Goal: Task Accomplishment & Management: Use online tool/utility

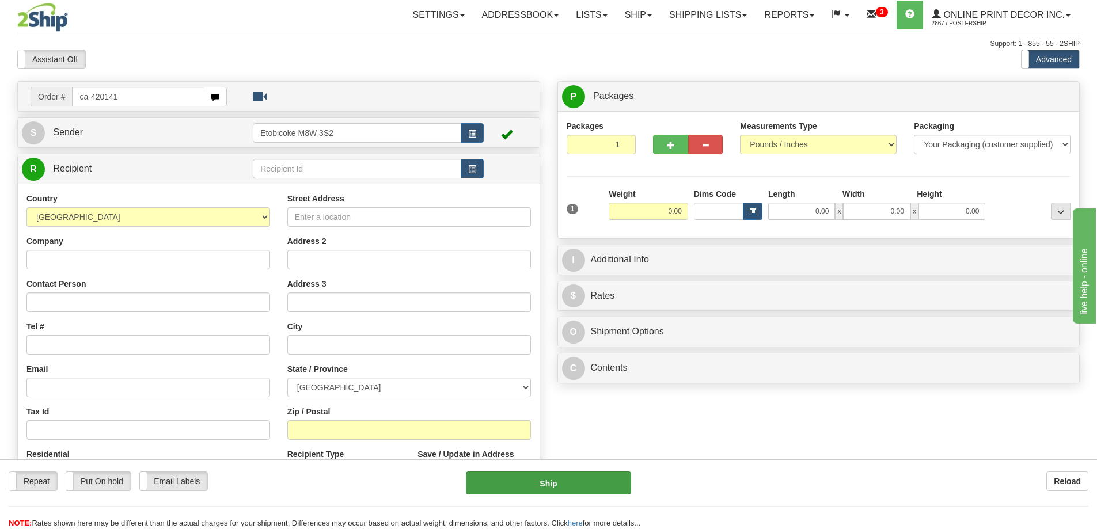
type input "ca-420141"
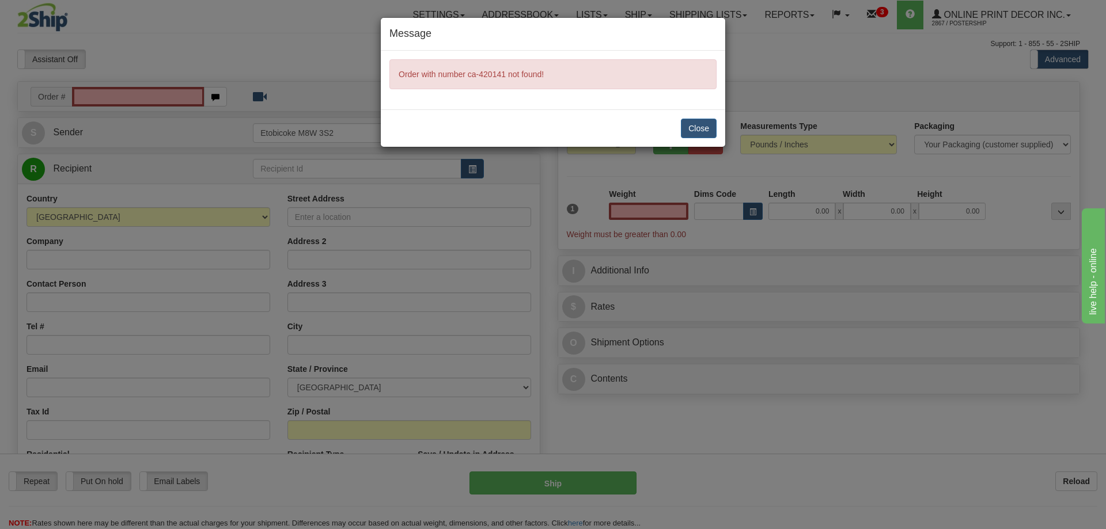
type input "0.00"
click at [707, 127] on button "Close" at bounding box center [699, 129] width 36 height 20
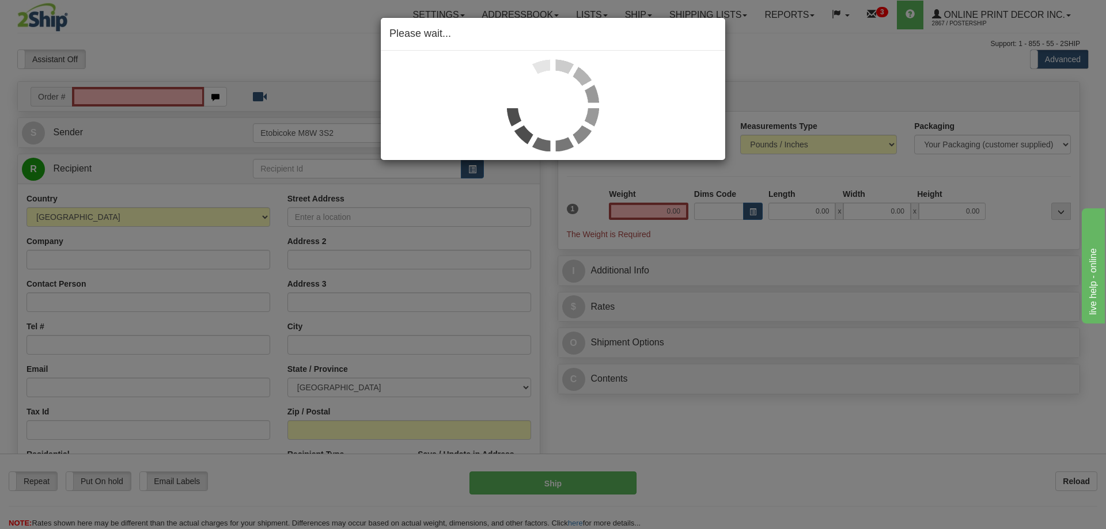
click at [83, 96] on div "Please wait..." at bounding box center [553, 264] width 1106 height 529
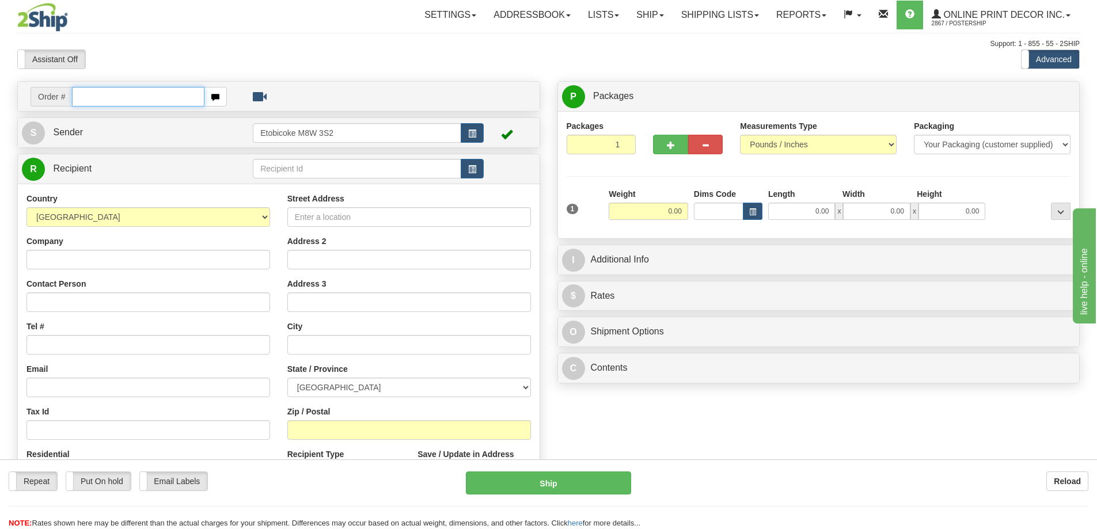
click at [113, 94] on input "text" at bounding box center [138, 97] width 132 height 20
type input "ca-420141"
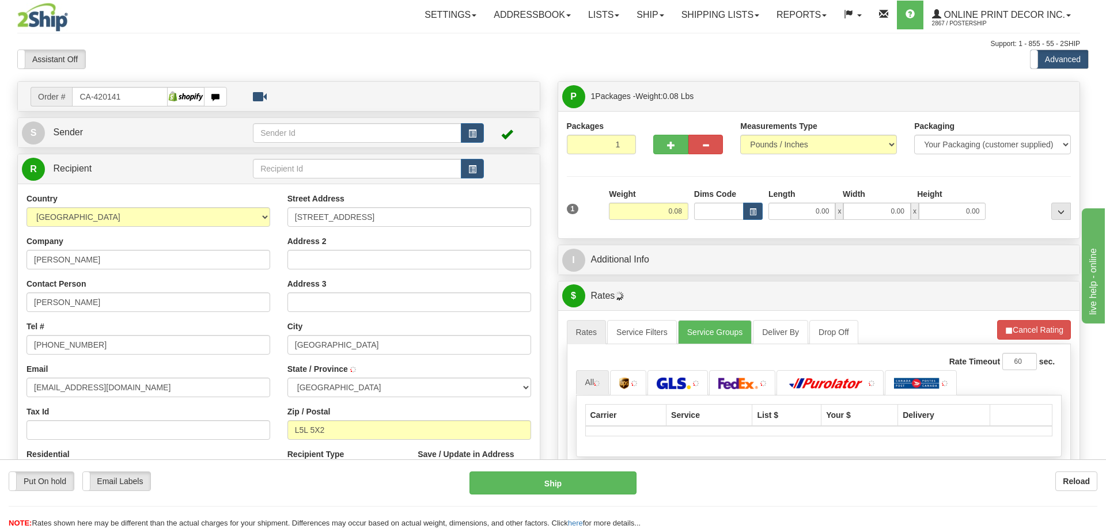
type input "MISSISSAUGA"
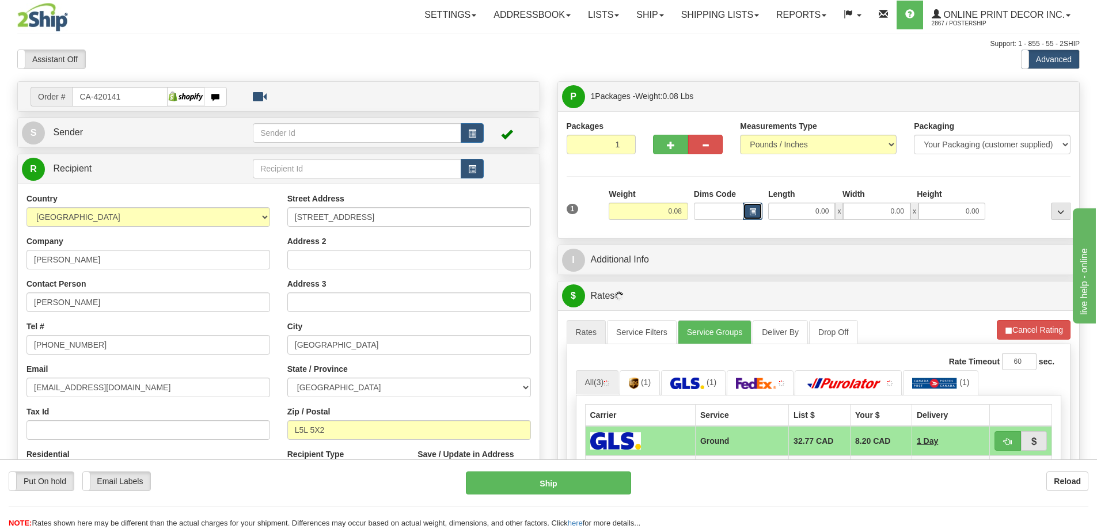
click at [752, 212] on span "button" at bounding box center [752, 212] width 7 height 6
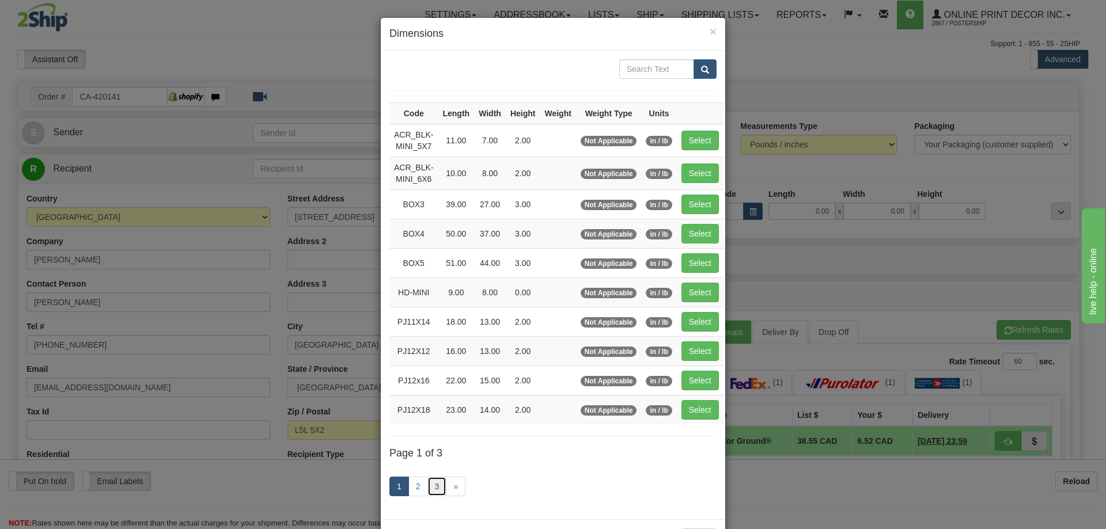
click at [433, 484] on link "3" at bounding box center [437, 487] width 20 height 20
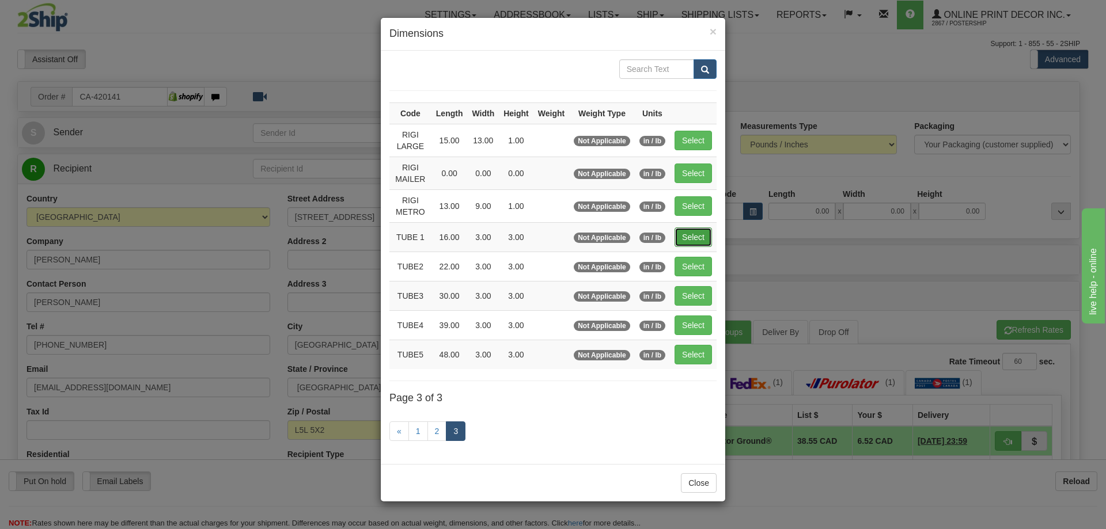
click at [705, 238] on button "Select" at bounding box center [693, 238] width 37 height 20
type input "TUBE 1"
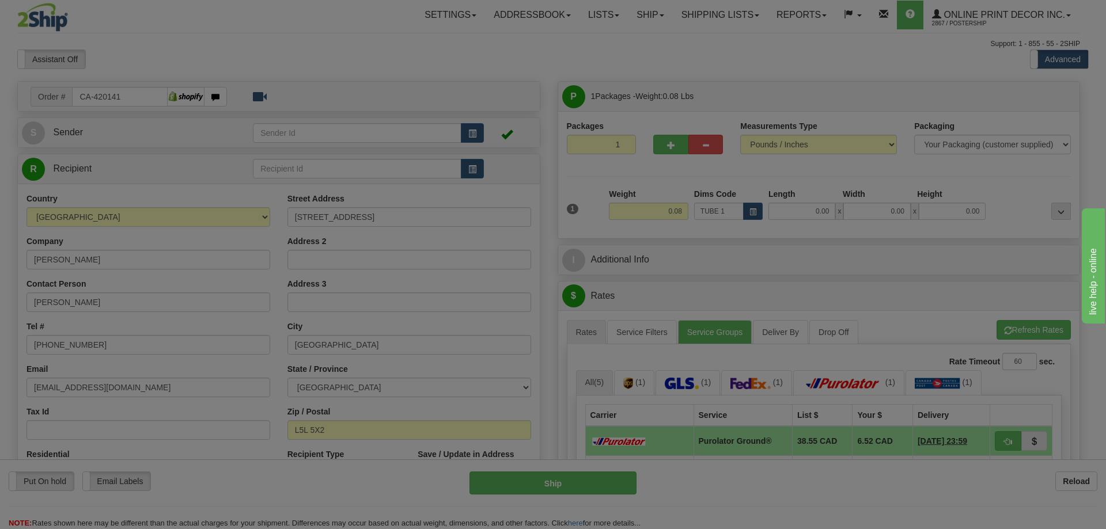
type input "16.00"
type input "3.00"
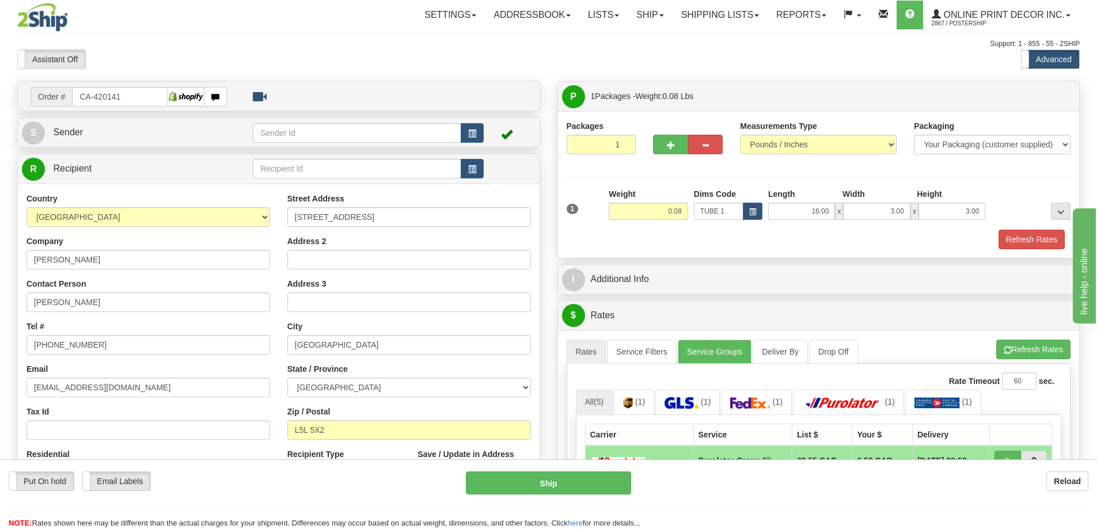
click at [995, 245] on div "Refresh Rates" at bounding box center [819, 240] width 510 height 20
click at [1006, 241] on button "Refresh Rates" at bounding box center [1032, 240] width 66 height 20
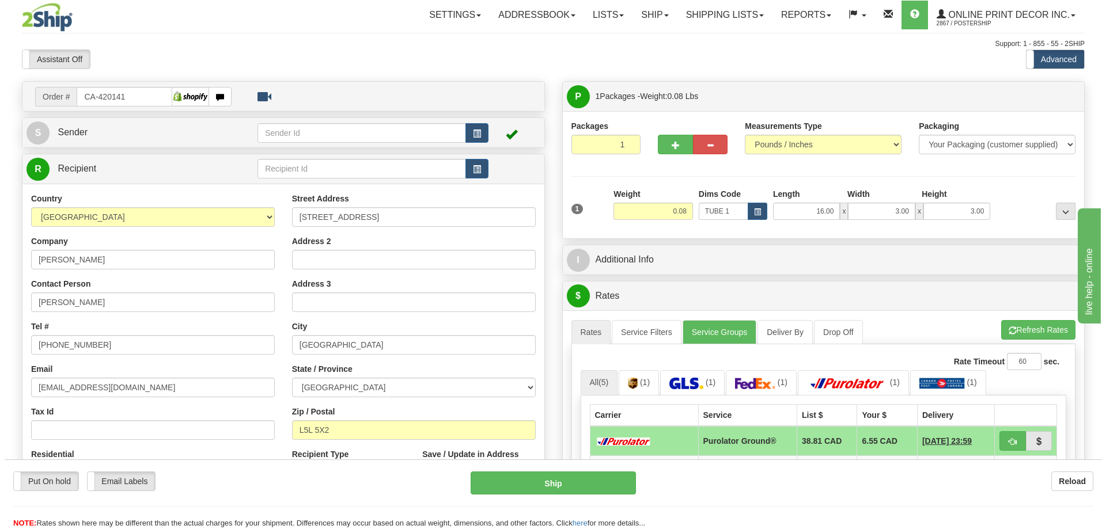
scroll to position [115, 0]
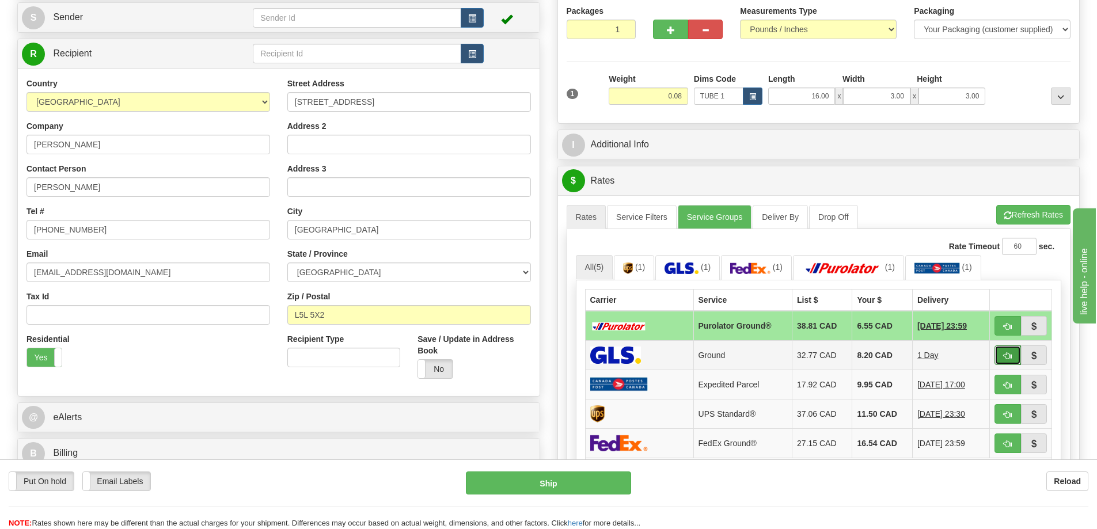
click at [1008, 365] on button "button" at bounding box center [1008, 356] width 26 height 20
type input "1"
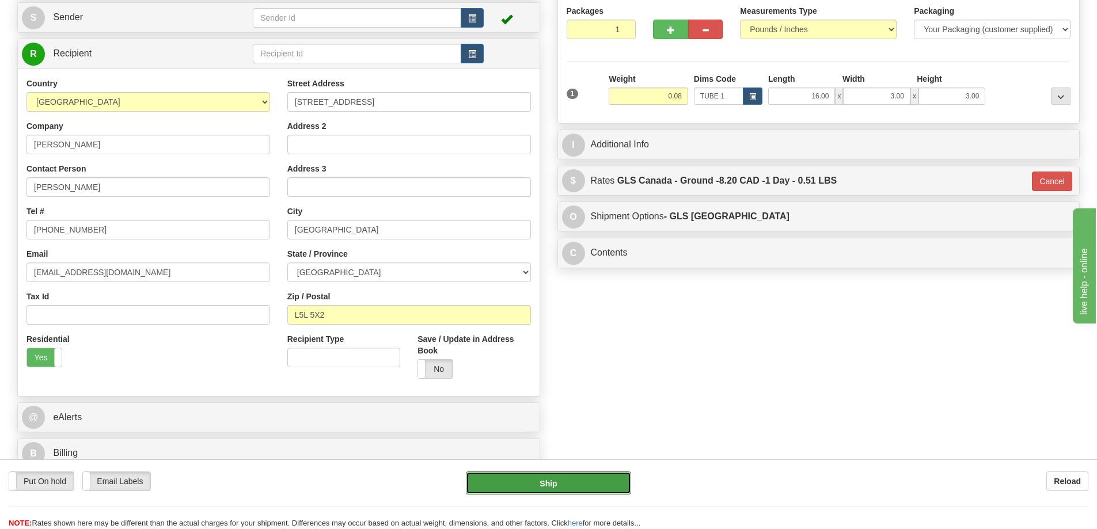
click at [593, 482] on button "Ship" at bounding box center [548, 483] width 165 height 23
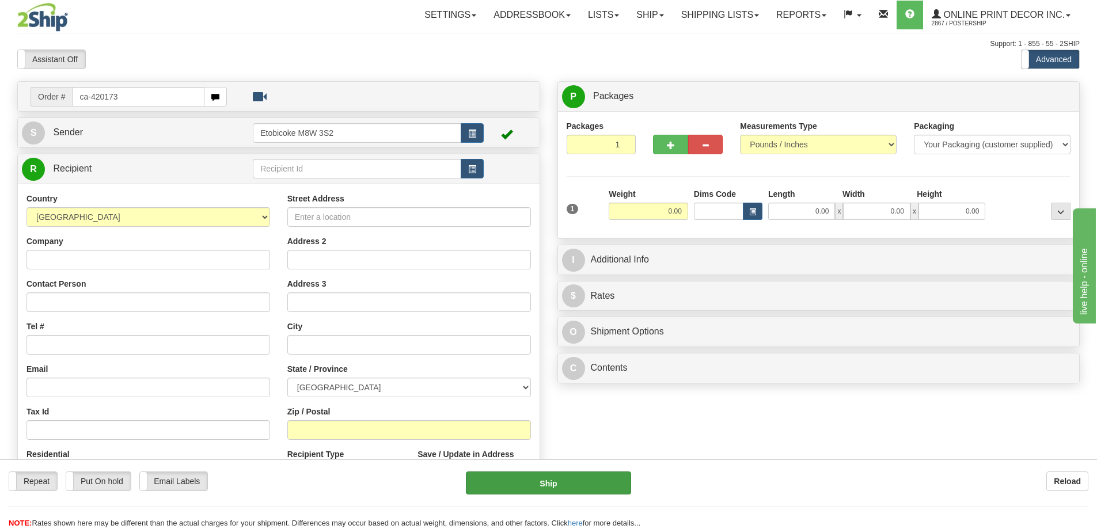
type input "ca-420173"
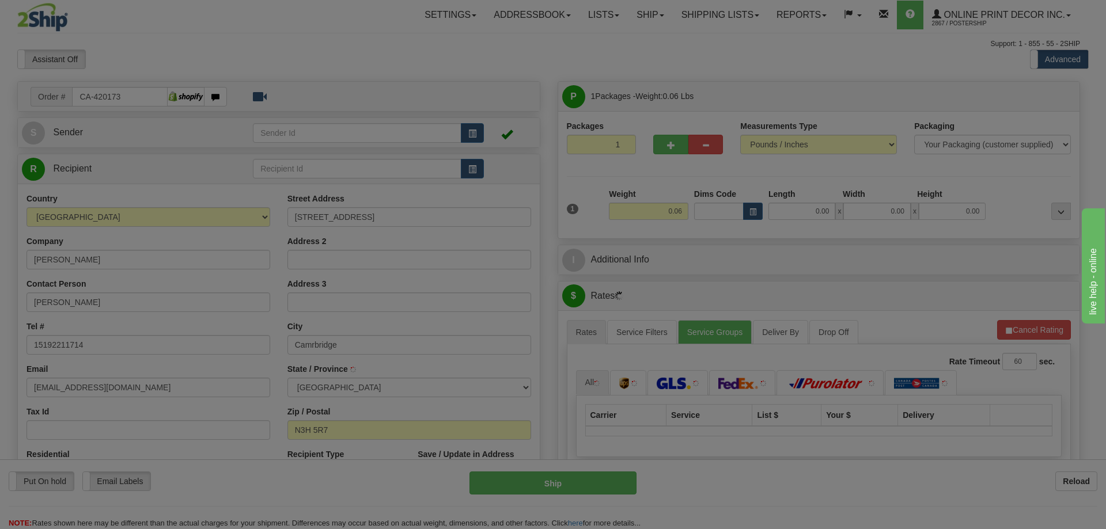
type input "CAMBRIDGE"
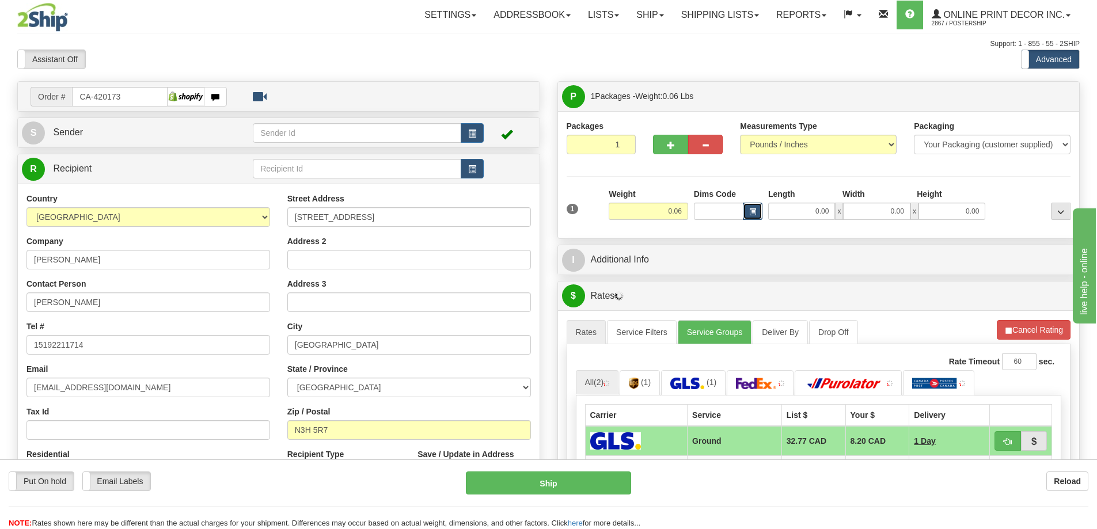
click at [755, 207] on button "button" at bounding box center [753, 211] width 20 height 17
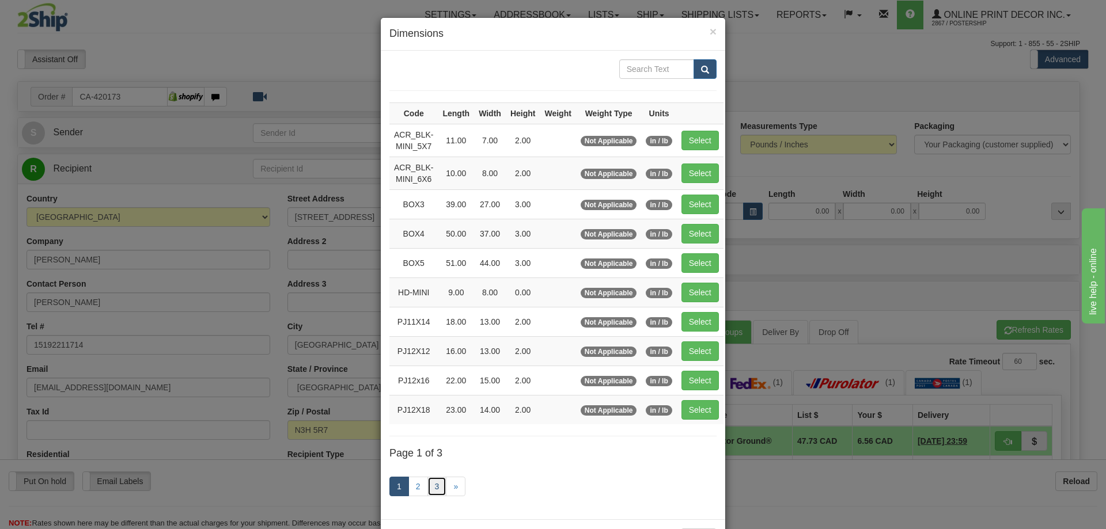
click at [431, 478] on link "3" at bounding box center [437, 487] width 20 height 20
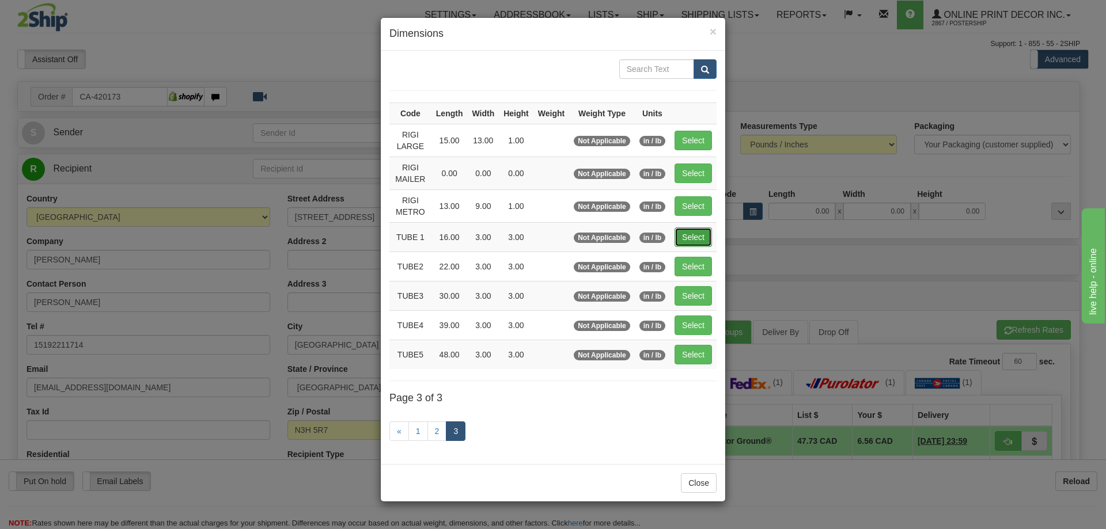
click at [702, 240] on button "Select" at bounding box center [693, 238] width 37 height 20
type input "TUBE 1"
type input "16.00"
type input "3.00"
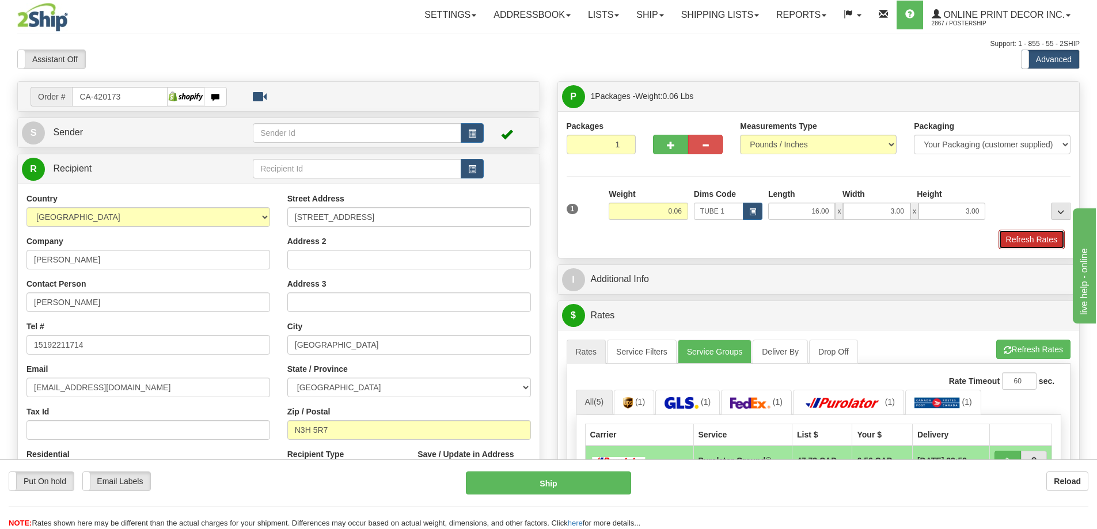
click at [1048, 238] on button "Refresh Rates" at bounding box center [1032, 240] width 66 height 20
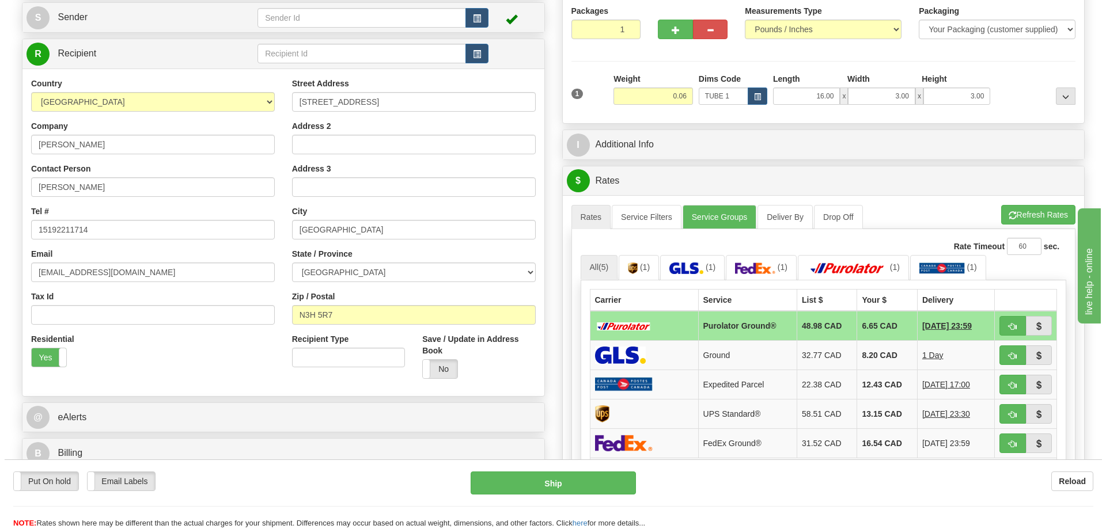
scroll to position [230, 0]
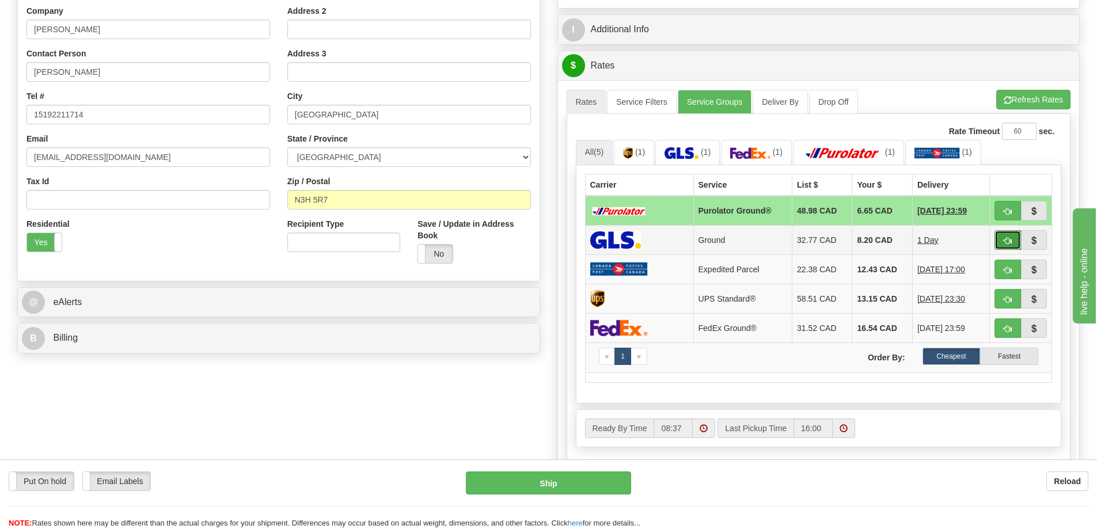
click at [1006, 236] on button "button" at bounding box center [1008, 240] width 26 height 20
type input "1"
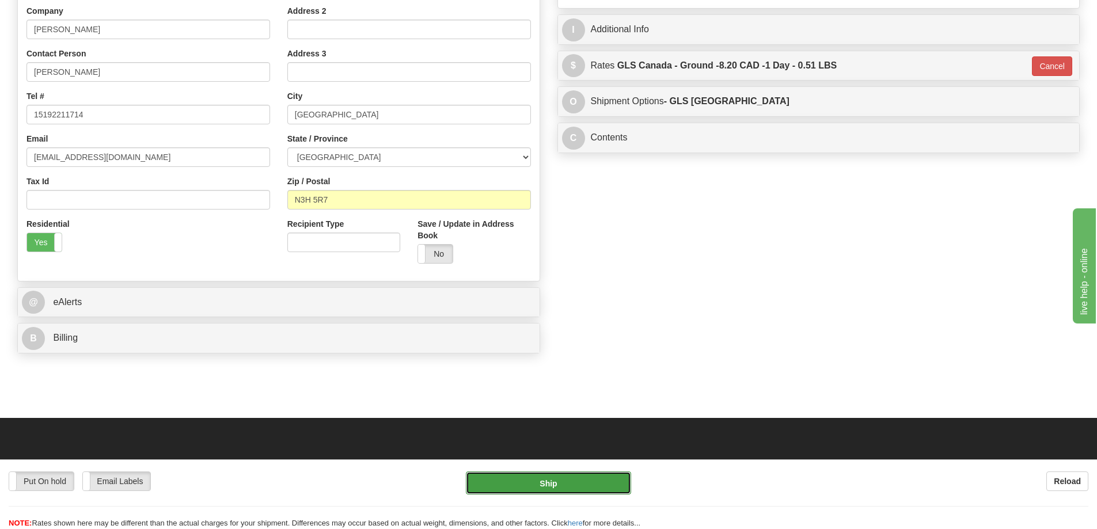
click at [537, 475] on button "Ship" at bounding box center [548, 483] width 165 height 23
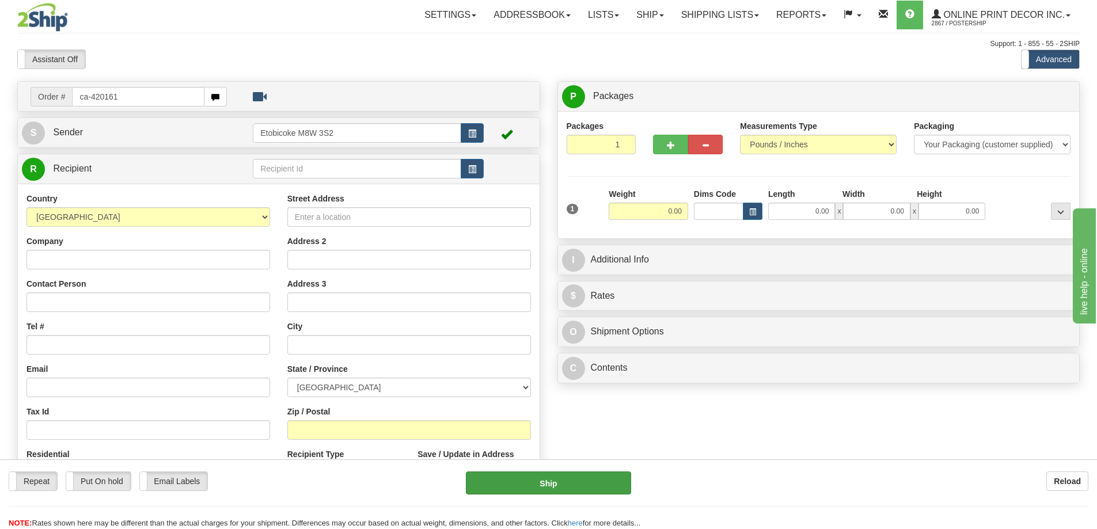
type input "ca-420161"
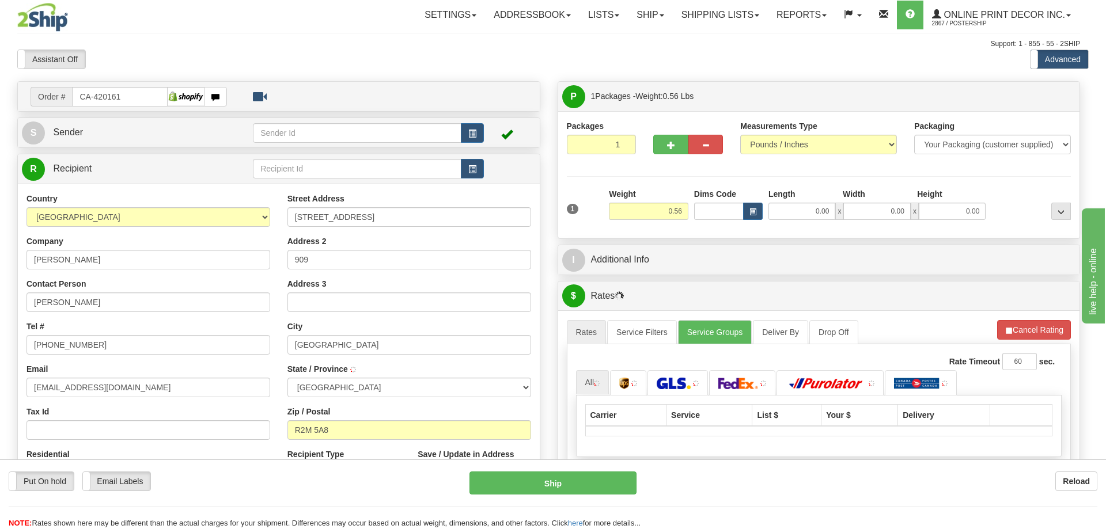
type input "WINNIPEG"
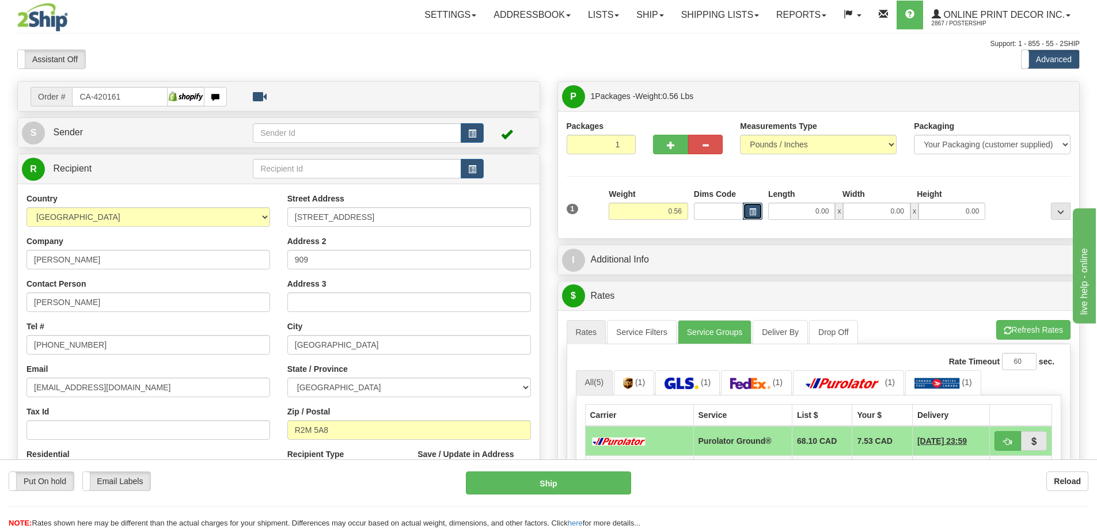
click at [753, 210] on span "button" at bounding box center [752, 212] width 7 height 6
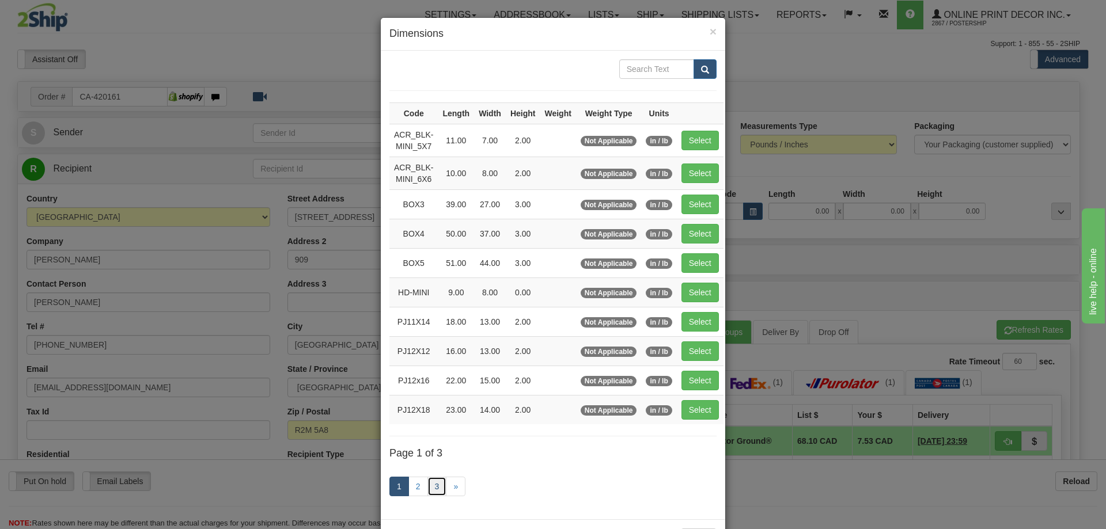
click at [434, 484] on link "3" at bounding box center [437, 487] width 20 height 20
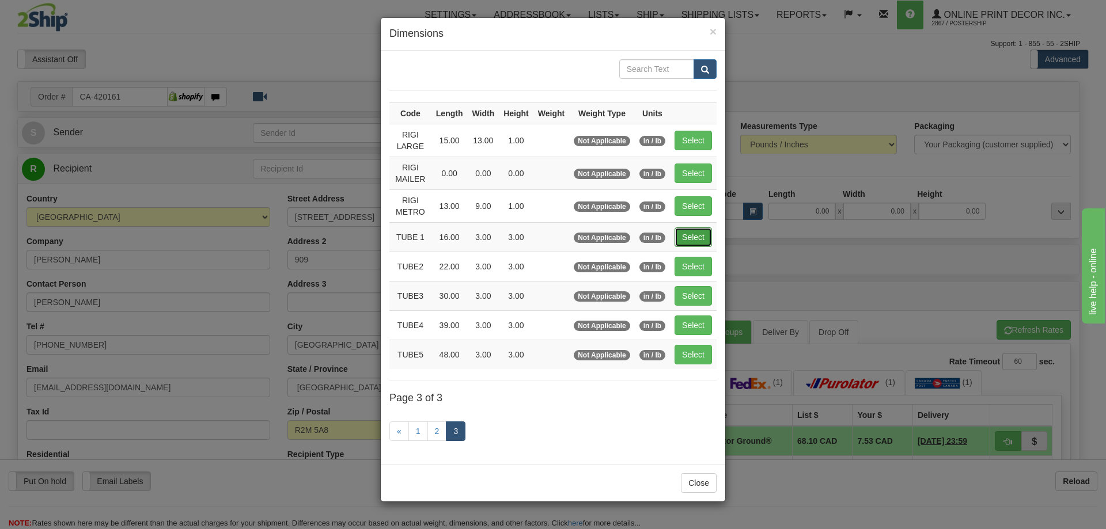
click at [702, 234] on button "Select" at bounding box center [693, 238] width 37 height 20
type input "TUBE 1"
type input "16.00"
type input "3.00"
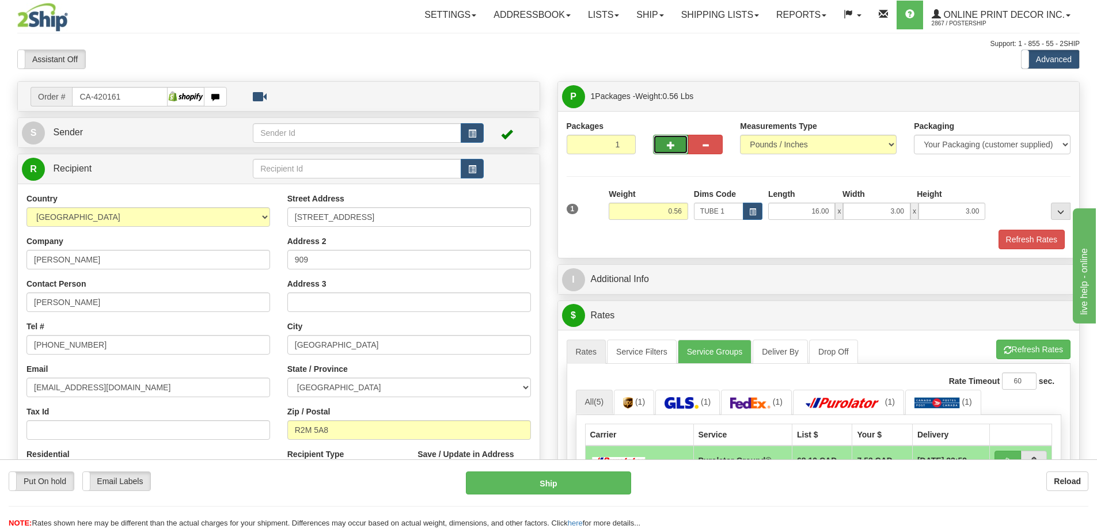
click at [670, 144] on span "button" at bounding box center [671, 145] width 8 height 7
radio input "true"
type input "2"
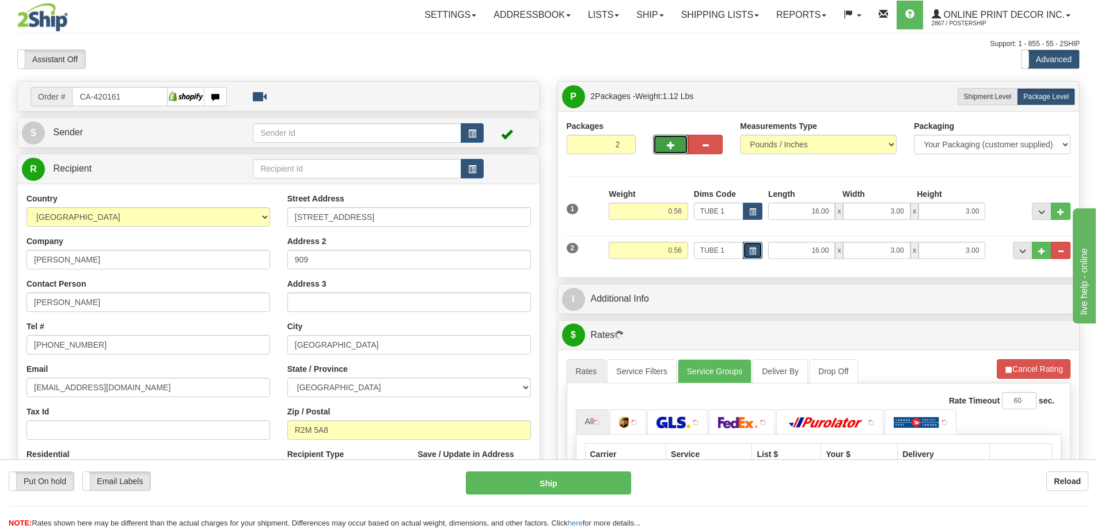
click at [751, 250] on span "button" at bounding box center [752, 251] width 7 height 6
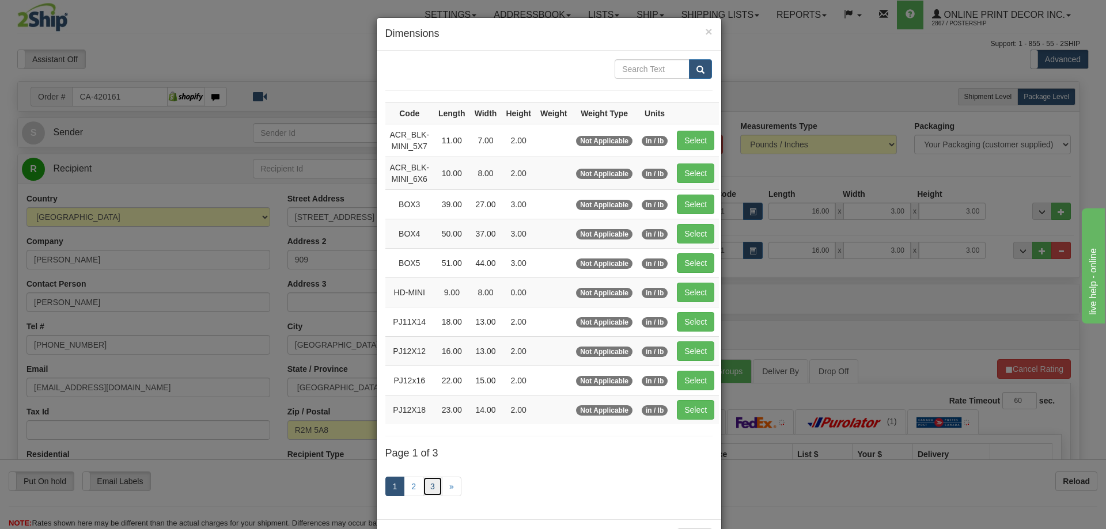
click at [423, 483] on link "3" at bounding box center [433, 487] width 20 height 20
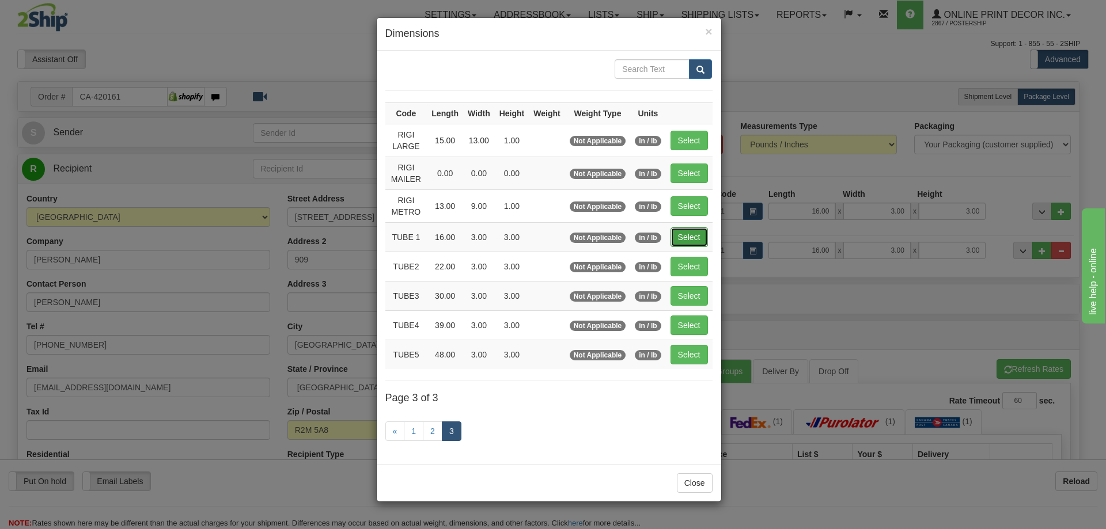
click at [691, 234] on button "Select" at bounding box center [689, 238] width 37 height 20
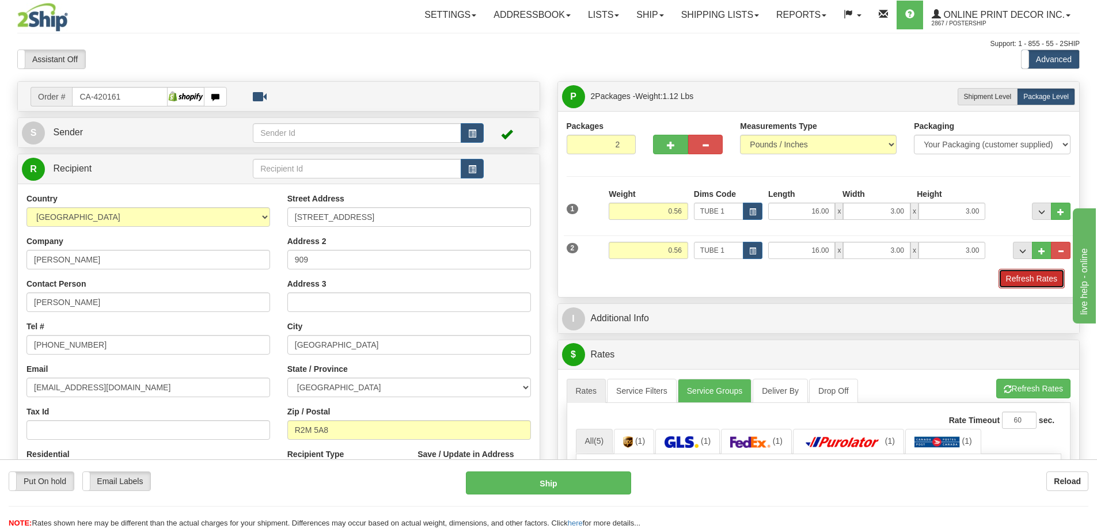
click at [1037, 280] on button "Refresh Rates" at bounding box center [1032, 279] width 66 height 20
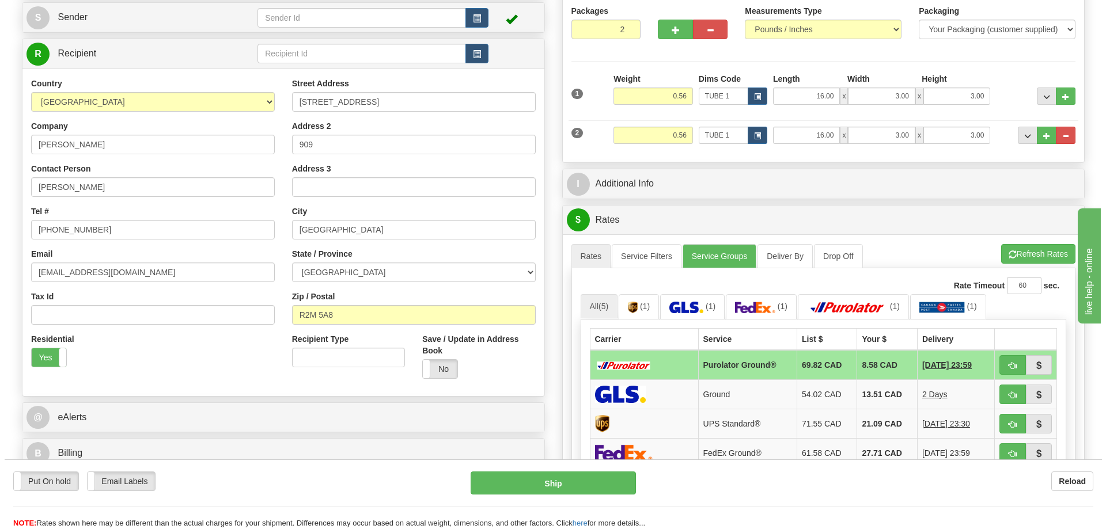
scroll to position [173, 0]
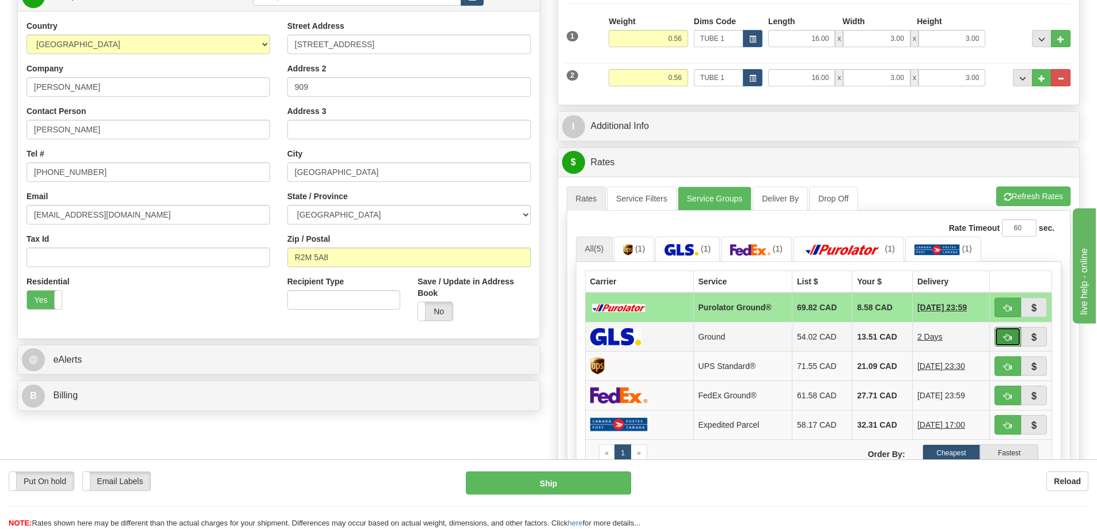
click at [1006, 335] on span "button" at bounding box center [1008, 337] width 8 height 7
type input "1"
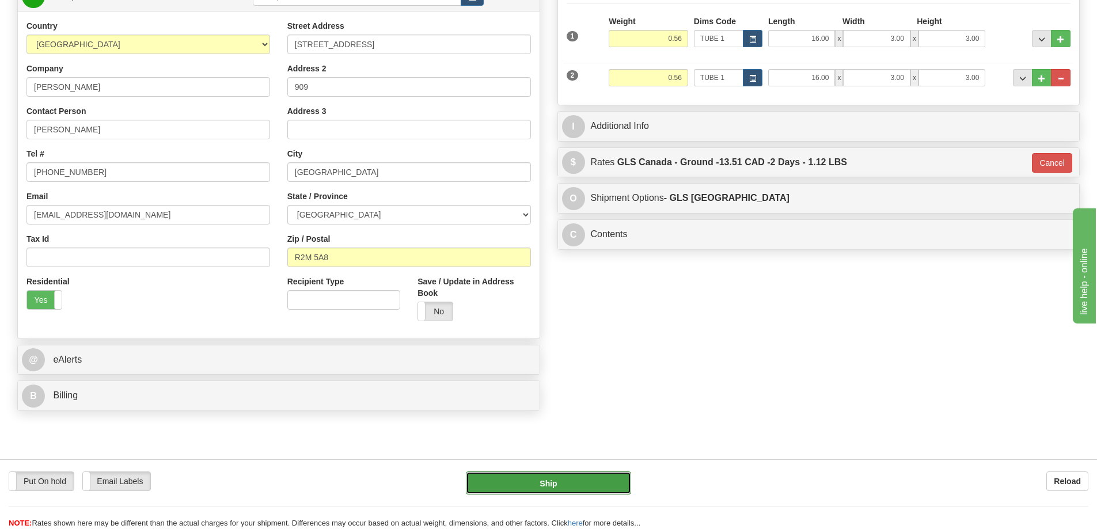
click at [594, 481] on button "Ship" at bounding box center [548, 483] width 165 height 23
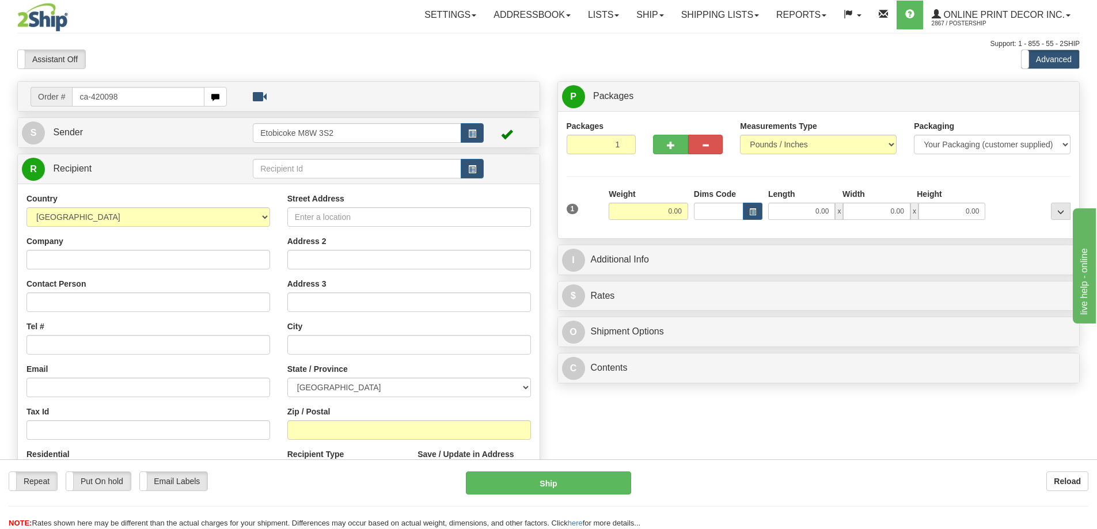
type input "ca-420098"
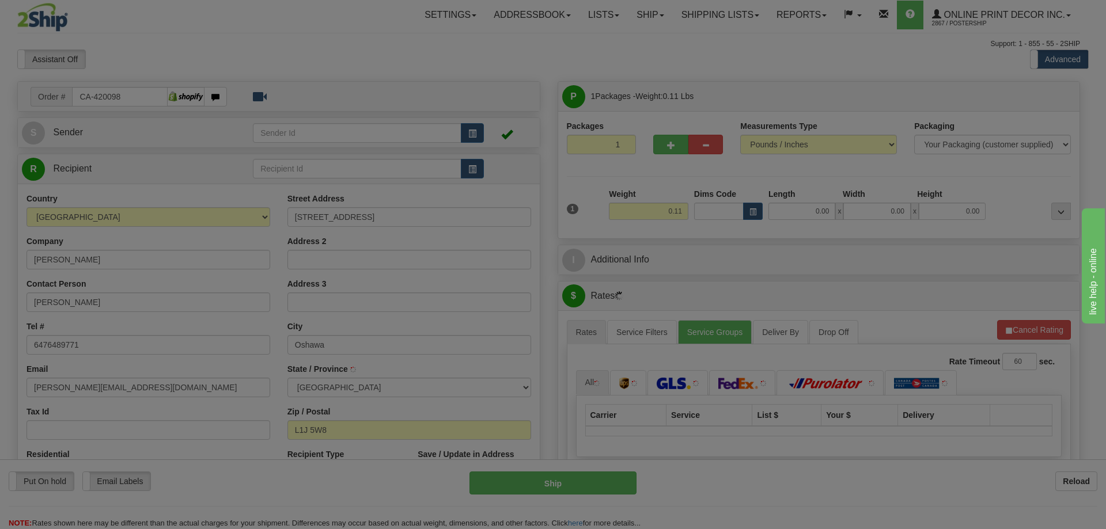
type input "OSHAWA"
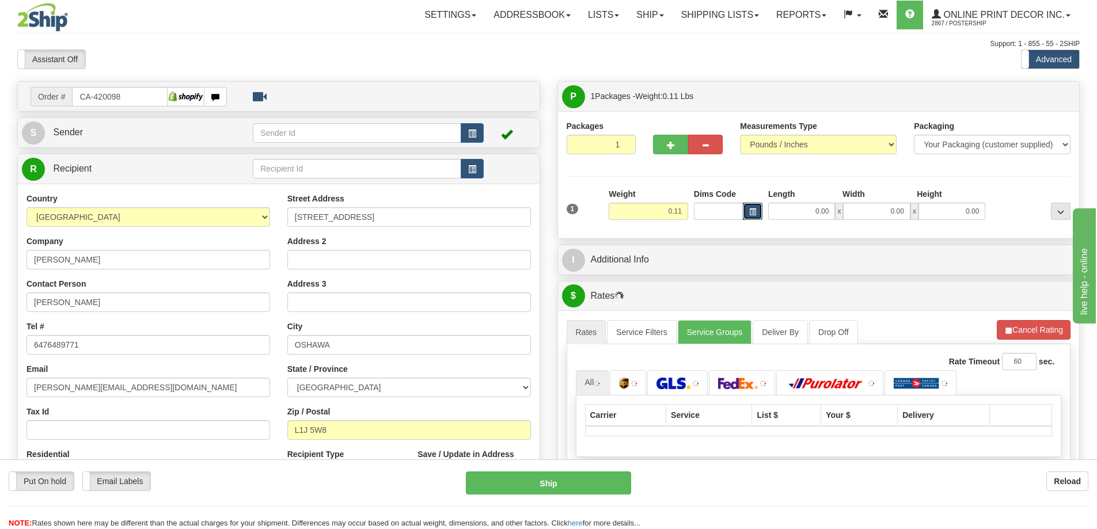
click at [753, 211] on span "button" at bounding box center [752, 212] width 7 height 6
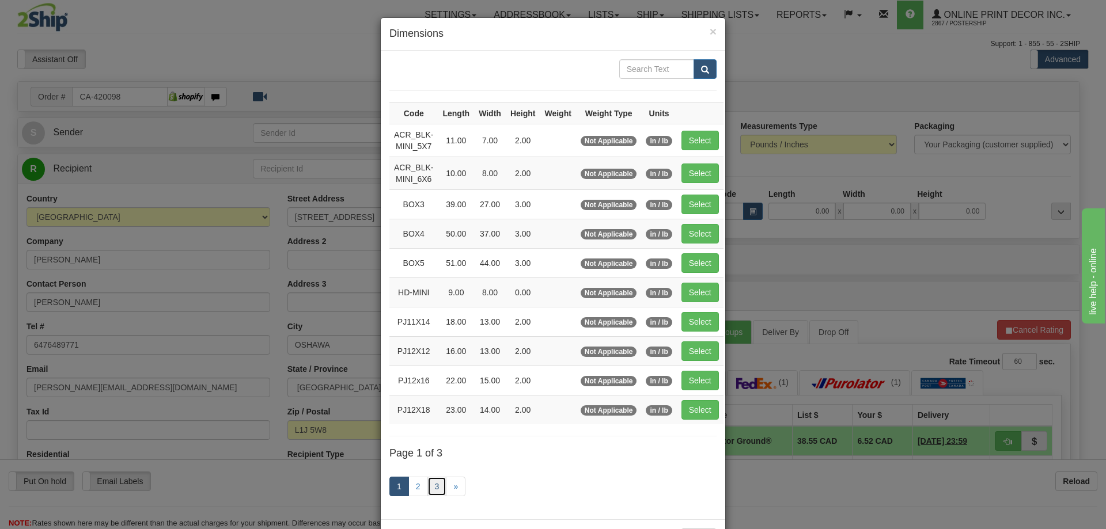
click at [431, 482] on link "3" at bounding box center [437, 487] width 20 height 20
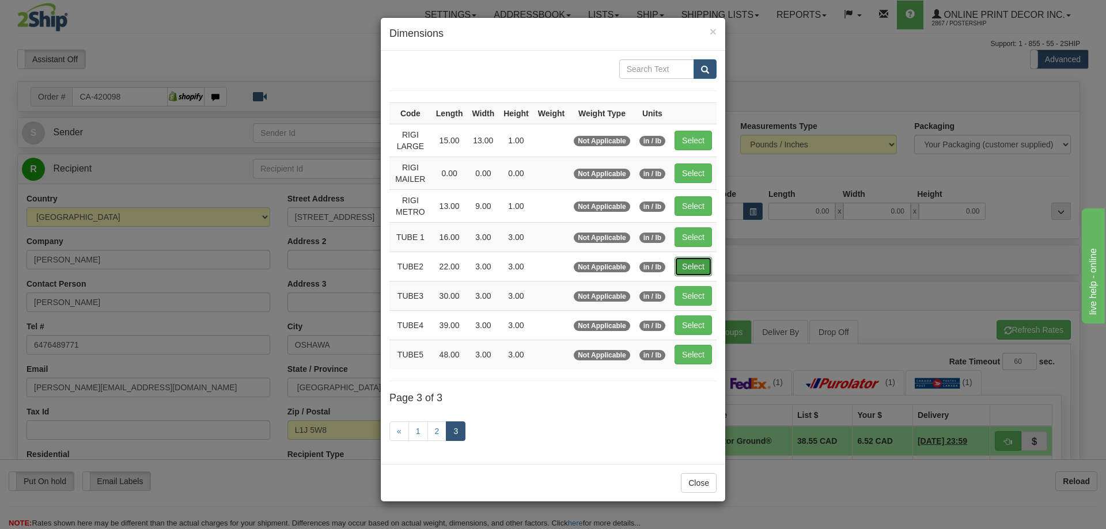
click at [702, 266] on button "Select" at bounding box center [693, 267] width 37 height 20
type input "TUBE2"
type input "22.00"
type input "3.00"
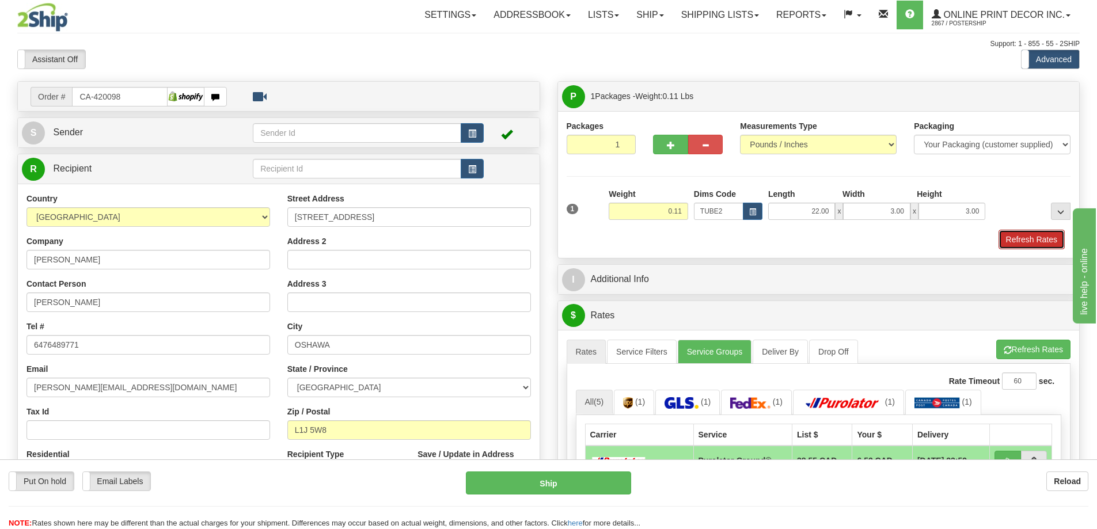
click at [1017, 237] on button "Refresh Rates" at bounding box center [1032, 240] width 66 height 20
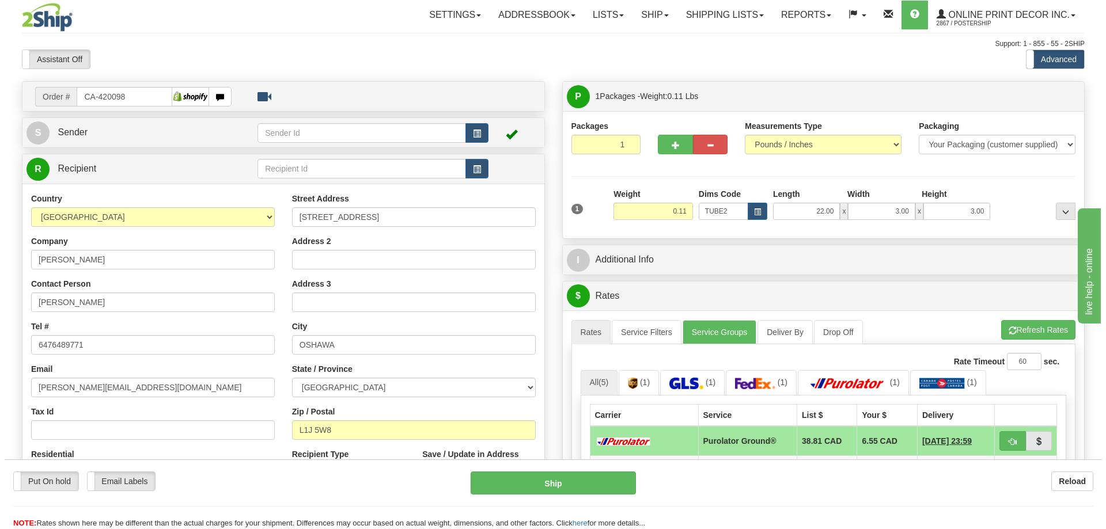
scroll to position [115, 0]
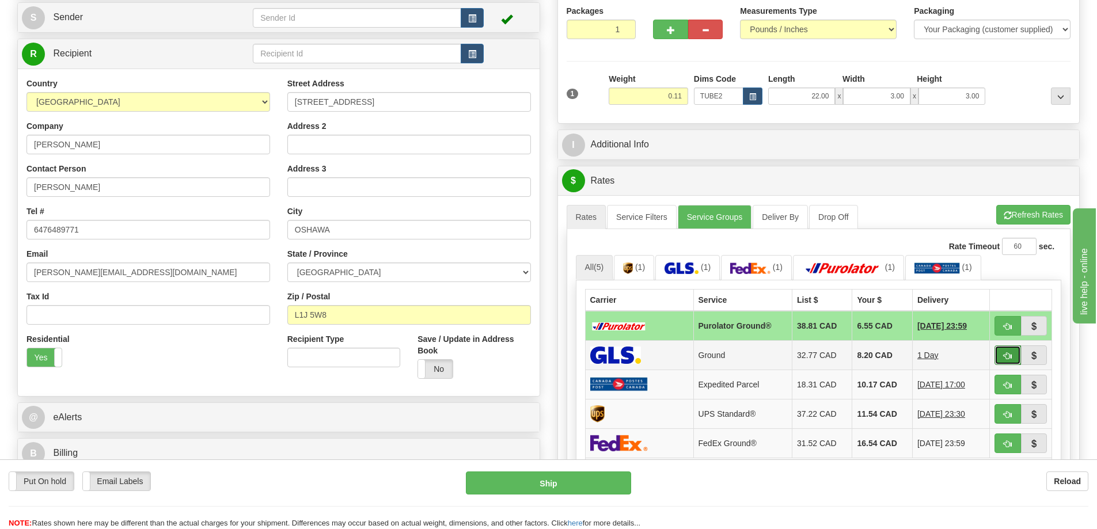
click at [1008, 357] on span "button" at bounding box center [1008, 356] width 8 height 7
type input "1"
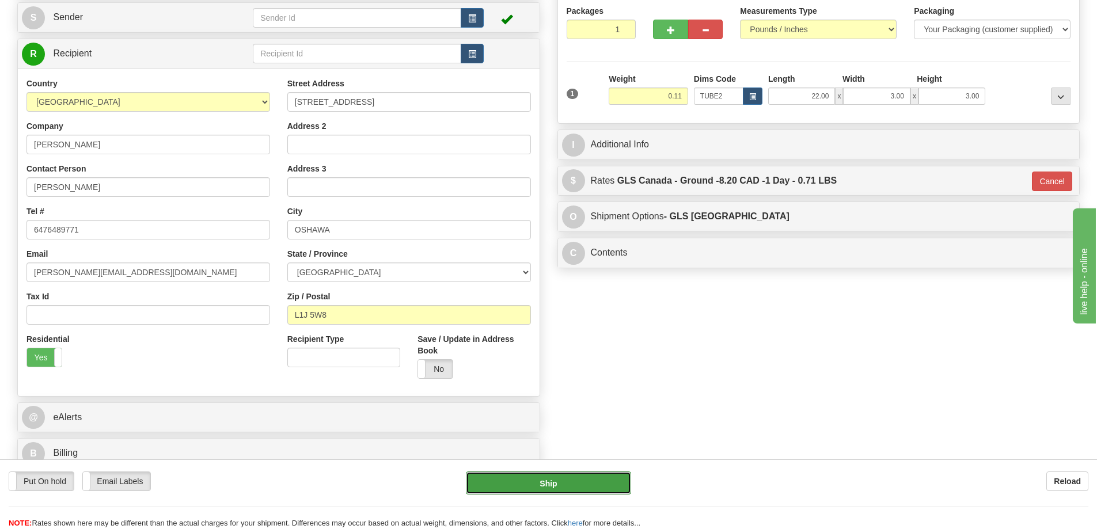
click at [597, 482] on button "Ship" at bounding box center [548, 483] width 165 height 23
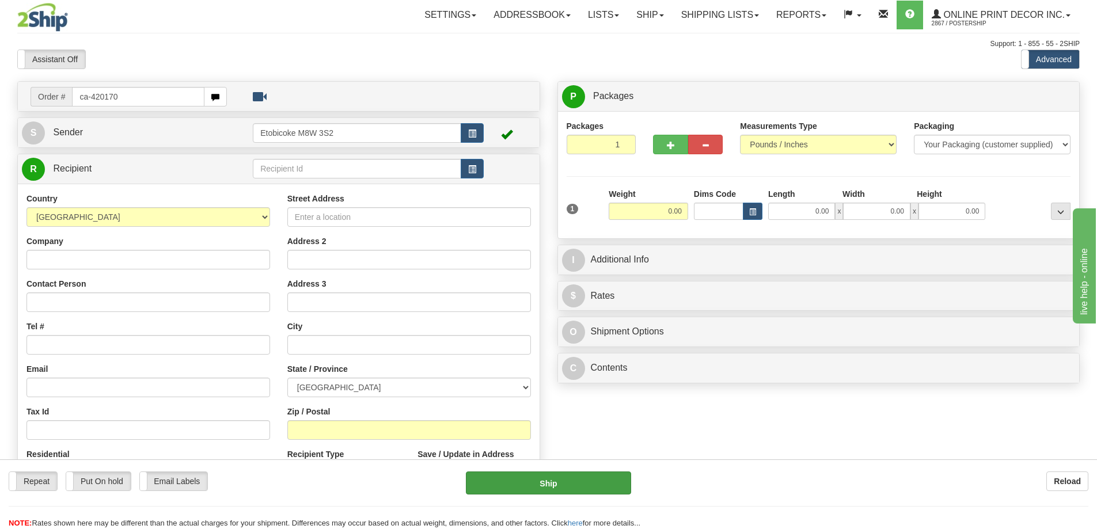
type input "ca-420170"
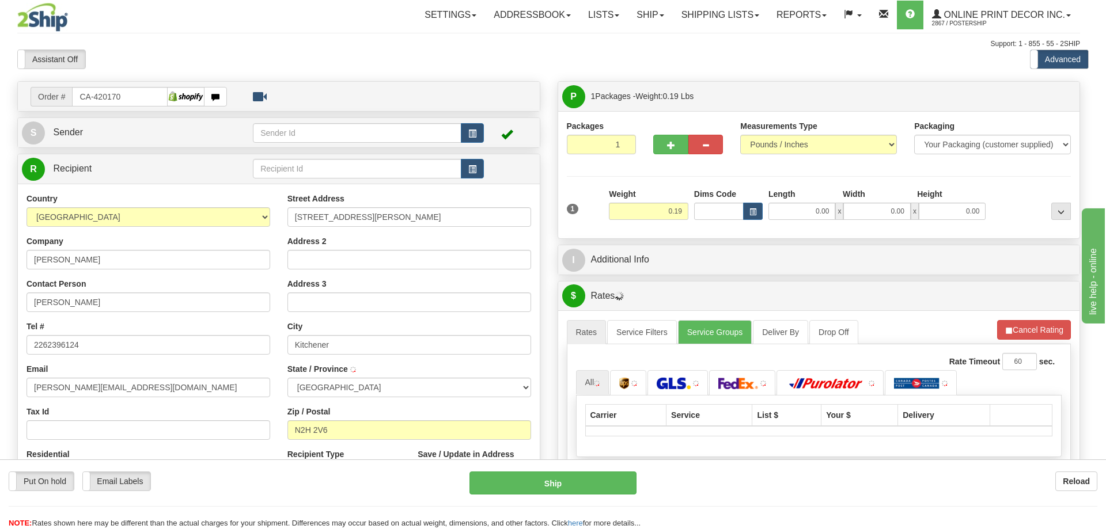
type input "KITCHENER"
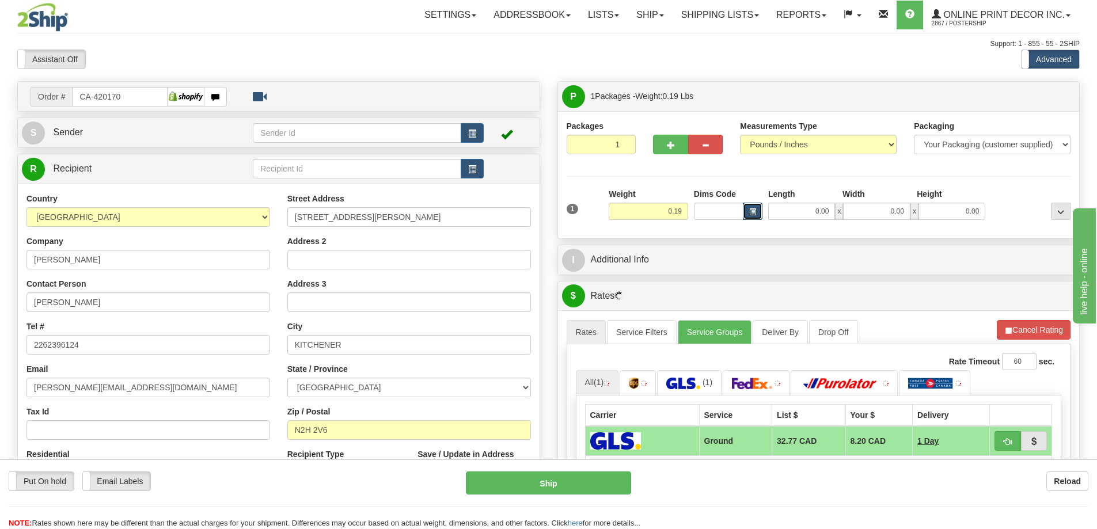
click at [752, 210] on span "button" at bounding box center [752, 212] width 7 height 6
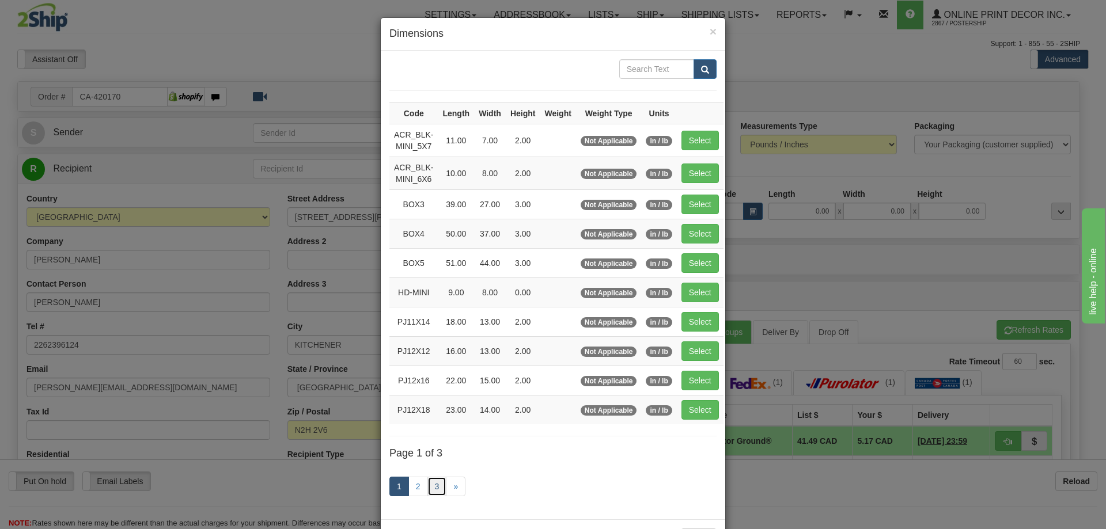
click at [435, 483] on link "3" at bounding box center [437, 487] width 20 height 20
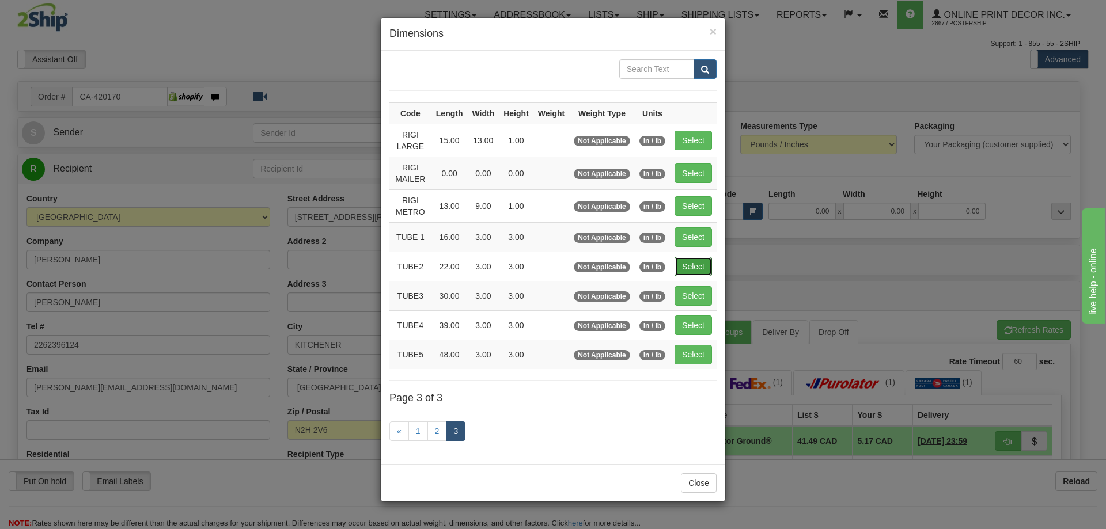
click at [702, 259] on button "Select" at bounding box center [693, 267] width 37 height 20
type input "TUBE2"
type input "22.00"
type input "3.00"
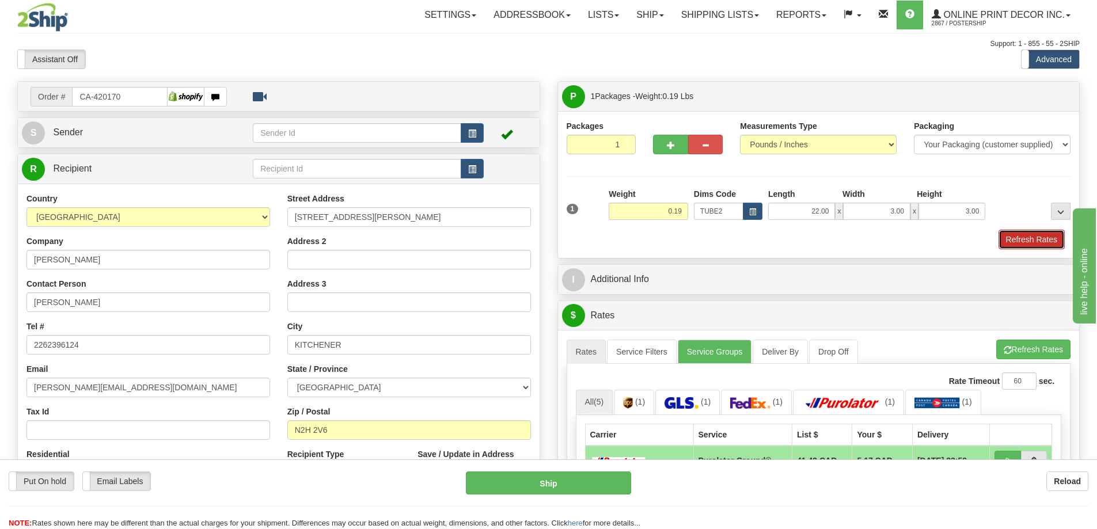
click at [1056, 238] on button "Refresh Rates" at bounding box center [1032, 240] width 66 height 20
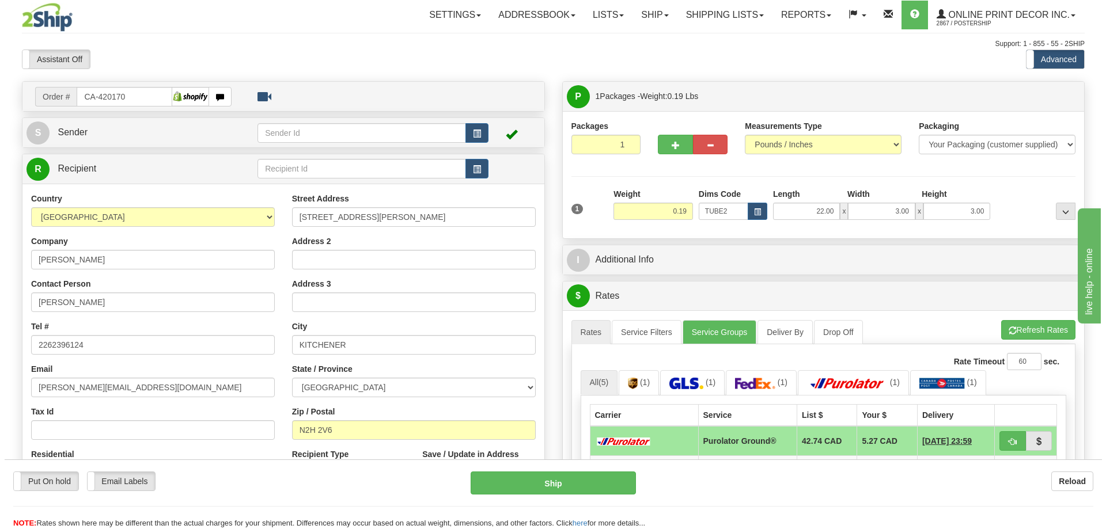
scroll to position [173, 0]
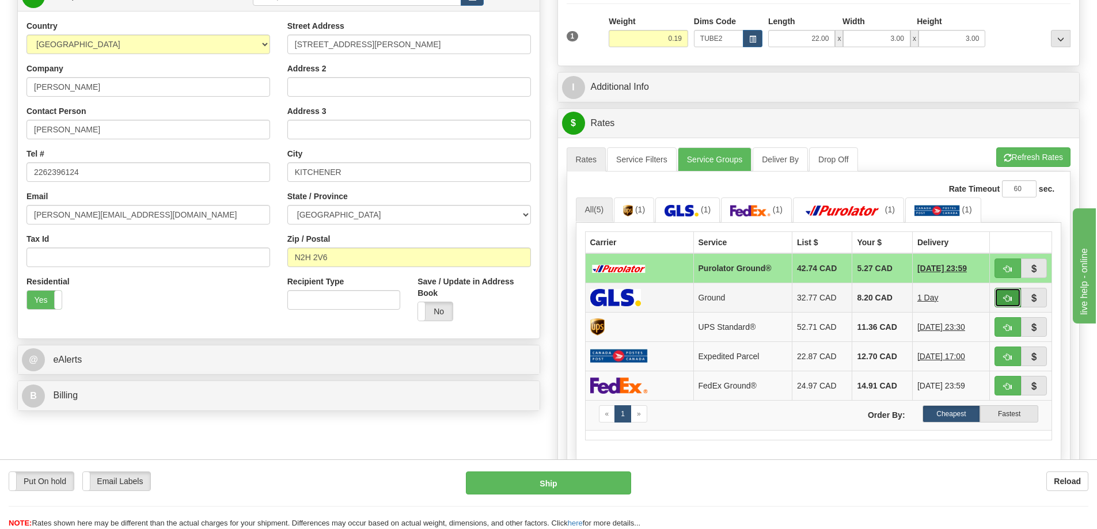
click at [1013, 299] on button "button" at bounding box center [1008, 298] width 26 height 20
type input "1"
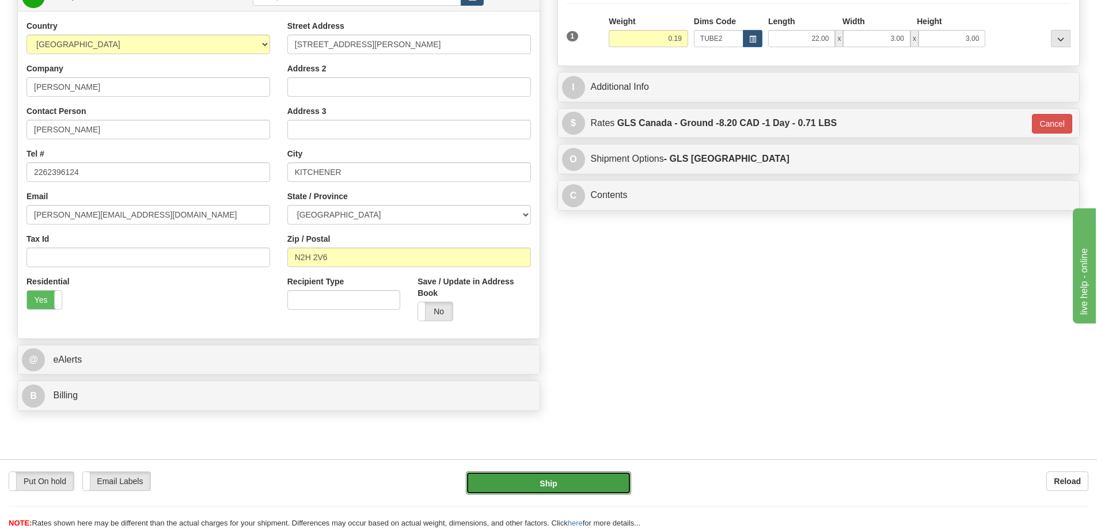
click at [524, 476] on button "Ship" at bounding box center [548, 483] width 165 height 23
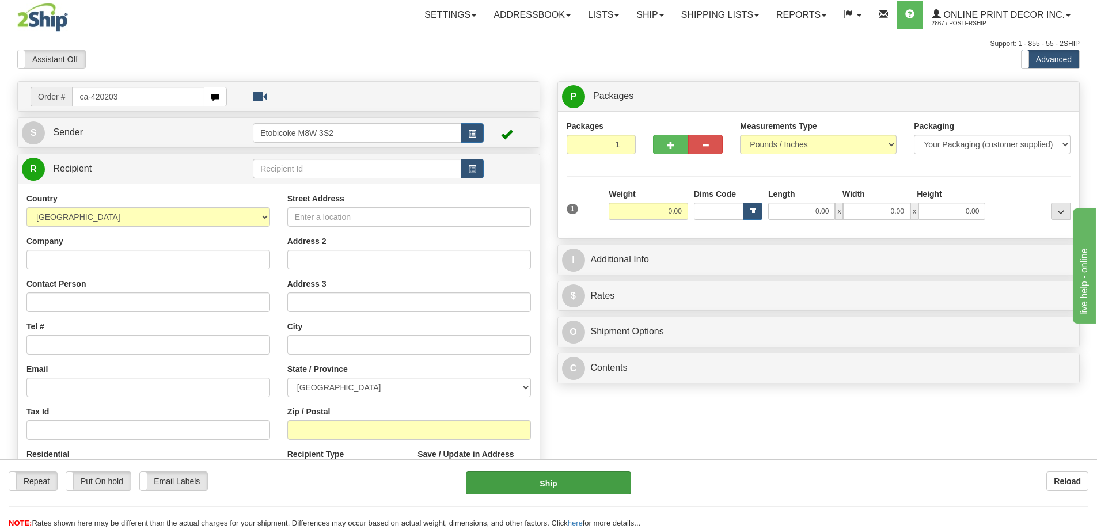
type input "ca-420203"
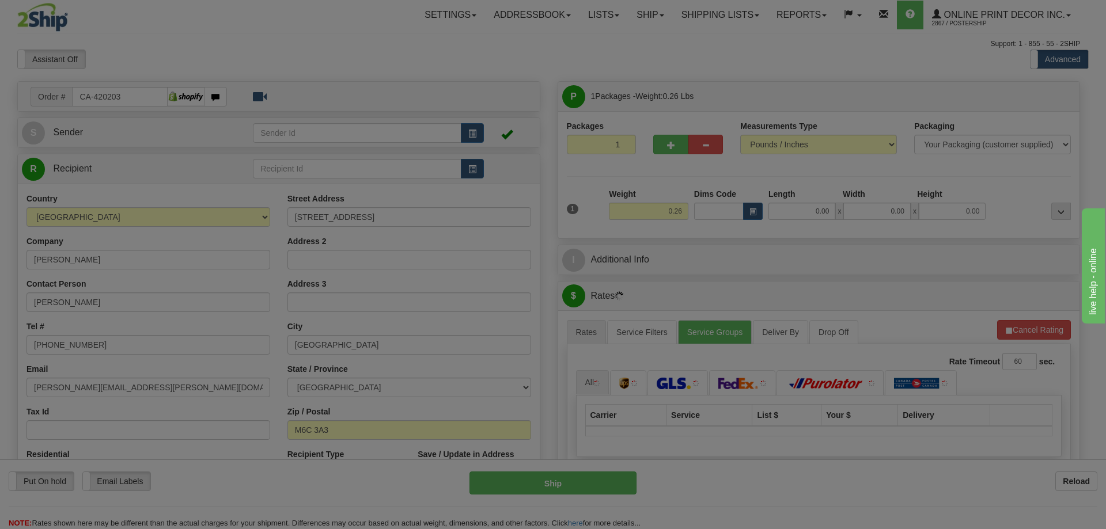
type input "[GEOGRAPHIC_DATA]"
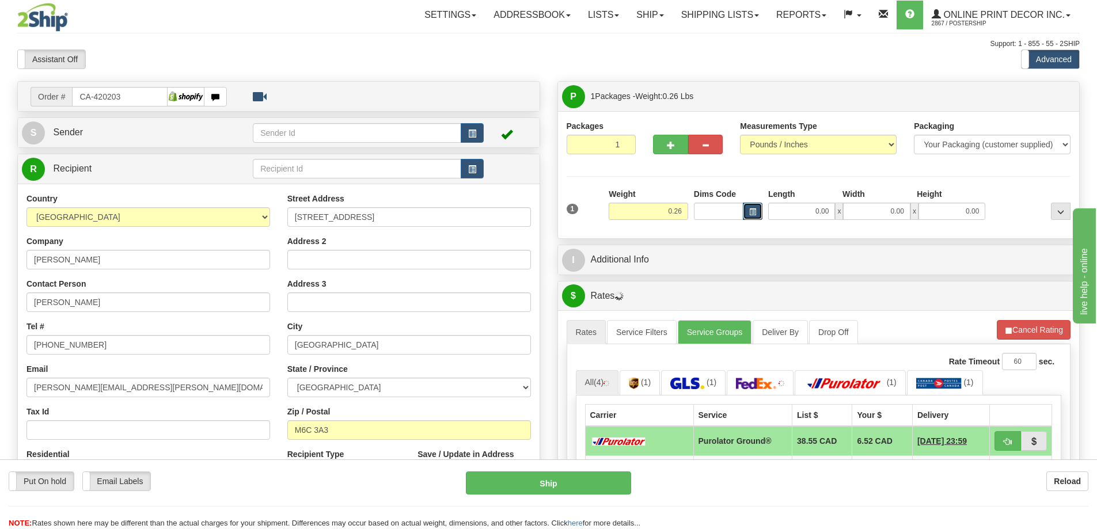
click at [748, 215] on button "button" at bounding box center [753, 211] width 20 height 17
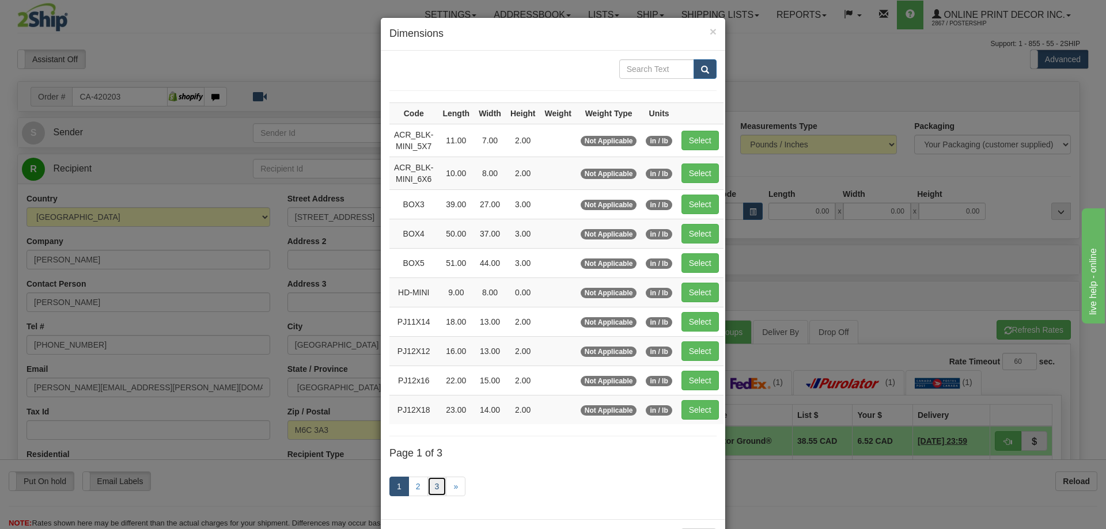
click at [432, 487] on link "3" at bounding box center [437, 487] width 20 height 20
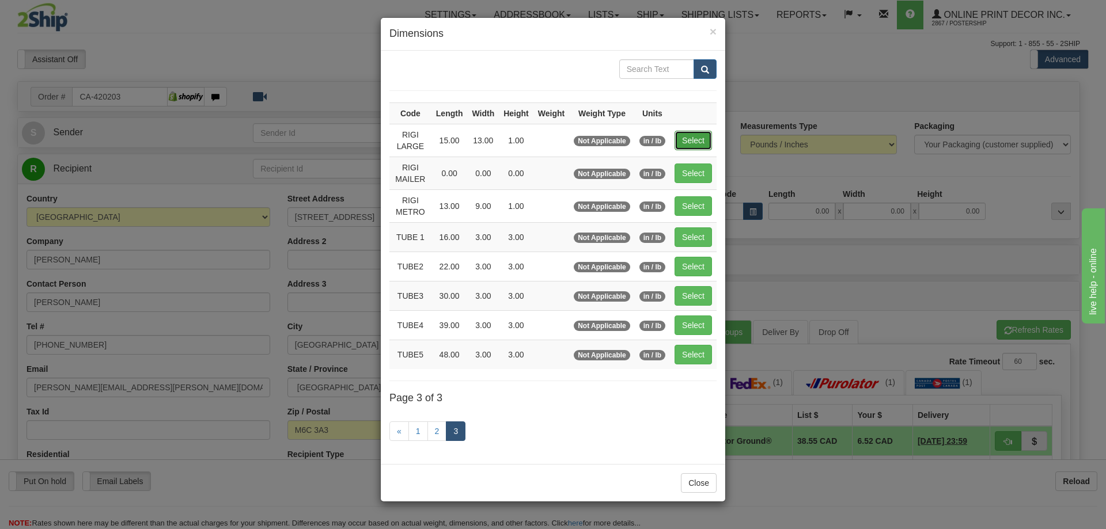
click at [700, 137] on button "Select" at bounding box center [693, 141] width 37 height 20
type input "RIGI LARGE"
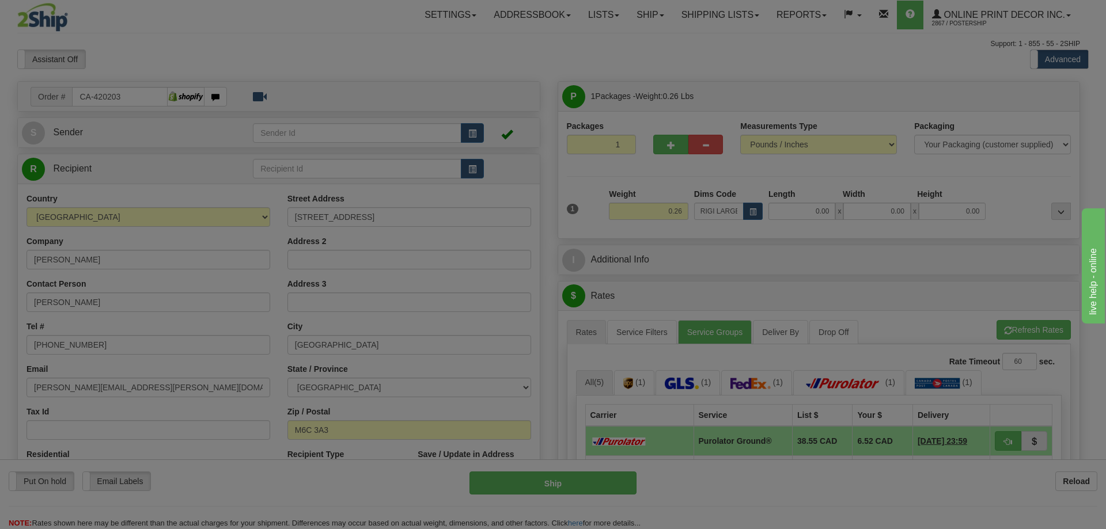
type input "15.00"
type input "13.00"
type input "1.00"
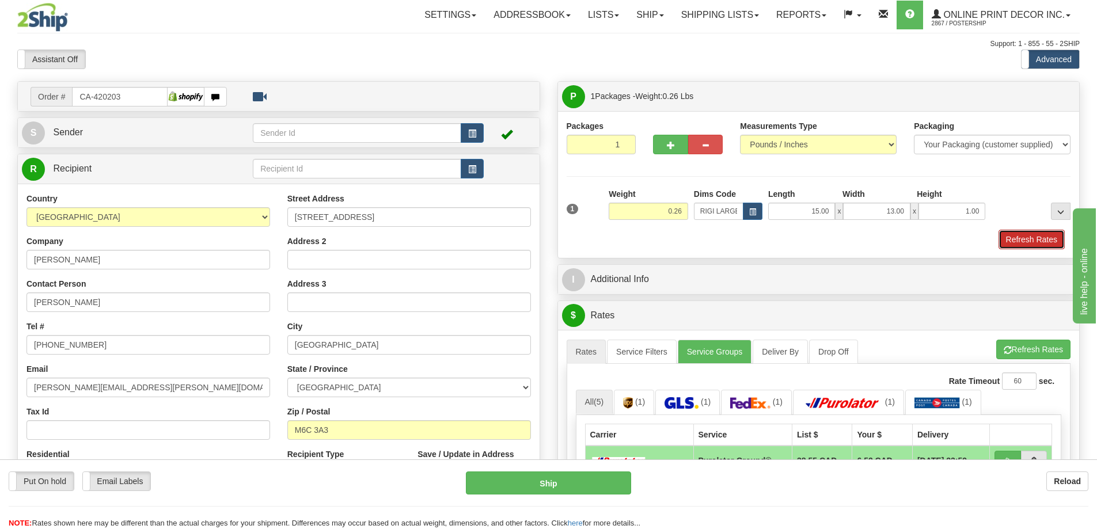
click at [1028, 245] on button "Refresh Rates" at bounding box center [1032, 240] width 66 height 20
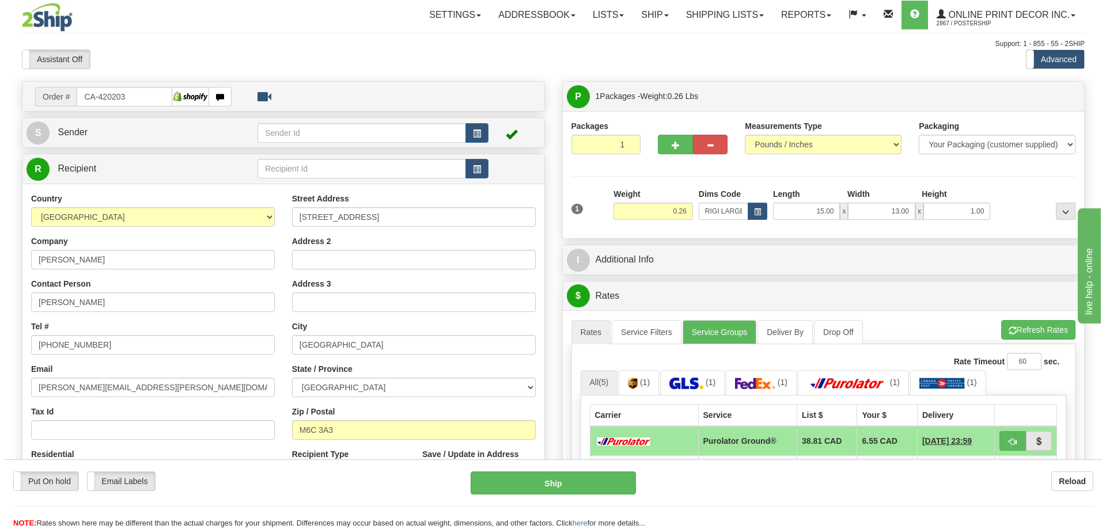
scroll to position [115, 0]
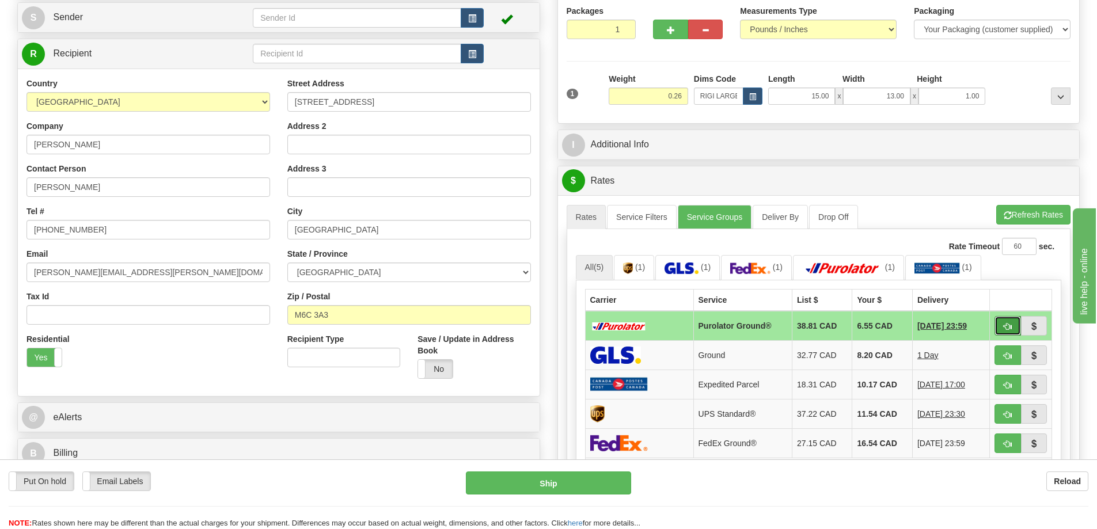
click at [1008, 323] on button "button" at bounding box center [1008, 326] width 26 height 20
type input "260"
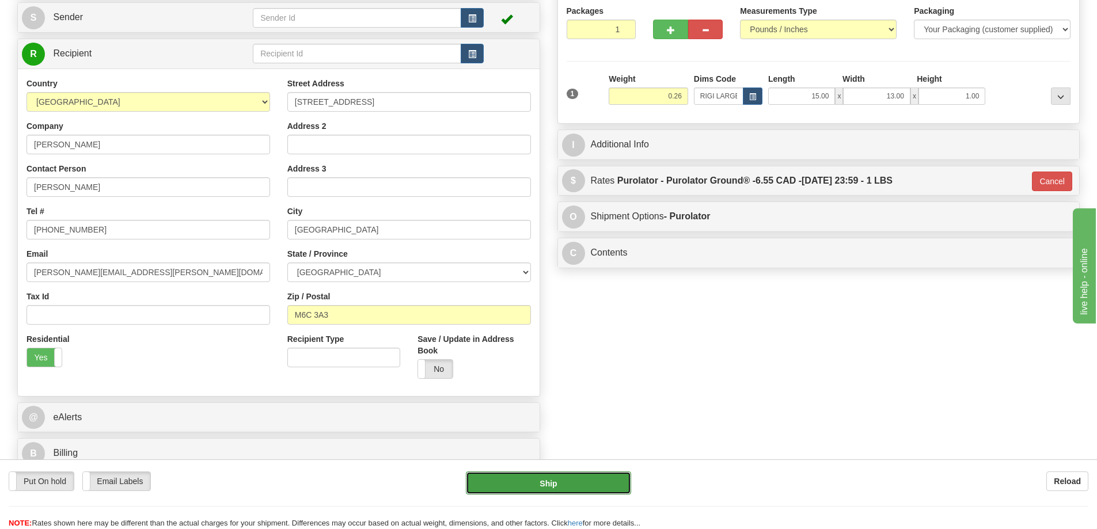
click at [608, 486] on button "Ship" at bounding box center [548, 483] width 165 height 23
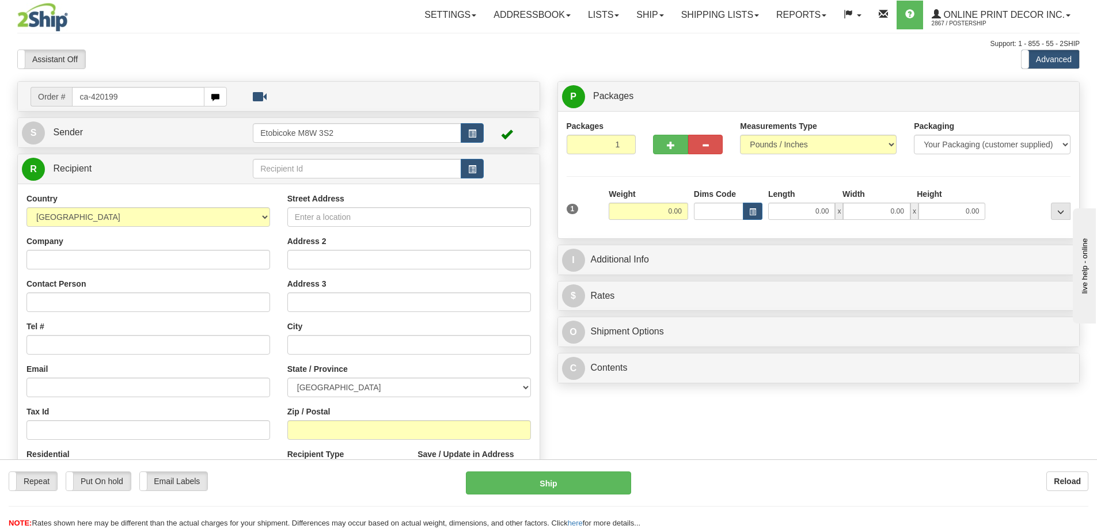
type input "ca-420199"
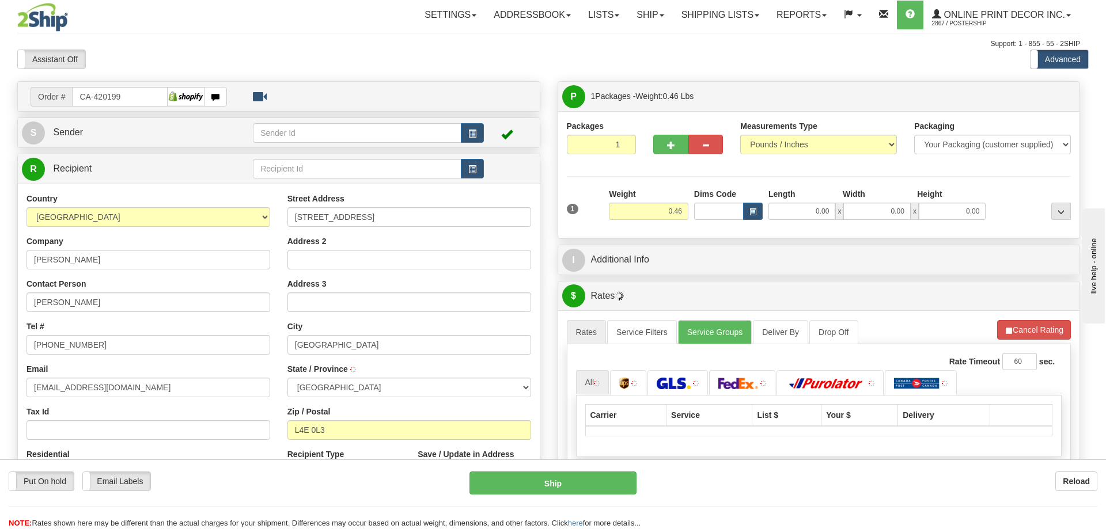
type input "RICHMOND HILL"
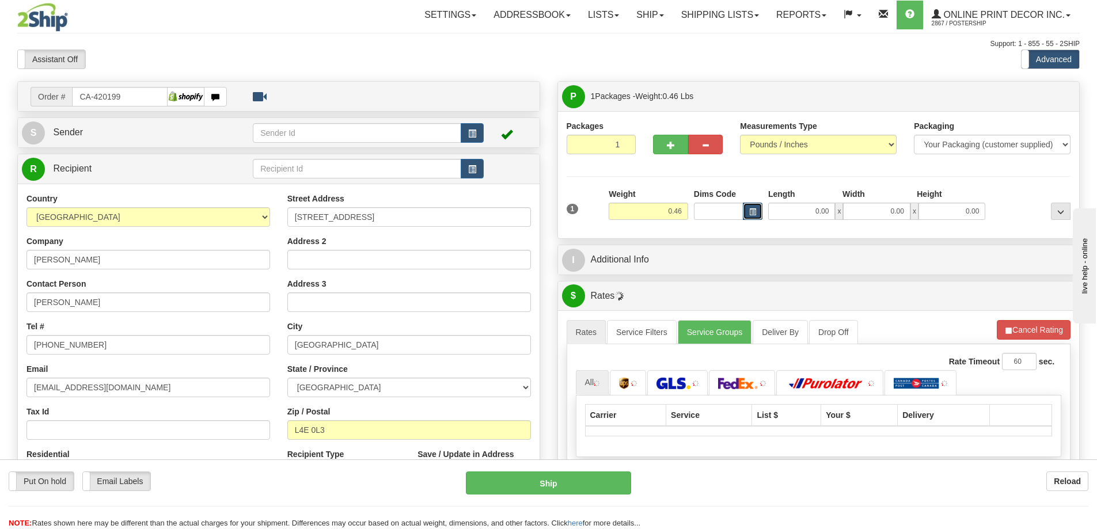
click at [759, 212] on button "button" at bounding box center [753, 211] width 20 height 17
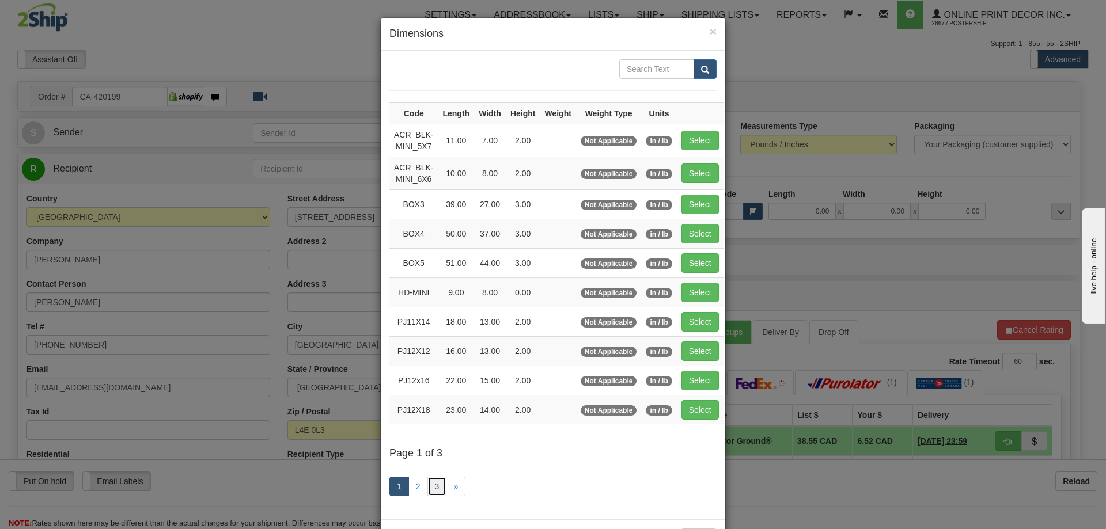
click at [433, 486] on link "3" at bounding box center [437, 487] width 20 height 20
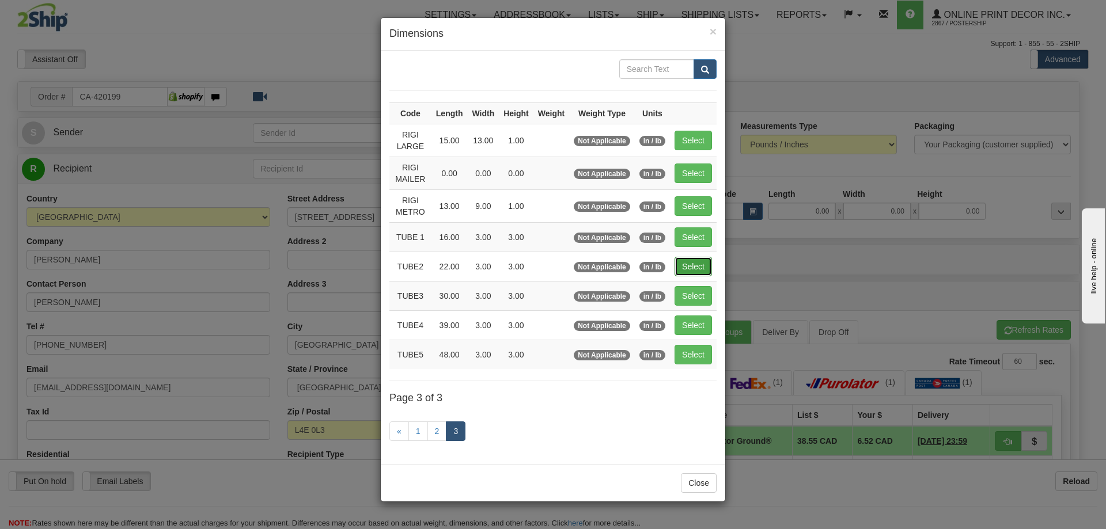
click at [688, 266] on button "Select" at bounding box center [693, 267] width 37 height 20
type input "TUBE2"
type input "22.00"
type input "3.00"
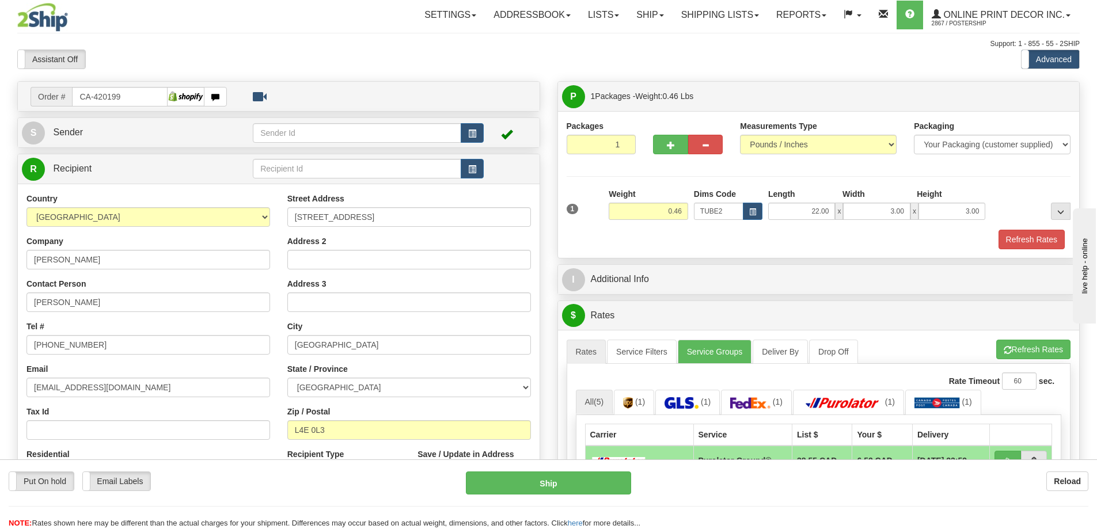
click at [1022, 227] on div "1 Weight 0.46 Dims Code x x" at bounding box center [819, 208] width 510 height 41
click at [1042, 240] on button "Refresh Rates" at bounding box center [1032, 240] width 66 height 20
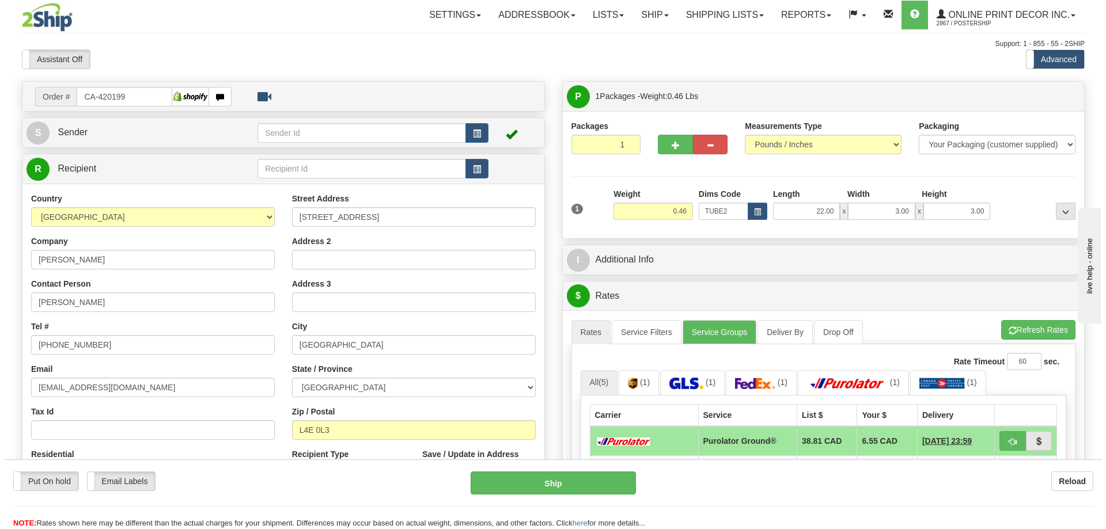
scroll to position [115, 0]
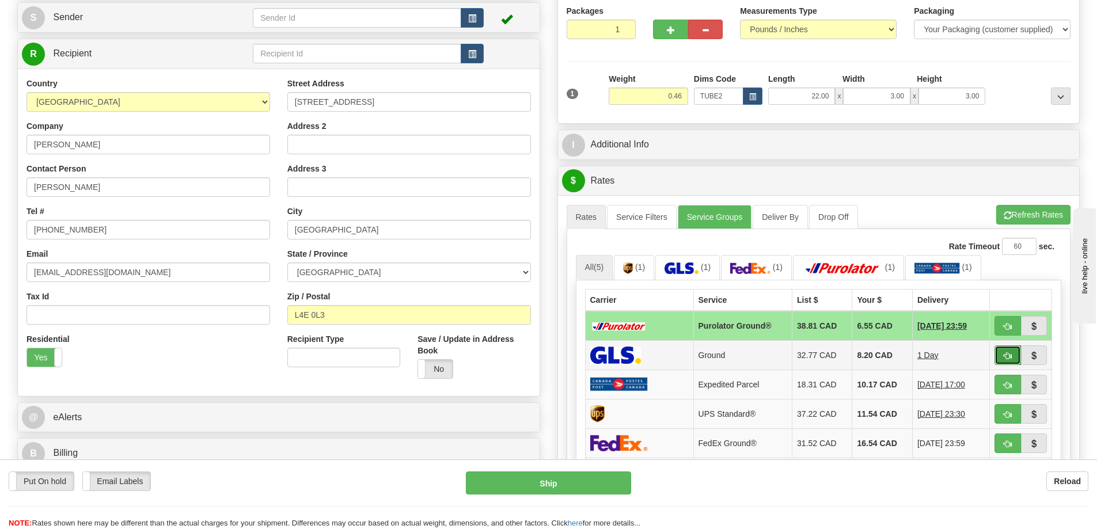
click at [1014, 352] on button "button" at bounding box center [1008, 356] width 26 height 20
type input "1"
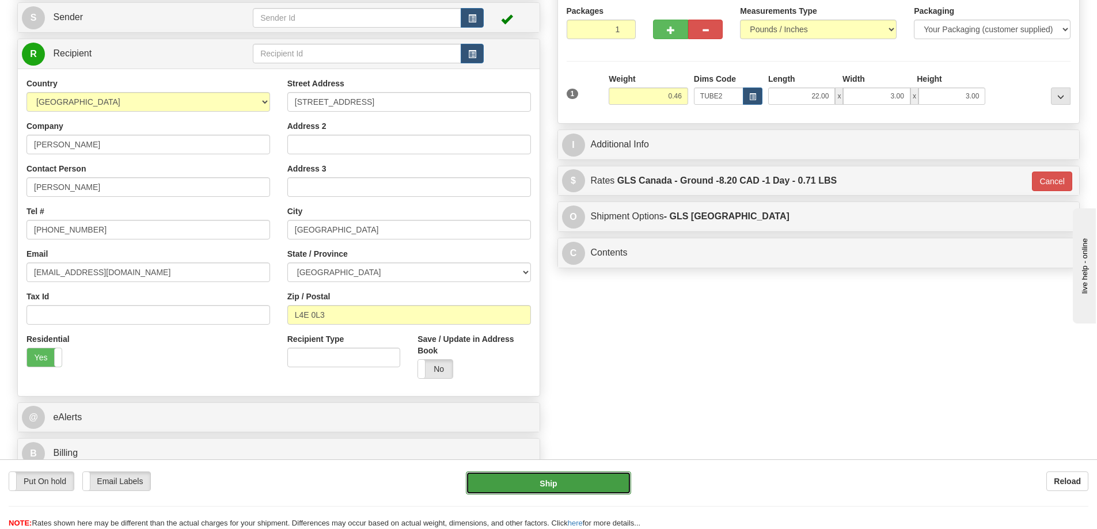
click at [605, 486] on button "Ship" at bounding box center [548, 483] width 165 height 23
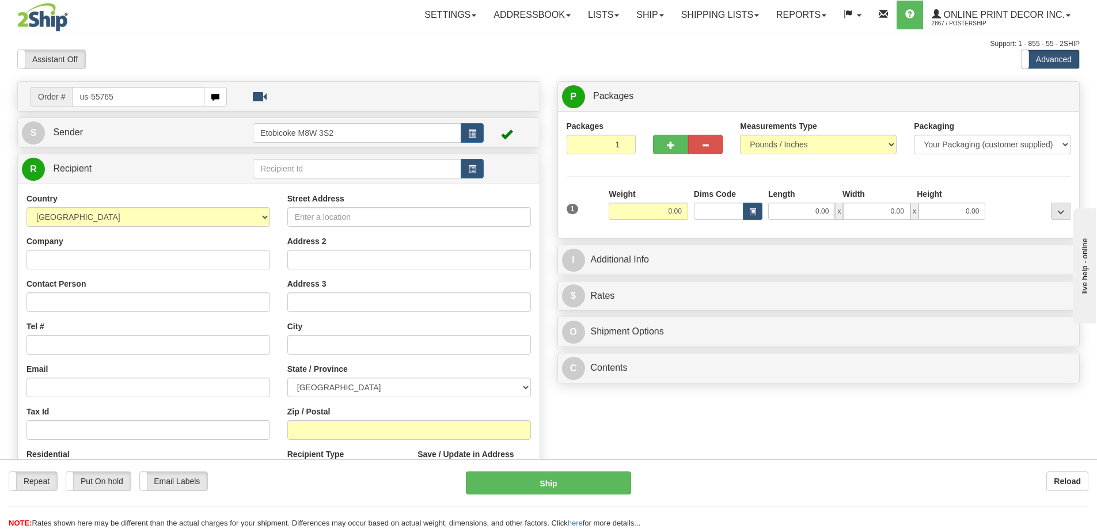
type input "us-55765"
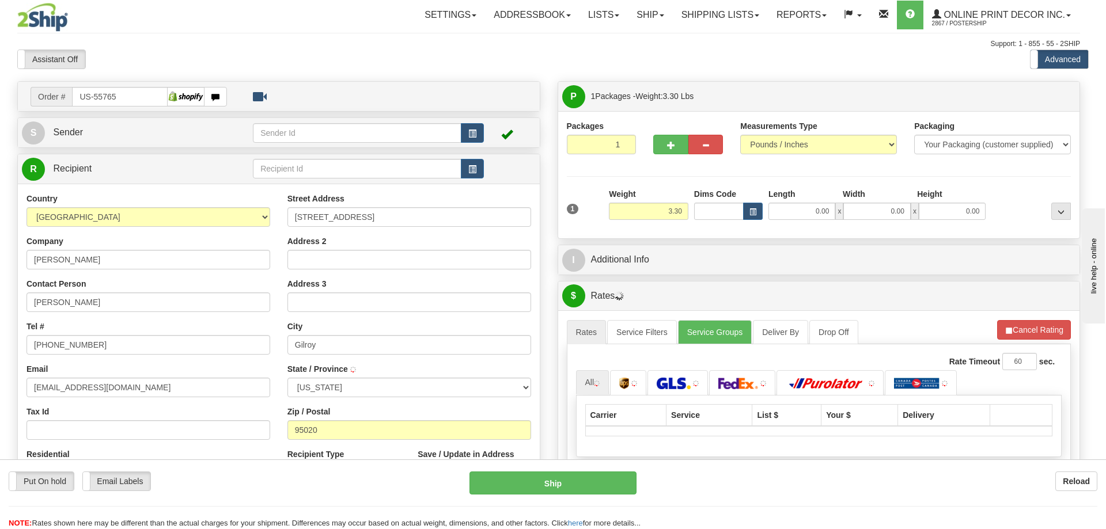
type input "GILROY"
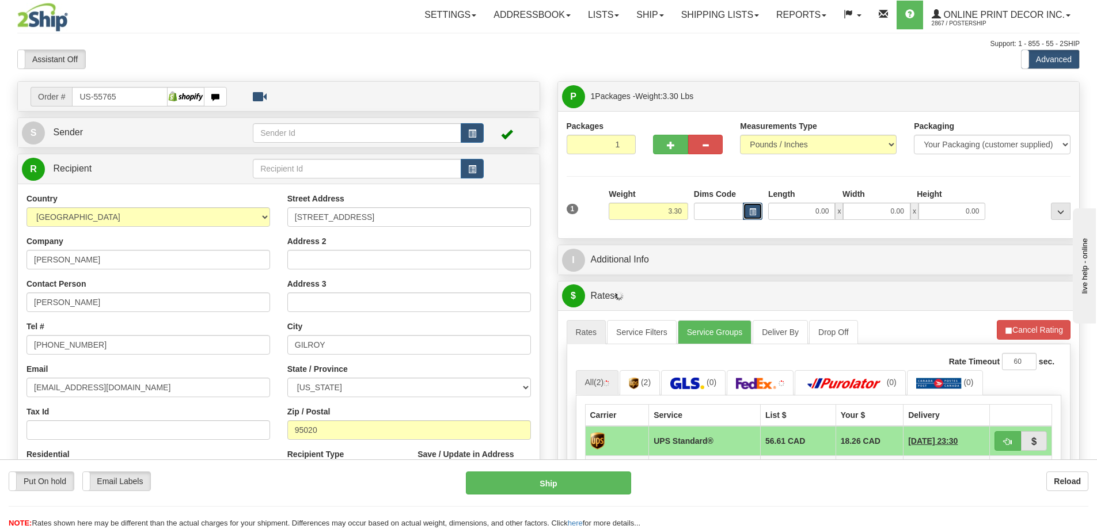
click at [747, 206] on button "button" at bounding box center [753, 211] width 20 height 17
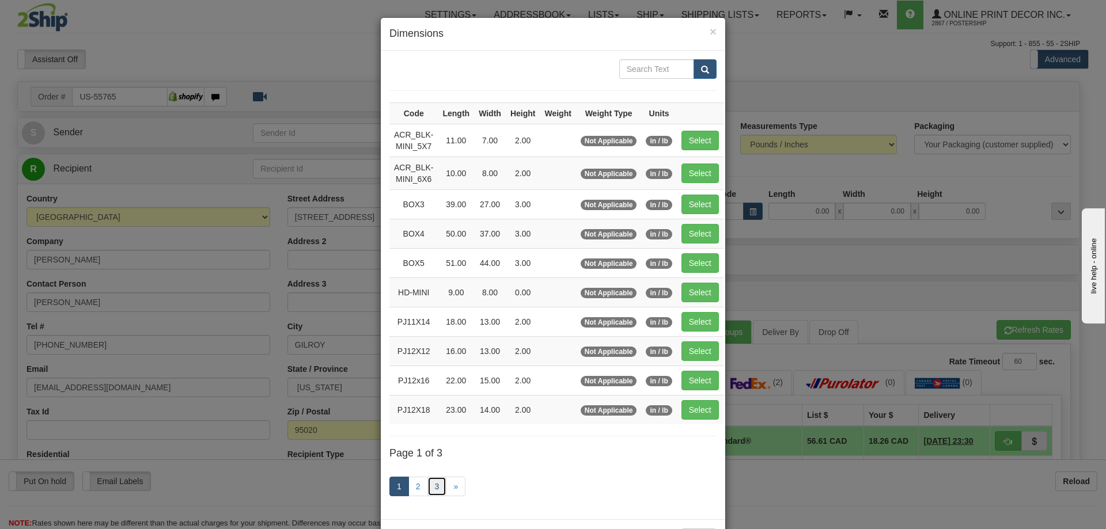
click at [430, 483] on link "3" at bounding box center [437, 487] width 20 height 20
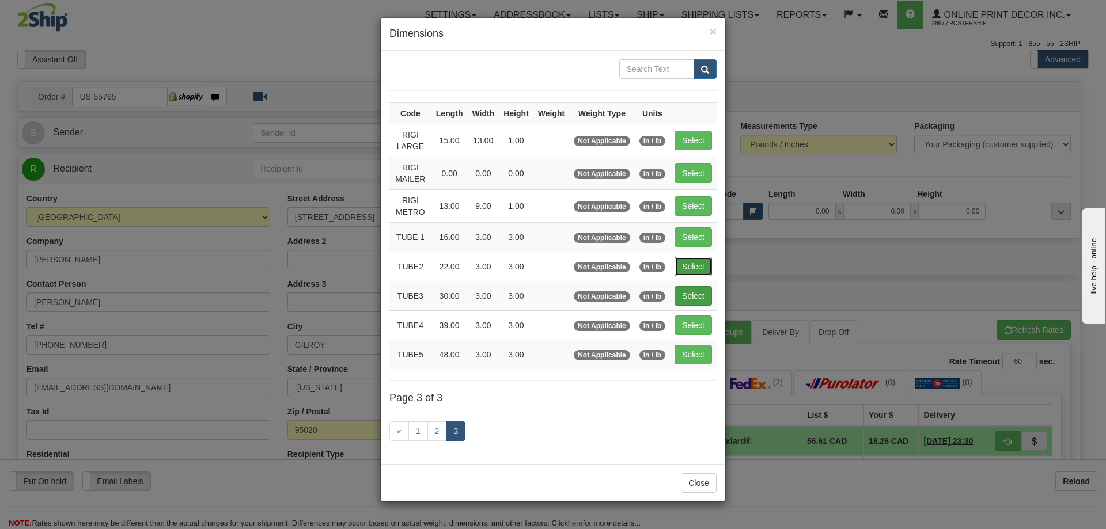
click at [694, 266] on button "Select" at bounding box center [693, 267] width 37 height 20
type input "TUBE2"
type input "22.00"
type input "3.00"
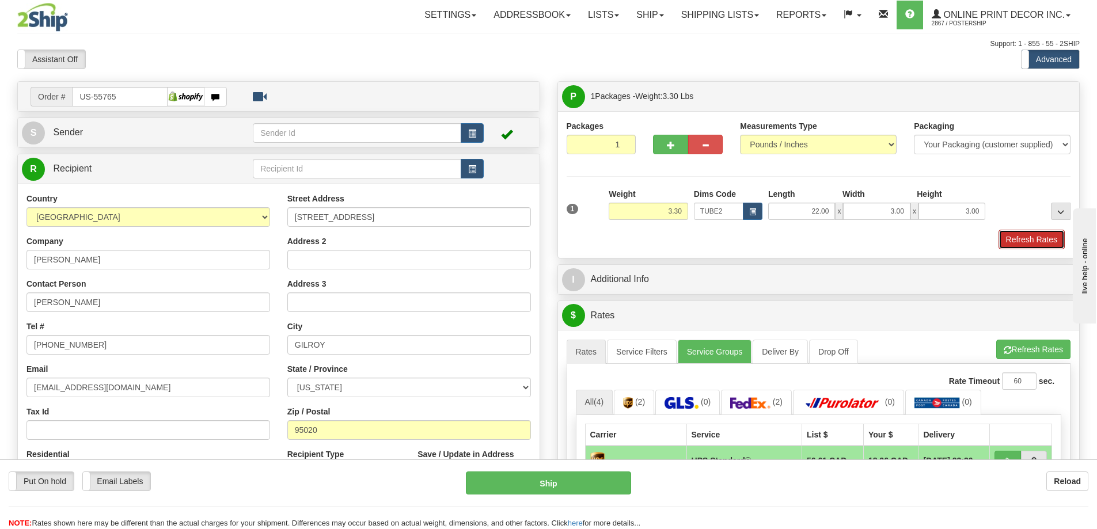
click button "Refresh Rates"
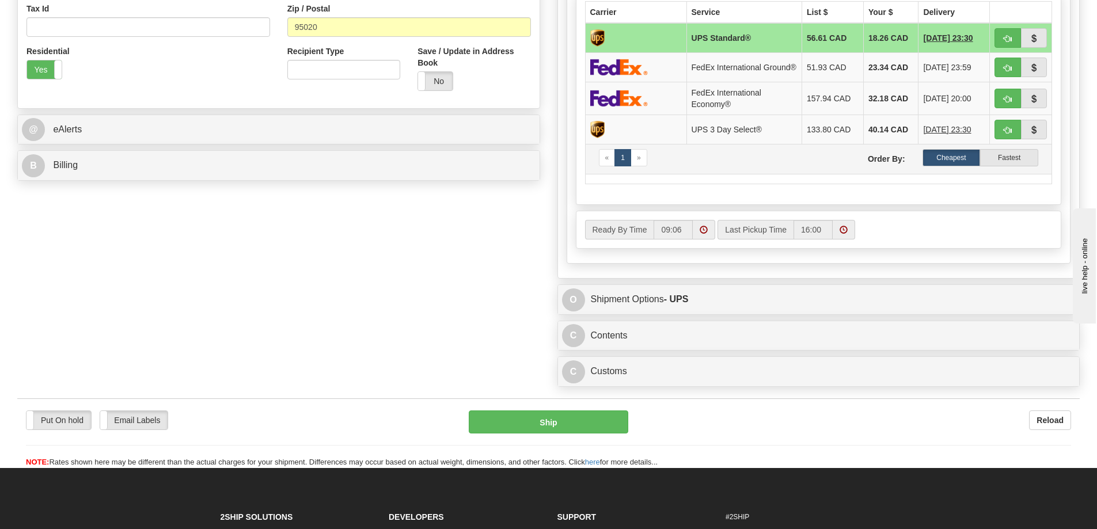
scroll to position [461, 0]
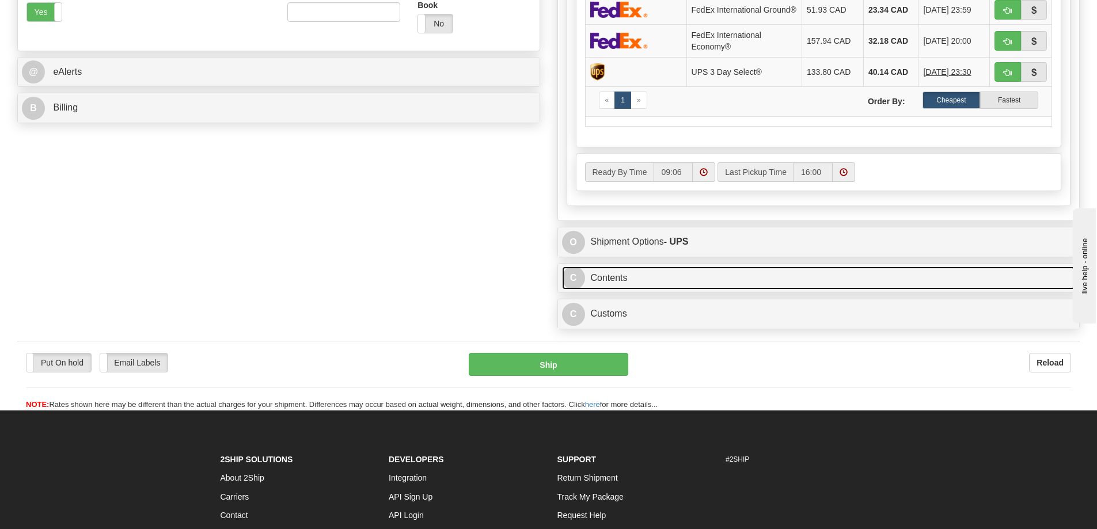
click link "C Contents"
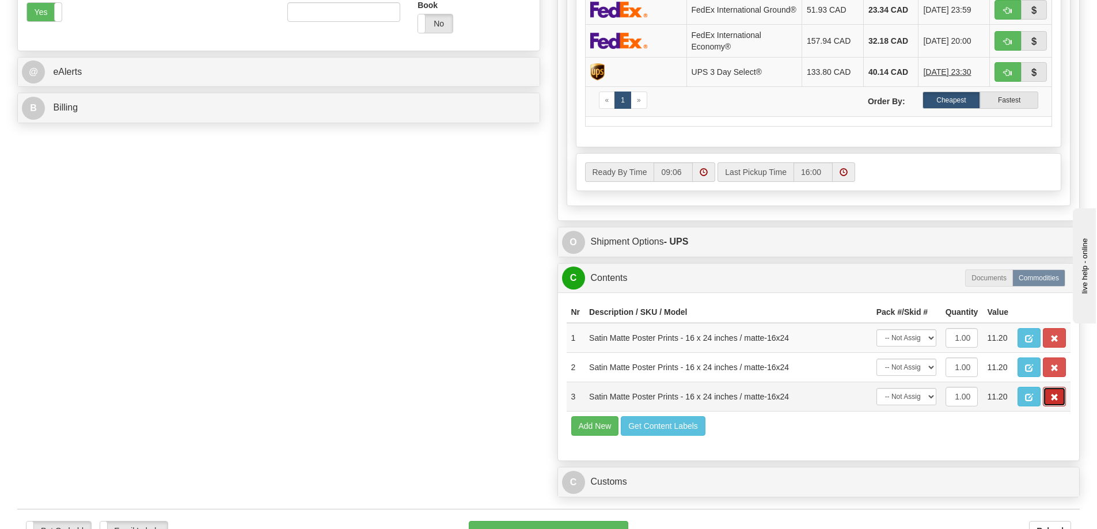
click button "button"
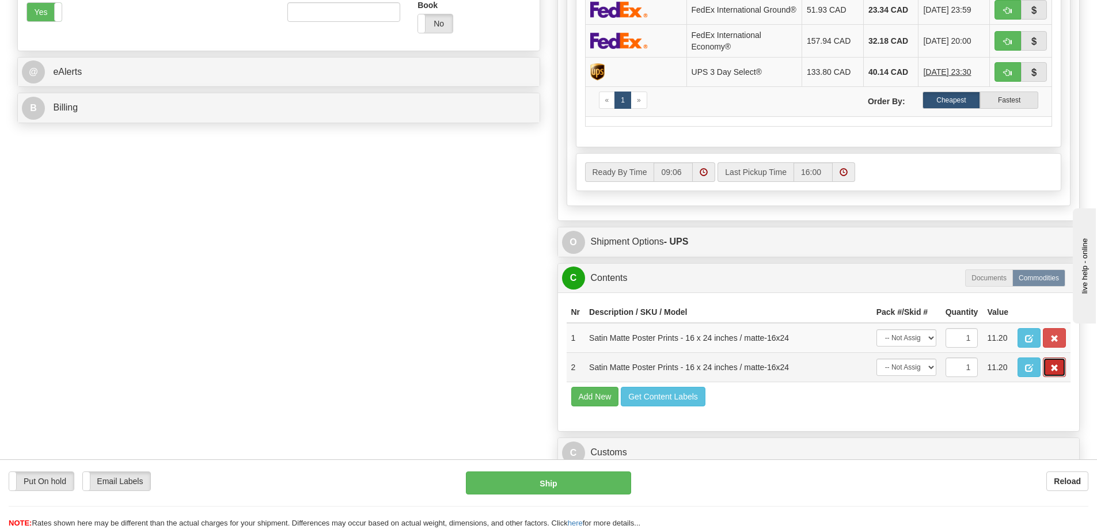
drag, startPoint x: 1059, startPoint y: 392, endPoint x: 1056, endPoint y: 373, distance: 19.2
click button "button"
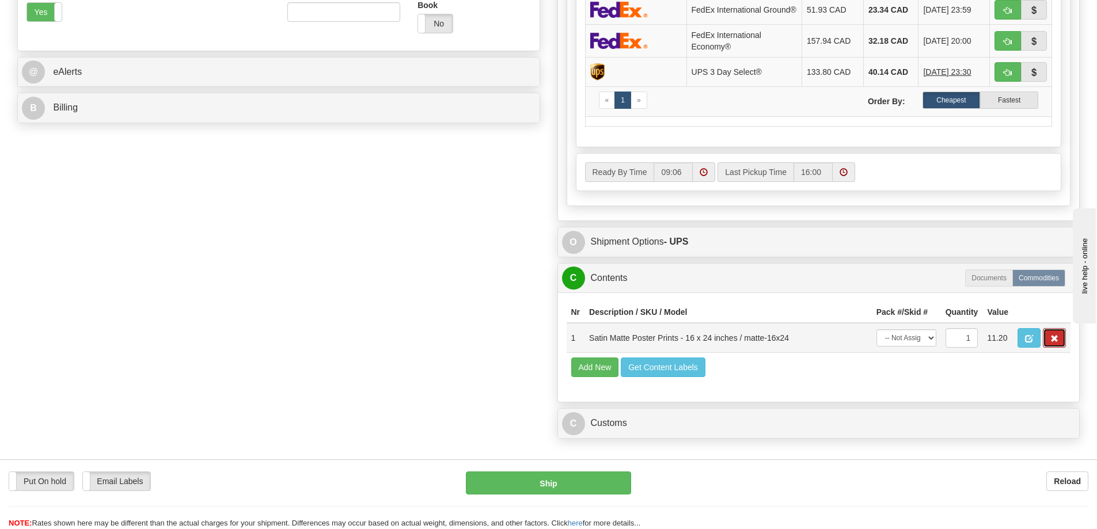
click button "button"
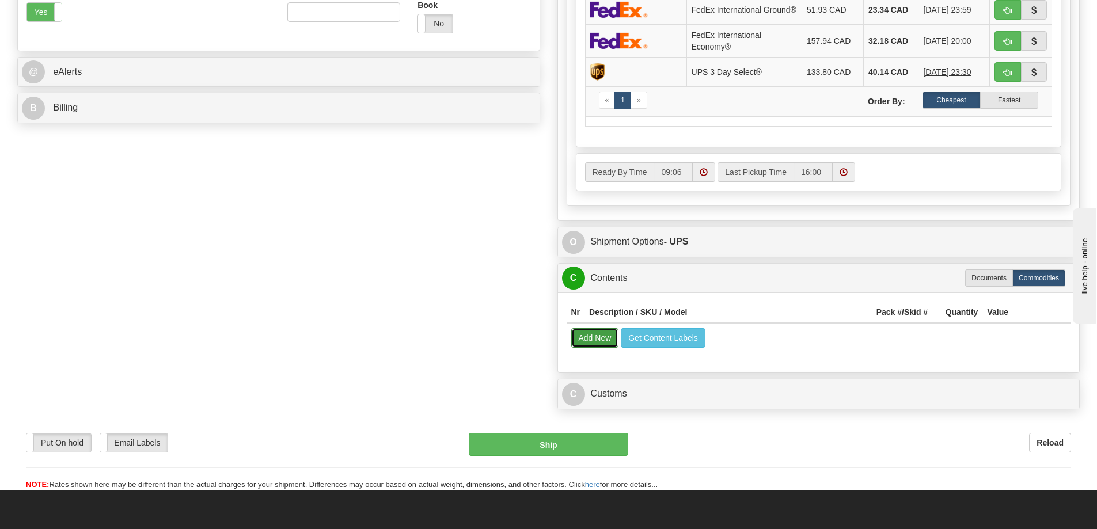
click button "Add New"
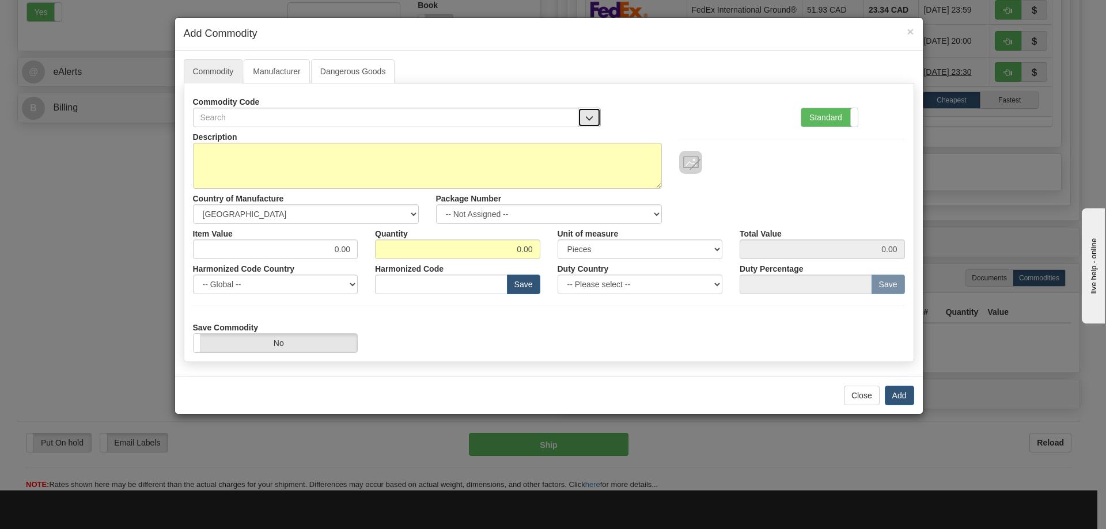
click button "button"
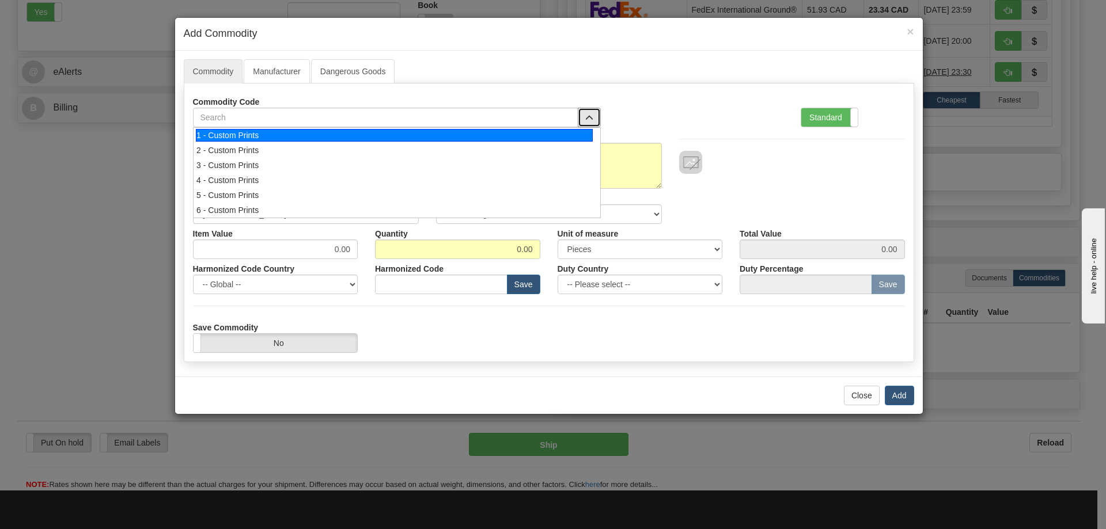
click div "1 - Custom Prints"
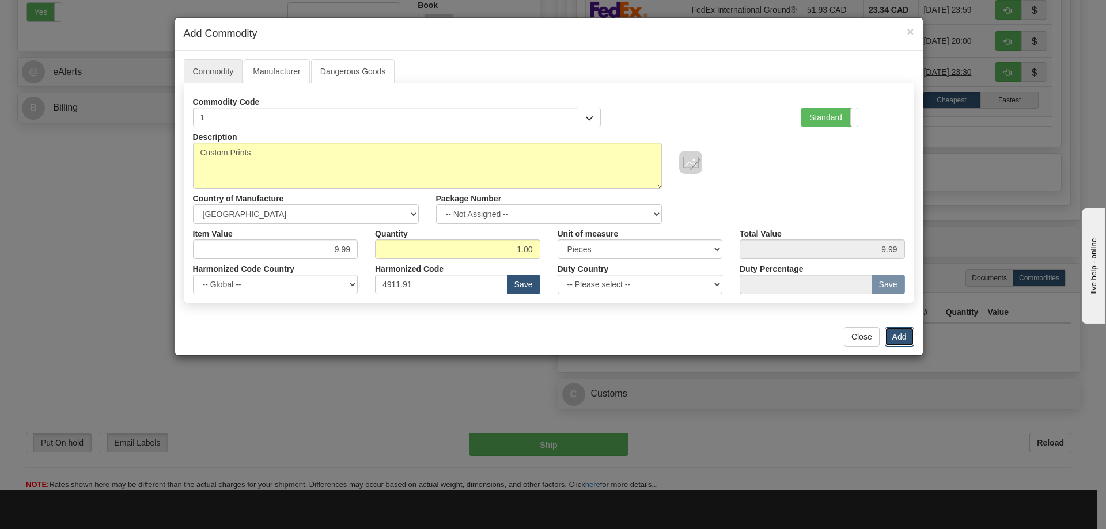
click button "Add"
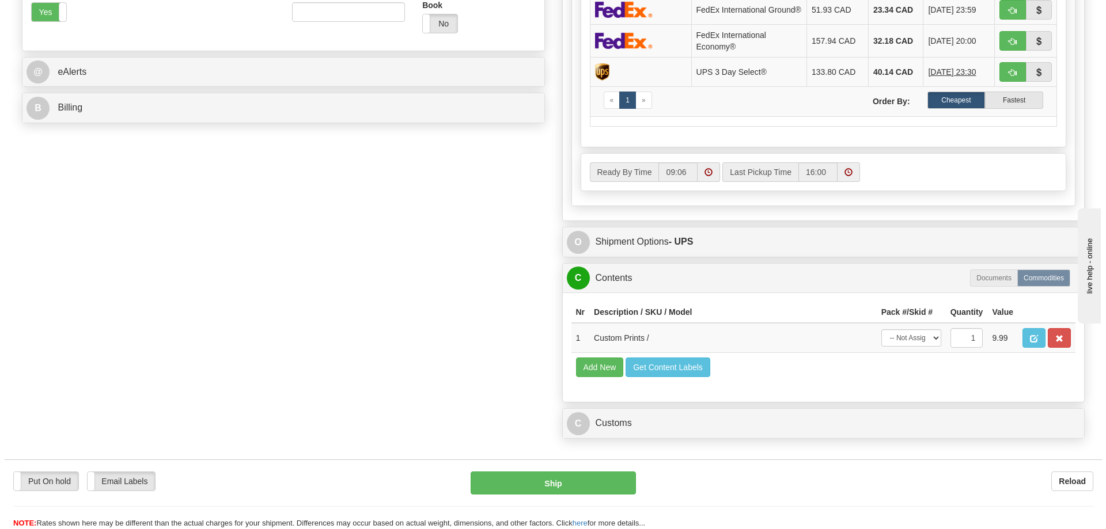
scroll to position [346, 0]
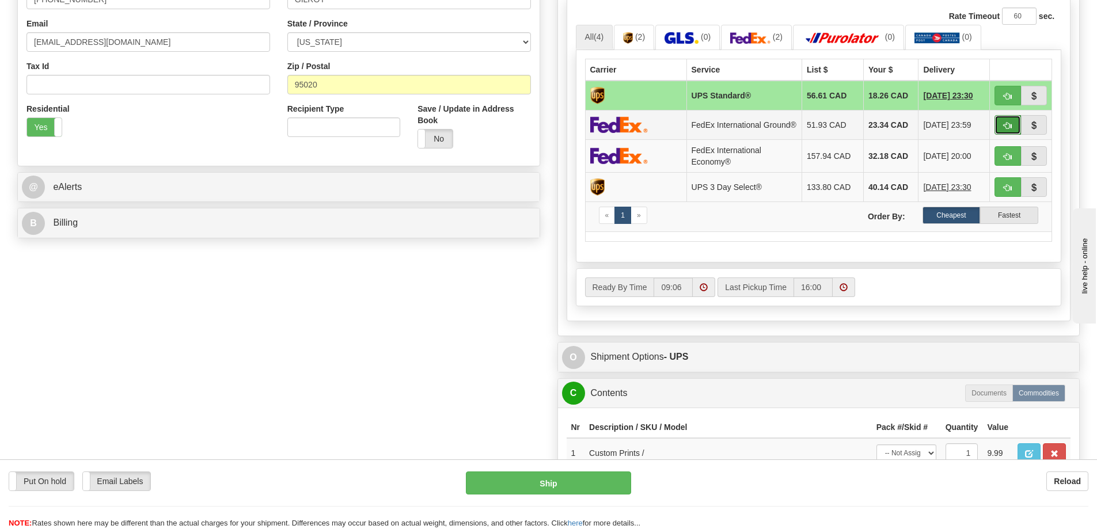
click span "button"
type input "92"
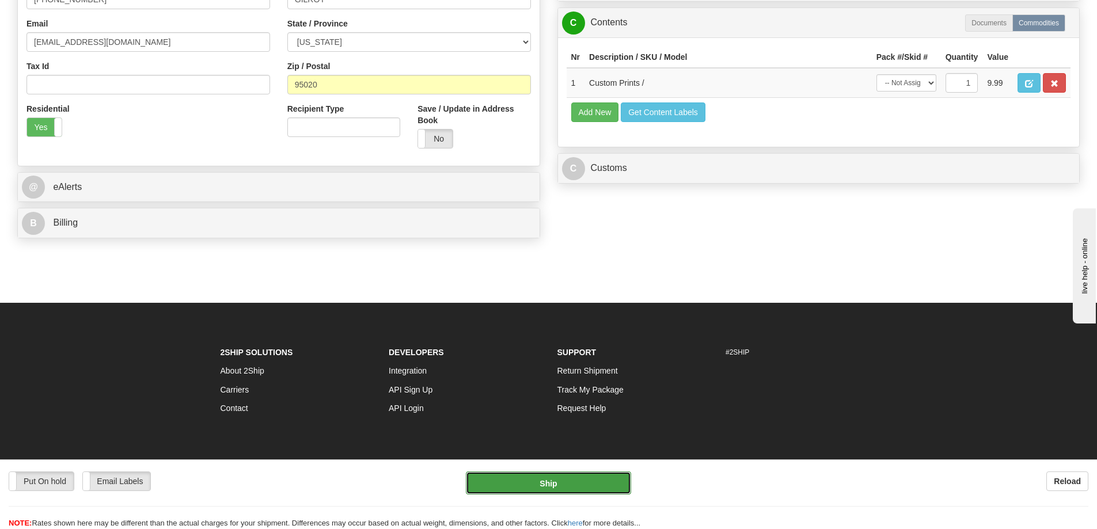
click button "Ship"
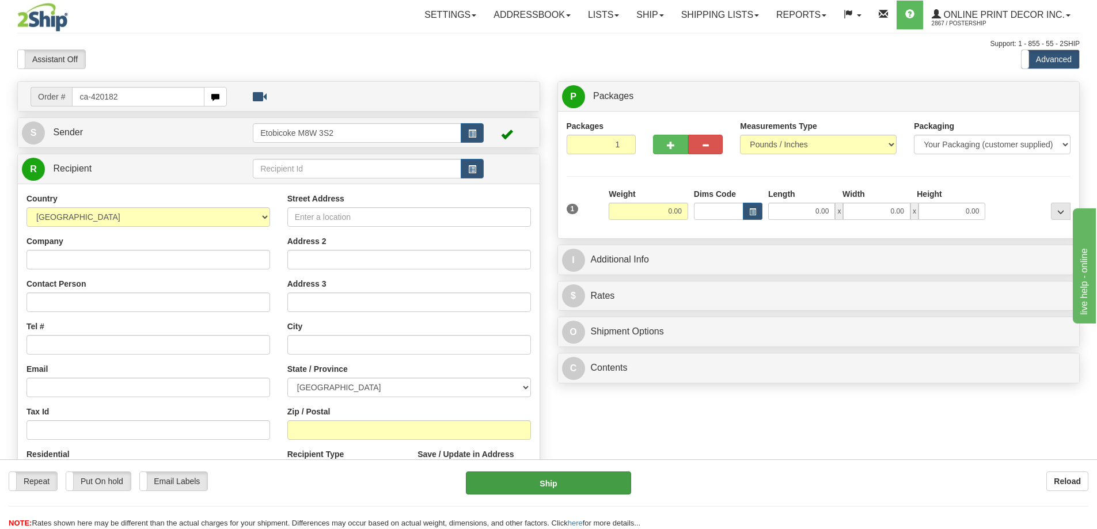
type input "ca-420182"
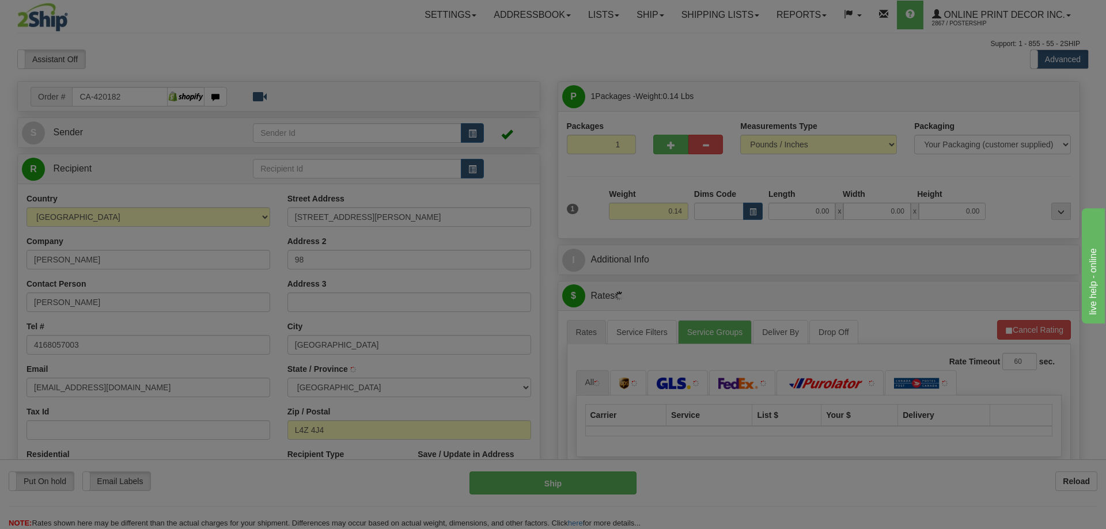
type input "[GEOGRAPHIC_DATA]"
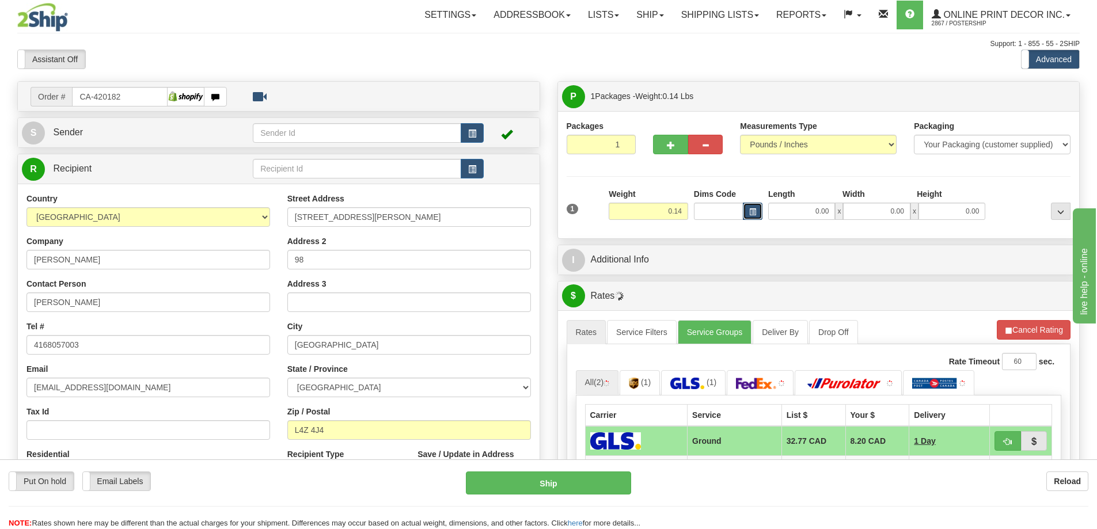
click at [751, 207] on button "button" at bounding box center [753, 211] width 20 height 17
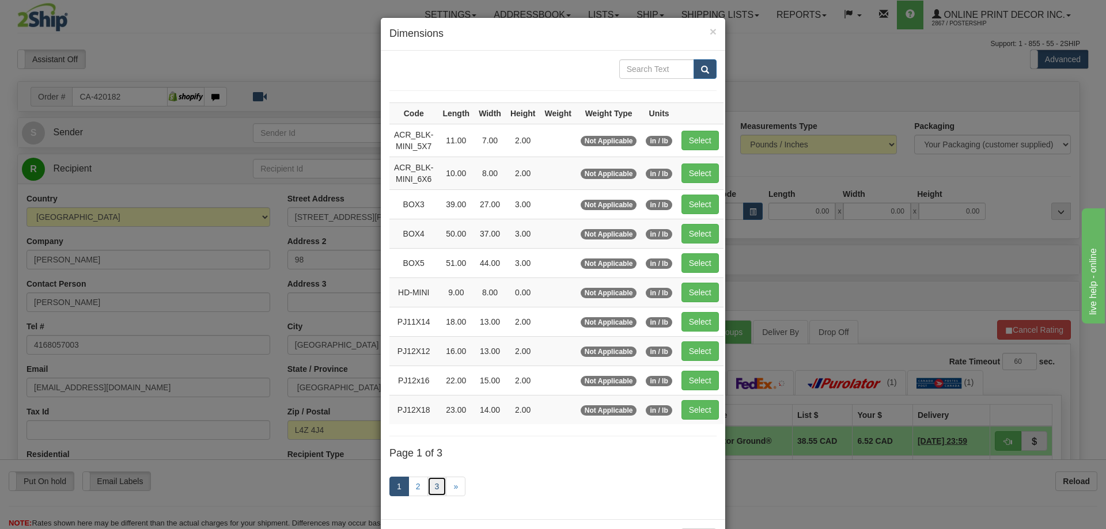
click at [432, 486] on link "3" at bounding box center [437, 487] width 20 height 20
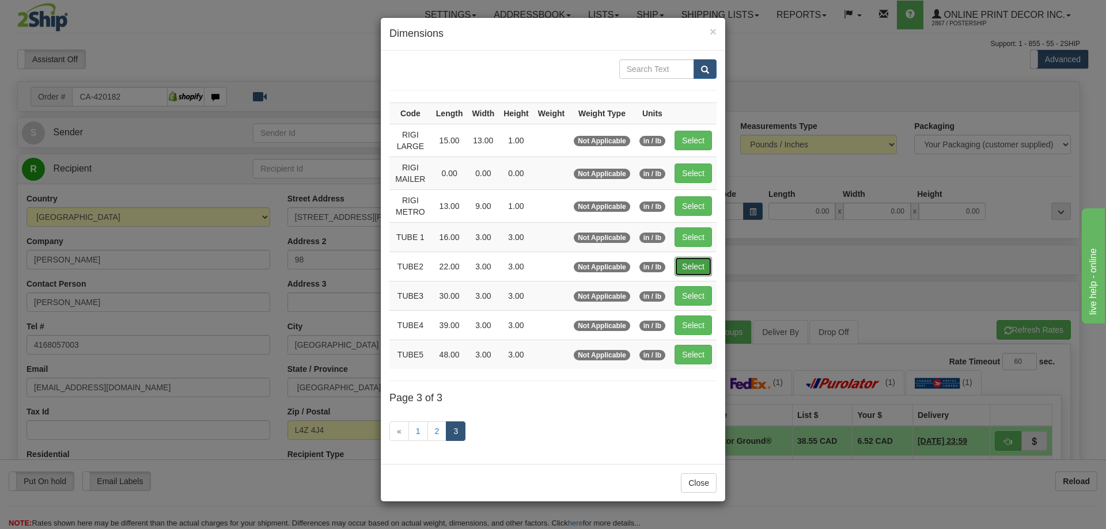
click at [693, 263] on button "Select" at bounding box center [693, 267] width 37 height 20
type input "TUBE2"
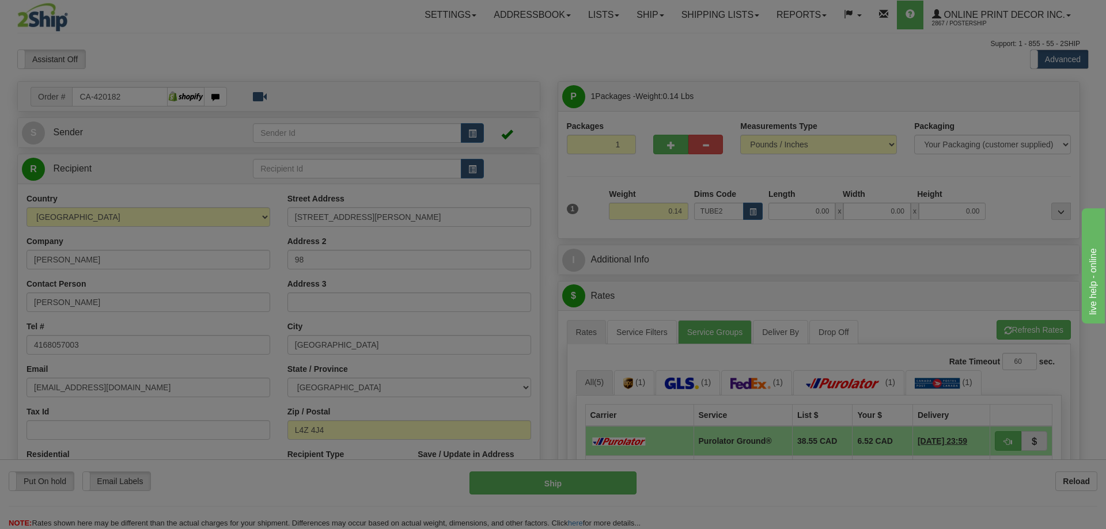
type input "22.00"
type input "3.00"
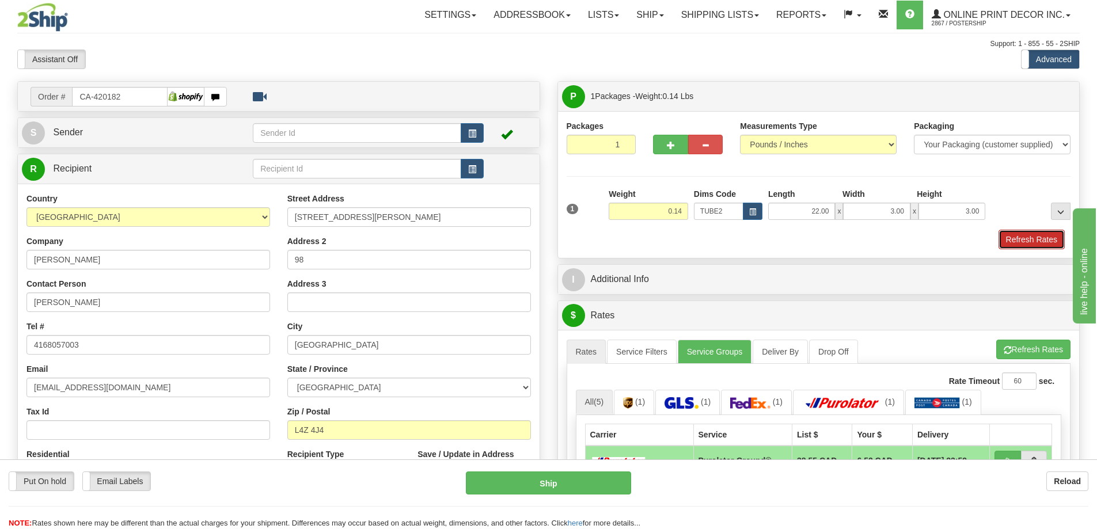
click at [1029, 247] on button "Refresh Rates" at bounding box center [1032, 240] width 66 height 20
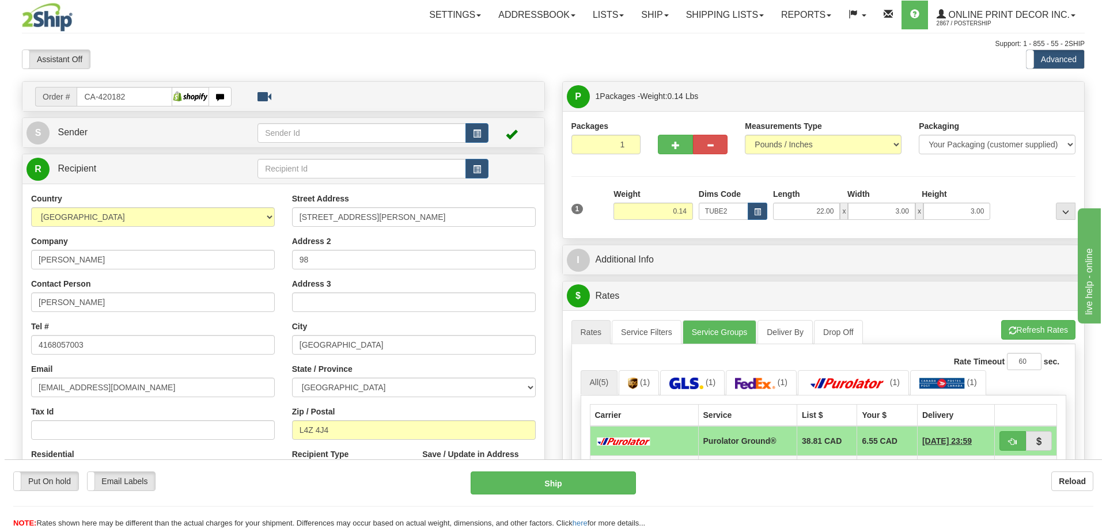
scroll to position [115, 0]
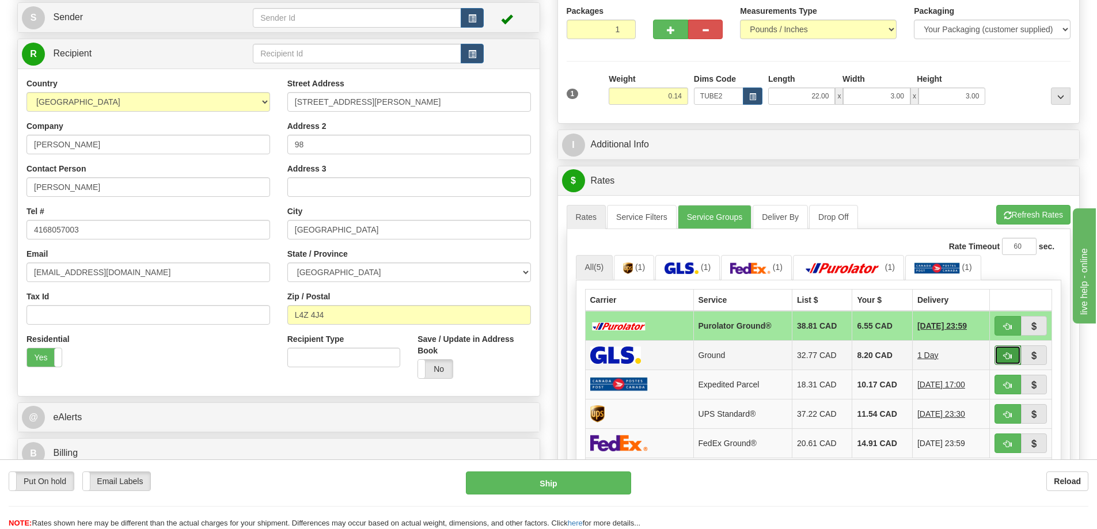
click at [1010, 359] on span "button" at bounding box center [1008, 356] width 8 height 7
type input "1"
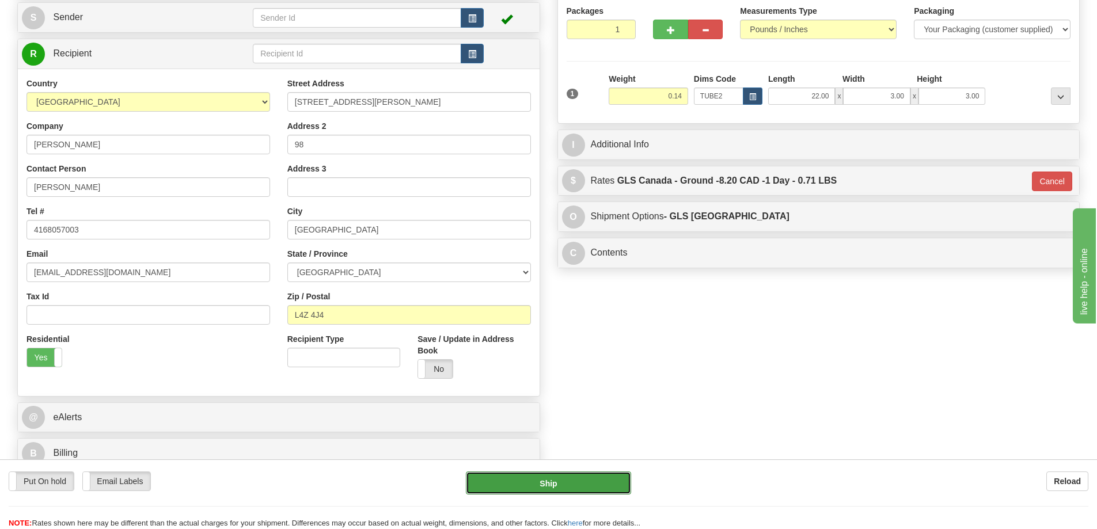
click at [606, 484] on button "Ship" at bounding box center [548, 483] width 165 height 23
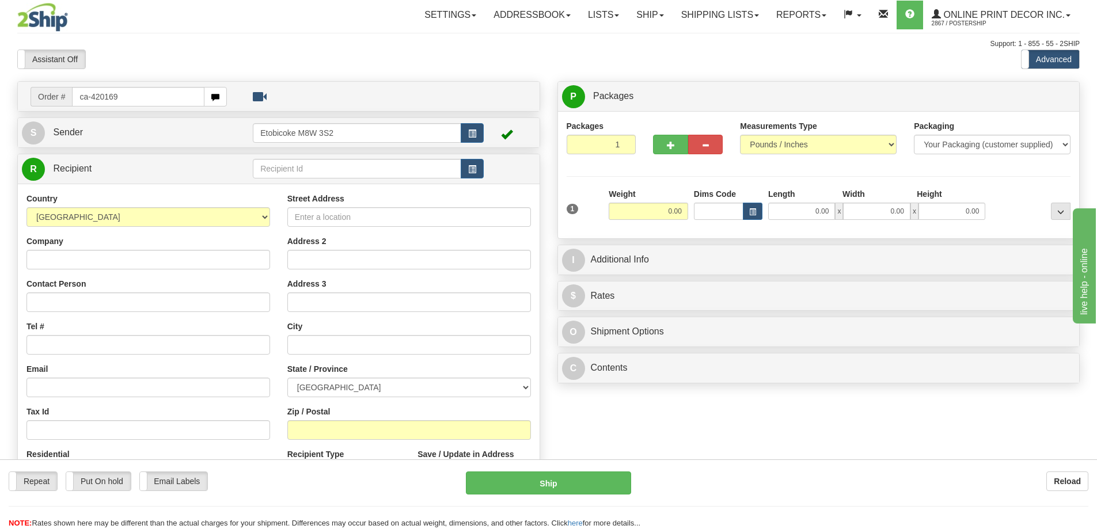
type input "ca-420169"
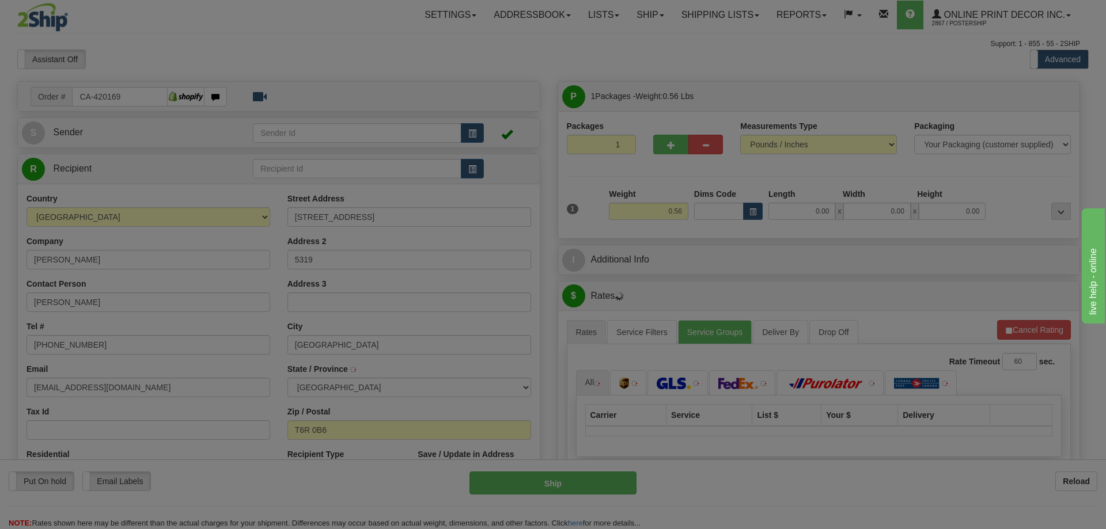
type input "[GEOGRAPHIC_DATA]"
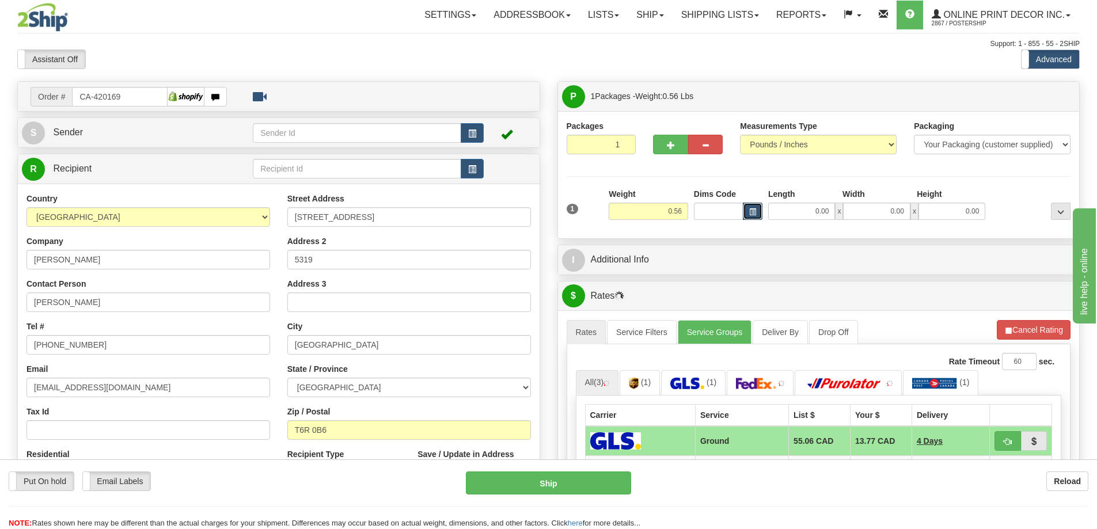
click at [743, 206] on button "button" at bounding box center [753, 211] width 20 height 17
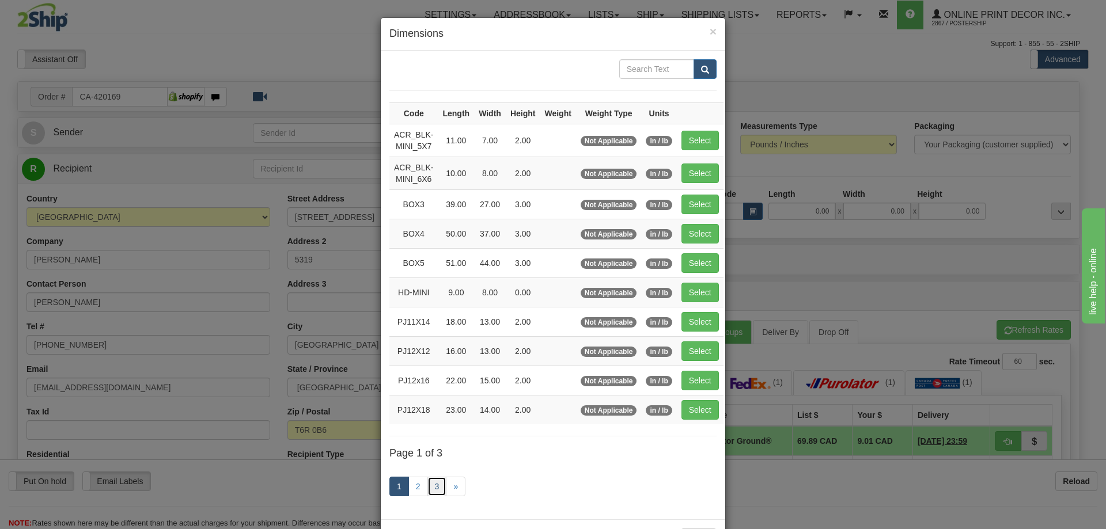
click at [435, 483] on link "3" at bounding box center [437, 487] width 20 height 20
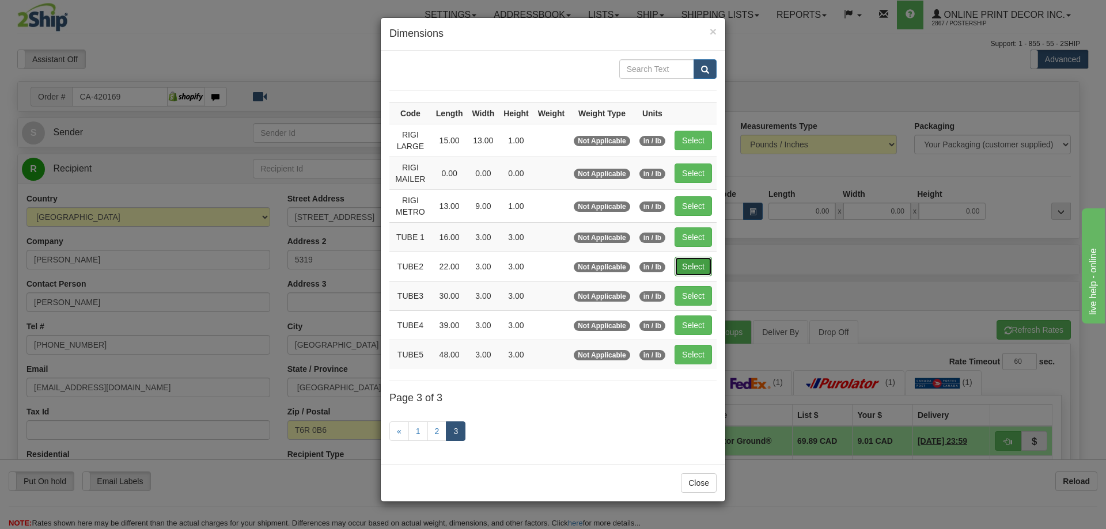
click at [694, 266] on button "Select" at bounding box center [693, 267] width 37 height 20
type input "TUBE2"
type input "22.00"
type input "3.00"
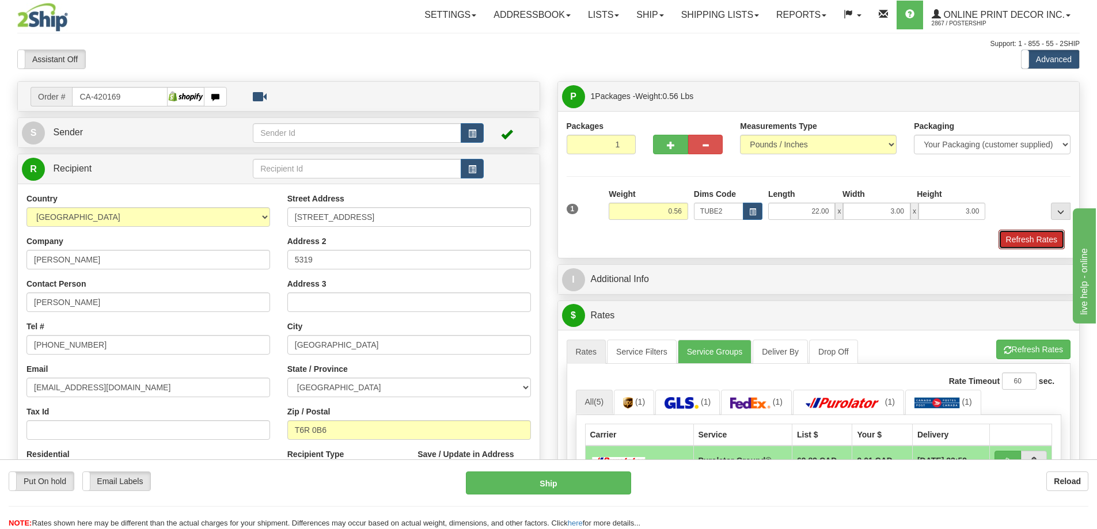
drag, startPoint x: 1021, startPoint y: 238, endPoint x: 1017, endPoint y: 228, distance: 11.1
click at [1020, 238] on button "Refresh Rates" at bounding box center [1032, 240] width 66 height 20
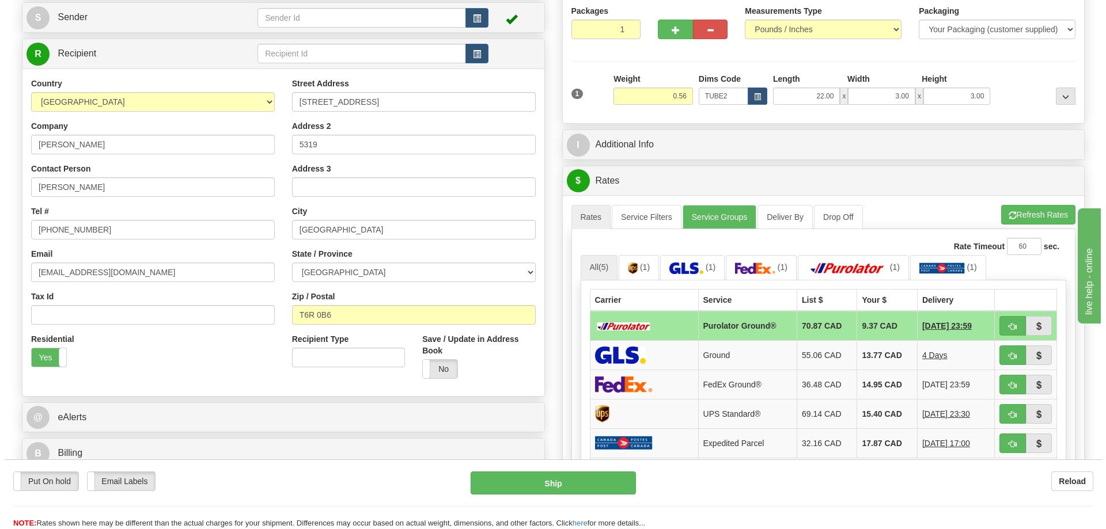
scroll to position [173, 0]
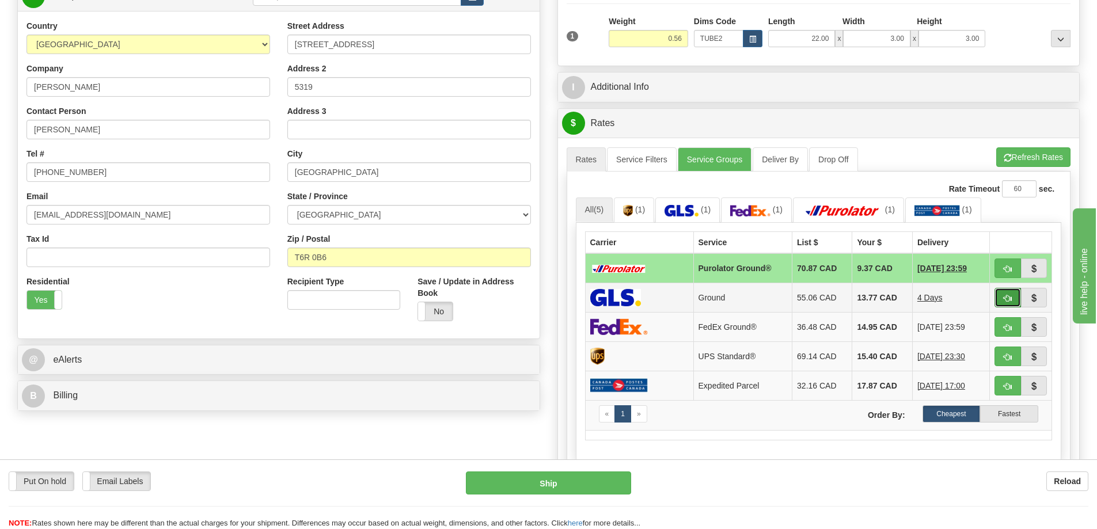
click at [1007, 295] on button "button" at bounding box center [1008, 298] width 26 height 20
type input "1"
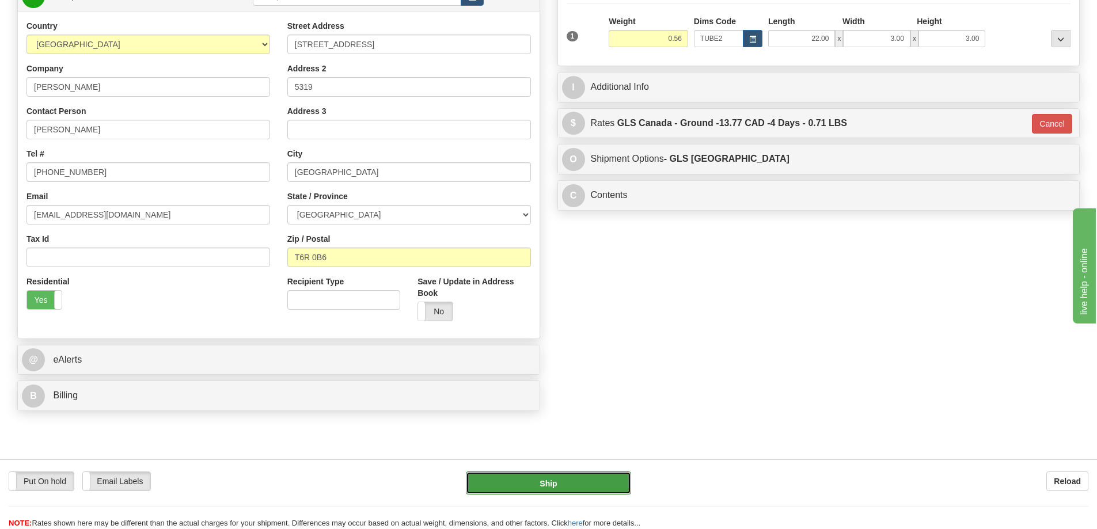
click at [596, 485] on button "Ship" at bounding box center [548, 483] width 165 height 23
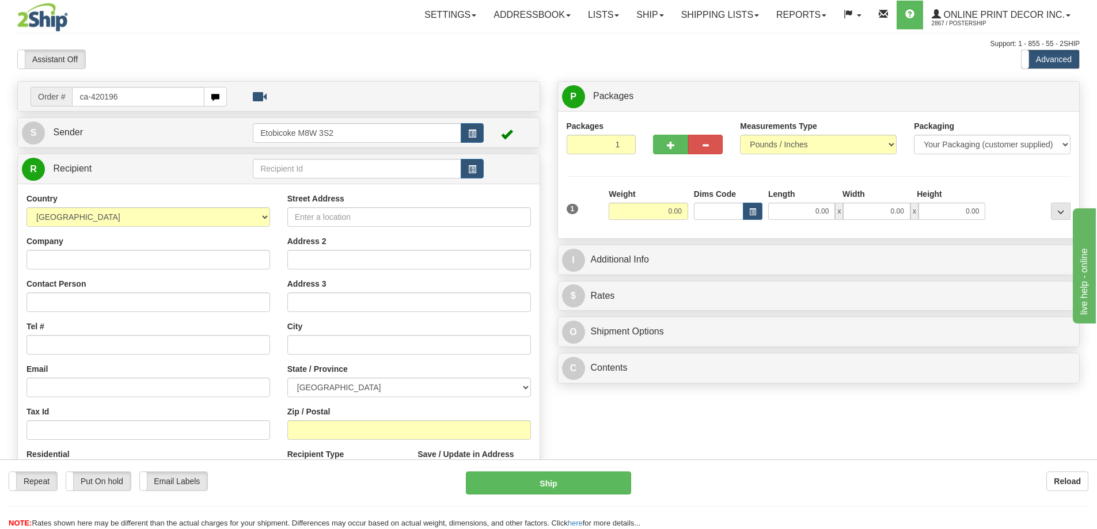
type input "ca-420196"
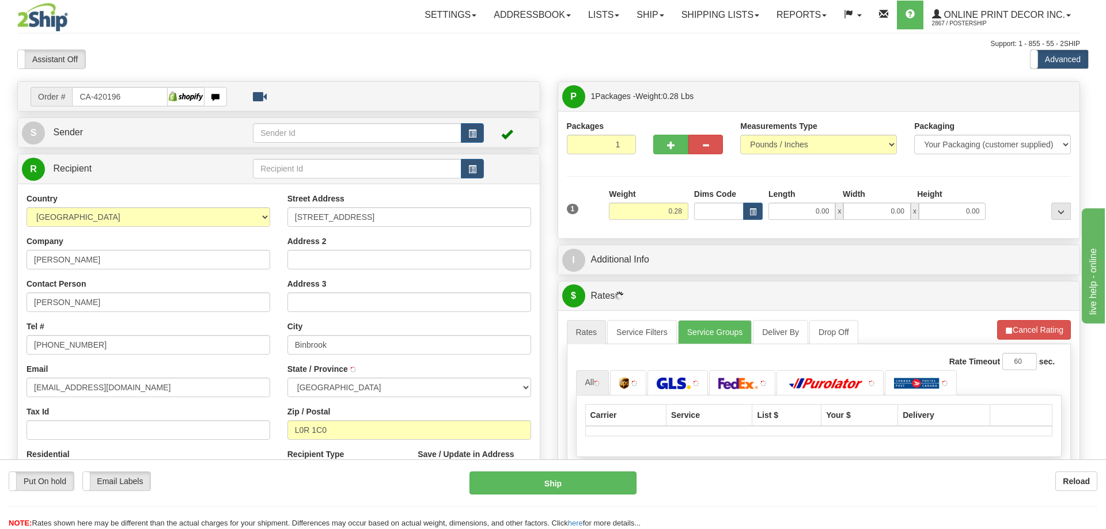
type input "BINBROOK"
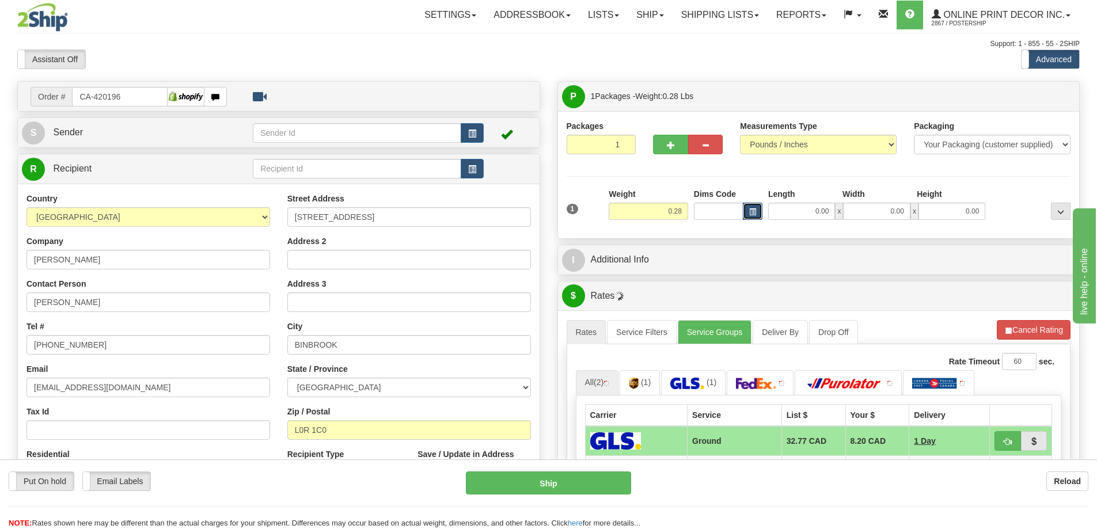
click at [749, 210] on span "button" at bounding box center [752, 212] width 7 height 6
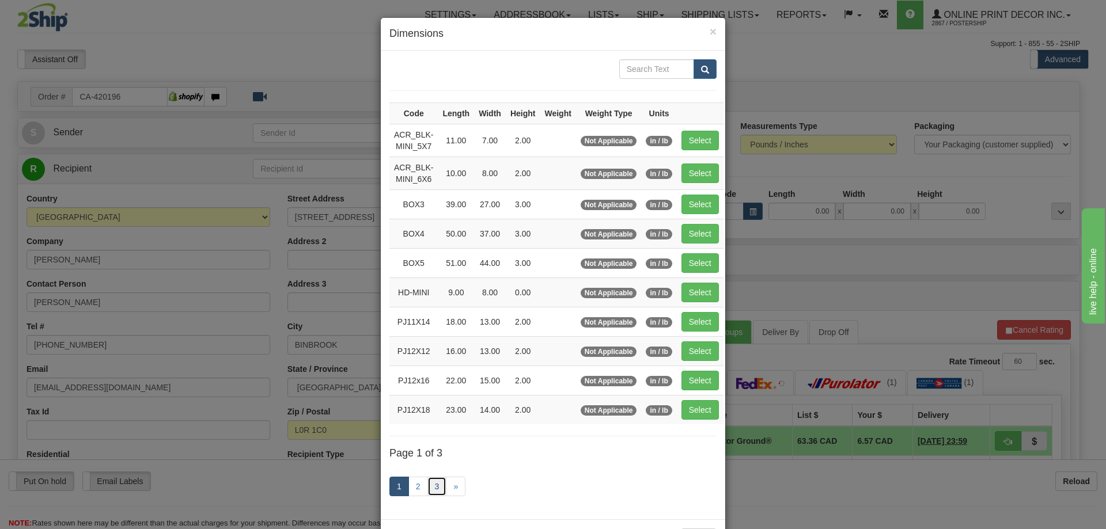
click at [433, 488] on link "3" at bounding box center [437, 487] width 20 height 20
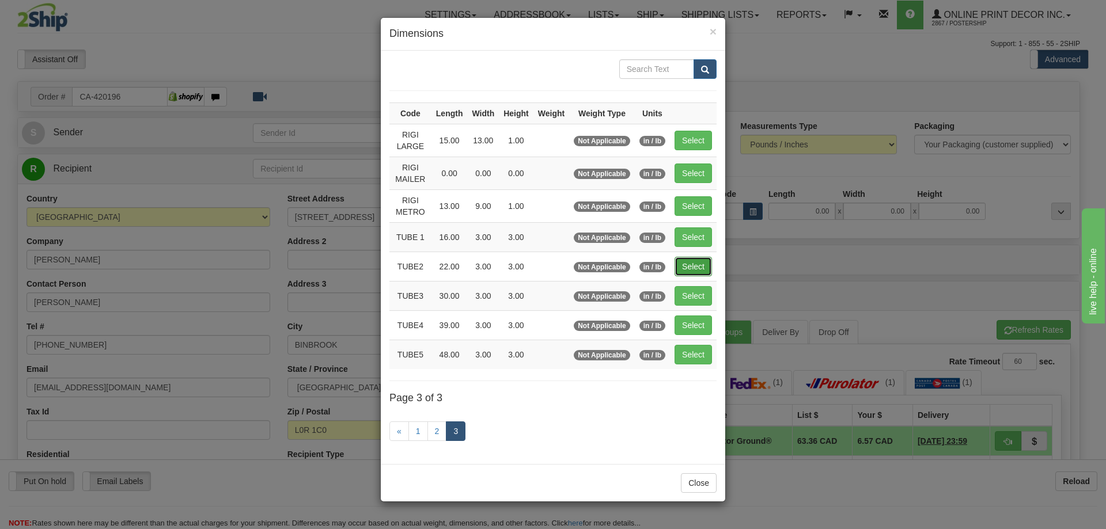
click at [696, 264] on button "Select" at bounding box center [693, 267] width 37 height 20
type input "TUBE2"
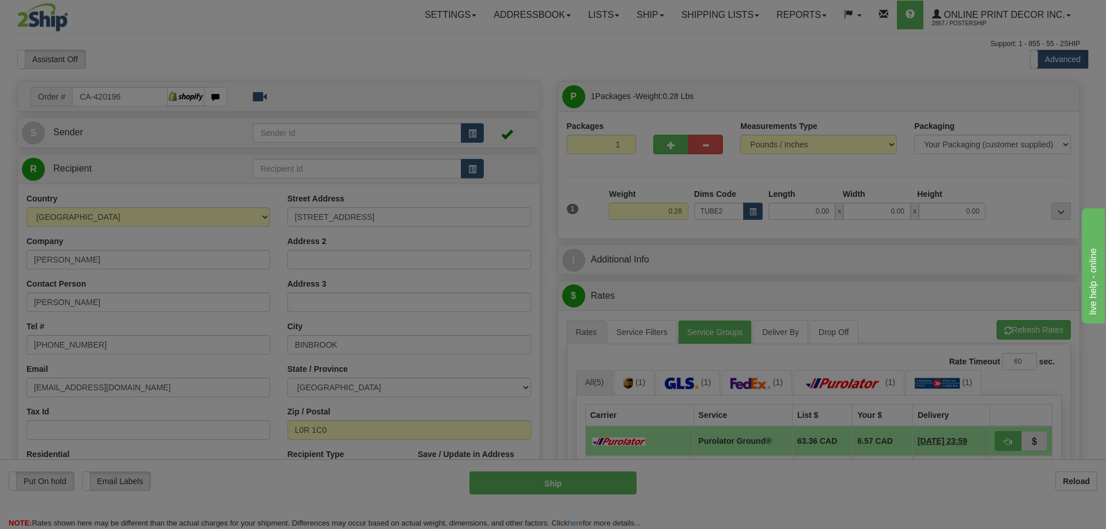
type input "22.00"
type input "3.00"
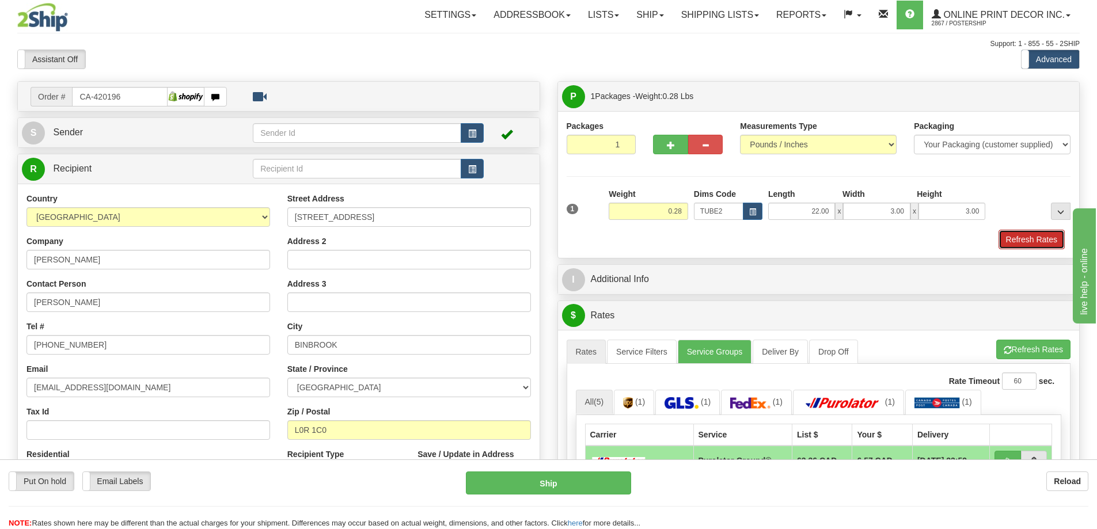
click at [1026, 238] on button "Refresh Rates" at bounding box center [1032, 240] width 66 height 20
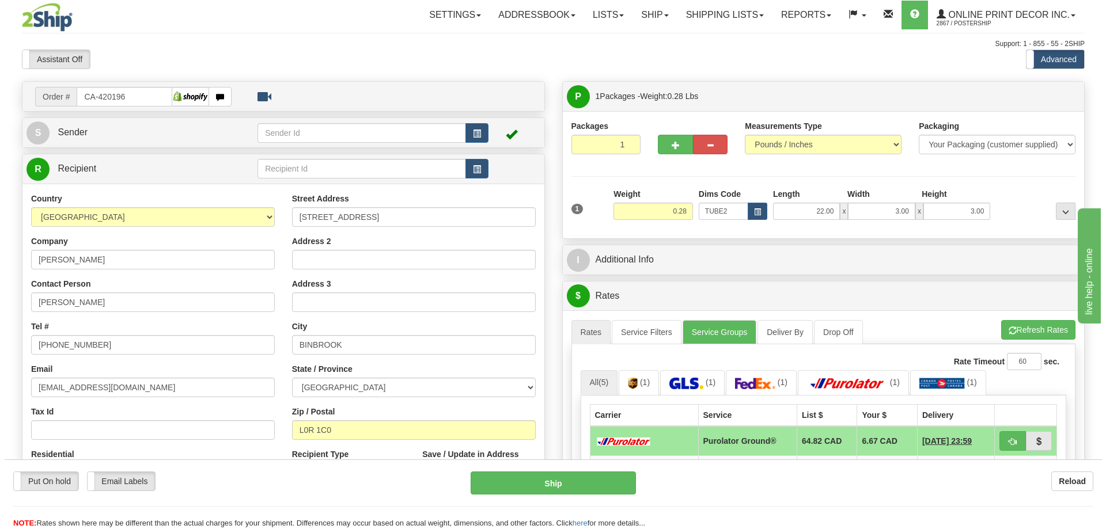
scroll to position [115, 0]
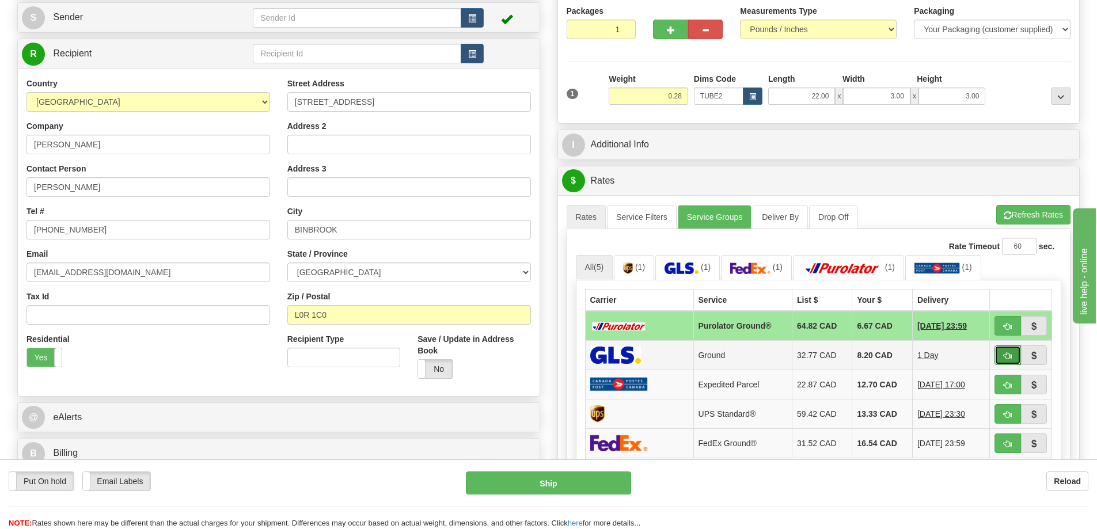
click at [1010, 355] on span "button" at bounding box center [1008, 356] width 8 height 7
type input "1"
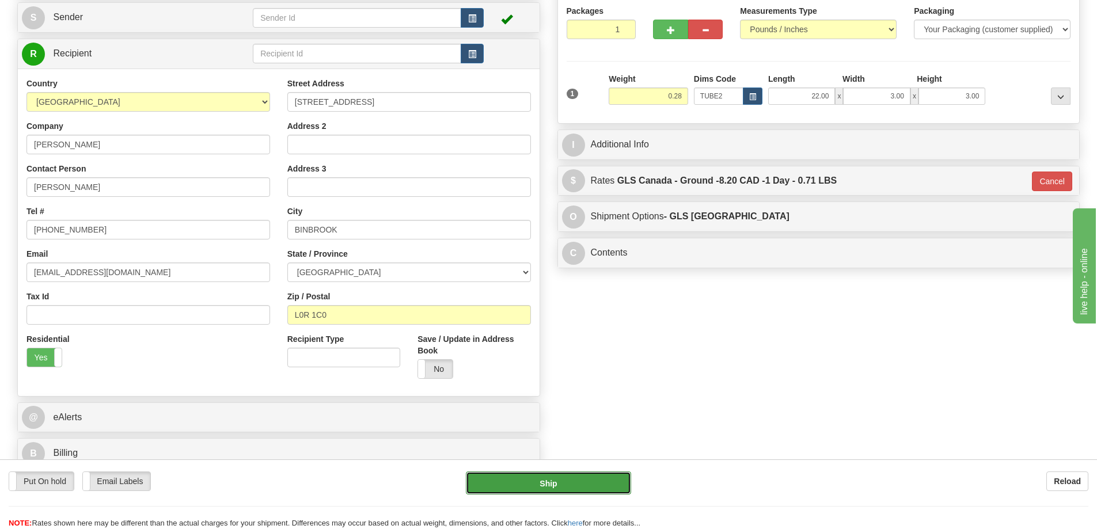
click at [585, 493] on button "Ship" at bounding box center [548, 483] width 165 height 23
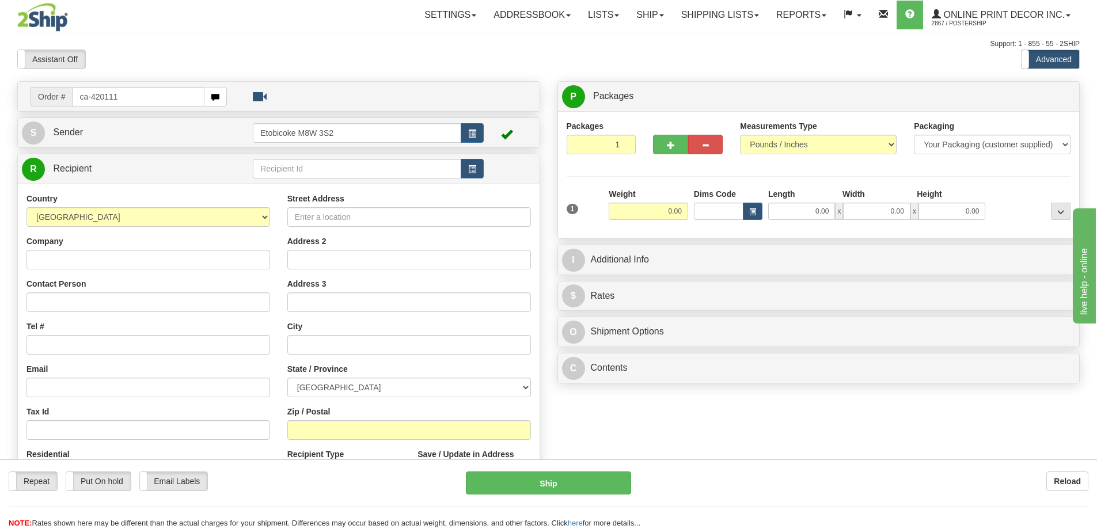
type input "ca-420111"
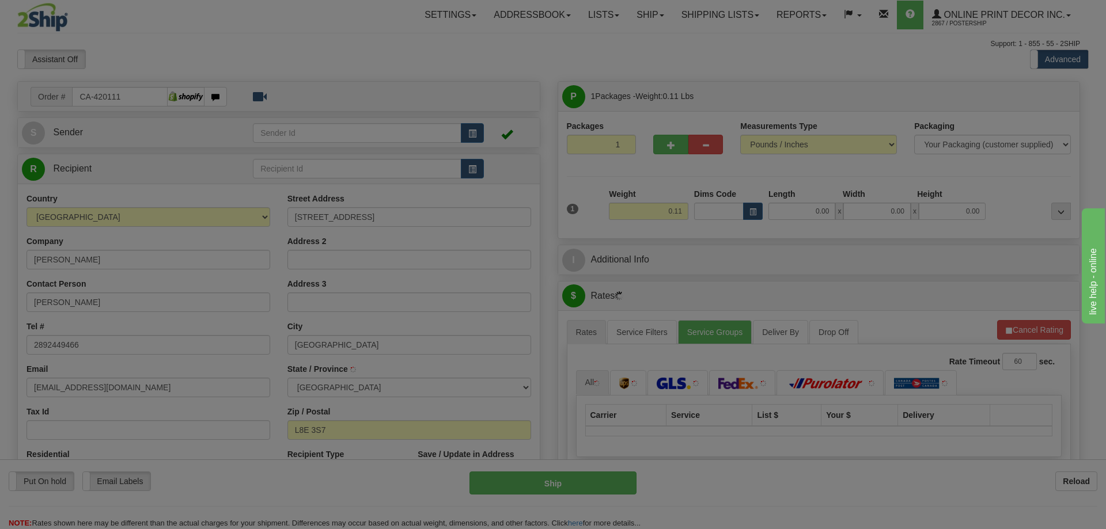
type input "[GEOGRAPHIC_DATA]"
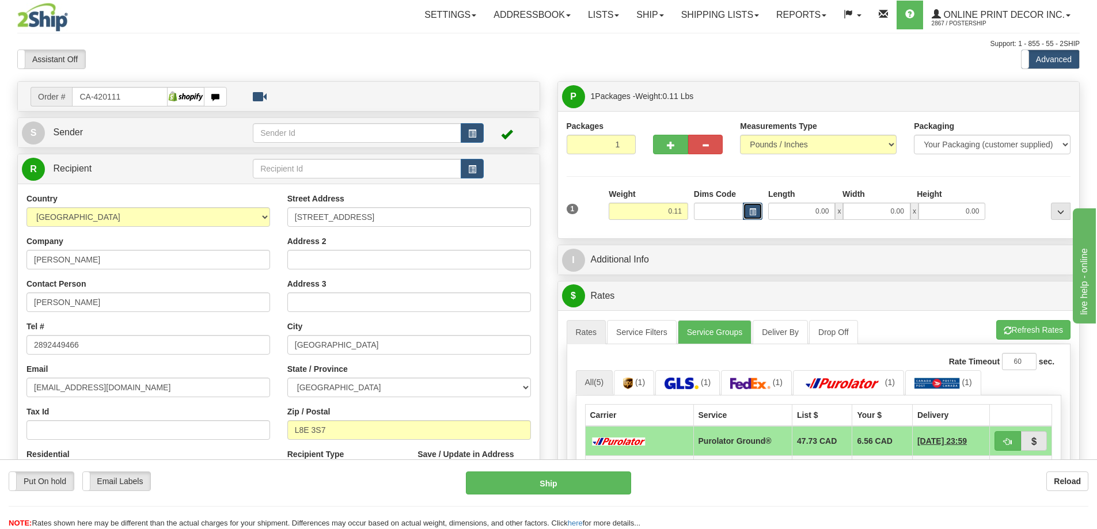
click at [749, 210] on span "button" at bounding box center [752, 212] width 7 height 6
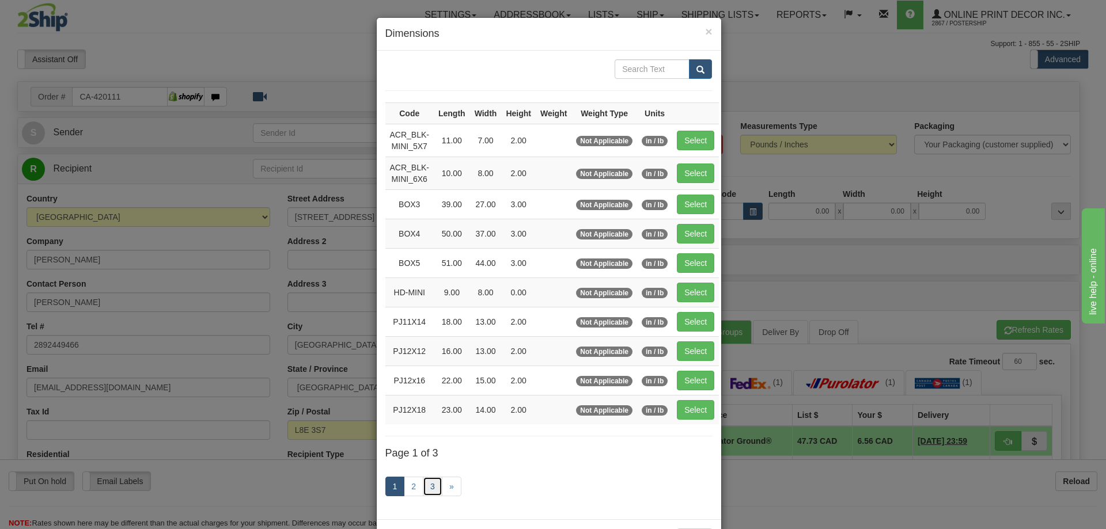
click at [426, 486] on link "3" at bounding box center [433, 487] width 20 height 20
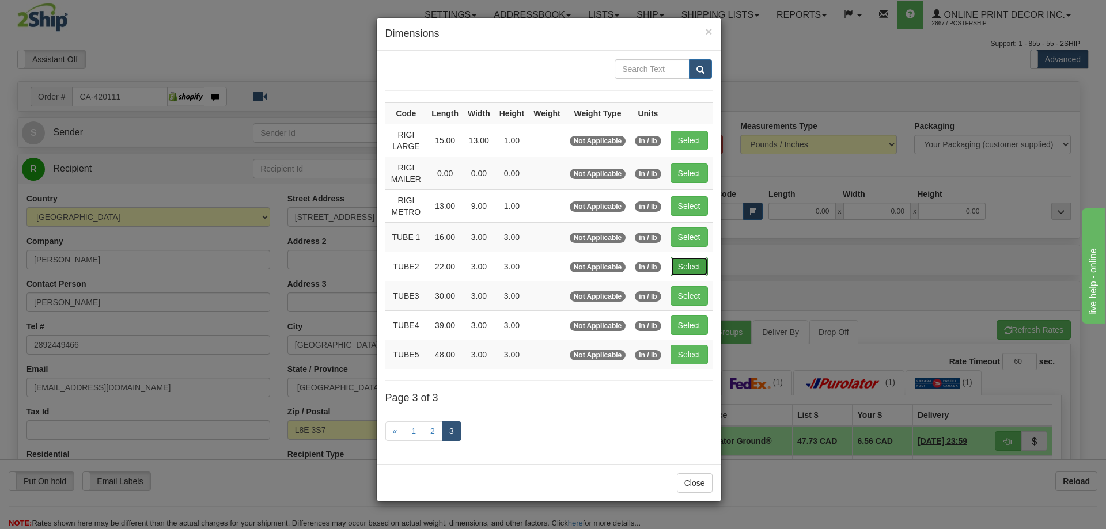
click at [683, 260] on button "Select" at bounding box center [689, 267] width 37 height 20
type input "TUBE2"
type input "22.00"
type input "3.00"
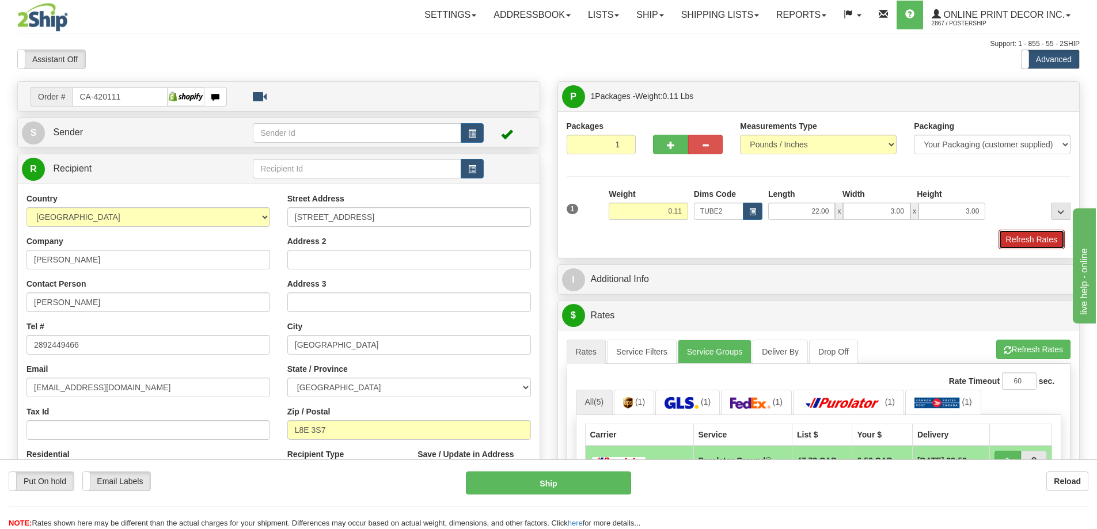
click at [1036, 245] on button "Refresh Rates" at bounding box center [1032, 240] width 66 height 20
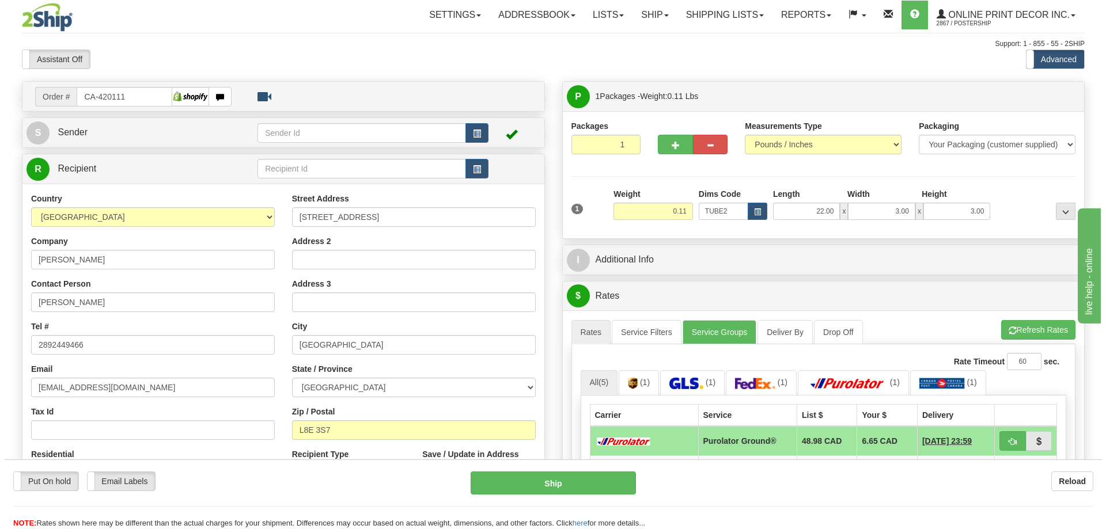
scroll to position [115, 0]
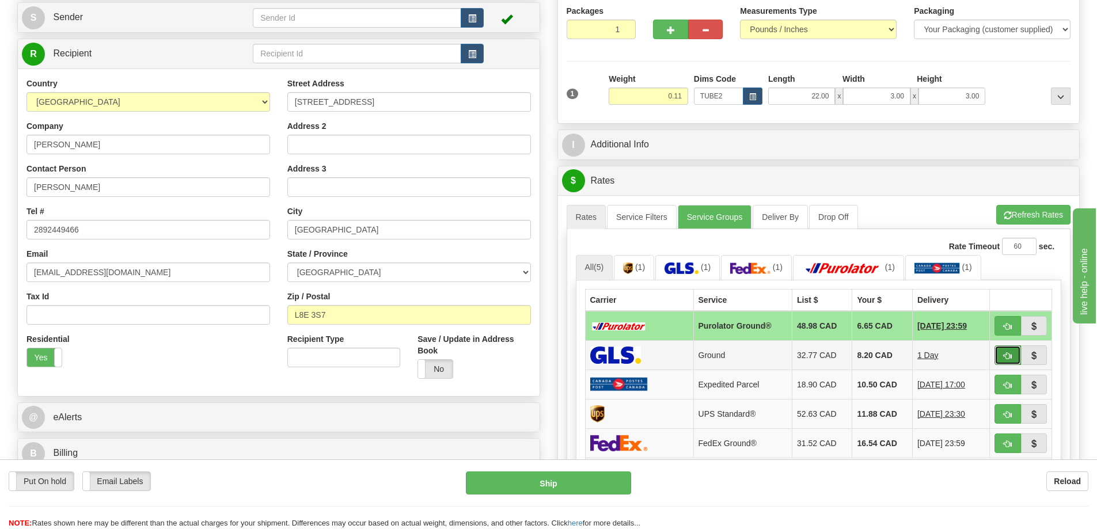
click at [1007, 358] on span "button" at bounding box center [1008, 356] width 8 height 7
type input "1"
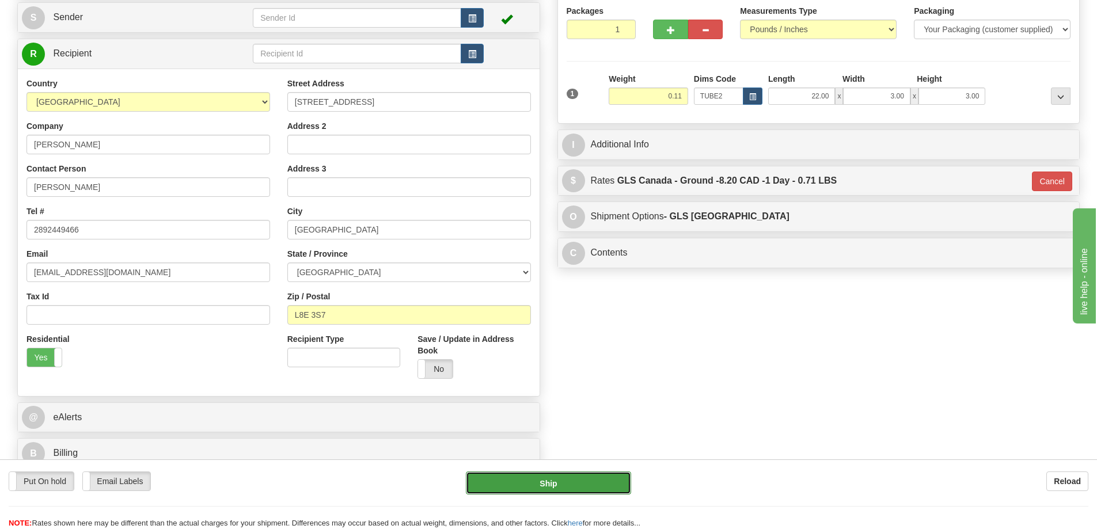
click at [591, 480] on button "Ship" at bounding box center [548, 483] width 165 height 23
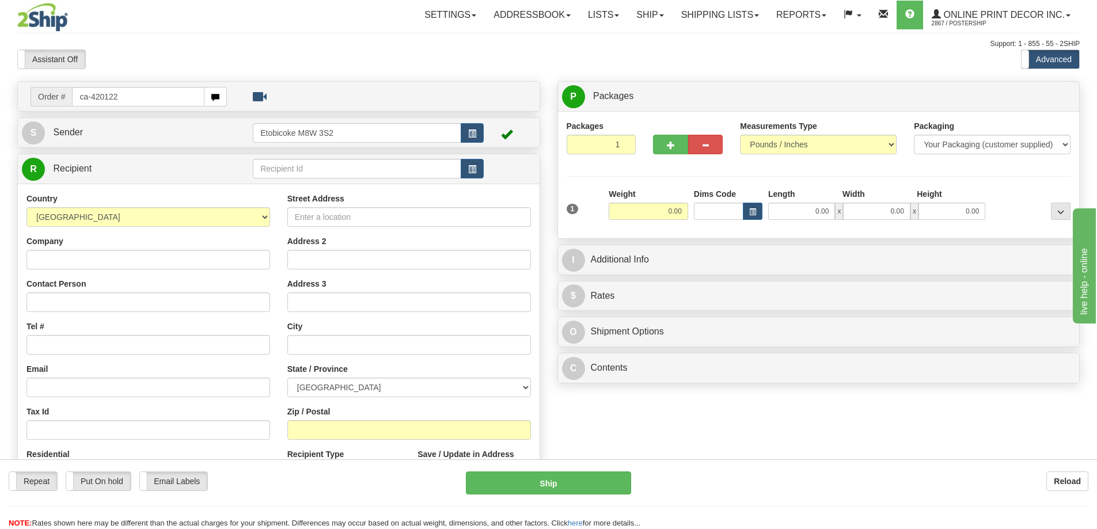
type input "ca-420122"
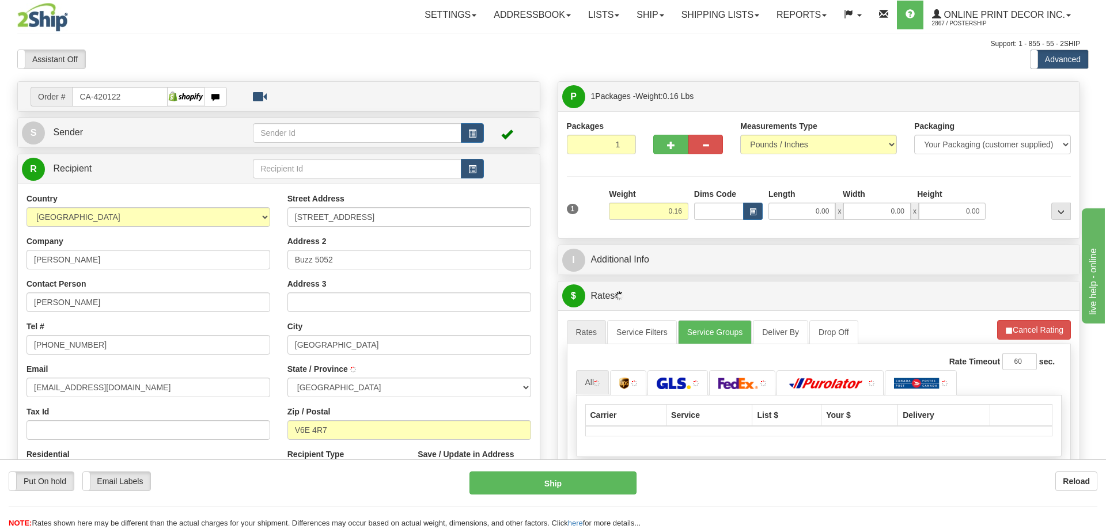
type input "[GEOGRAPHIC_DATA]"
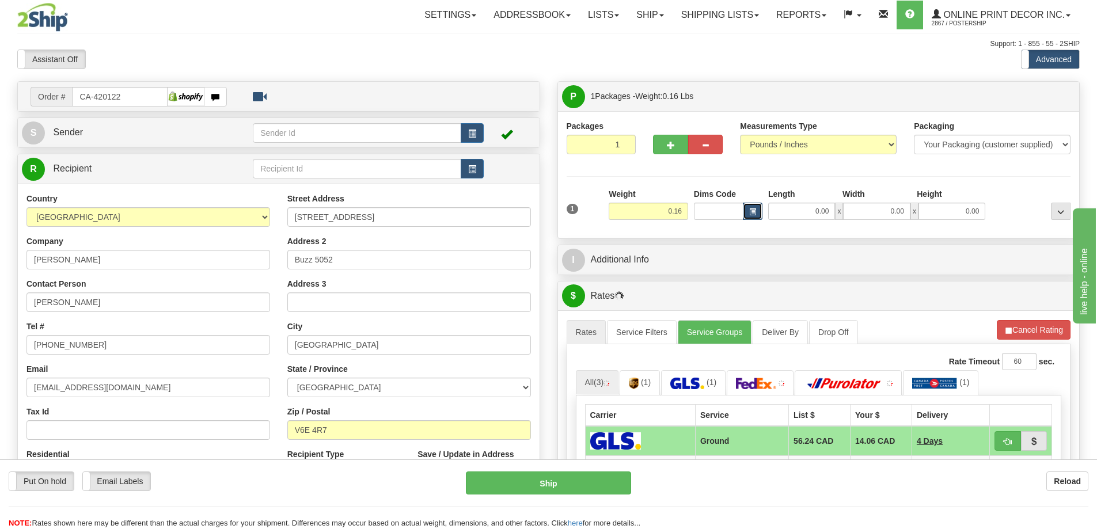
click at [751, 206] on button "button" at bounding box center [753, 211] width 20 height 17
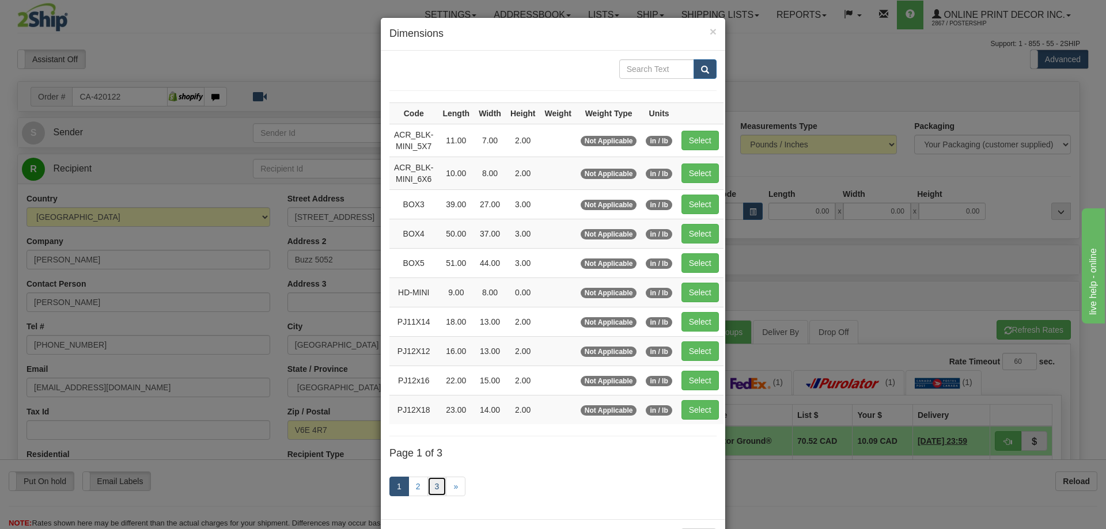
click at [430, 486] on link "3" at bounding box center [437, 487] width 20 height 20
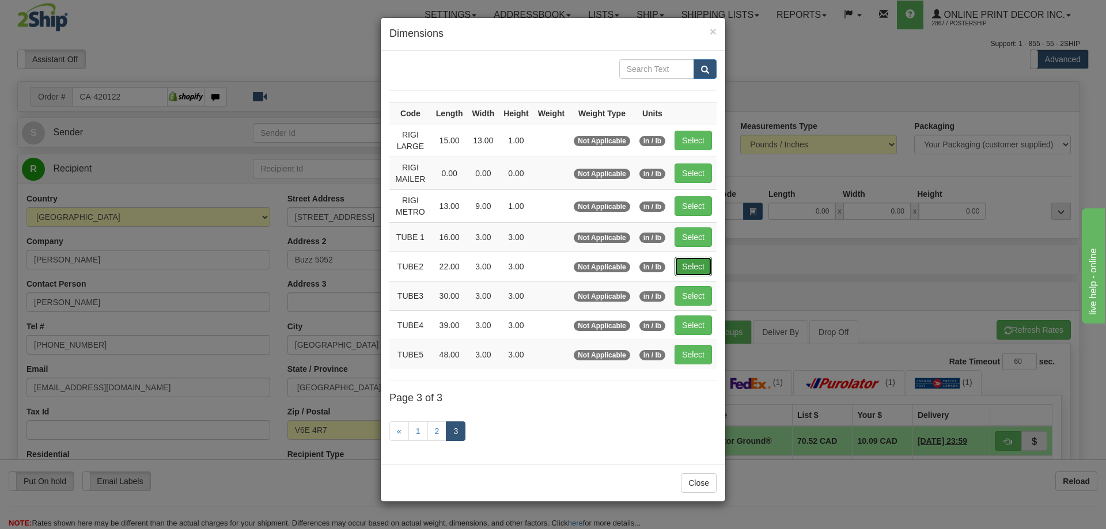
click at [695, 263] on button "Select" at bounding box center [693, 267] width 37 height 20
type input "TUBE2"
type input "22.00"
type input "3.00"
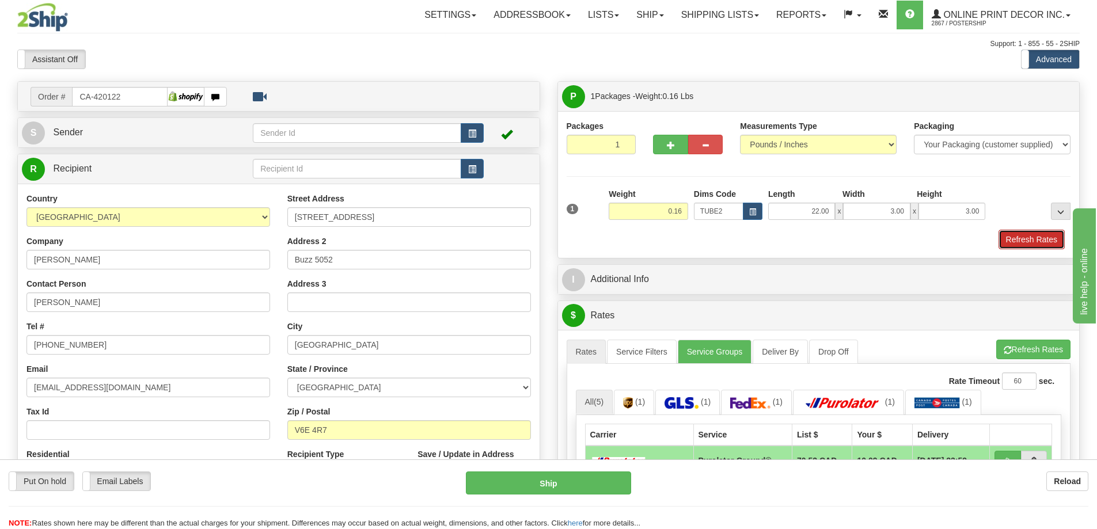
click at [1028, 236] on button "Refresh Rates" at bounding box center [1032, 240] width 66 height 20
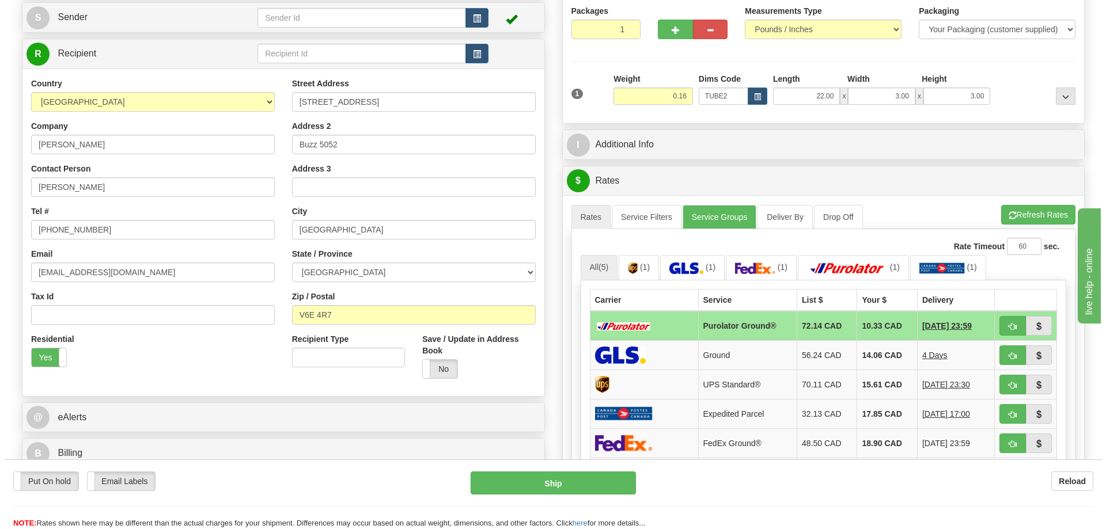
scroll to position [173, 0]
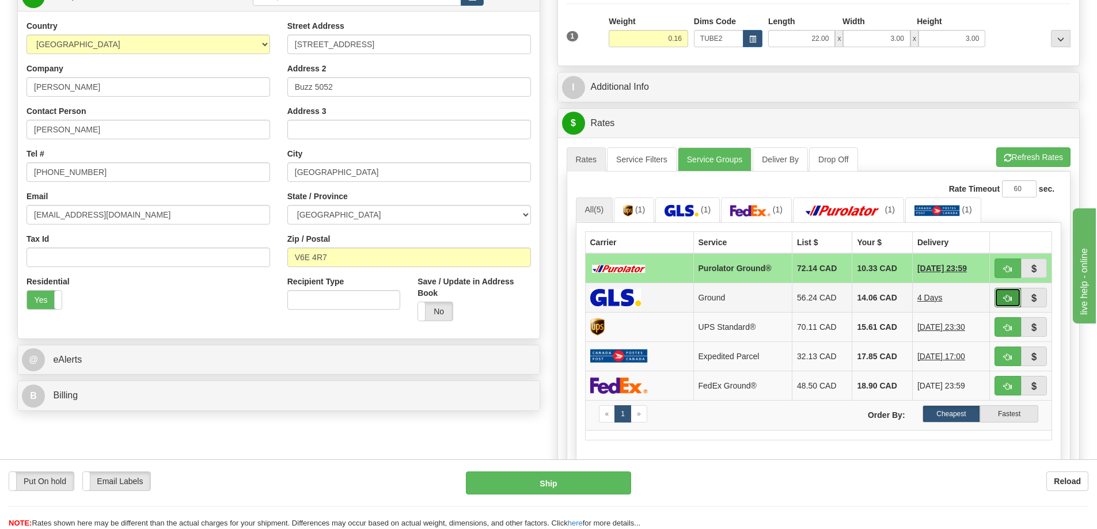
click at [1009, 296] on span "button" at bounding box center [1008, 298] width 8 height 7
type input "1"
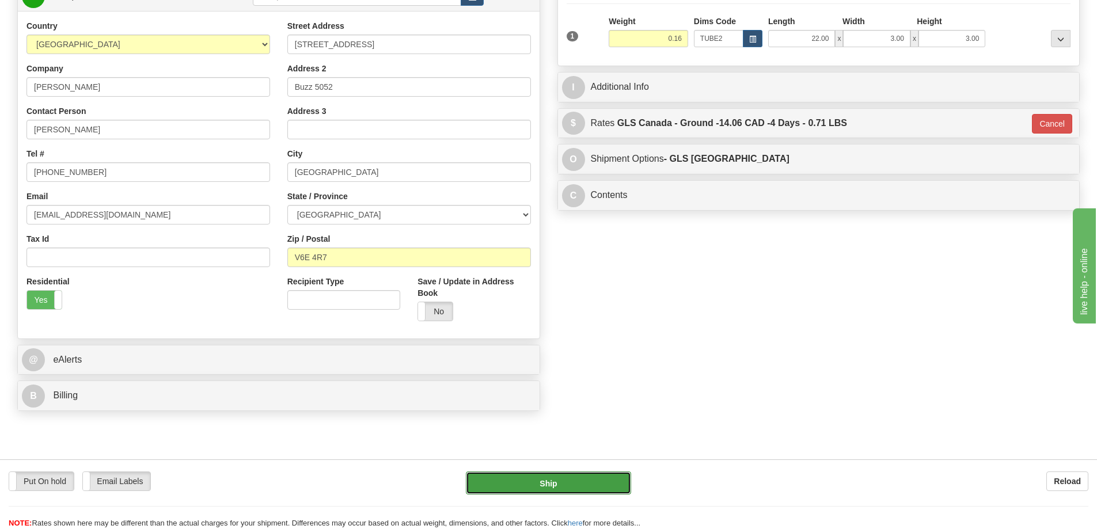
click at [559, 480] on button "Ship" at bounding box center [548, 483] width 165 height 23
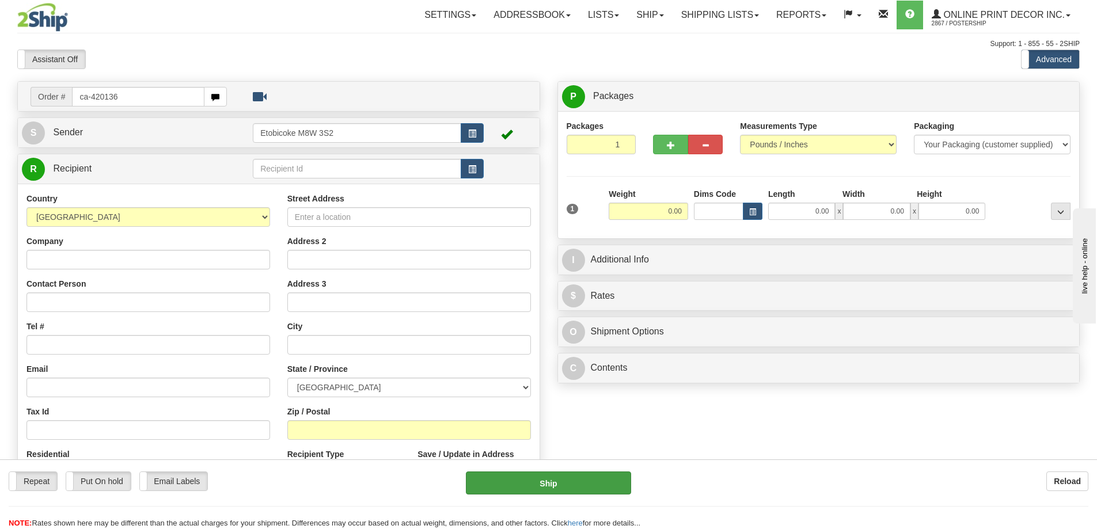
type input "ca-420136"
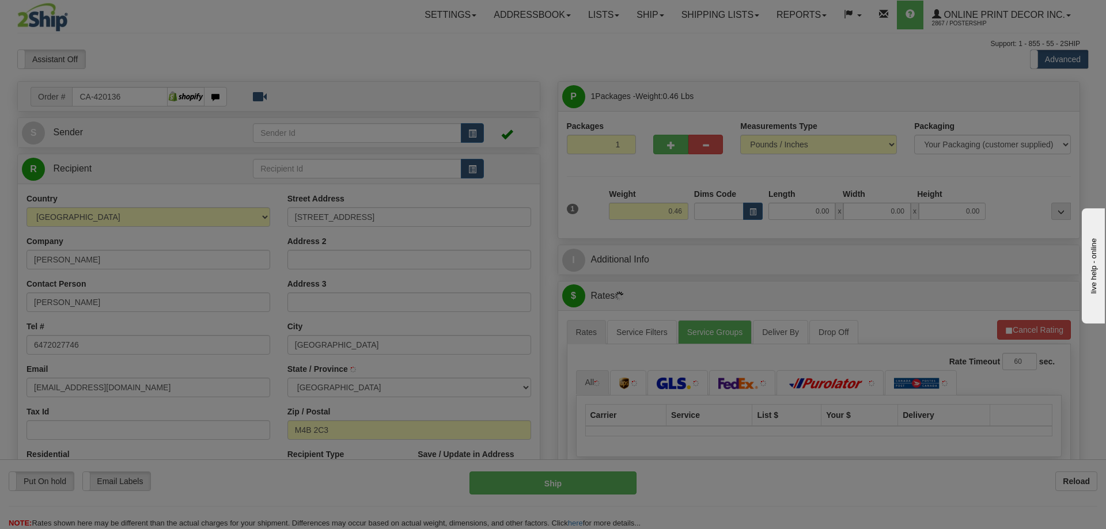
type input "[GEOGRAPHIC_DATA]"
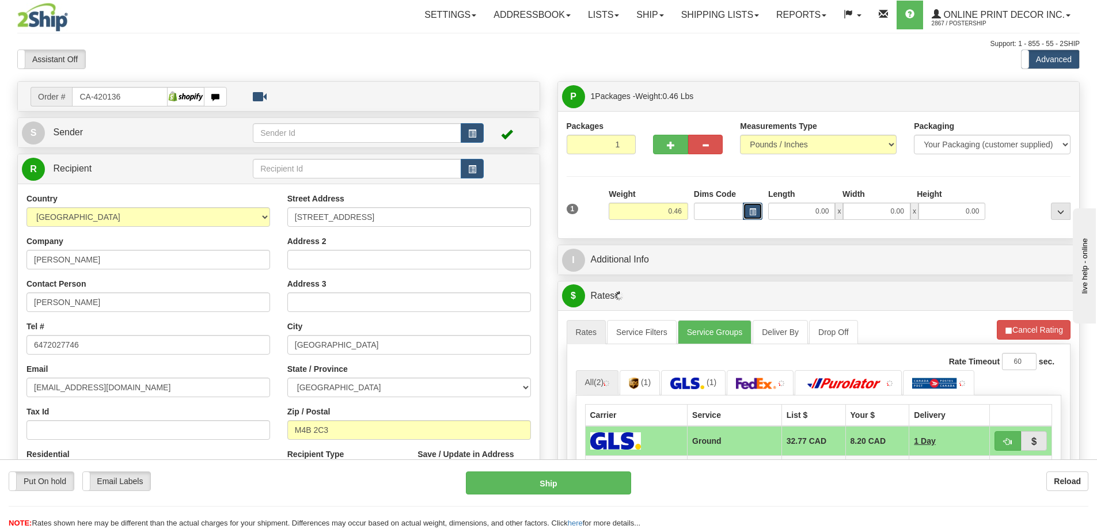
click at [747, 211] on button "button" at bounding box center [753, 211] width 20 height 17
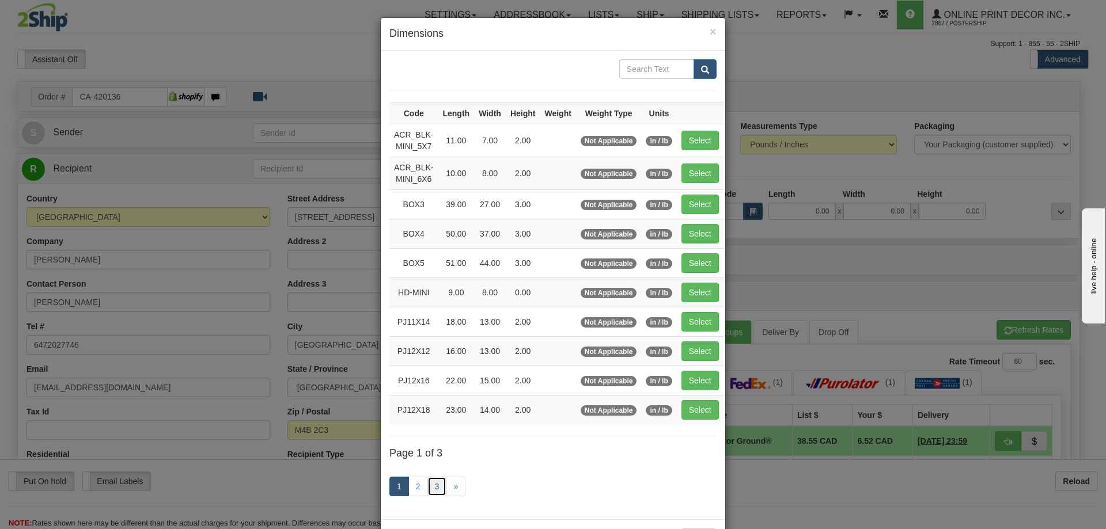
click at [432, 486] on link "3" at bounding box center [437, 487] width 20 height 20
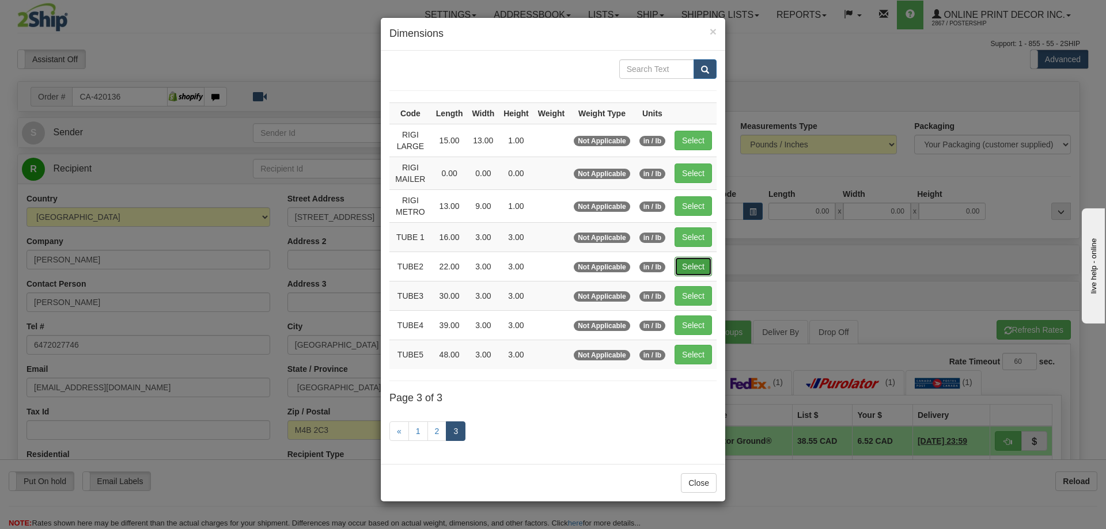
drag, startPoint x: 697, startPoint y: 260, endPoint x: 697, endPoint y: 250, distance: 10.4
click at [697, 258] on button "Select" at bounding box center [693, 267] width 37 height 20
type input "TUBE2"
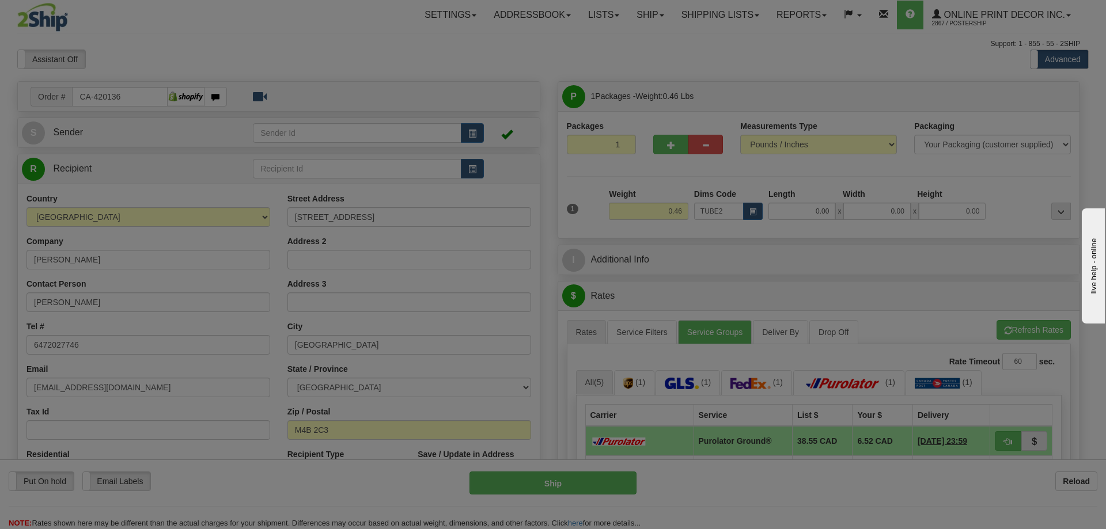
type input "22.00"
type input "3.00"
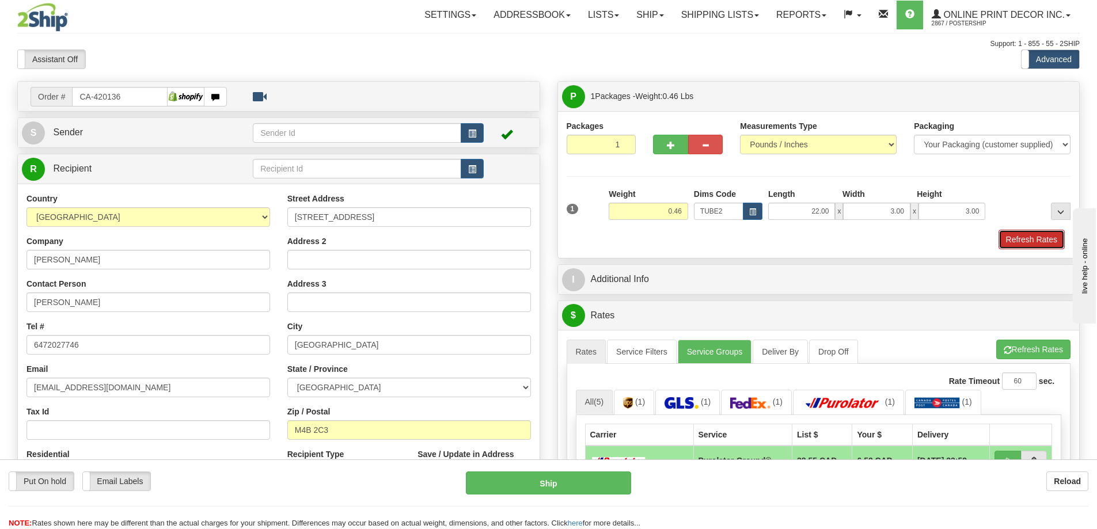
click at [1018, 236] on button "Refresh Rates" at bounding box center [1032, 240] width 66 height 20
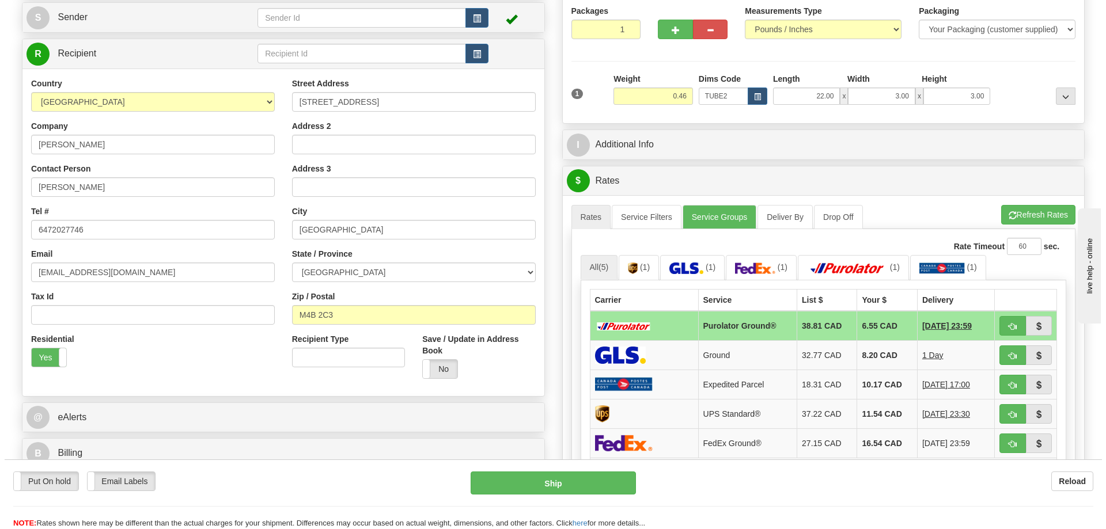
scroll to position [173, 0]
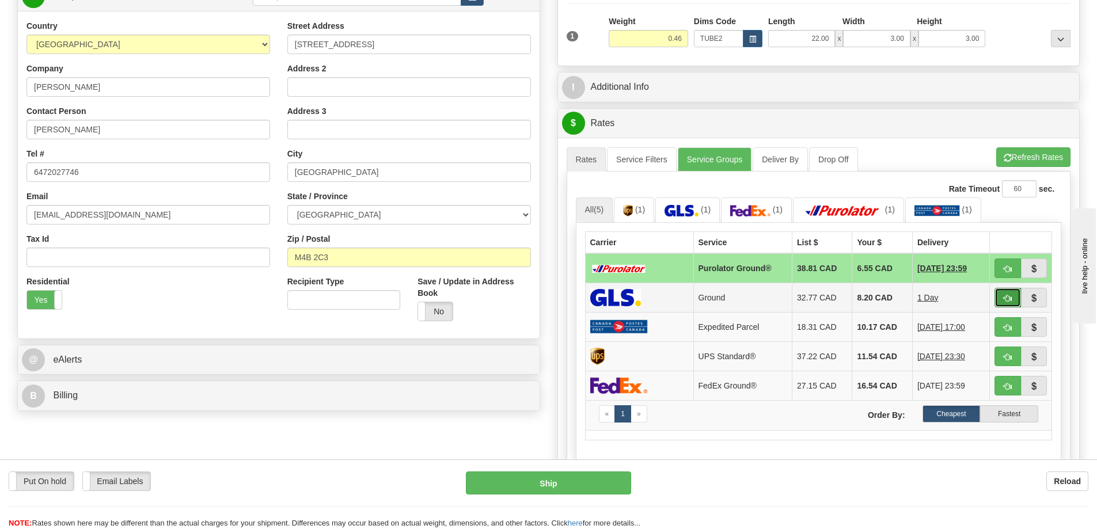
click at [1007, 296] on span "button" at bounding box center [1008, 298] width 8 height 7
type input "1"
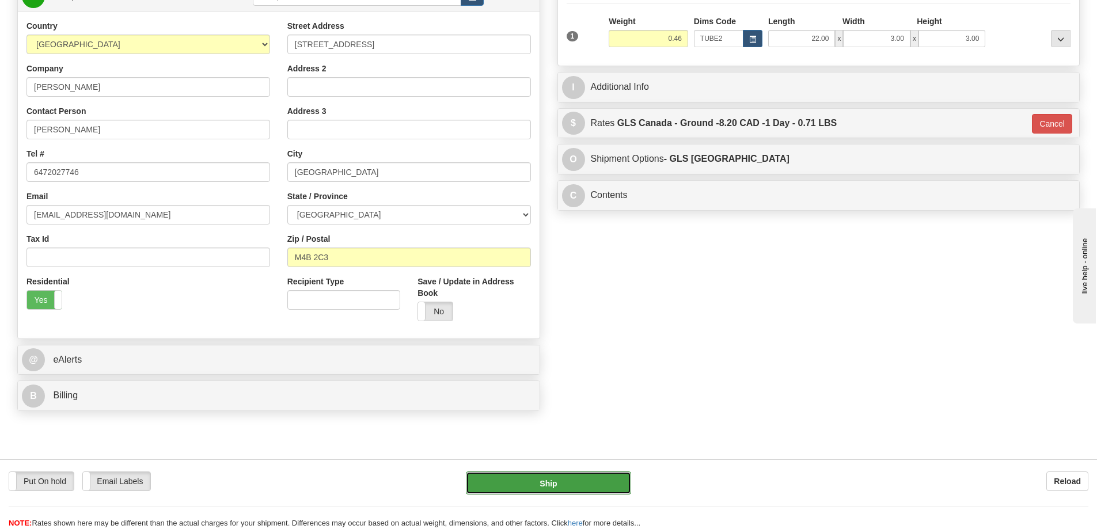
click at [553, 483] on button "Ship" at bounding box center [548, 483] width 165 height 23
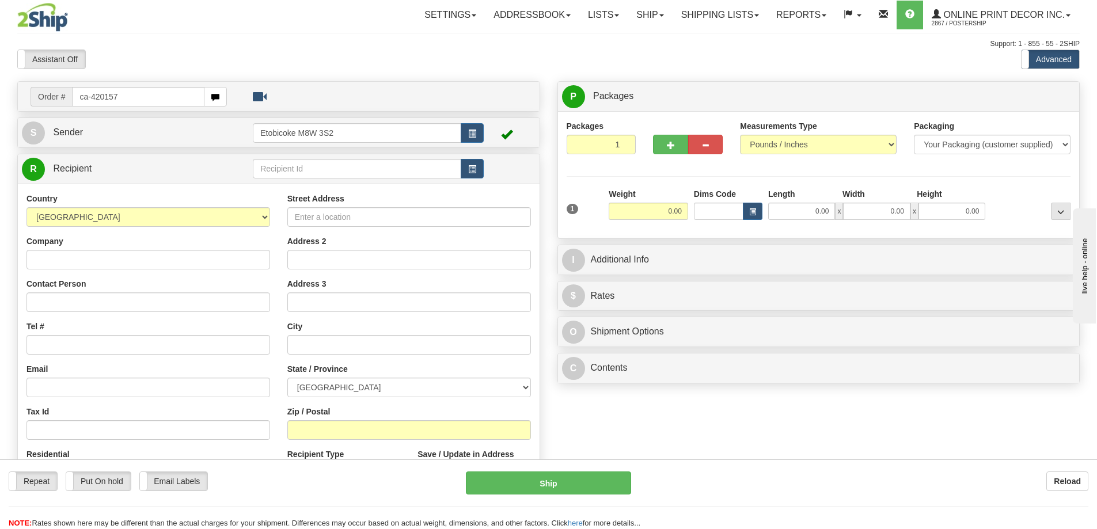
type input "ca-420157"
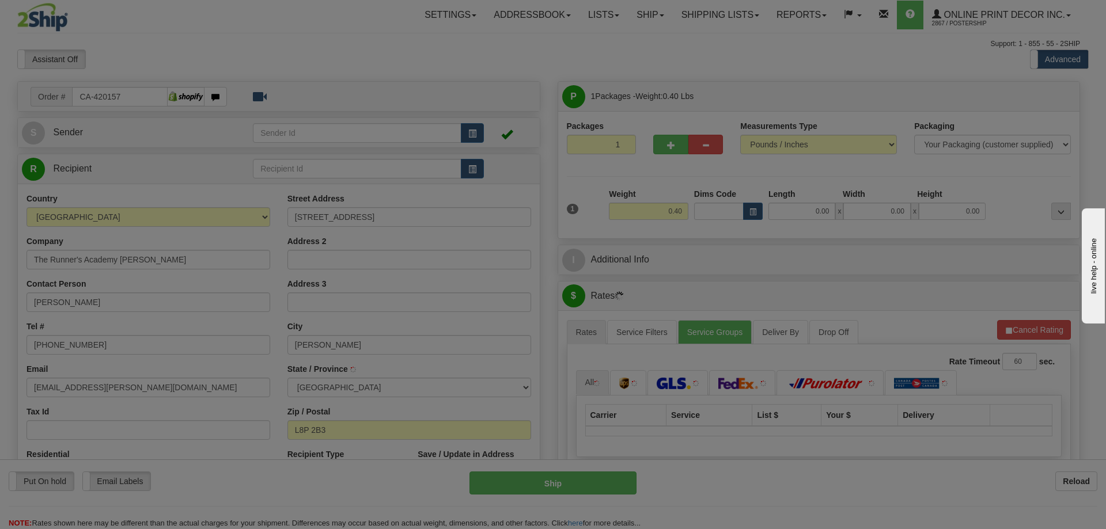
type input "[PERSON_NAME]"
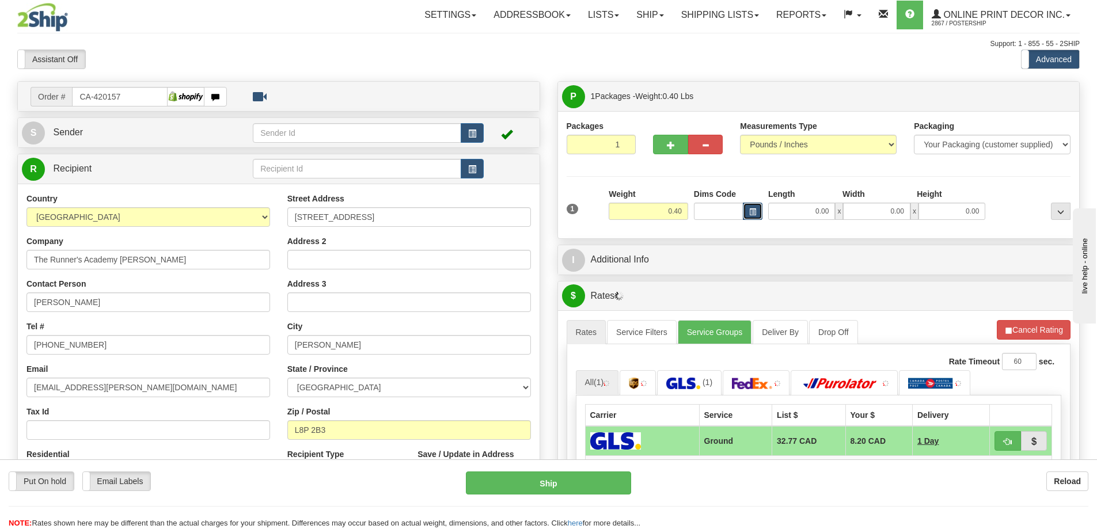
click at [751, 206] on button "button" at bounding box center [753, 211] width 20 height 17
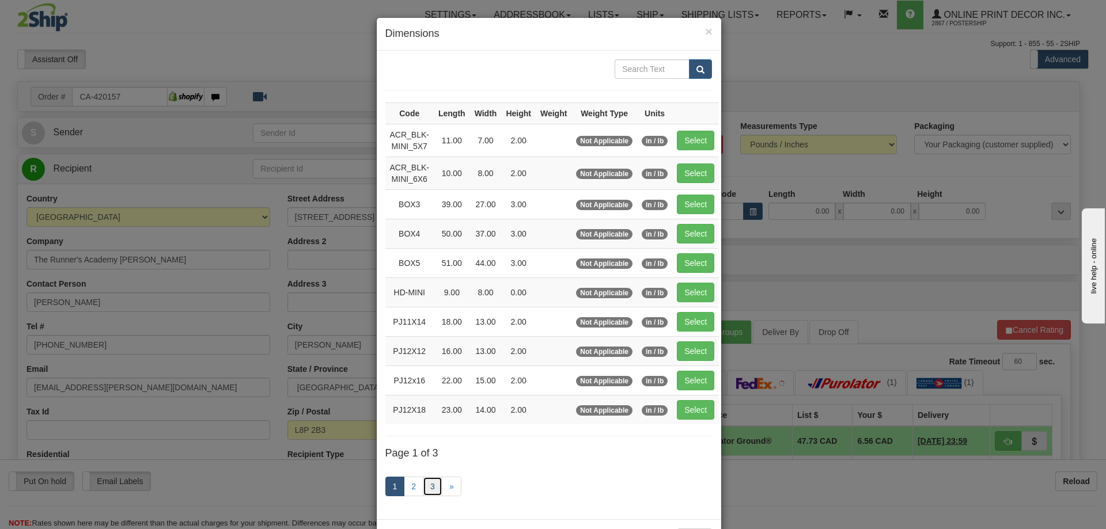
click at [427, 483] on link "3" at bounding box center [433, 487] width 20 height 20
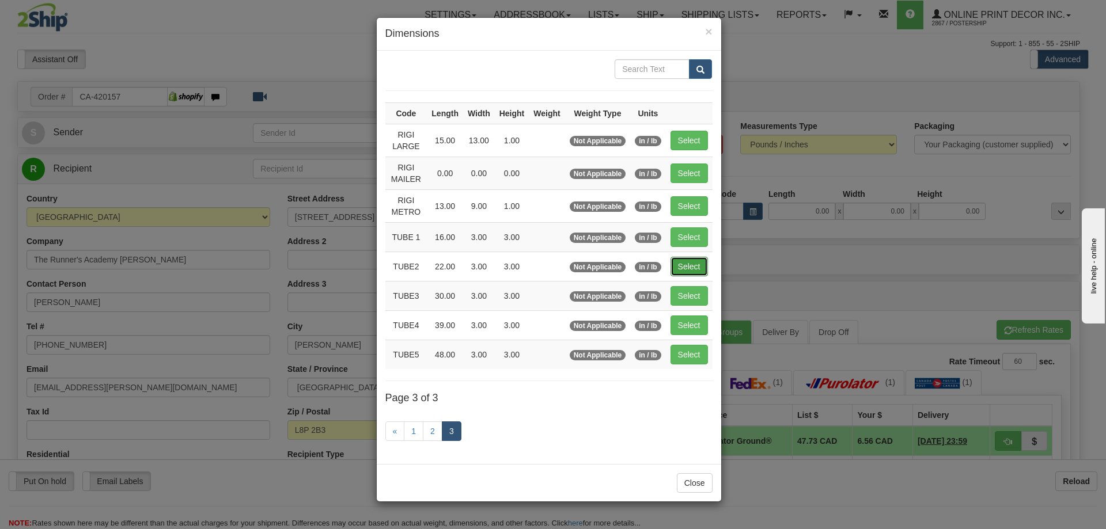
click at [695, 268] on button "Select" at bounding box center [689, 267] width 37 height 20
type input "TUBE2"
type input "22.00"
type input "3.00"
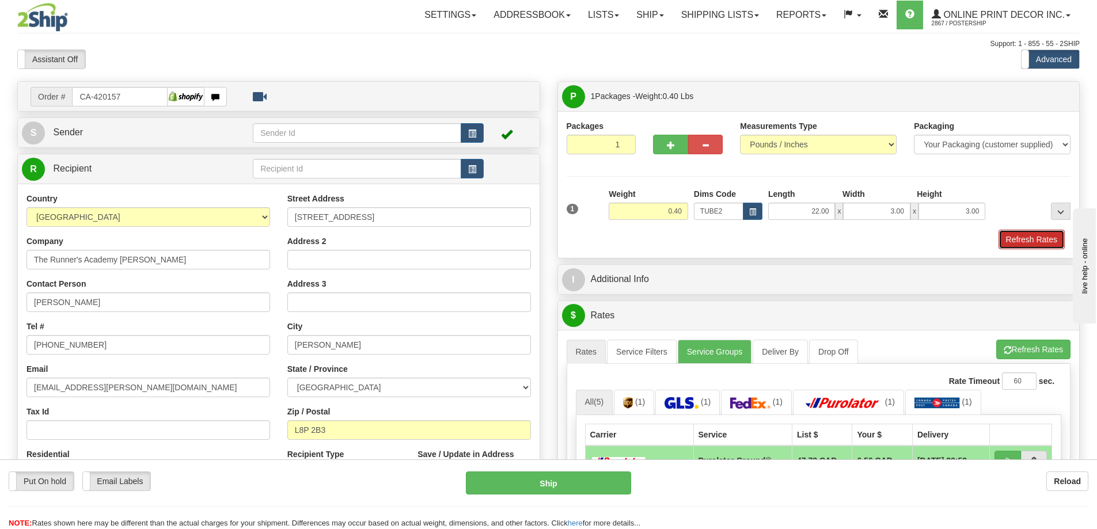
click at [1031, 242] on button "Refresh Rates" at bounding box center [1032, 240] width 66 height 20
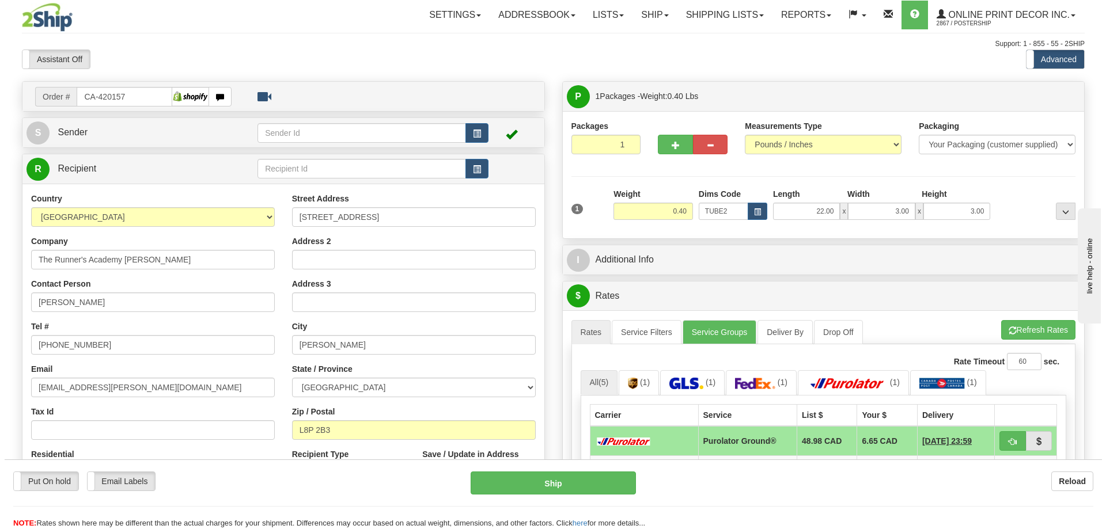
scroll to position [115, 0]
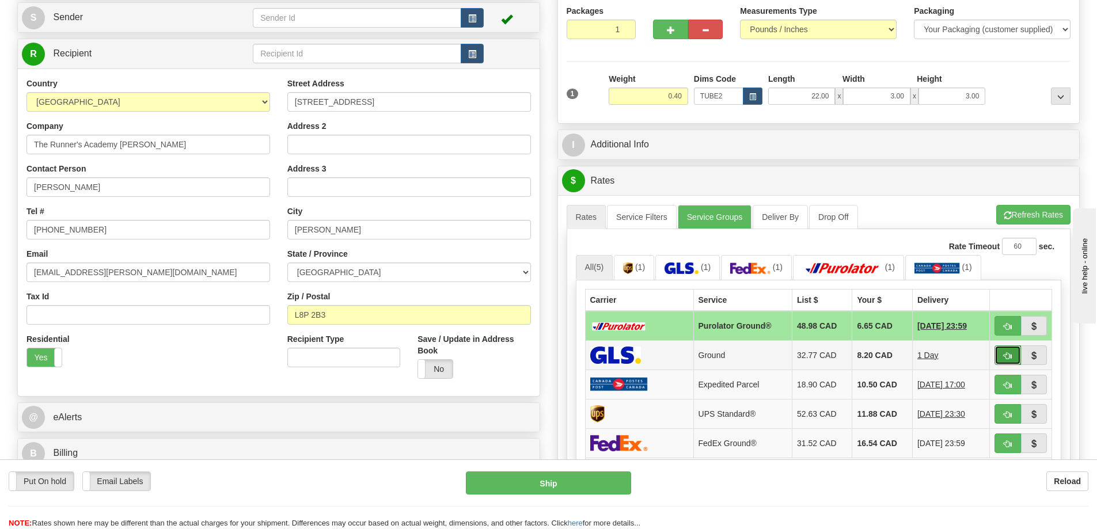
click at [1006, 357] on span "button" at bounding box center [1008, 356] width 8 height 7
type input "1"
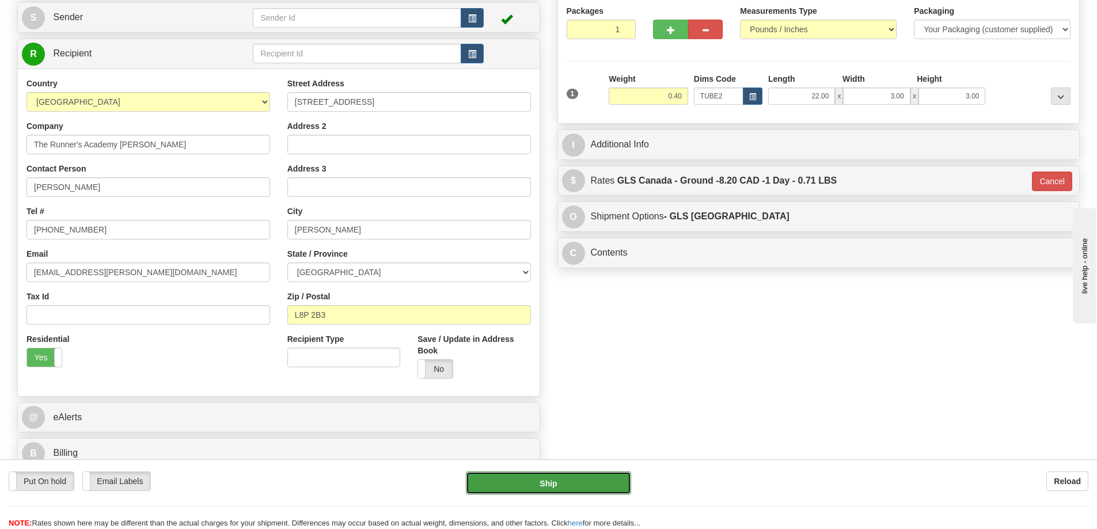
click at [581, 486] on button "Ship" at bounding box center [548, 483] width 165 height 23
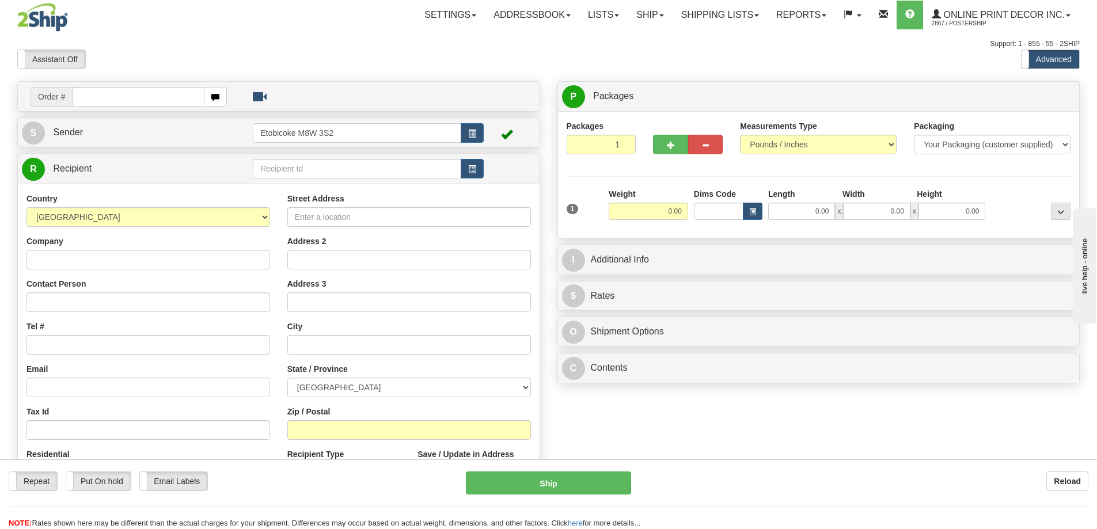
click at [449, 331] on div "City" at bounding box center [409, 338] width 244 height 34
click at [157, 99] on input "text" at bounding box center [138, 97] width 132 height 20
type input "ca-420194"
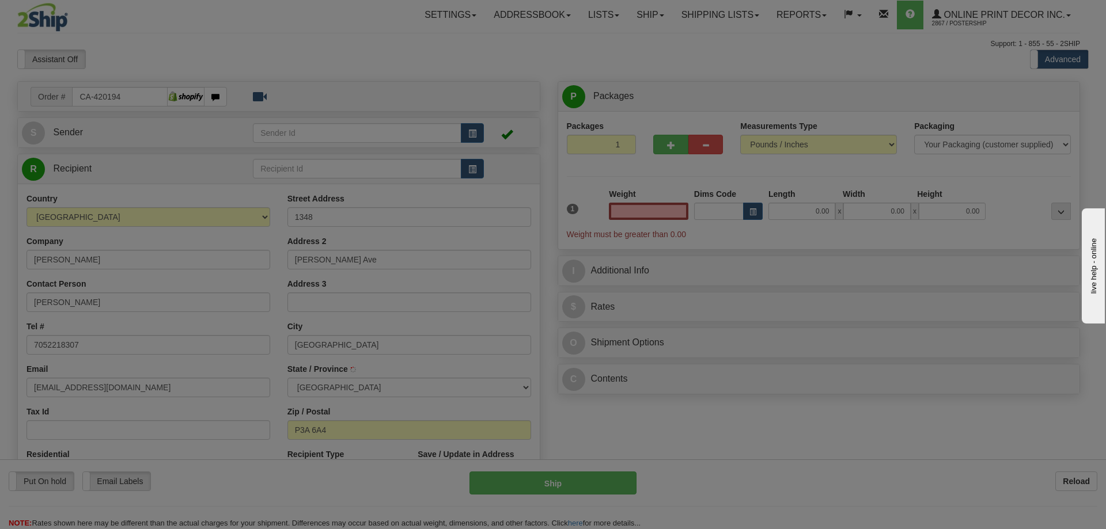
type input "[GEOGRAPHIC_DATA]"
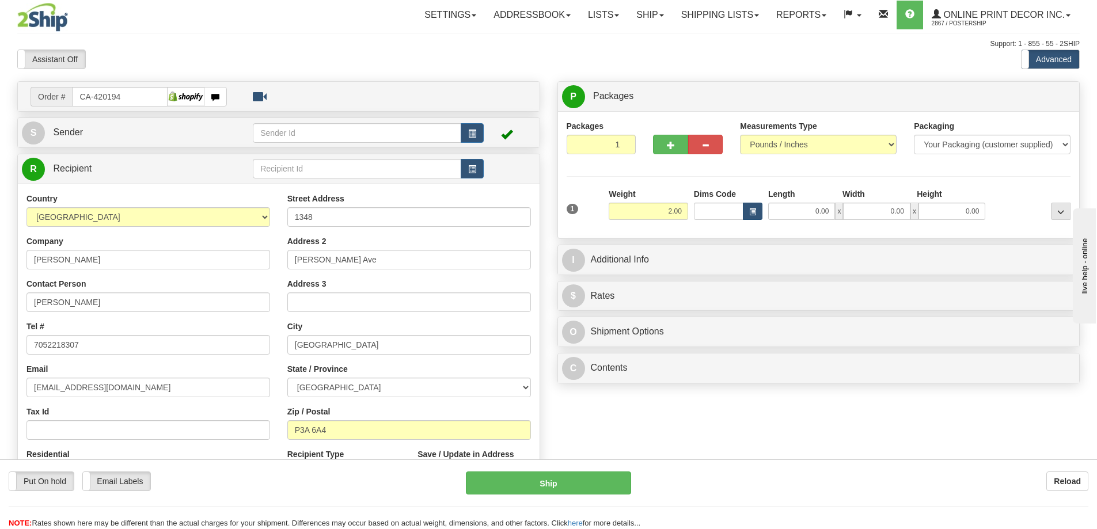
type input "2.00"
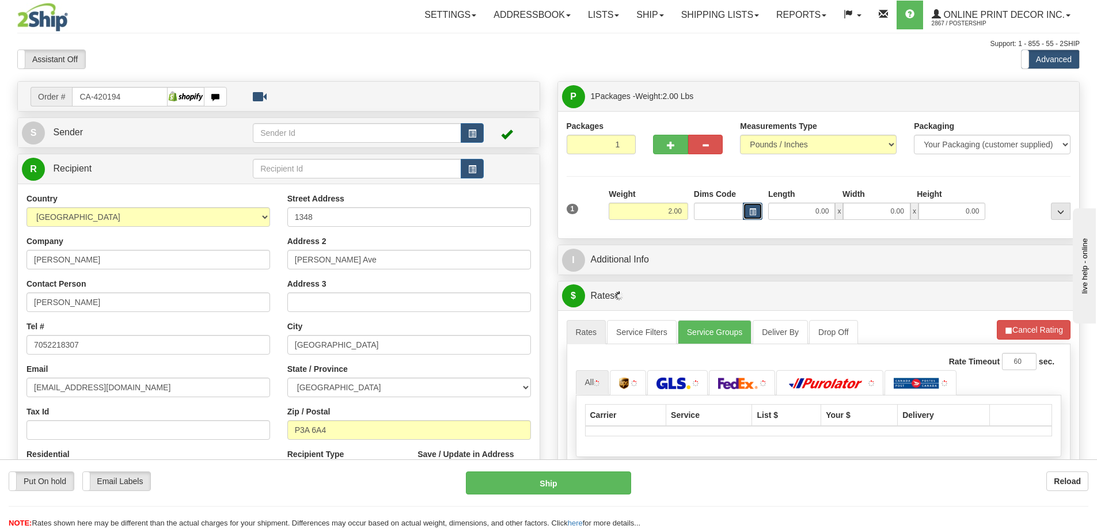
click at [753, 204] on button "button" at bounding box center [753, 211] width 20 height 17
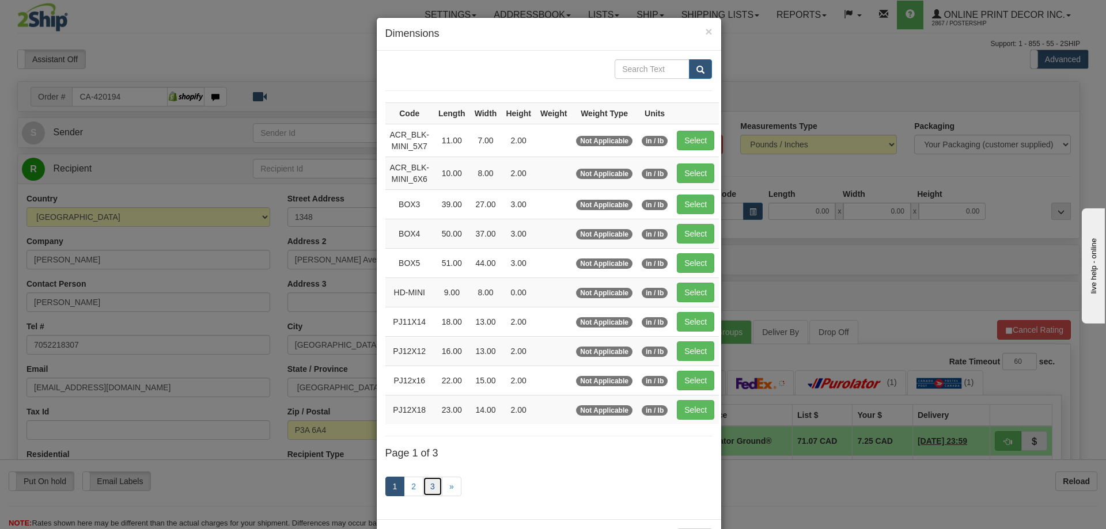
click at [429, 484] on link "3" at bounding box center [433, 487] width 20 height 20
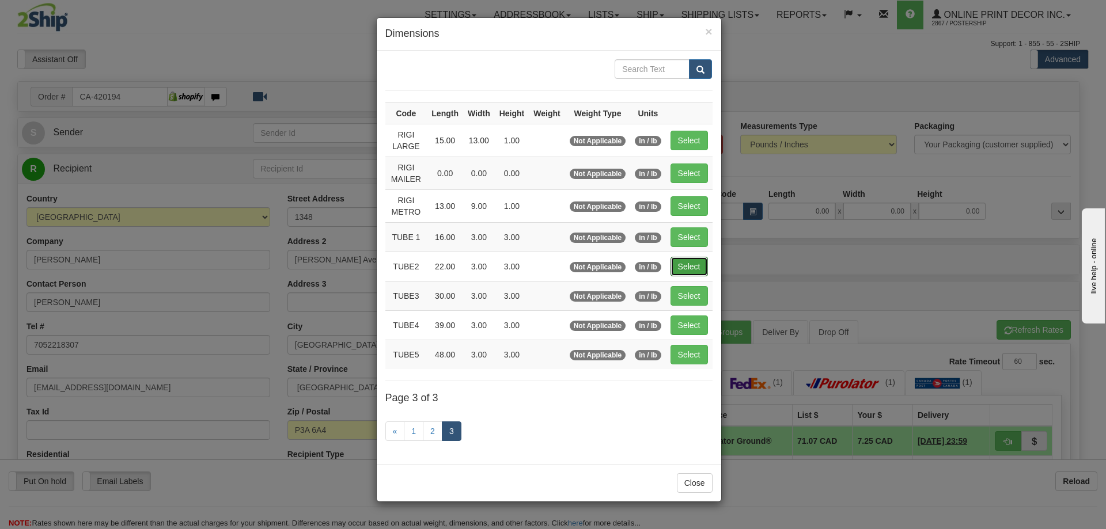
drag, startPoint x: 689, startPoint y: 261, endPoint x: 696, endPoint y: 278, distance: 18.8
click at [695, 277] on td "Select" at bounding box center [689, 266] width 47 height 29
click at [684, 268] on button "Select" at bounding box center [689, 267] width 37 height 20
type input "TUBE2"
type input "22.00"
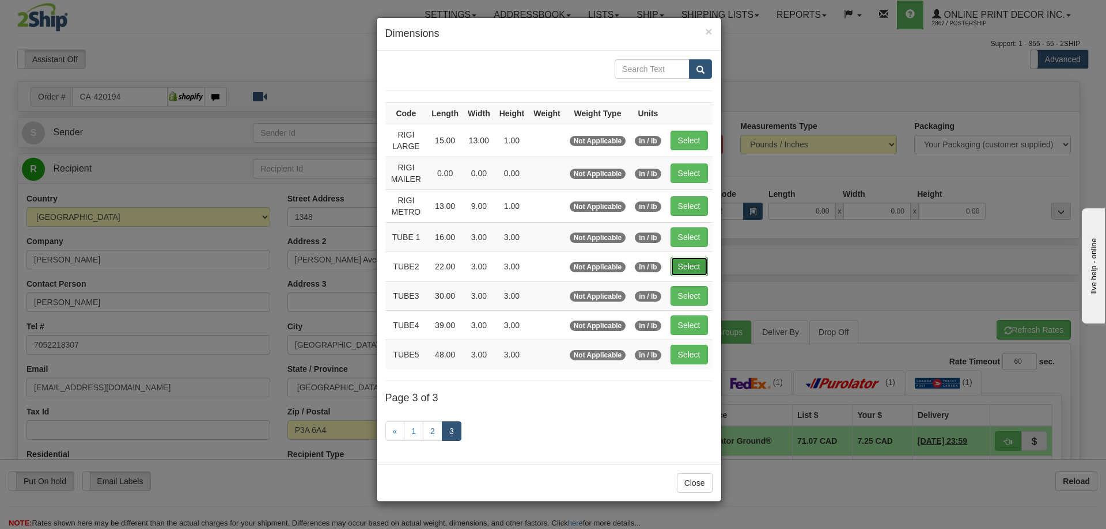
type input "3.00"
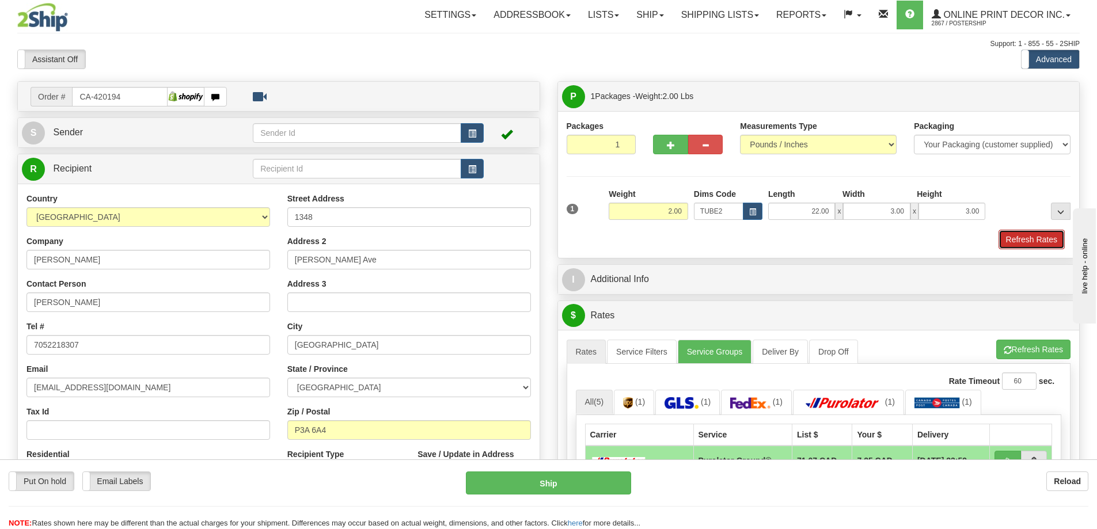
click at [1015, 239] on button "Refresh Rates" at bounding box center [1032, 240] width 66 height 20
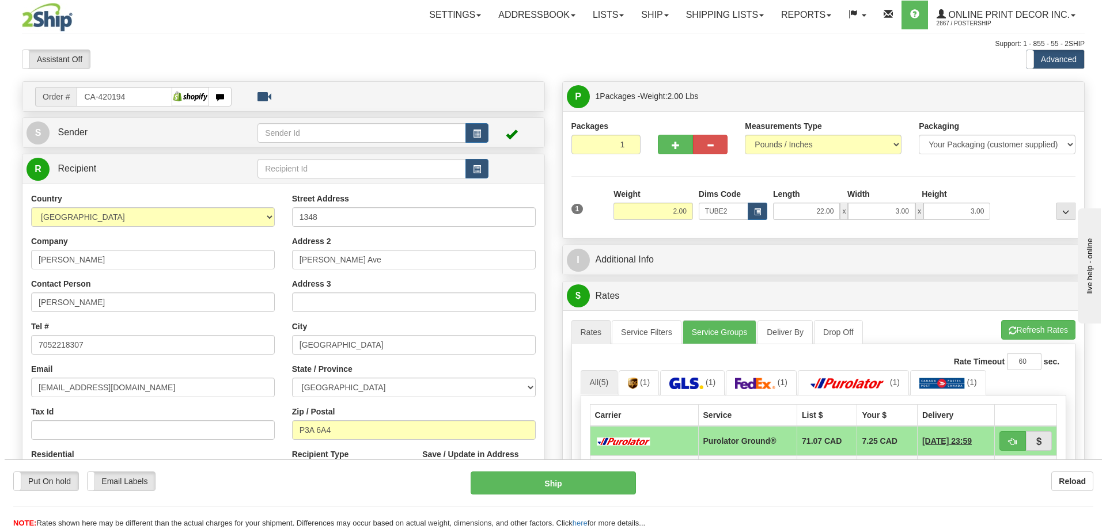
scroll to position [115, 0]
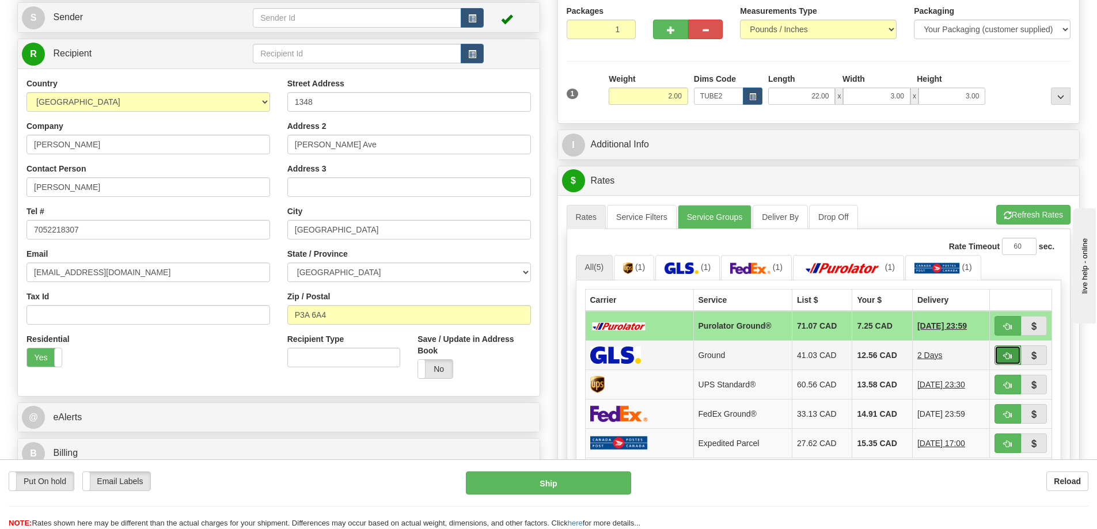
click at [1014, 355] on button "button" at bounding box center [1008, 356] width 26 height 20
type input "1"
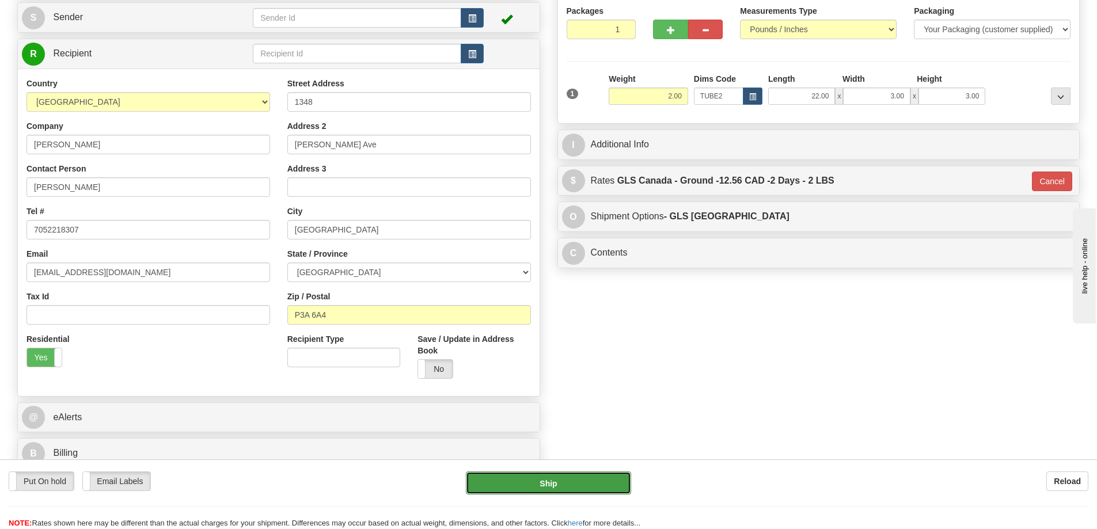
click at [588, 481] on button "Ship" at bounding box center [548, 483] width 165 height 23
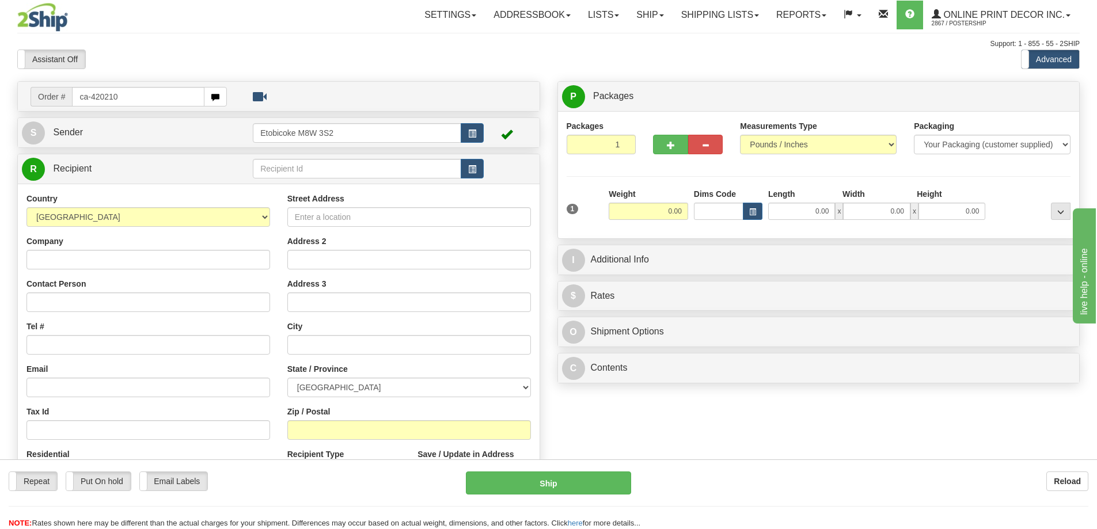
type input "ca-420210"
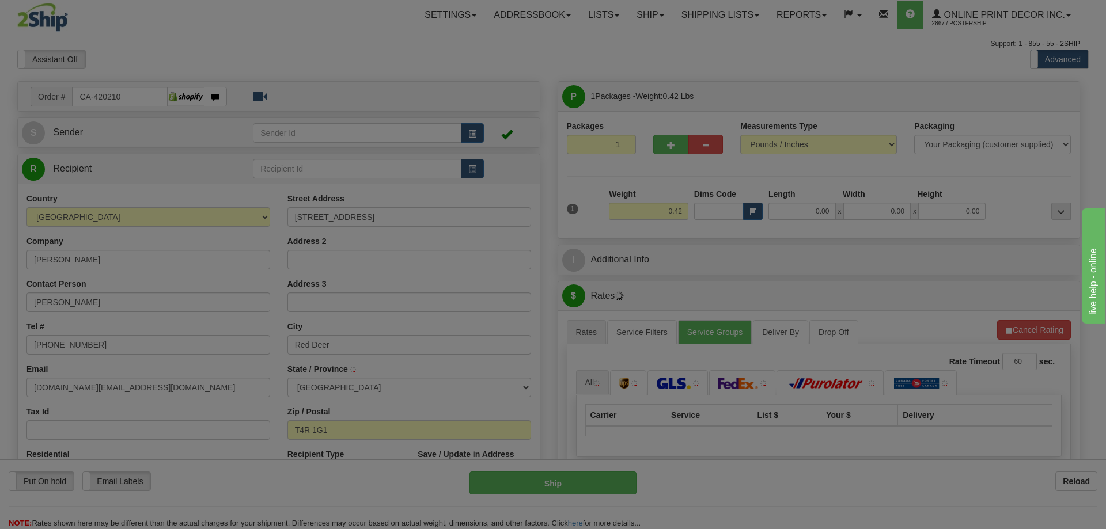
type input "RED DEER"
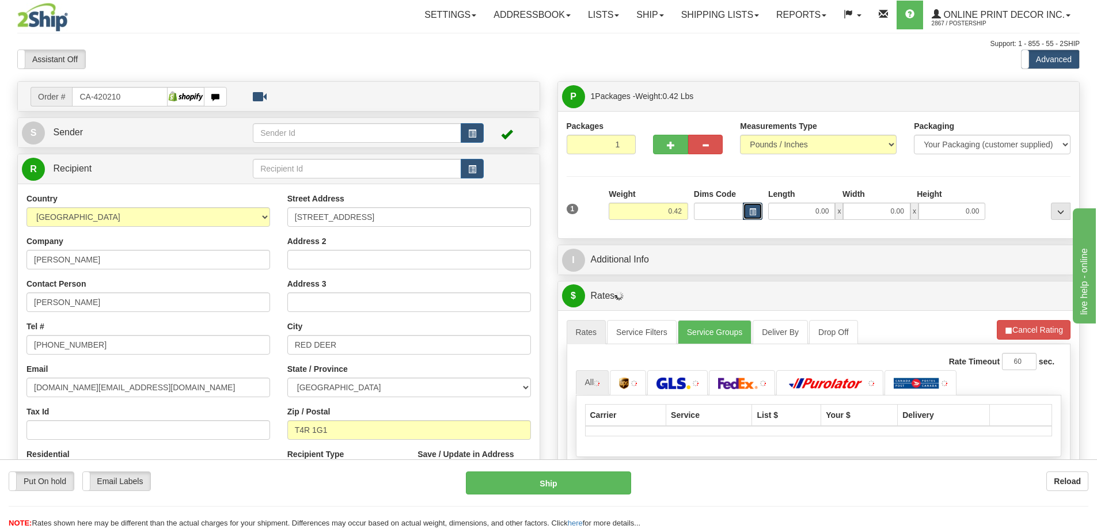
click at [746, 209] on button "button" at bounding box center [753, 211] width 20 height 17
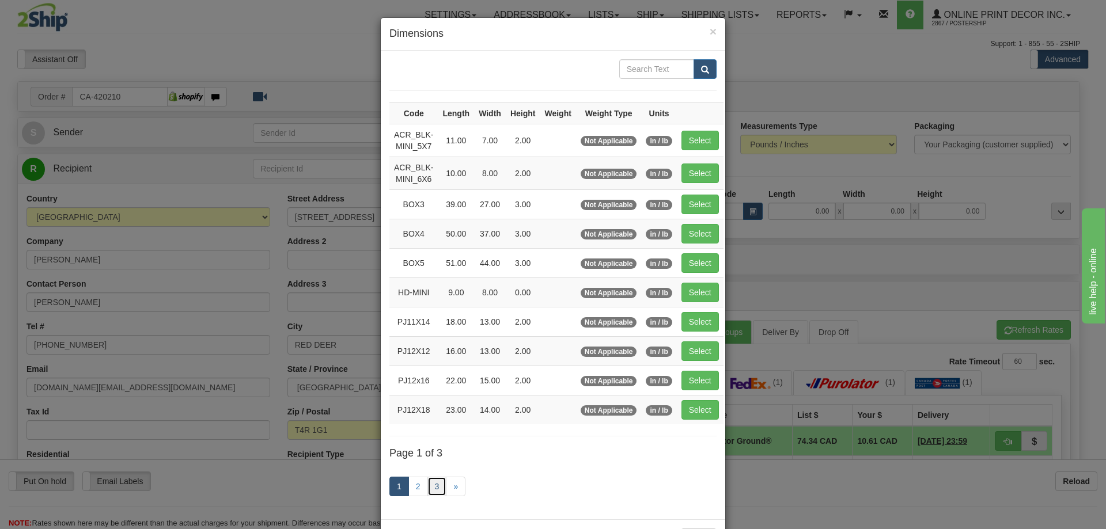
click at [431, 482] on link "3" at bounding box center [437, 487] width 20 height 20
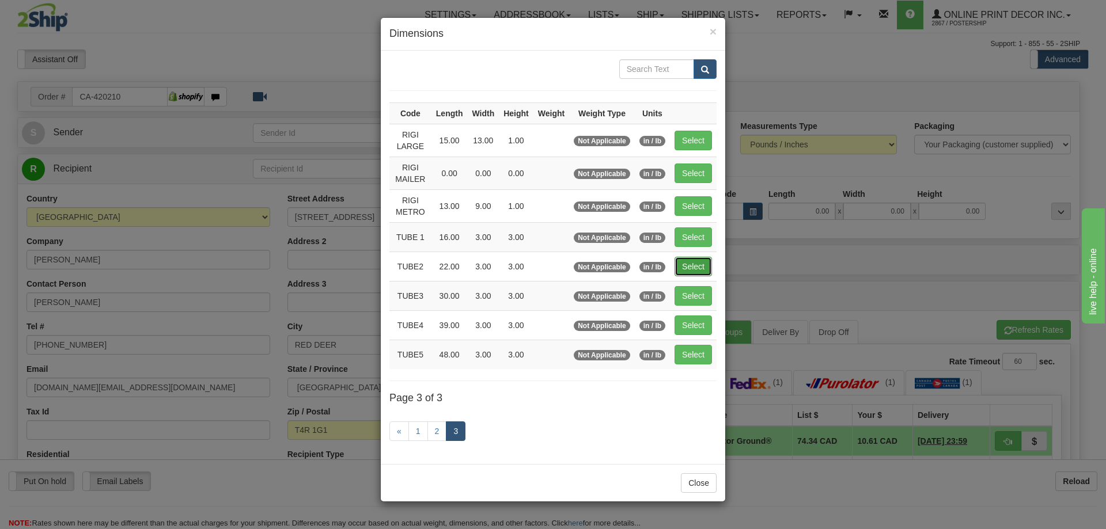
click at [684, 259] on button "Select" at bounding box center [693, 267] width 37 height 20
type input "TUBE2"
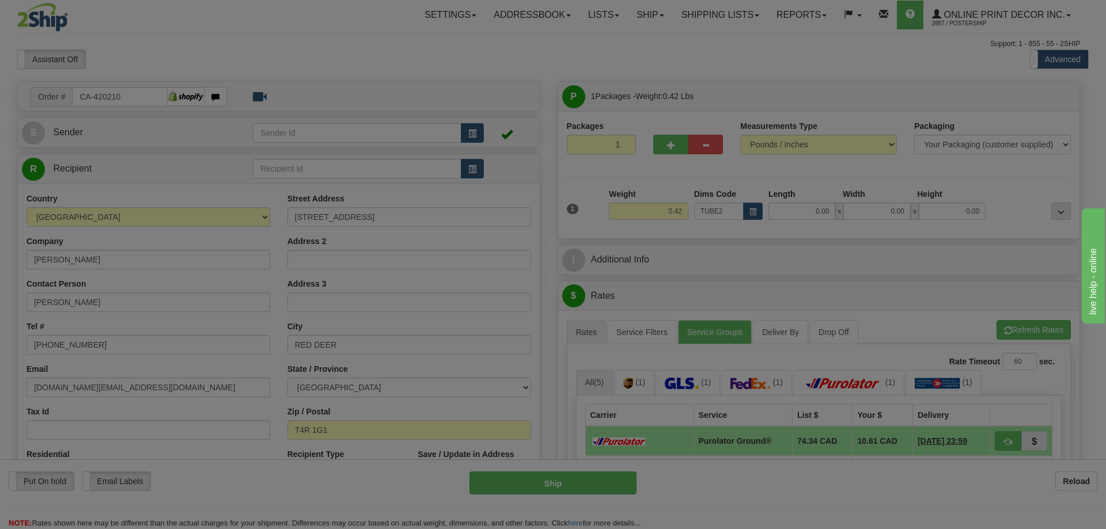
type input "22.00"
type input "3.00"
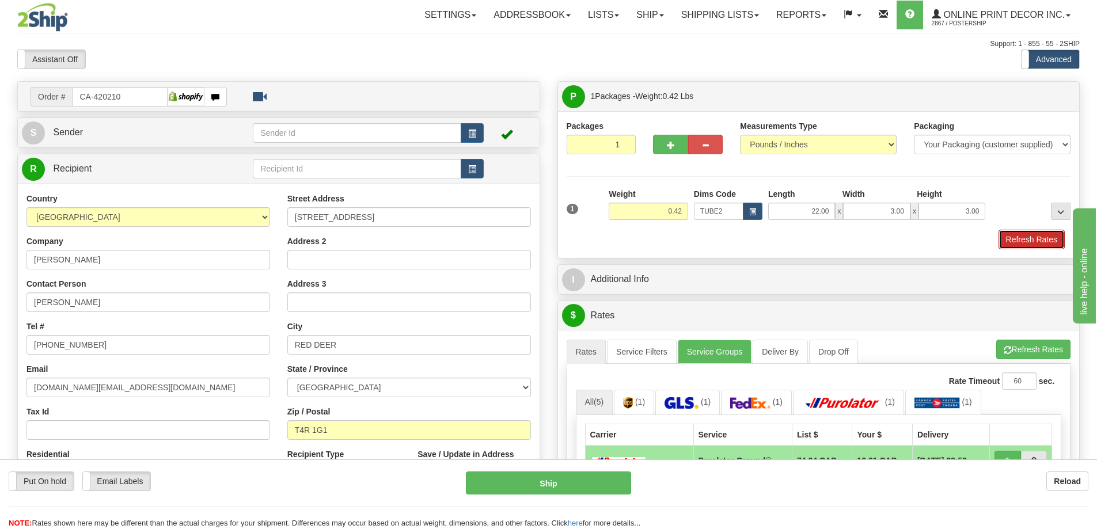
click at [1022, 238] on button "Refresh Rates" at bounding box center [1032, 240] width 66 height 20
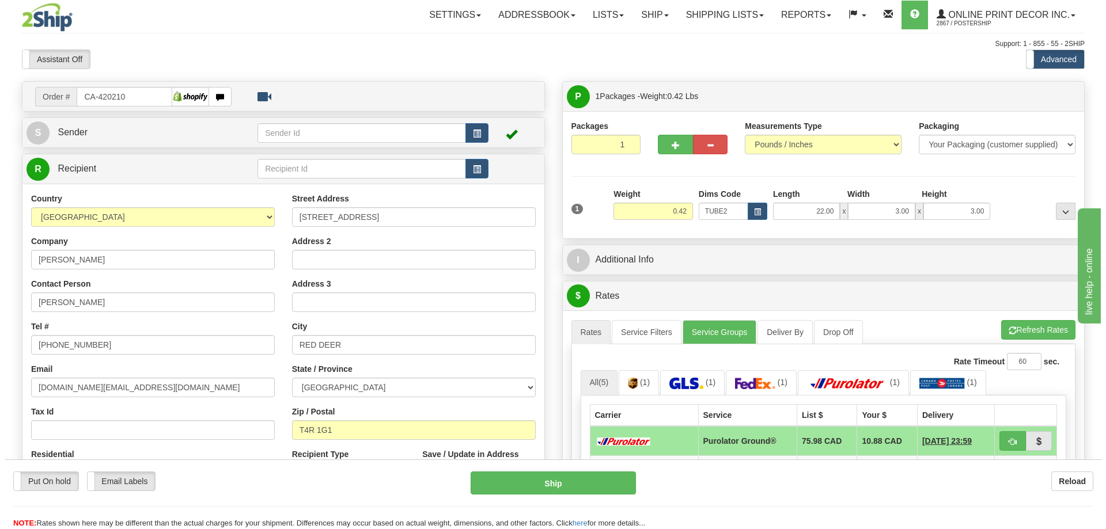
scroll to position [115, 0]
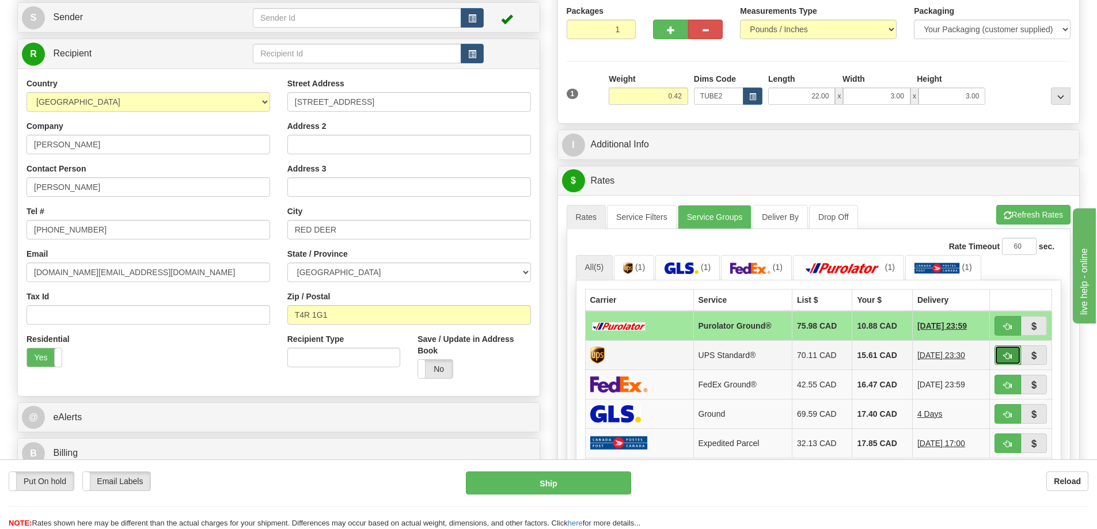
click at [1011, 352] on button "button" at bounding box center [1008, 356] width 26 height 20
type input "11"
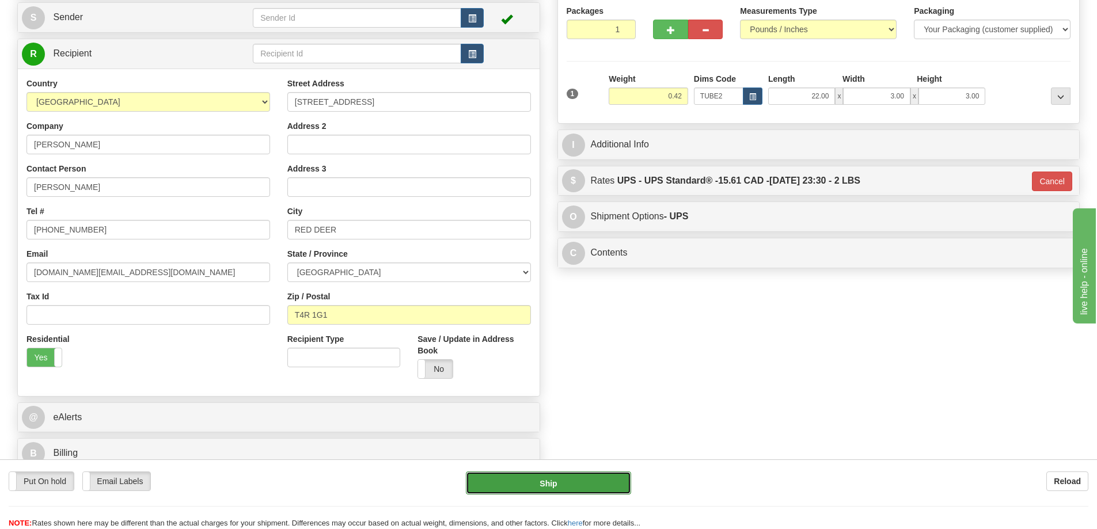
click at [596, 479] on button "Ship" at bounding box center [548, 483] width 165 height 23
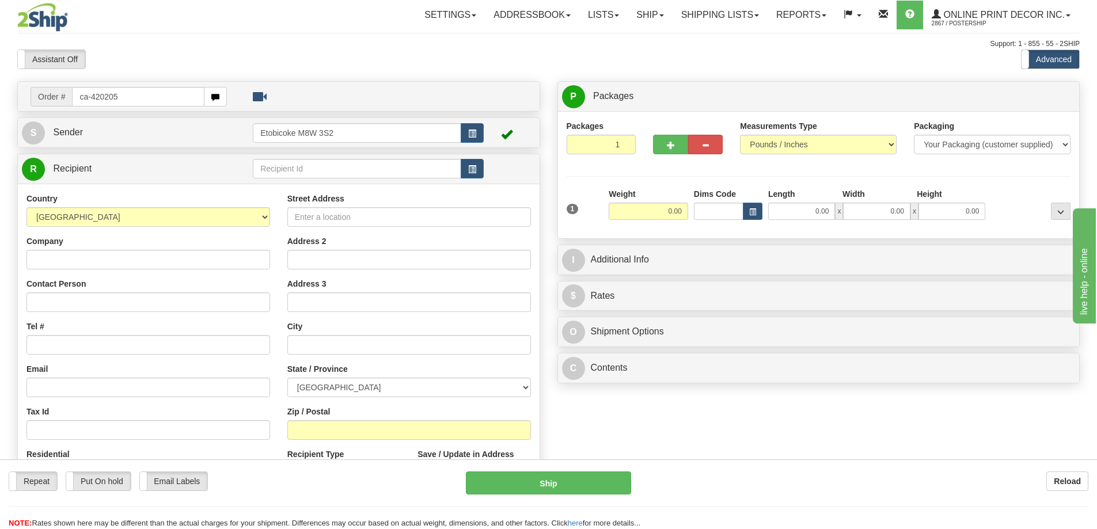
type input "ca-420205"
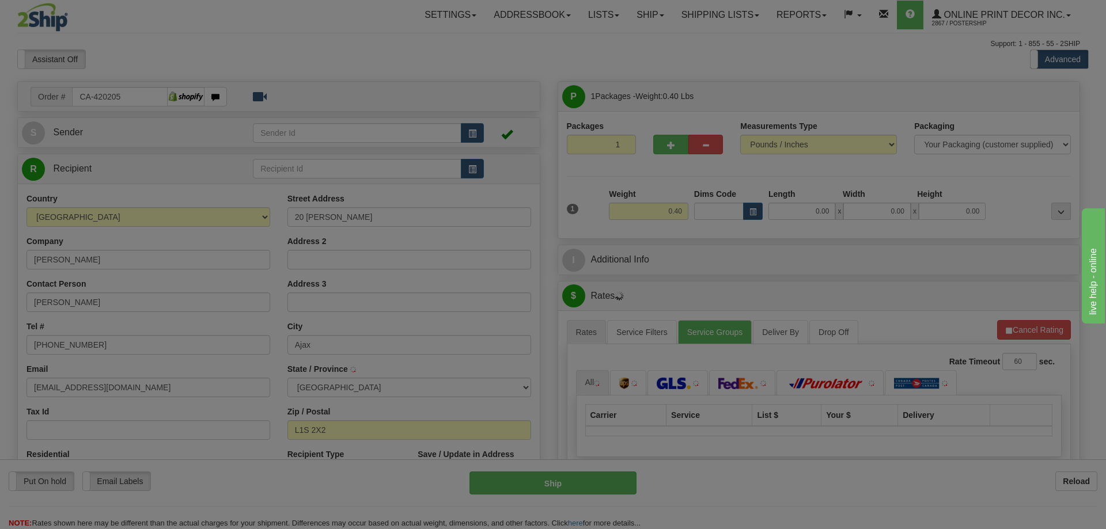
type input "AJAX"
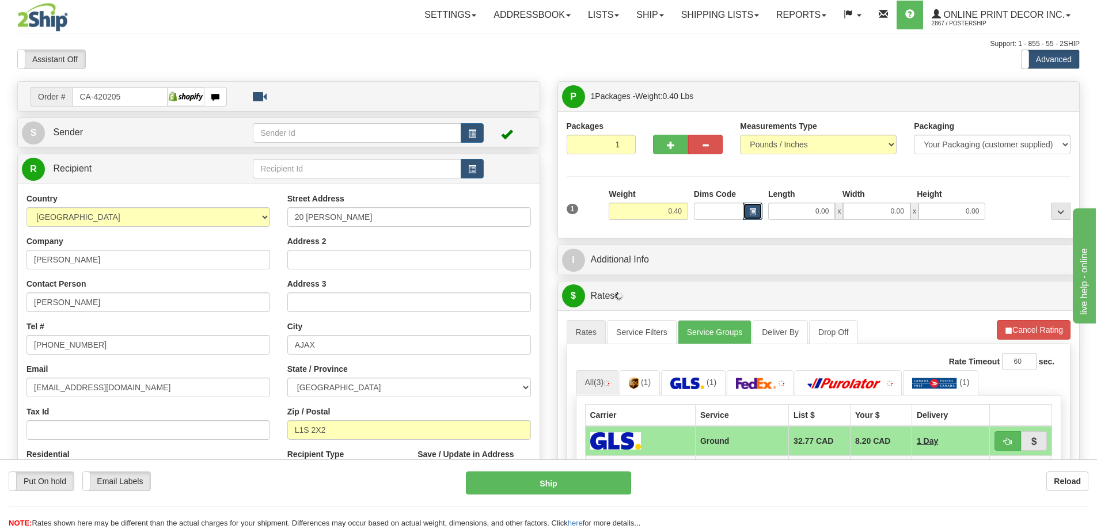
click at [751, 213] on span "button" at bounding box center [752, 212] width 7 height 6
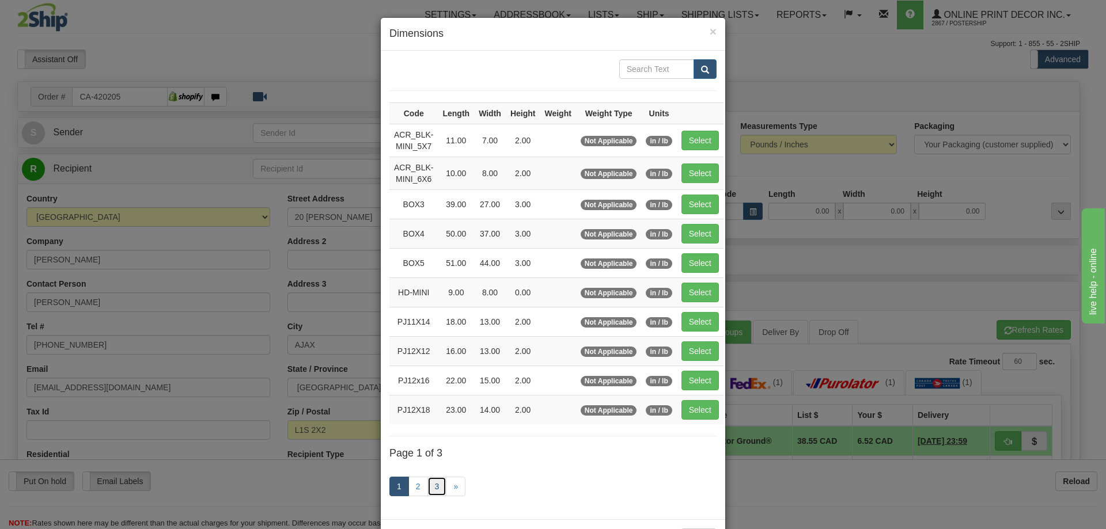
click at [429, 482] on link "3" at bounding box center [437, 487] width 20 height 20
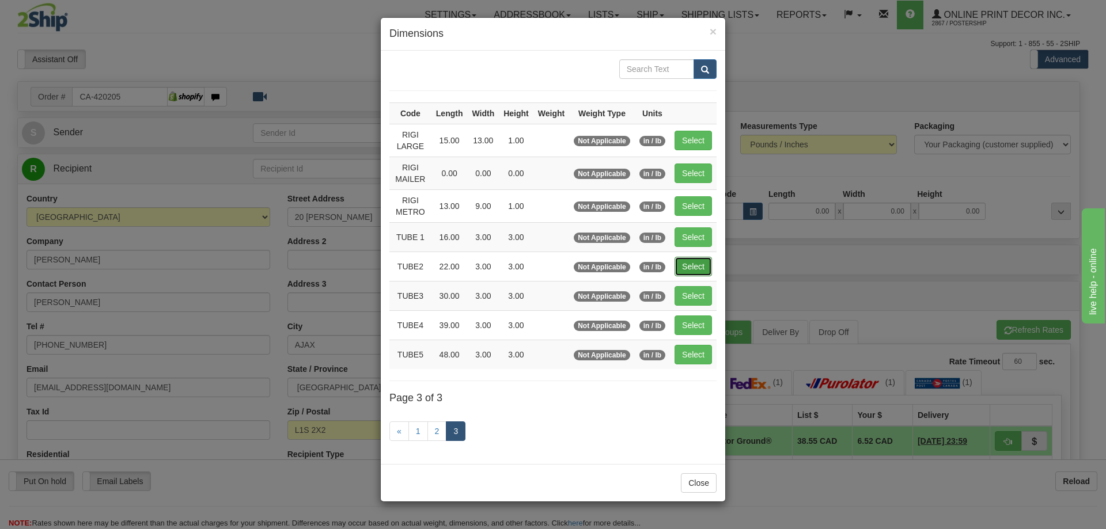
click at [702, 266] on button "Select" at bounding box center [693, 267] width 37 height 20
type input "TUBE2"
type input "22.00"
type input "3.00"
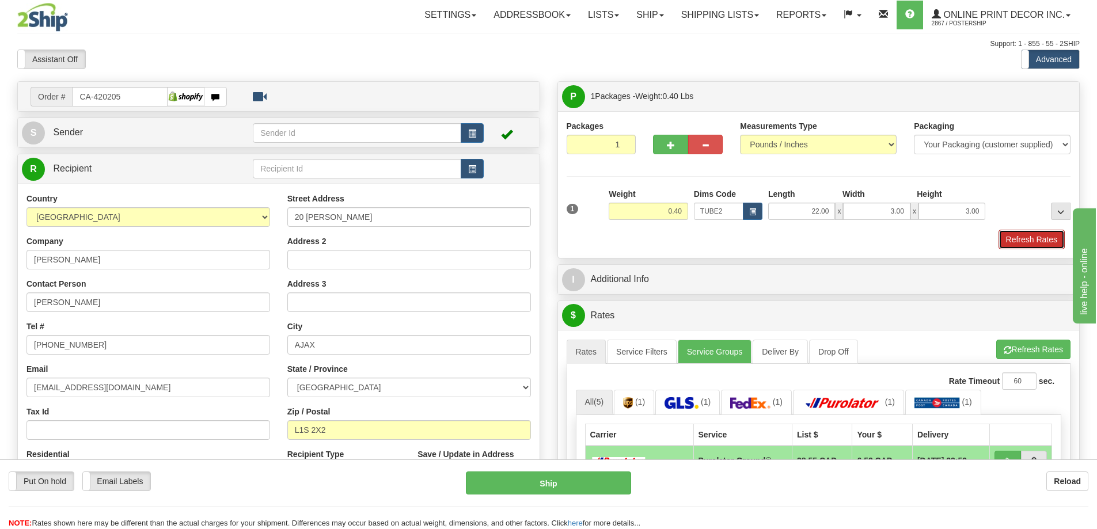
click at [1046, 245] on button "Refresh Rates" at bounding box center [1032, 240] width 66 height 20
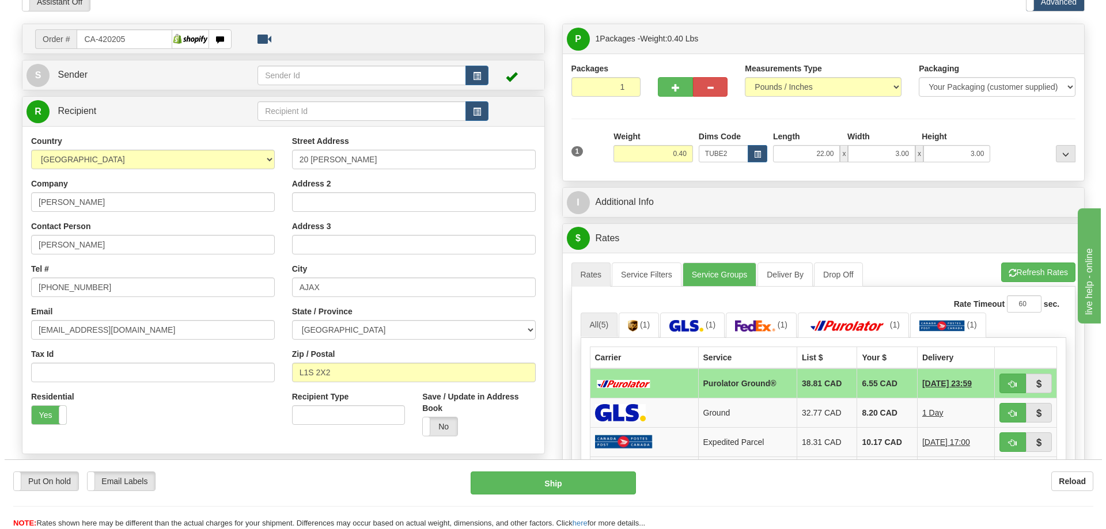
scroll to position [115, 0]
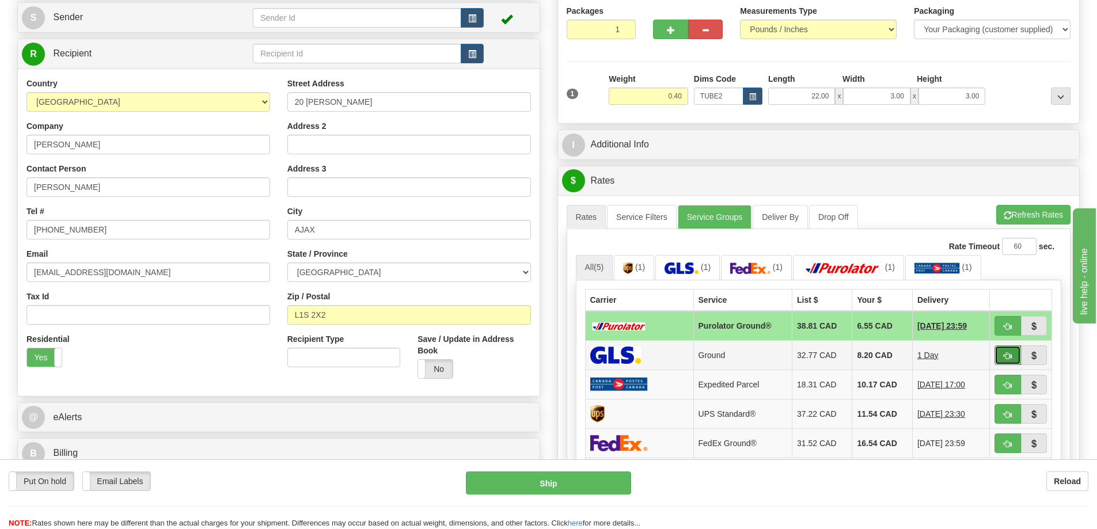
click at [1007, 354] on span "button" at bounding box center [1008, 356] width 8 height 7
type input "1"
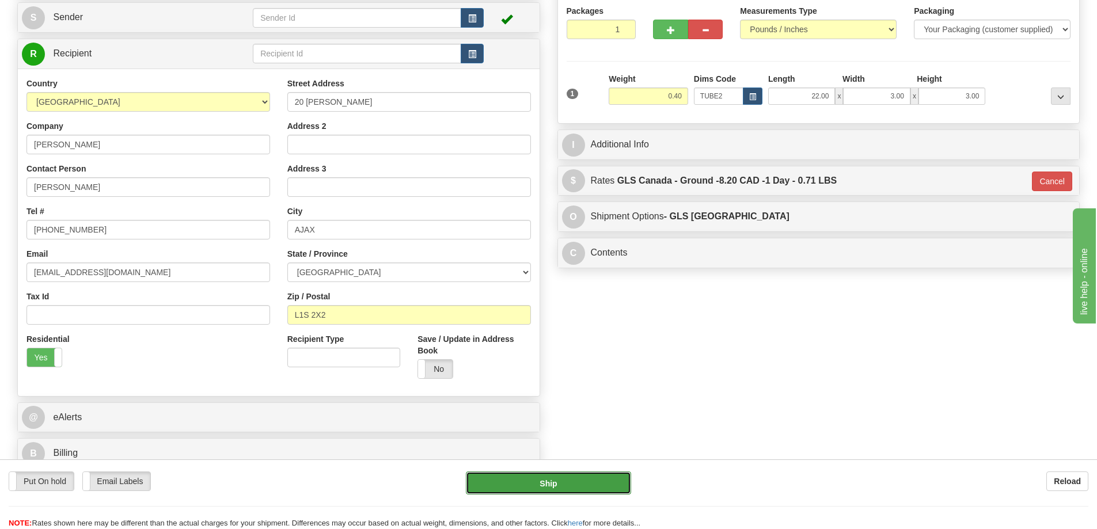
click at [598, 484] on button "Ship" at bounding box center [548, 483] width 165 height 23
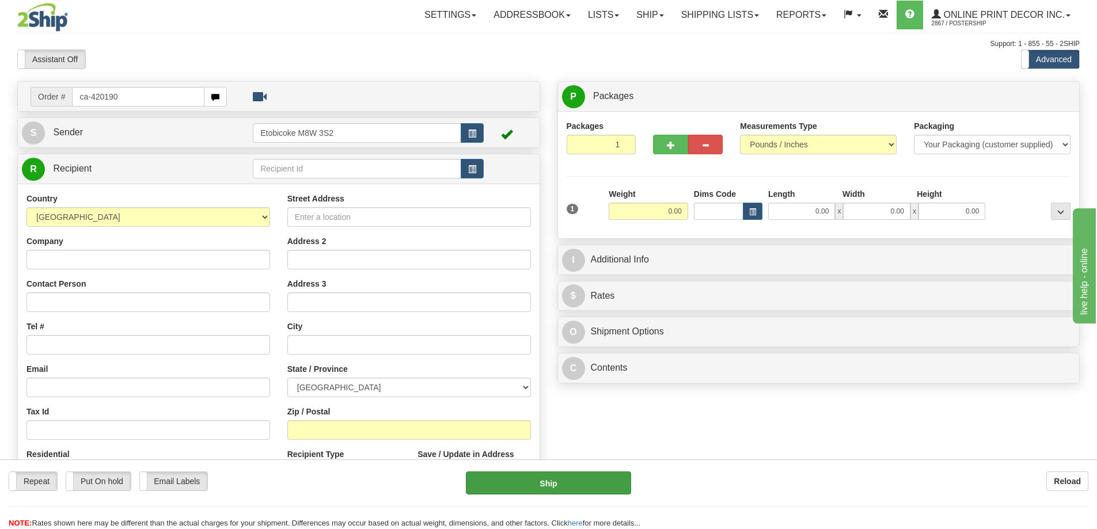
type input "ca-420190"
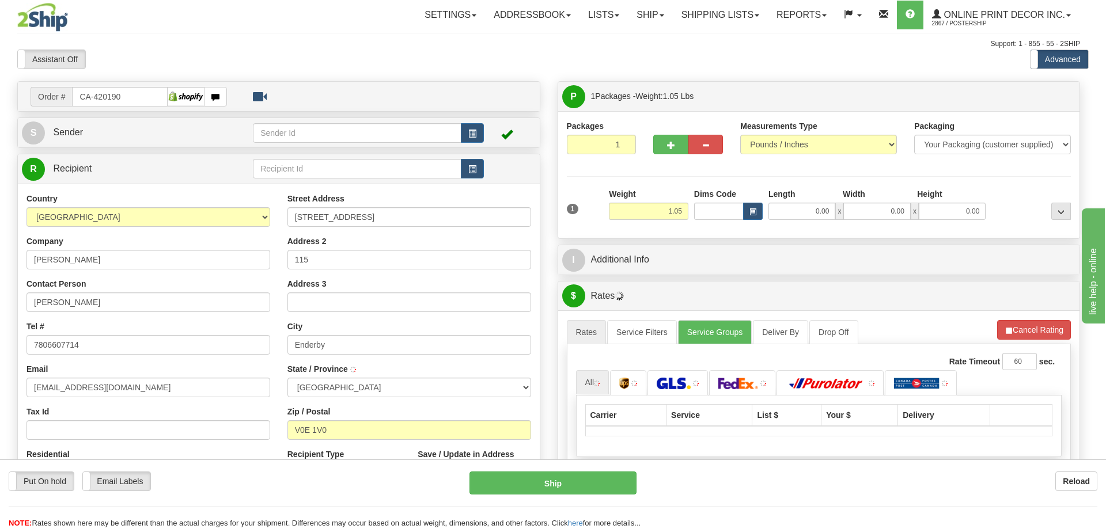
type input "ENDERBY"
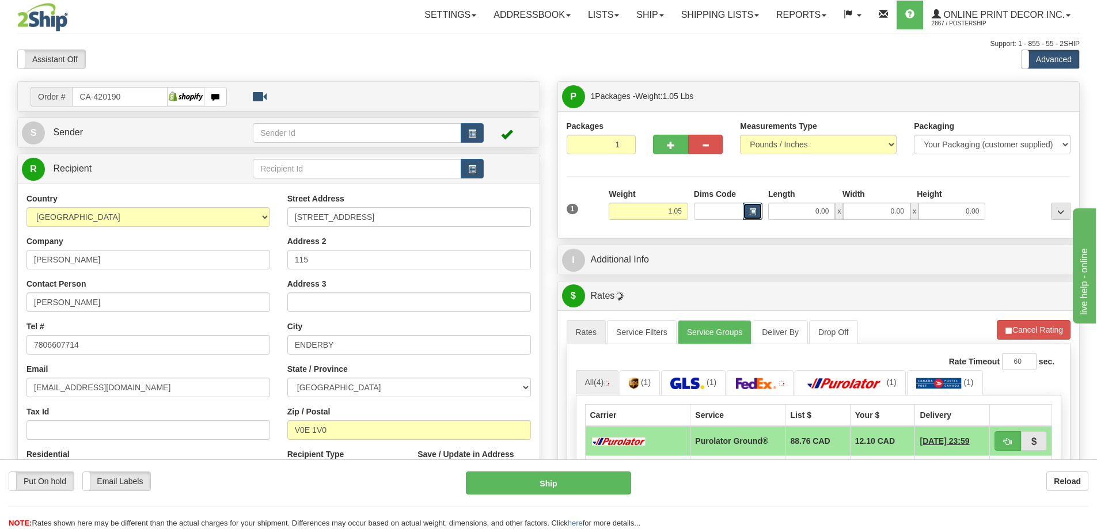
click at [747, 207] on button "button" at bounding box center [753, 211] width 20 height 17
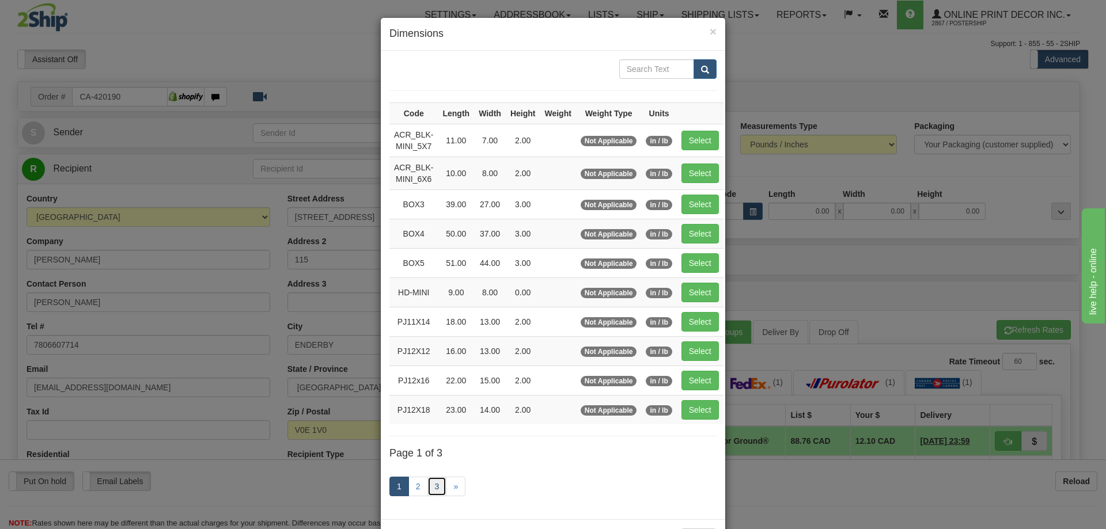
click at [430, 480] on link "3" at bounding box center [437, 487] width 20 height 20
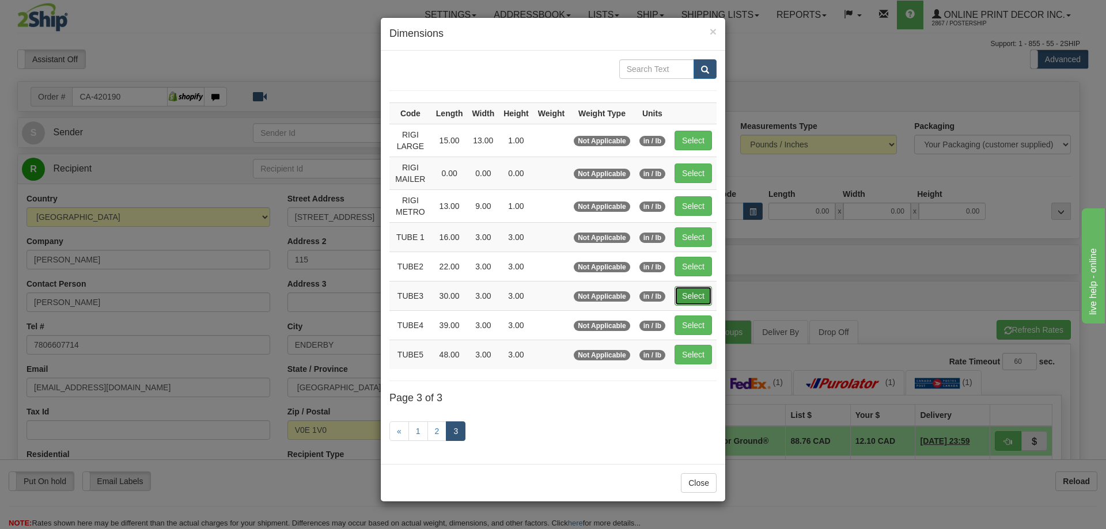
click at [694, 286] on button "Select" at bounding box center [693, 296] width 37 height 20
type input "TUBE3"
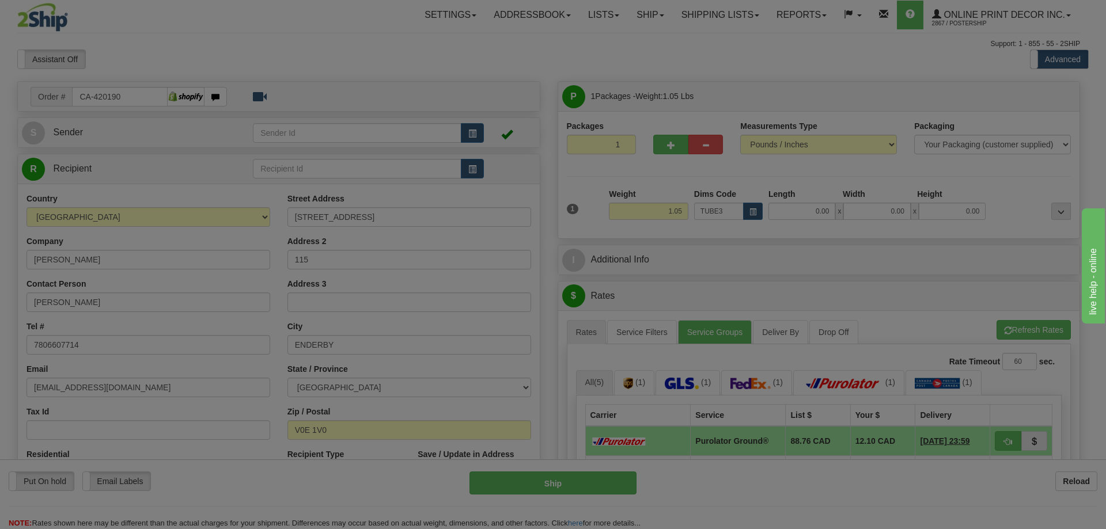
type input "30.00"
type input "3.00"
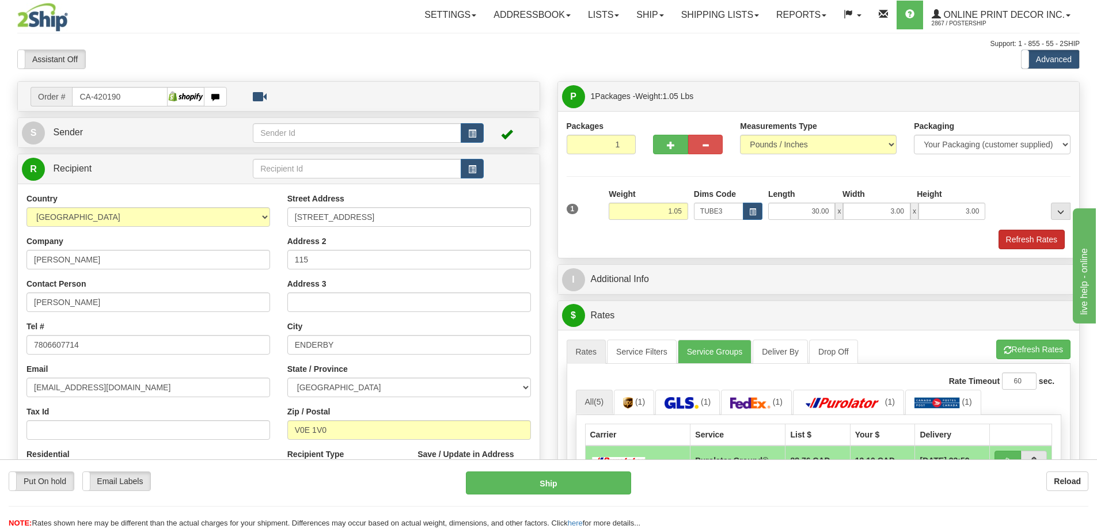
drag, startPoint x: 1036, startPoint y: 230, endPoint x: 1047, endPoint y: 236, distance: 12.1
click at [1036, 230] on div "Packaging Your Packaging (customer supplied) Envelope (carrier supplied) Pack (…" at bounding box center [840, 229] width 468 height 1
click at [1046, 239] on button "Refresh Rates" at bounding box center [1032, 240] width 66 height 20
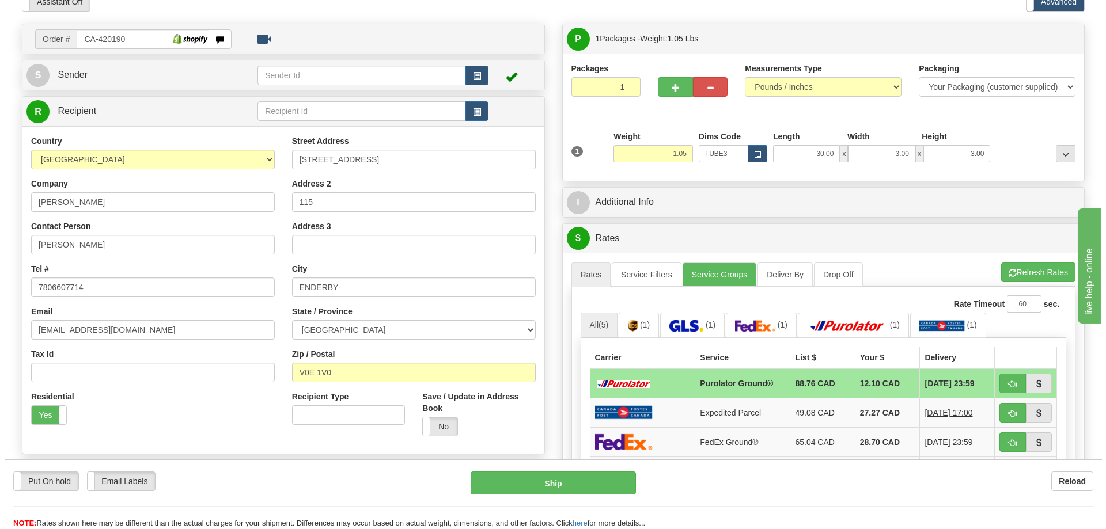
scroll to position [115, 0]
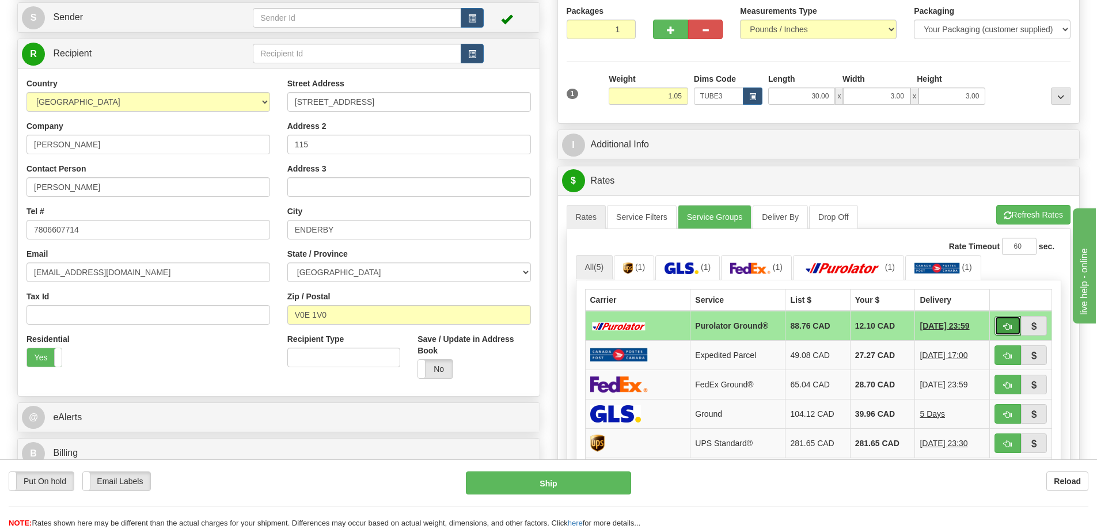
click at [1003, 330] on button "button" at bounding box center [1008, 326] width 26 height 20
type input "260"
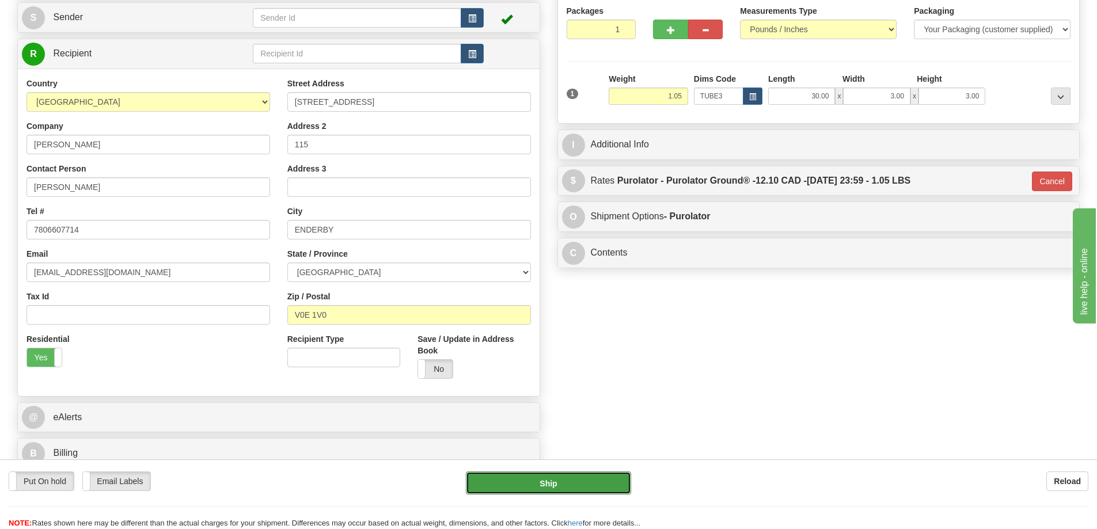
click at [574, 484] on button "Ship" at bounding box center [548, 483] width 165 height 23
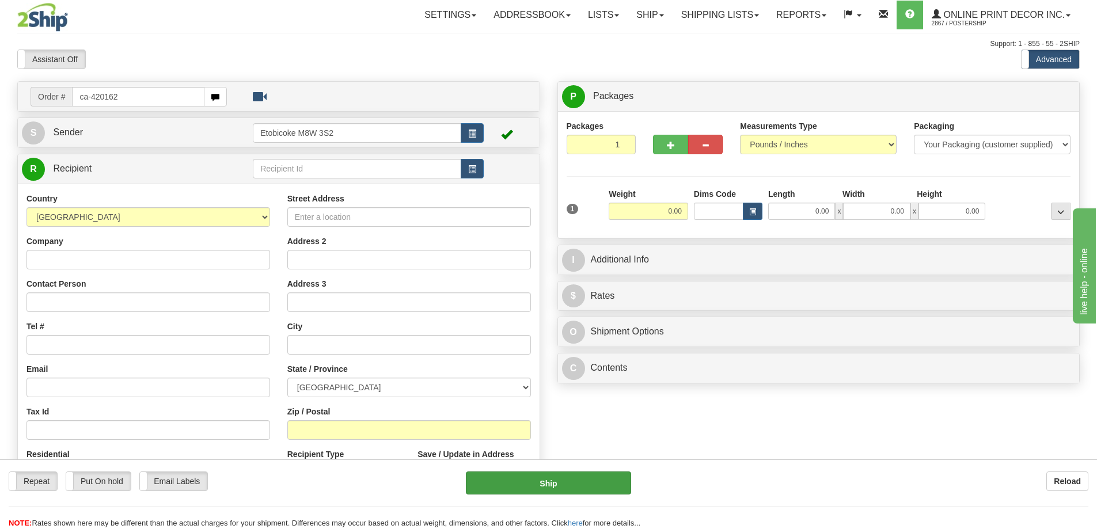
type input "ca-420162"
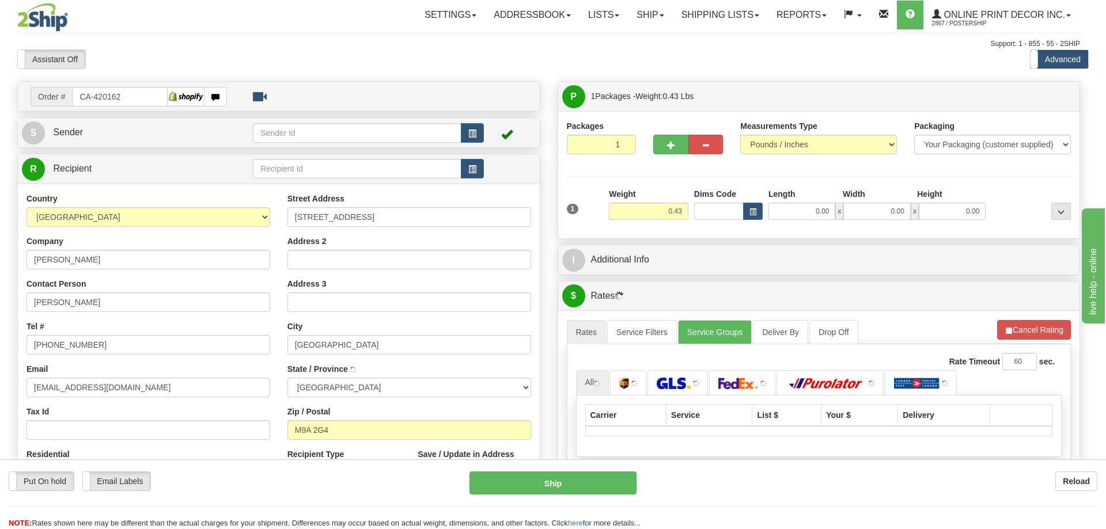
type input "ETOBICOKE"
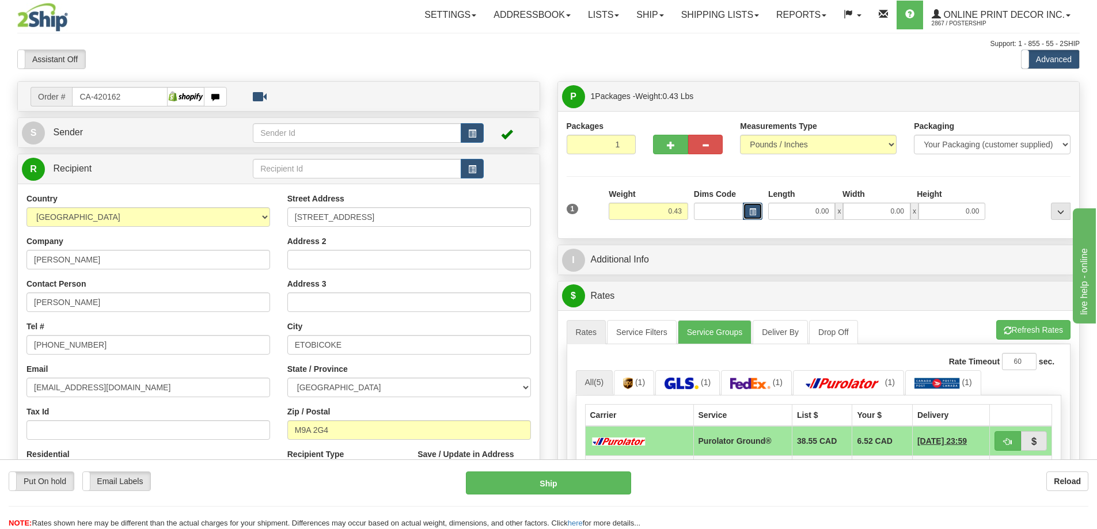
click at [747, 211] on button "button" at bounding box center [753, 211] width 20 height 17
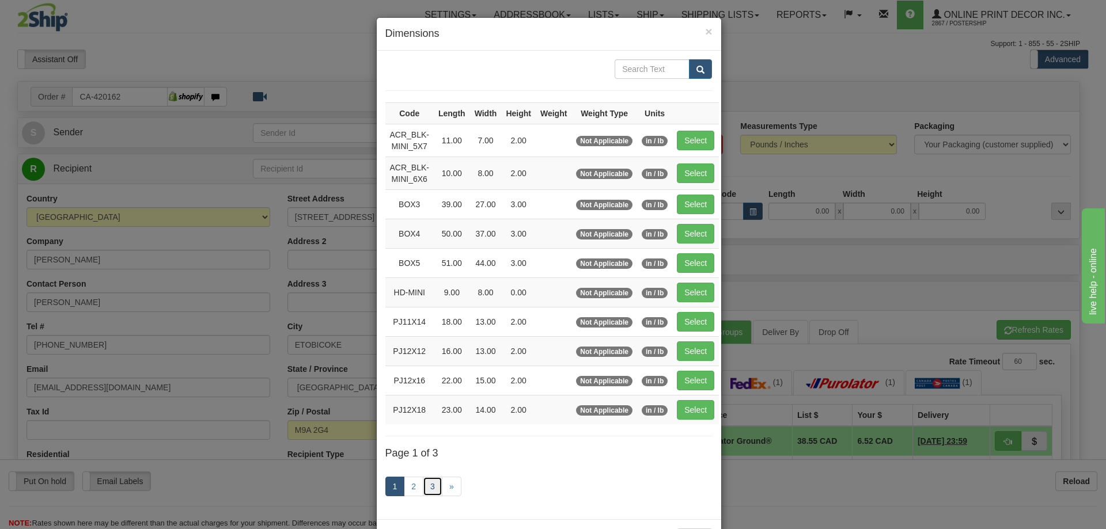
click at [427, 481] on link "3" at bounding box center [433, 487] width 20 height 20
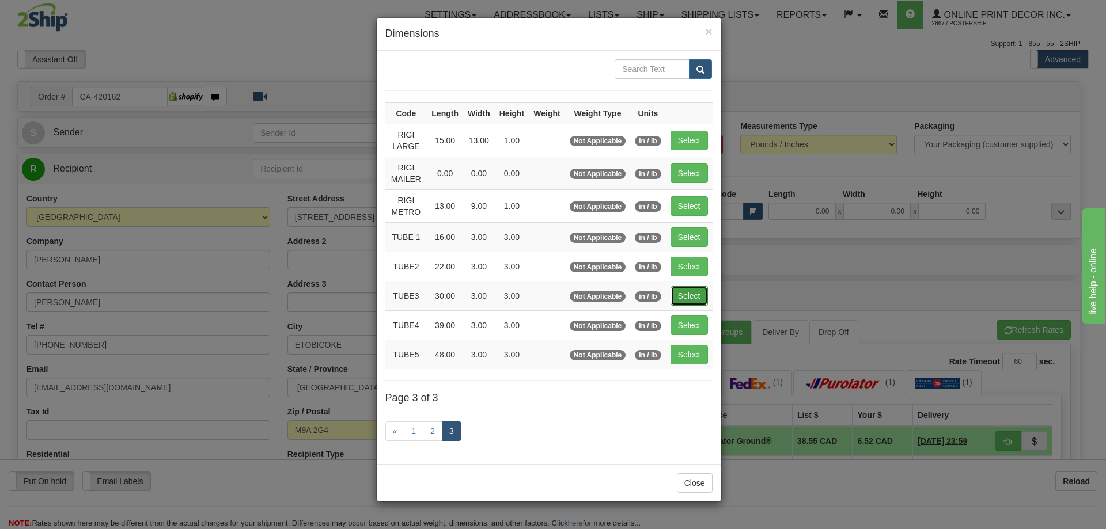
click at [688, 287] on button "Select" at bounding box center [689, 296] width 37 height 20
type input "TUBE3"
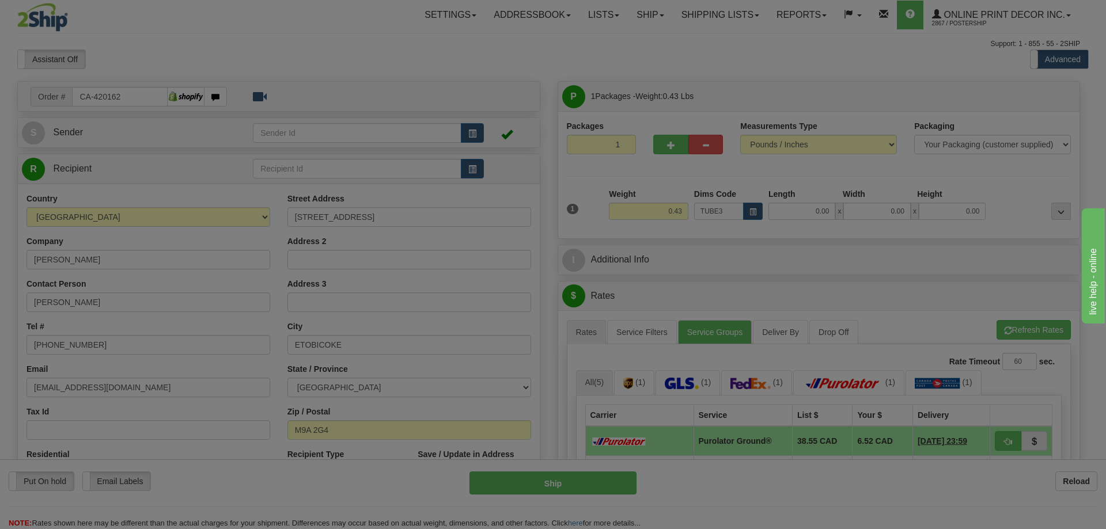
type input "30.00"
type input "3.00"
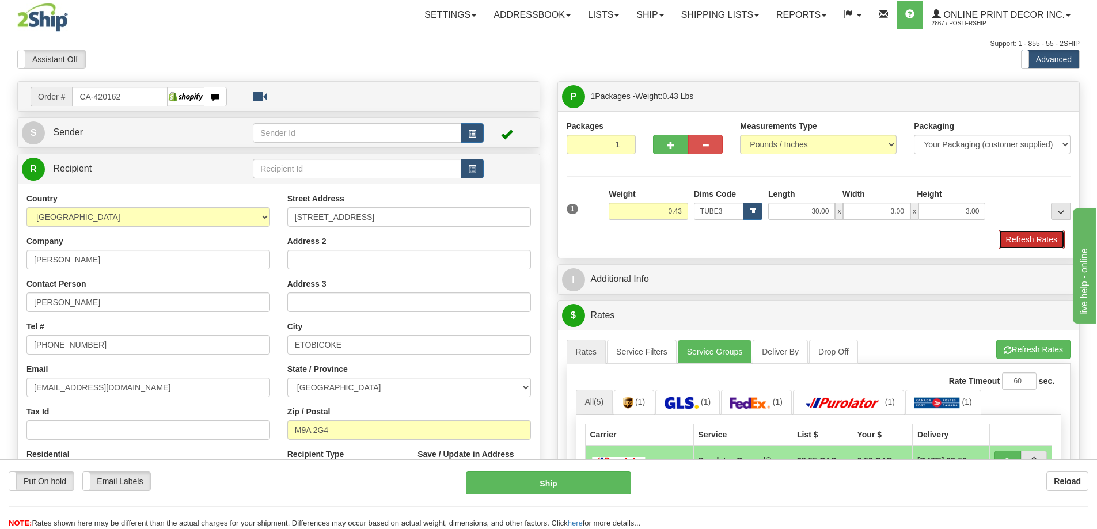
click at [1024, 233] on button "Refresh Rates" at bounding box center [1032, 240] width 66 height 20
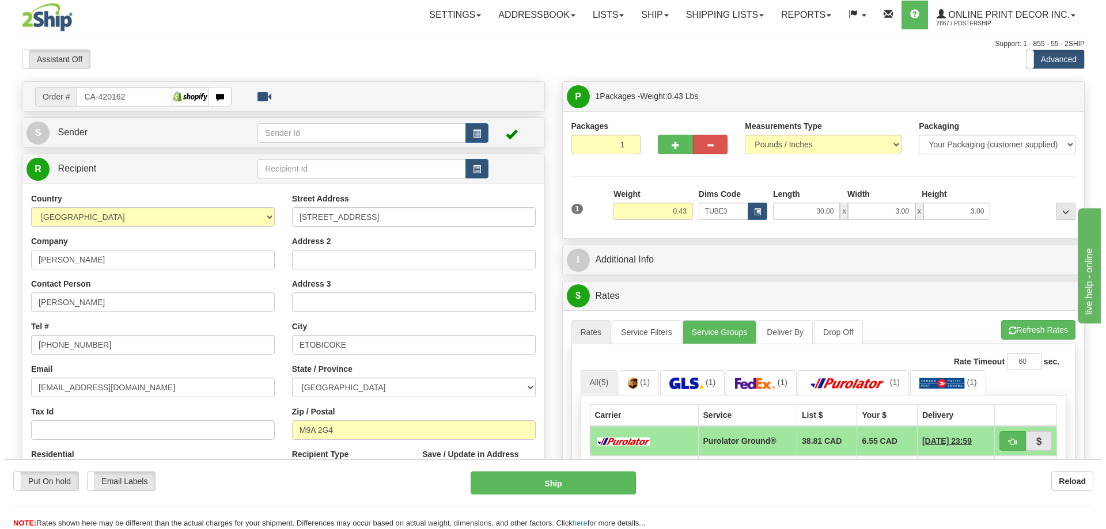
scroll to position [115, 0]
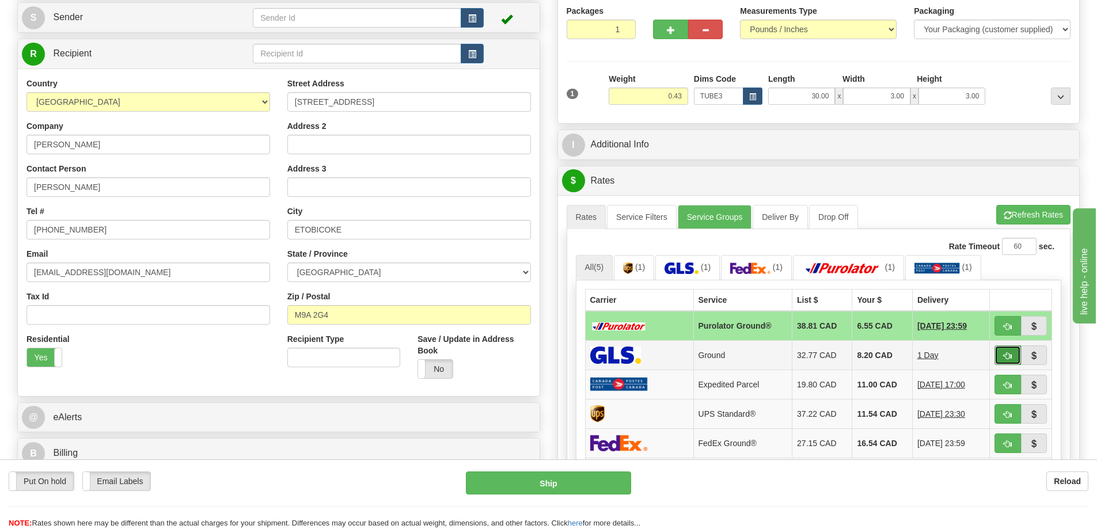
click at [1008, 351] on button "button" at bounding box center [1008, 356] width 26 height 20
type input "1"
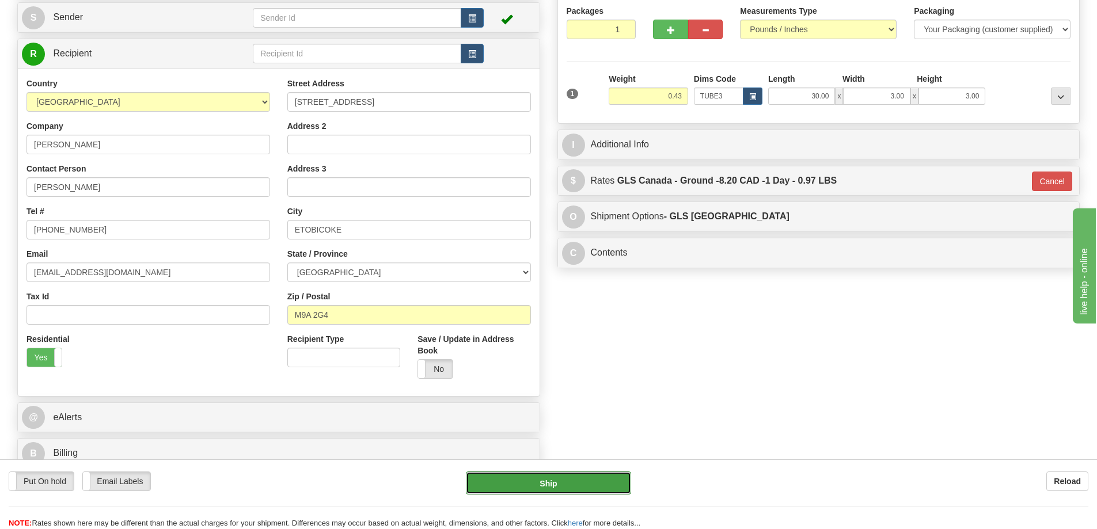
click at [580, 481] on button "Ship" at bounding box center [548, 483] width 165 height 23
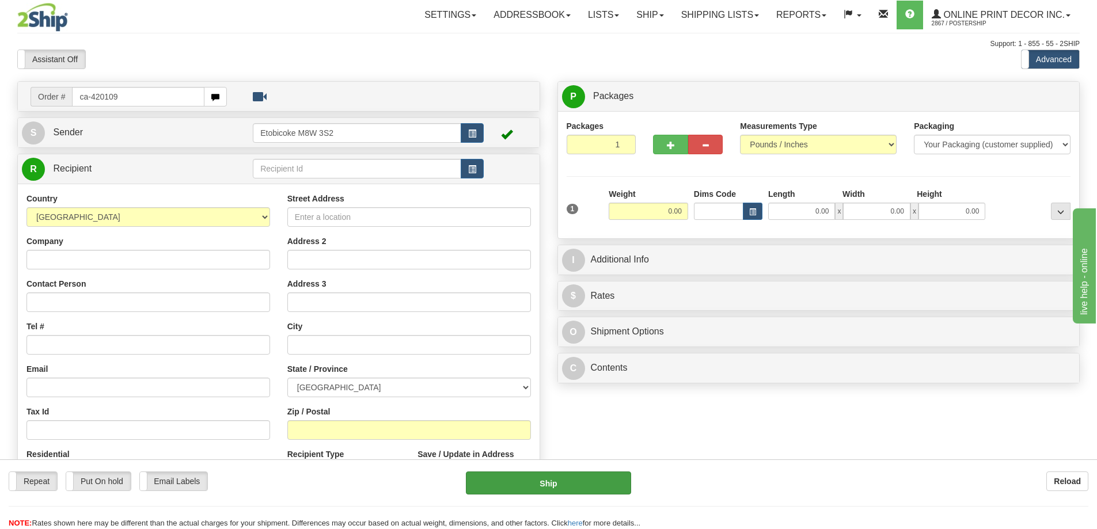
type input "ca-420109"
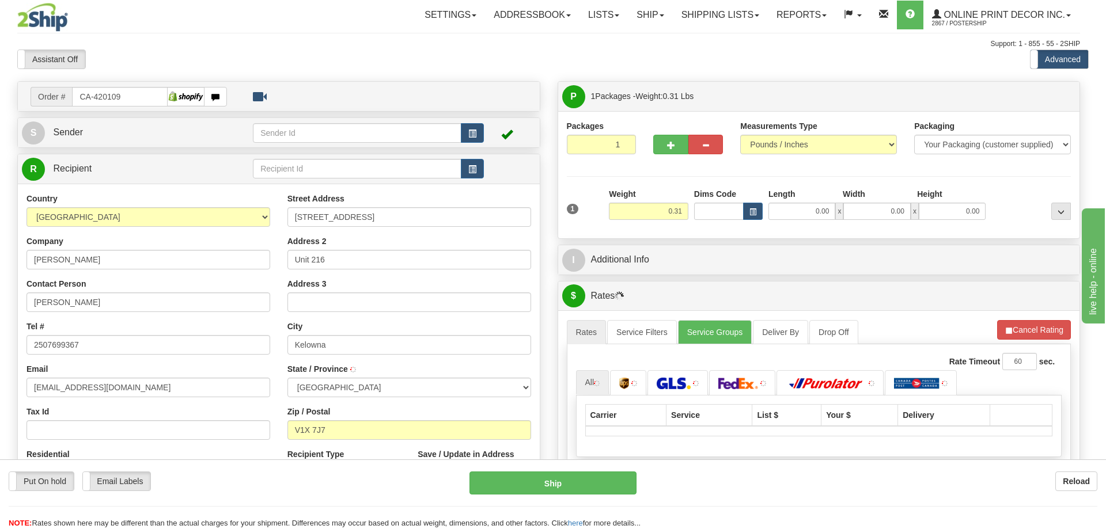
type input "KELOWNA"
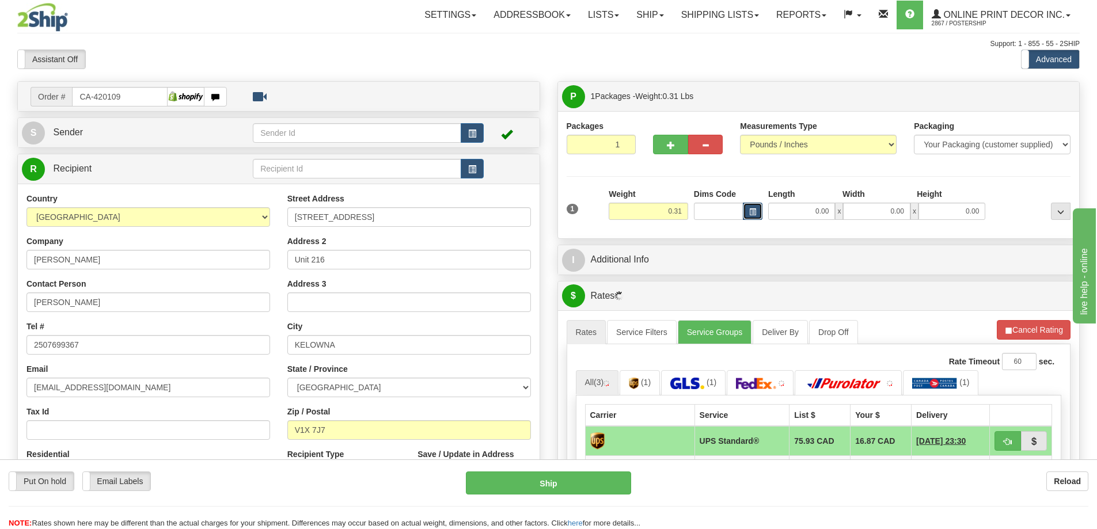
click at [759, 210] on button "button" at bounding box center [753, 211] width 20 height 17
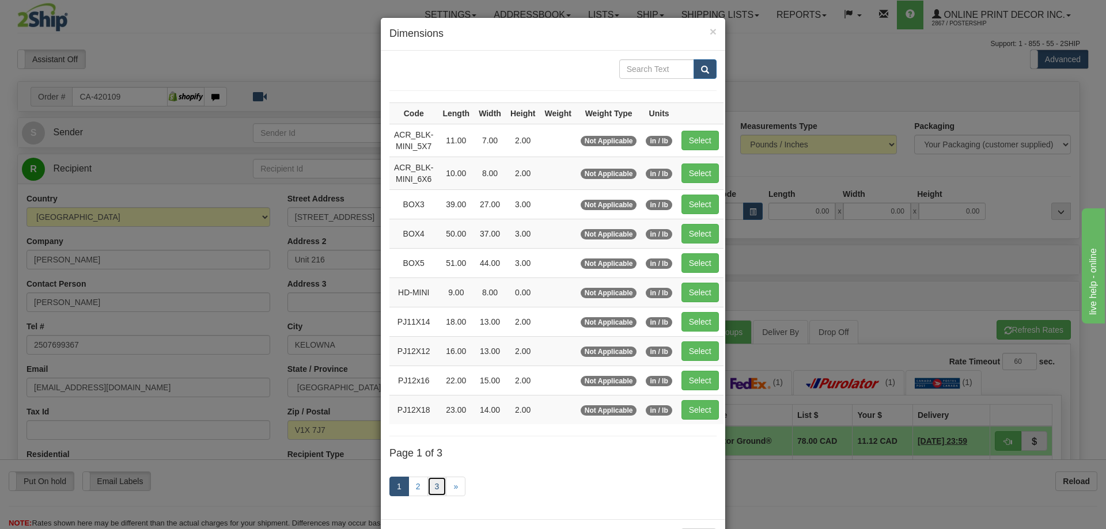
click at [428, 486] on link "3" at bounding box center [437, 487] width 20 height 20
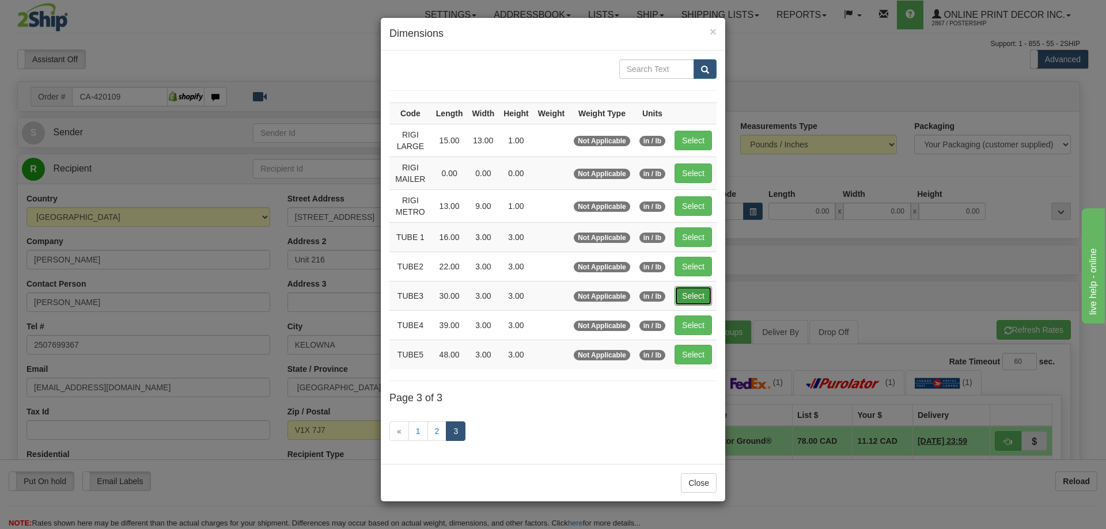
click at [699, 296] on button "Select" at bounding box center [693, 296] width 37 height 20
type input "TUBE3"
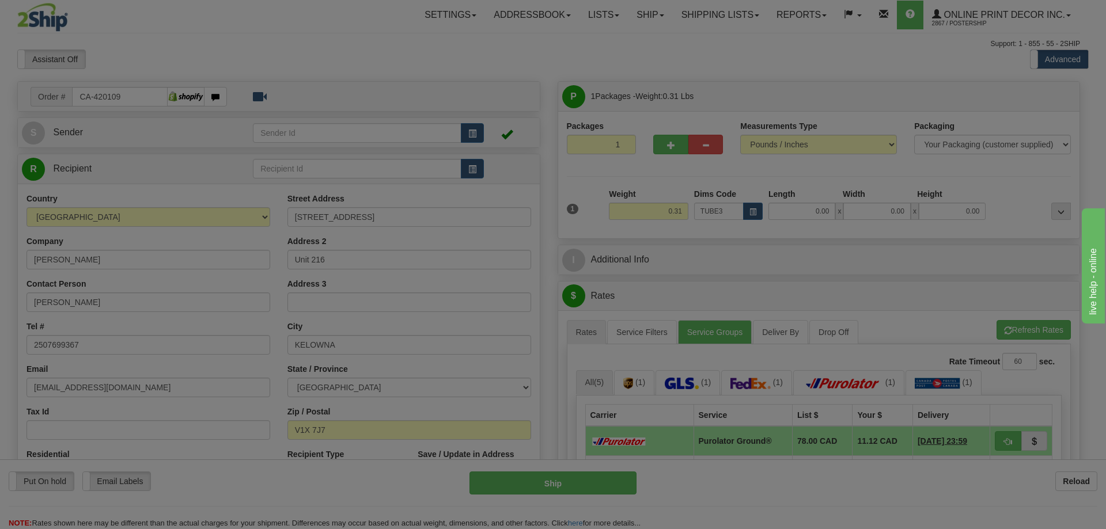
type input "30.00"
type input "3.00"
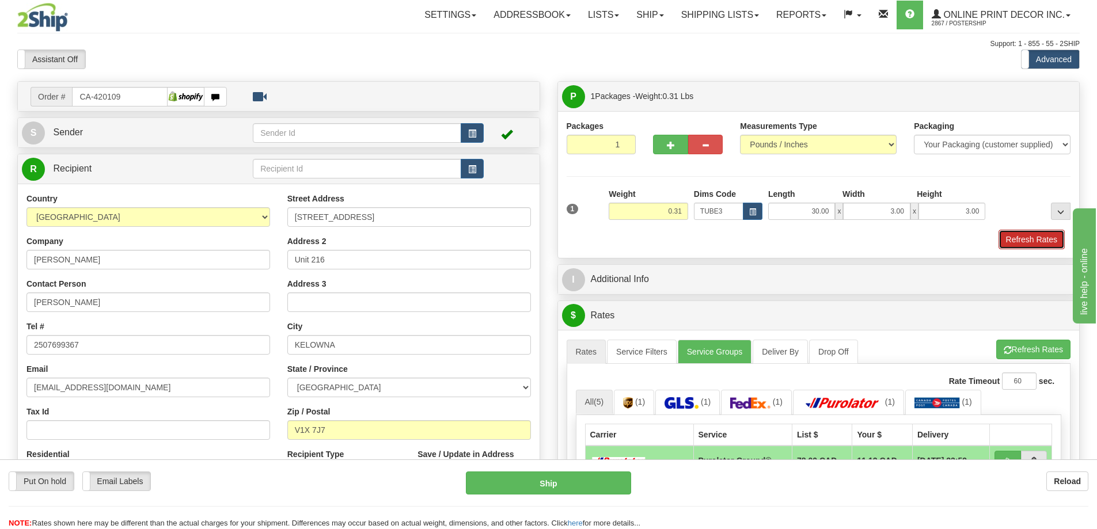
click at [1022, 245] on button "Refresh Rates" at bounding box center [1032, 240] width 66 height 20
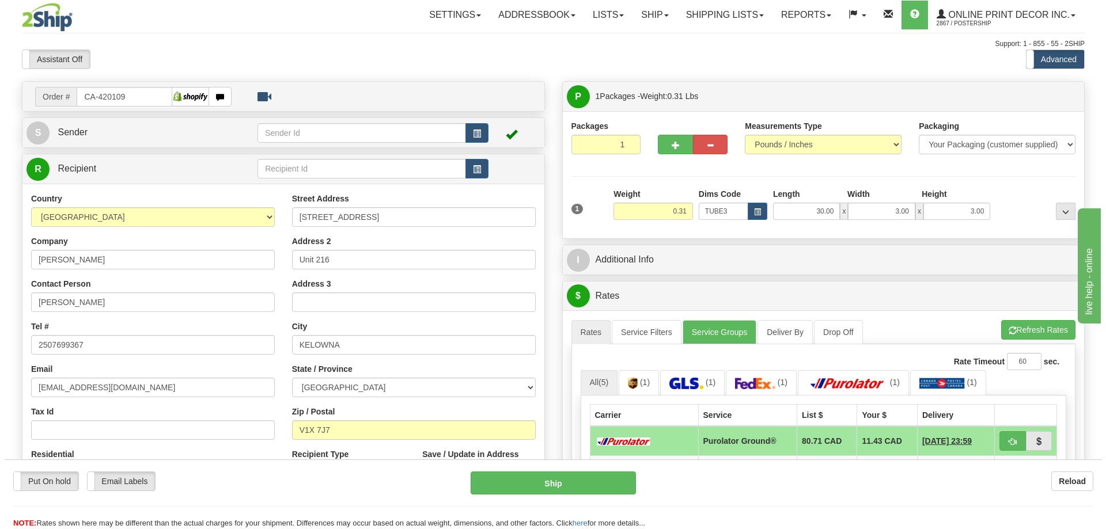
scroll to position [115, 0]
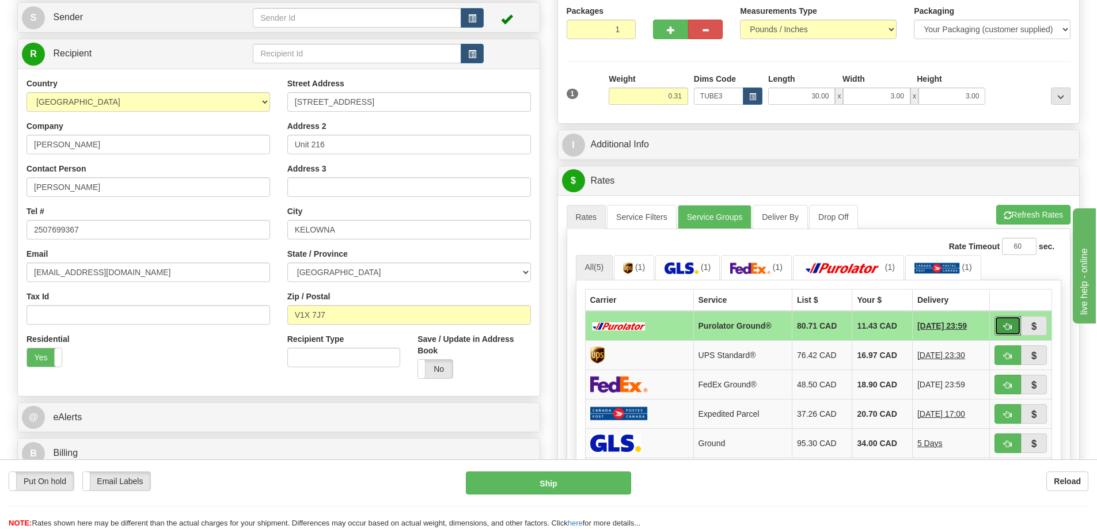
click at [1009, 321] on button "button" at bounding box center [1008, 326] width 26 height 20
type input "260"
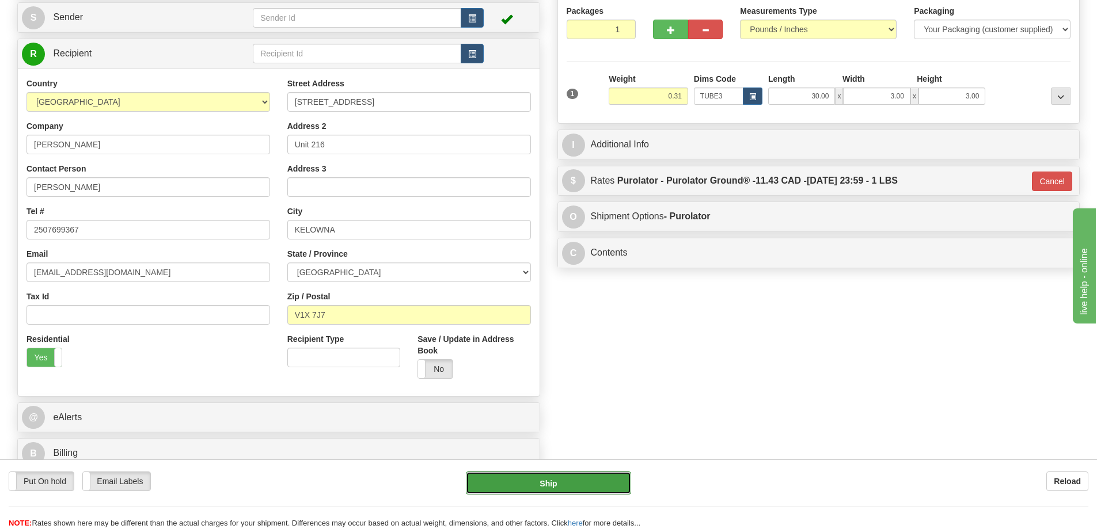
click at [604, 476] on button "Ship" at bounding box center [548, 483] width 165 height 23
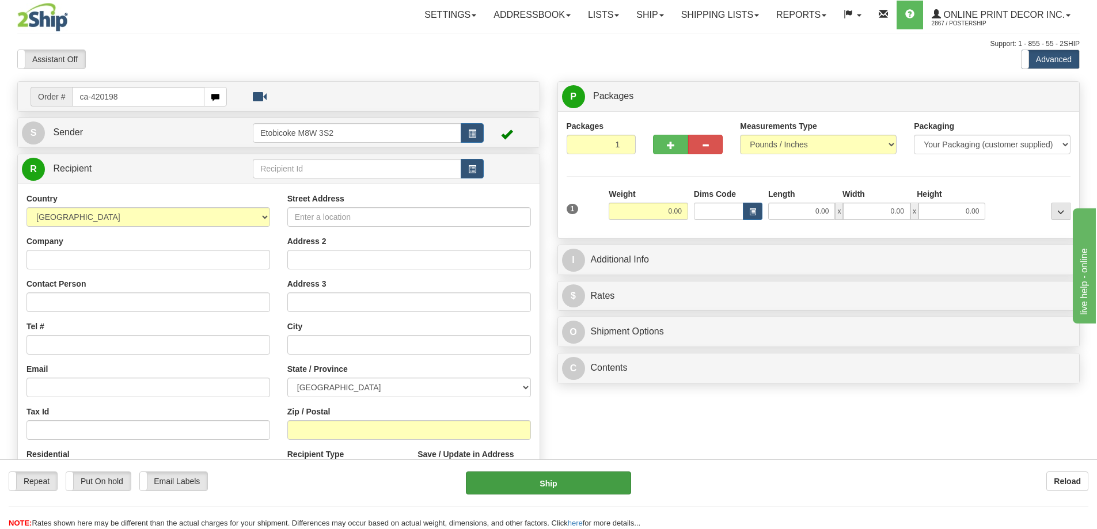
type input "ca-420198"
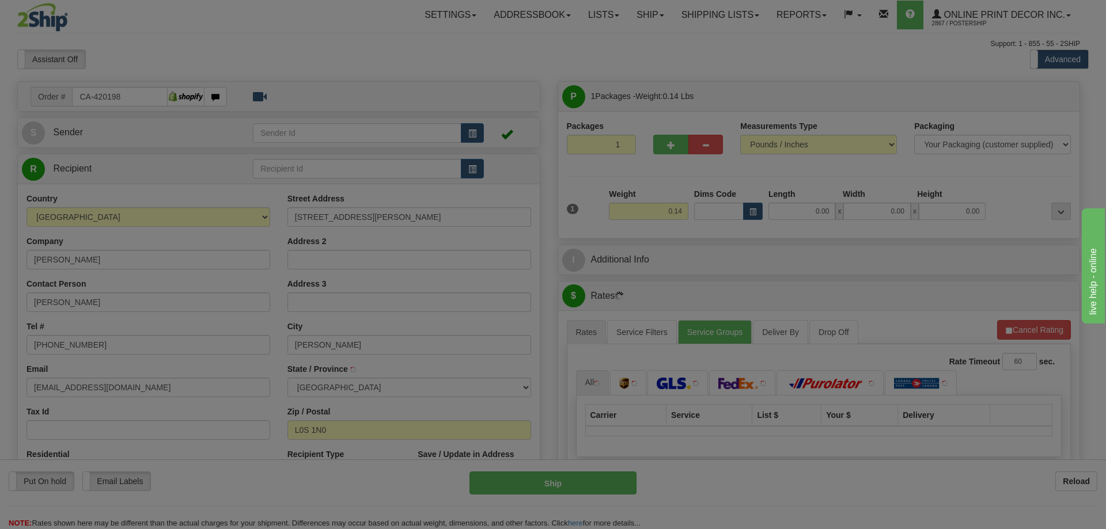
type input "[PERSON_NAME]"
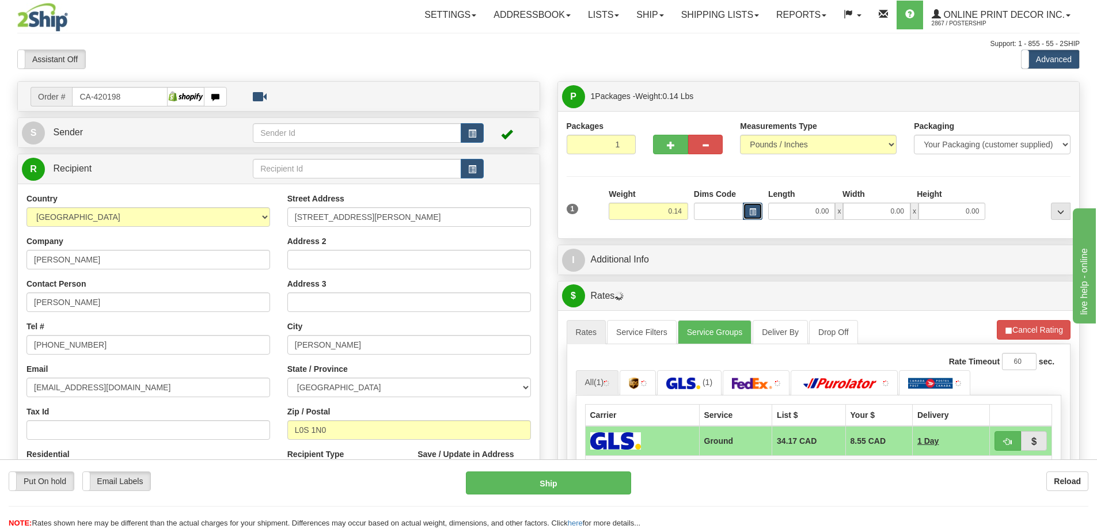
click at [745, 210] on button "button" at bounding box center [753, 211] width 20 height 17
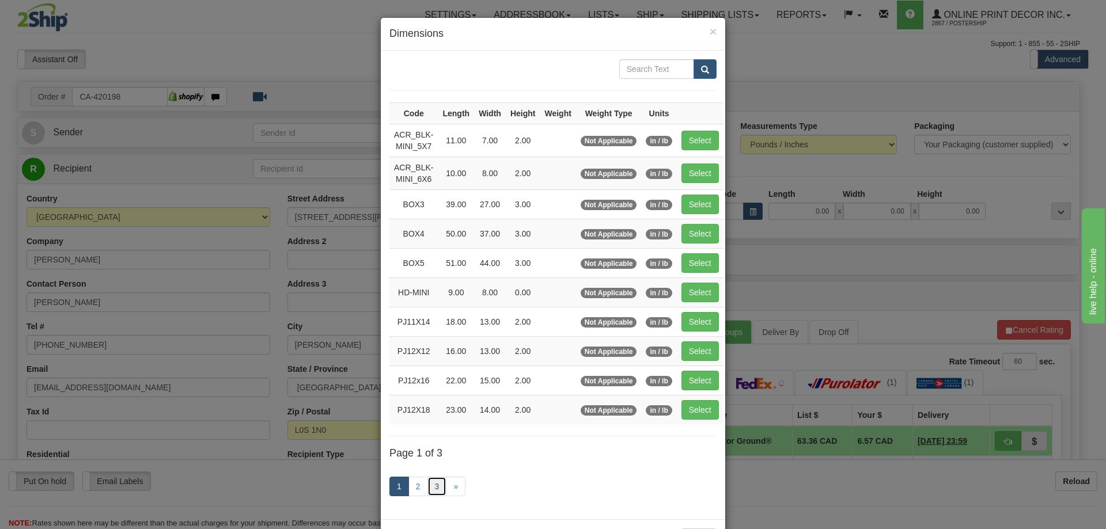
click at [431, 485] on link "3" at bounding box center [437, 487] width 20 height 20
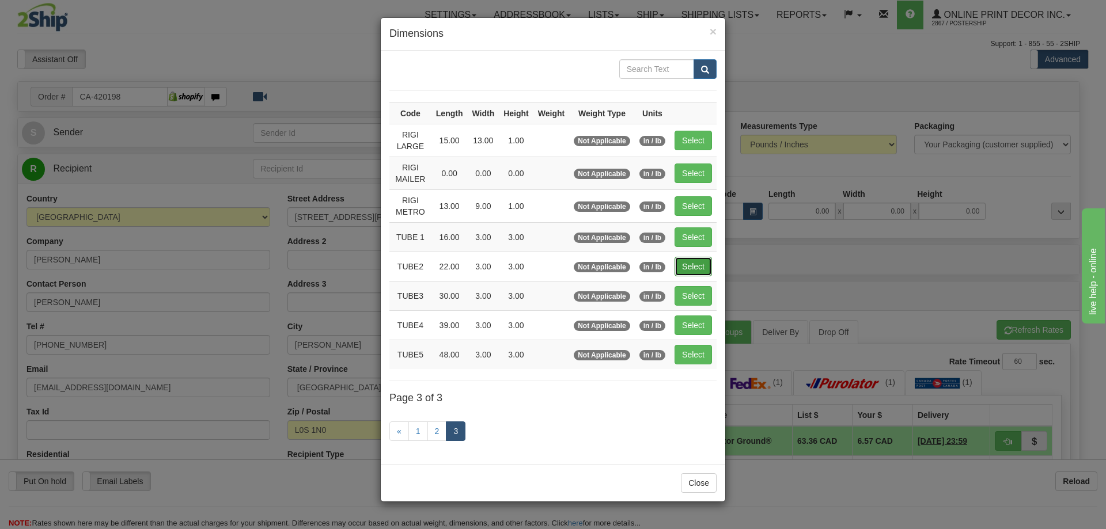
click at [700, 262] on button "Select" at bounding box center [693, 267] width 37 height 20
type input "TUBE2"
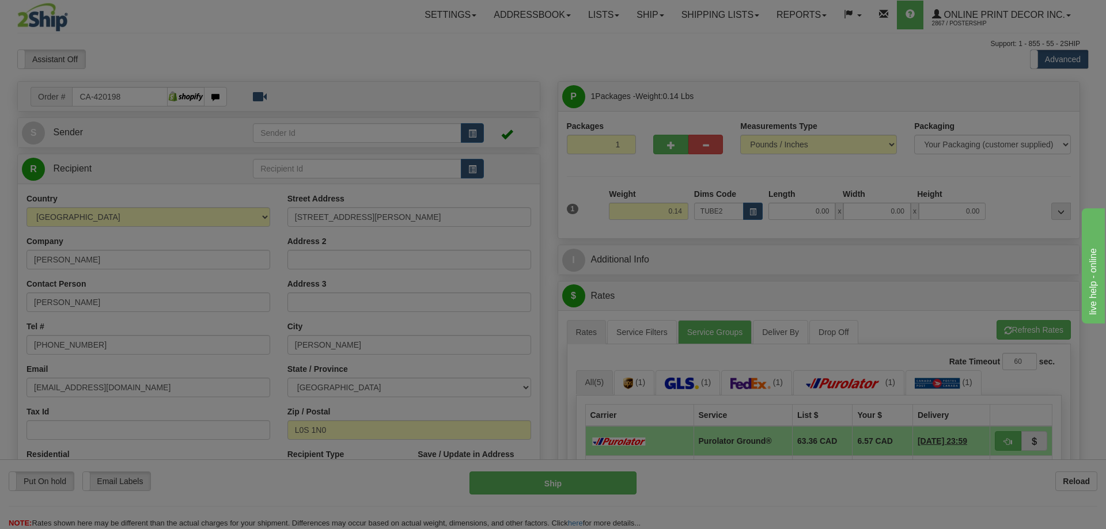
type input "22.00"
type input "3.00"
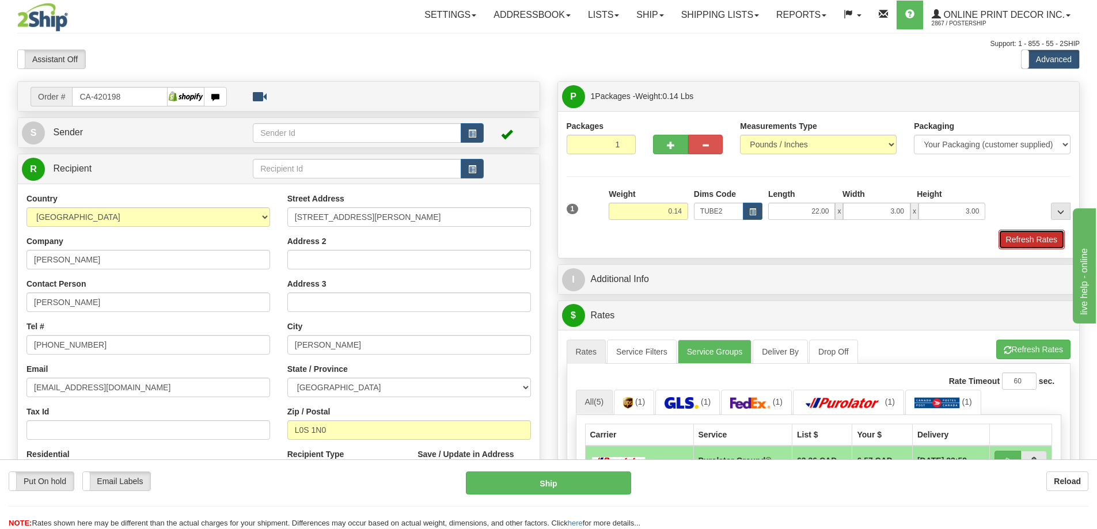
click at [1030, 236] on button "Refresh Rates" at bounding box center [1032, 240] width 66 height 20
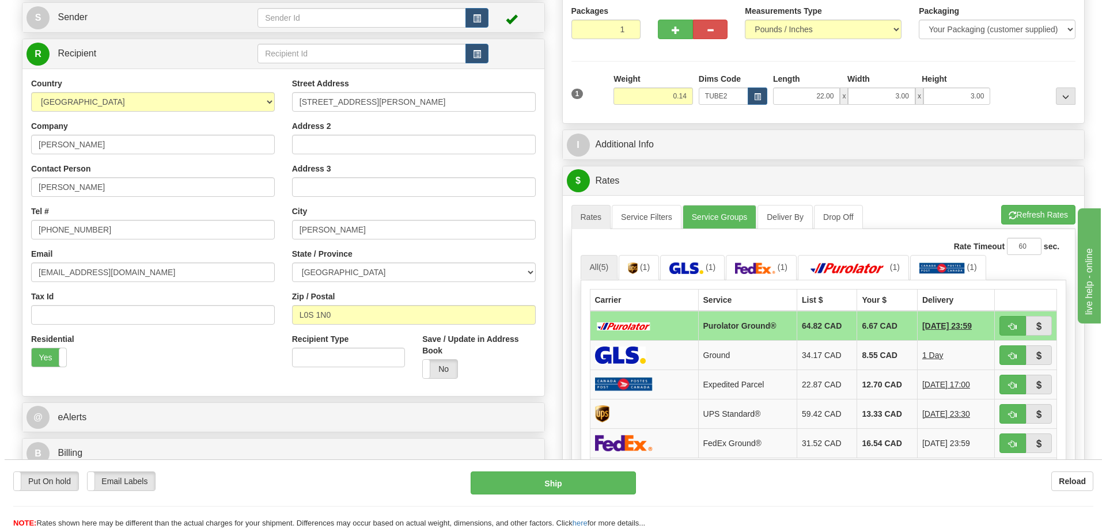
scroll to position [173, 0]
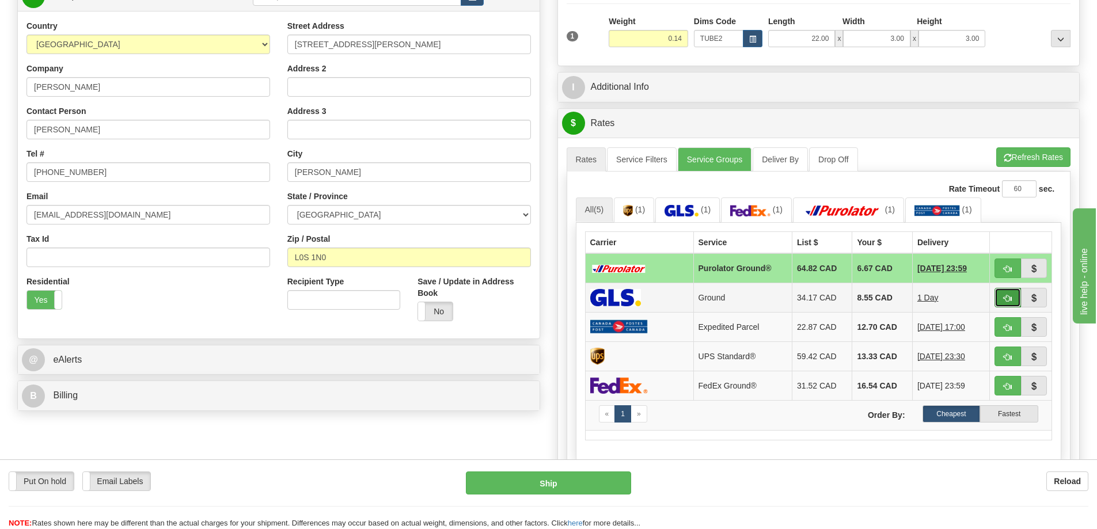
click at [1010, 298] on span "button" at bounding box center [1008, 298] width 8 height 7
type input "1"
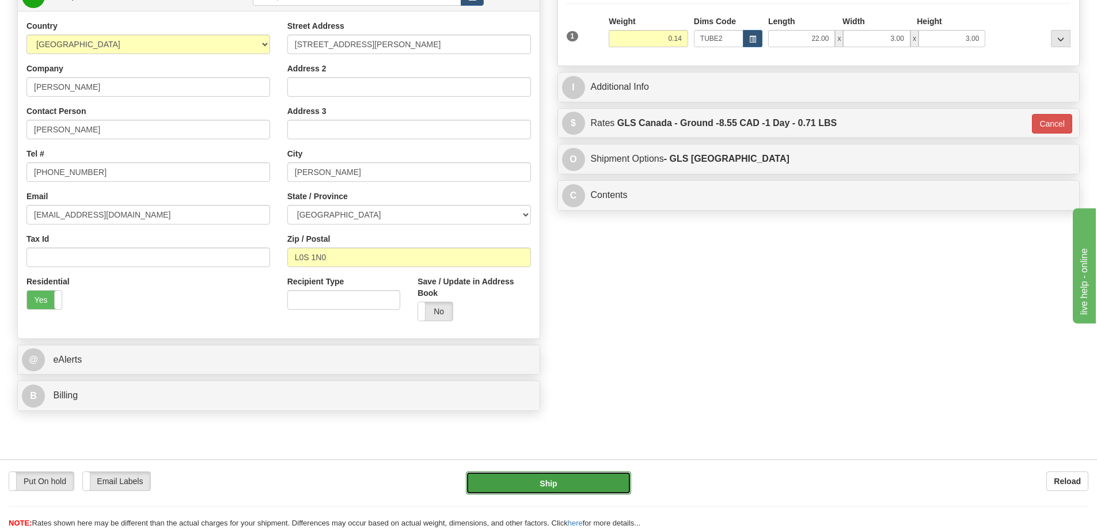
click at [595, 479] on button "Ship" at bounding box center [548, 483] width 165 height 23
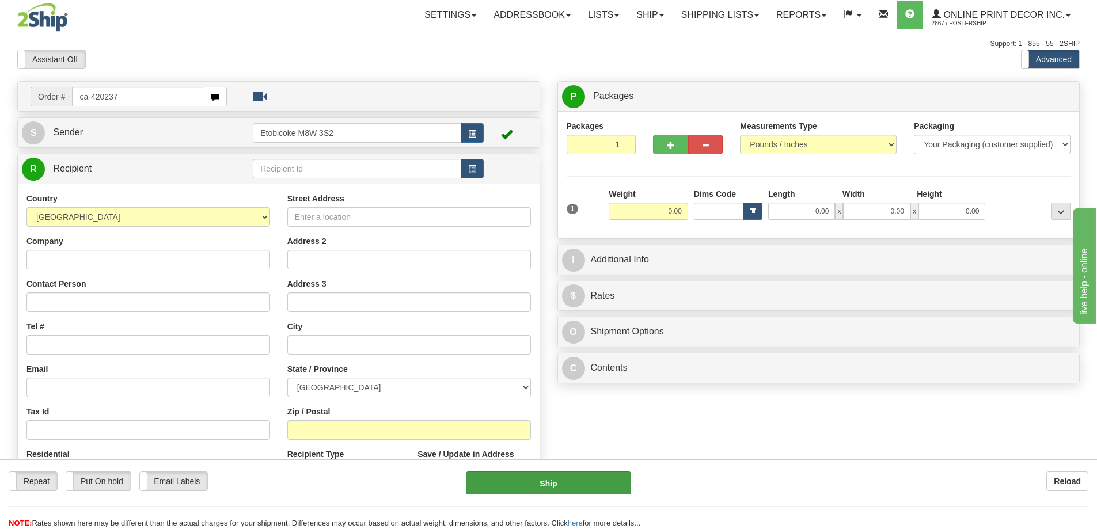
type input "ca-420237"
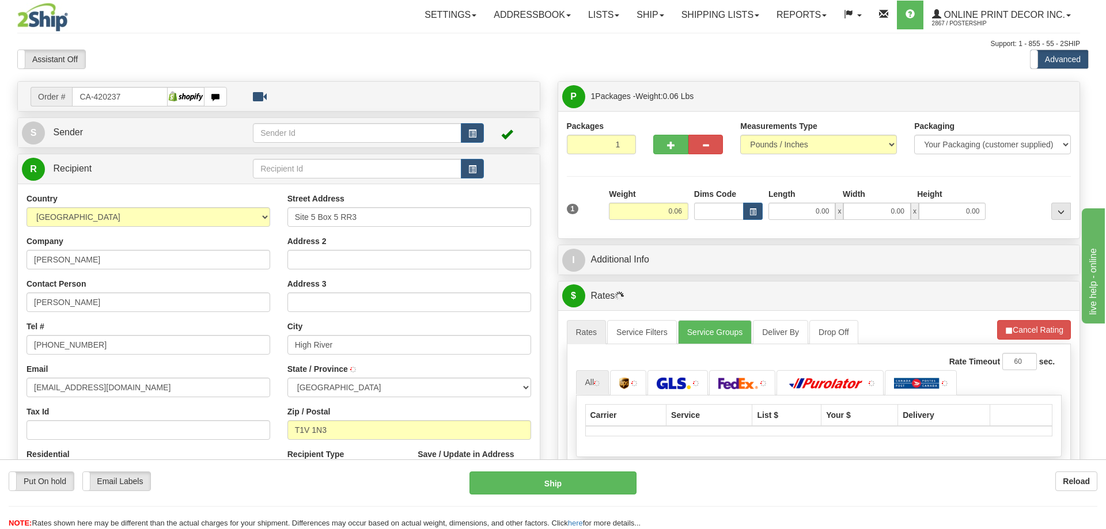
type input "HIGH RIVER"
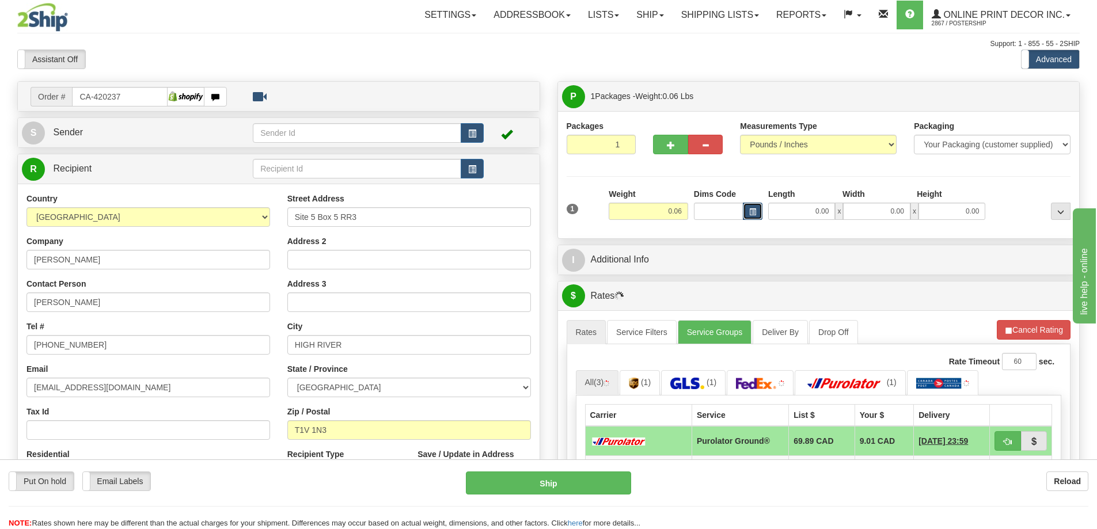
click at [747, 211] on button "button" at bounding box center [753, 211] width 20 height 17
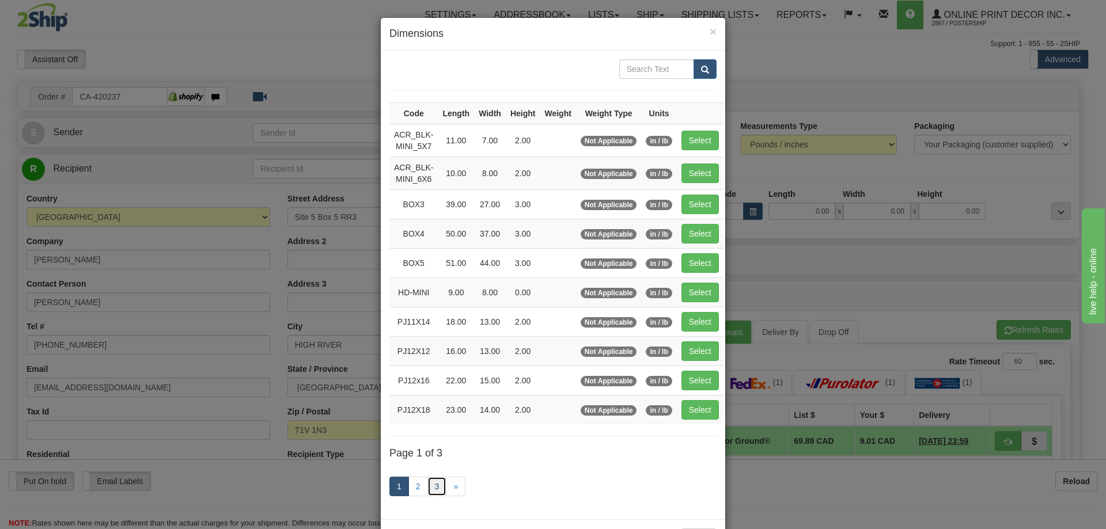
click at [432, 484] on link "3" at bounding box center [437, 487] width 20 height 20
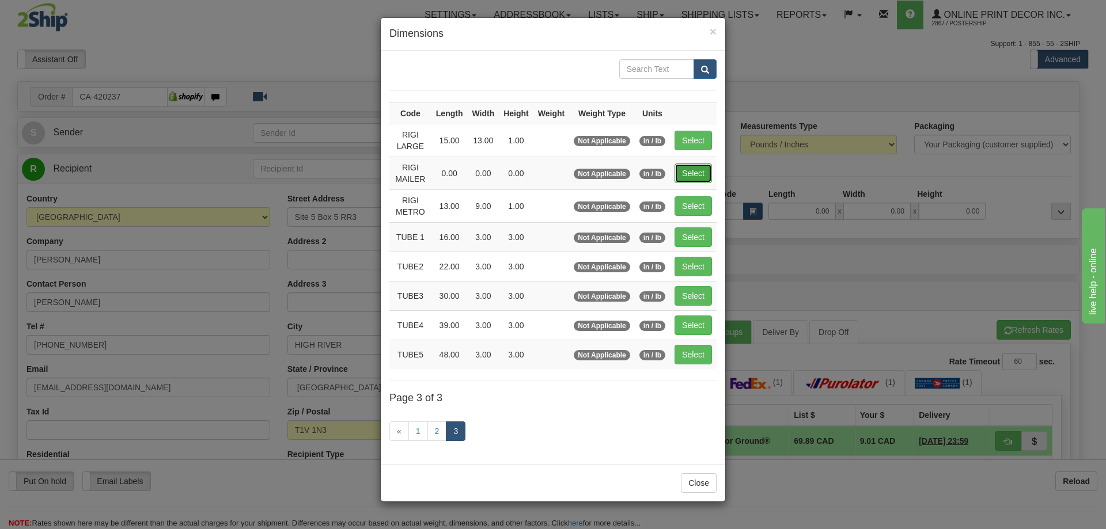
click at [686, 169] on button "Select" at bounding box center [693, 174] width 37 height 20
type input "RIGI MAILER"
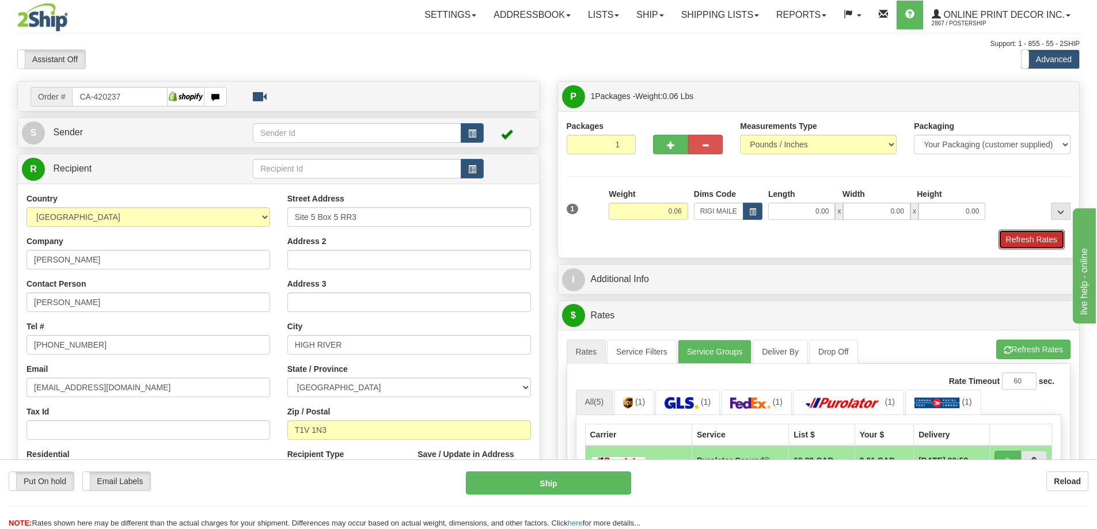
click at [1039, 244] on button "Refresh Rates" at bounding box center [1032, 240] width 66 height 20
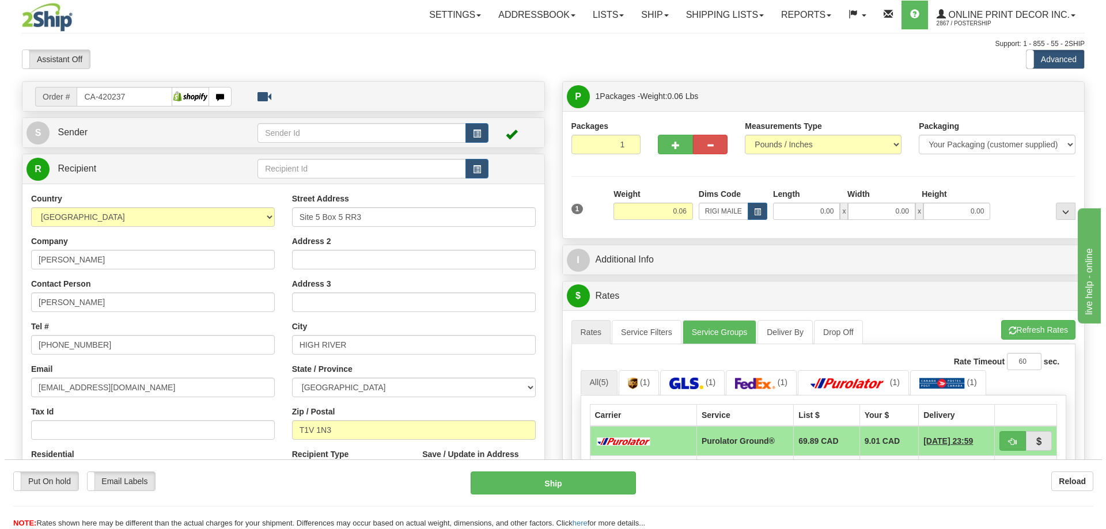
scroll to position [115, 0]
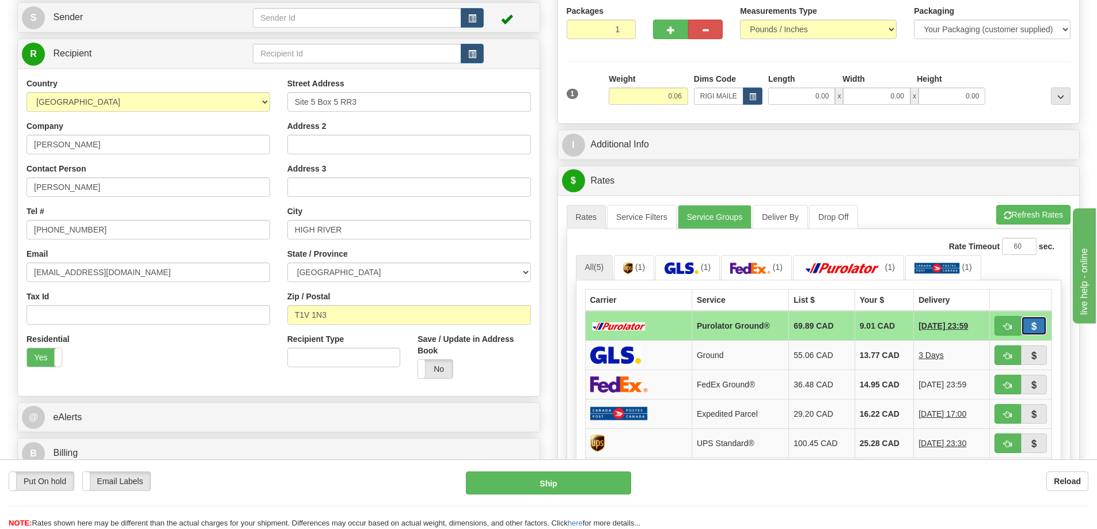
click at [1021, 328] on button "button" at bounding box center [1034, 326] width 26 height 20
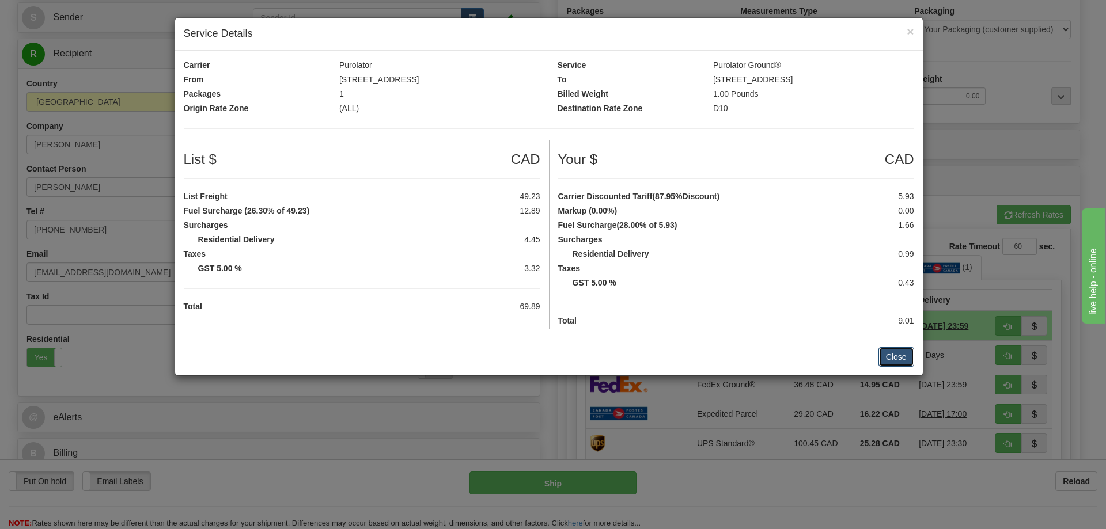
click at [892, 357] on button "Close" at bounding box center [896, 357] width 36 height 20
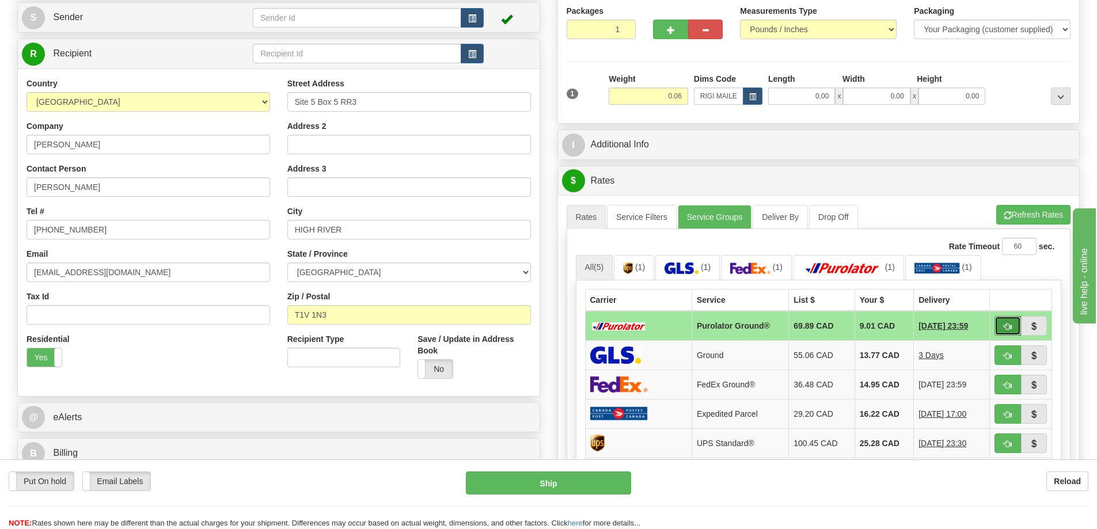
click at [1010, 319] on button "button" at bounding box center [1008, 326] width 26 height 20
type input "260"
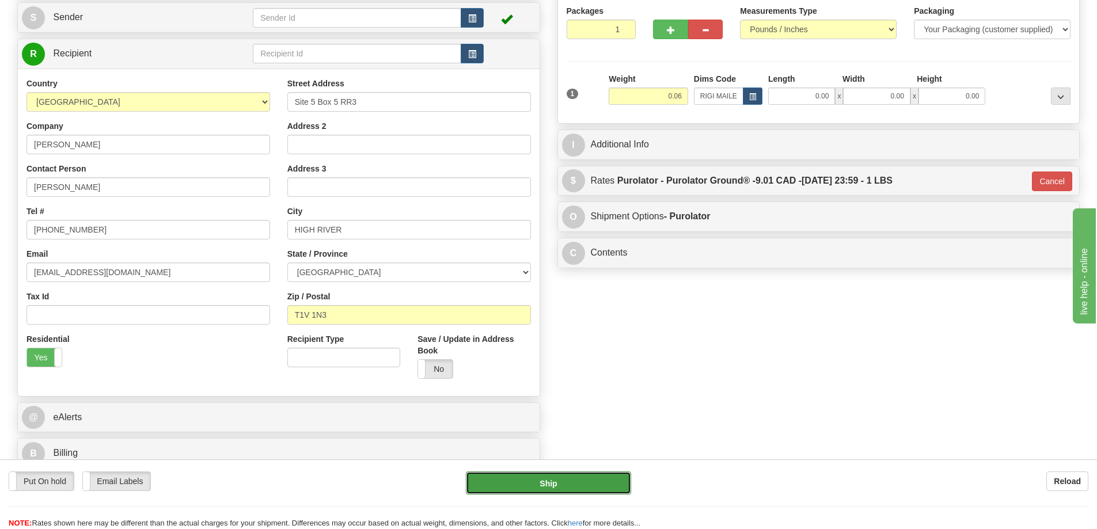
click at [585, 482] on button "Ship" at bounding box center [548, 483] width 165 height 23
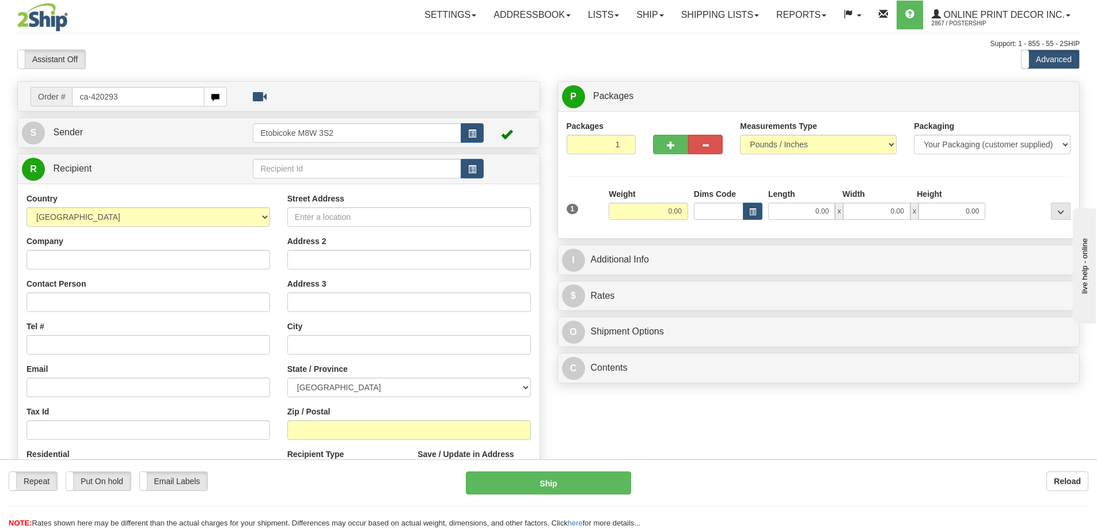
type input "ca-420293"
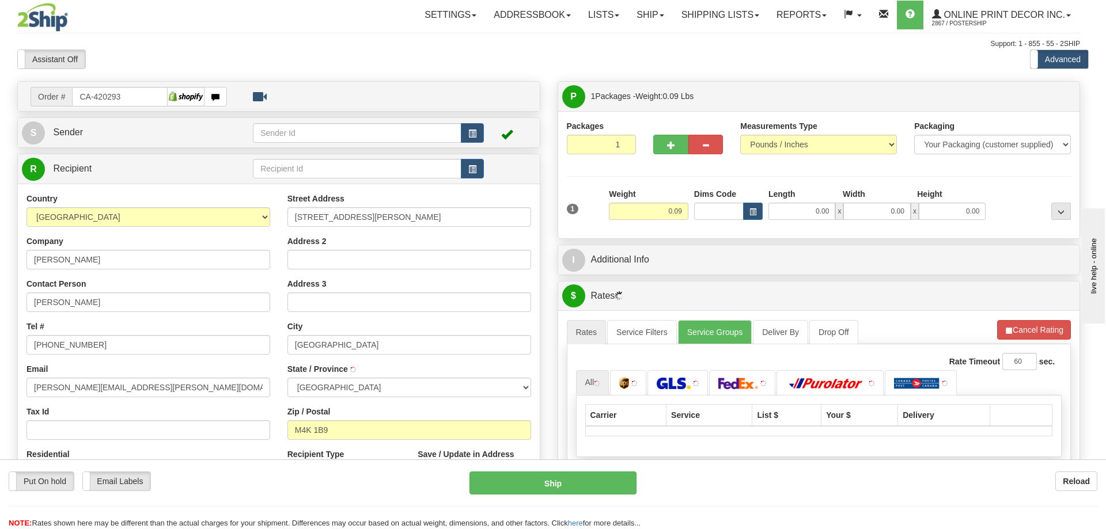
type input "[GEOGRAPHIC_DATA]"
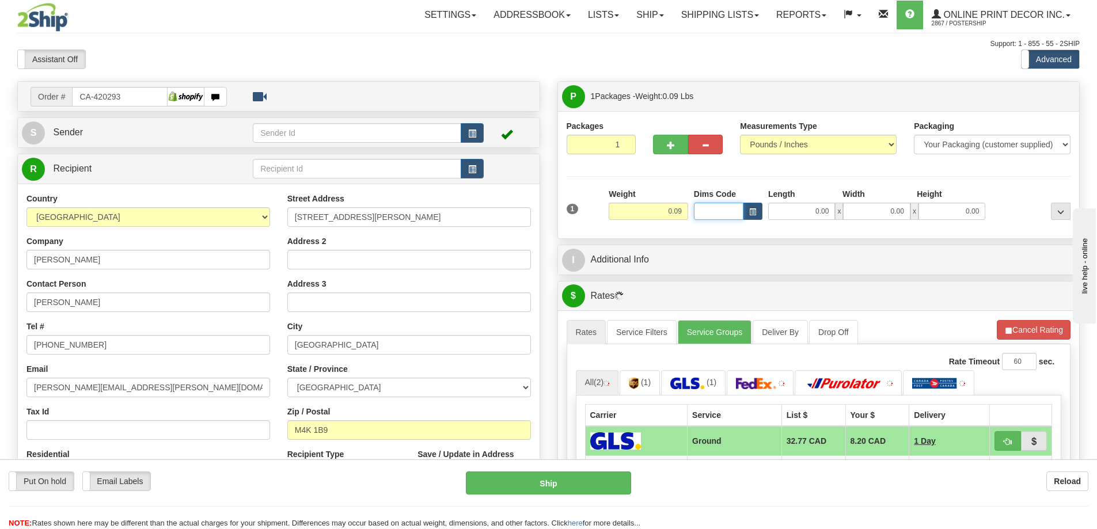
click at [737, 217] on input "Dims Code" at bounding box center [719, 211] width 50 height 17
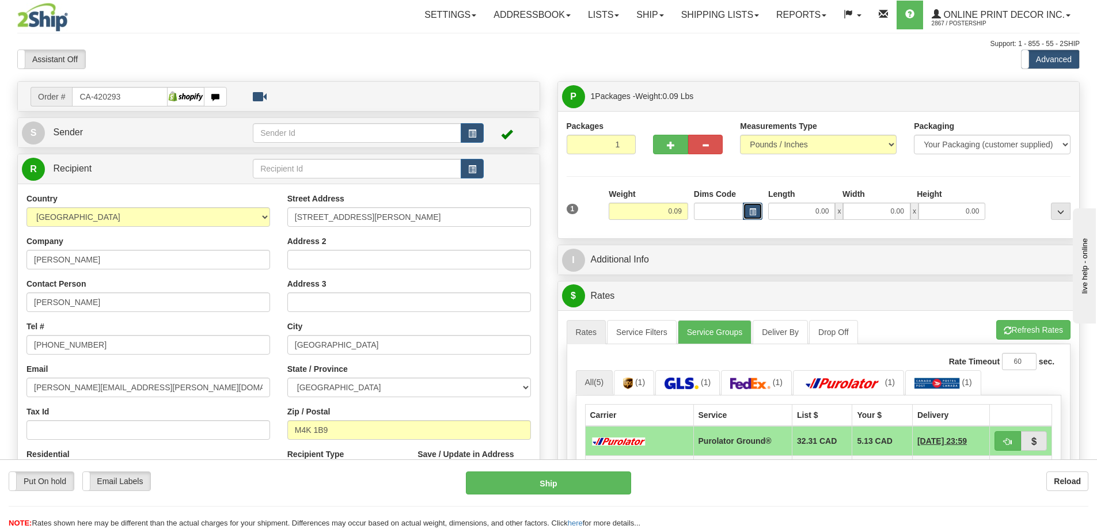
click at [747, 211] on button "button" at bounding box center [753, 211] width 20 height 17
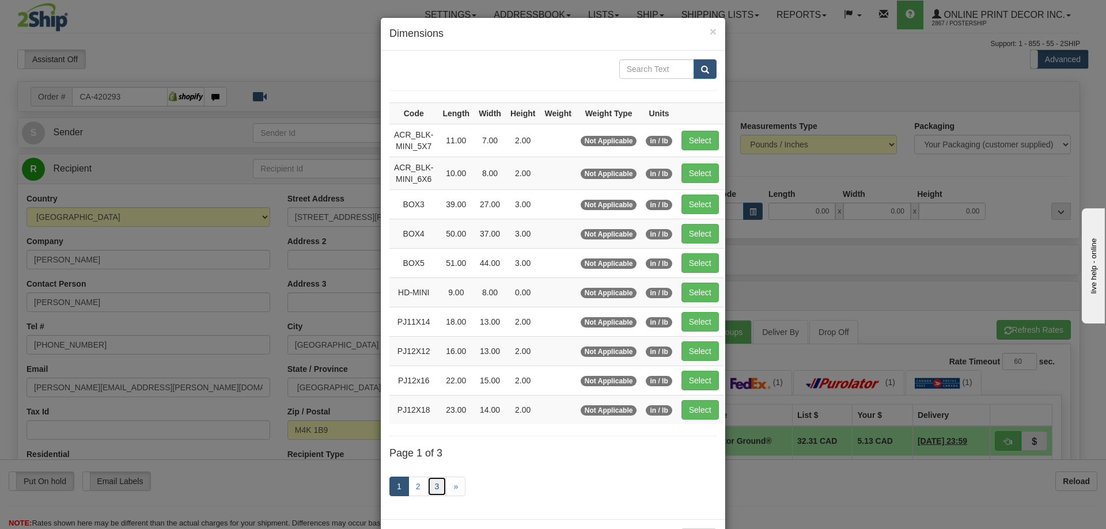
click at [432, 489] on link "3" at bounding box center [437, 487] width 20 height 20
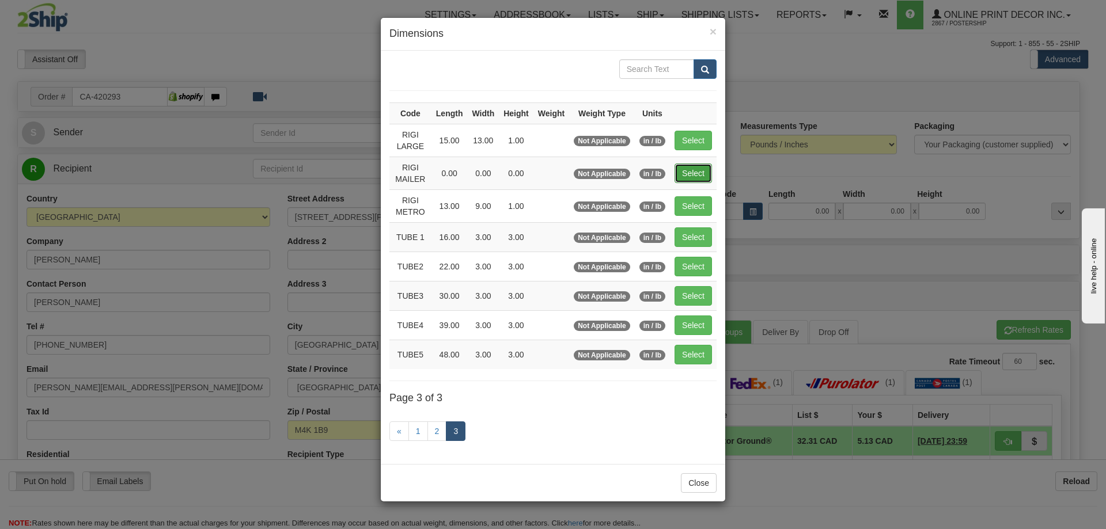
click at [692, 171] on button "Select" at bounding box center [693, 174] width 37 height 20
type input "RIGI MAILER"
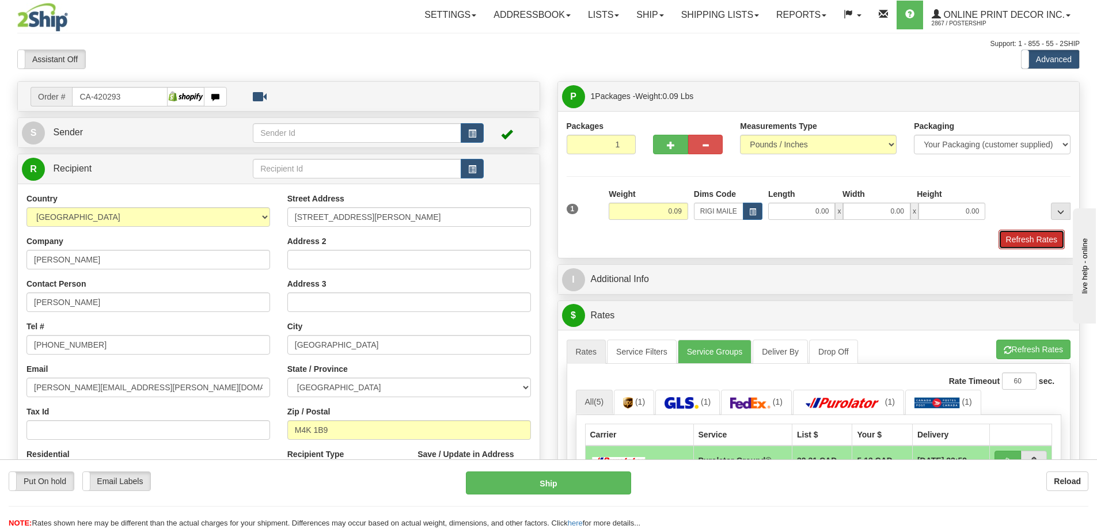
click at [1033, 237] on button "Refresh Rates" at bounding box center [1032, 240] width 66 height 20
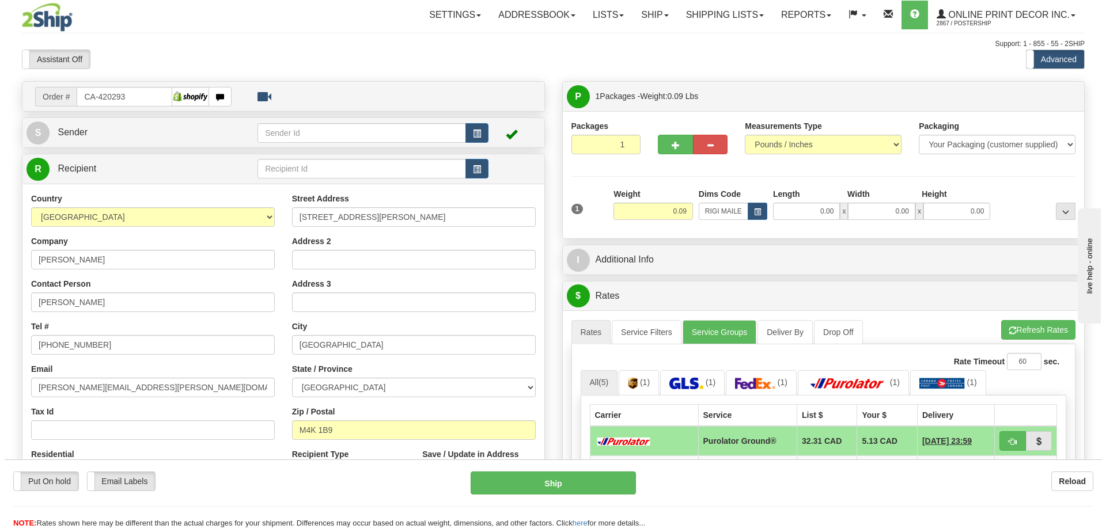
scroll to position [115, 0]
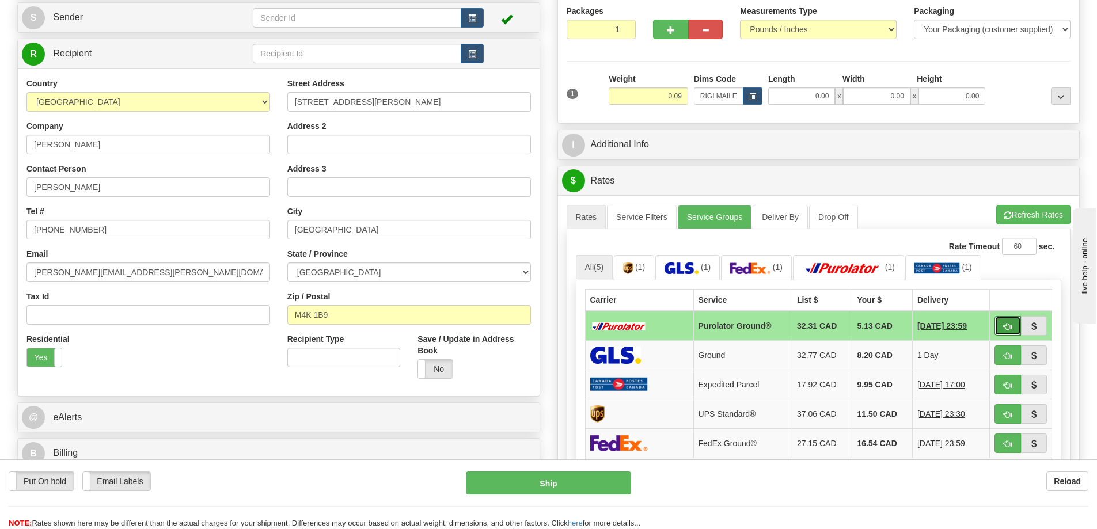
click at [1007, 324] on button "button" at bounding box center [1008, 326] width 26 height 20
type input "260"
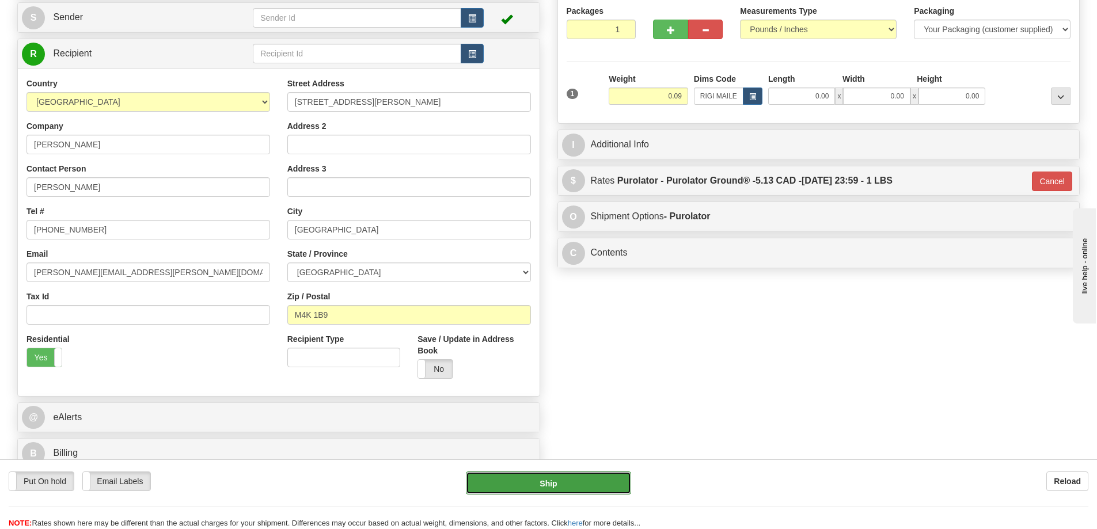
click at [604, 475] on button "Ship" at bounding box center [548, 483] width 165 height 23
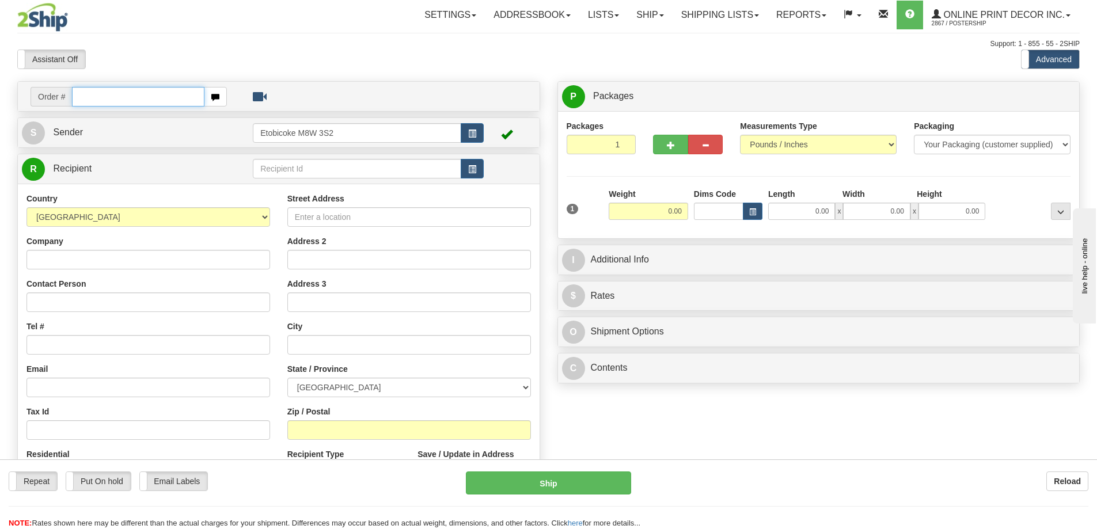
click at [114, 102] on input "text" at bounding box center [138, 97] width 132 height 20
type input "ca-420246"
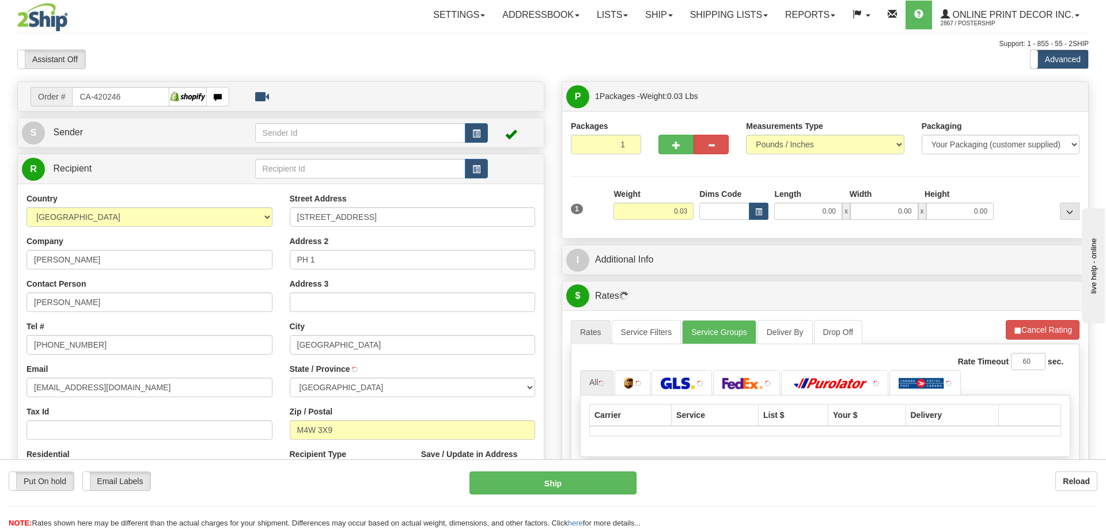
type input "[GEOGRAPHIC_DATA]"
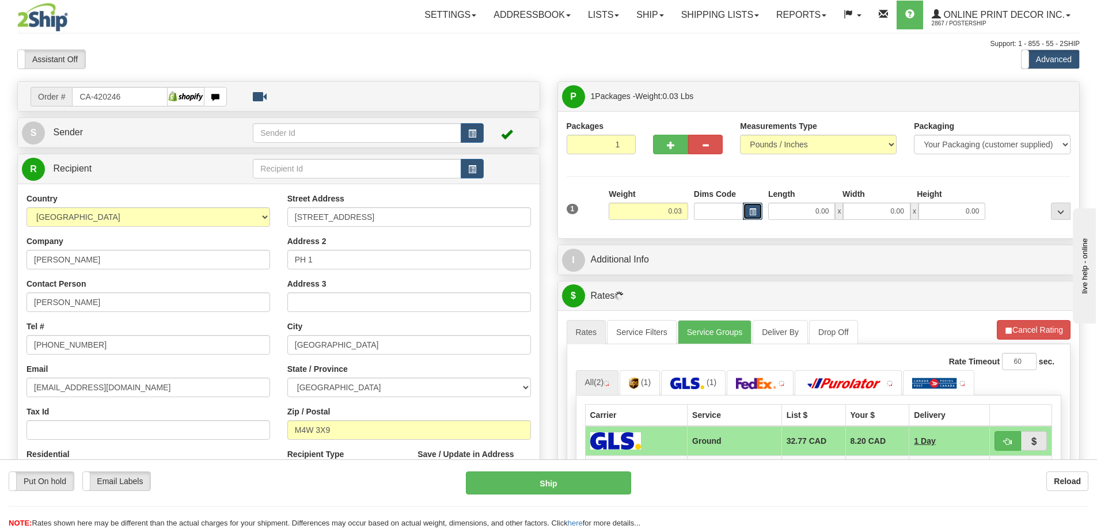
click at [748, 210] on button "button" at bounding box center [753, 211] width 20 height 17
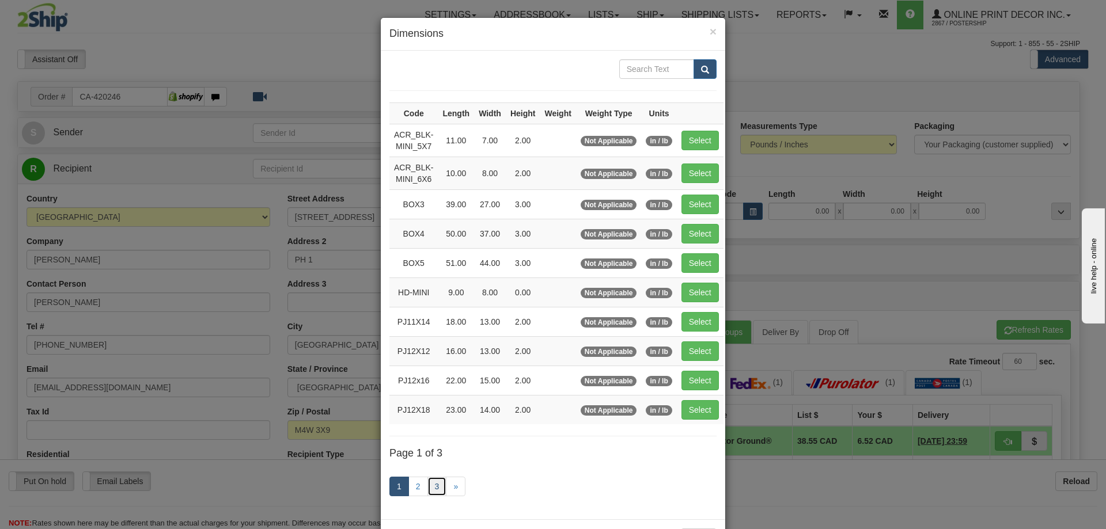
click at [431, 484] on link "3" at bounding box center [437, 487] width 20 height 20
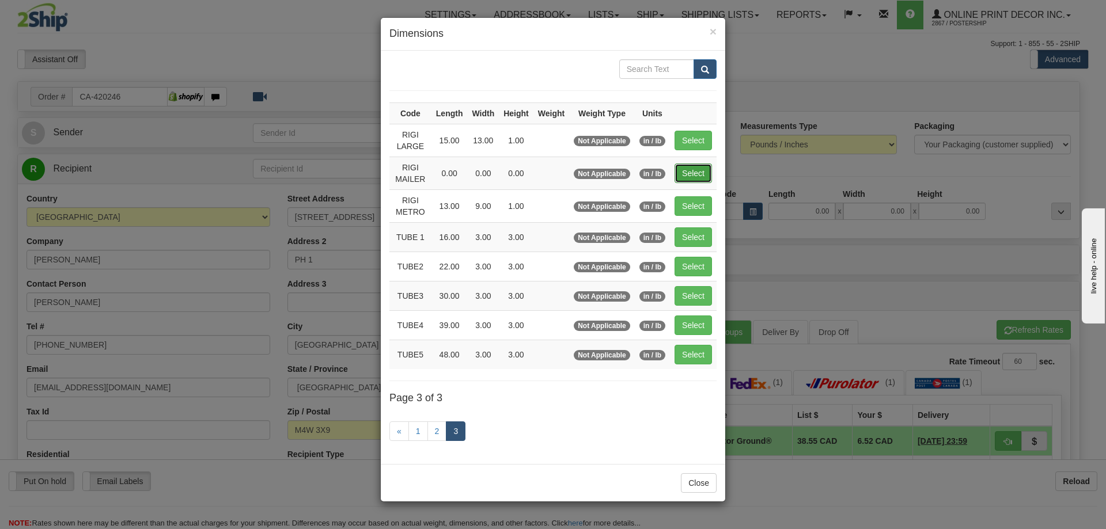
click at [700, 169] on button "Select" at bounding box center [693, 174] width 37 height 20
type input "RIGI MAILER"
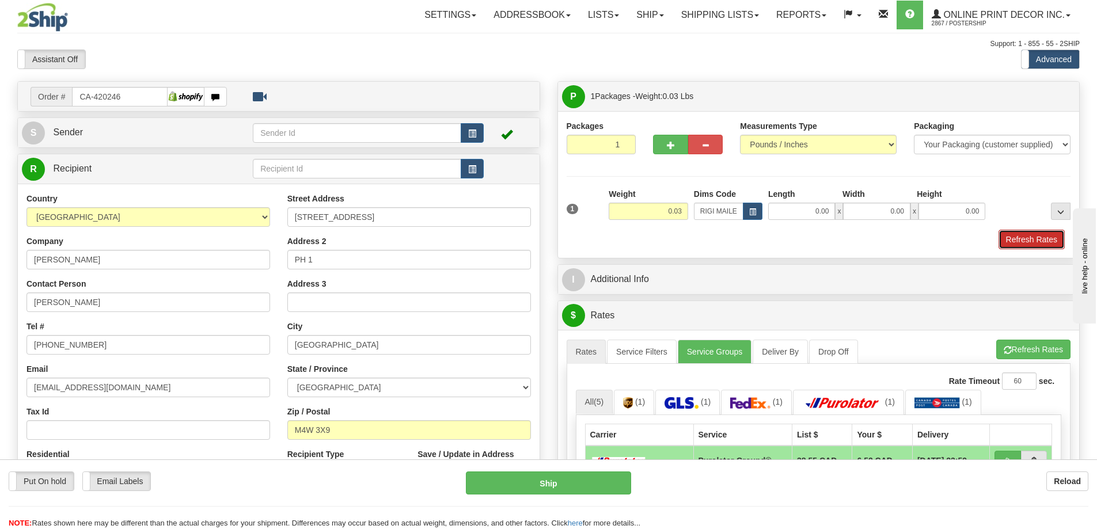
click at [1044, 237] on button "Refresh Rates" at bounding box center [1032, 240] width 66 height 20
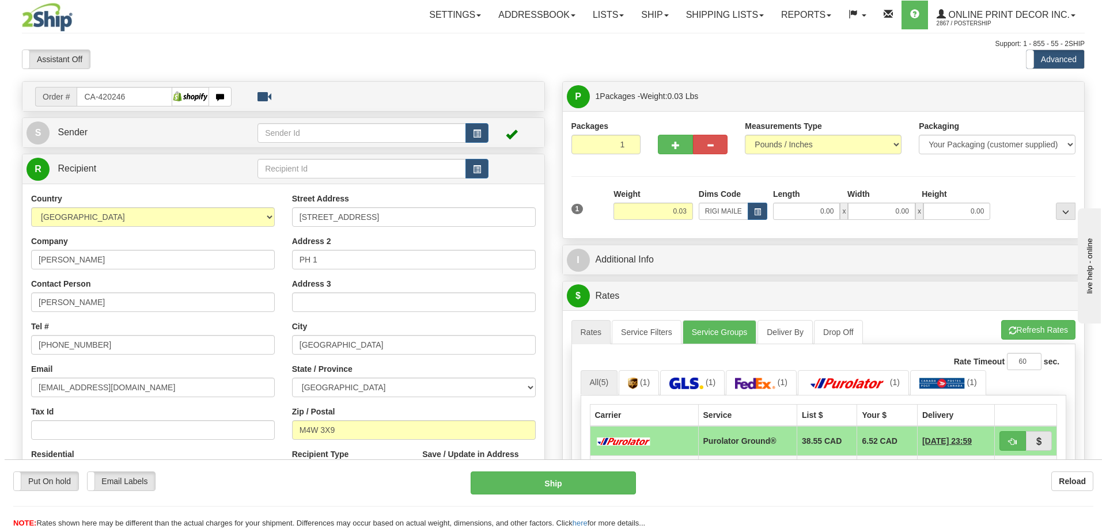
scroll to position [173, 0]
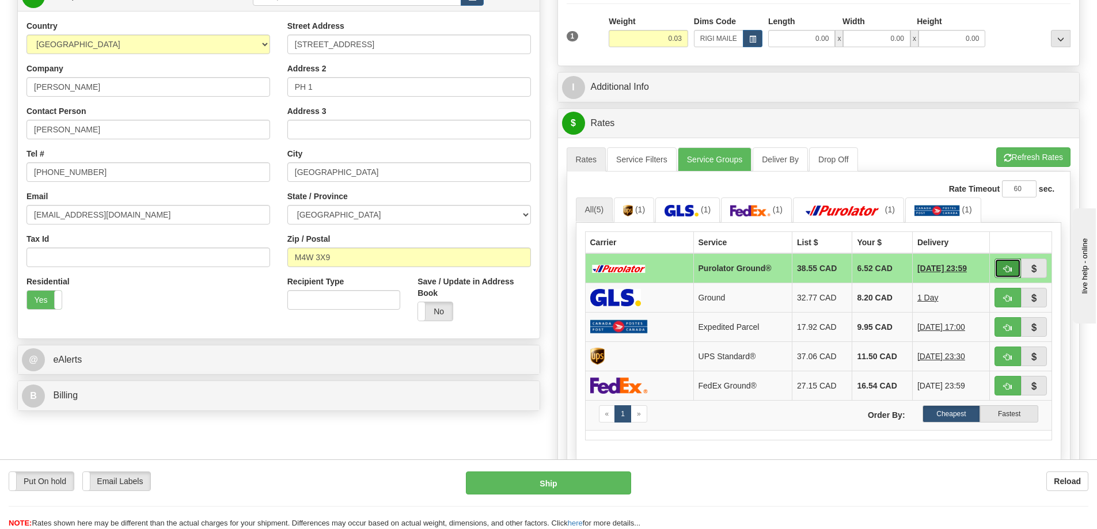
click at [1014, 269] on button "button" at bounding box center [1008, 269] width 26 height 20
type input "260"
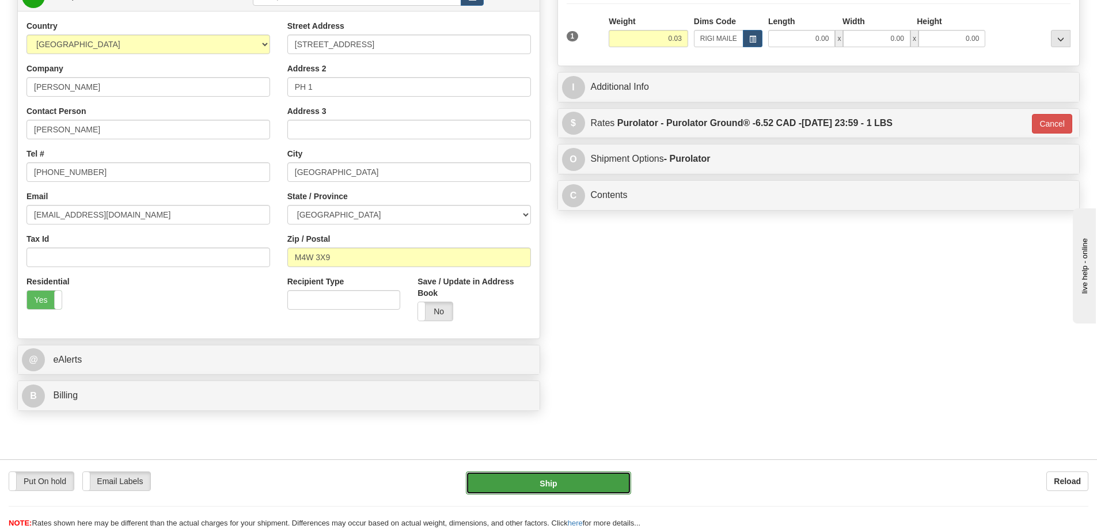
click at [565, 483] on button "Ship" at bounding box center [548, 483] width 165 height 23
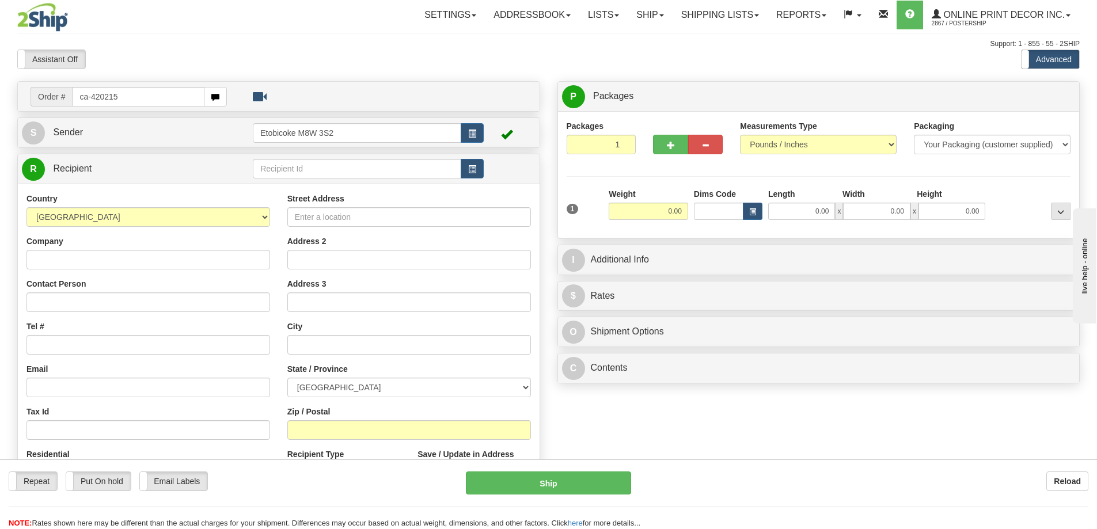
type input "ca-420215"
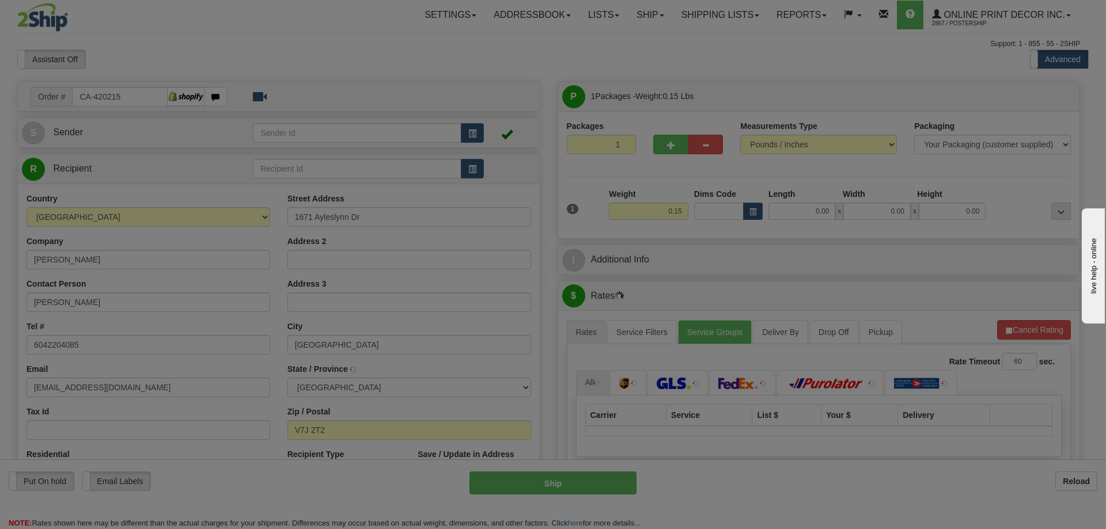
type input "[GEOGRAPHIC_DATA]"
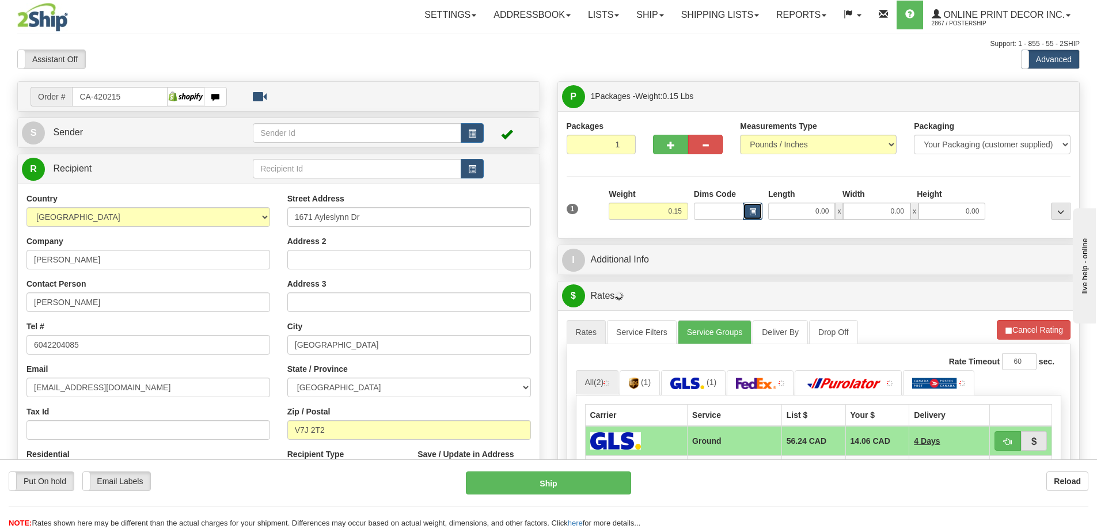
click at [757, 211] on button "button" at bounding box center [753, 211] width 20 height 17
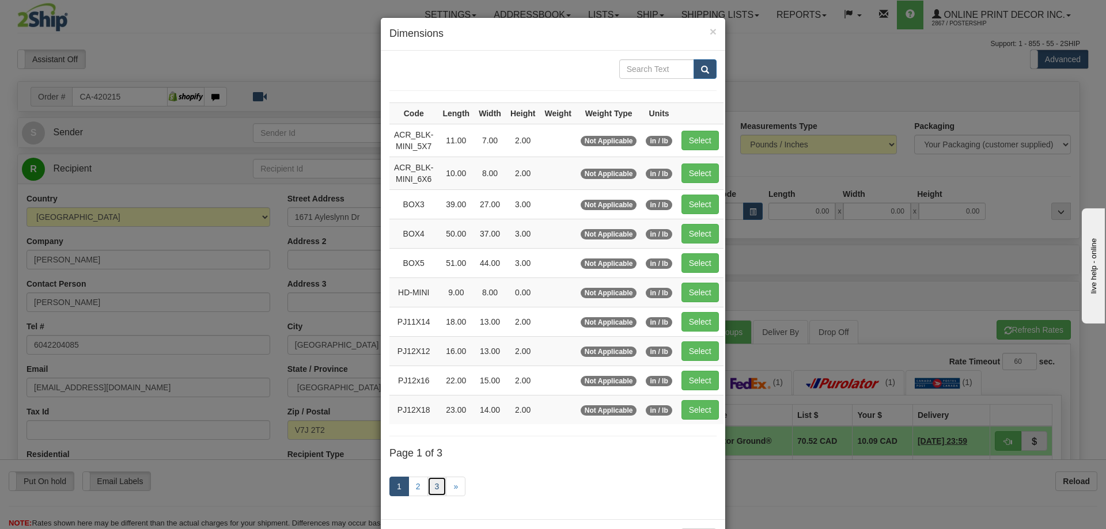
click at [432, 482] on link "3" at bounding box center [437, 487] width 20 height 20
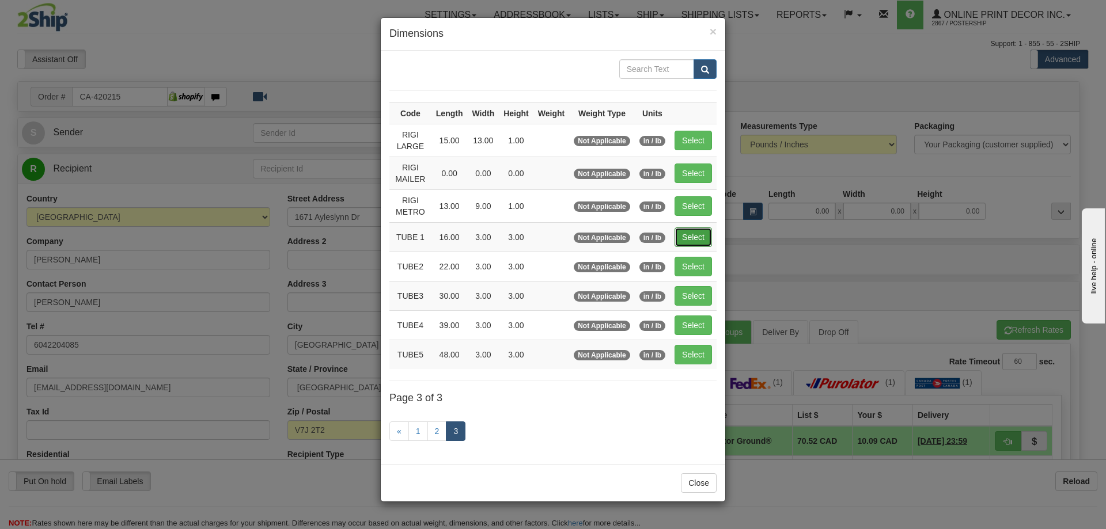
drag, startPoint x: 693, startPoint y: 234, endPoint x: 702, endPoint y: 228, distance: 11.2
click at [693, 232] on button "Select" at bounding box center [693, 238] width 37 height 20
type input "TUBE 1"
type input "16.00"
type input "3.00"
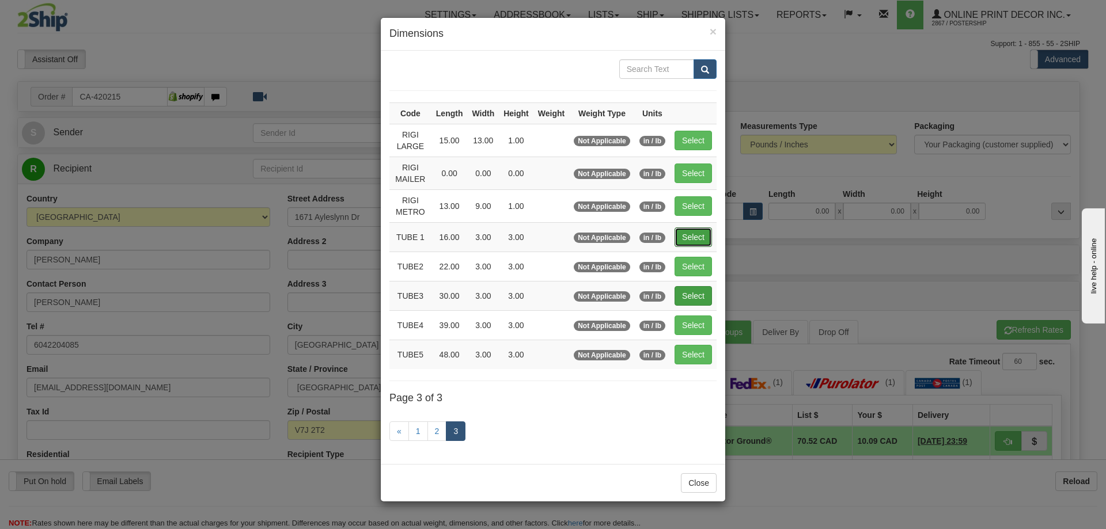
type input "3.00"
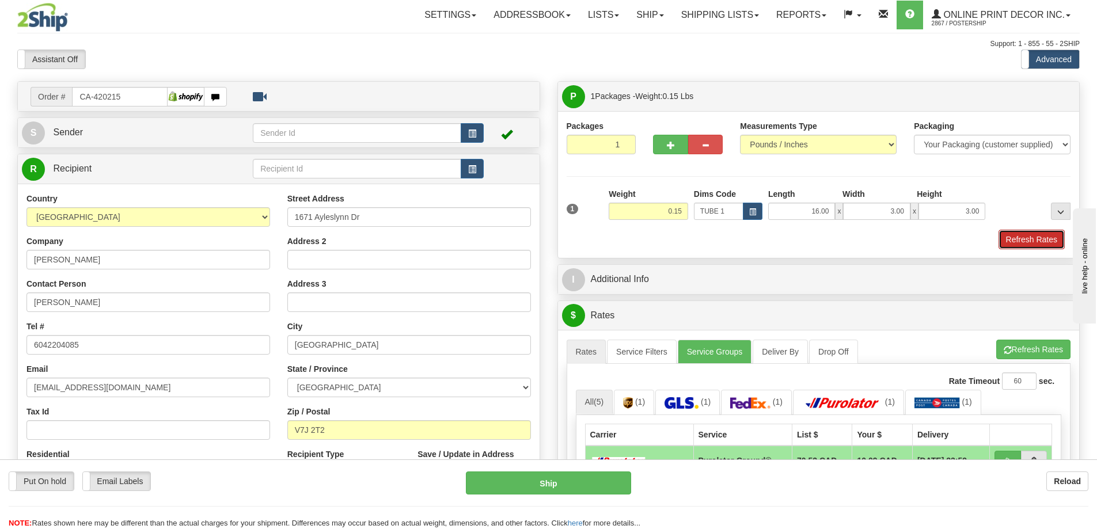
click at [1028, 237] on button "Refresh Rates" at bounding box center [1032, 240] width 66 height 20
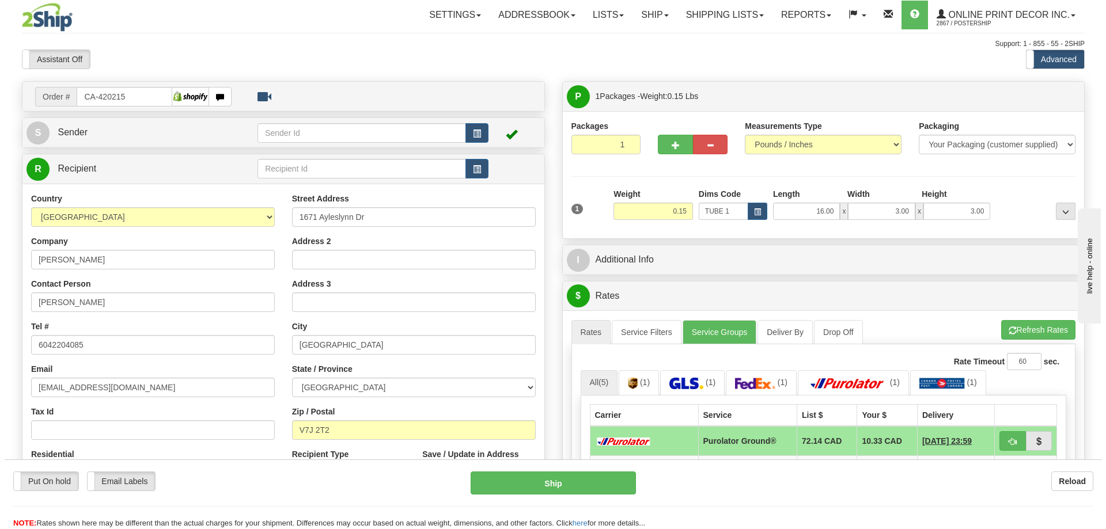
scroll to position [115, 0]
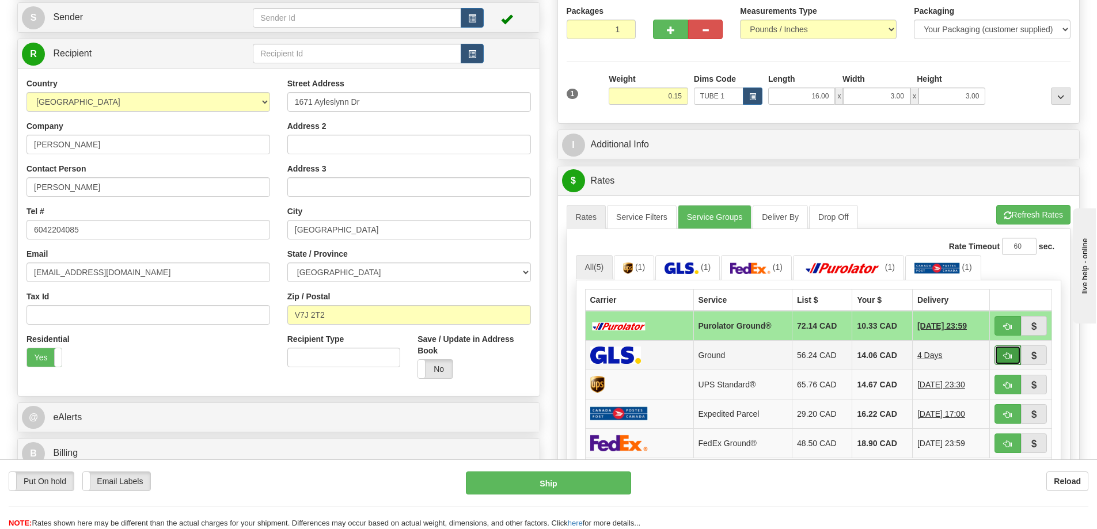
click at [1004, 355] on span "button" at bounding box center [1008, 356] width 8 height 7
type input "1"
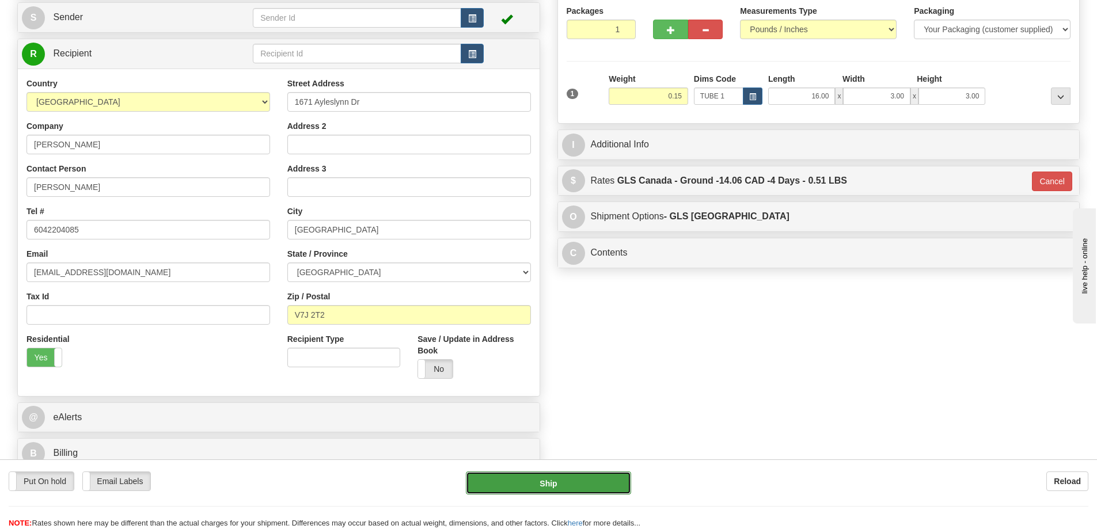
click at [601, 483] on button "Ship" at bounding box center [548, 483] width 165 height 23
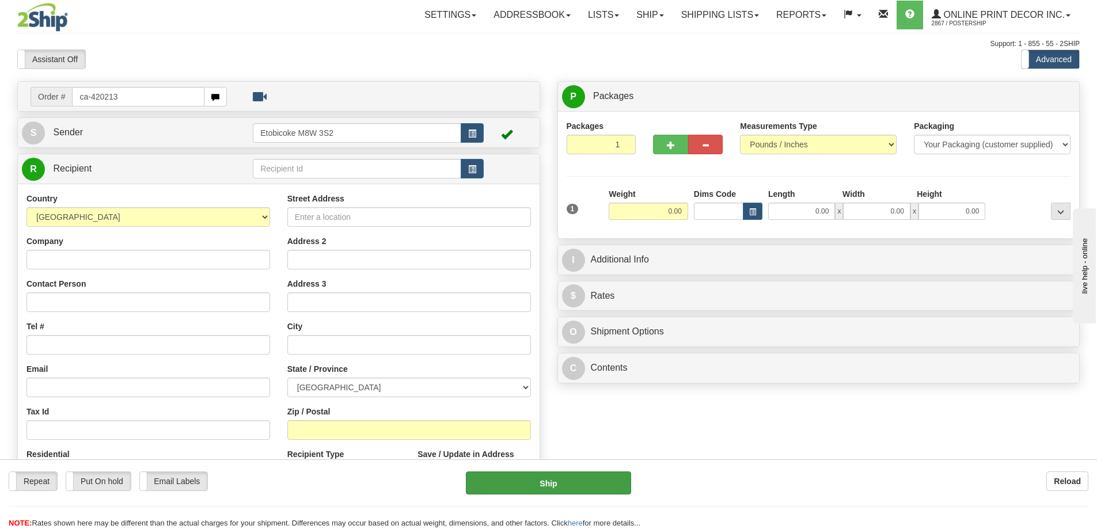
type input "ca-420213"
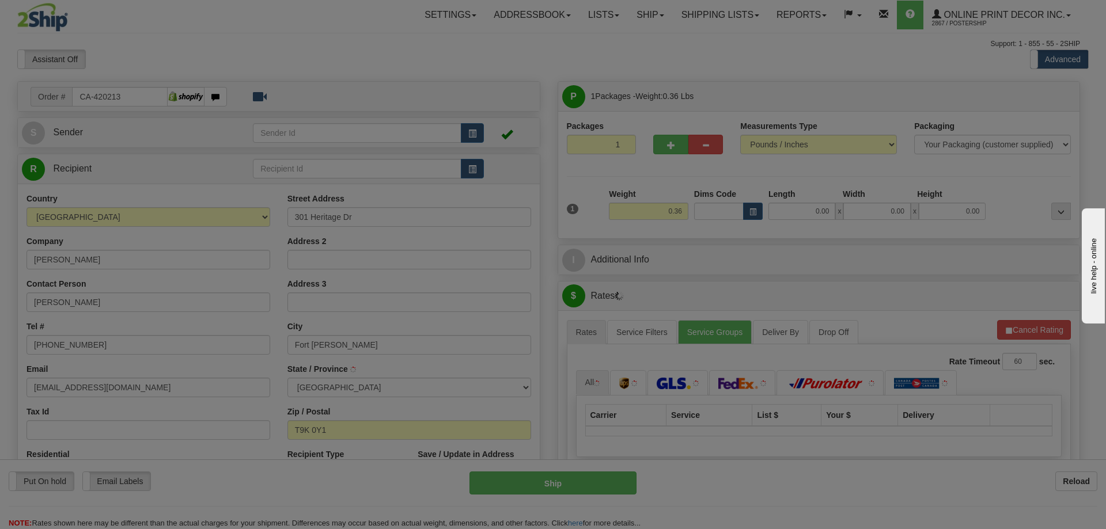
type input "FORT MCMURRAY"
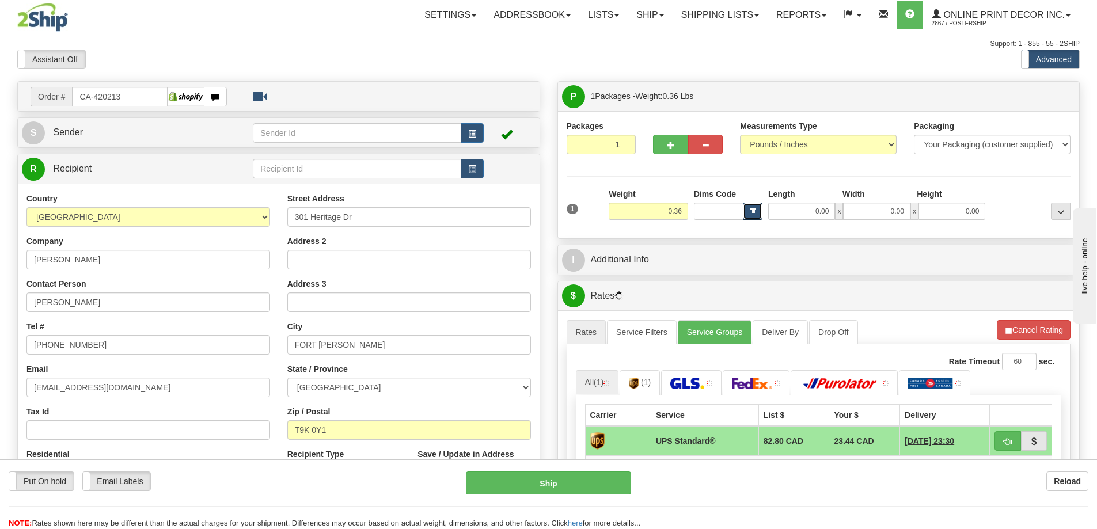
click at [759, 214] on button "button" at bounding box center [753, 211] width 20 height 17
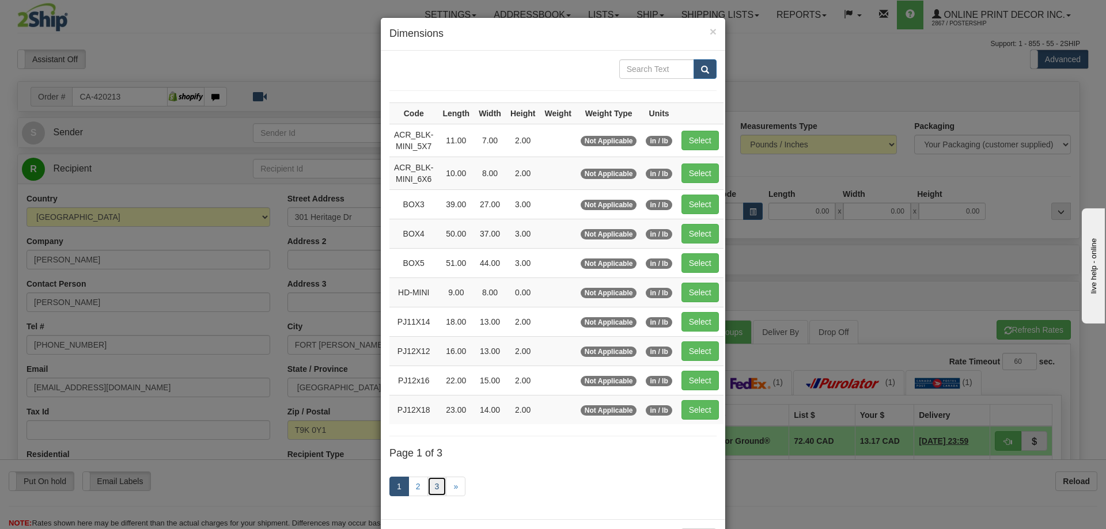
click at [433, 483] on link "3" at bounding box center [437, 487] width 20 height 20
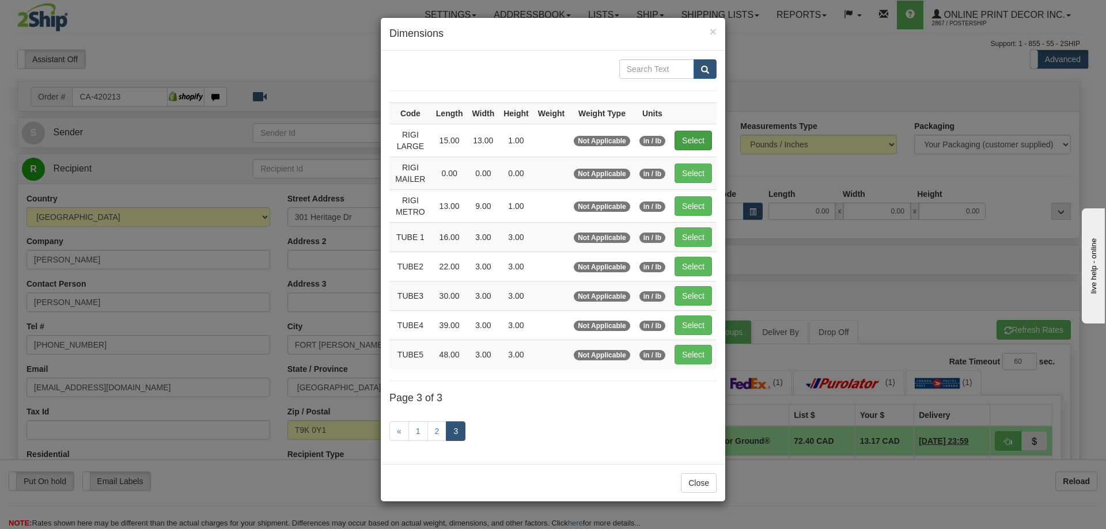
drag, startPoint x: 686, startPoint y: 126, endPoint x: 692, endPoint y: 131, distance: 8.2
click at [686, 127] on td "Select" at bounding box center [693, 140] width 47 height 33
drag, startPoint x: 703, startPoint y: 136, endPoint x: 719, endPoint y: 143, distance: 18.1
click at [705, 138] on button "Select" at bounding box center [693, 141] width 37 height 20
type input "RIGI LARGE"
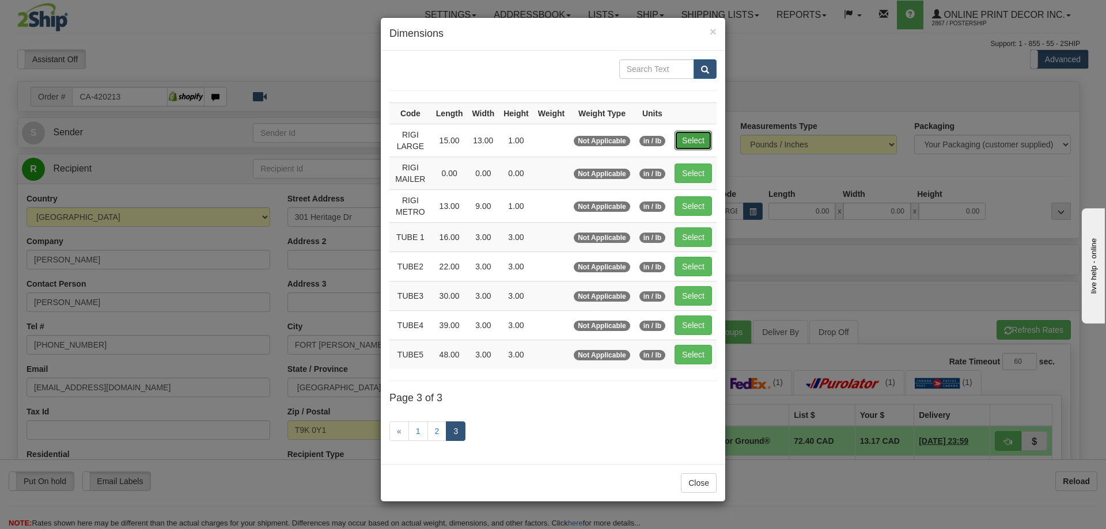
type input "15.00"
type input "13.00"
type input "1.00"
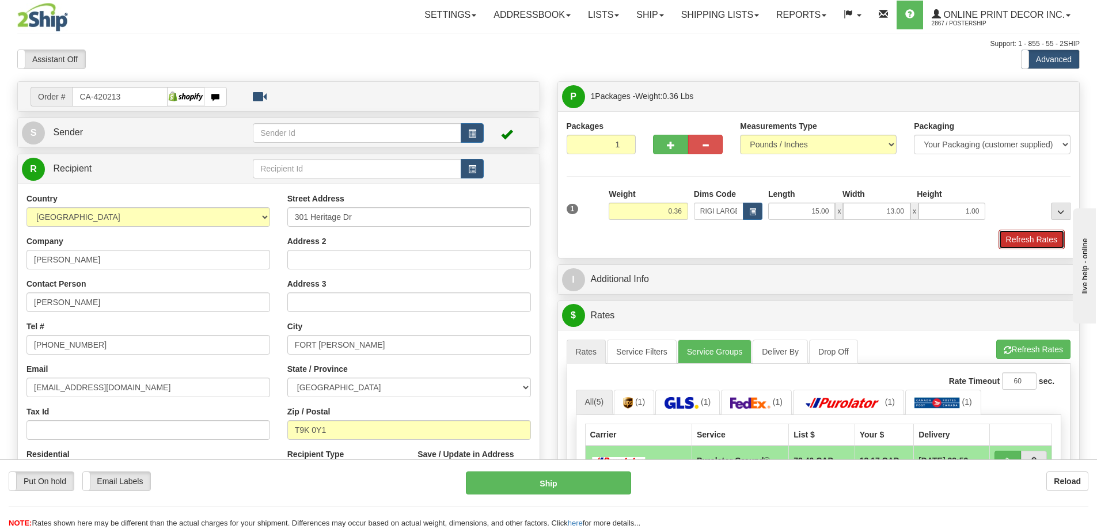
click at [1032, 238] on button "Refresh Rates" at bounding box center [1032, 240] width 66 height 20
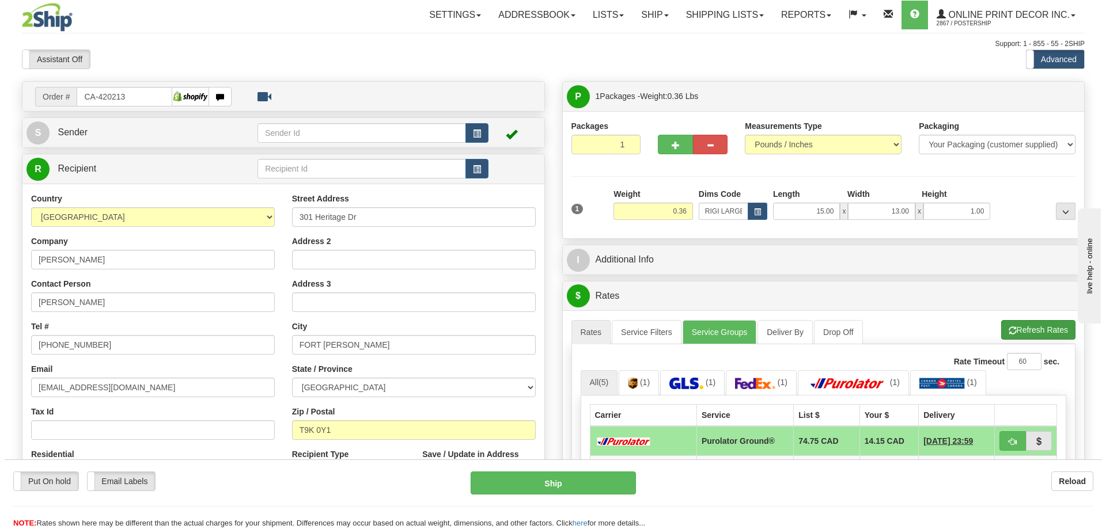
scroll to position [115, 0]
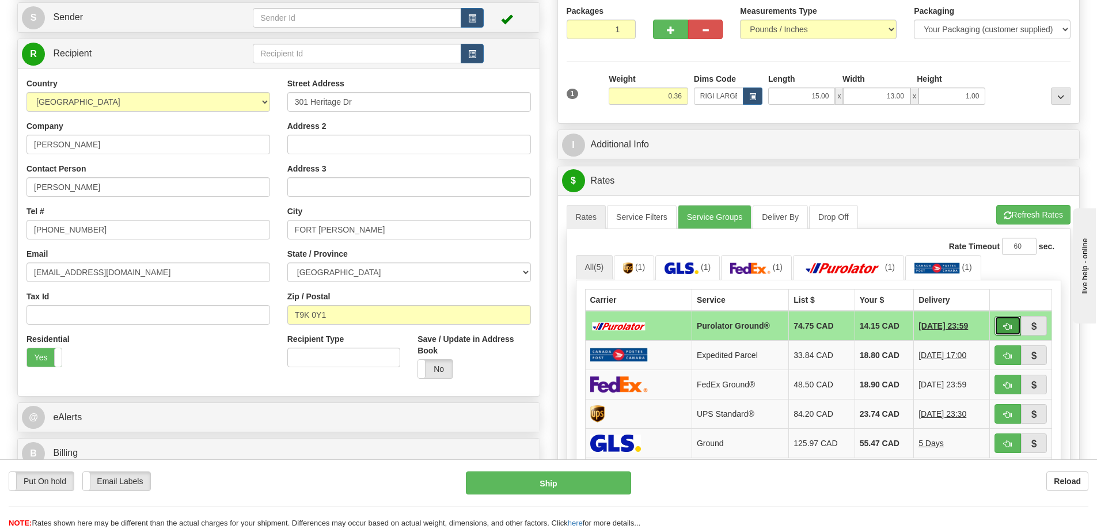
click at [1015, 321] on button "button" at bounding box center [1008, 326] width 26 height 20
type input "260"
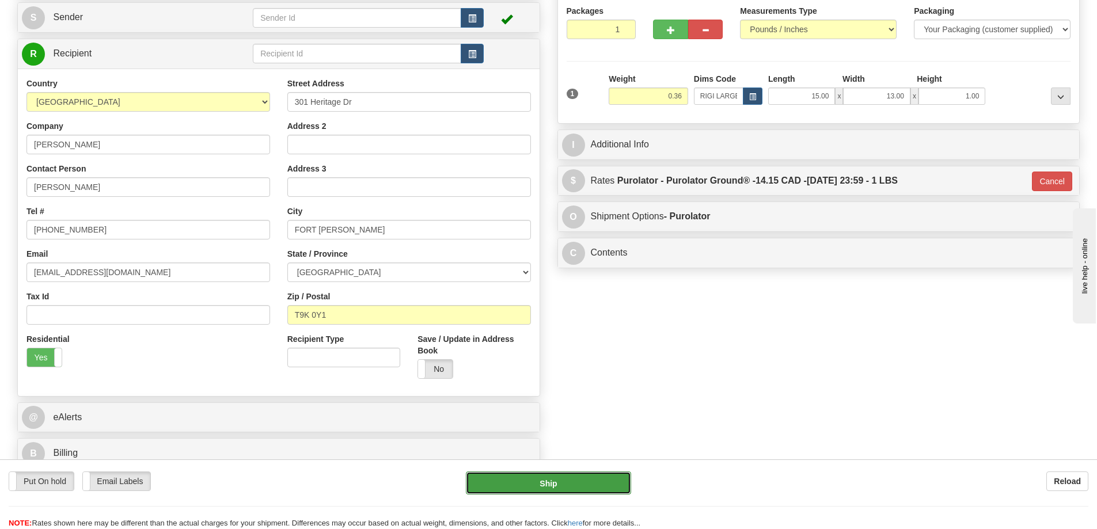
click at [597, 486] on button "Ship" at bounding box center [548, 483] width 165 height 23
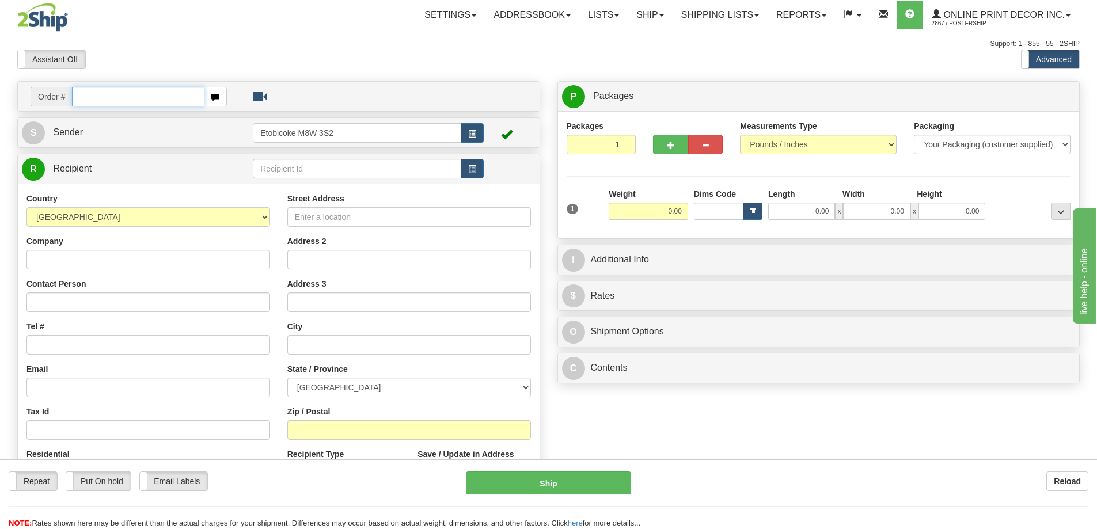
click at [115, 99] on input "text" at bounding box center [138, 97] width 132 height 20
type input "ca-420235"
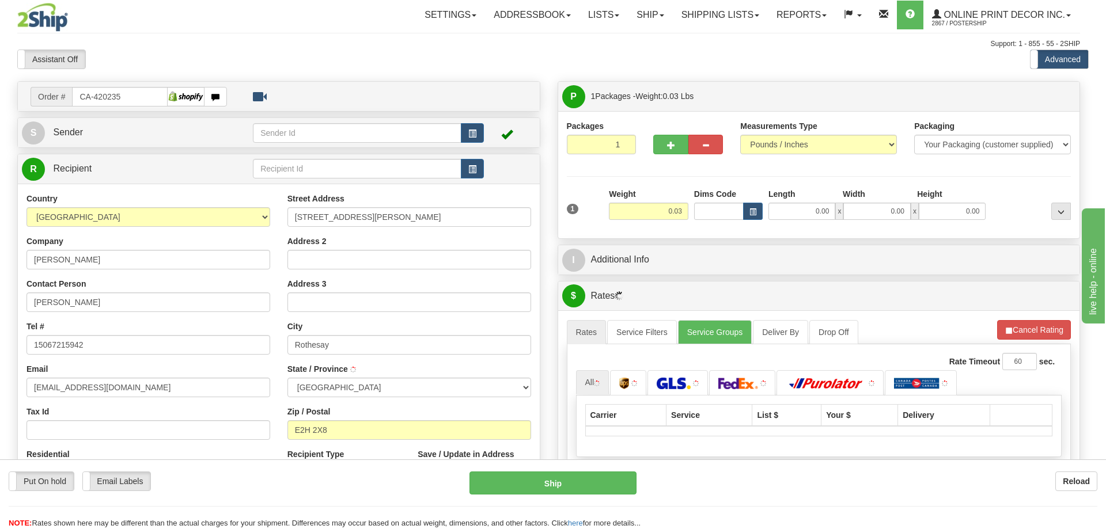
type input "ROTHESAY"
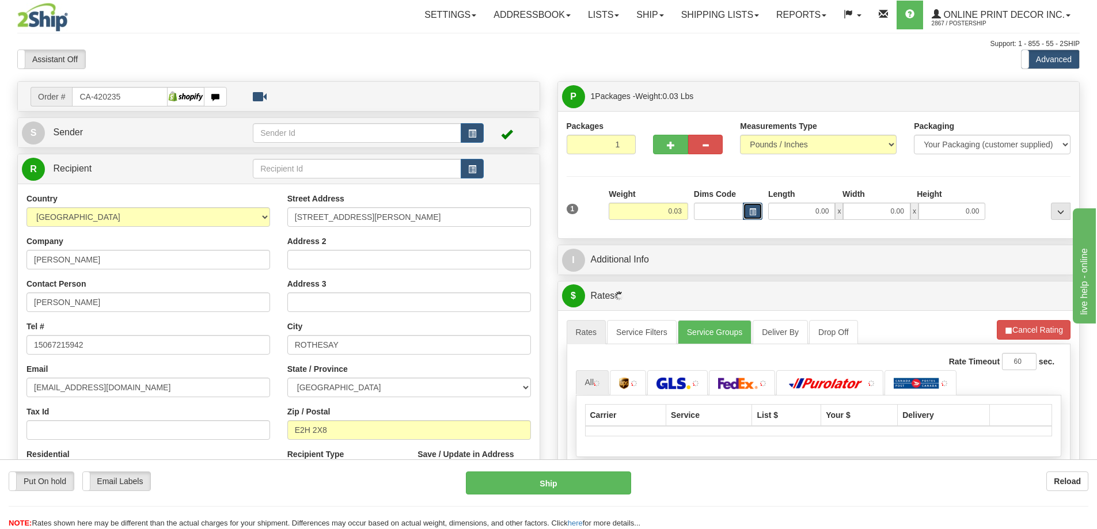
click at [758, 212] on button "button" at bounding box center [753, 211] width 20 height 17
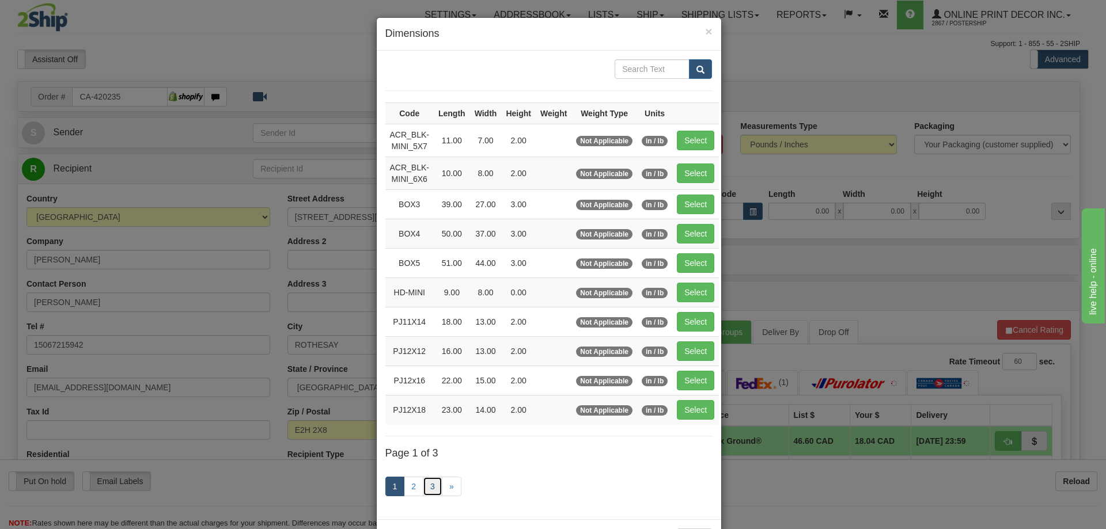
click at [428, 486] on link "3" at bounding box center [433, 487] width 20 height 20
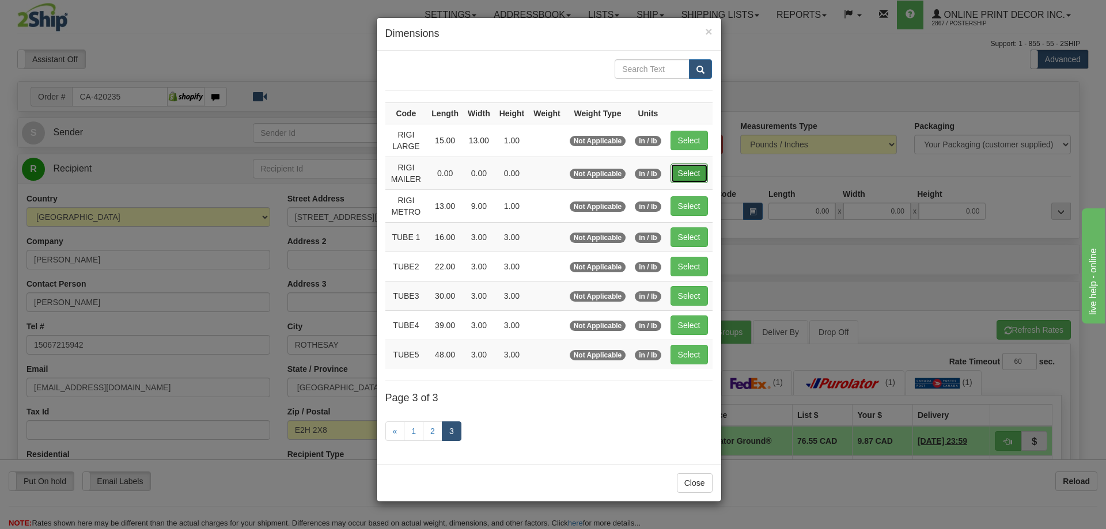
click at [695, 176] on button "Select" at bounding box center [689, 174] width 37 height 20
type input "RIGI MAILER"
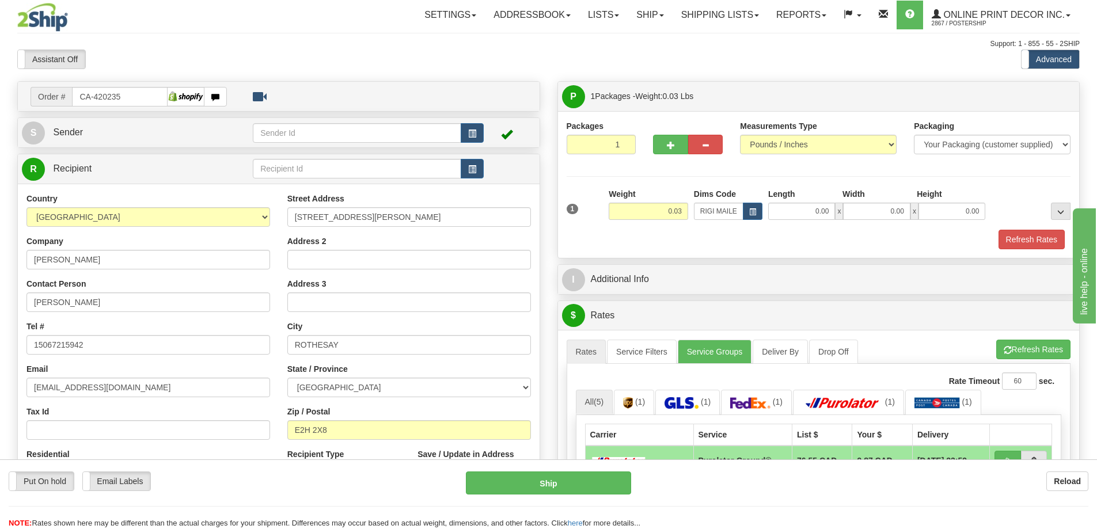
click at [1068, 242] on div "Refresh Rates" at bounding box center [819, 240] width 510 height 20
click at [1062, 245] on button "Refresh Rates" at bounding box center [1032, 240] width 66 height 20
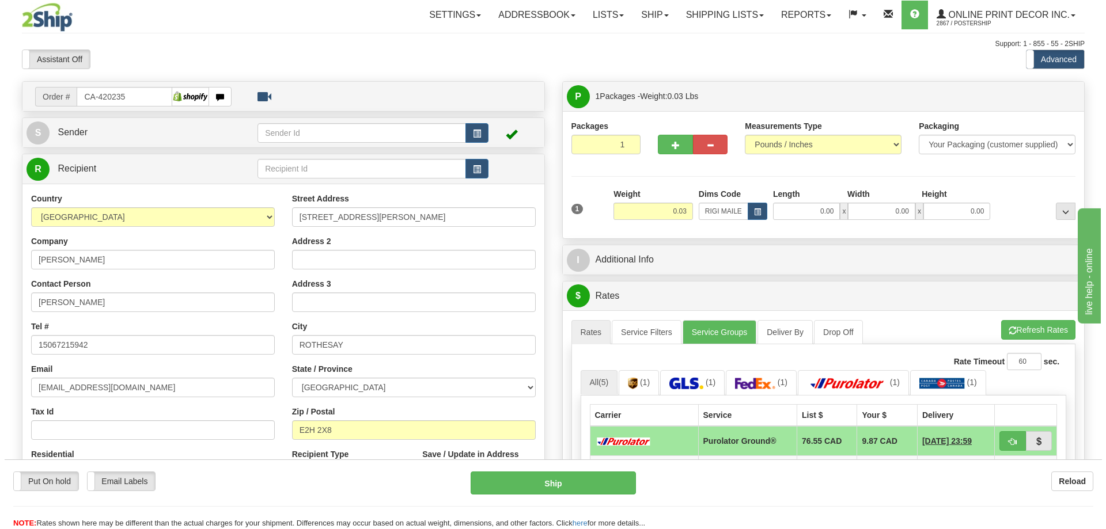
scroll to position [173, 0]
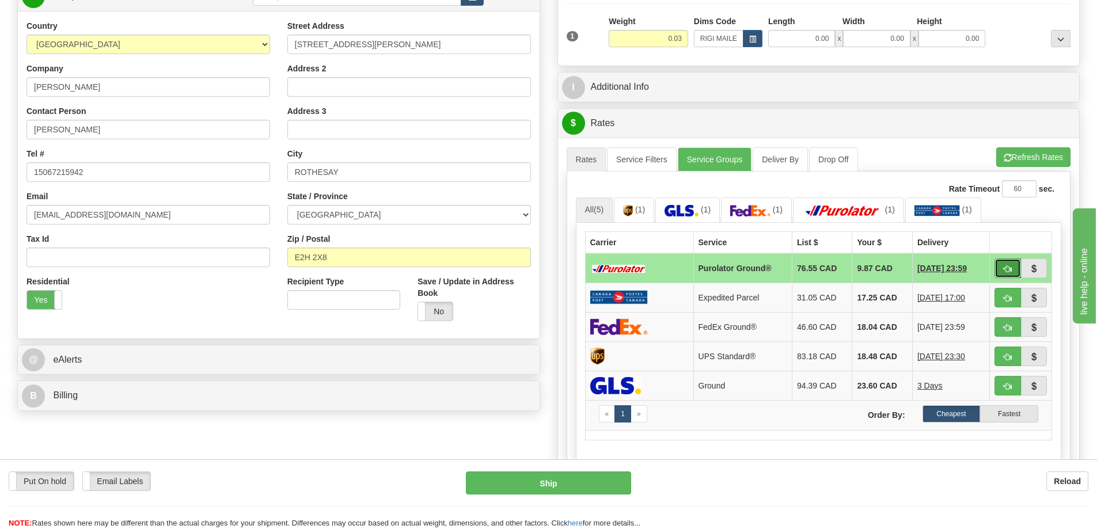
click at [1011, 265] on button "button" at bounding box center [1008, 269] width 26 height 20
type input "260"
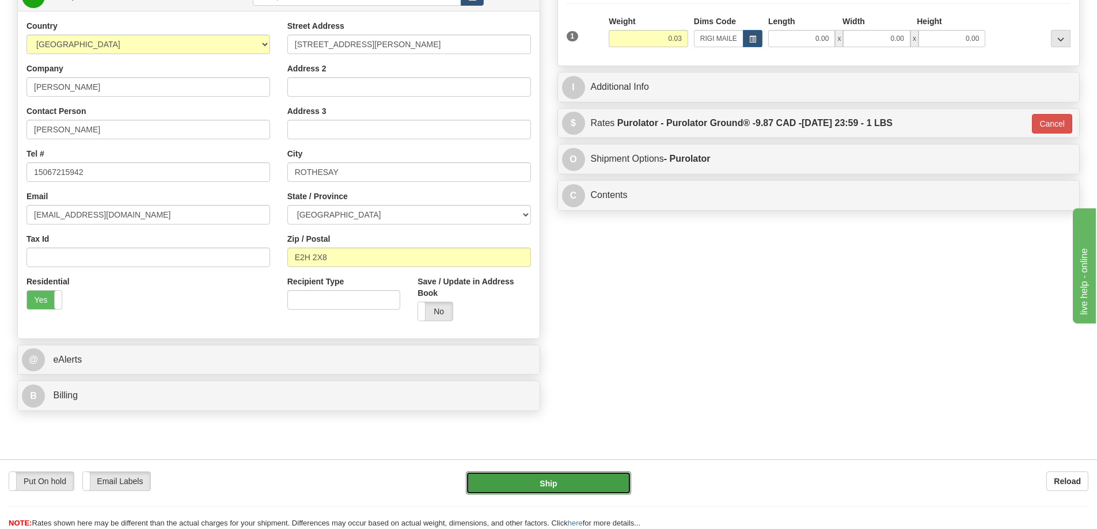
click at [572, 486] on button "Ship" at bounding box center [548, 483] width 165 height 23
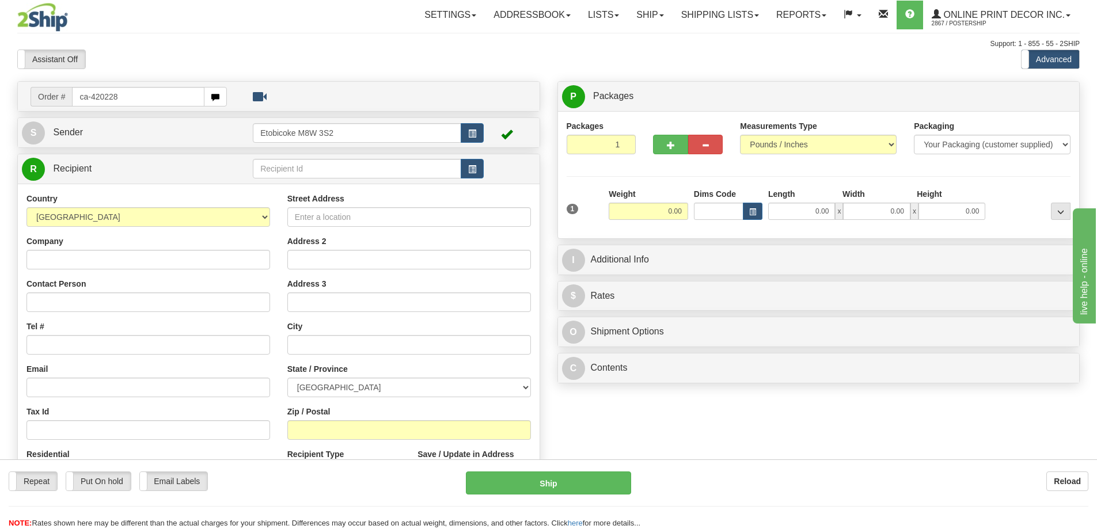
type input "ca-420228"
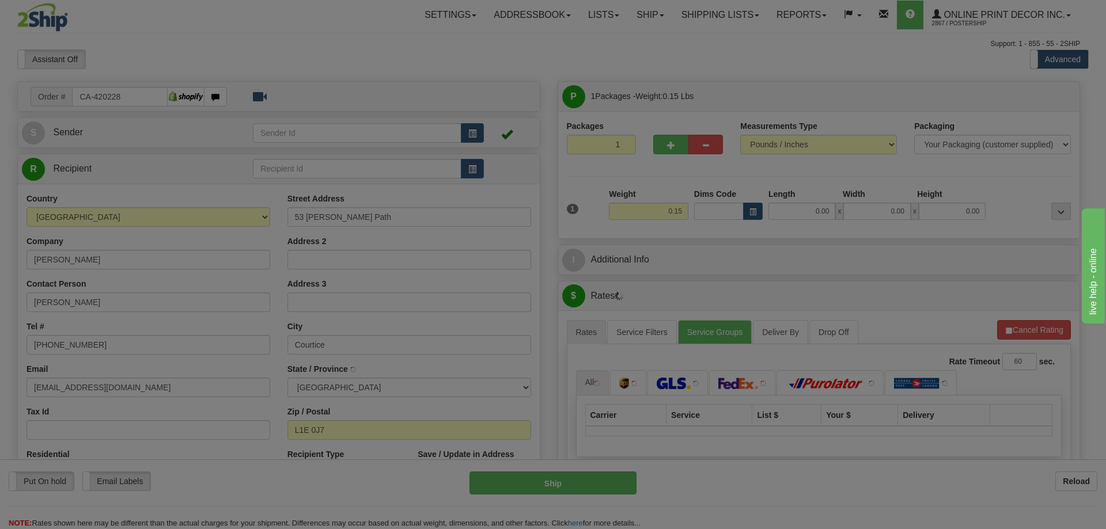
type input "COURTICE"
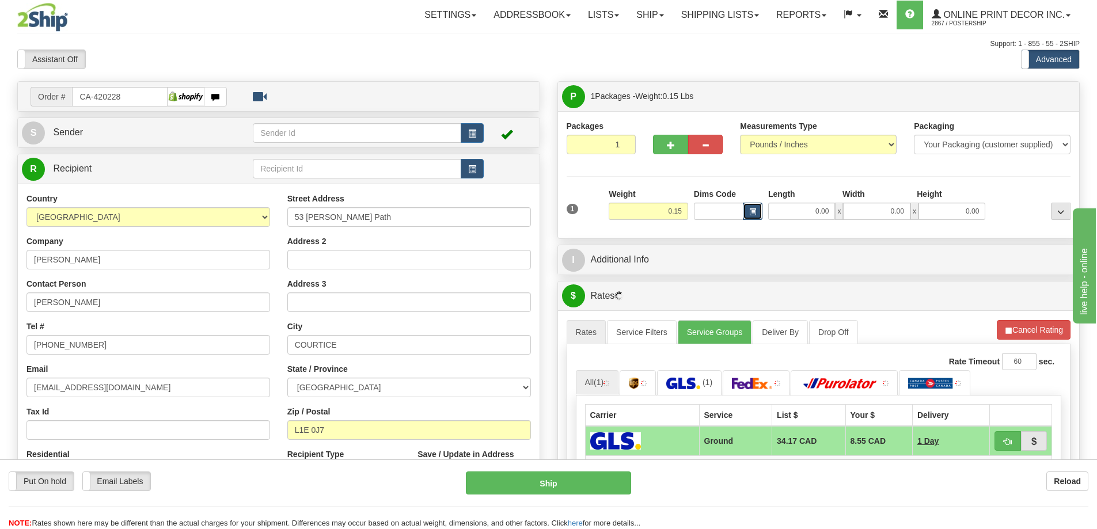
click at [751, 211] on span "button" at bounding box center [752, 212] width 7 height 6
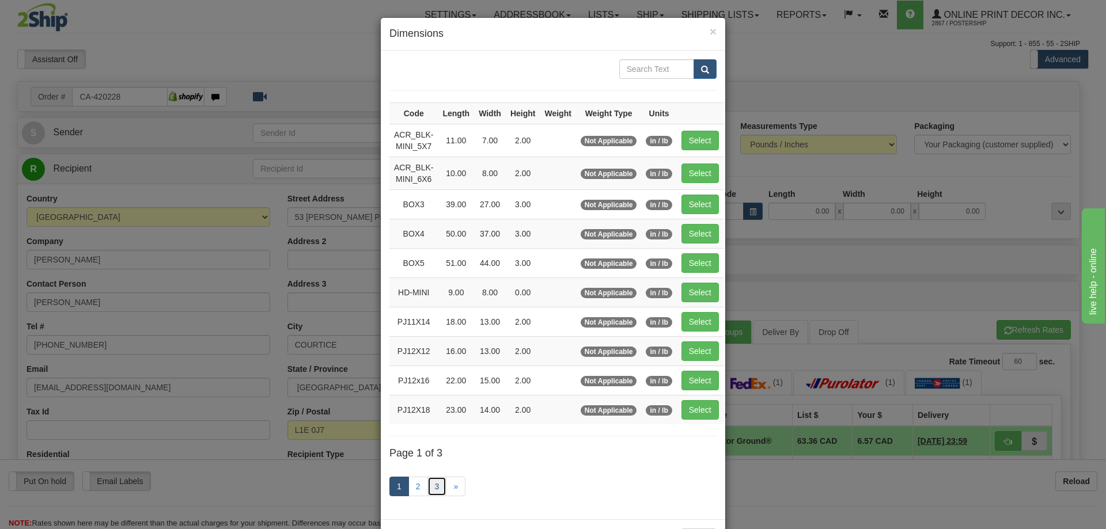
click at [431, 482] on link "3" at bounding box center [437, 487] width 20 height 20
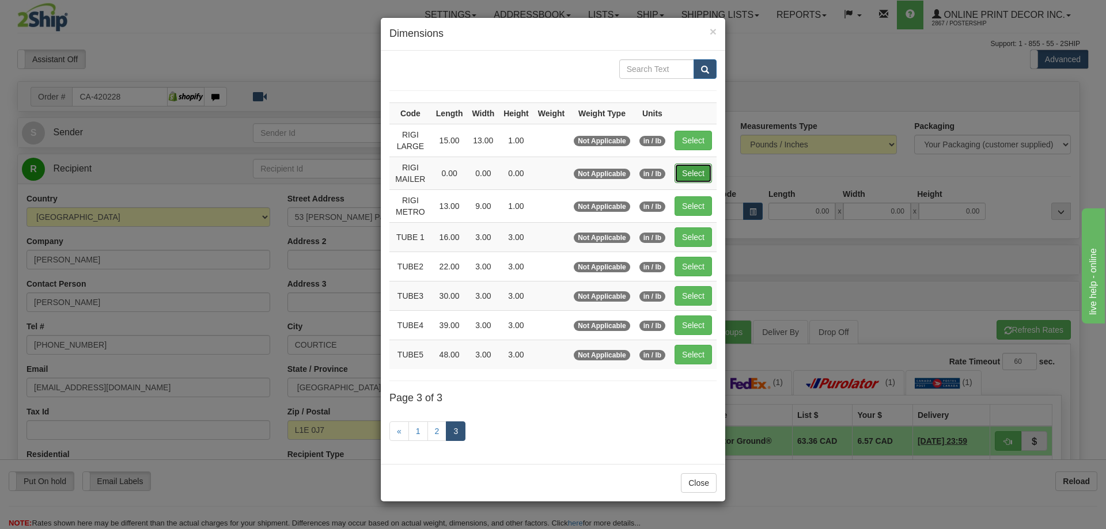
click at [690, 169] on button "Select" at bounding box center [693, 174] width 37 height 20
type input "RIGI MAILER"
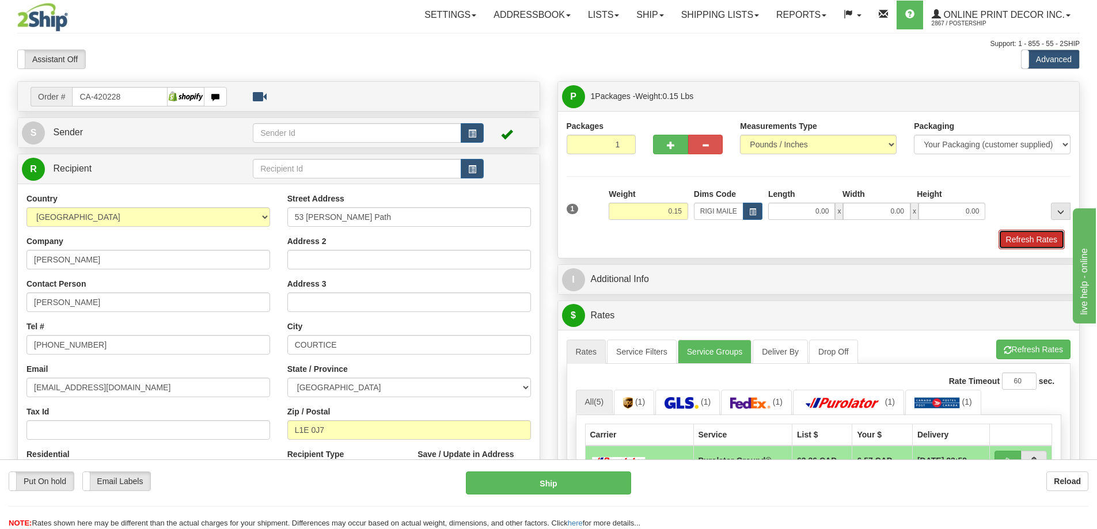
click at [1036, 233] on button "Refresh Rates" at bounding box center [1032, 240] width 66 height 20
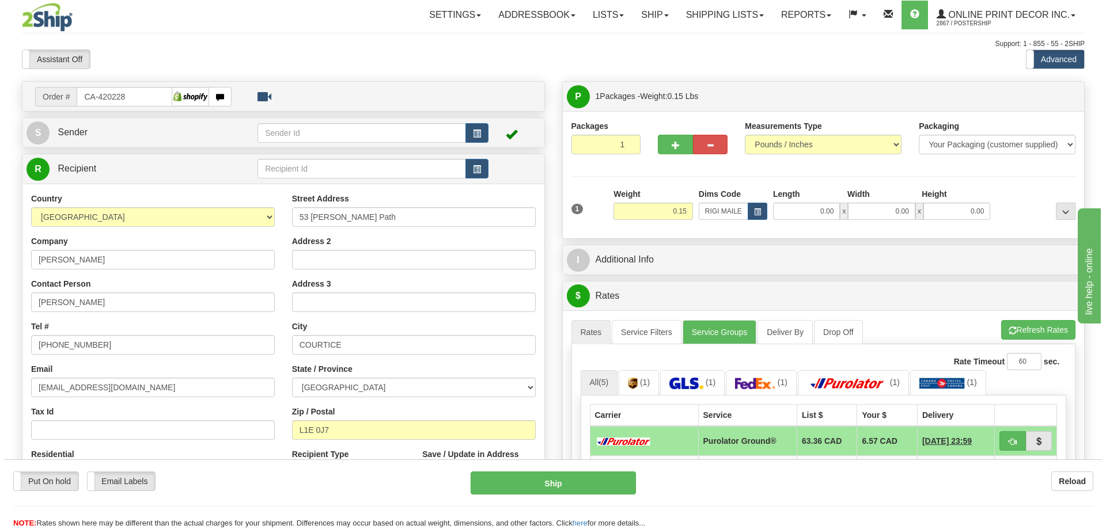
scroll to position [115, 0]
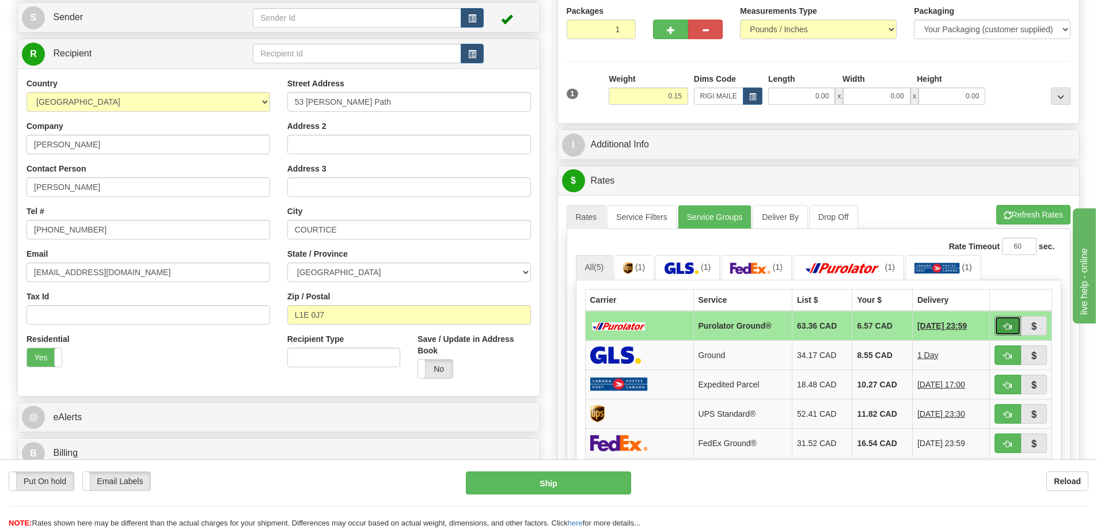
click at [1016, 318] on button "button" at bounding box center [1008, 326] width 26 height 20
type input "260"
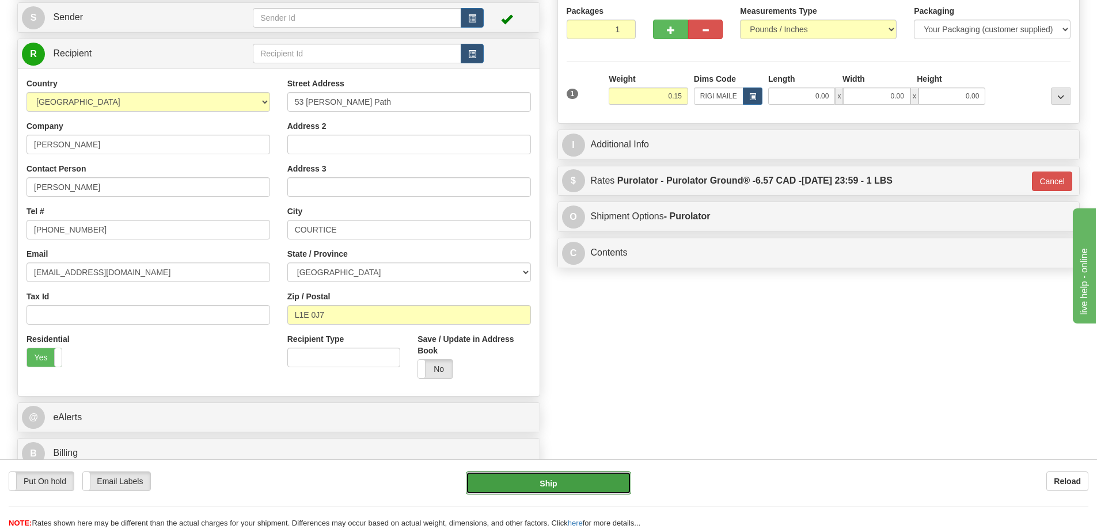
click at [593, 487] on button "Ship" at bounding box center [548, 483] width 165 height 23
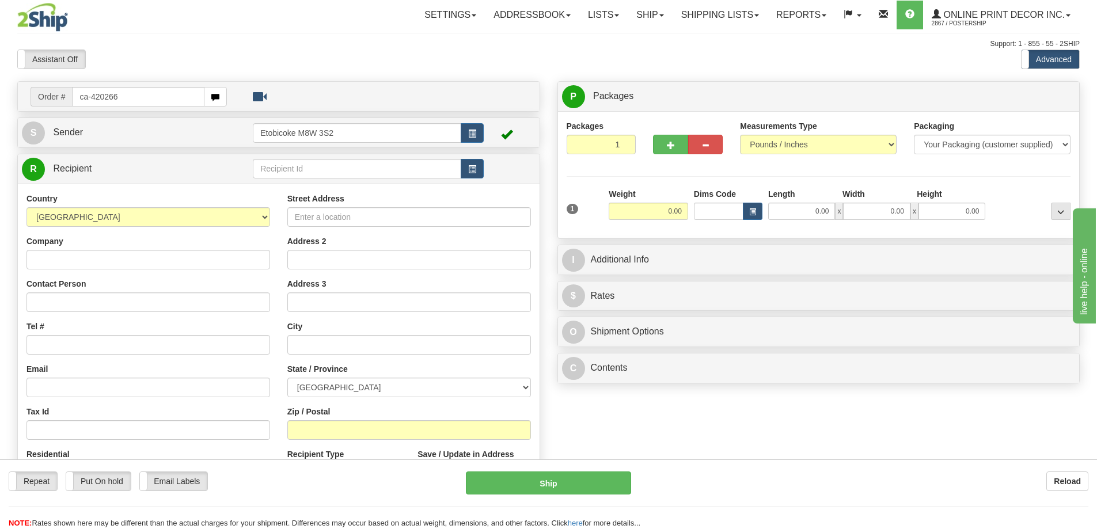
type input "ca-420266"
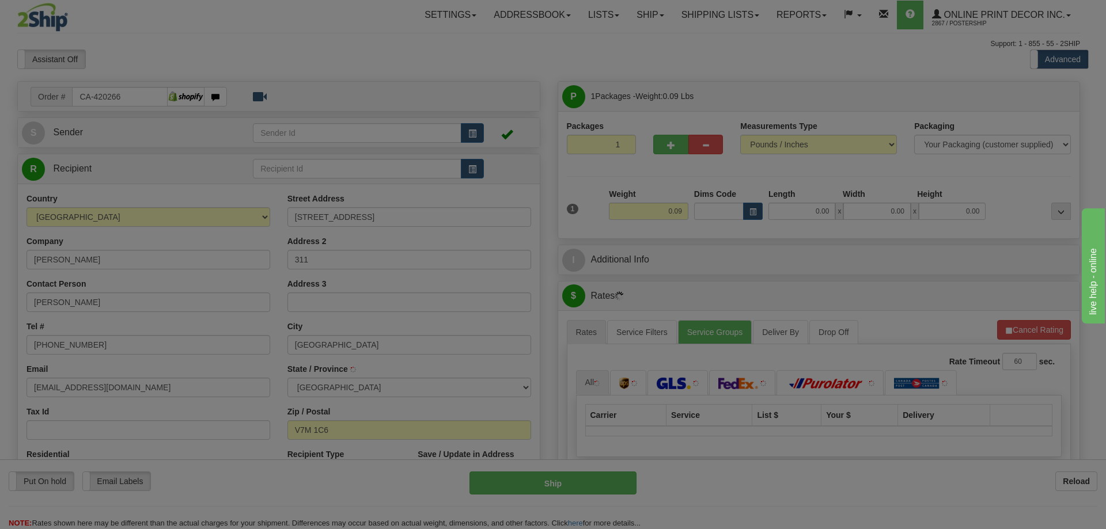
type input "[GEOGRAPHIC_DATA]"
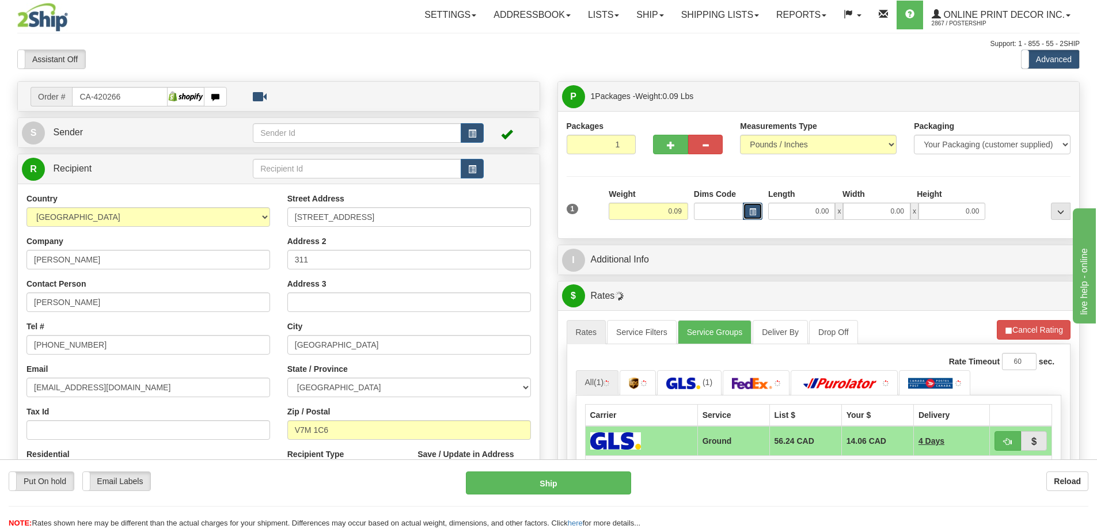
click at [750, 214] on span "button" at bounding box center [752, 212] width 7 height 6
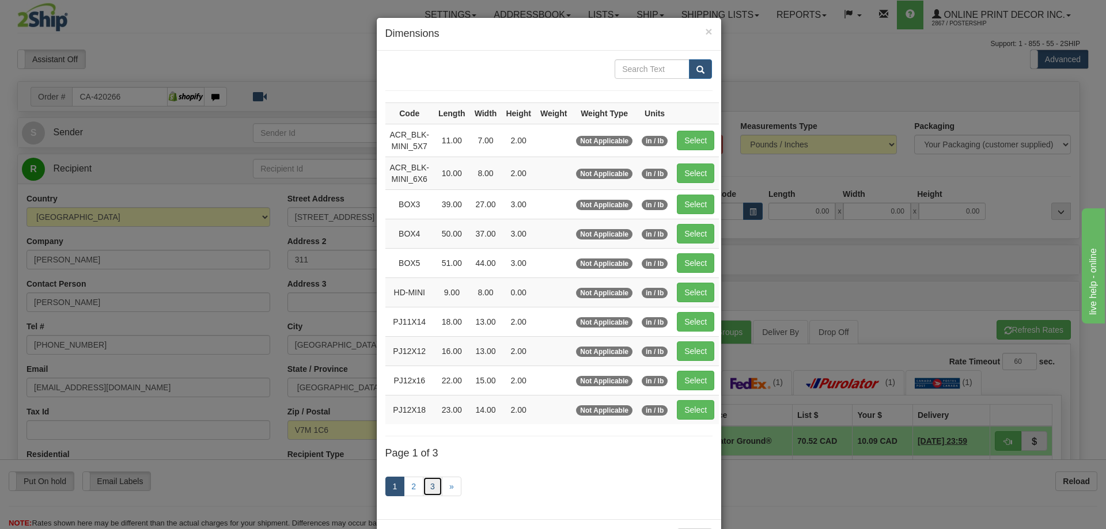
click at [425, 490] on link "3" at bounding box center [433, 487] width 20 height 20
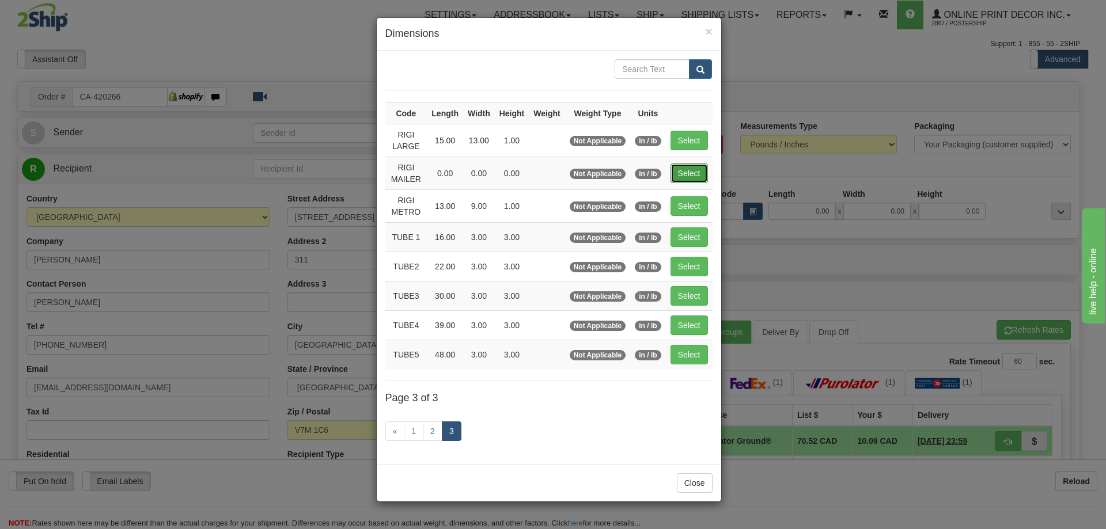
click at [697, 178] on button "Select" at bounding box center [689, 174] width 37 height 20
type input "RIGI MAILER"
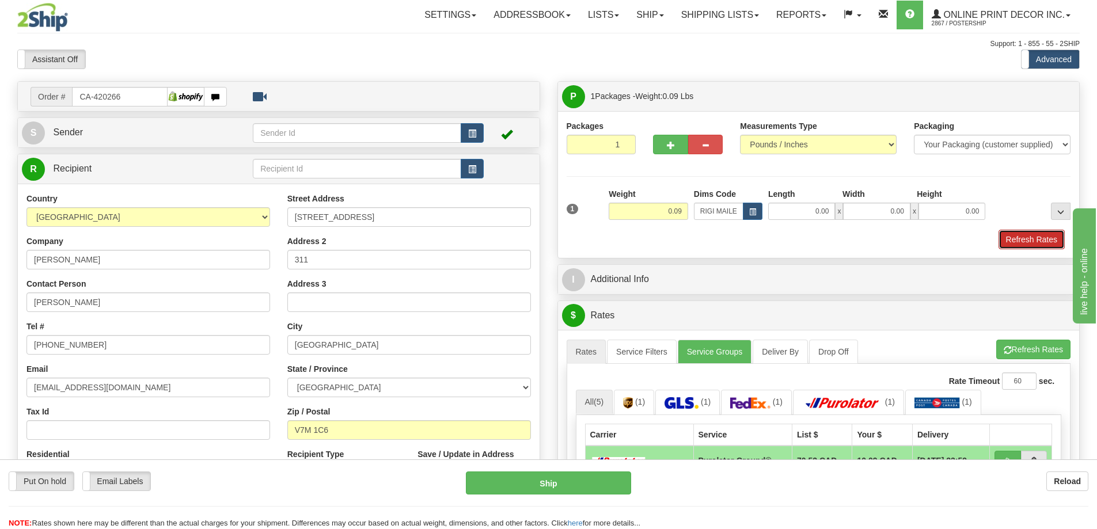
click at [1038, 248] on button "Refresh Rates" at bounding box center [1032, 240] width 66 height 20
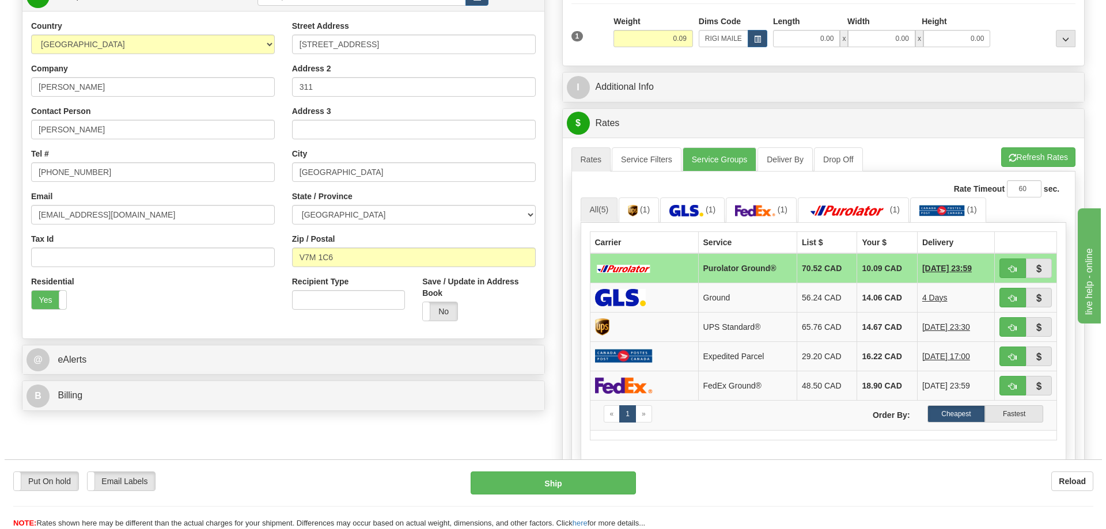
scroll to position [288, 0]
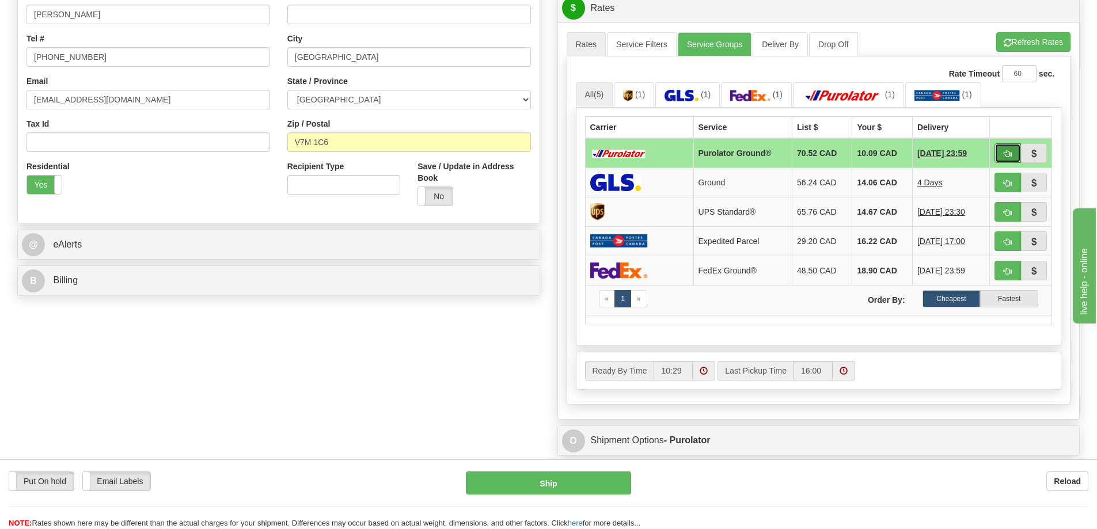
click at [1008, 152] on span "button" at bounding box center [1008, 153] width 8 height 7
type input "260"
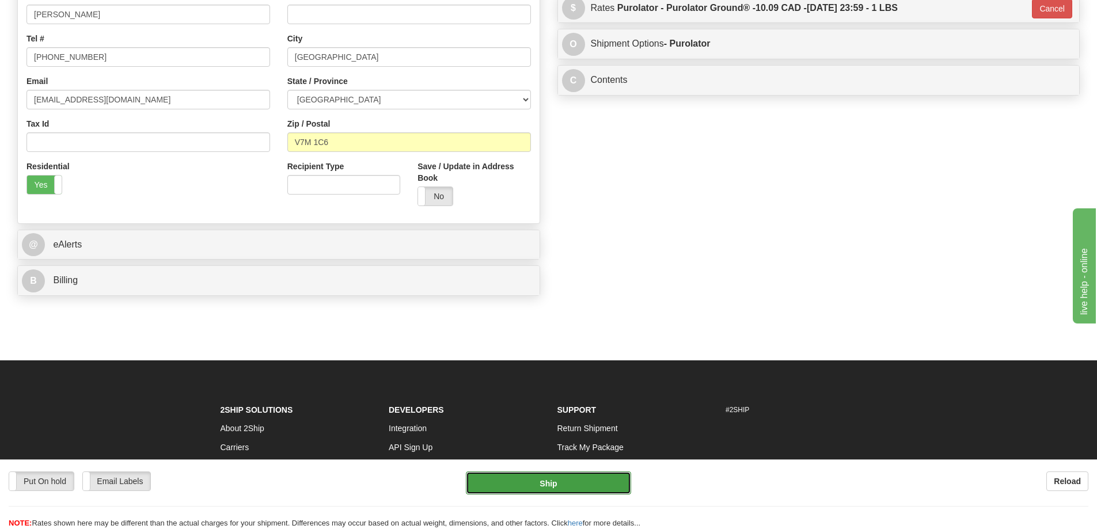
click at [599, 475] on button "Ship" at bounding box center [548, 483] width 165 height 23
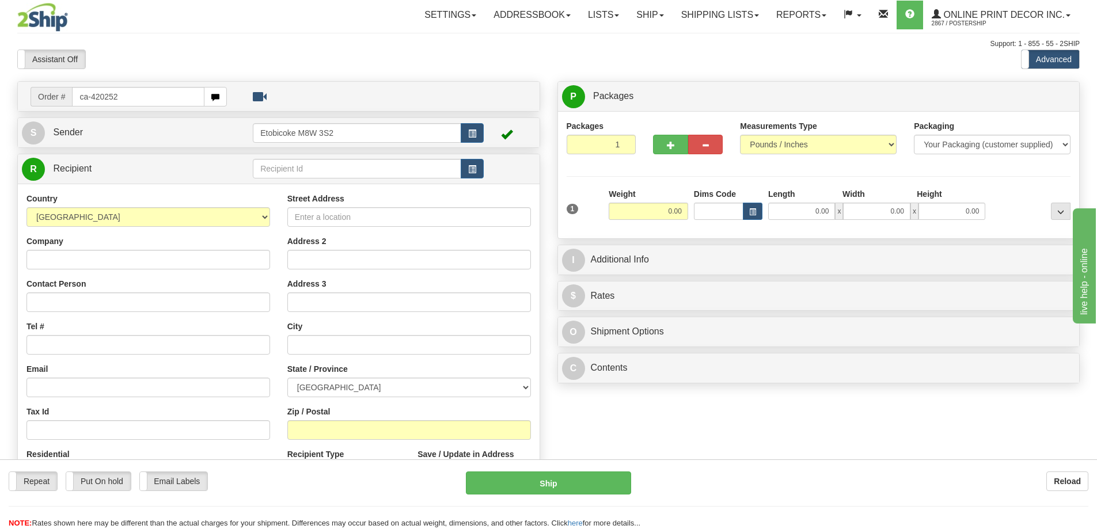
type input "ca-420252"
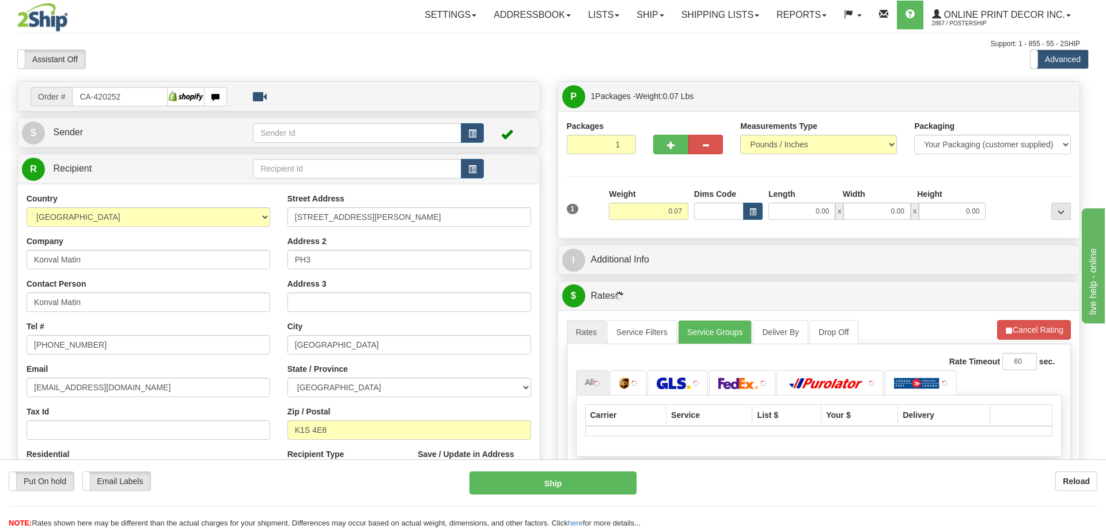
type input "[GEOGRAPHIC_DATA]"
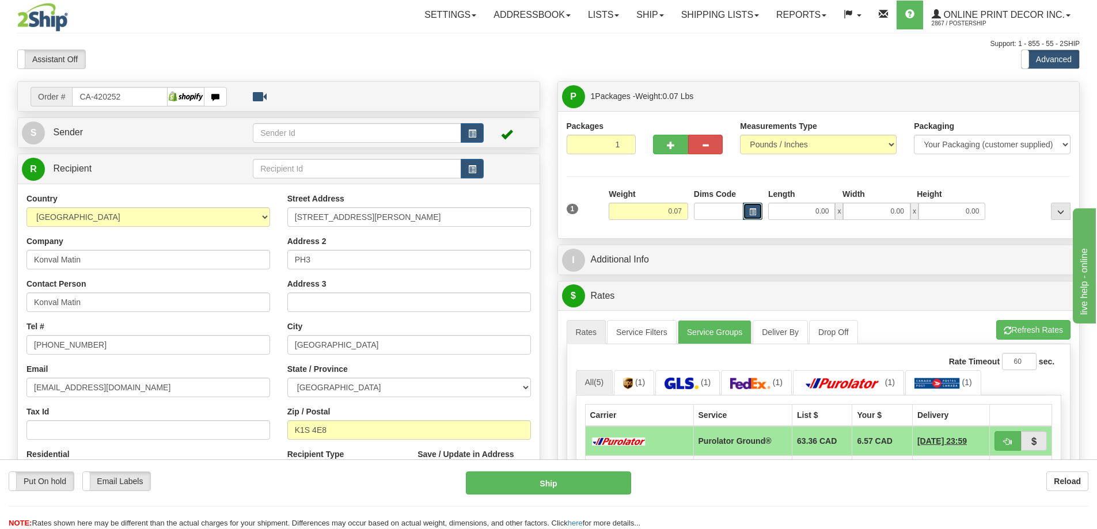
click at [758, 210] on button "button" at bounding box center [753, 211] width 20 height 17
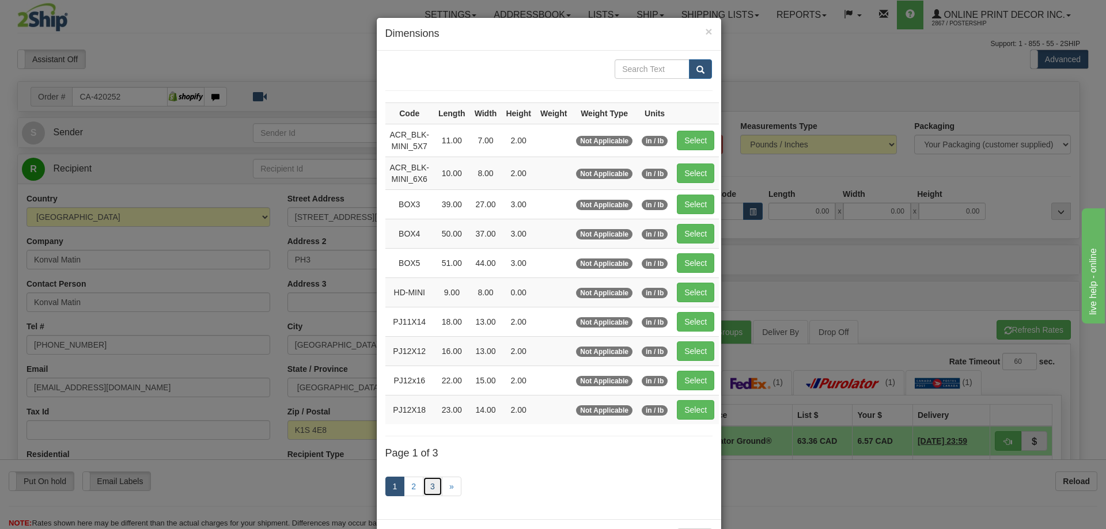
click at [430, 483] on link "3" at bounding box center [433, 487] width 20 height 20
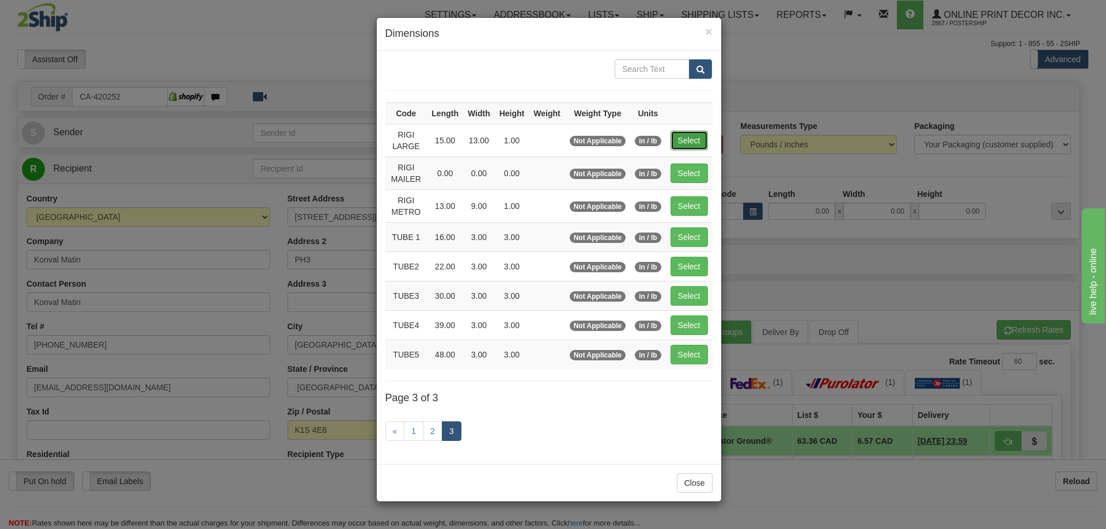
click at [688, 136] on button "Select" at bounding box center [689, 141] width 37 height 20
type input "RIGI LARGE"
type input "15.00"
type input "13.00"
type input "1.00"
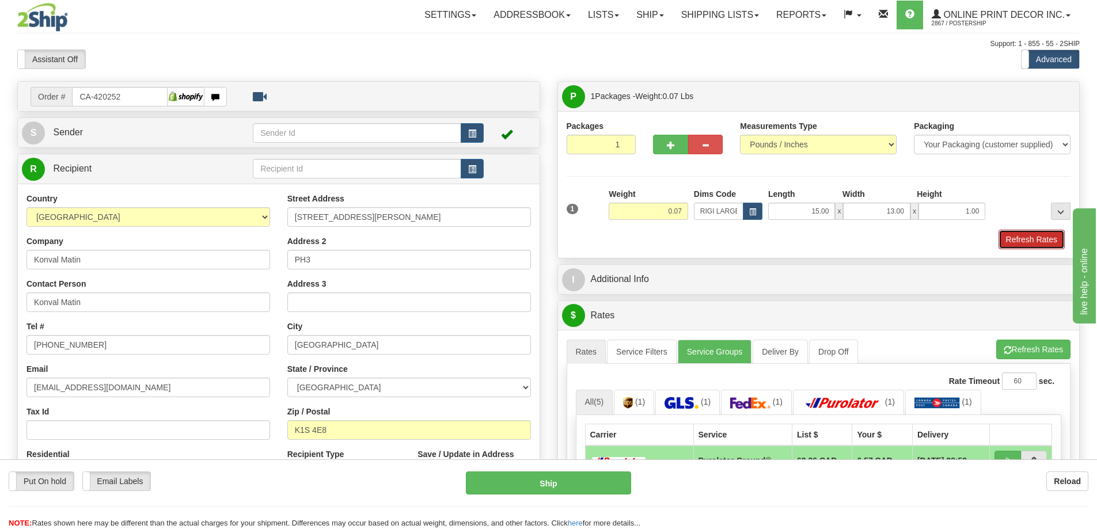
click at [1037, 240] on button "Refresh Rates" at bounding box center [1032, 240] width 66 height 20
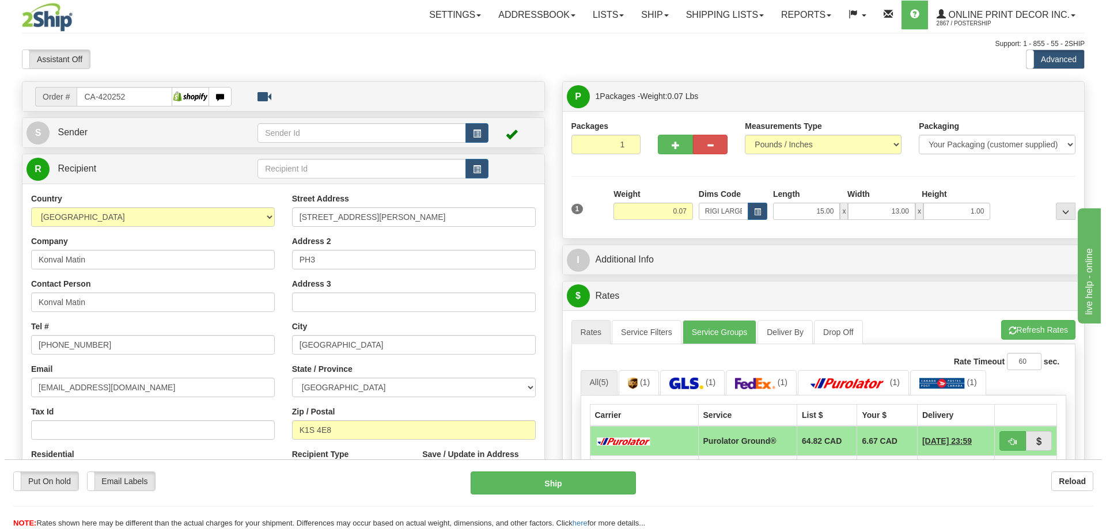
scroll to position [115, 0]
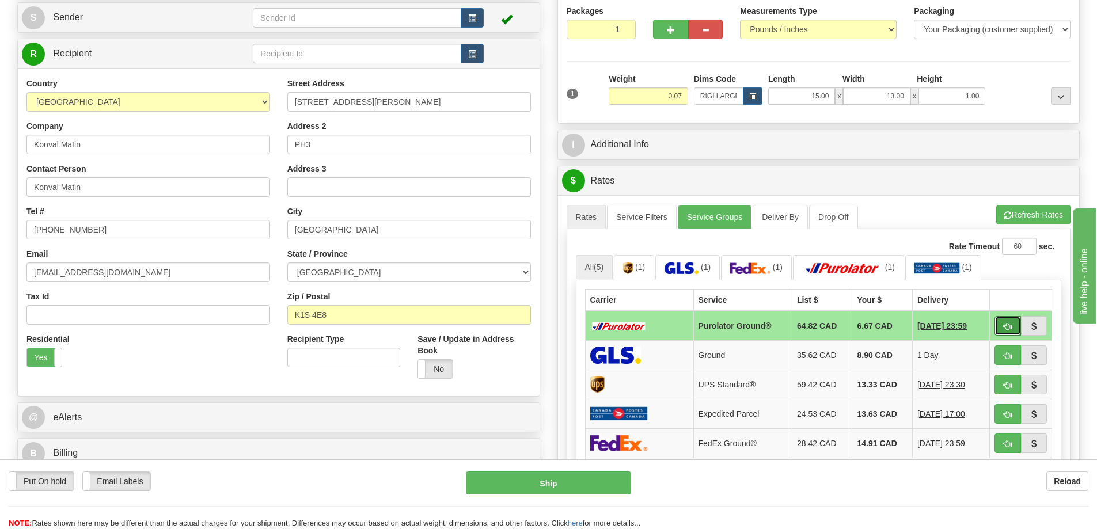
click at [1002, 326] on button "button" at bounding box center [1008, 326] width 26 height 20
type input "260"
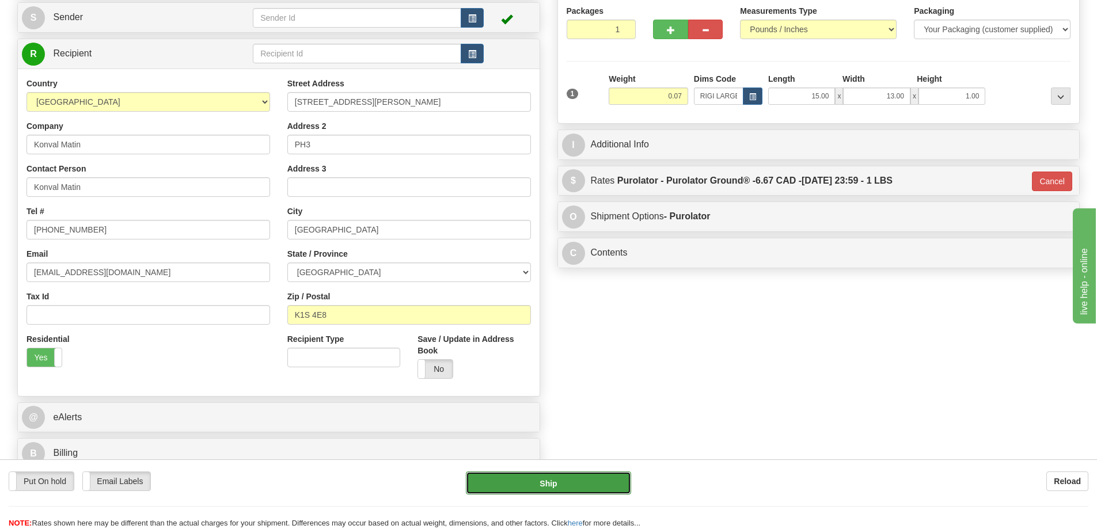
click at [610, 478] on button "Ship" at bounding box center [548, 483] width 165 height 23
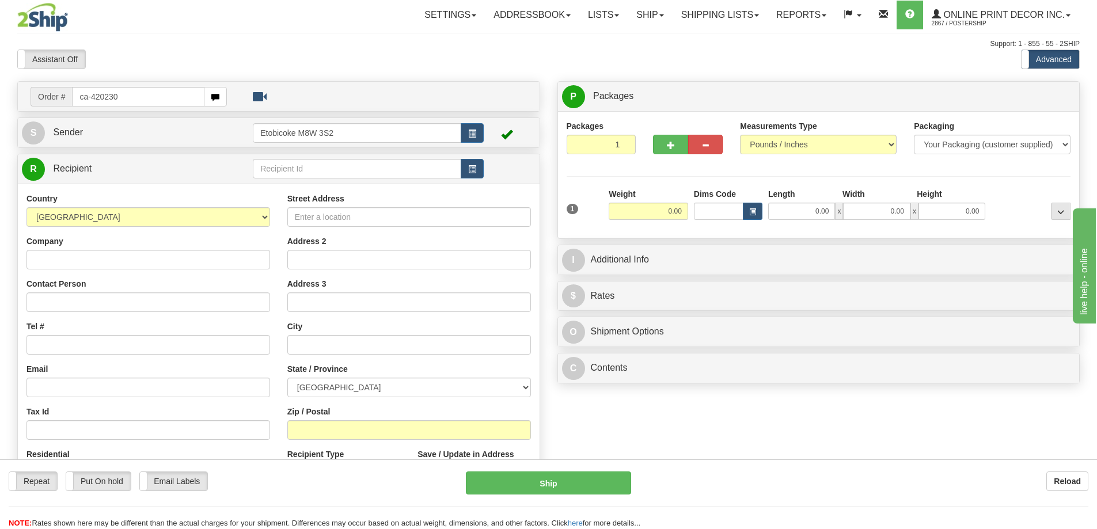
type input "ca-420230"
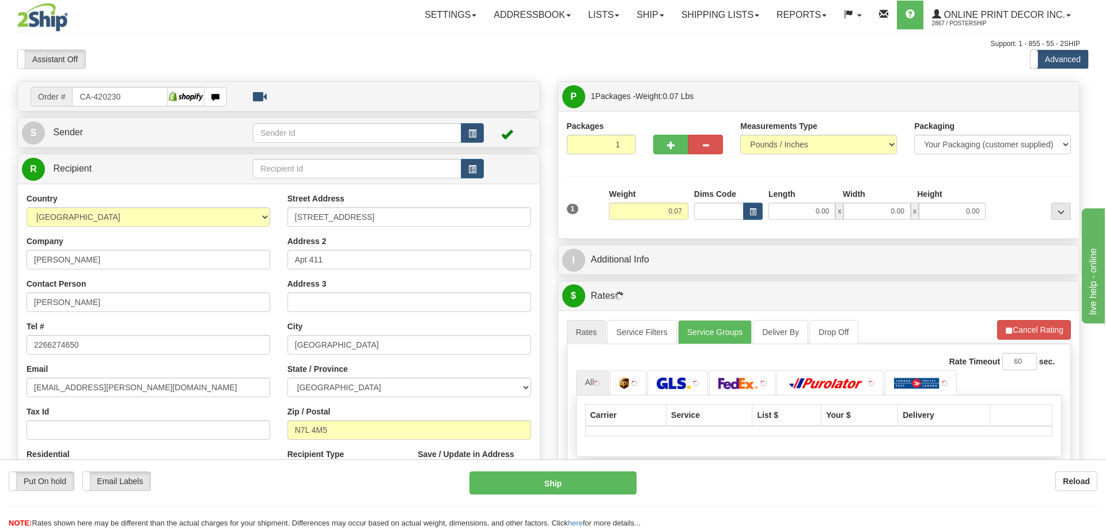
type input "[GEOGRAPHIC_DATA]"
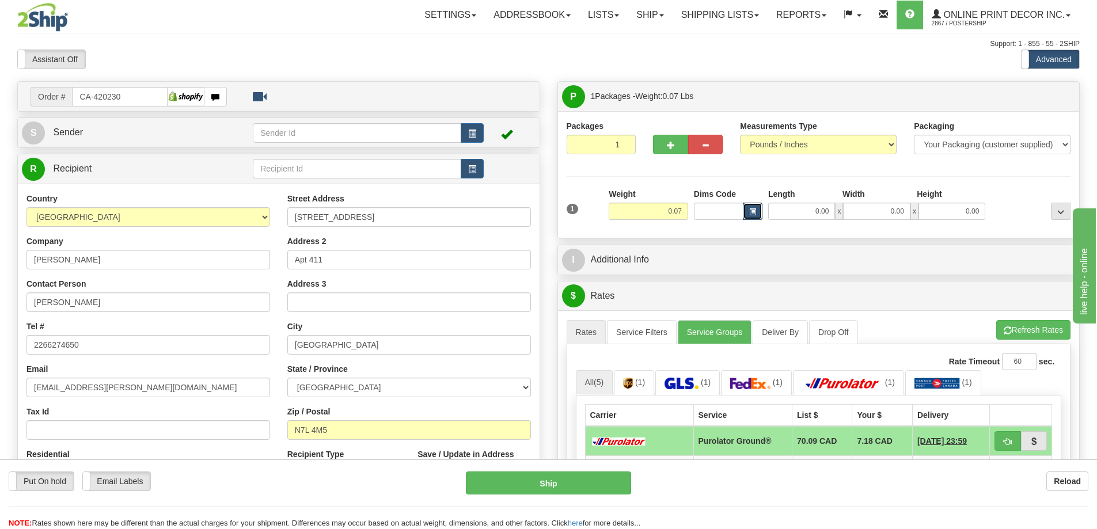
click at [750, 209] on span "button" at bounding box center [752, 212] width 7 height 6
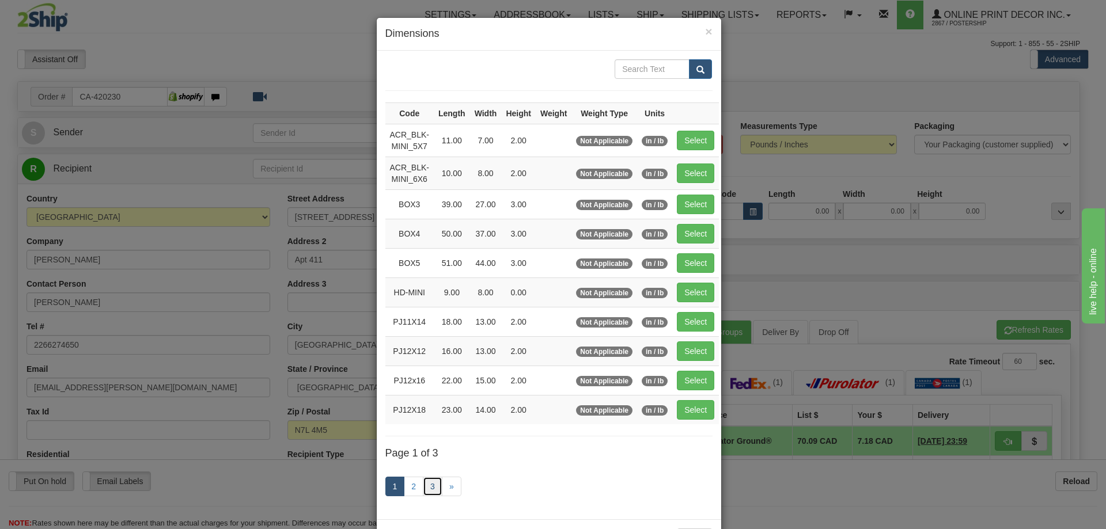
click at [427, 485] on link "3" at bounding box center [433, 487] width 20 height 20
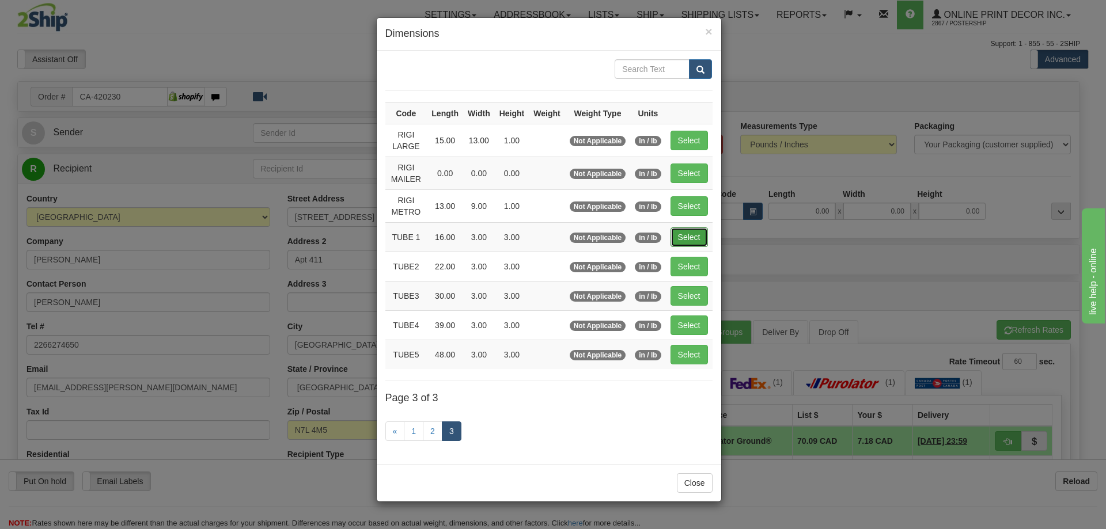
click at [680, 240] on button "Select" at bounding box center [689, 238] width 37 height 20
type input "TUBE 1"
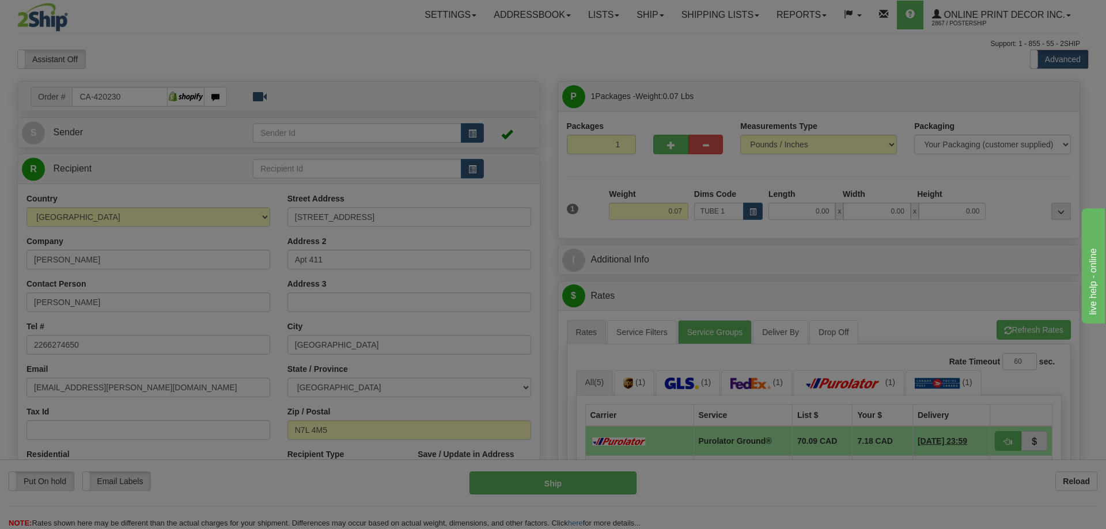
type input "16.00"
type input "3.00"
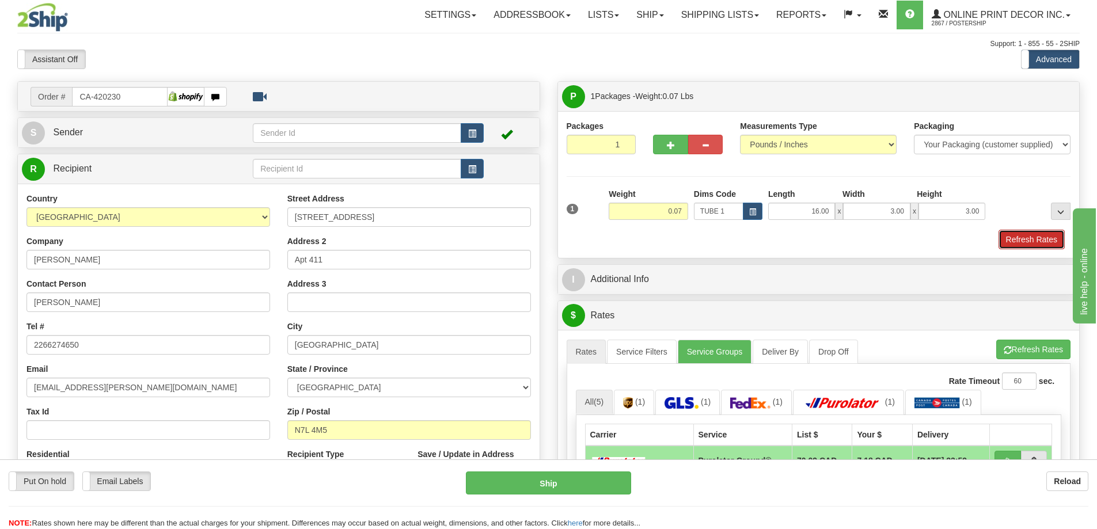
click at [1028, 245] on button "Refresh Rates" at bounding box center [1032, 240] width 66 height 20
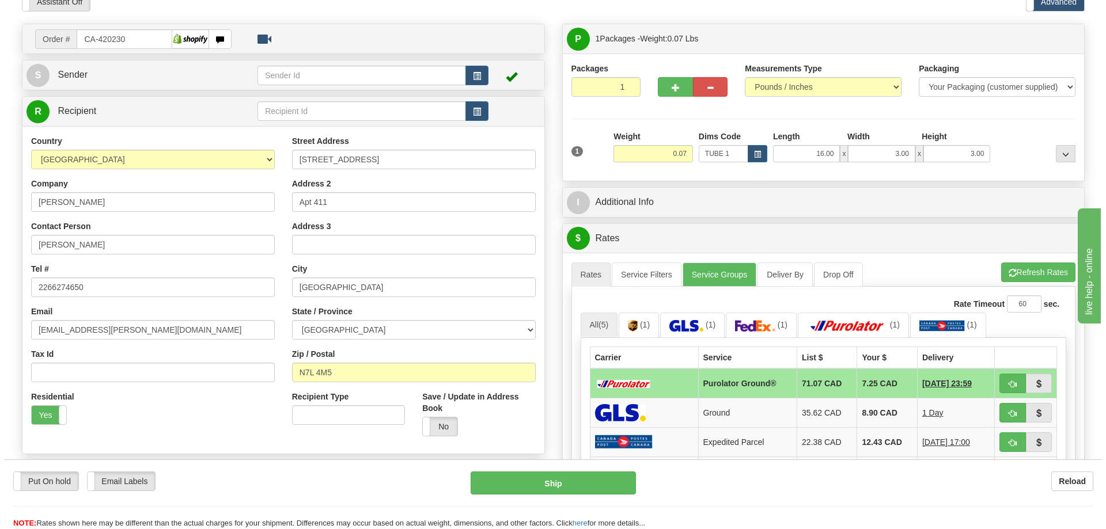
scroll to position [115, 0]
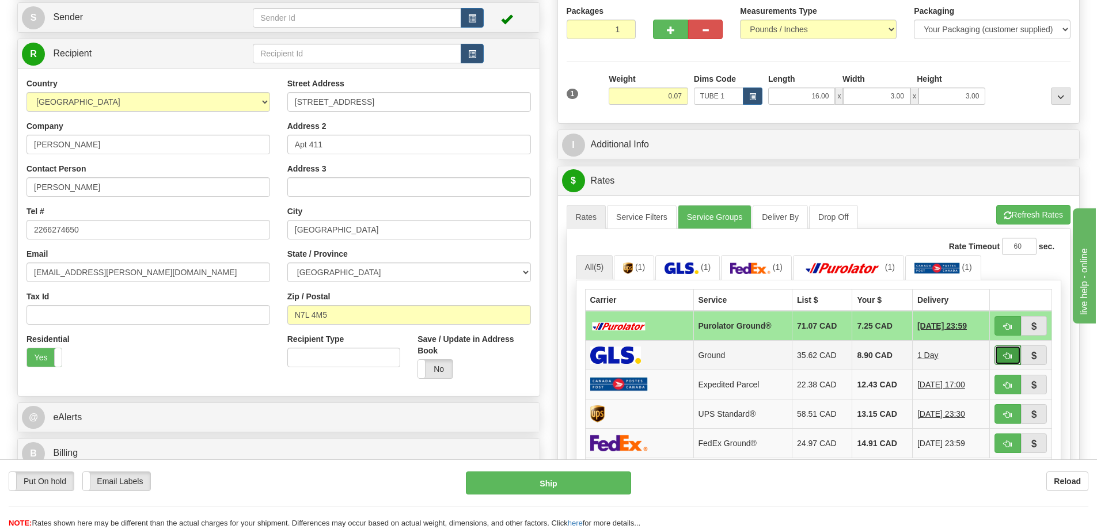
click at [1002, 361] on button "button" at bounding box center [1008, 356] width 26 height 20
type input "1"
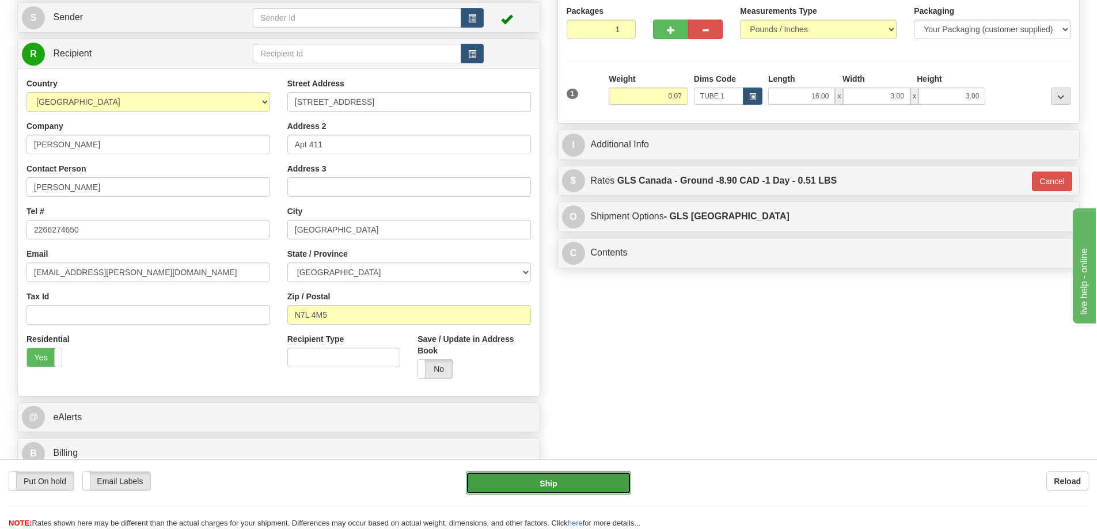
click at [615, 481] on button "Ship" at bounding box center [548, 483] width 165 height 23
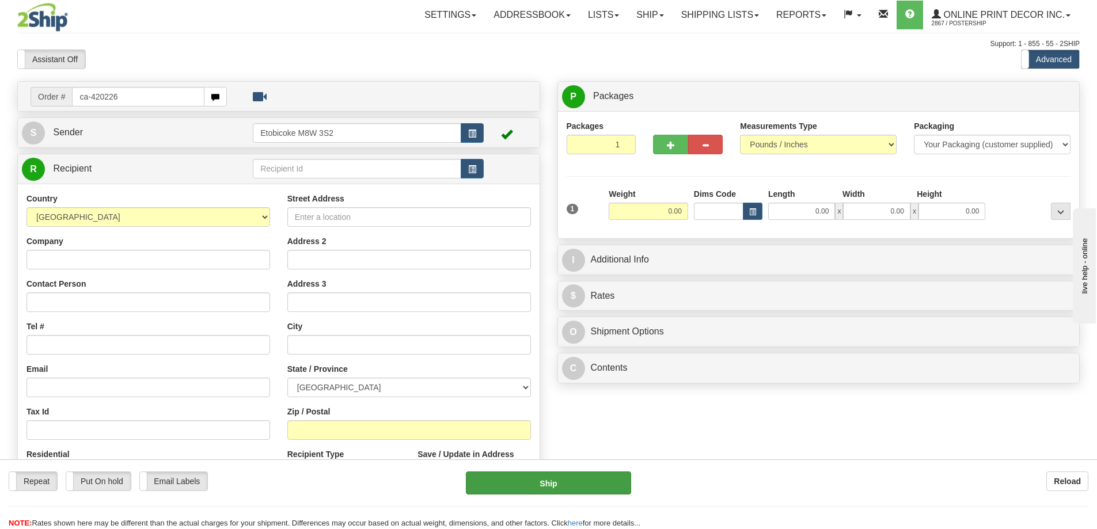
type input "ca-420226"
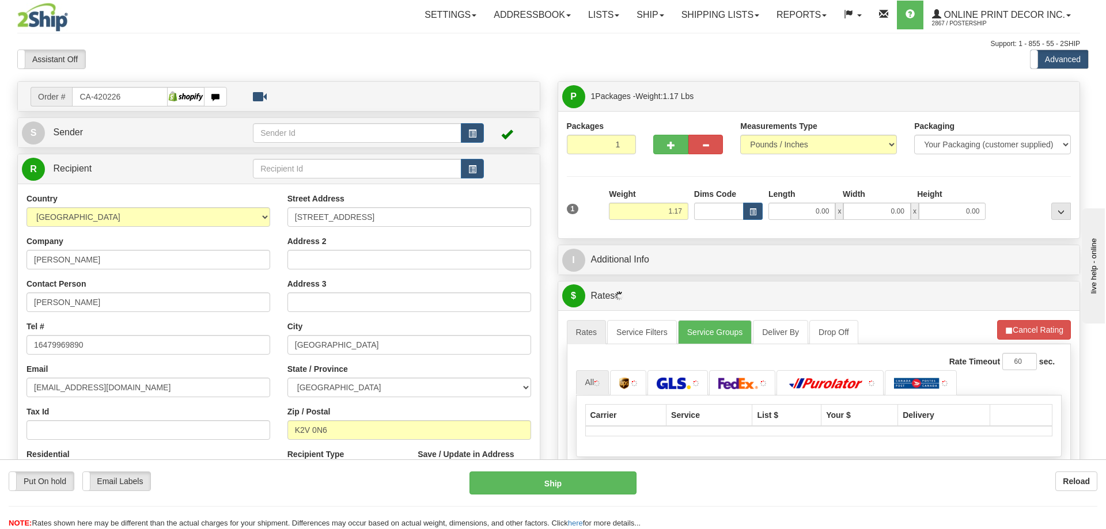
type input "[GEOGRAPHIC_DATA]"
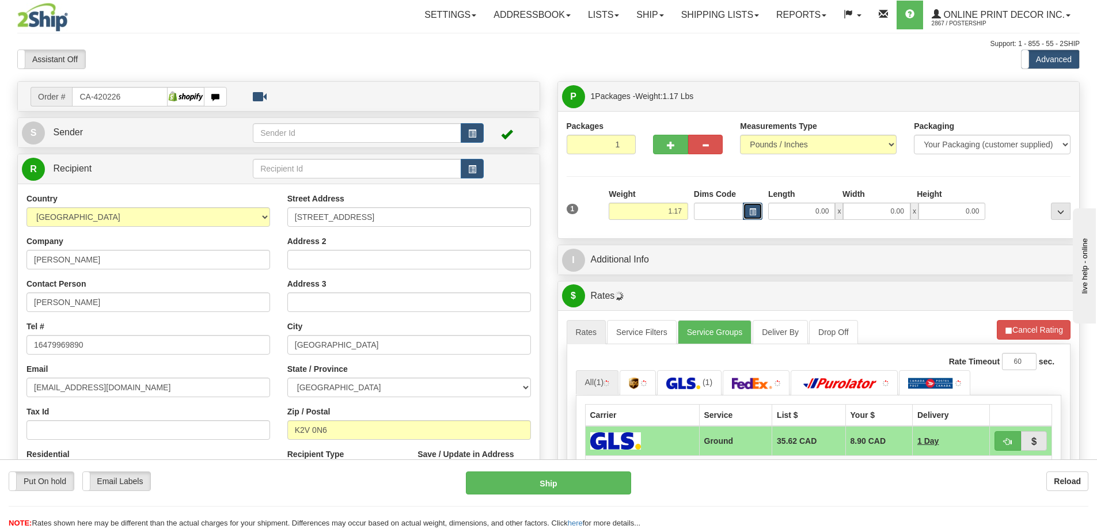
click at [752, 208] on button "button" at bounding box center [753, 211] width 20 height 17
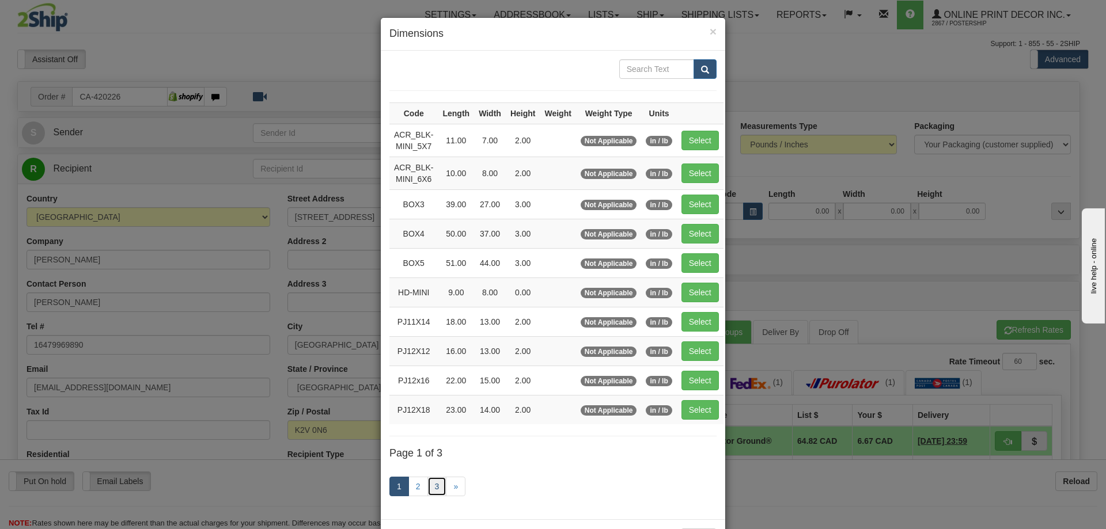
click at [428, 483] on link "3" at bounding box center [437, 487] width 20 height 20
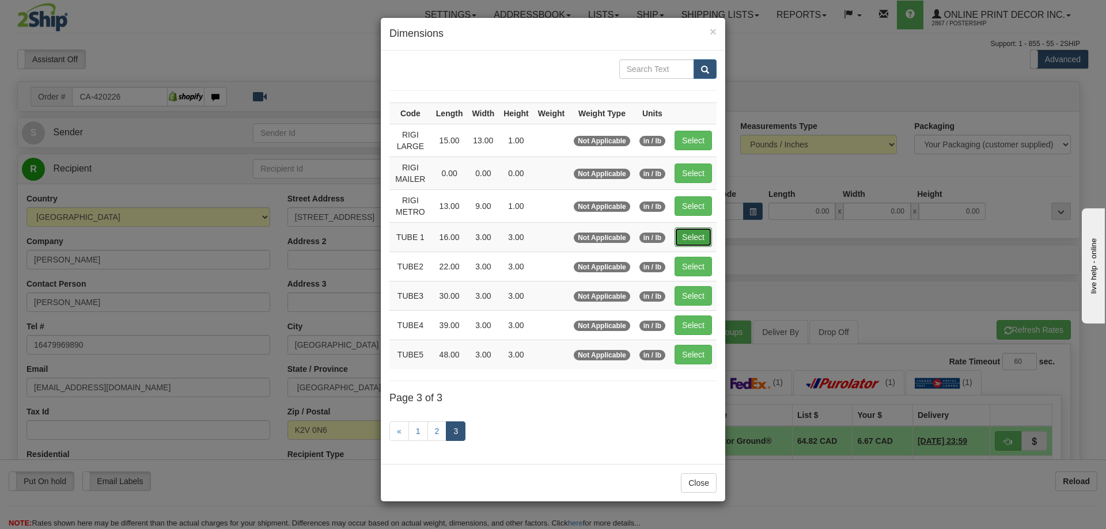
click at [696, 240] on button "Select" at bounding box center [693, 238] width 37 height 20
type input "TUBE 1"
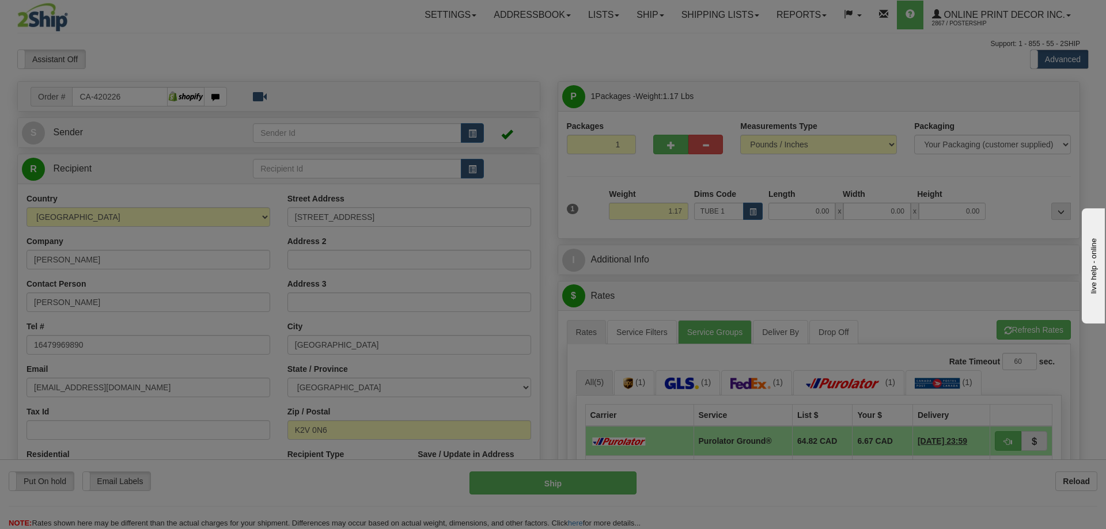
type input "16.00"
type input "3.00"
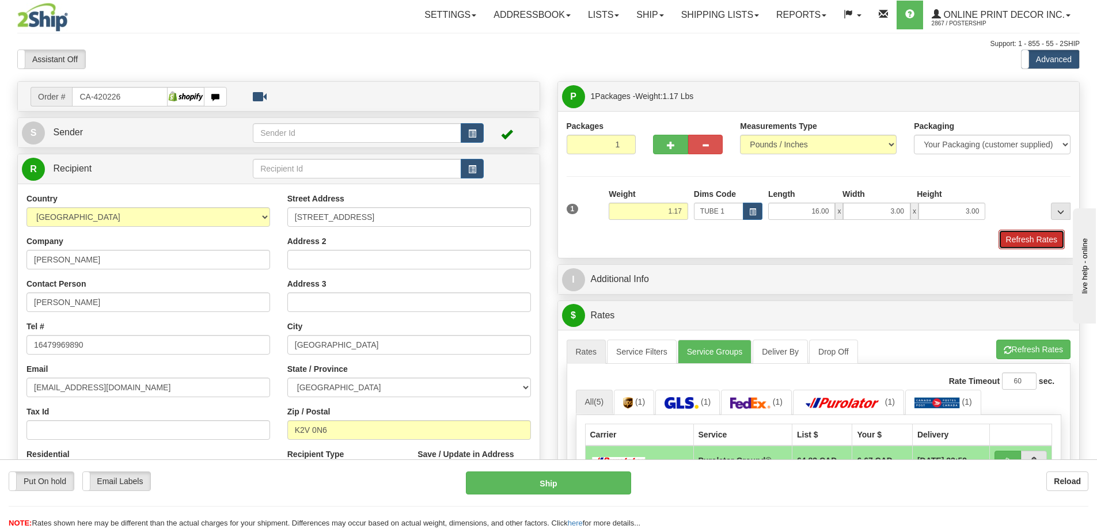
click at [1026, 237] on button "Refresh Rates" at bounding box center [1032, 240] width 66 height 20
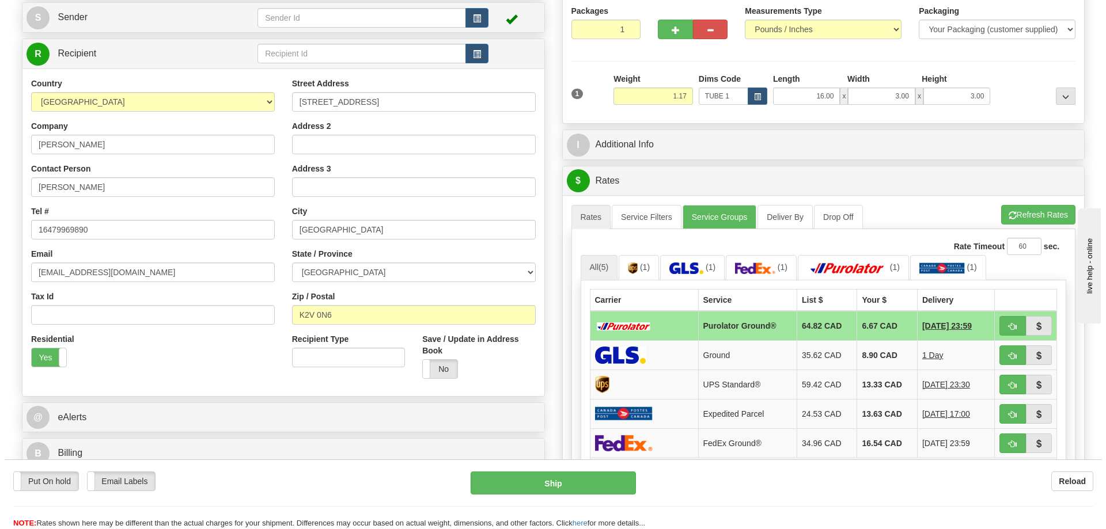
scroll to position [173, 0]
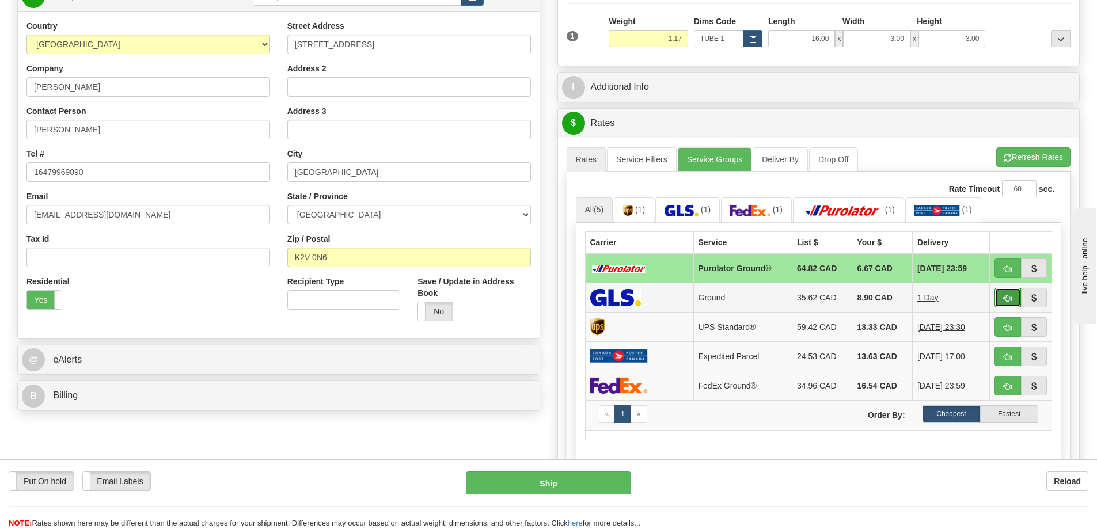
click at [1012, 293] on button "button" at bounding box center [1008, 298] width 26 height 20
type input "1"
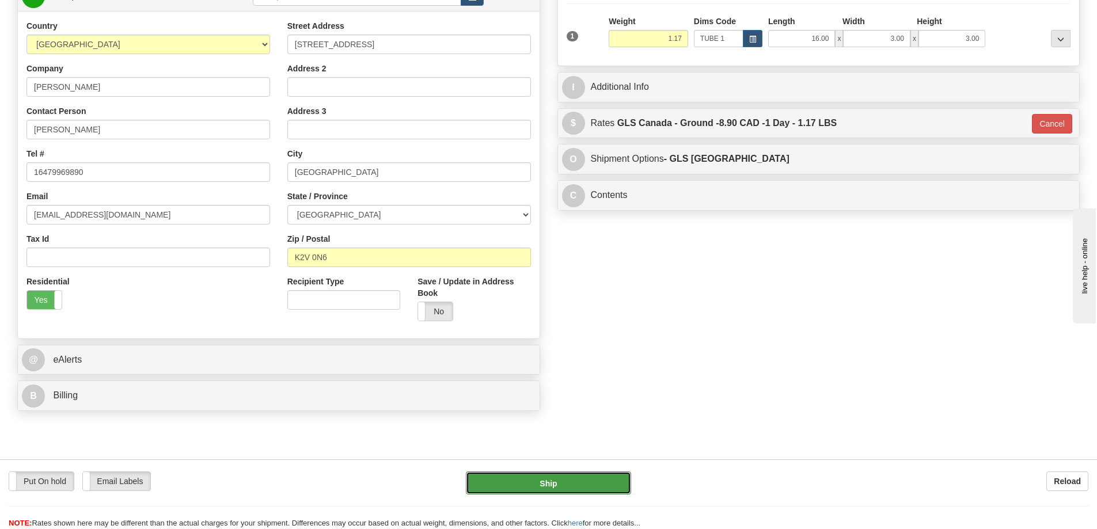
click at [612, 481] on button "Ship" at bounding box center [548, 483] width 165 height 23
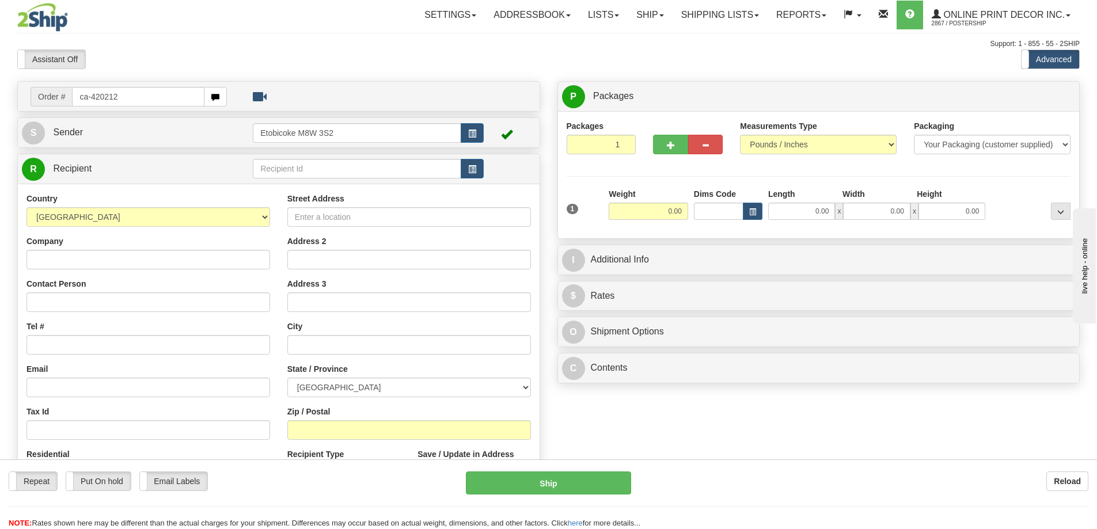
type input "ca-420212"
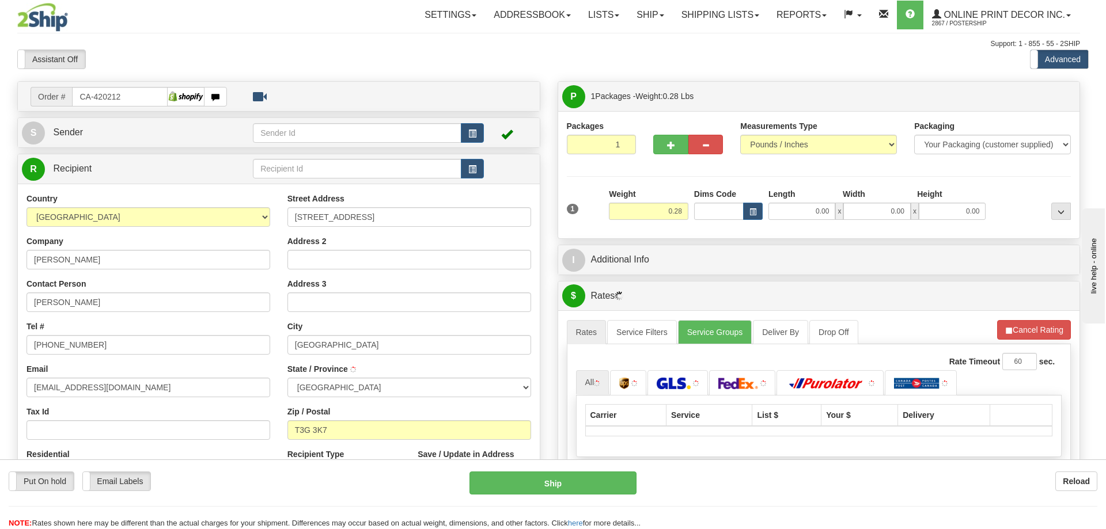
type input "CALGARY"
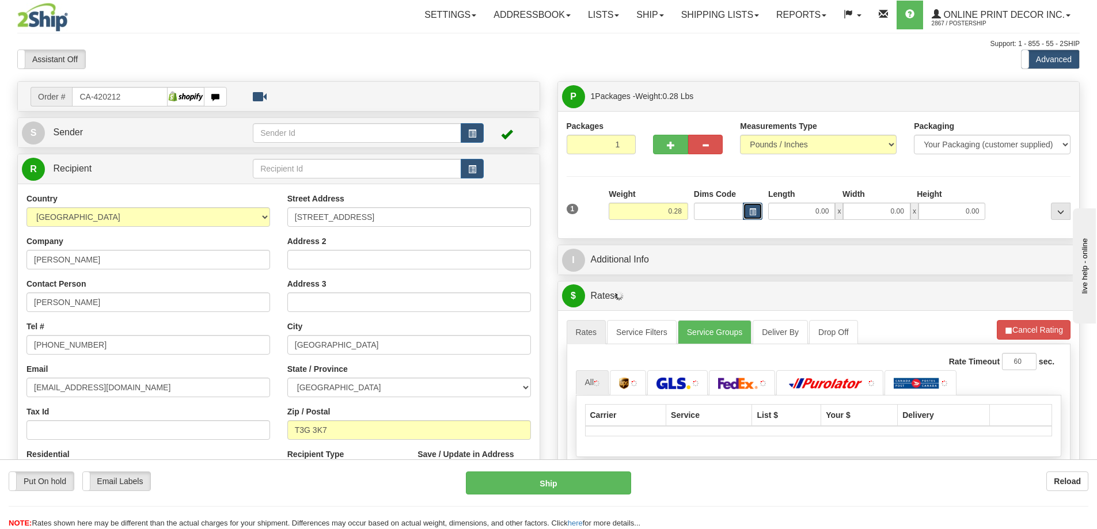
click at [754, 209] on span "button" at bounding box center [752, 212] width 7 height 6
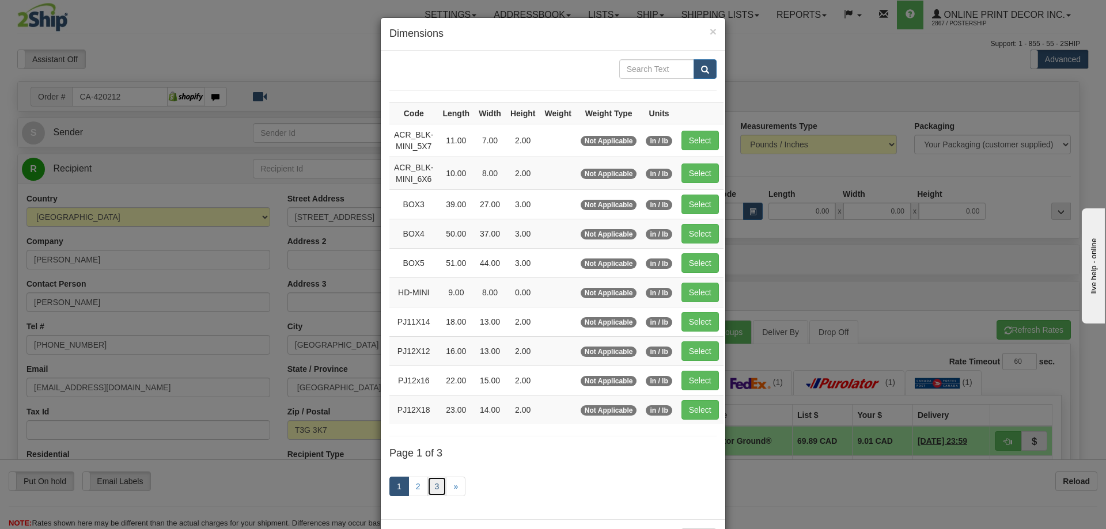
click at [436, 484] on link "3" at bounding box center [437, 487] width 20 height 20
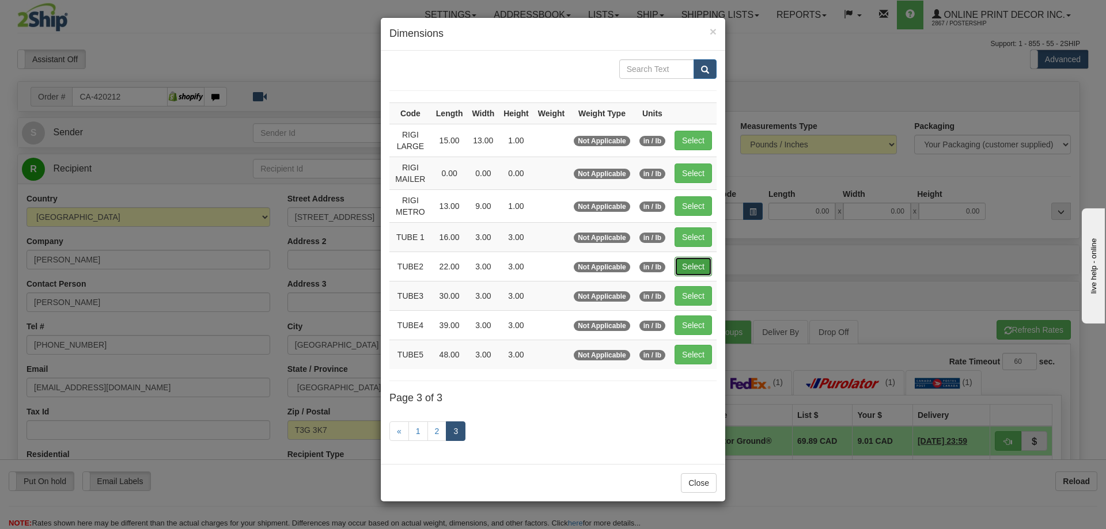
click at [695, 257] on button "Select" at bounding box center [693, 267] width 37 height 20
type input "TUBE2"
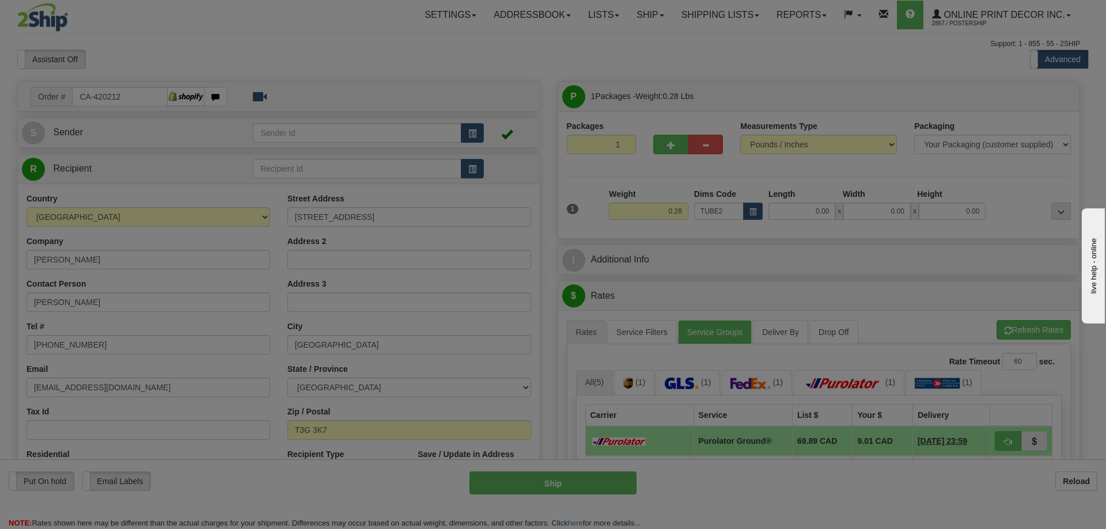
type input "22.00"
type input "3.00"
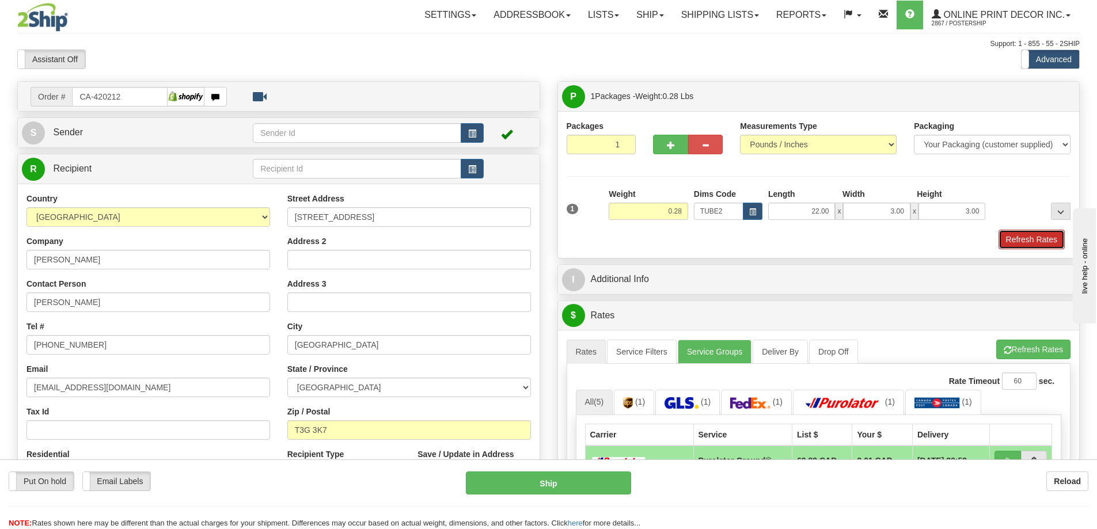
click at [1032, 236] on button "Refresh Rates" at bounding box center [1032, 240] width 66 height 20
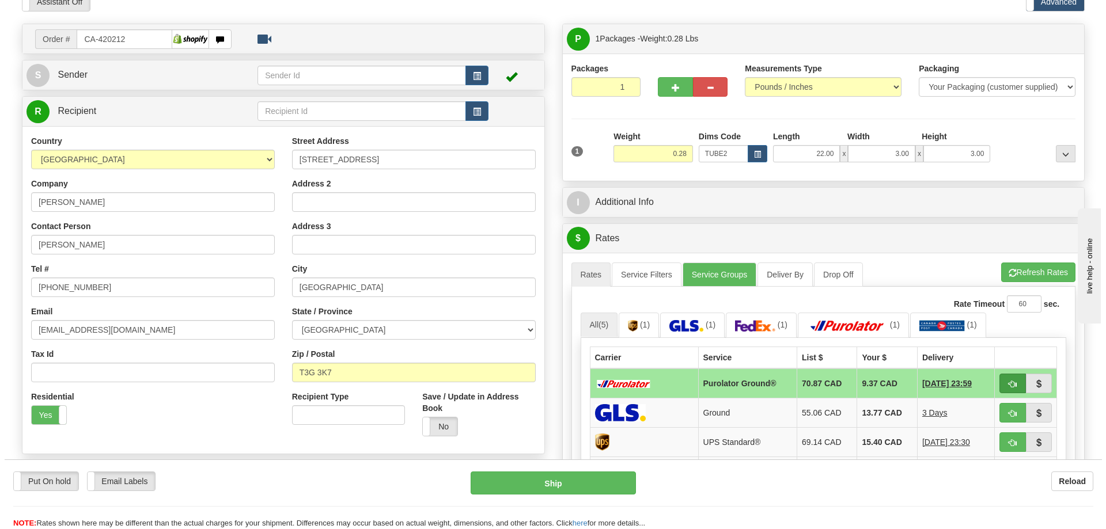
scroll to position [115, 0]
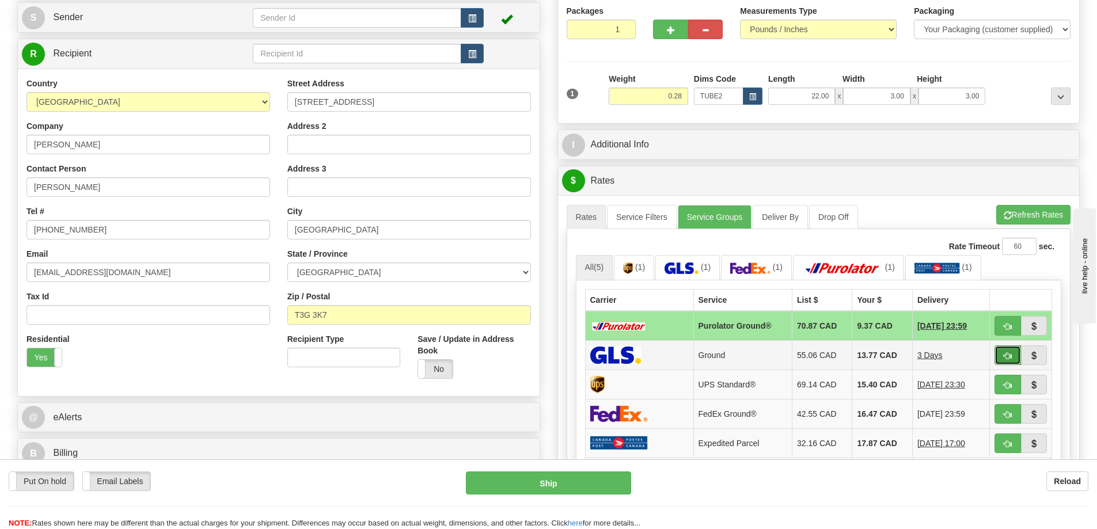
click at [1009, 359] on span "button" at bounding box center [1008, 356] width 8 height 7
type input "1"
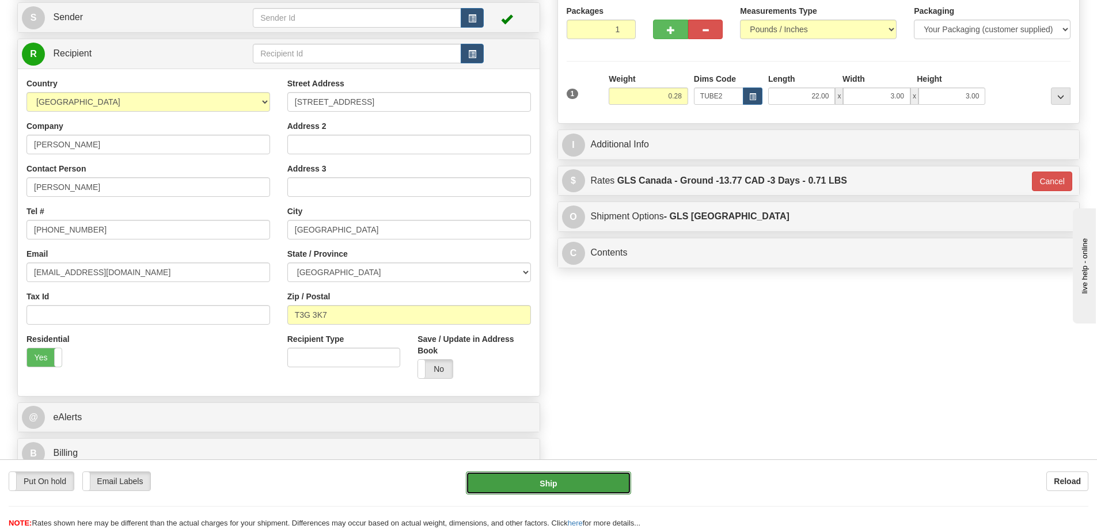
click at [605, 479] on button "Ship" at bounding box center [548, 483] width 165 height 23
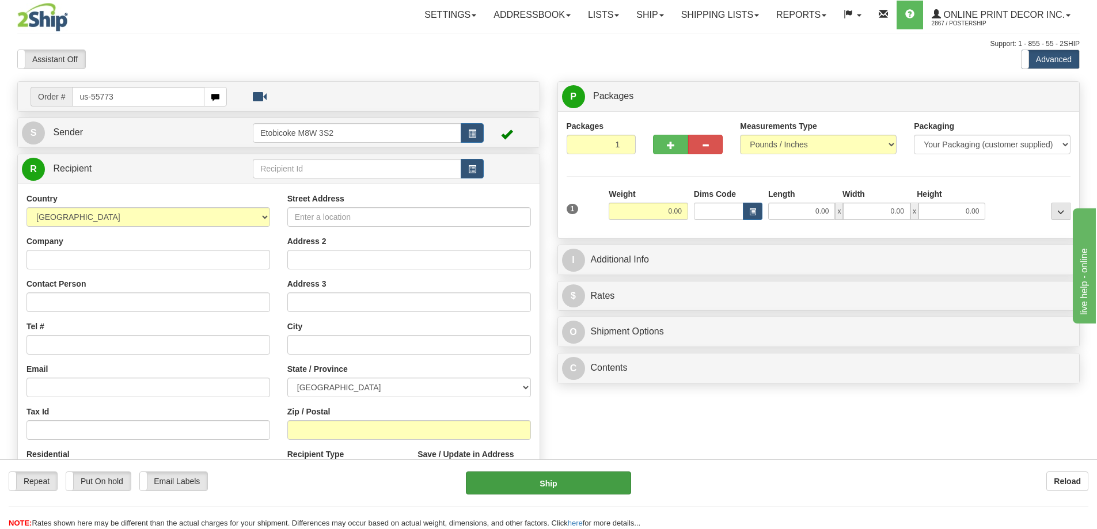
type input "us-55773"
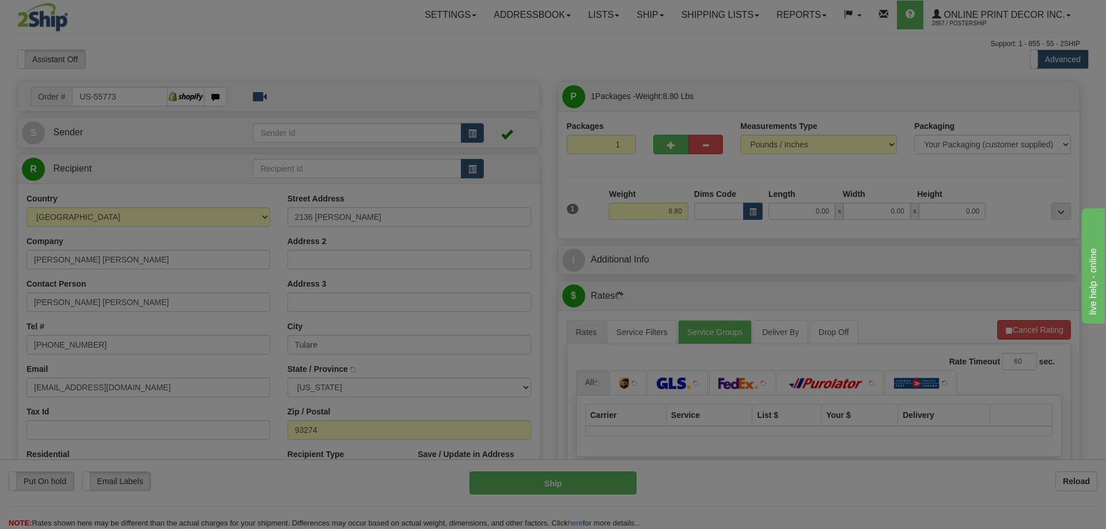
type input "TULARE"
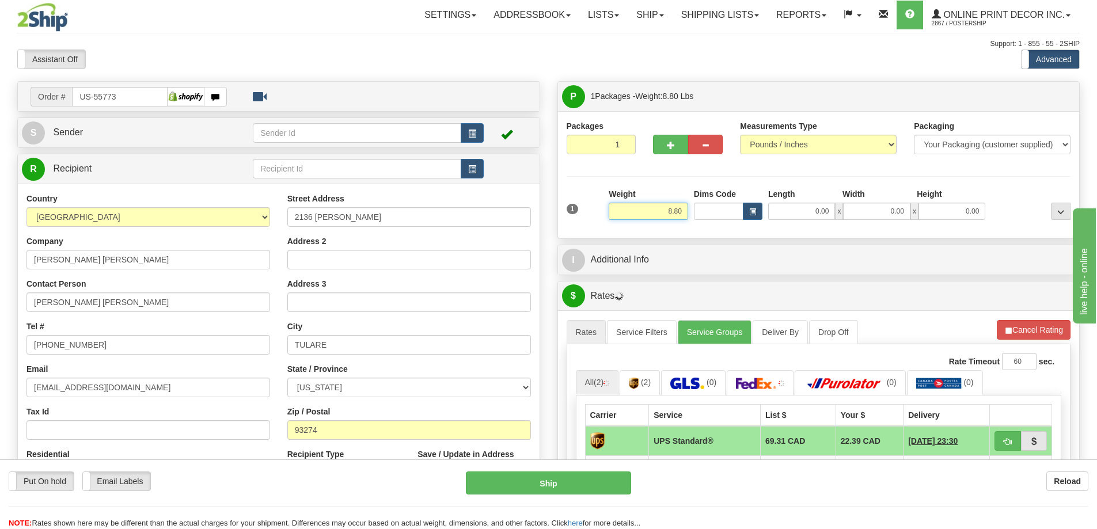
click at [687, 211] on input "8.80" at bounding box center [648, 211] width 79 height 17
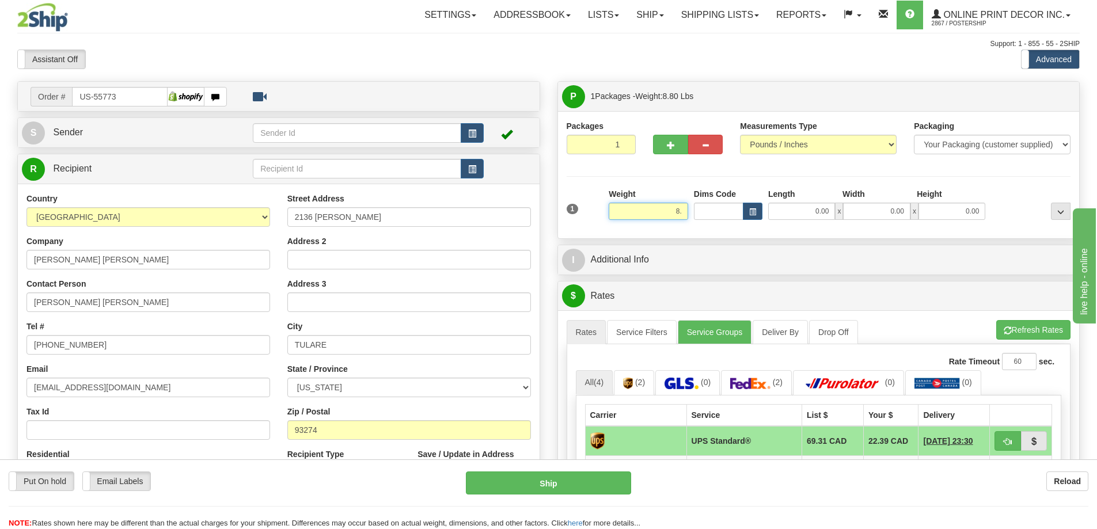
type input "8"
type input "2.00"
click at [750, 211] on span "button" at bounding box center [752, 212] width 7 height 6
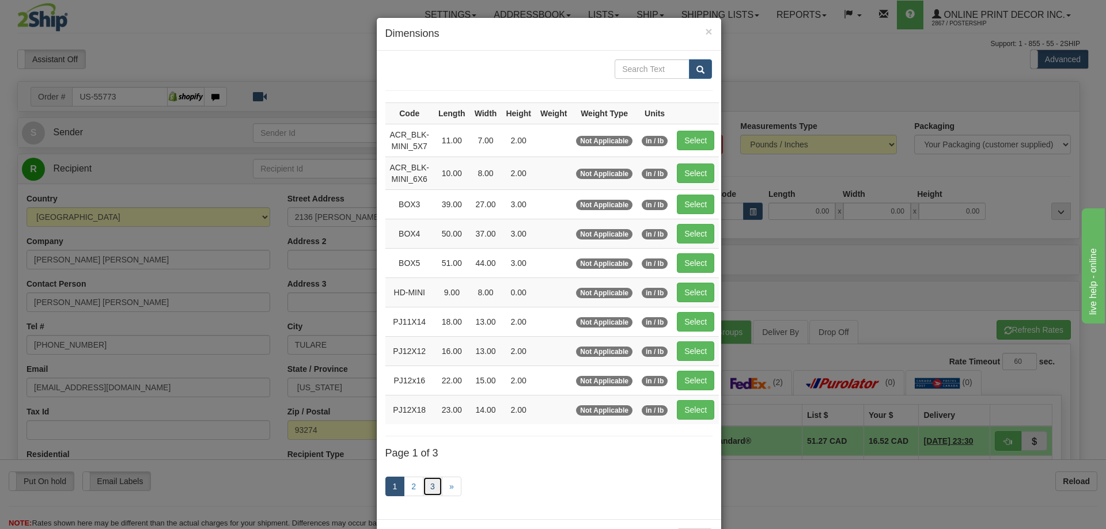
click at [425, 487] on link "3" at bounding box center [433, 487] width 20 height 20
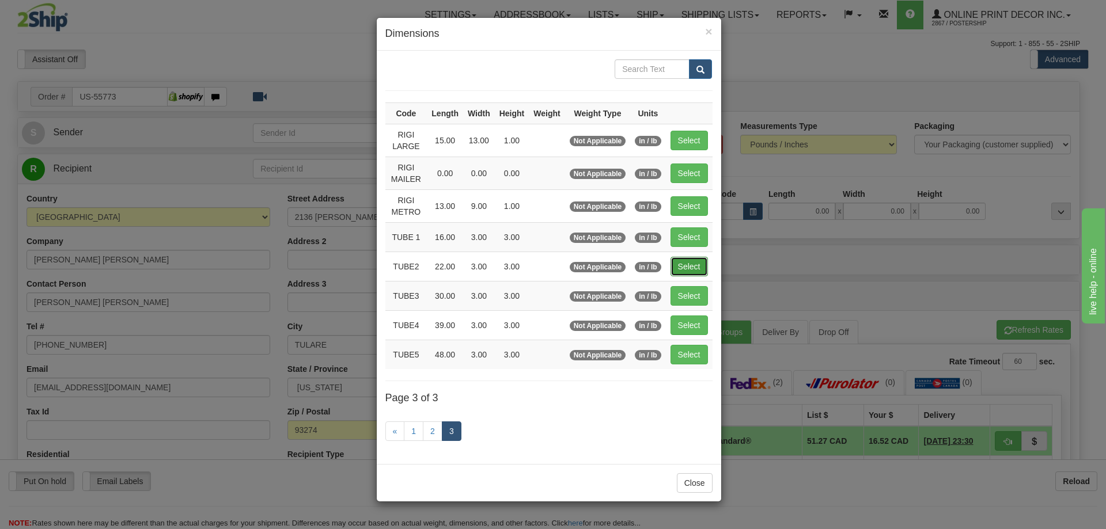
click at [695, 265] on button "Select" at bounding box center [689, 267] width 37 height 20
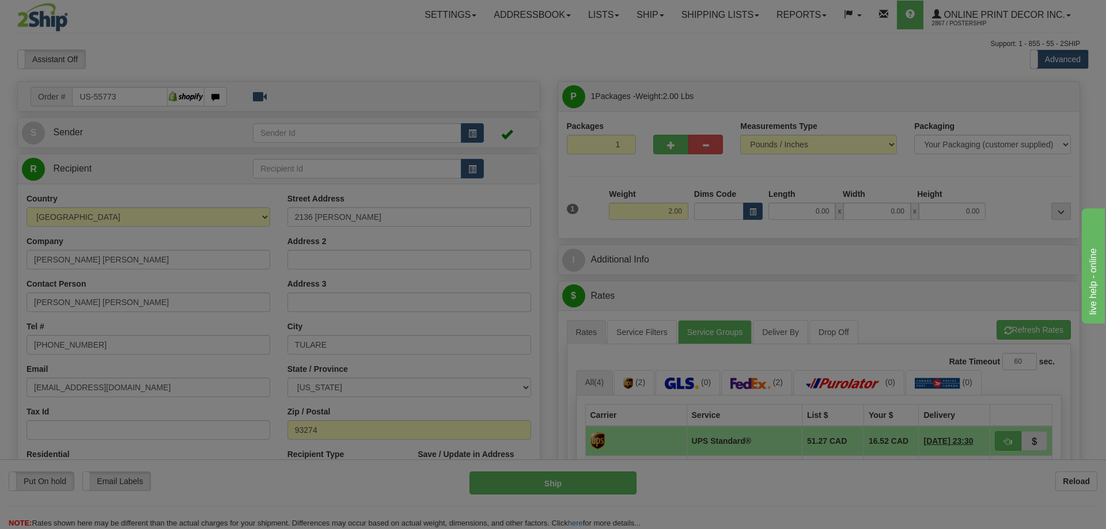
type input "TUBE2"
type input "22.00"
type input "3.00"
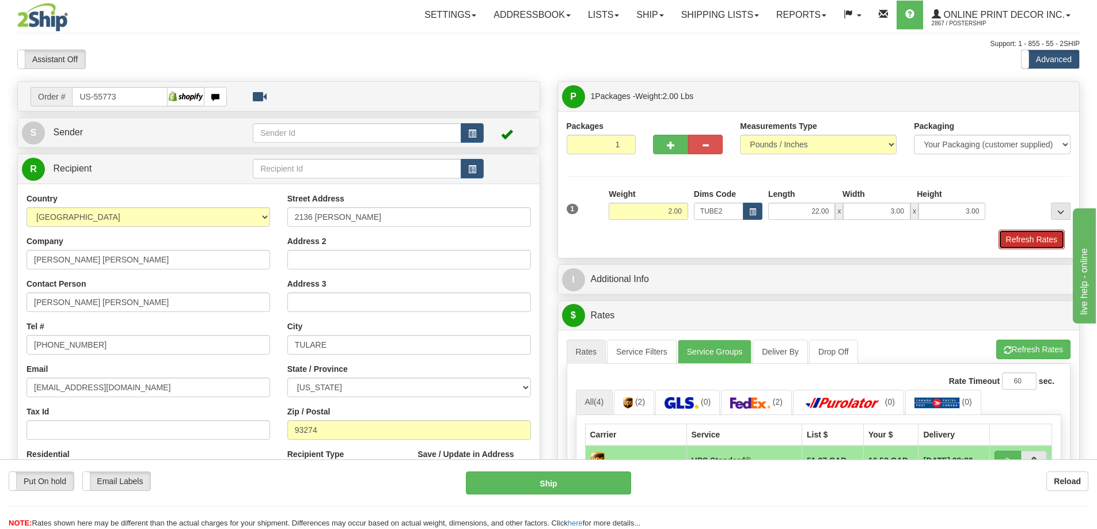
click at [1031, 237] on button "Refresh Rates" at bounding box center [1032, 240] width 66 height 20
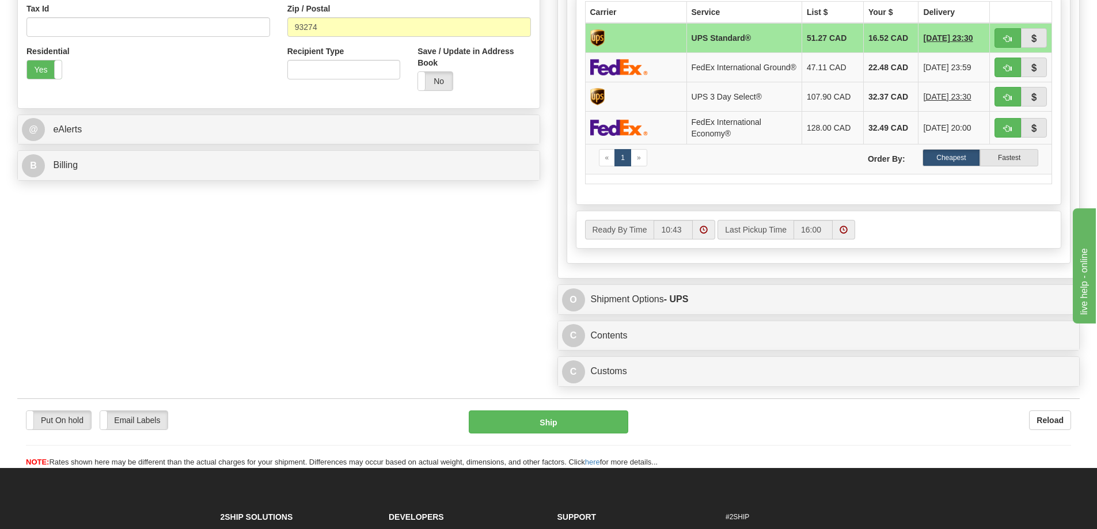
scroll to position [518, 0]
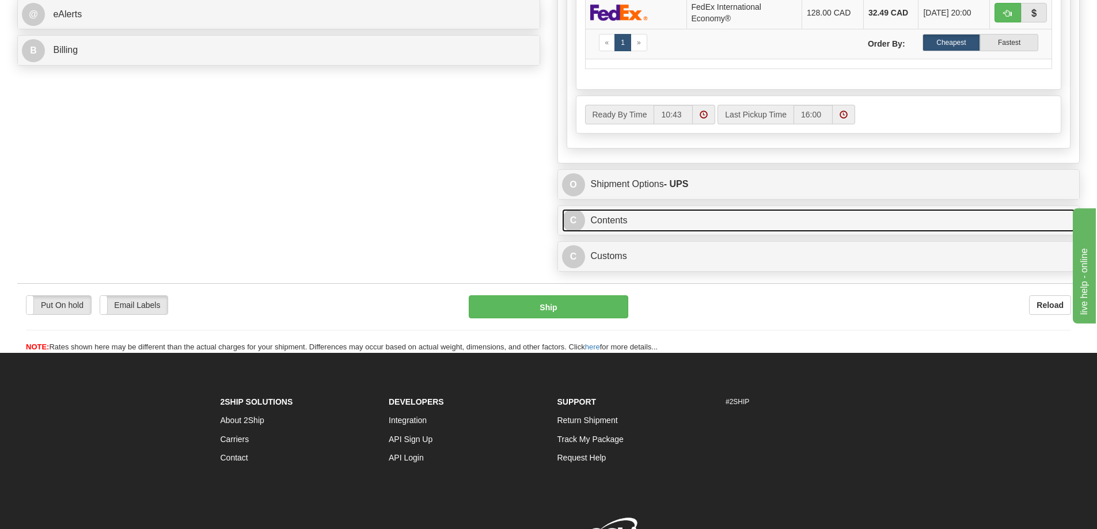
click at [796, 225] on link "C Contents" at bounding box center [819, 221] width 514 height 24
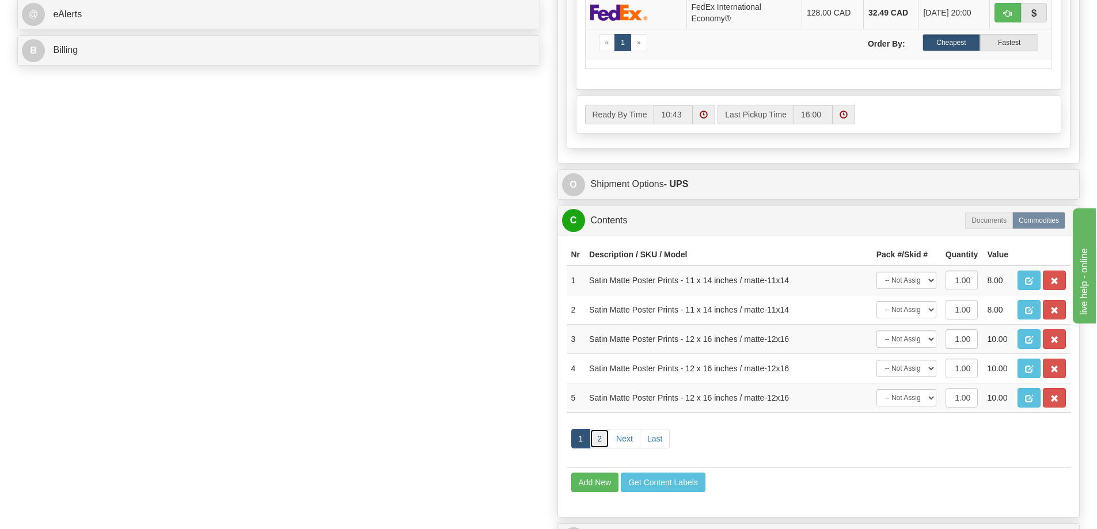
click at [599, 442] on link "2" at bounding box center [600, 439] width 20 height 20
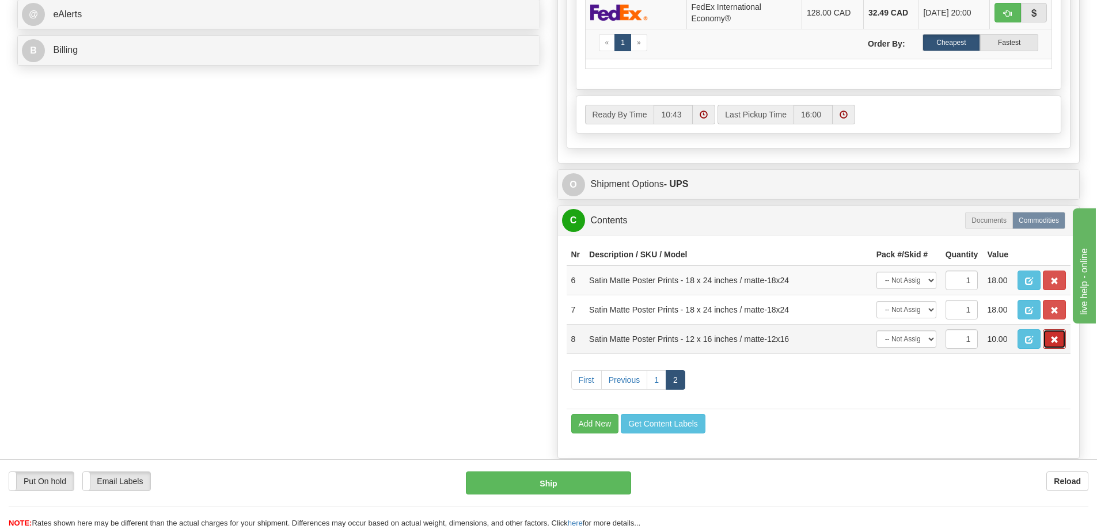
click at [1048, 342] on button "button" at bounding box center [1054, 340] width 23 height 20
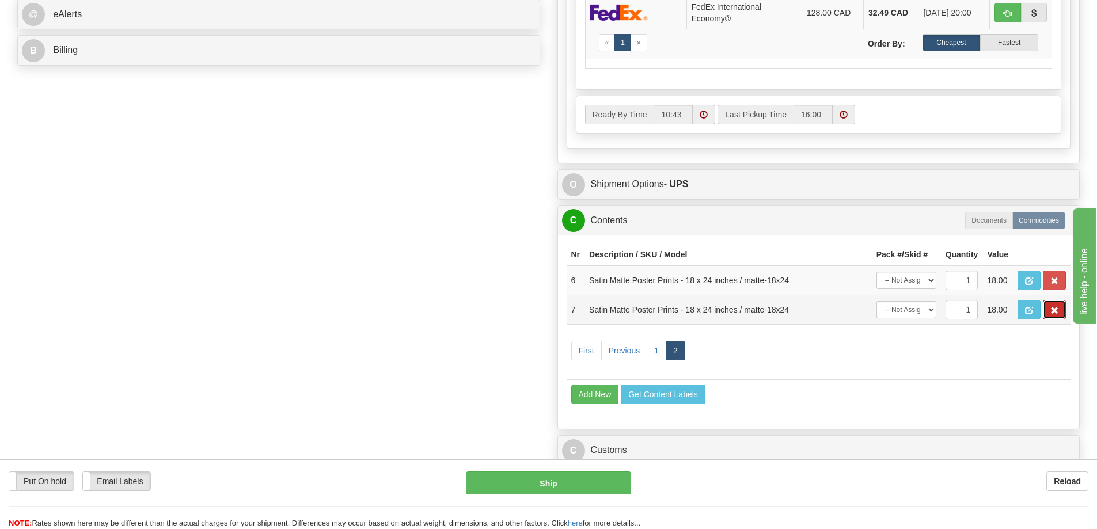
click at [1052, 315] on span "button" at bounding box center [1055, 310] width 8 height 7
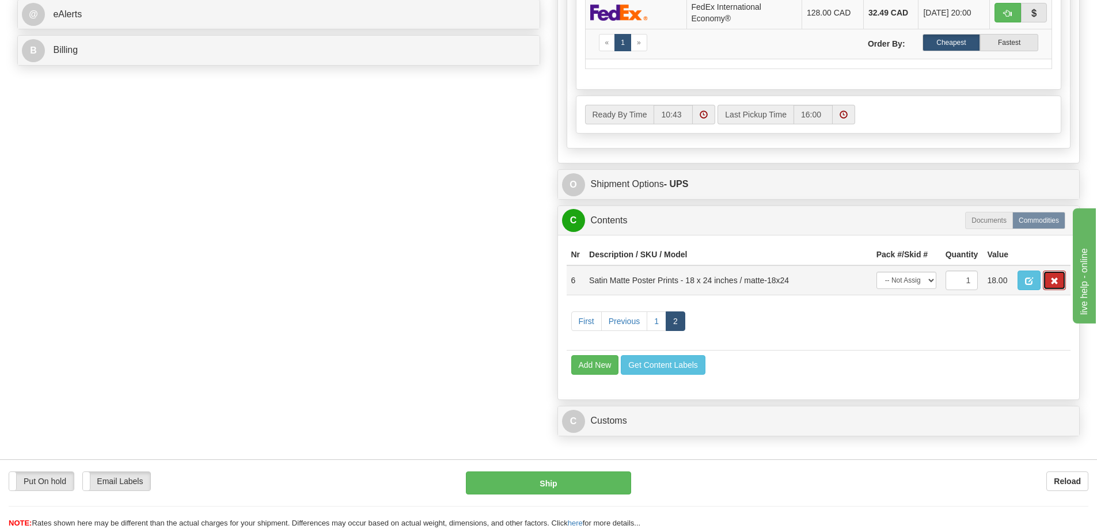
click at [1053, 285] on span "button" at bounding box center [1055, 281] width 8 height 7
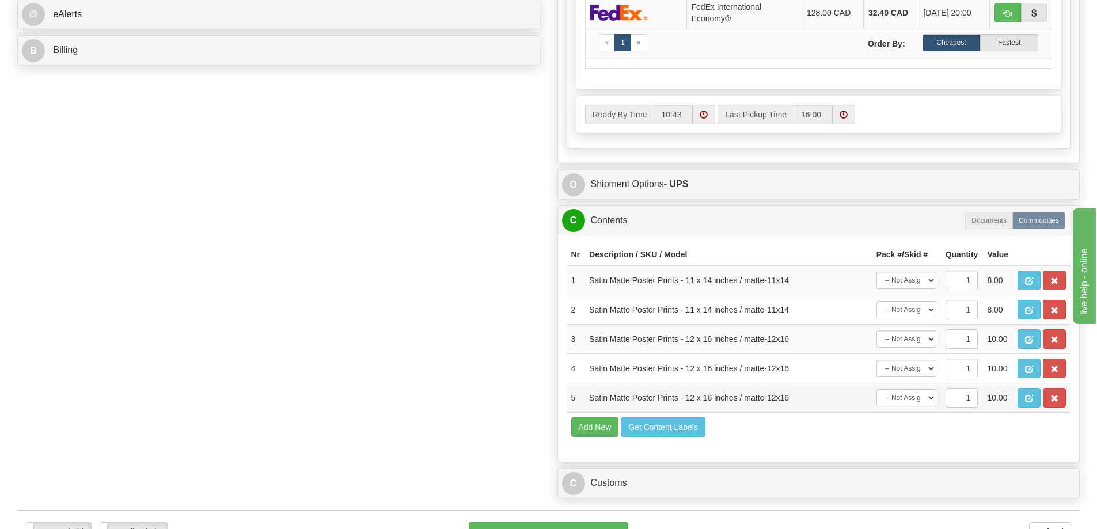
click at [1043, 391] on td at bounding box center [1042, 398] width 58 height 29
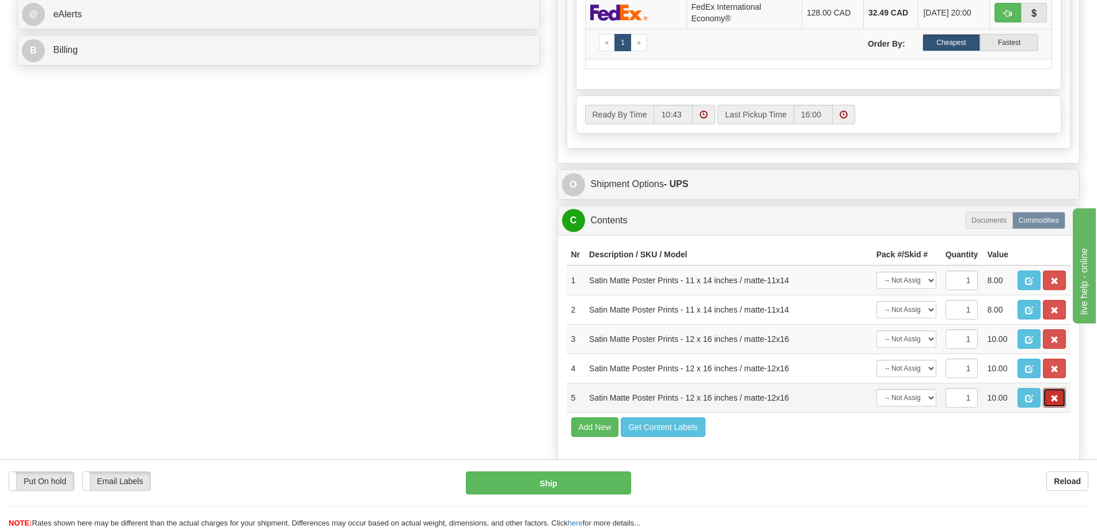
click at [1054, 403] on span "button" at bounding box center [1055, 398] width 8 height 7
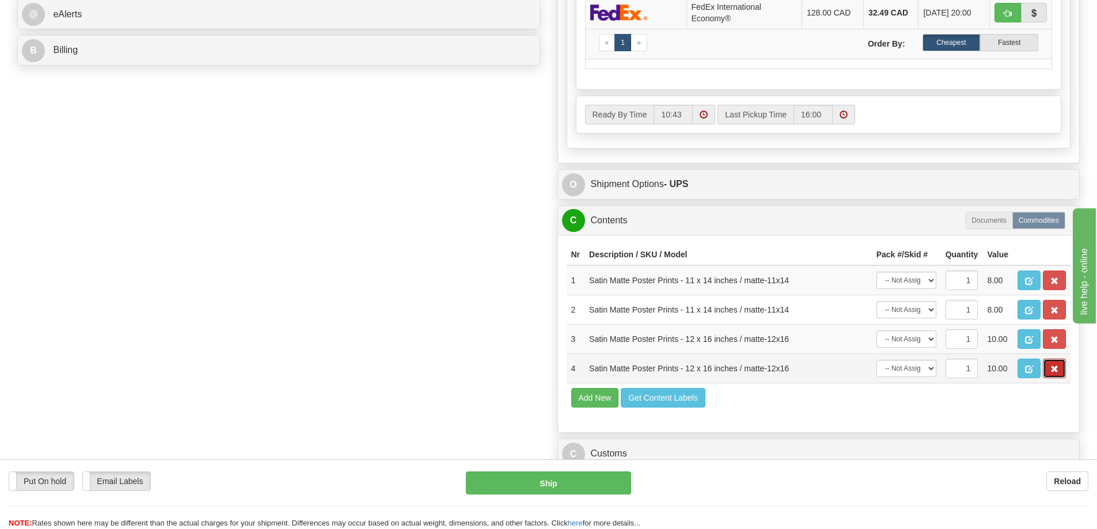
click at [1061, 377] on button "button" at bounding box center [1054, 369] width 23 height 20
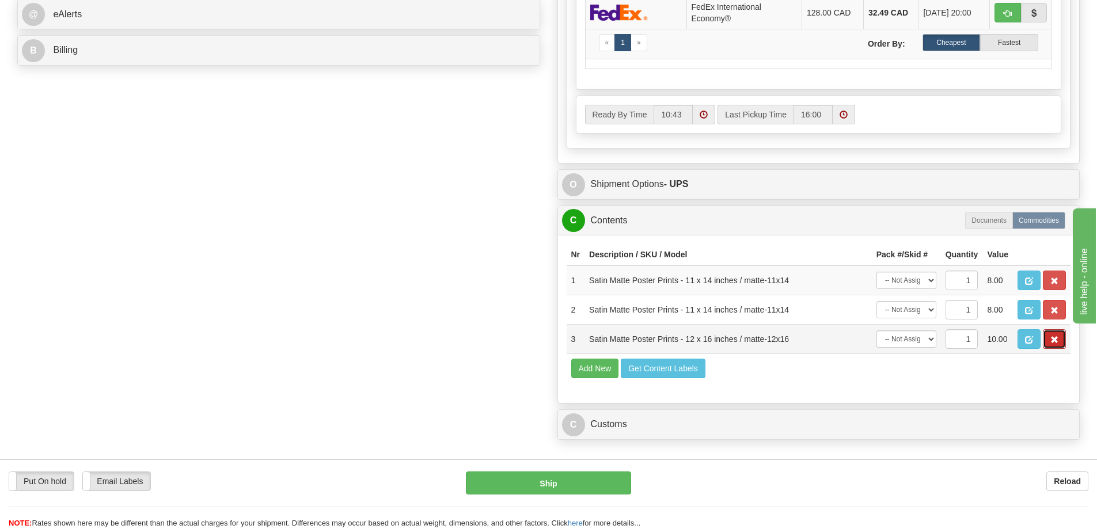
click at [1060, 349] on button "button" at bounding box center [1054, 340] width 23 height 20
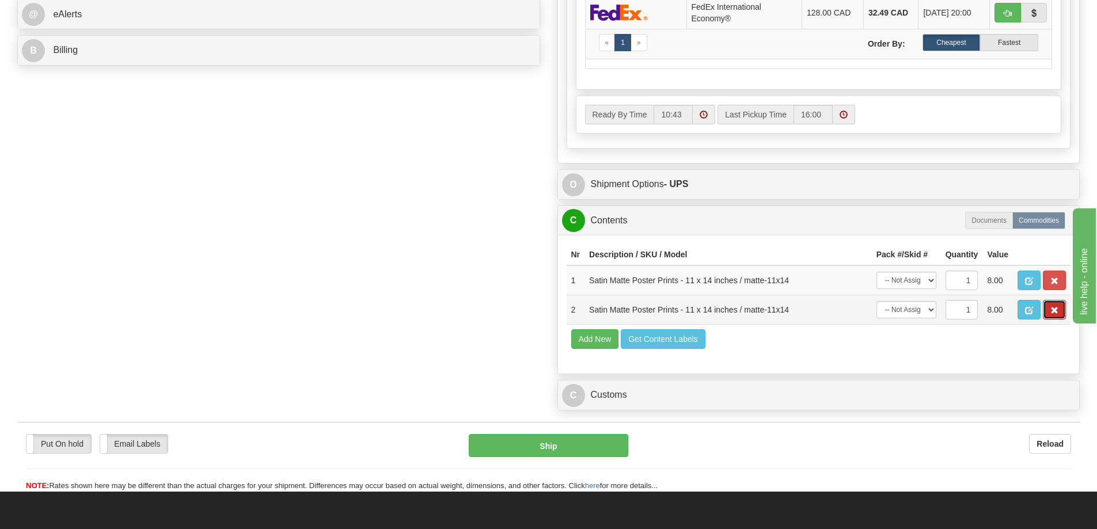
click at [1062, 320] on button "button" at bounding box center [1054, 310] width 23 height 20
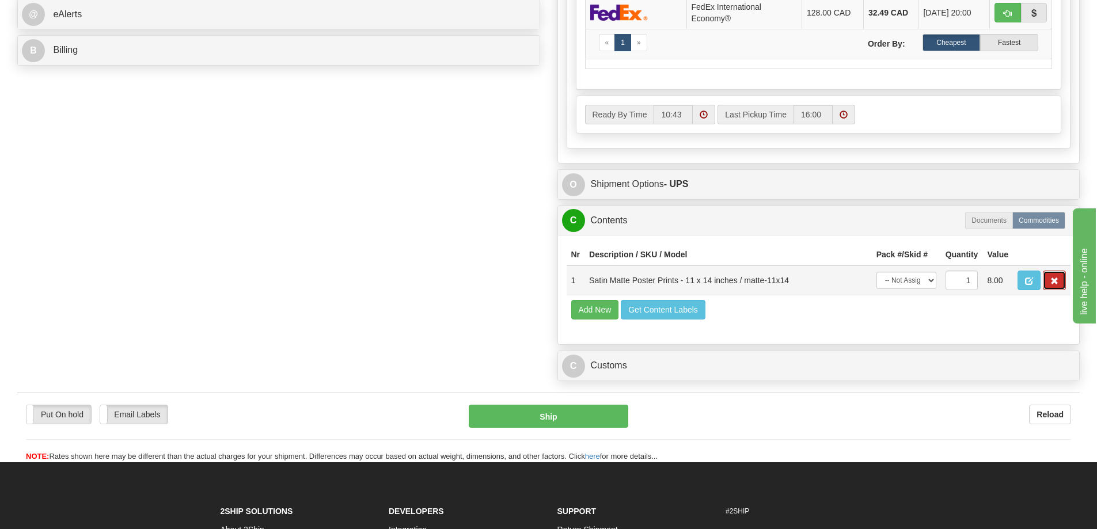
click at [1055, 285] on span "button" at bounding box center [1055, 281] width 8 height 7
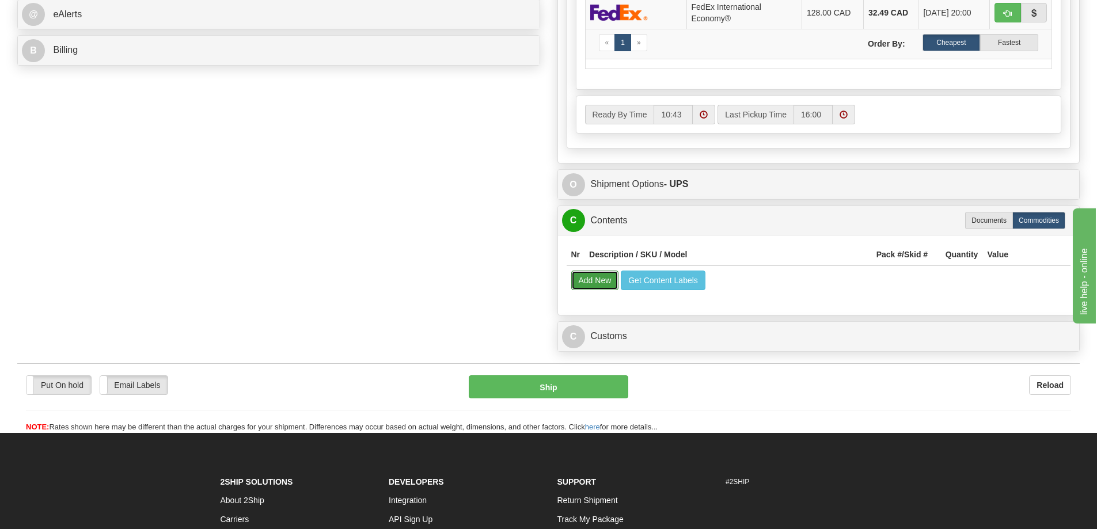
click at [597, 283] on button "Add New" at bounding box center [595, 281] width 48 height 20
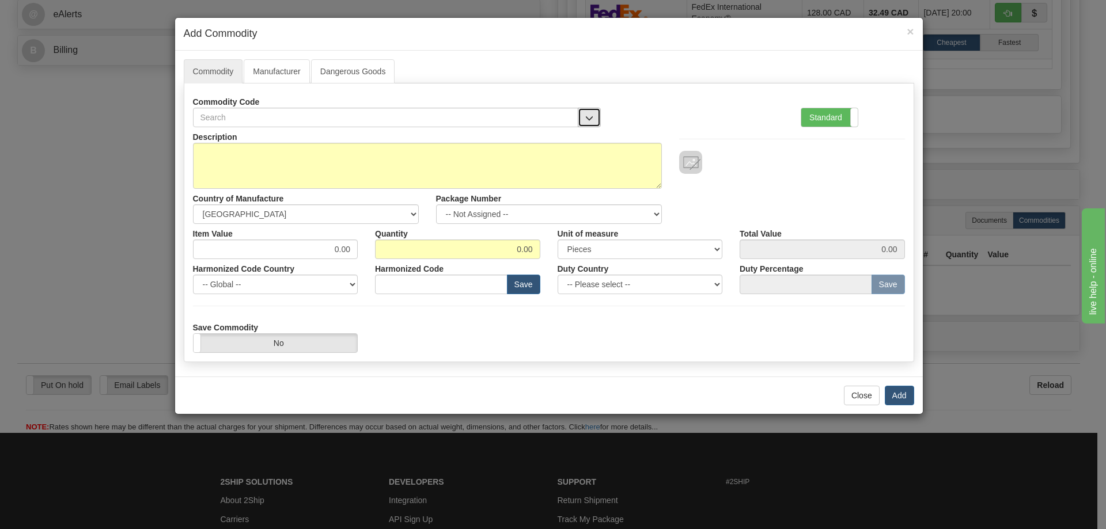
click at [588, 115] on span "button" at bounding box center [589, 118] width 8 height 7
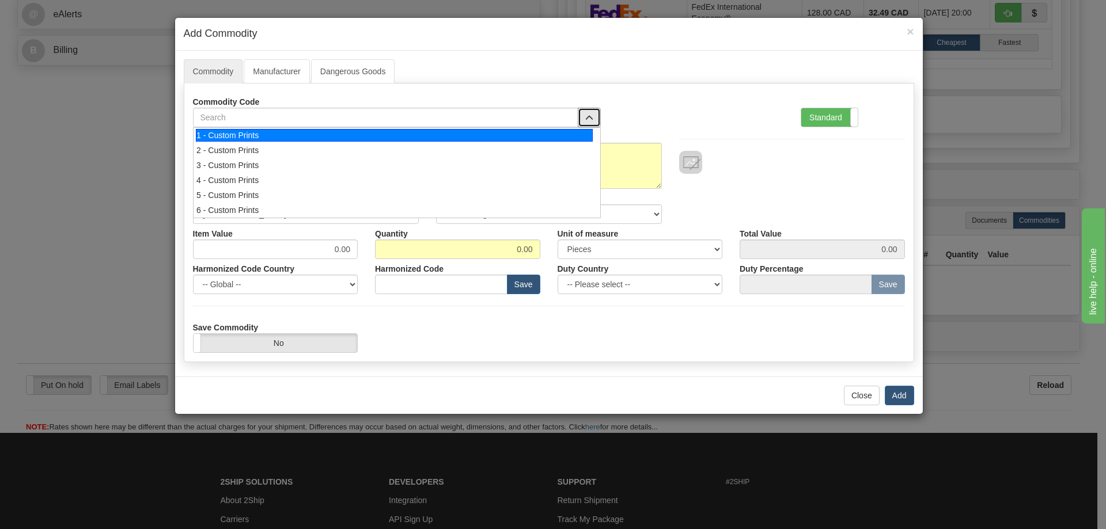
click at [564, 133] on div "1 - Custom Prints" at bounding box center [394, 135] width 397 height 13
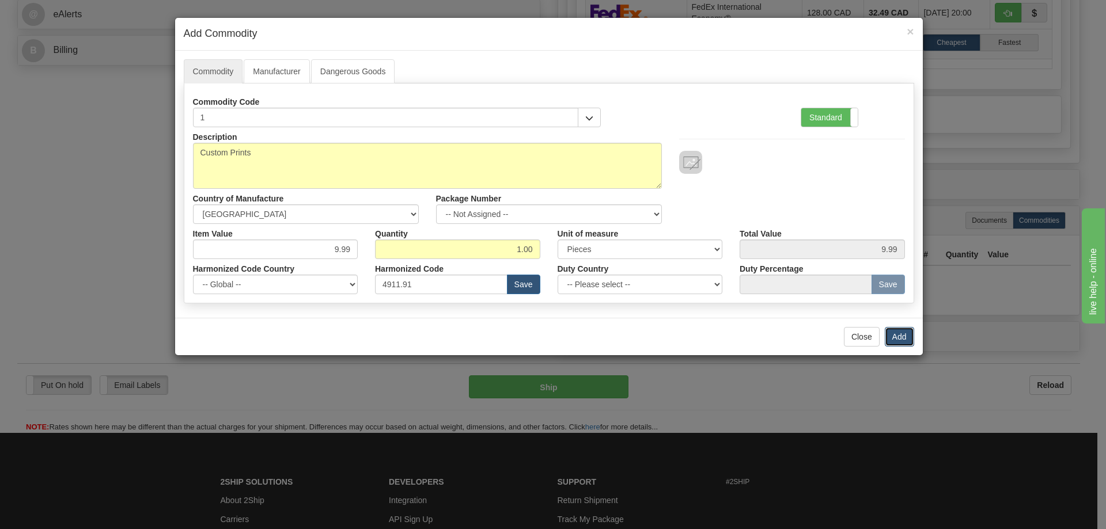
click at [899, 338] on button "Add" at bounding box center [899, 337] width 29 height 20
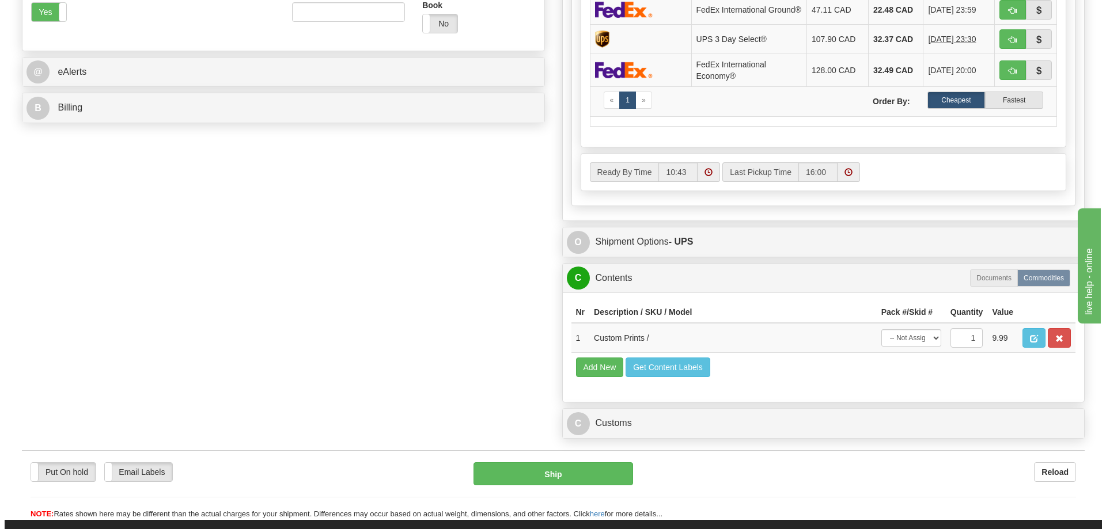
scroll to position [346, 0]
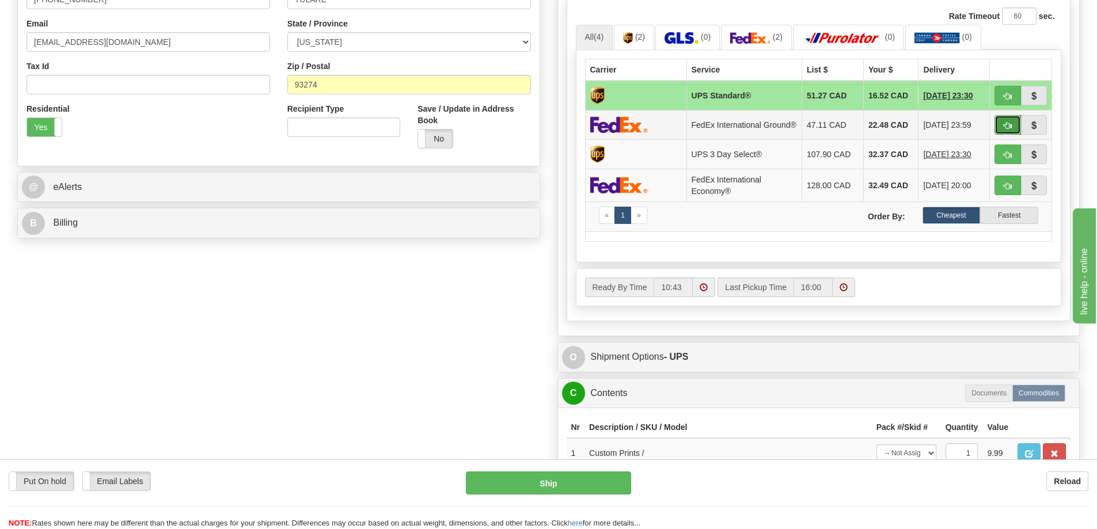
click at [1010, 124] on button "button" at bounding box center [1008, 125] width 26 height 20
type input "92"
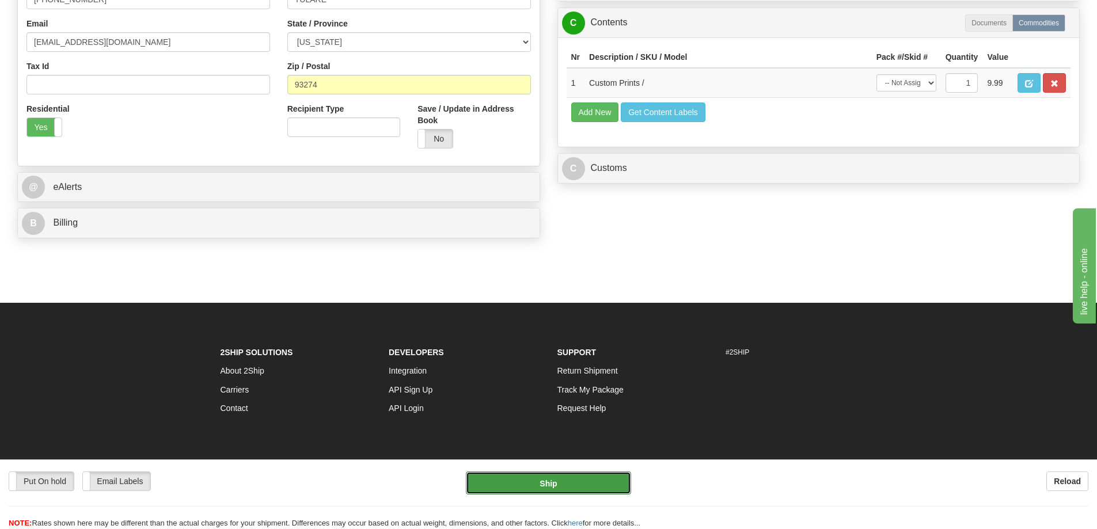
click at [602, 475] on button "Ship" at bounding box center [548, 483] width 165 height 23
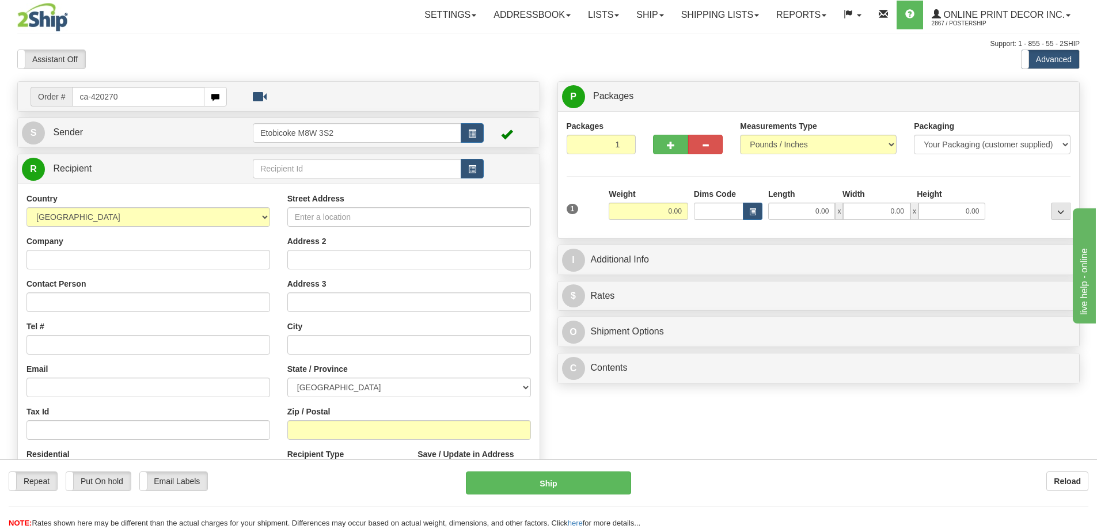
type input "ca-420270"
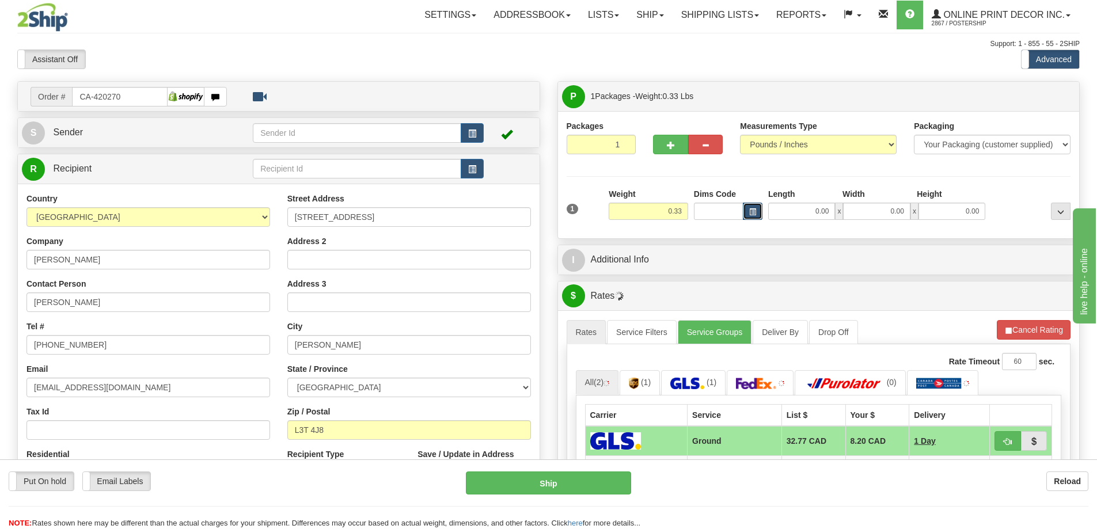
click at [749, 211] on span "button" at bounding box center [752, 212] width 7 height 6
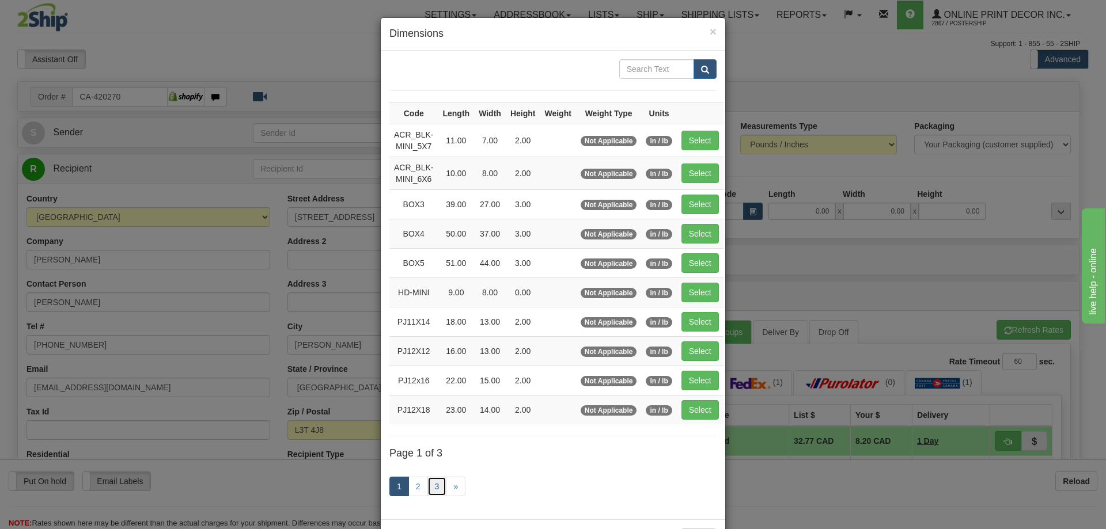
click at [431, 489] on link "3" at bounding box center [437, 487] width 20 height 20
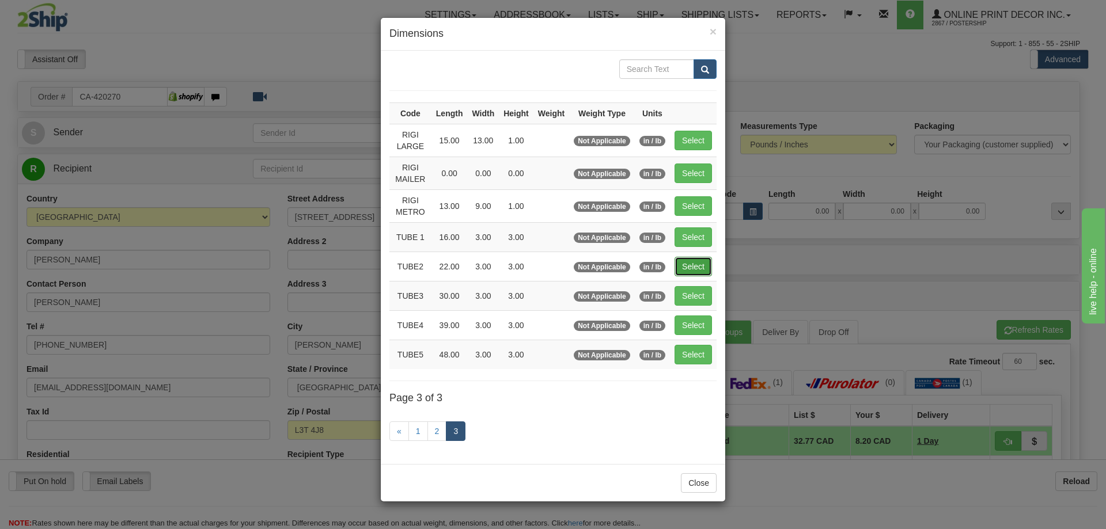
click at [698, 264] on button "Select" at bounding box center [693, 267] width 37 height 20
type input "TUBE2"
type input "22.00"
type input "3.00"
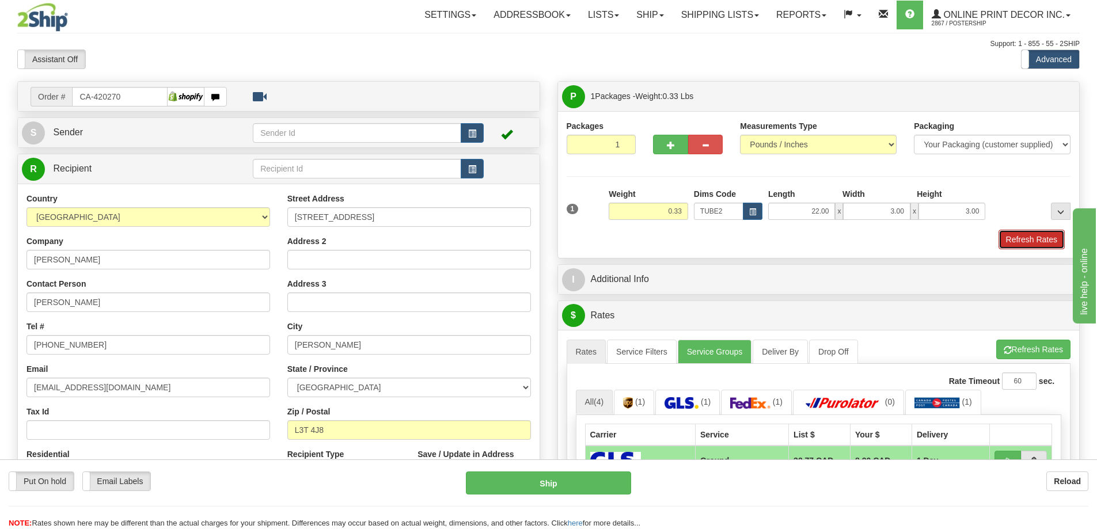
click at [1035, 240] on button "Refresh Rates" at bounding box center [1032, 240] width 66 height 20
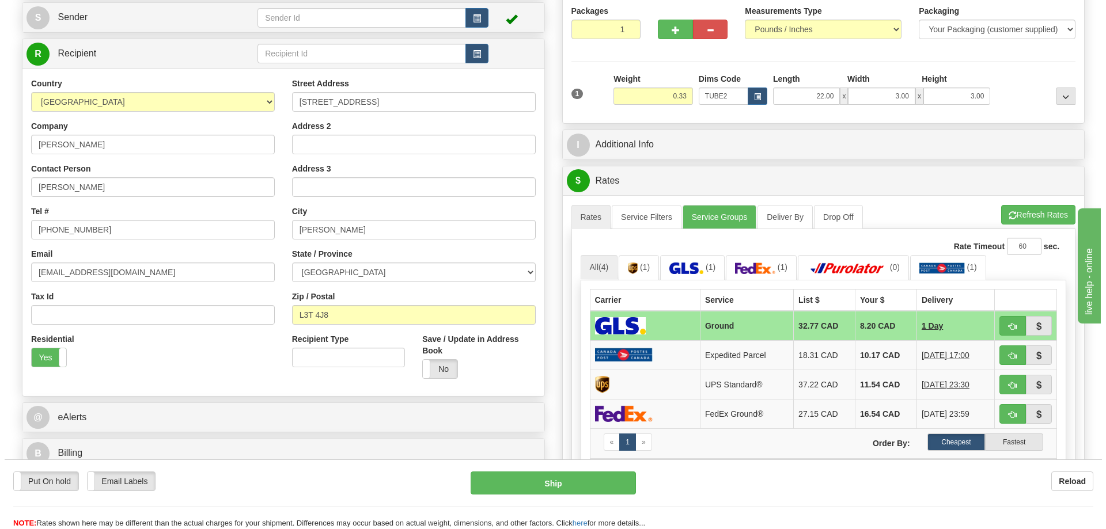
scroll to position [173, 0]
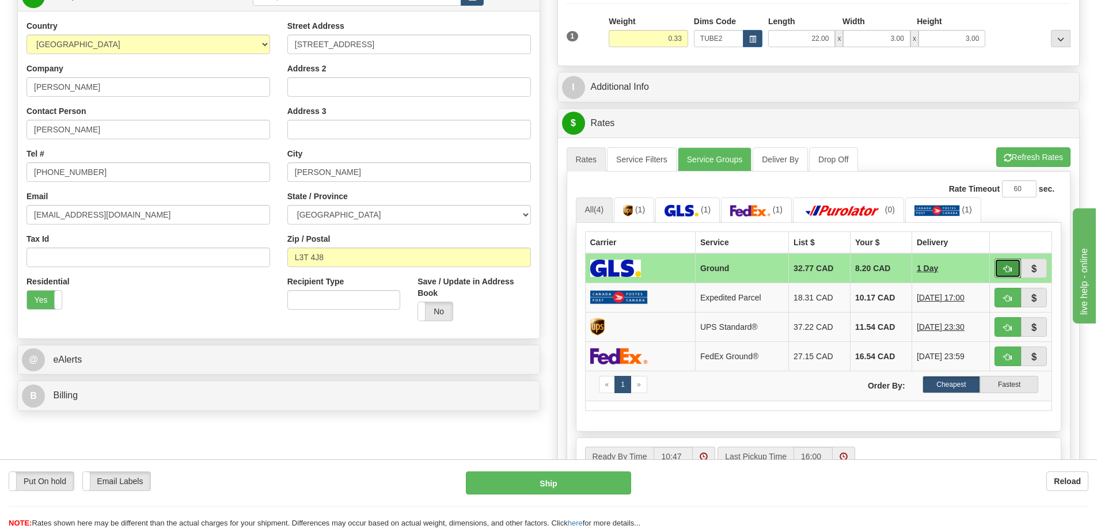
click at [1008, 268] on span "button" at bounding box center [1008, 269] width 8 height 7
type input "1"
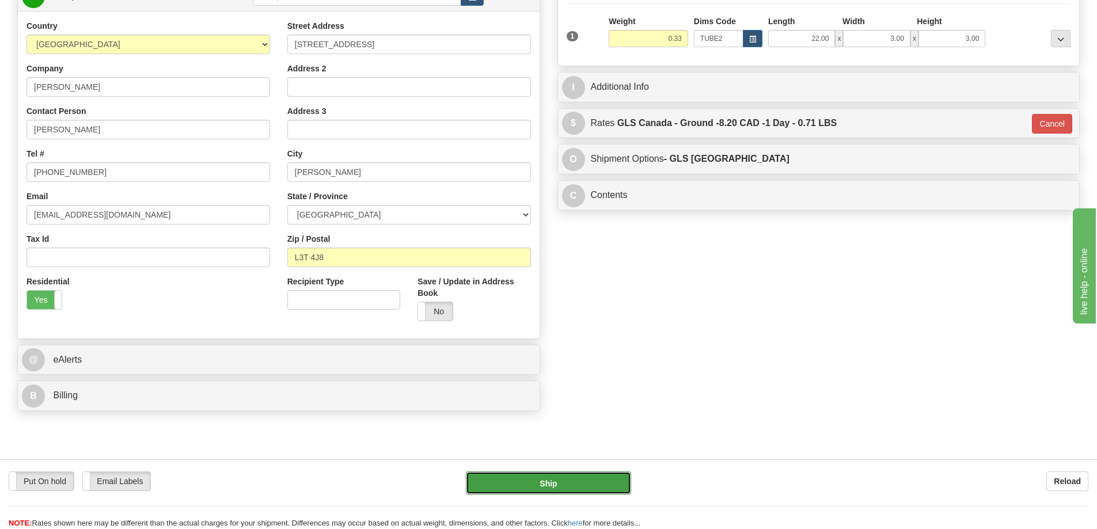
click at [609, 476] on button "Ship" at bounding box center [548, 483] width 165 height 23
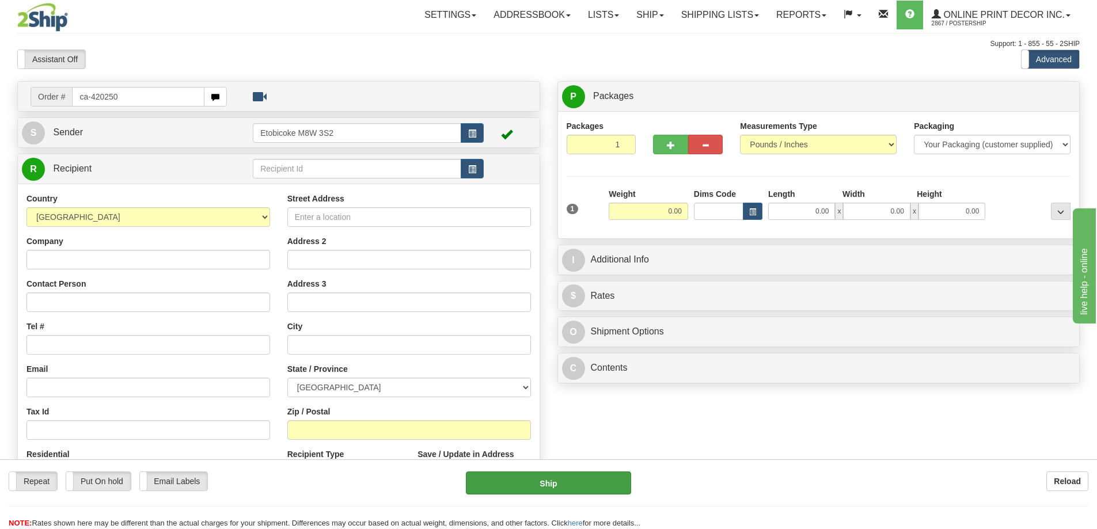
type input "ca-420250"
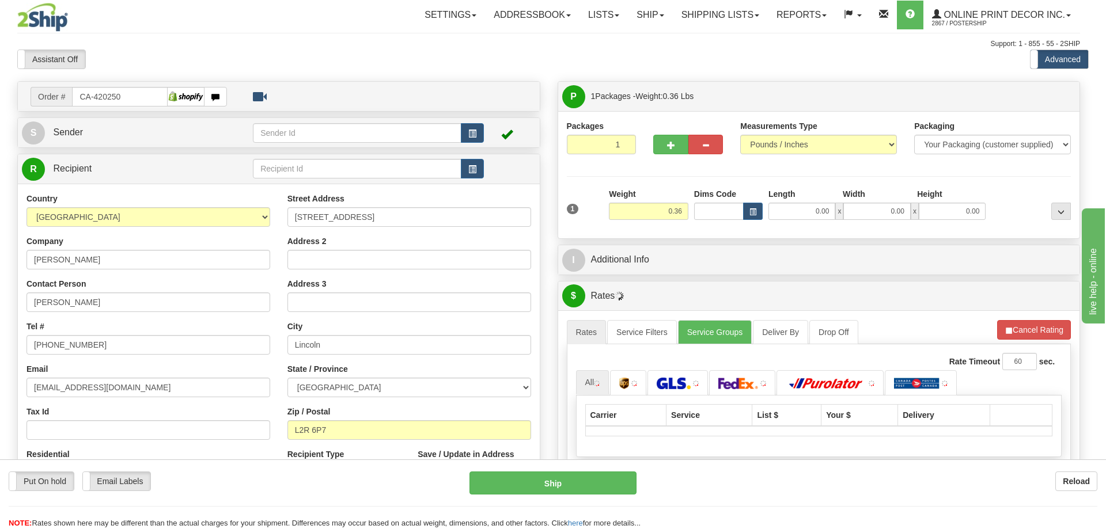
type input "ST CATHARINES"
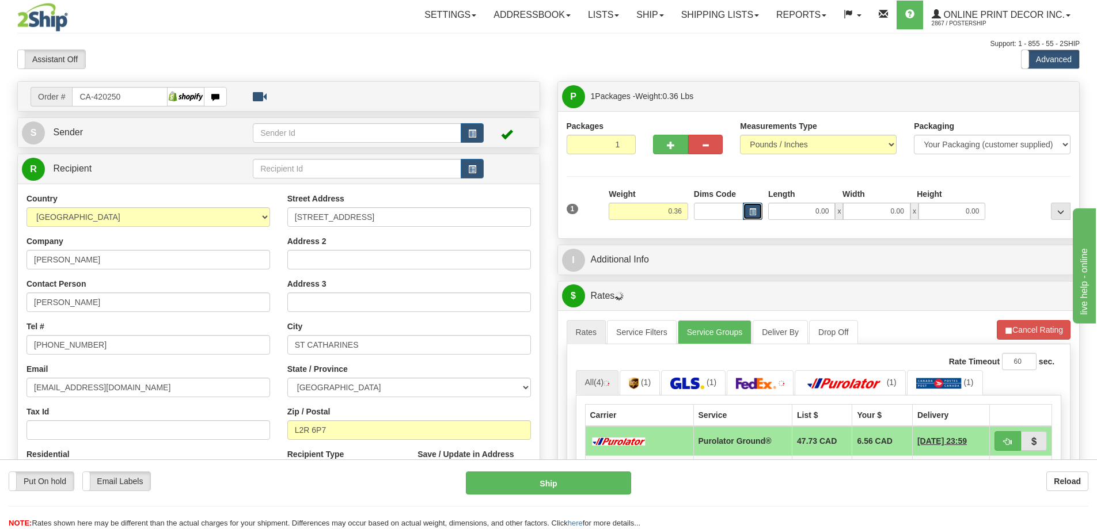
click at [755, 208] on button "button" at bounding box center [753, 211] width 20 height 17
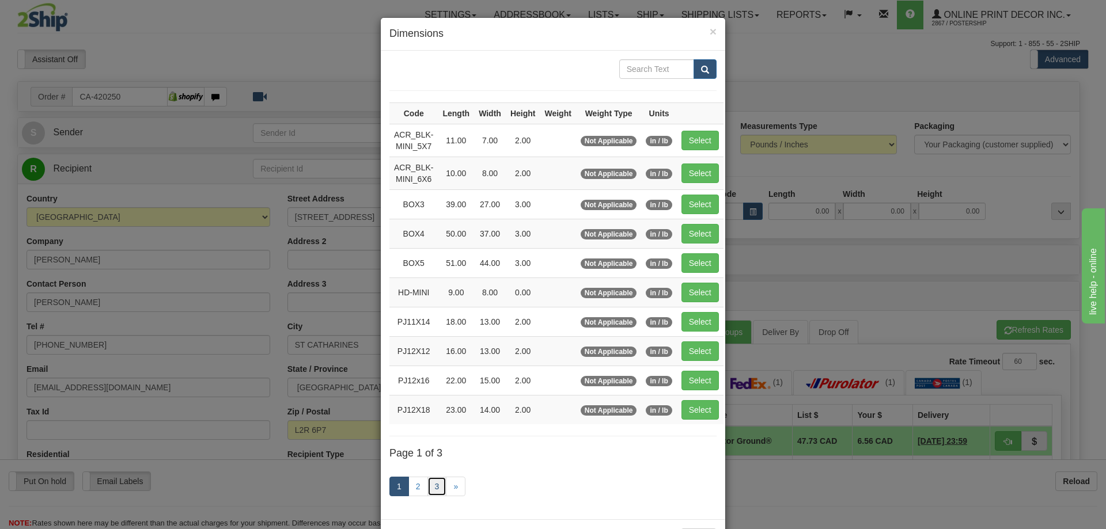
click at [430, 483] on link "3" at bounding box center [437, 487] width 20 height 20
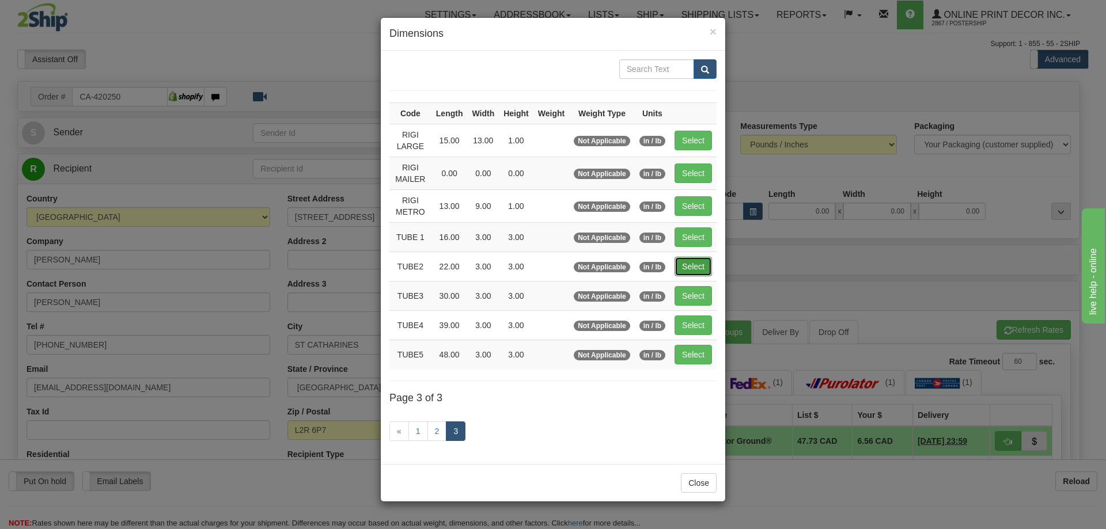
click at [690, 267] on button "Select" at bounding box center [693, 267] width 37 height 20
type input "TUBE2"
type input "22.00"
type input "3.00"
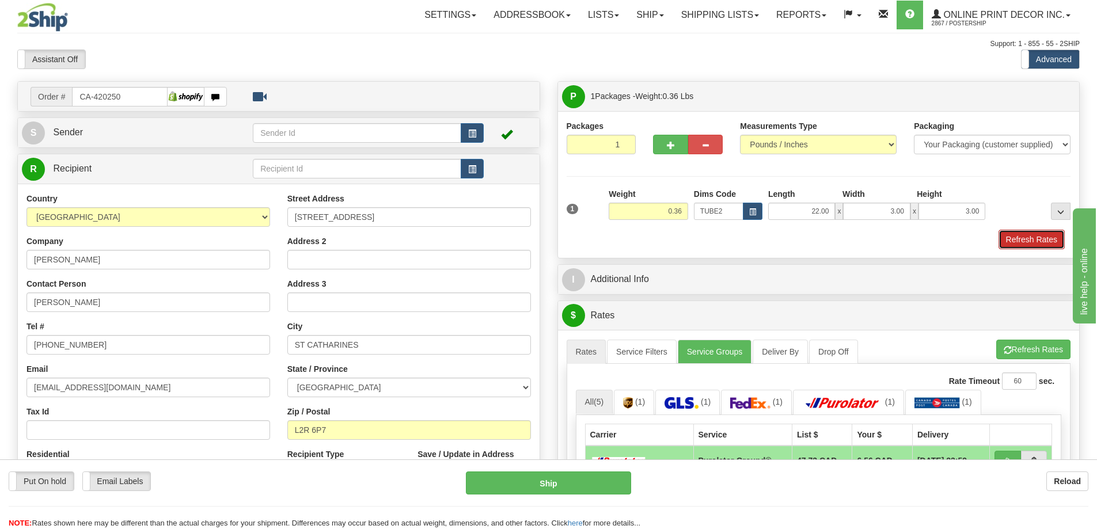
click at [1022, 236] on button "Refresh Rates" at bounding box center [1032, 240] width 66 height 20
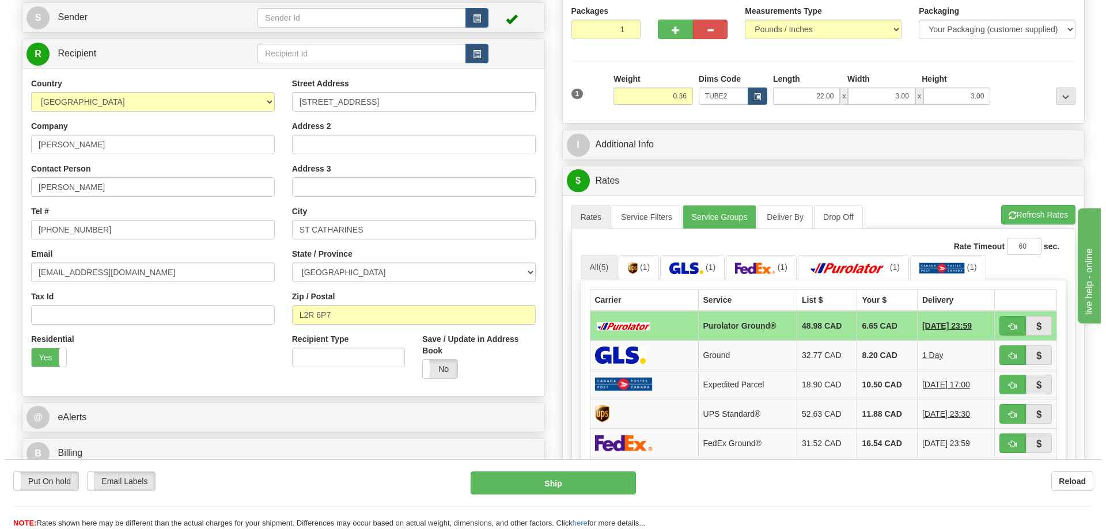
scroll to position [173, 0]
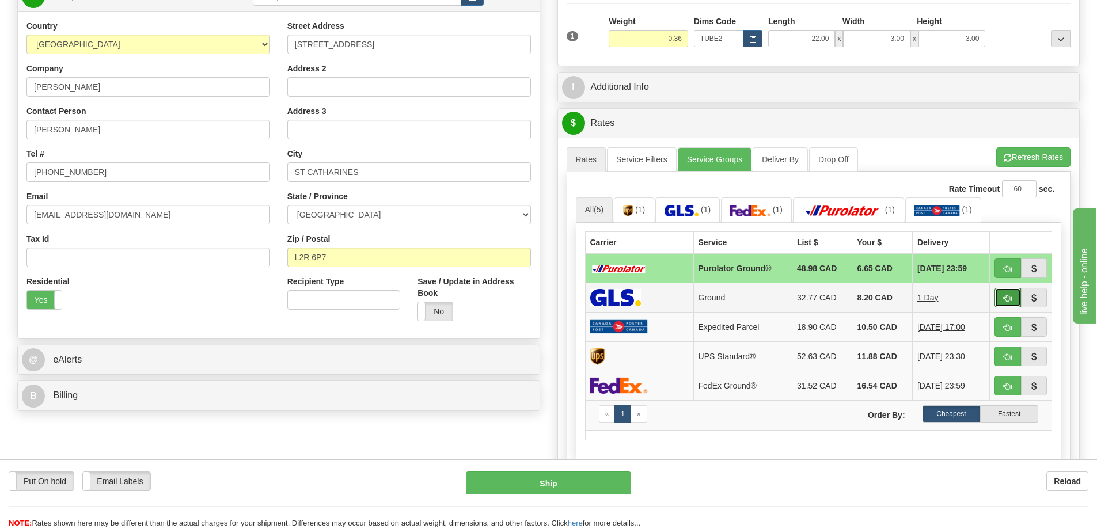
click at [1005, 297] on span "button" at bounding box center [1008, 298] width 8 height 7
type input "1"
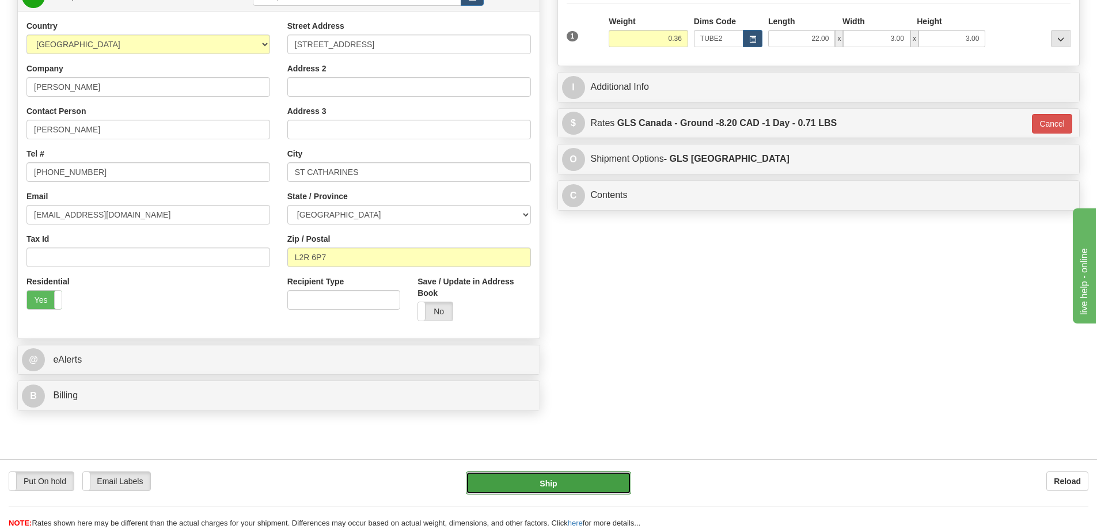
click at [584, 477] on button "Ship" at bounding box center [548, 483] width 165 height 23
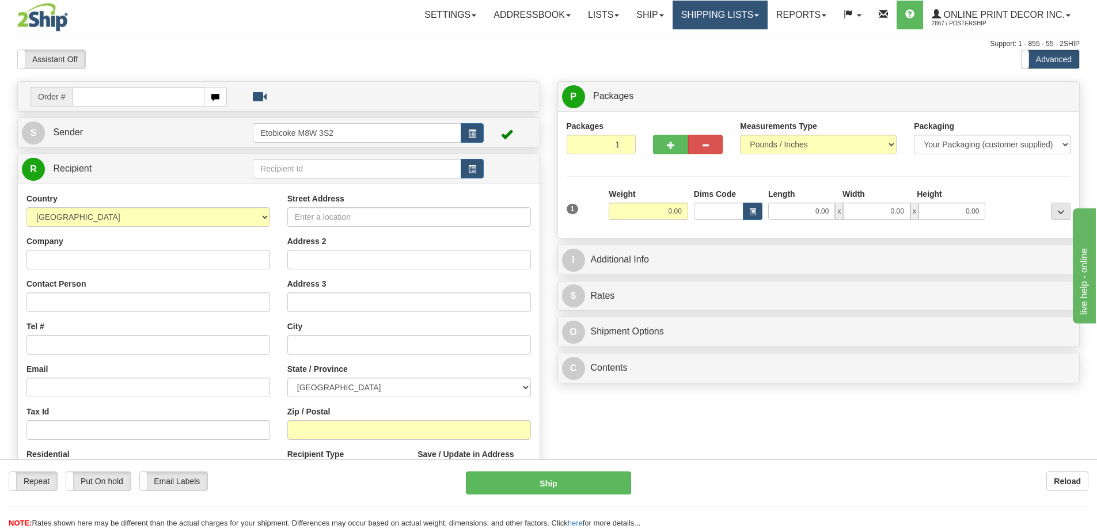
click at [710, 17] on link "Shipping lists" at bounding box center [720, 15] width 95 height 29
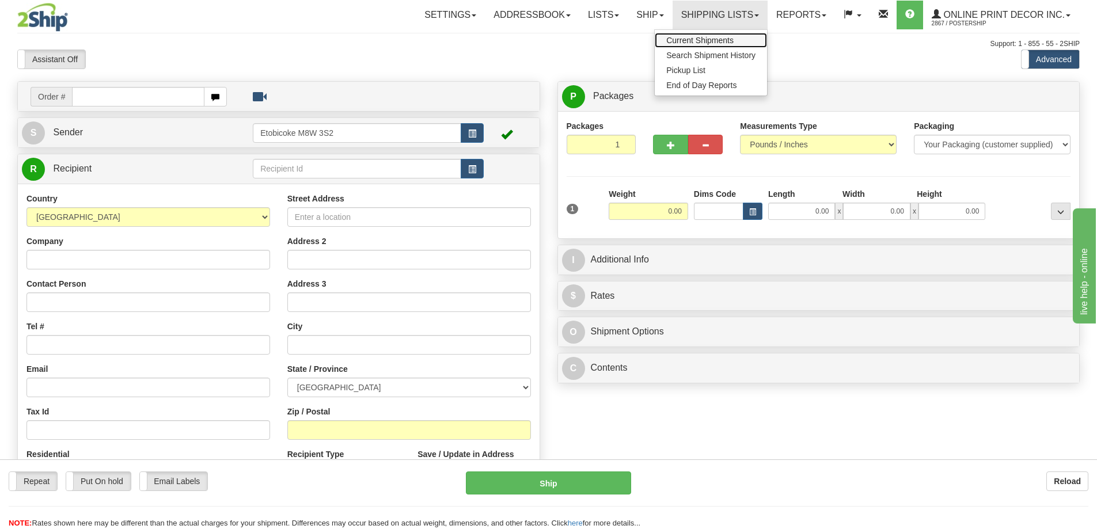
click at [702, 39] on span "Current Shipments" at bounding box center [699, 40] width 67 height 9
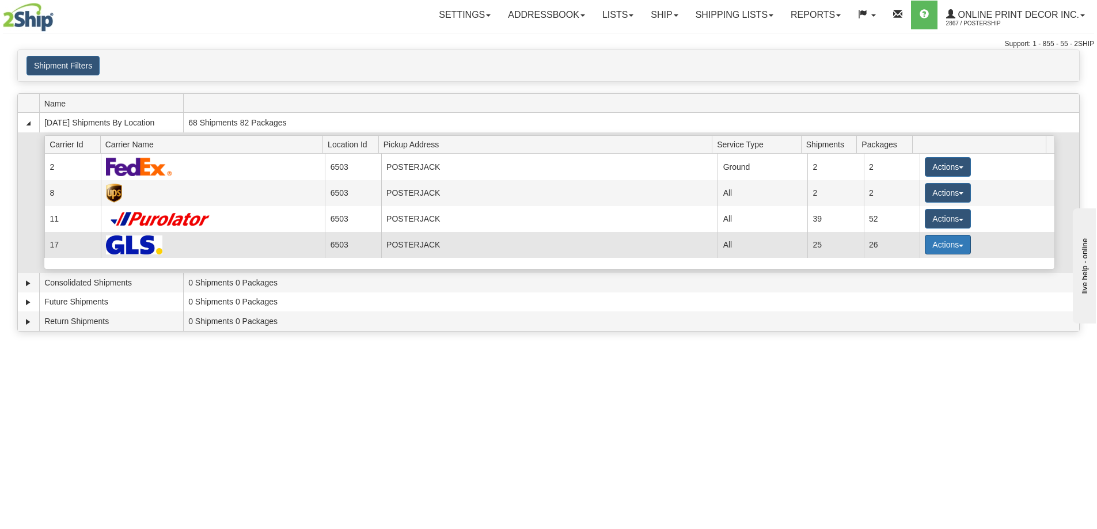
click at [931, 245] on button "Actions" at bounding box center [948, 245] width 46 height 20
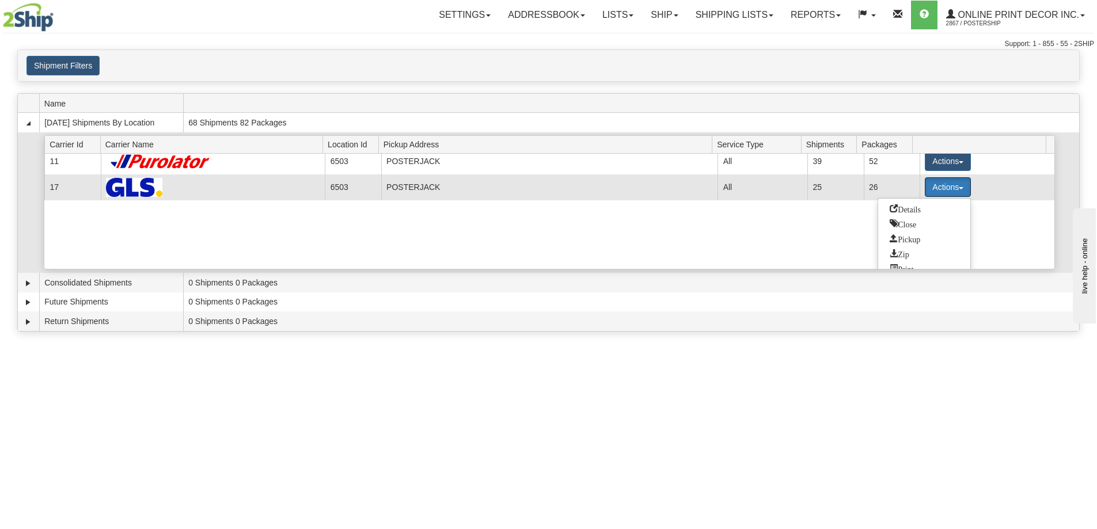
scroll to position [69, 0]
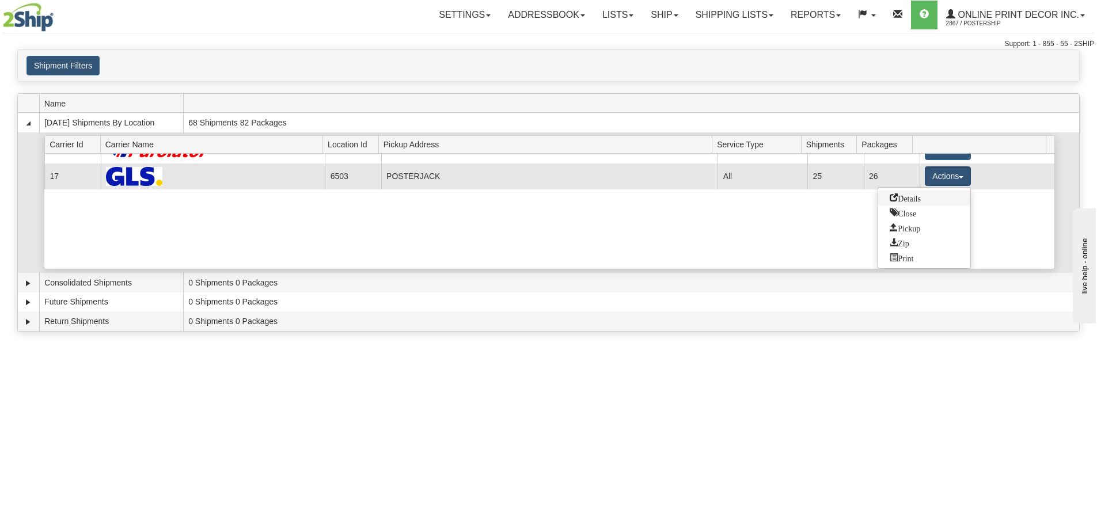
click at [897, 199] on span "Details" at bounding box center [905, 198] width 31 height 8
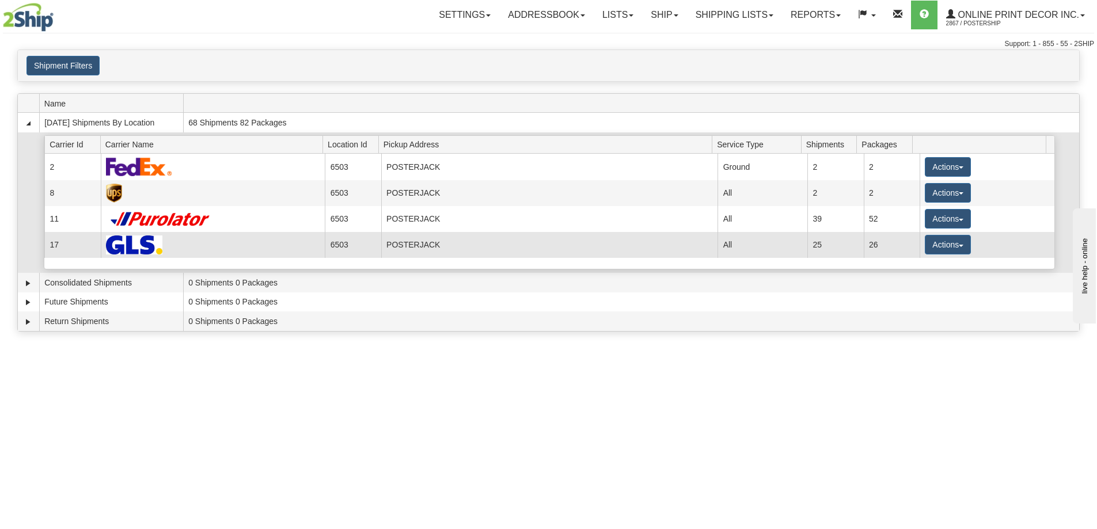
scroll to position [0, 0]
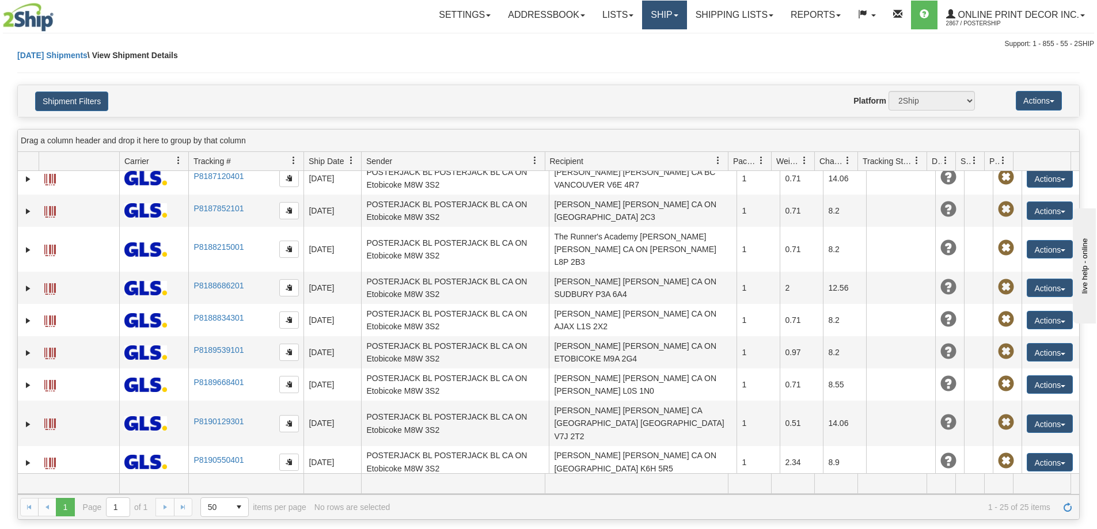
click at [661, 14] on link "Ship" at bounding box center [664, 15] width 44 height 29
click at [628, 39] on span "Ship Screen" at bounding box center [616, 40] width 44 height 9
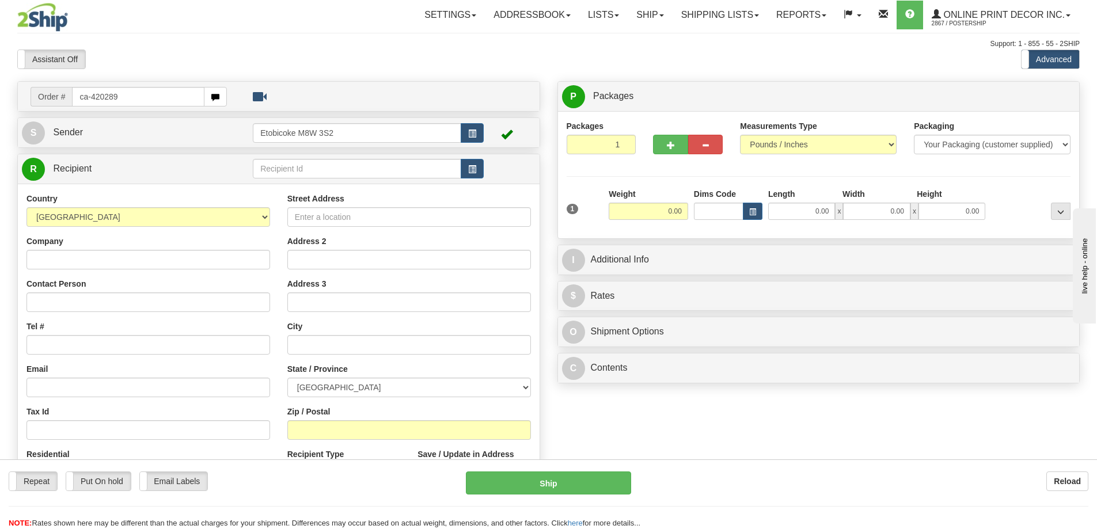
type input "ca-420289"
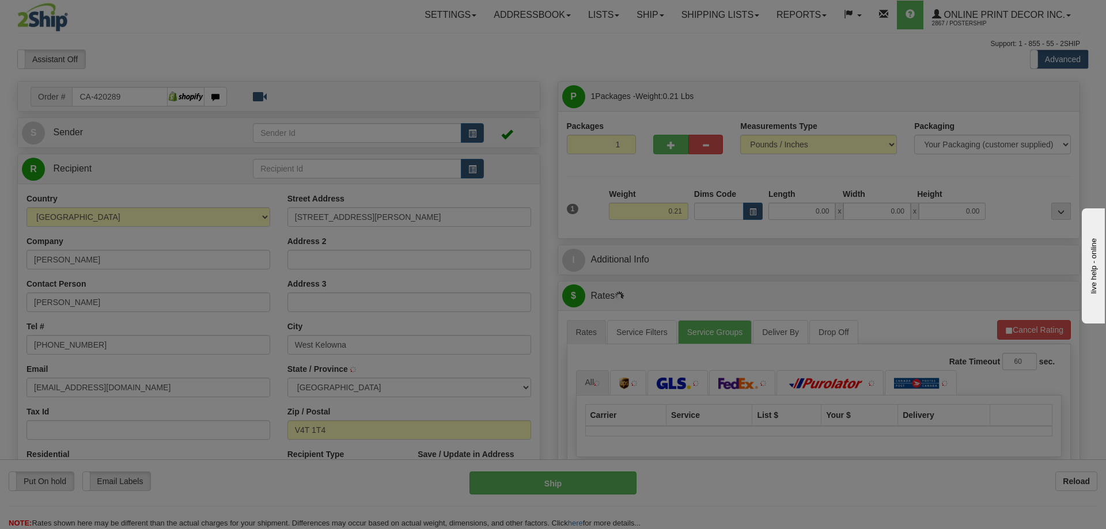
type input "WEST KELOWNA"
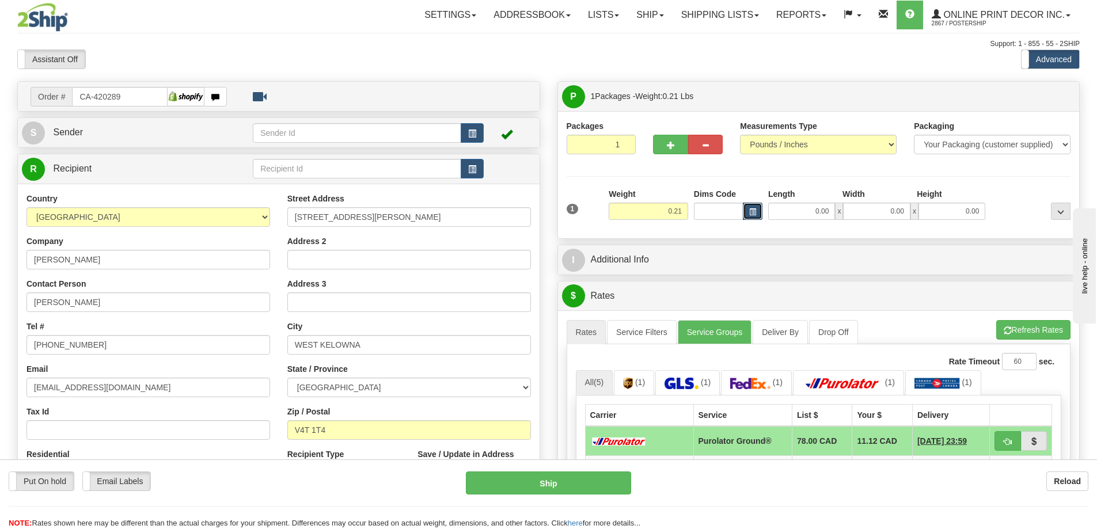
click at [755, 211] on span "button" at bounding box center [752, 212] width 7 height 6
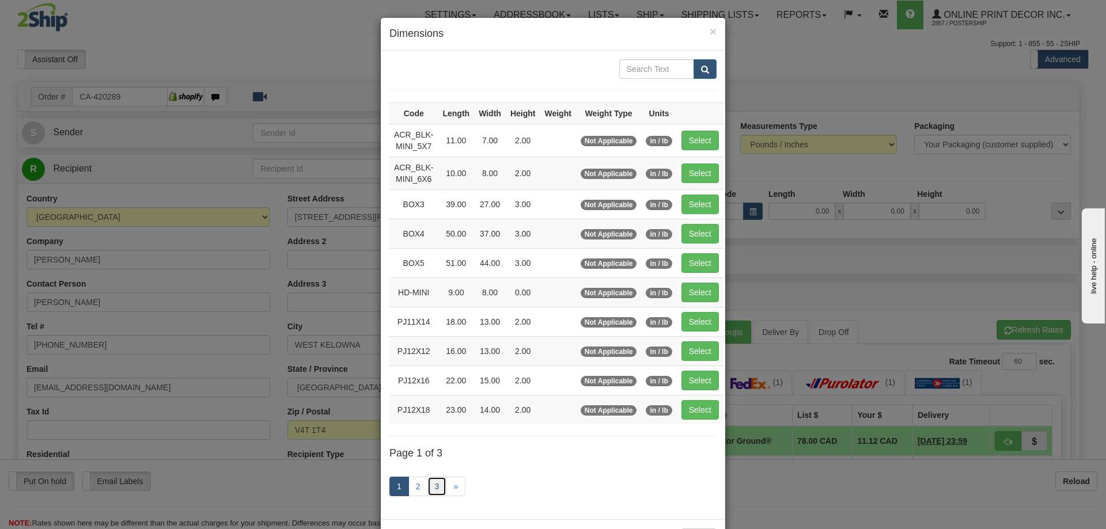
click at [428, 483] on link "3" at bounding box center [437, 487] width 20 height 20
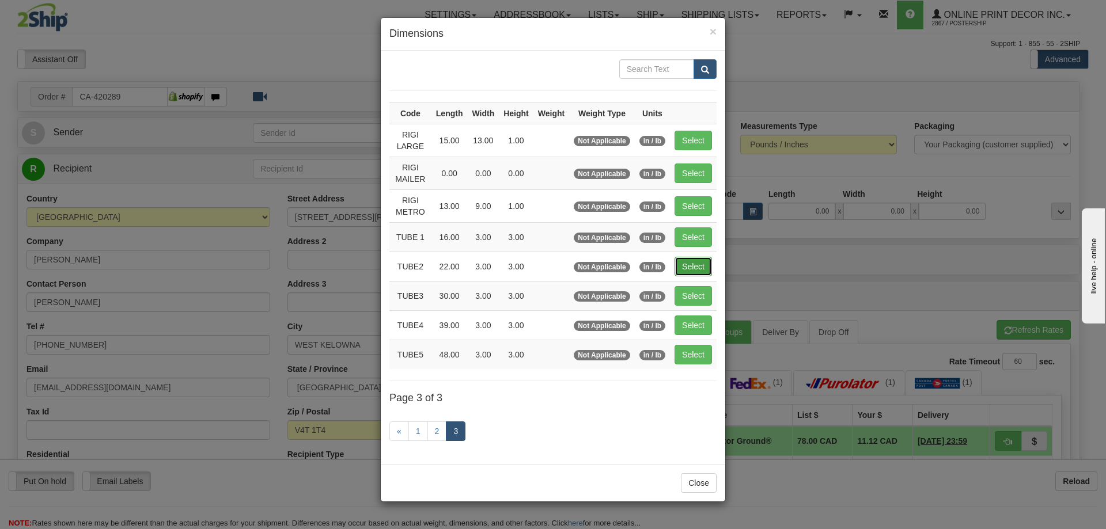
click at [695, 263] on button "Select" at bounding box center [693, 267] width 37 height 20
type input "TUBE2"
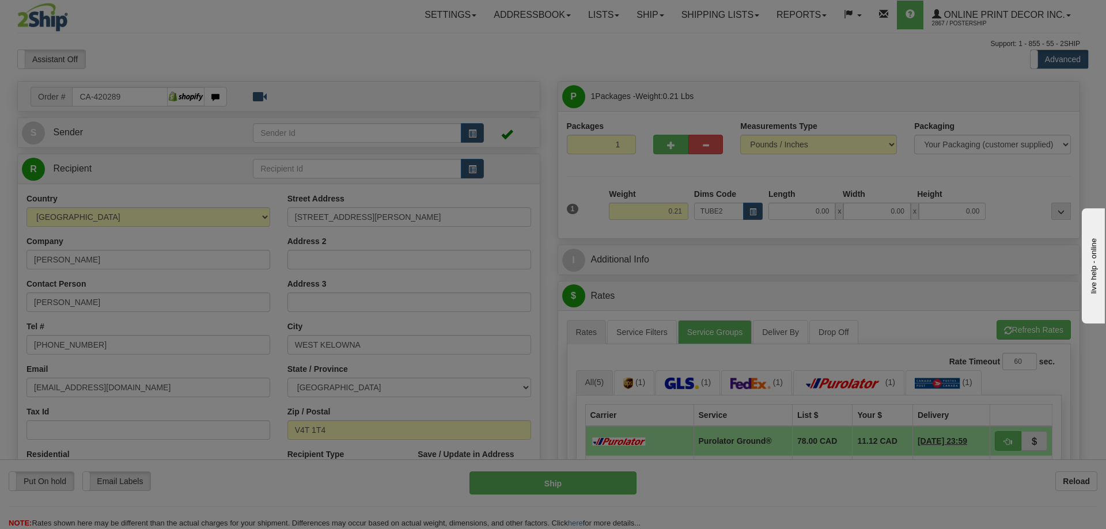
type input "22.00"
type input "3.00"
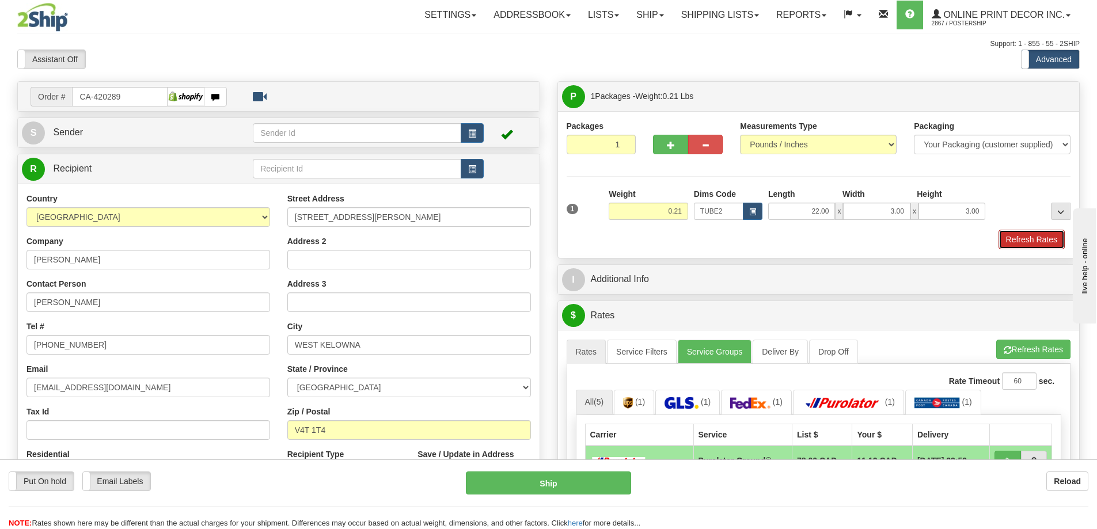
click at [1034, 233] on button "Refresh Rates" at bounding box center [1032, 240] width 66 height 20
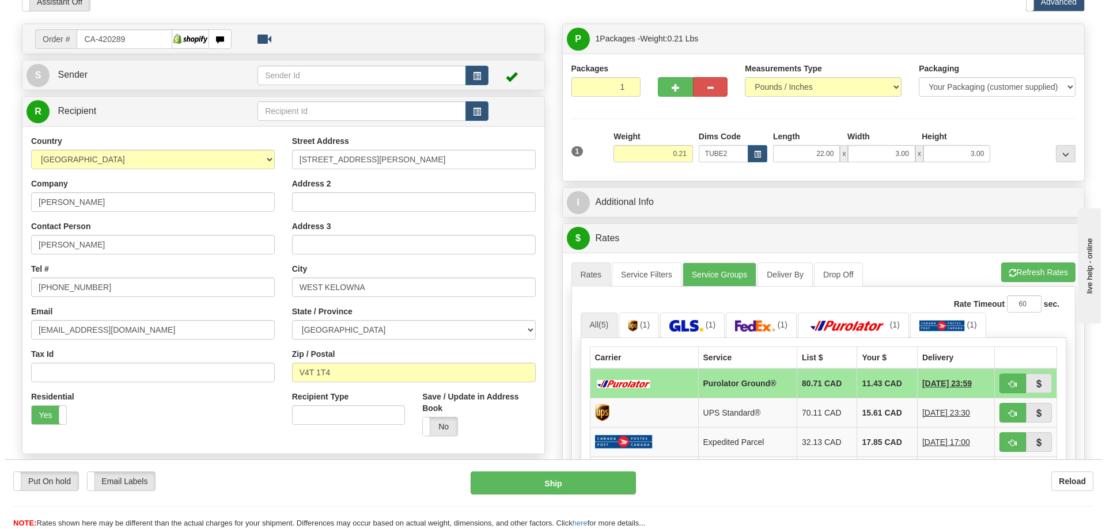
scroll to position [115, 0]
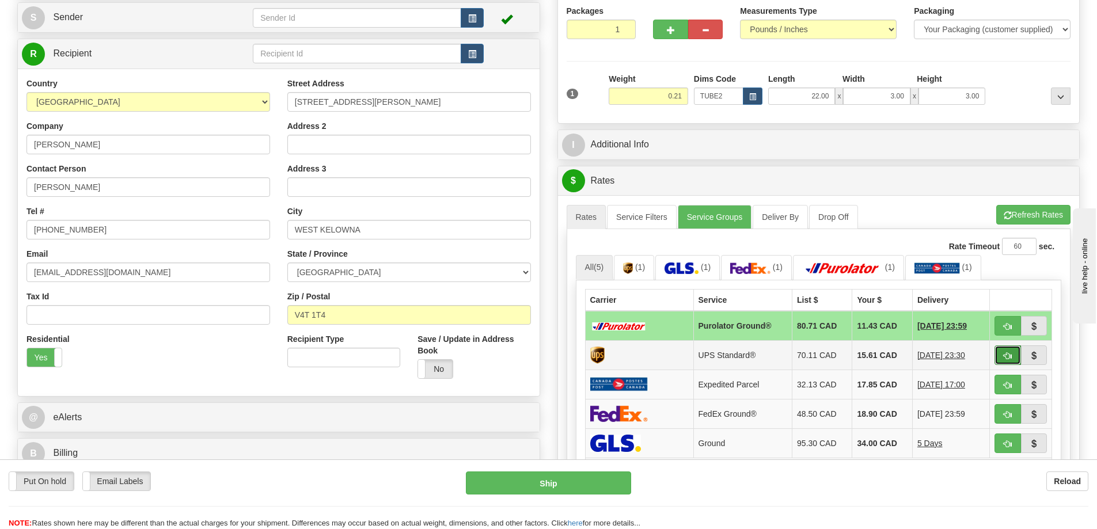
click at [1014, 353] on button "button" at bounding box center [1008, 356] width 26 height 20
type input "11"
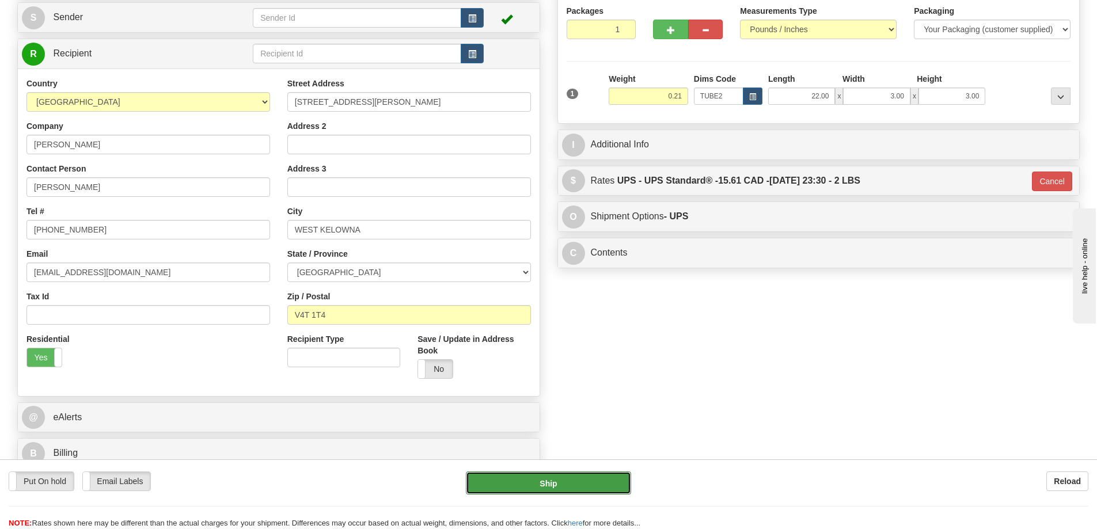
click at [590, 482] on button "Ship" at bounding box center [548, 483] width 165 height 23
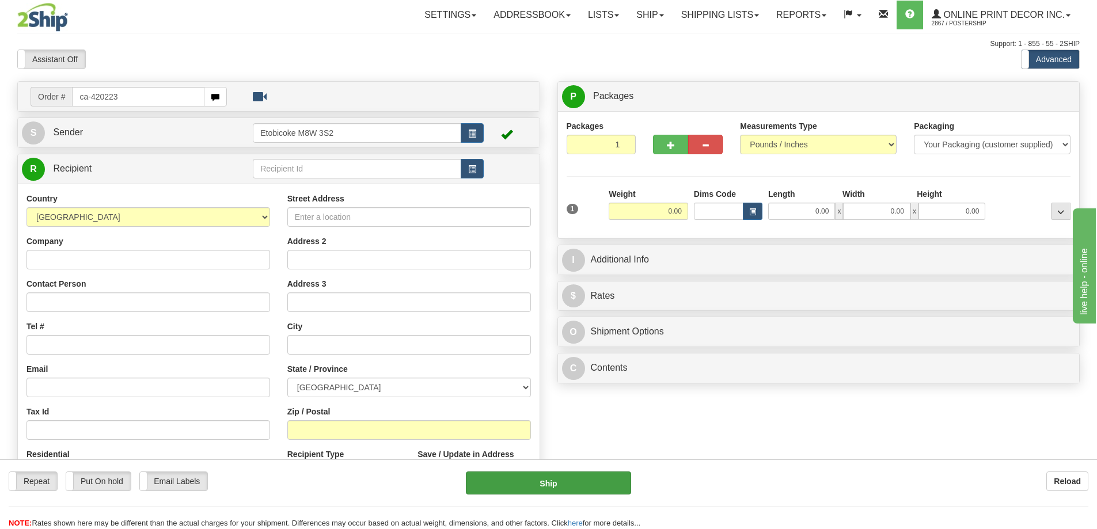
type input "ca-420223"
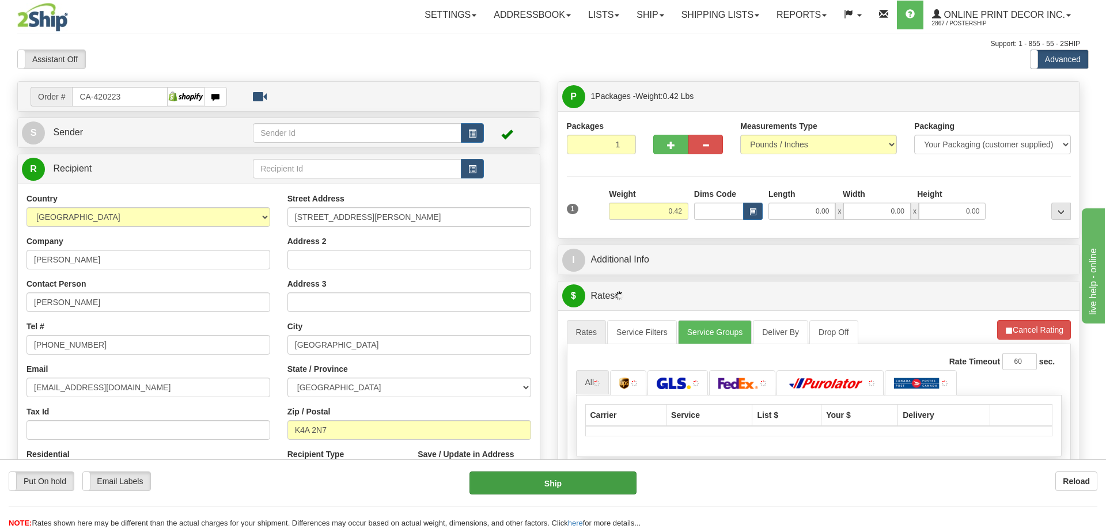
type input "ORLEANS"
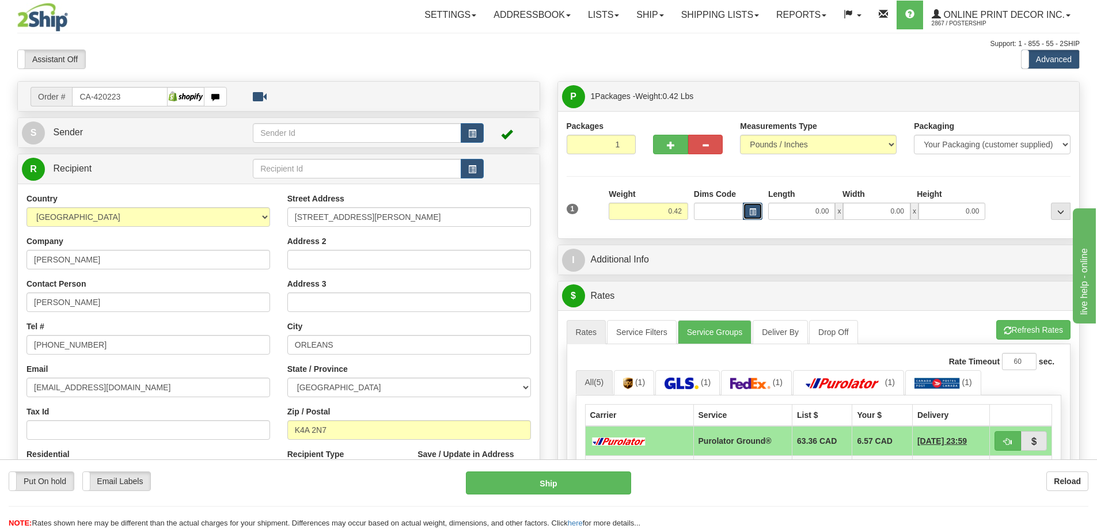
click at [755, 213] on span "button" at bounding box center [752, 212] width 7 height 6
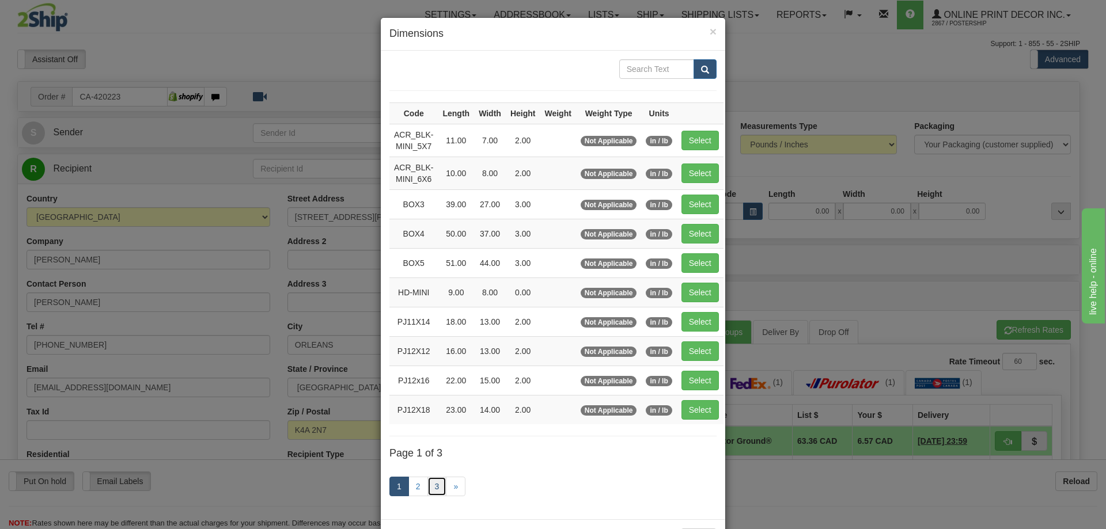
click at [435, 479] on link "3" at bounding box center [437, 487] width 20 height 20
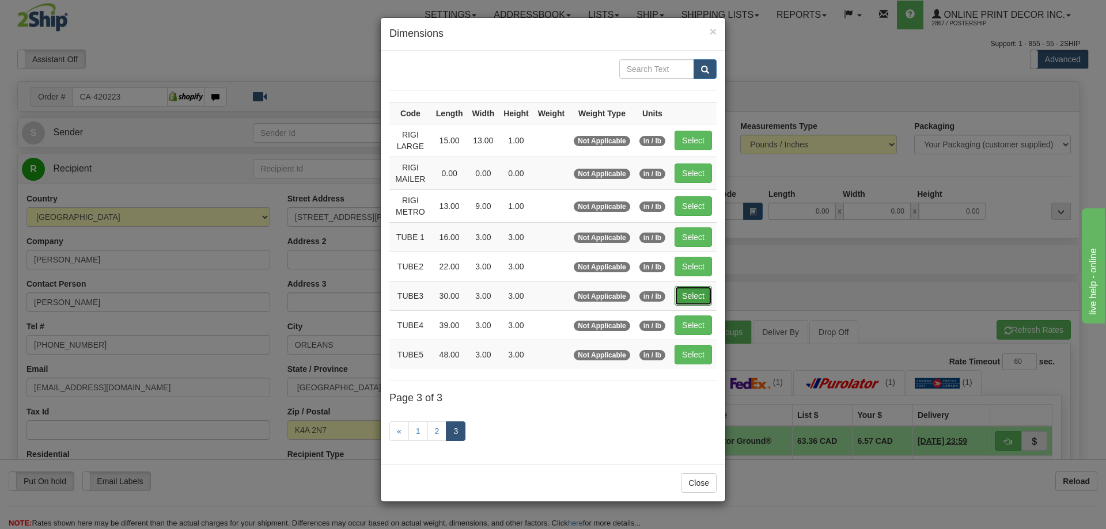
click at [702, 297] on button "Select" at bounding box center [693, 296] width 37 height 20
type input "TUBE3"
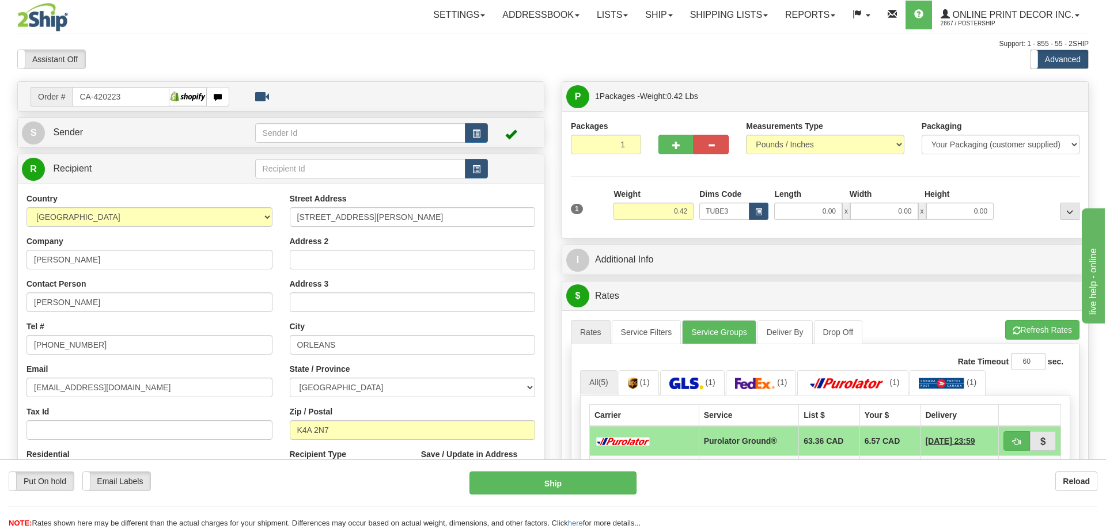
type input "30.00"
type input "3.00"
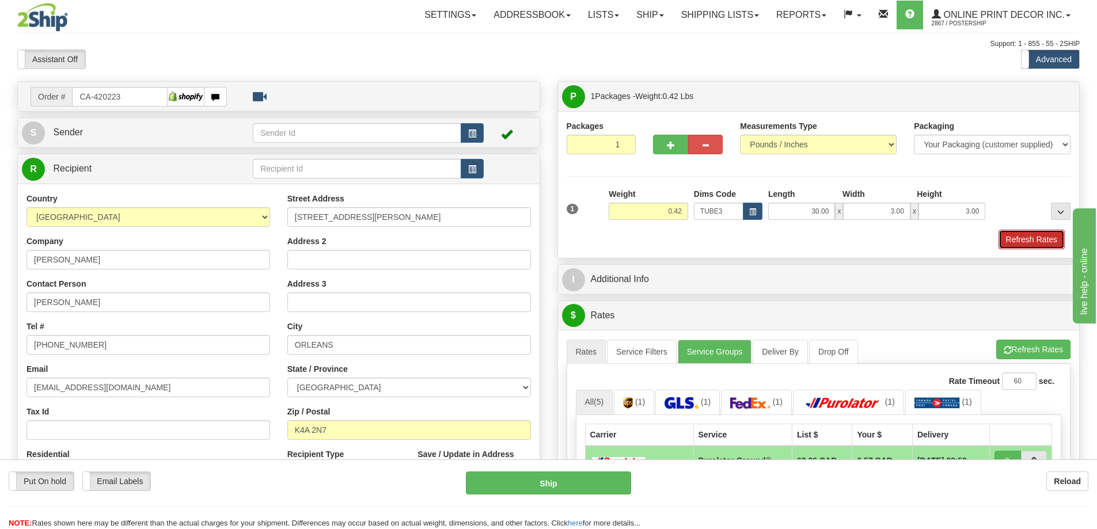
click at [1022, 238] on button "Refresh Rates" at bounding box center [1032, 240] width 66 height 20
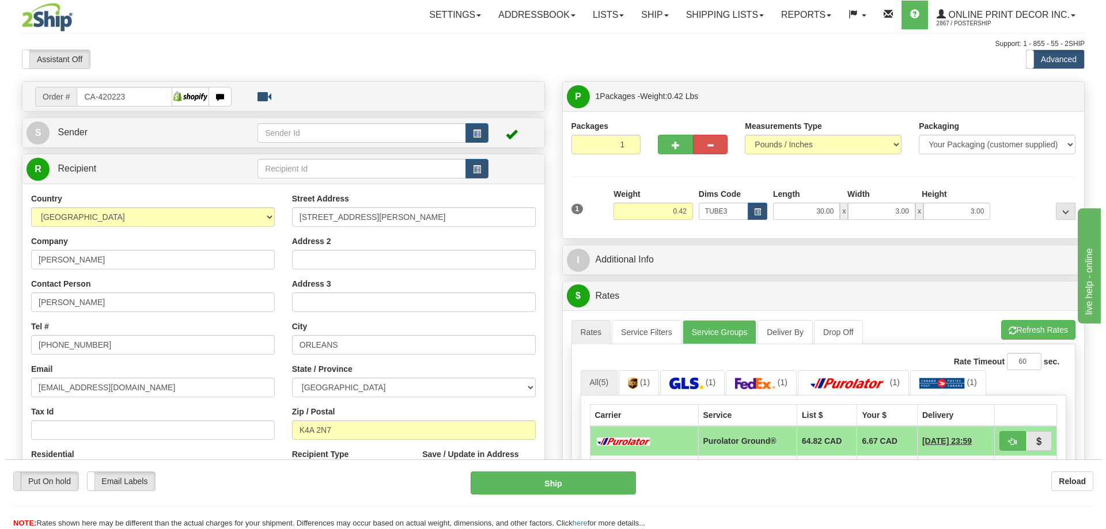
scroll to position [115, 0]
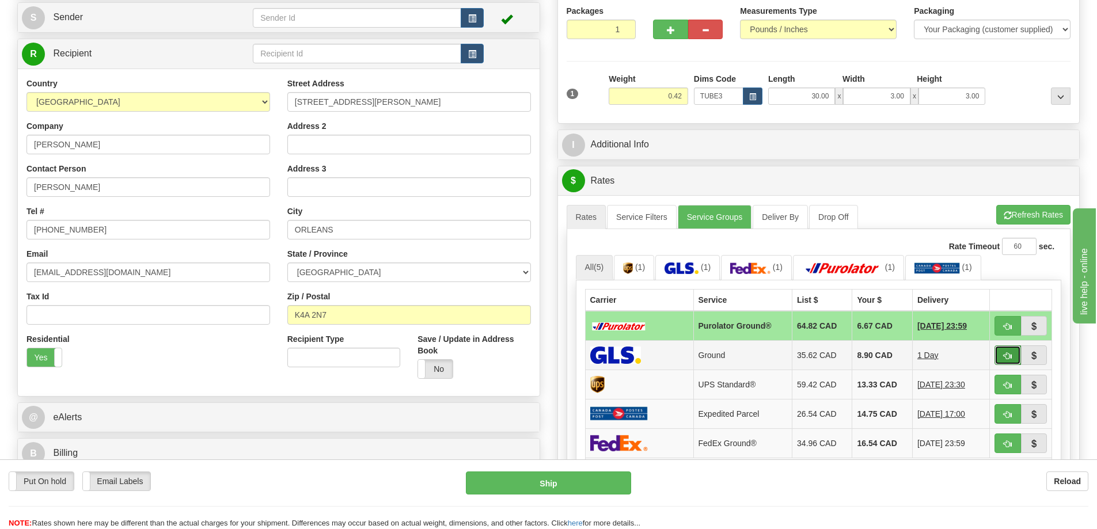
click at [1009, 356] on span "button" at bounding box center [1008, 356] width 8 height 7
type input "1"
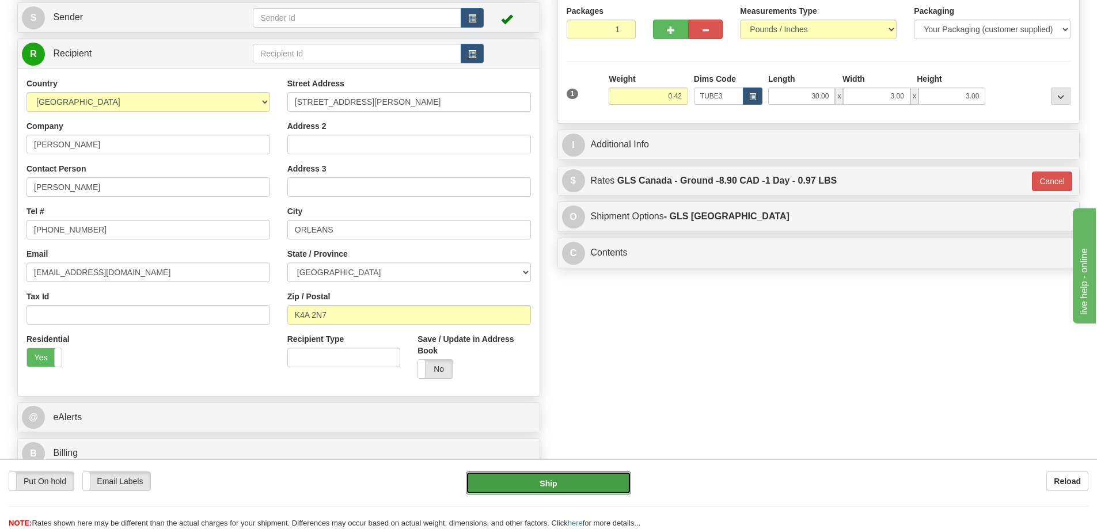
click at [611, 480] on button "Ship" at bounding box center [548, 483] width 165 height 23
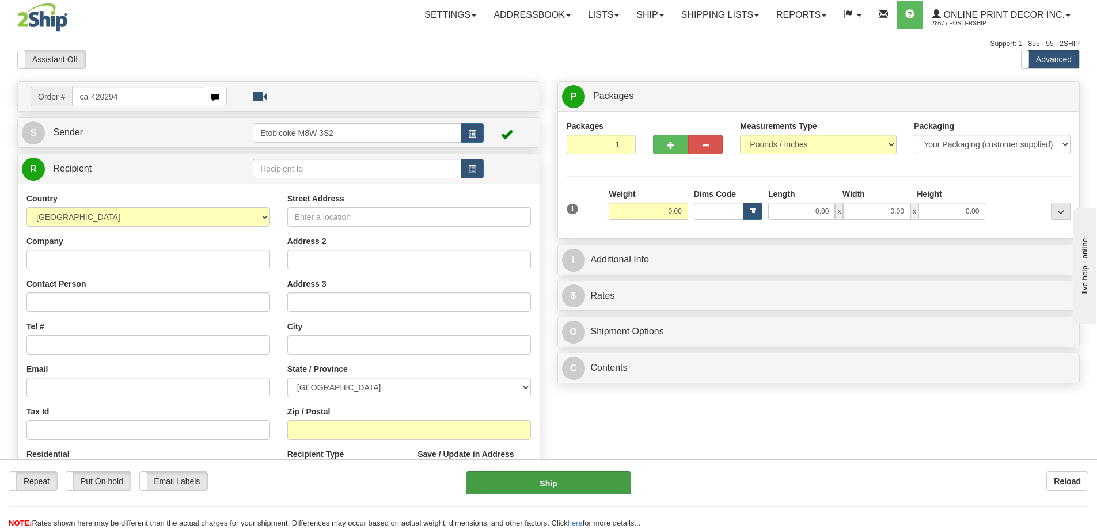
type input "ca-420294"
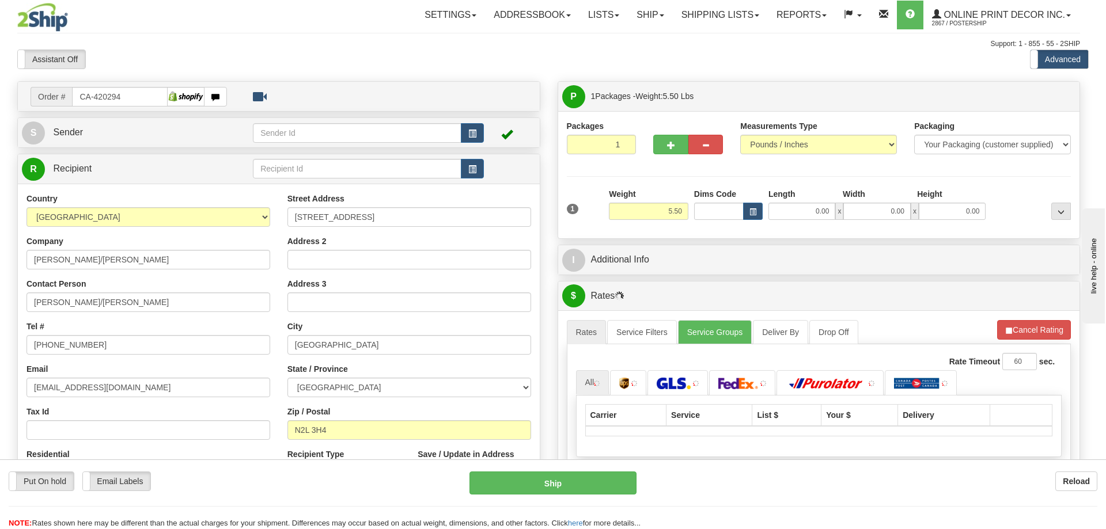
type input "WATERLOO"
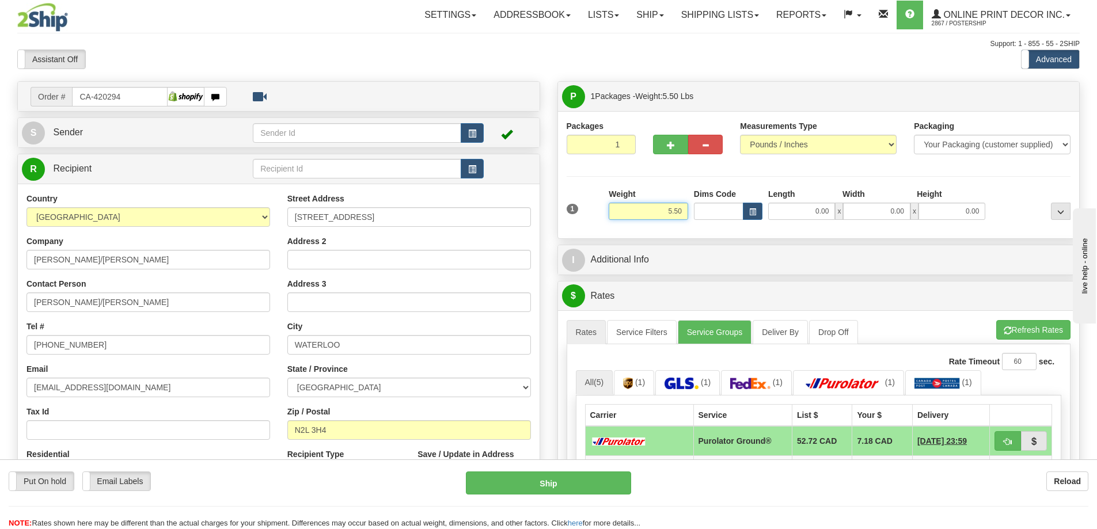
click at [682, 207] on input "5.50" at bounding box center [648, 211] width 79 height 17
type input "5"
type input "2.00"
click at [677, 136] on button "button" at bounding box center [670, 145] width 35 height 20
radio input "true"
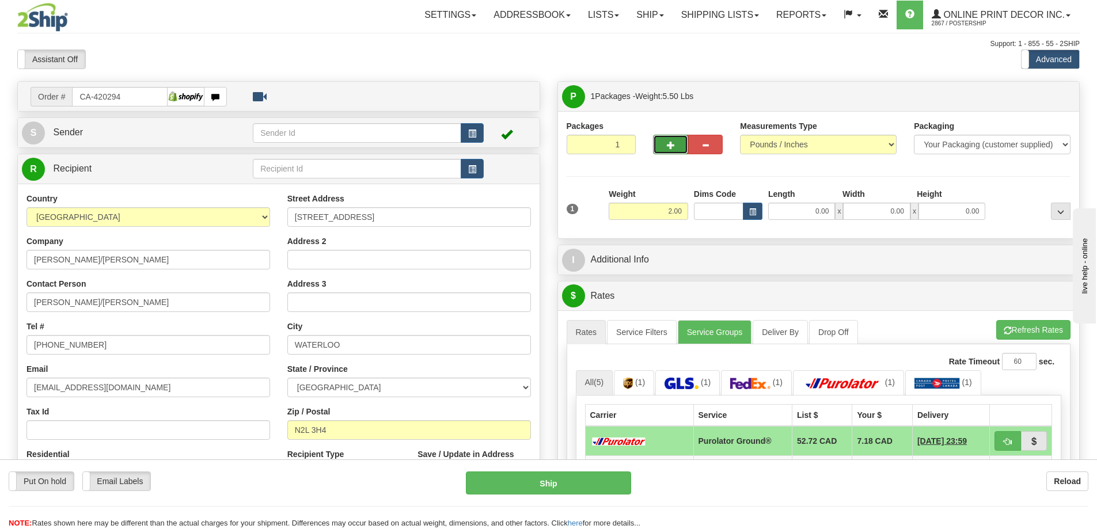
type input "2"
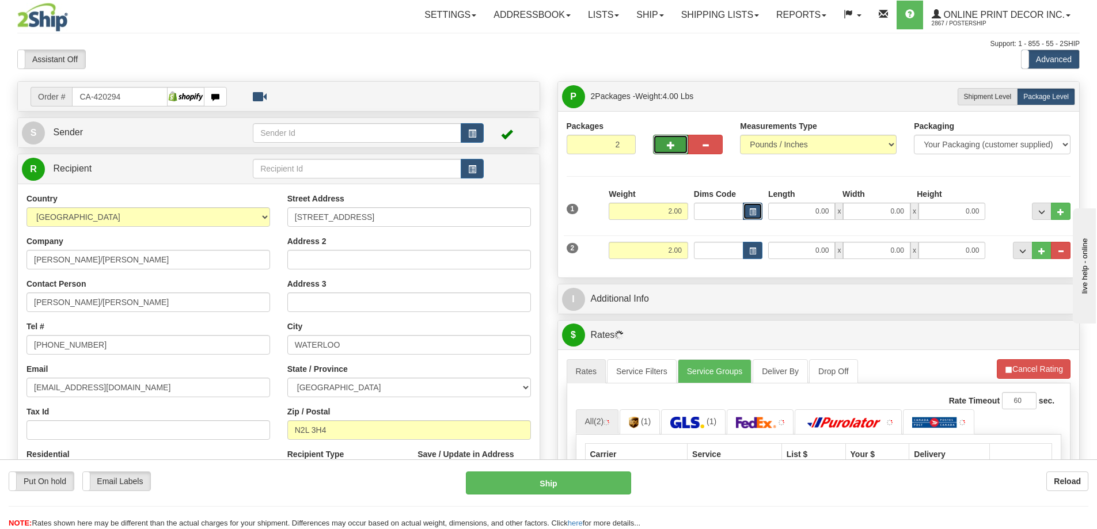
click at [758, 213] on button "button" at bounding box center [753, 211] width 20 height 17
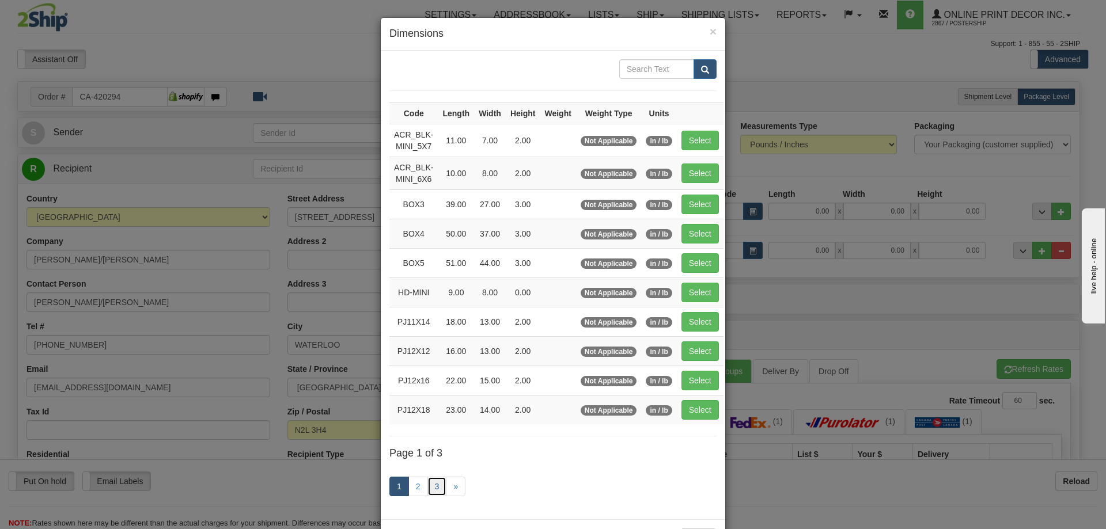
click at [431, 484] on link "3" at bounding box center [437, 487] width 20 height 20
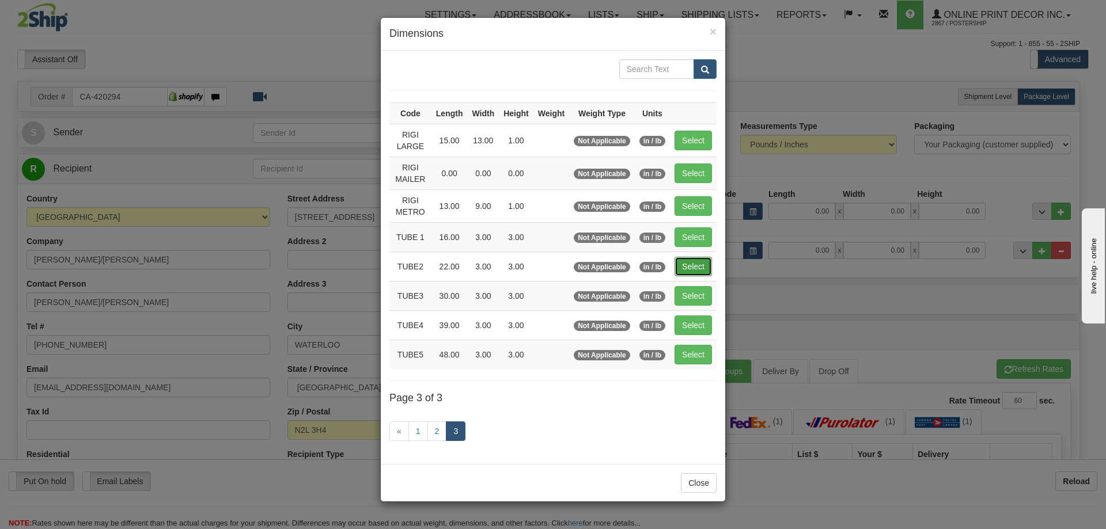
click at [698, 262] on button "Select" at bounding box center [693, 267] width 37 height 20
type input "TUBE2"
type input "22.00"
type input "3.00"
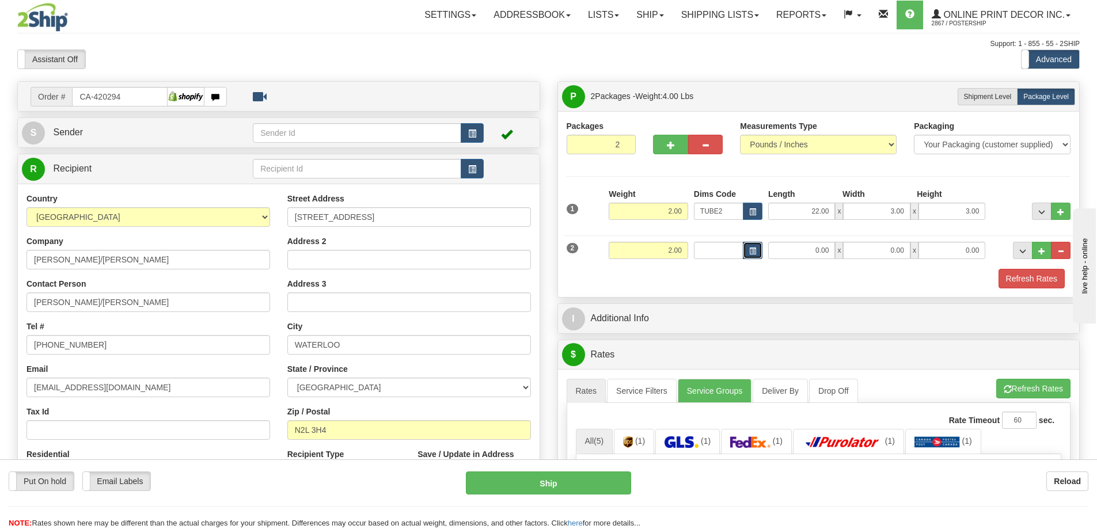
click at [753, 243] on button "button" at bounding box center [753, 250] width 20 height 17
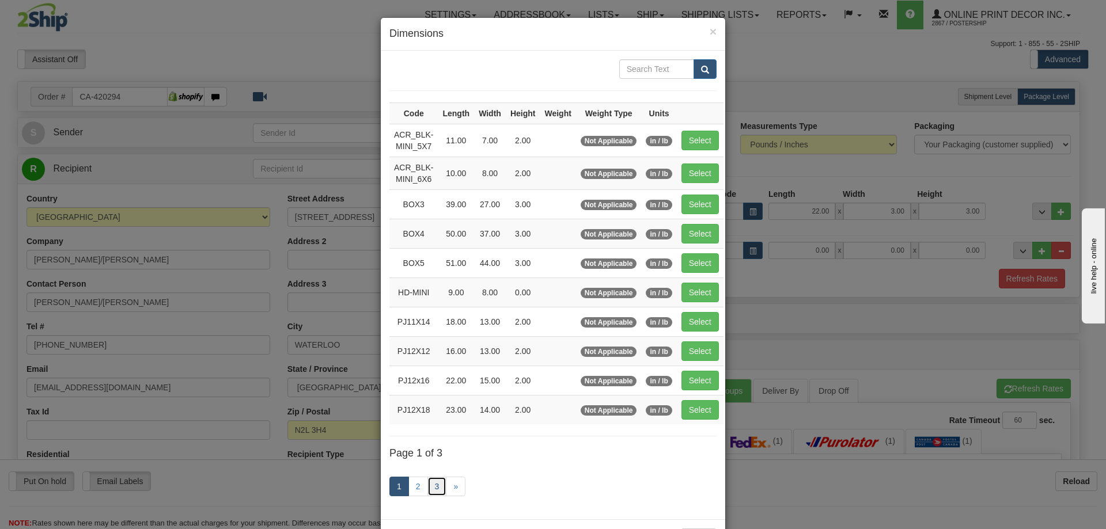
click at [437, 486] on link "3" at bounding box center [437, 487] width 20 height 20
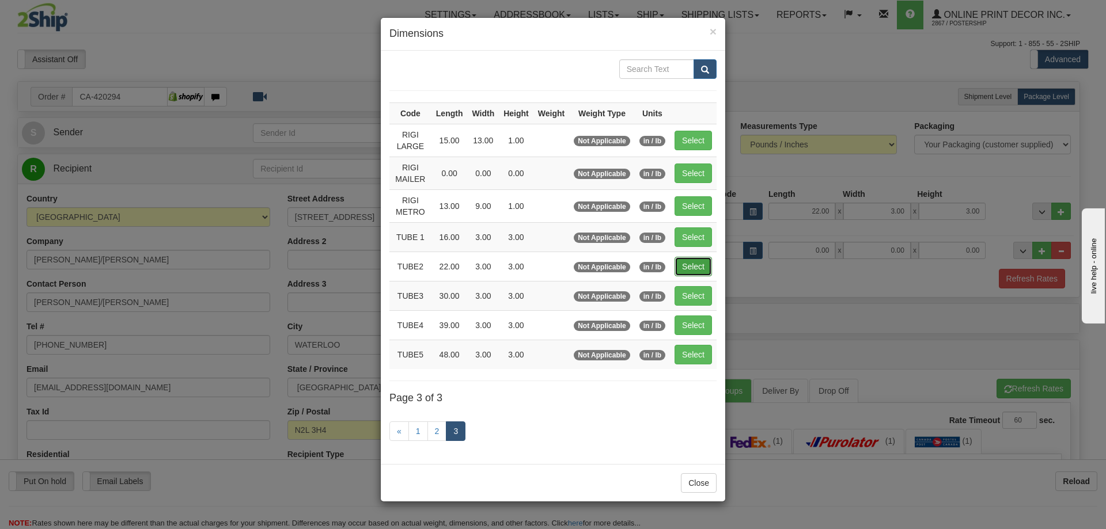
click at [686, 263] on button "Select" at bounding box center [693, 267] width 37 height 20
type input "TUBE2"
type input "22.00"
type input "3.00"
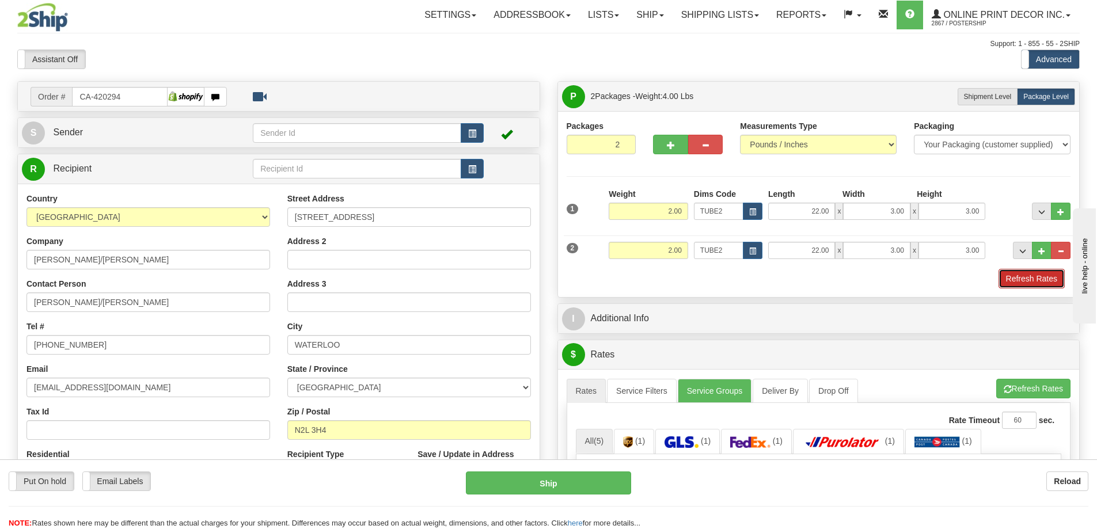
click at [1021, 281] on button "Refresh Rates" at bounding box center [1032, 279] width 66 height 20
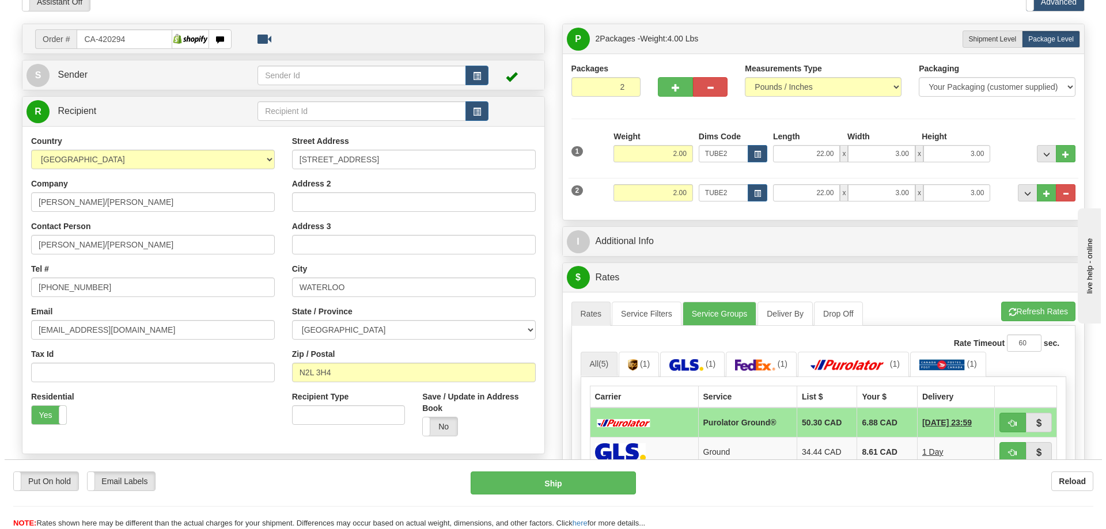
scroll to position [230, 0]
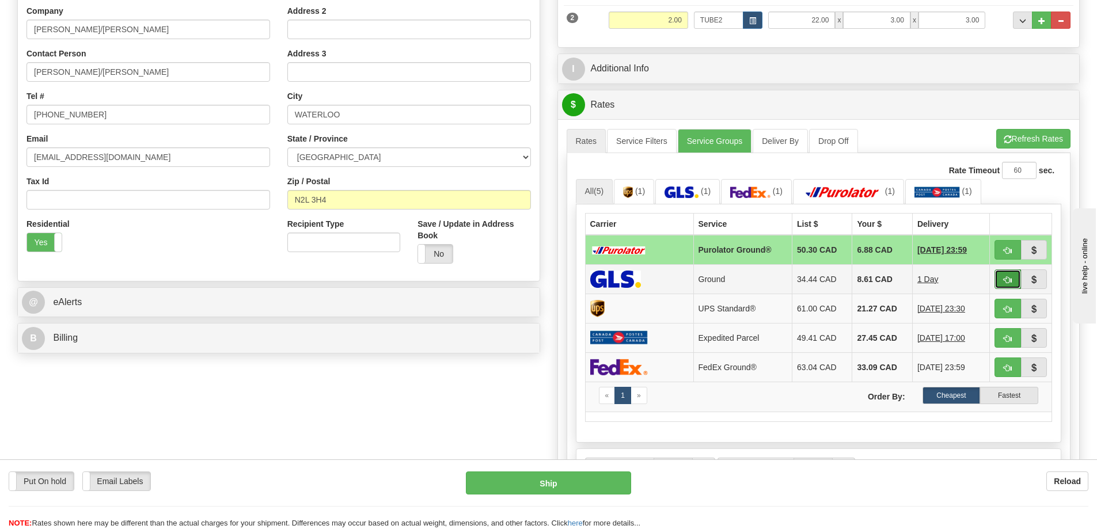
click at [1009, 287] on button "button" at bounding box center [1008, 280] width 26 height 20
type input "1"
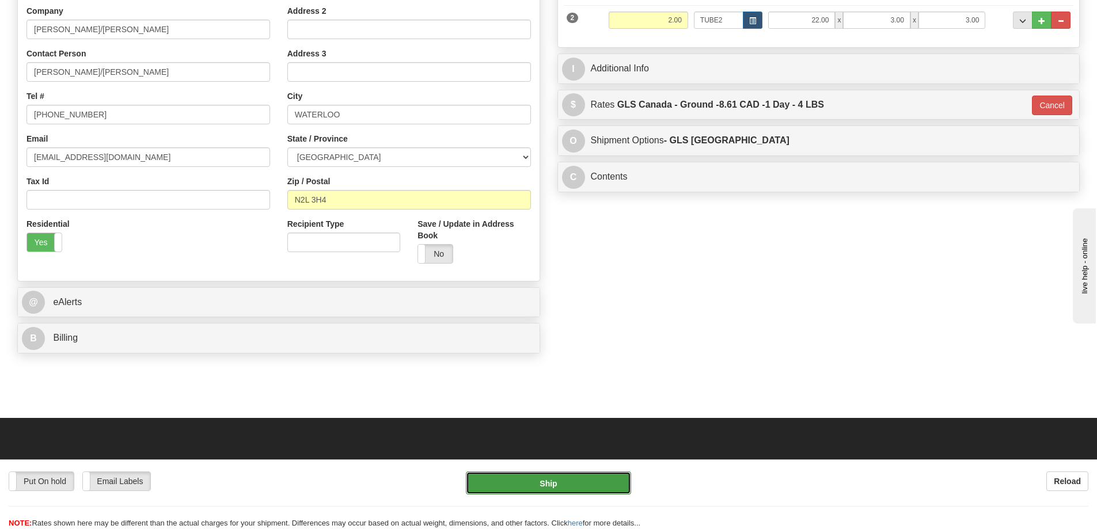
click at [521, 476] on button "Ship" at bounding box center [548, 483] width 165 height 23
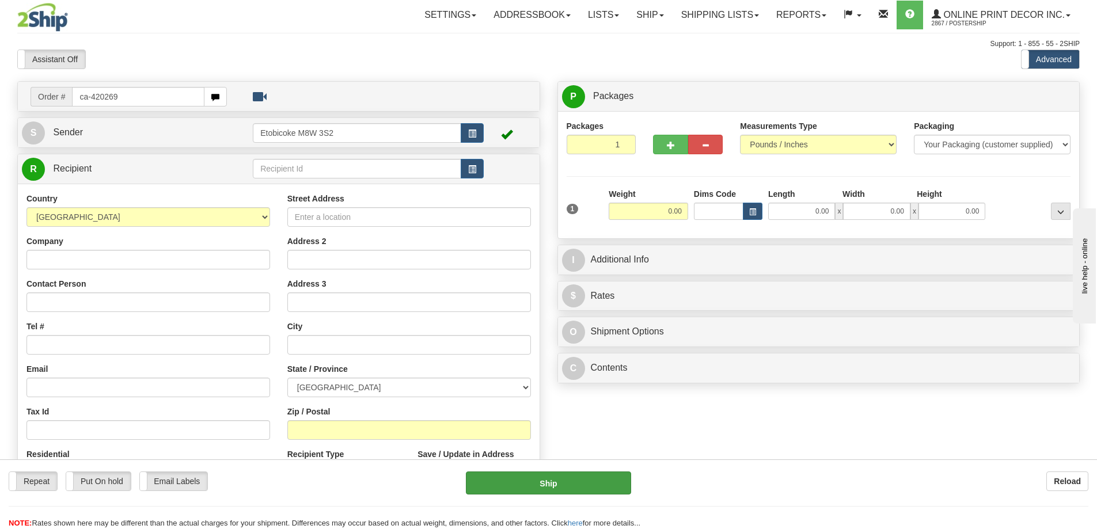
type input "ca-420269"
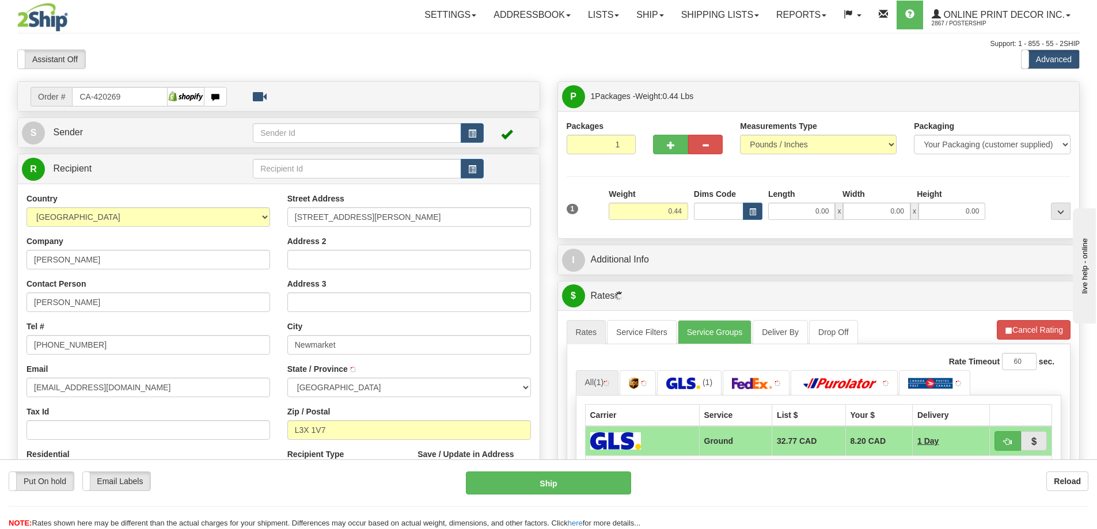
type input "NEWMARKET"
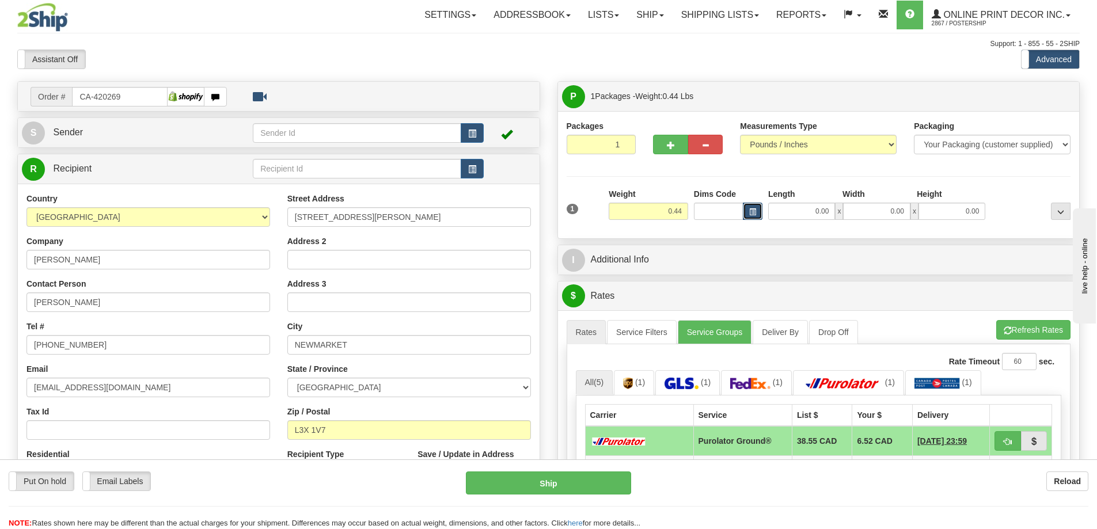
click at [752, 210] on span "button" at bounding box center [752, 212] width 7 height 6
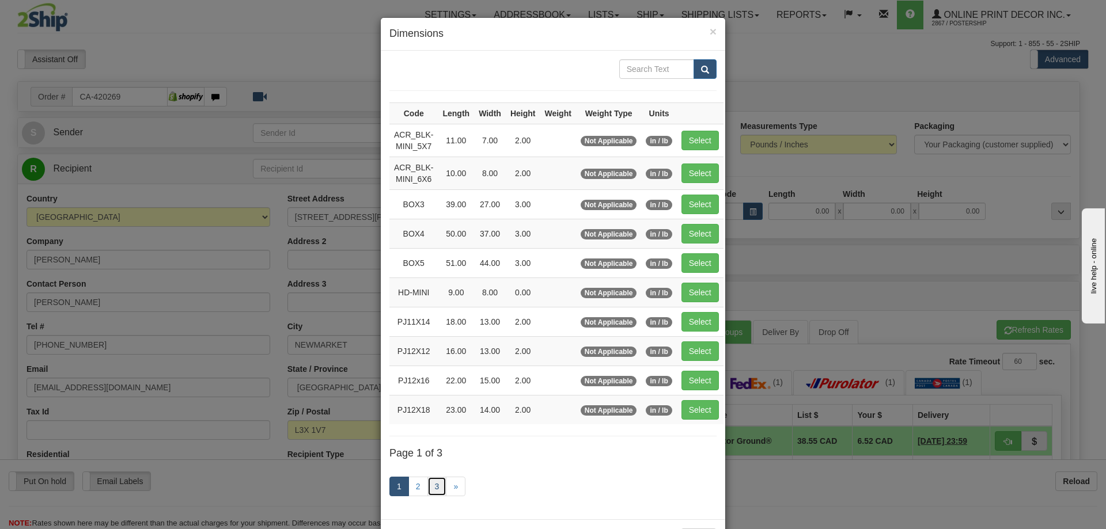
click at [439, 487] on link "3" at bounding box center [437, 487] width 20 height 20
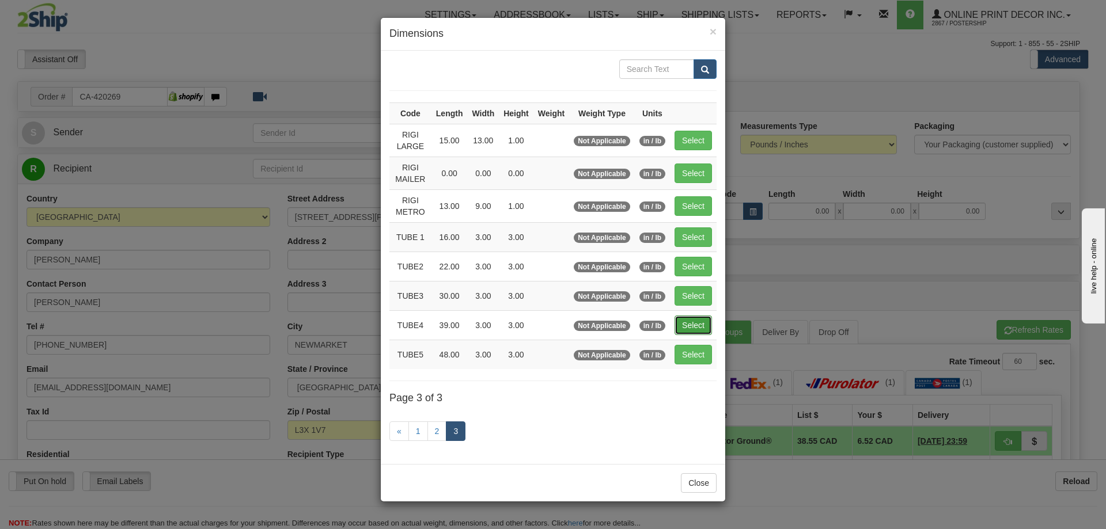
click at [696, 323] on button "Select" at bounding box center [693, 326] width 37 height 20
type input "TUBE4"
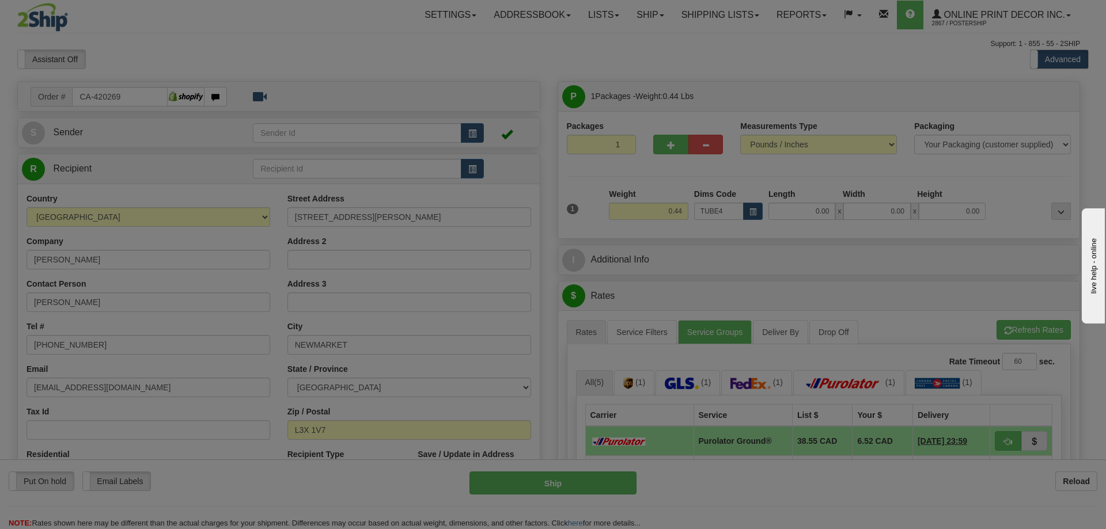
type input "39.00"
type input "3.00"
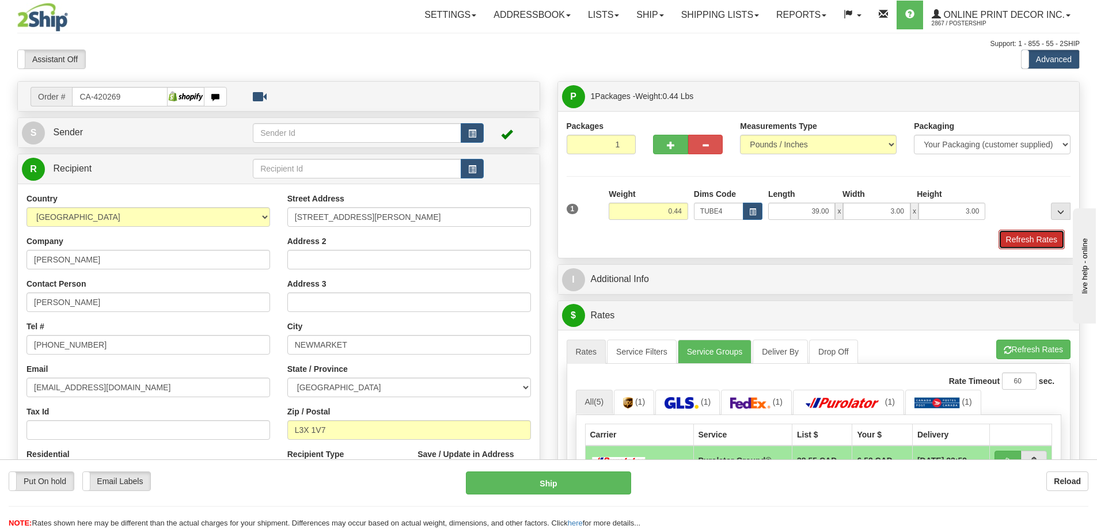
click at [1010, 241] on button "Refresh Rates" at bounding box center [1032, 240] width 66 height 20
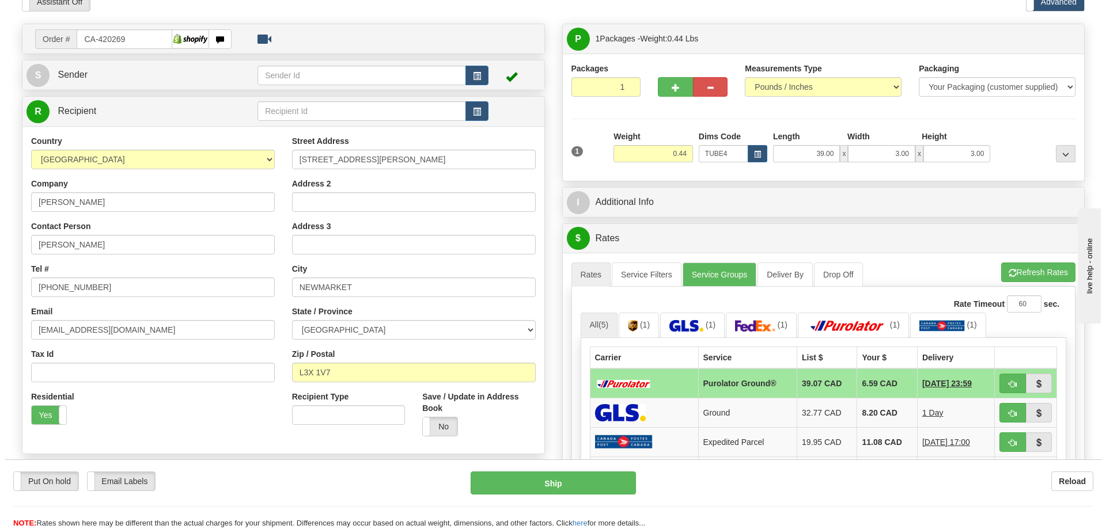
scroll to position [115, 0]
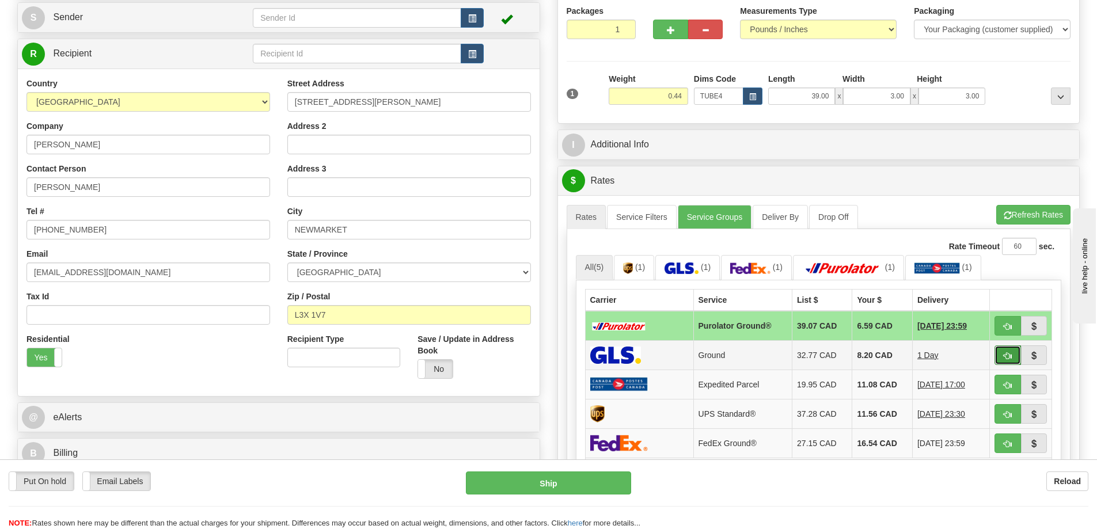
click at [1000, 352] on button "button" at bounding box center [1008, 356] width 26 height 20
type input "1"
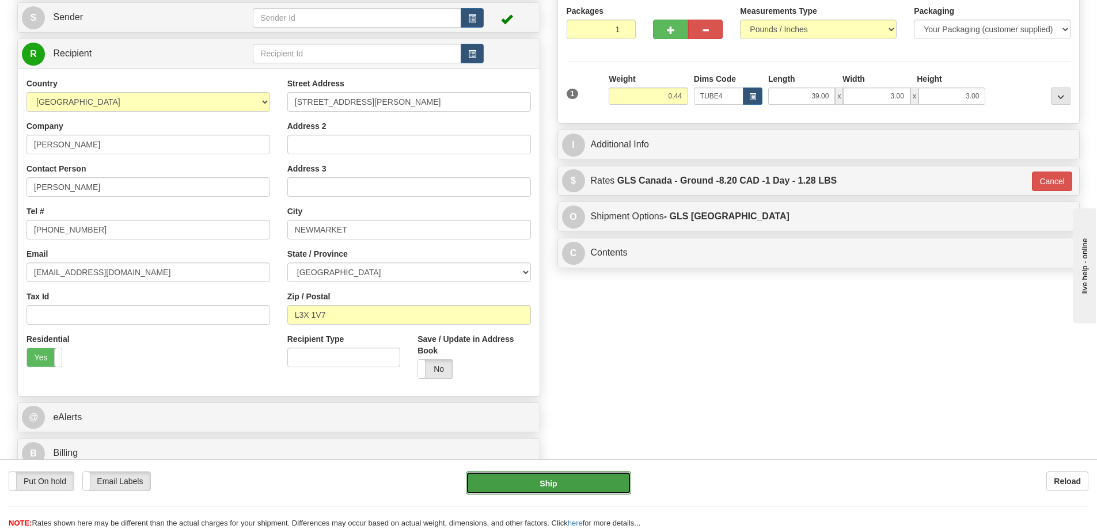
click at [565, 475] on button "Ship" at bounding box center [548, 483] width 165 height 23
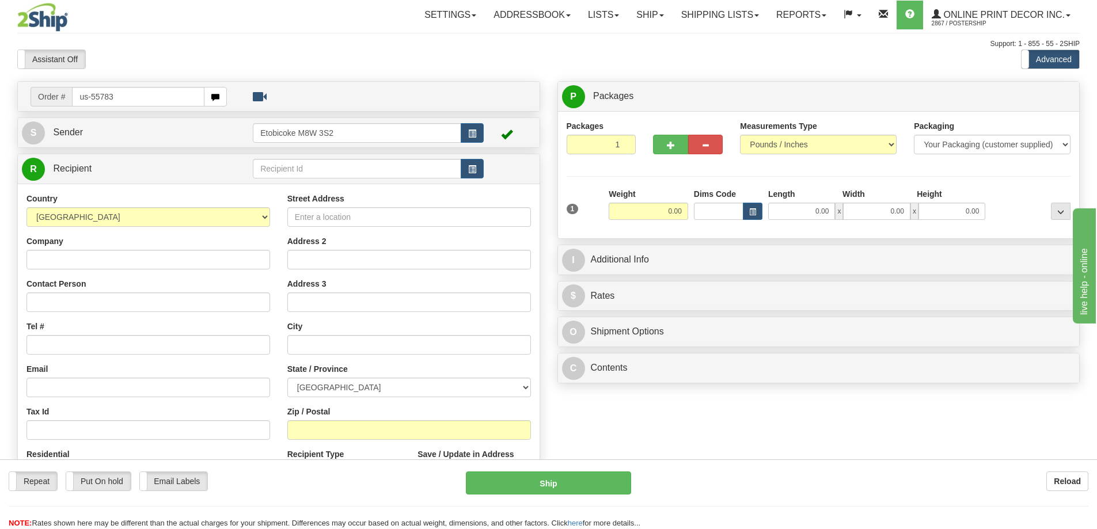
type input "us-55783"
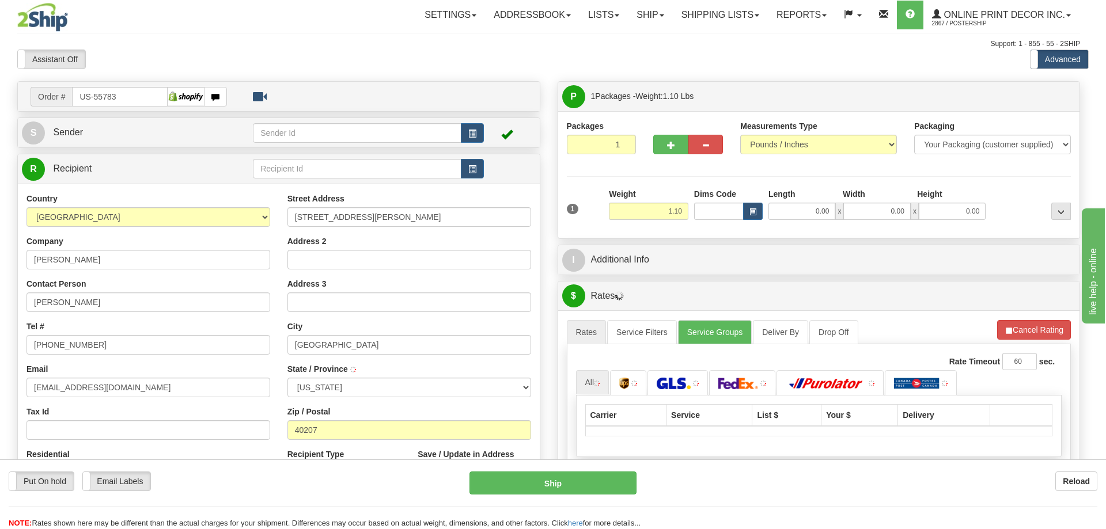
type input "LOUISVILLE"
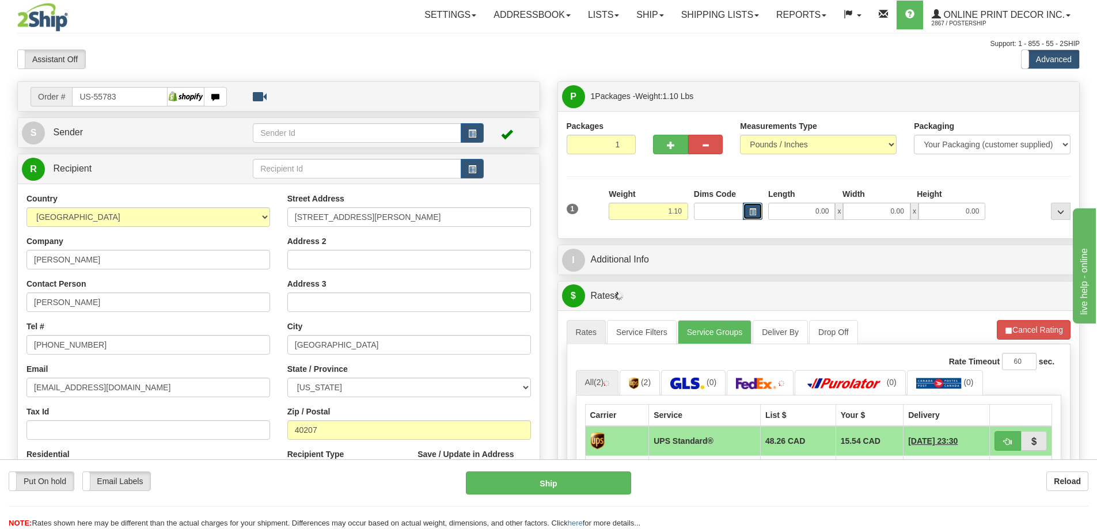
click at [755, 211] on span "button" at bounding box center [752, 212] width 7 height 6
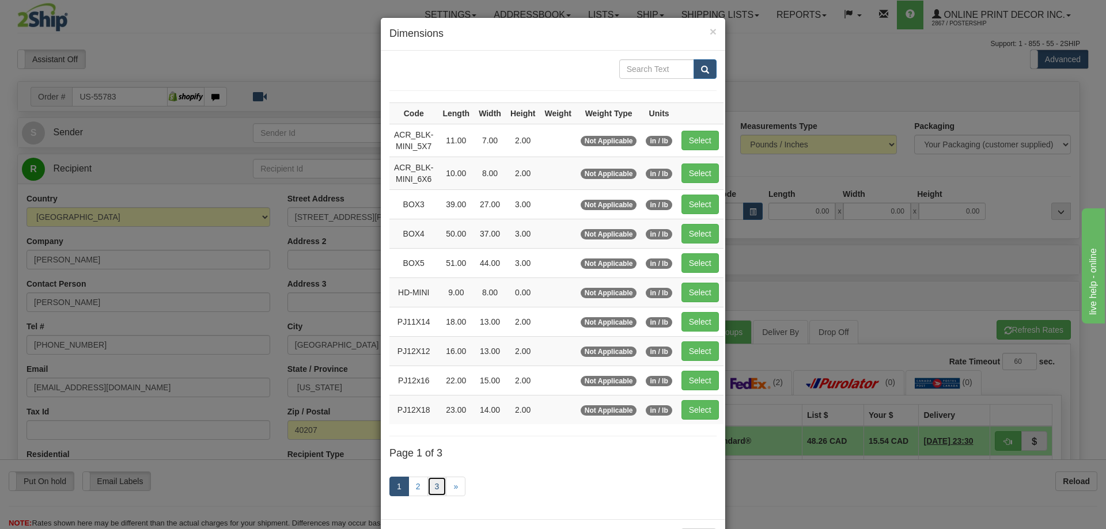
click at [433, 486] on link "3" at bounding box center [437, 487] width 20 height 20
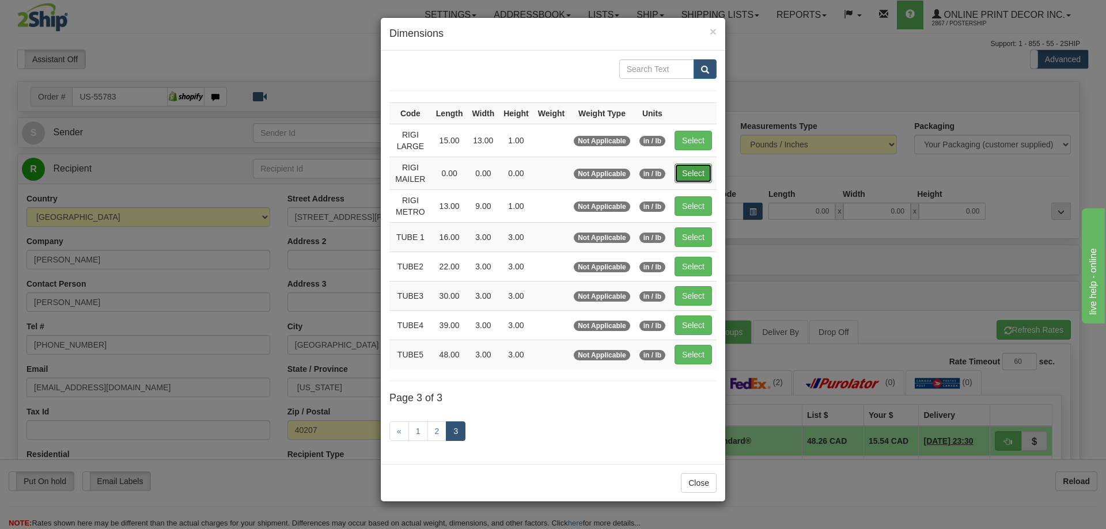
click at [693, 172] on button "Select" at bounding box center [693, 174] width 37 height 20
type input "RIGI MAILER"
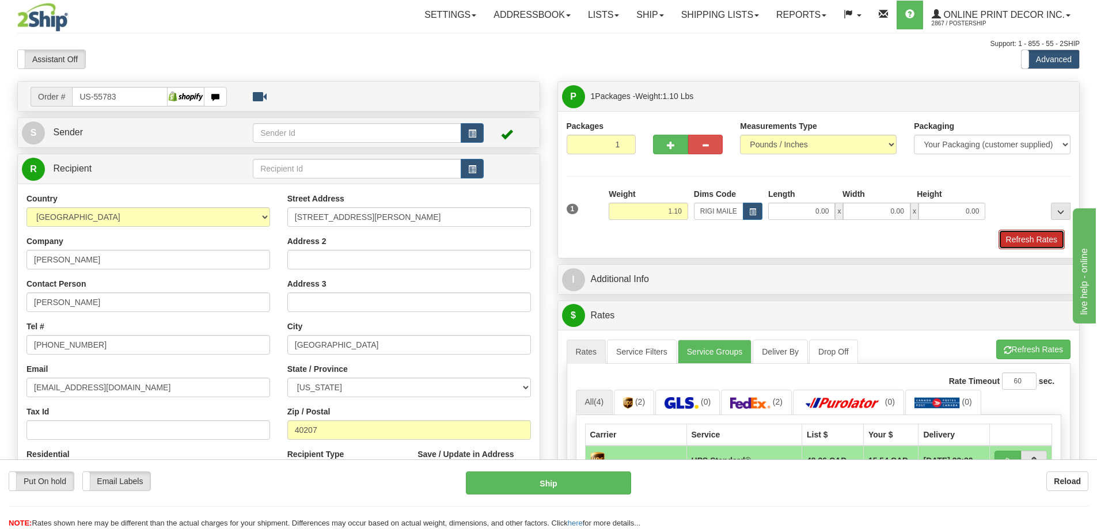
click at [1041, 243] on button "Refresh Rates" at bounding box center [1032, 240] width 66 height 20
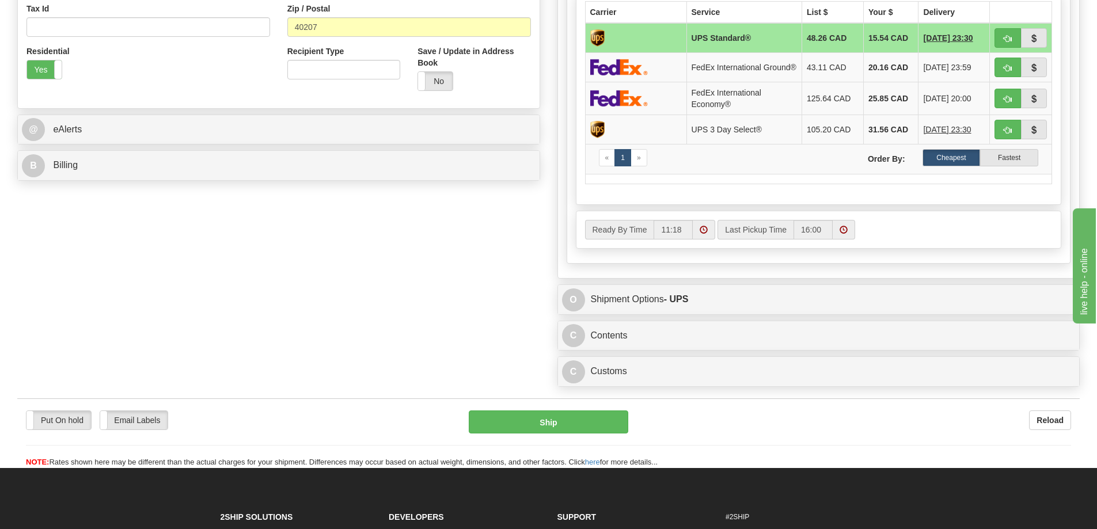
scroll to position [518, 0]
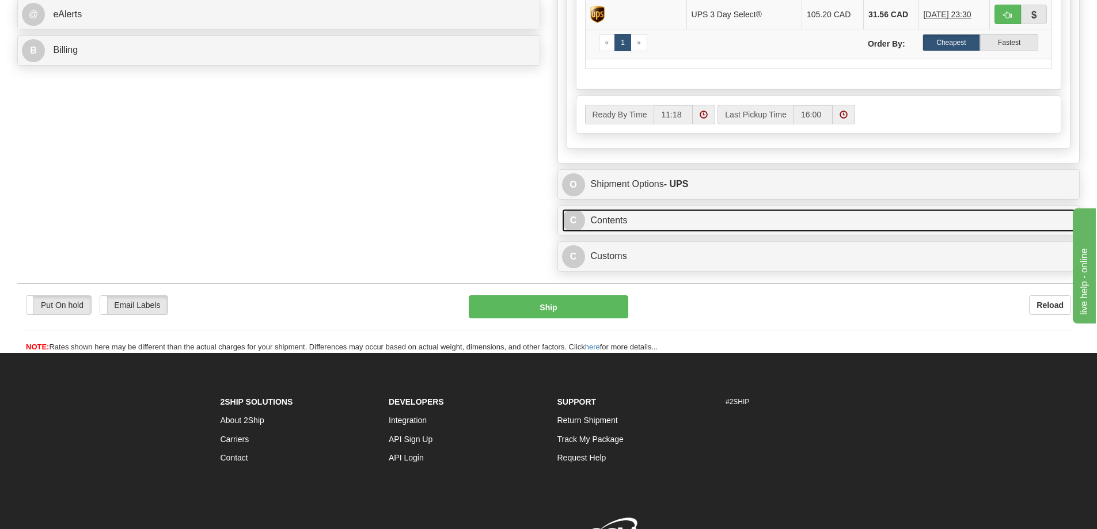
click at [789, 226] on link "C Contents" at bounding box center [819, 221] width 514 height 24
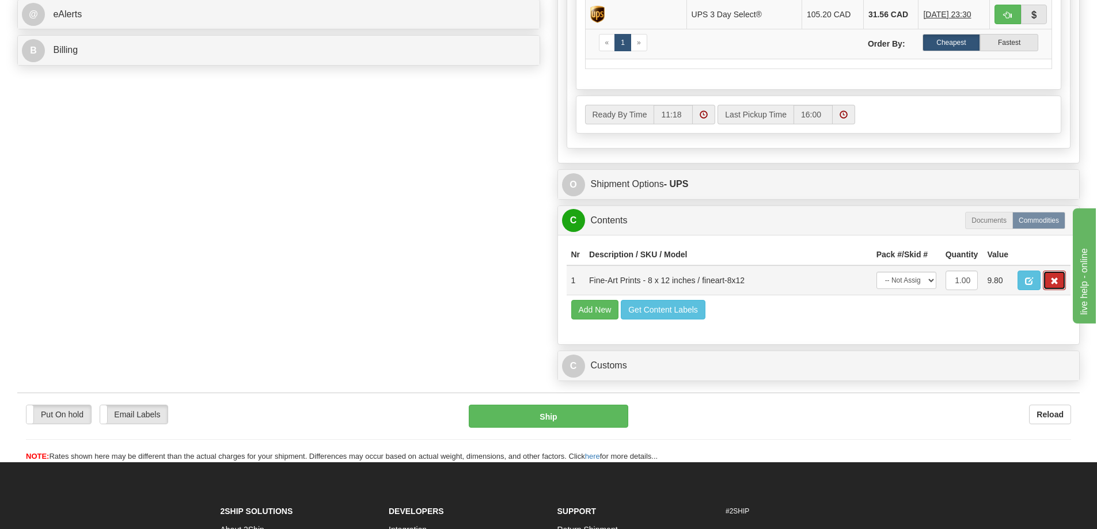
click at [1048, 287] on button "button" at bounding box center [1054, 281] width 23 height 20
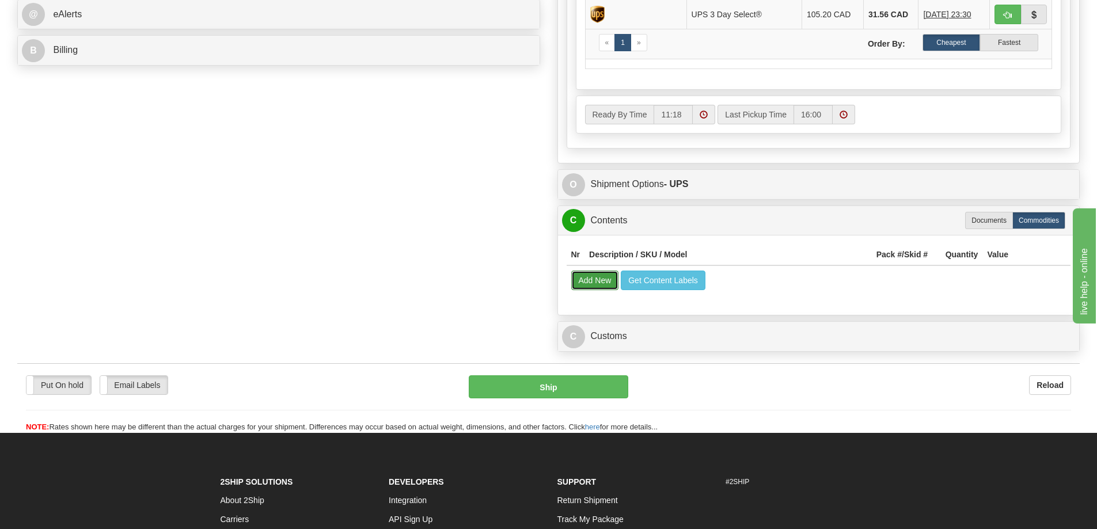
click at [599, 286] on button "Add New" at bounding box center [595, 281] width 48 height 20
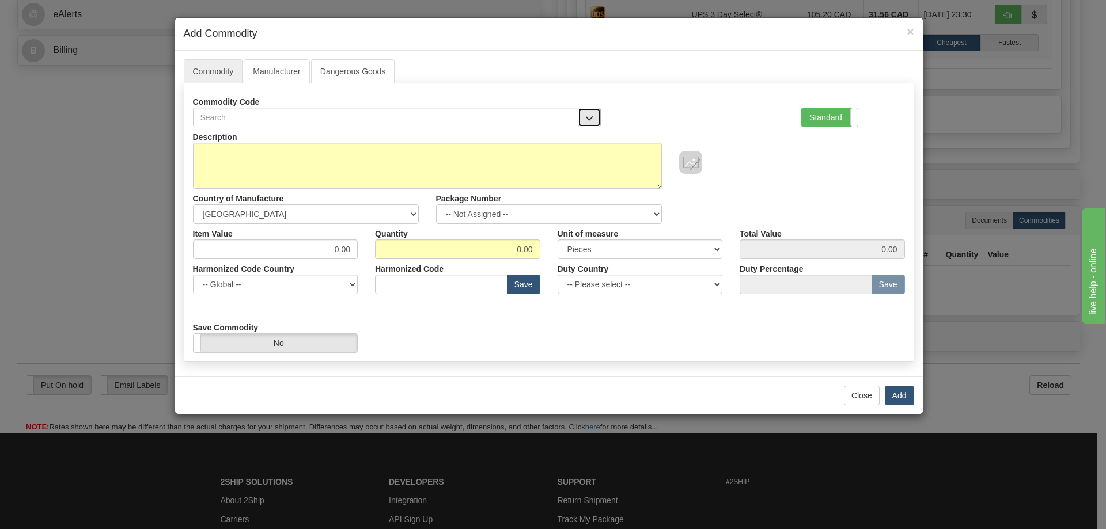
click at [587, 113] on button "button" at bounding box center [589, 118] width 23 height 20
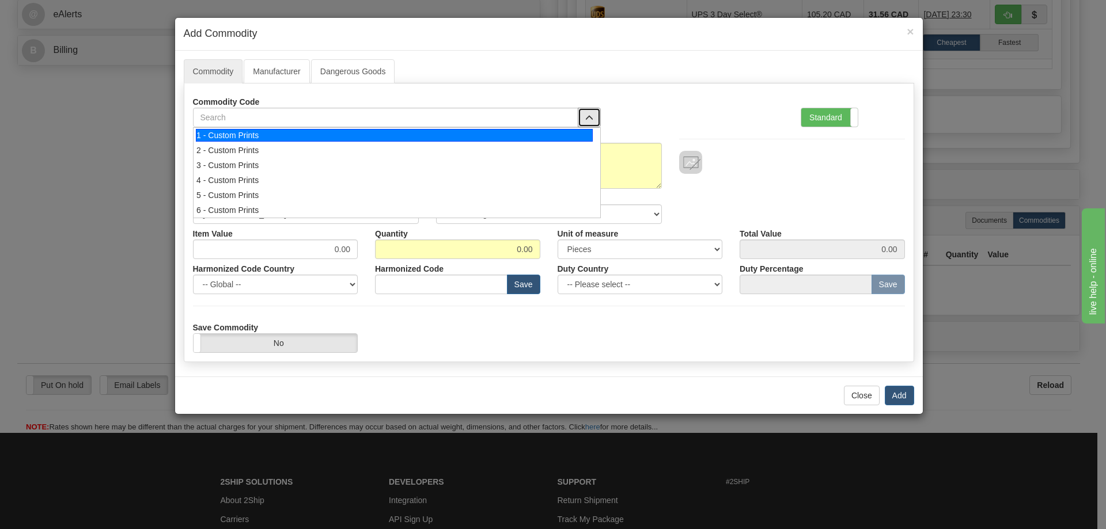
click at [574, 135] on div "1 - Custom Prints" at bounding box center [394, 135] width 397 height 13
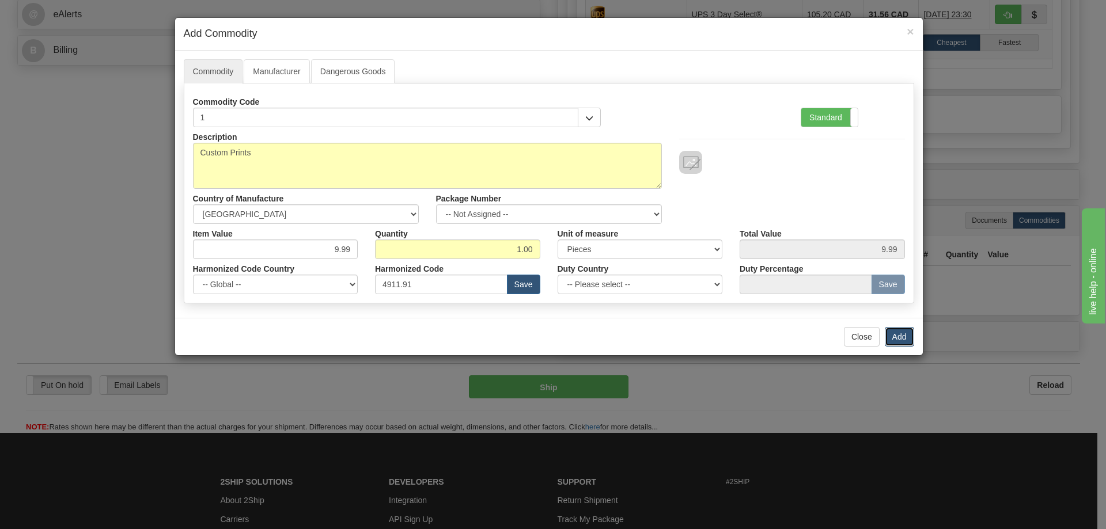
click at [900, 330] on button "Add" at bounding box center [899, 337] width 29 height 20
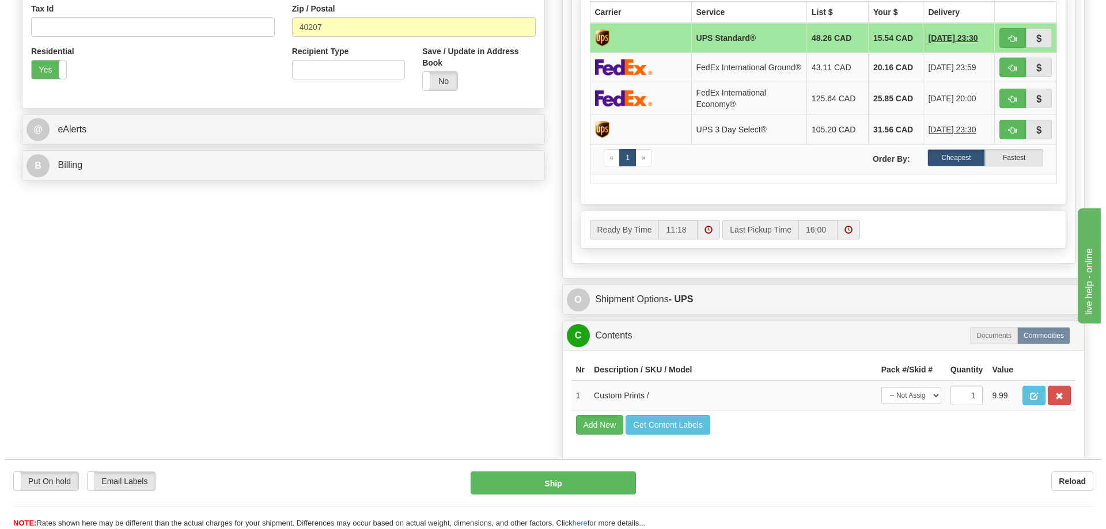
scroll to position [288, 0]
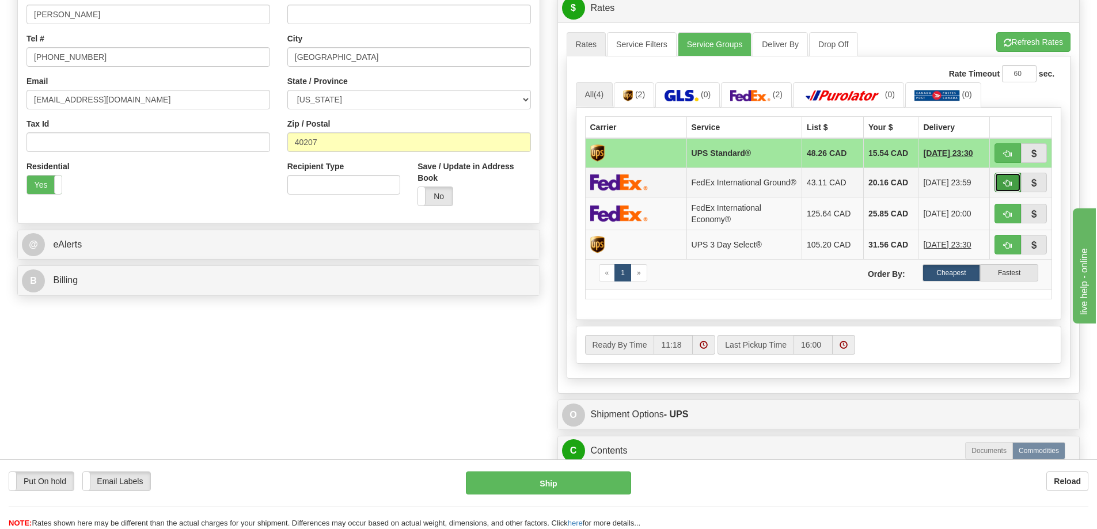
click at [1005, 184] on span "button" at bounding box center [1008, 183] width 8 height 7
type input "92"
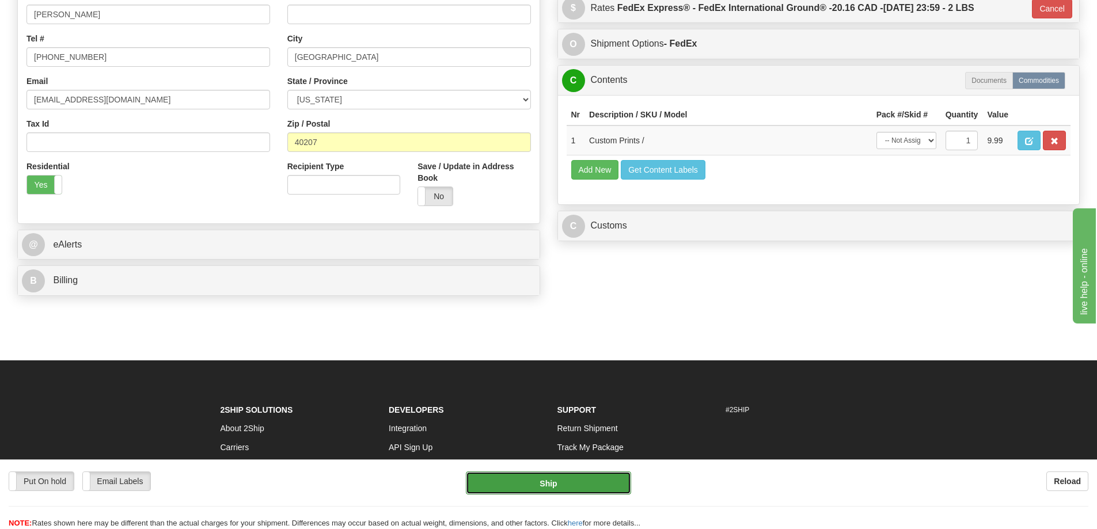
click at [559, 474] on button "Ship" at bounding box center [548, 483] width 165 height 23
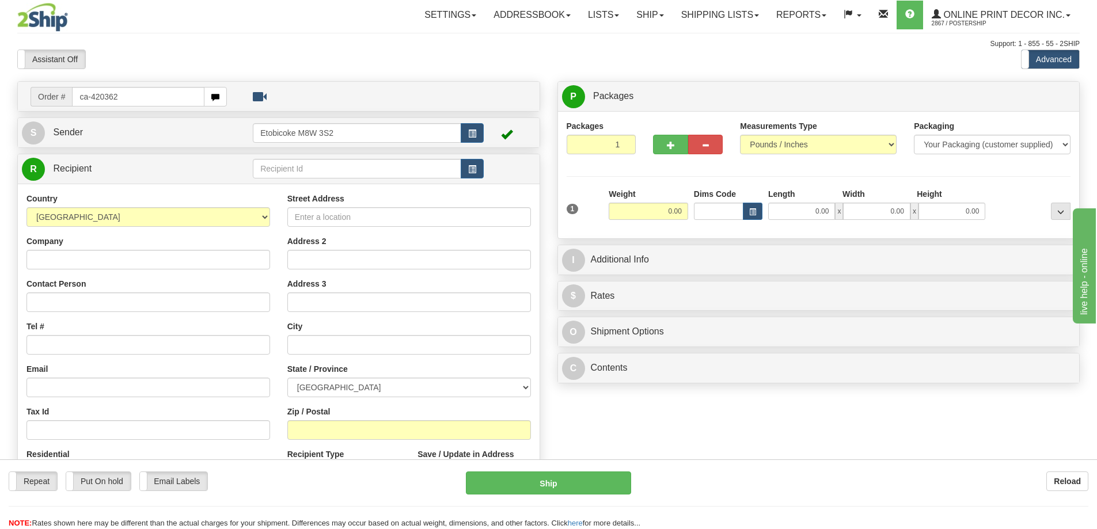
type input "ca-420362"
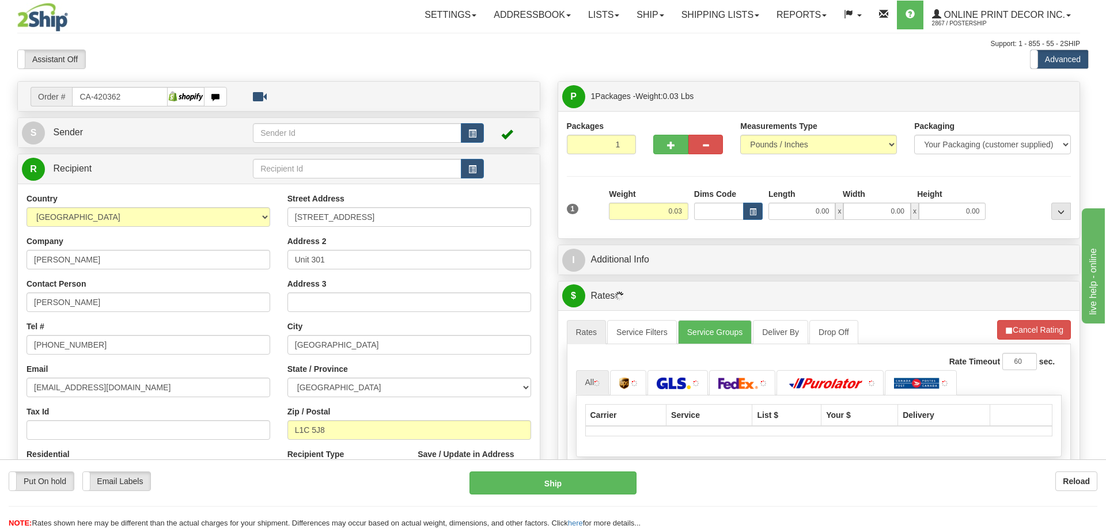
type input "[GEOGRAPHIC_DATA]"
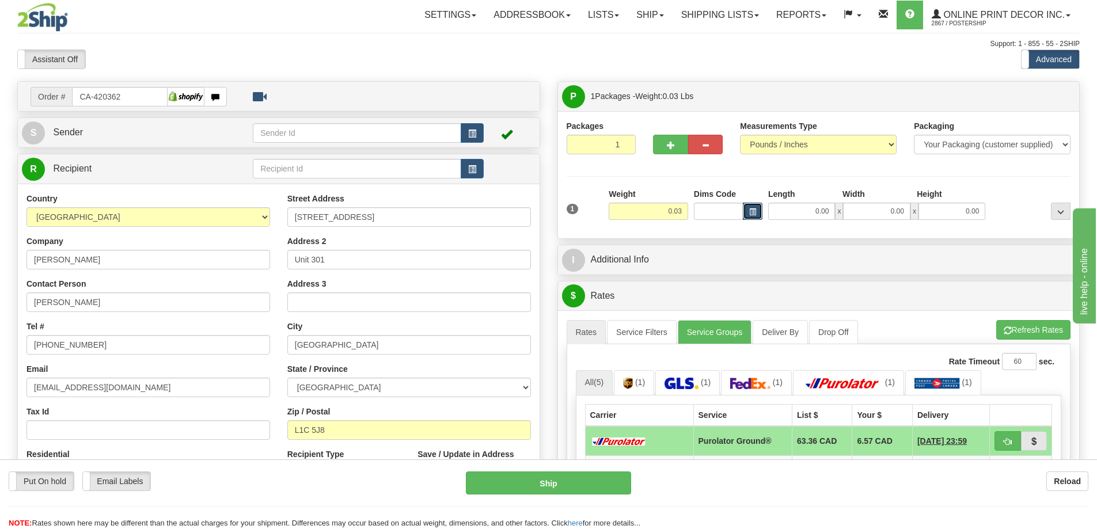
click at [759, 208] on button "button" at bounding box center [753, 211] width 20 height 17
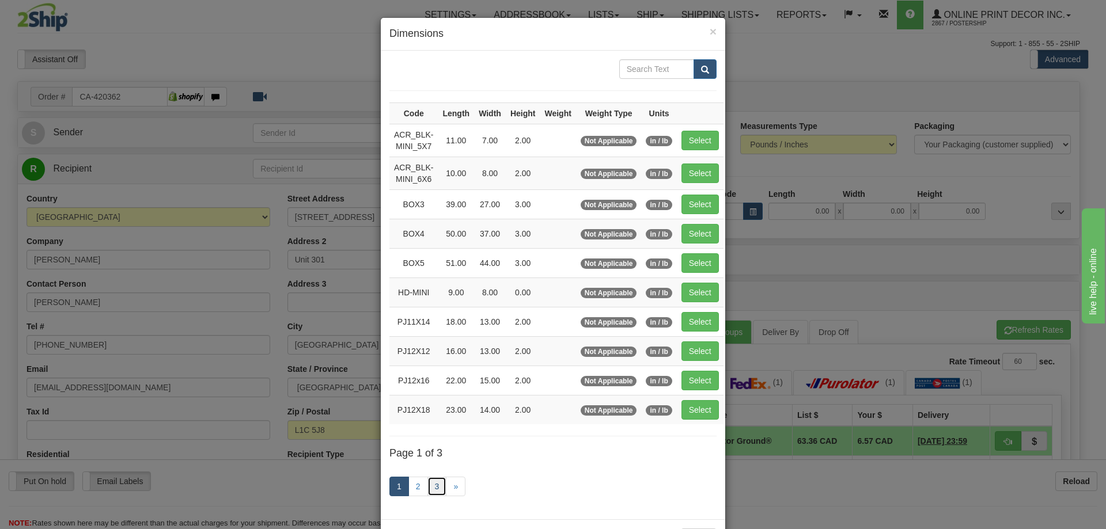
click at [435, 486] on link "3" at bounding box center [437, 487] width 20 height 20
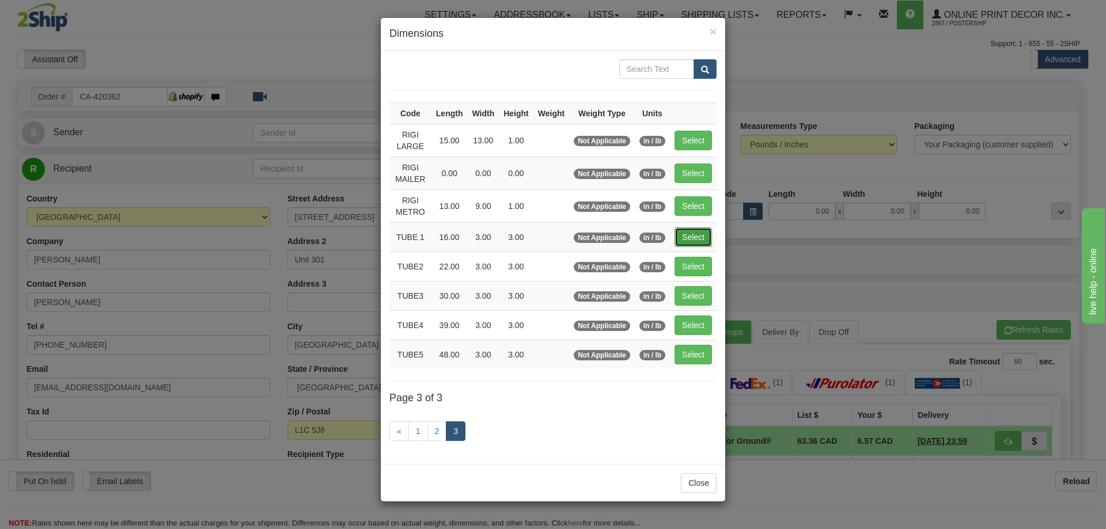
click at [688, 237] on button "Select" at bounding box center [693, 238] width 37 height 20
type input "TUBE 1"
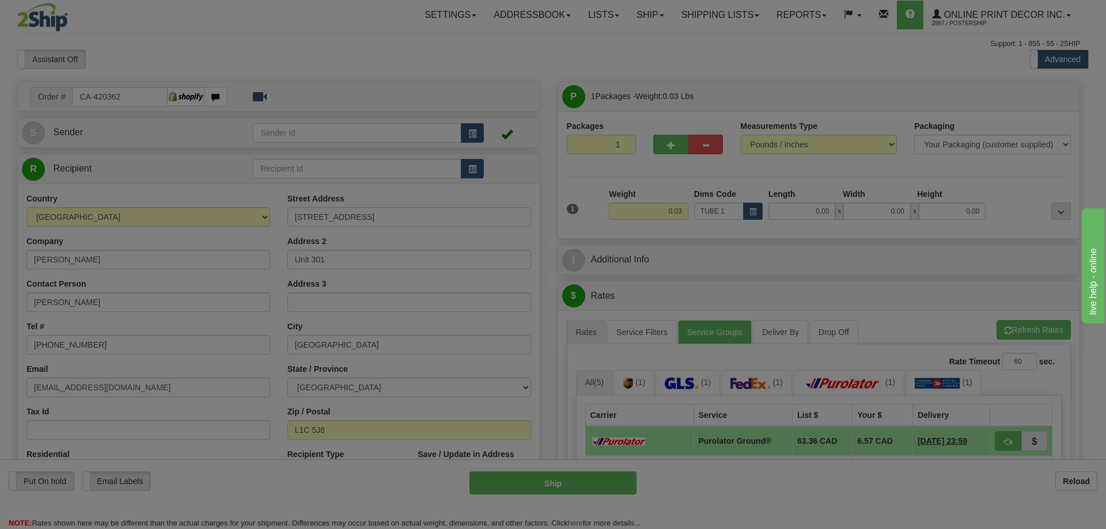
type input "16.00"
type input "3.00"
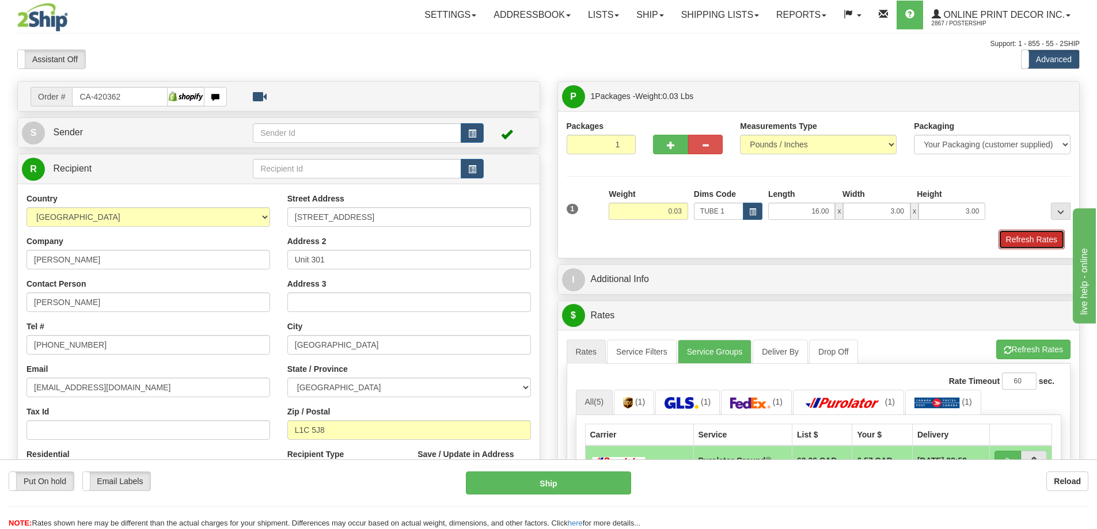
click at [1042, 237] on button "Refresh Rates" at bounding box center [1032, 240] width 66 height 20
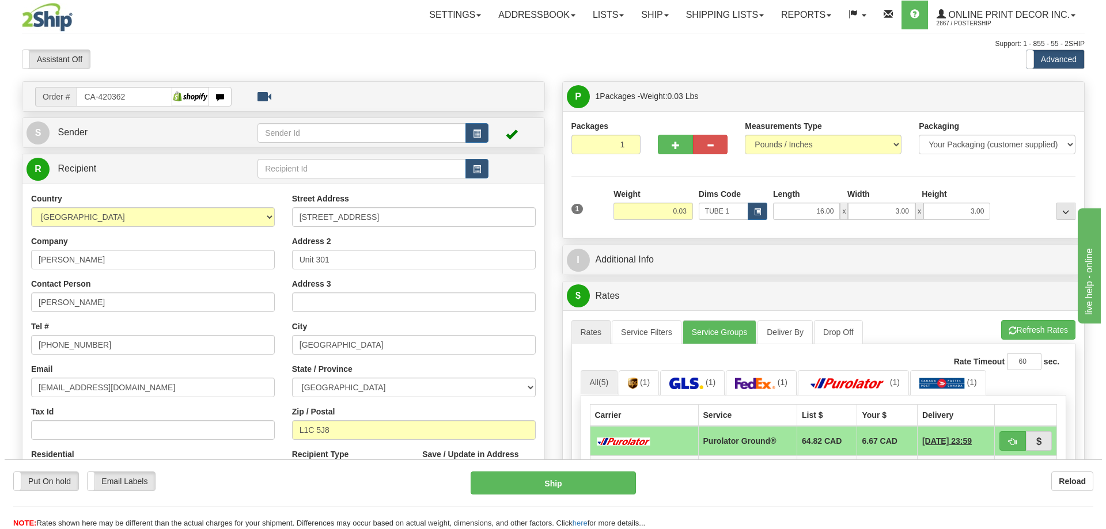
scroll to position [58, 0]
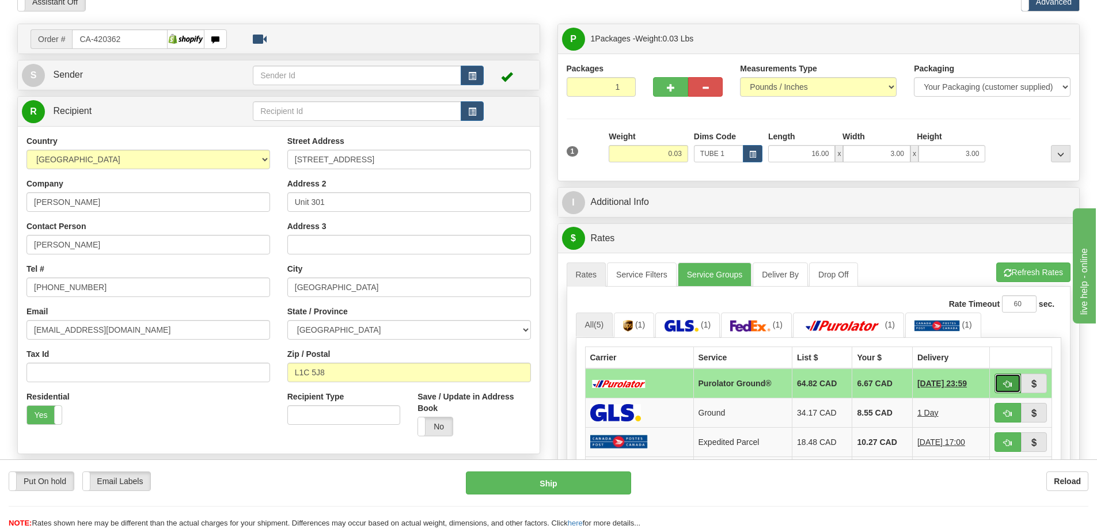
click at [1004, 382] on span "button" at bounding box center [1008, 384] width 8 height 7
type input "260"
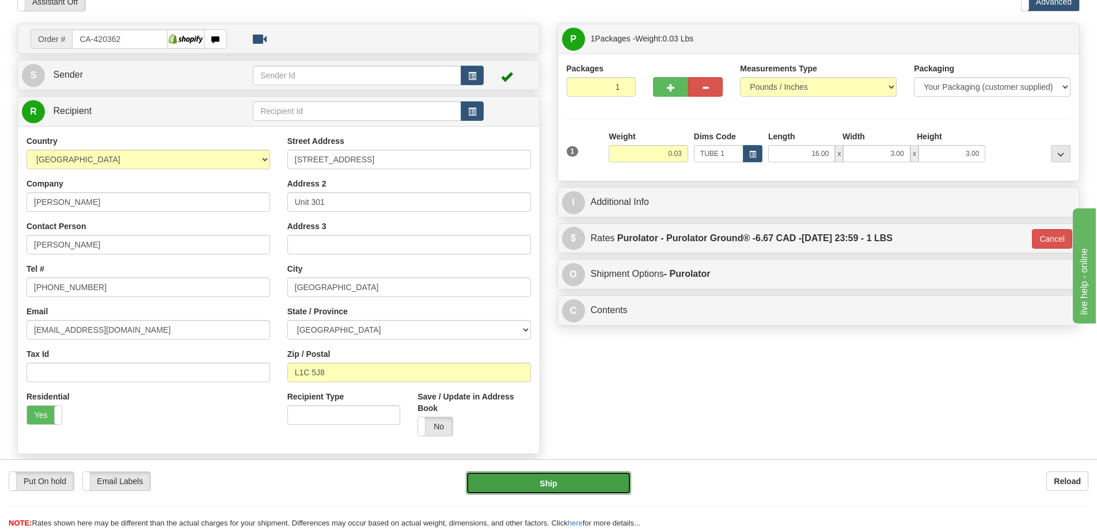
click at [612, 482] on button "Ship" at bounding box center [548, 483] width 165 height 23
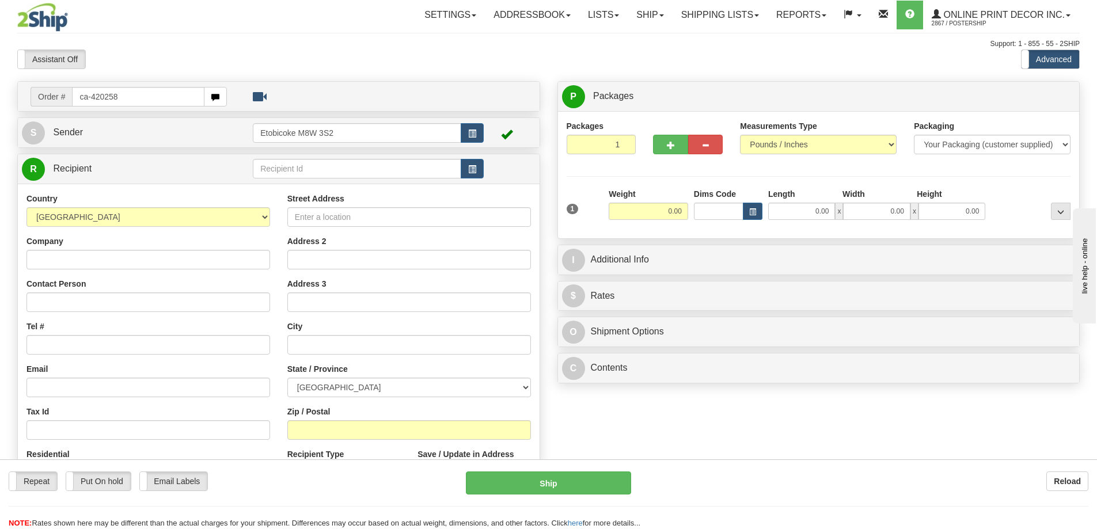
type input "ca-420258"
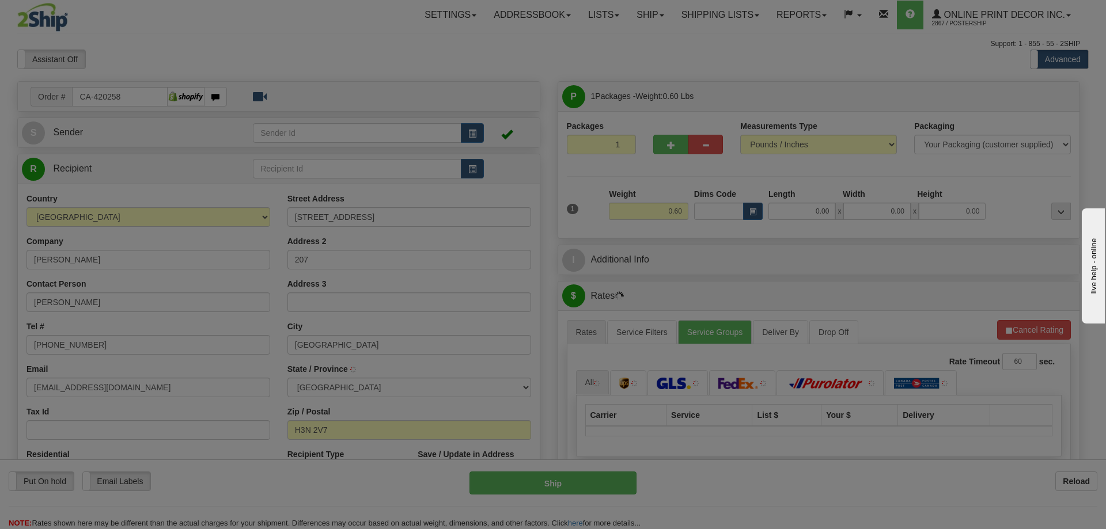
type input "[GEOGRAPHIC_DATA]"
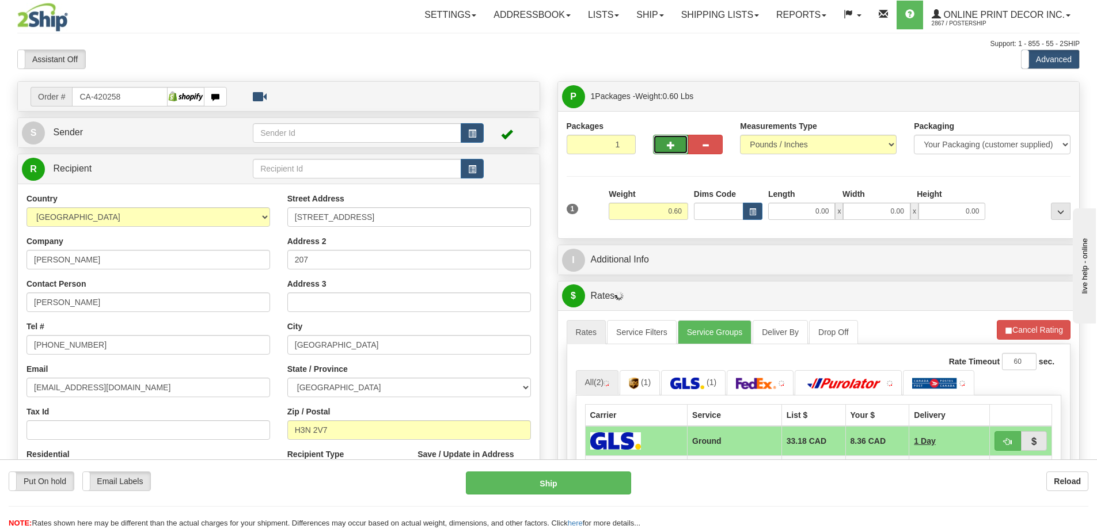
click at [670, 143] on span "button" at bounding box center [671, 145] width 8 height 7
radio input "true"
type input "2"
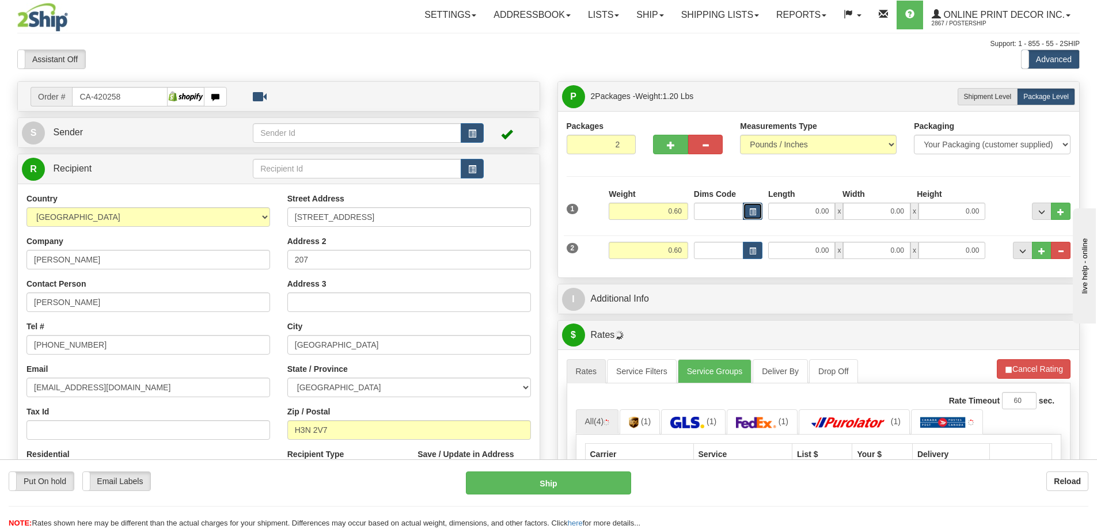
click at [754, 209] on span "button" at bounding box center [752, 212] width 7 height 6
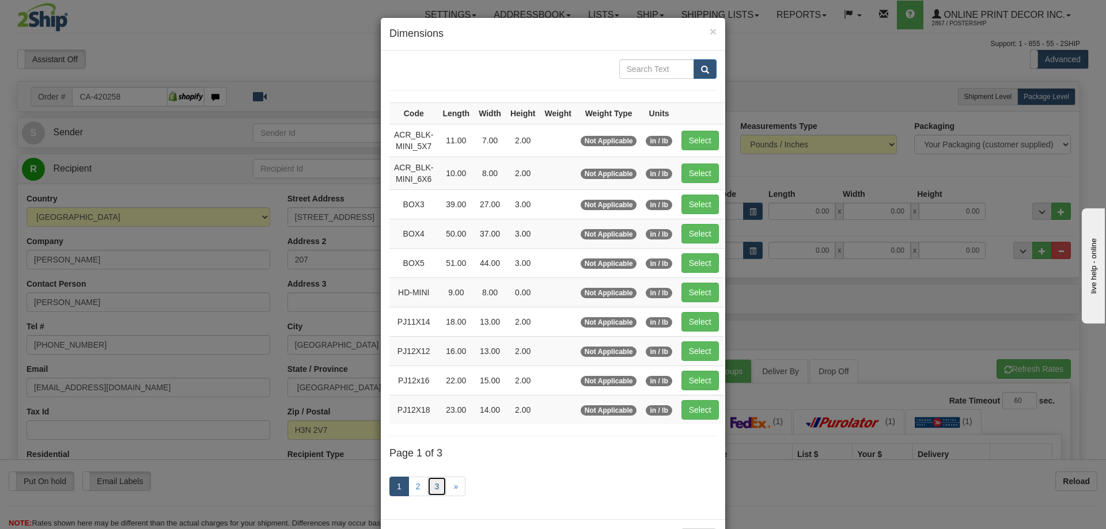
click at [434, 487] on link "3" at bounding box center [437, 487] width 20 height 20
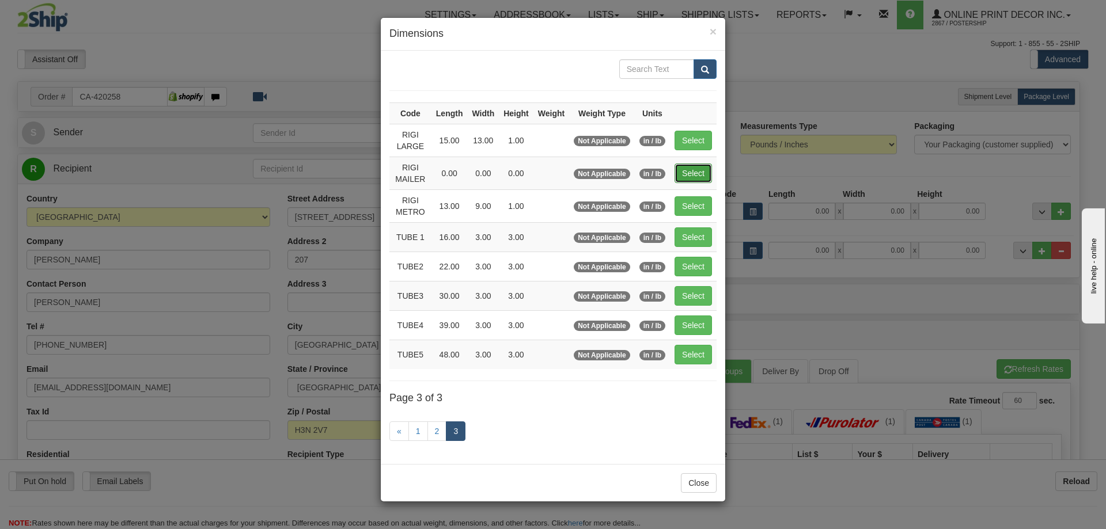
click at [697, 172] on button "Select" at bounding box center [693, 174] width 37 height 20
type input "RIGI MAILER"
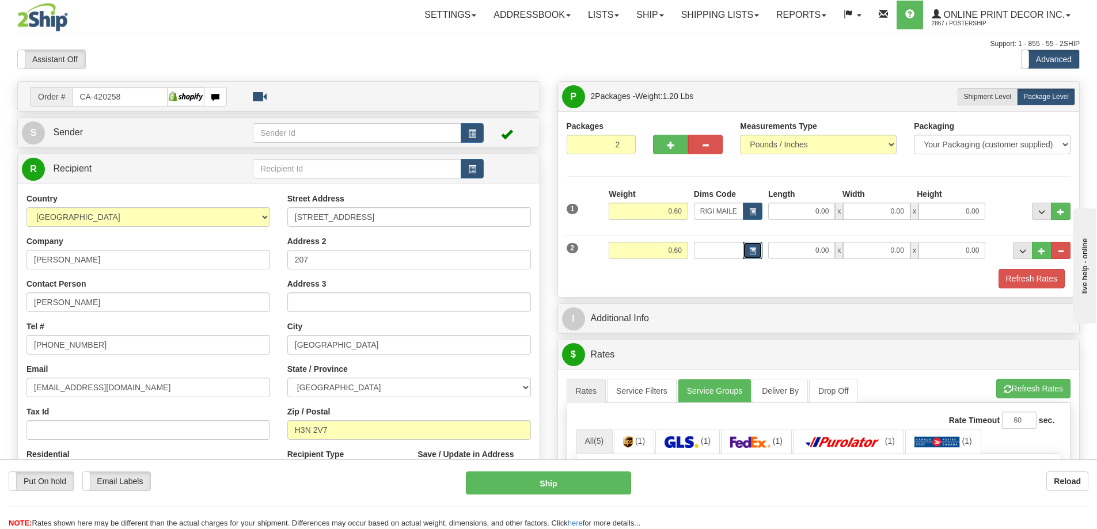
click at [755, 254] on span "button" at bounding box center [752, 251] width 7 height 6
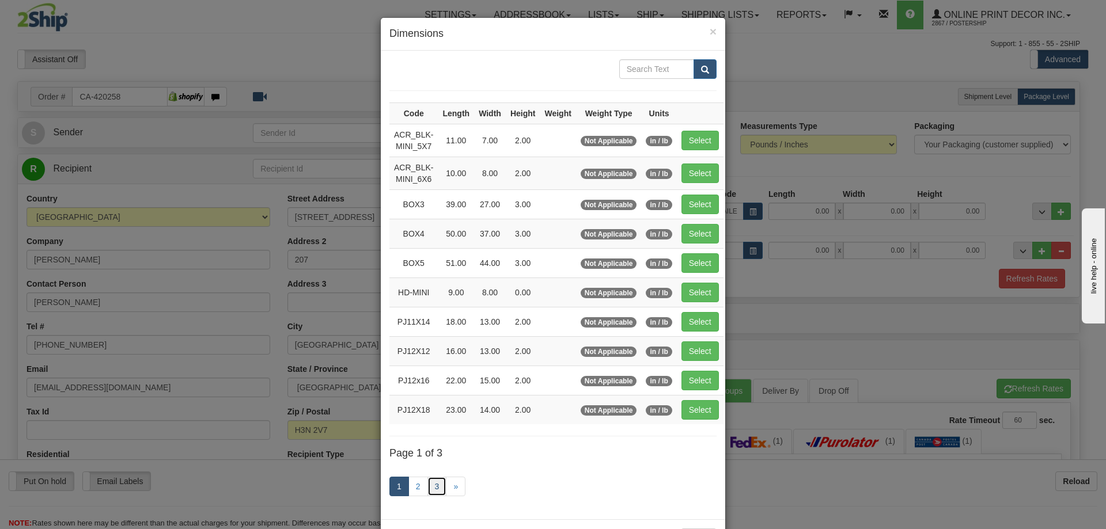
click at [429, 484] on link "3" at bounding box center [437, 487] width 20 height 20
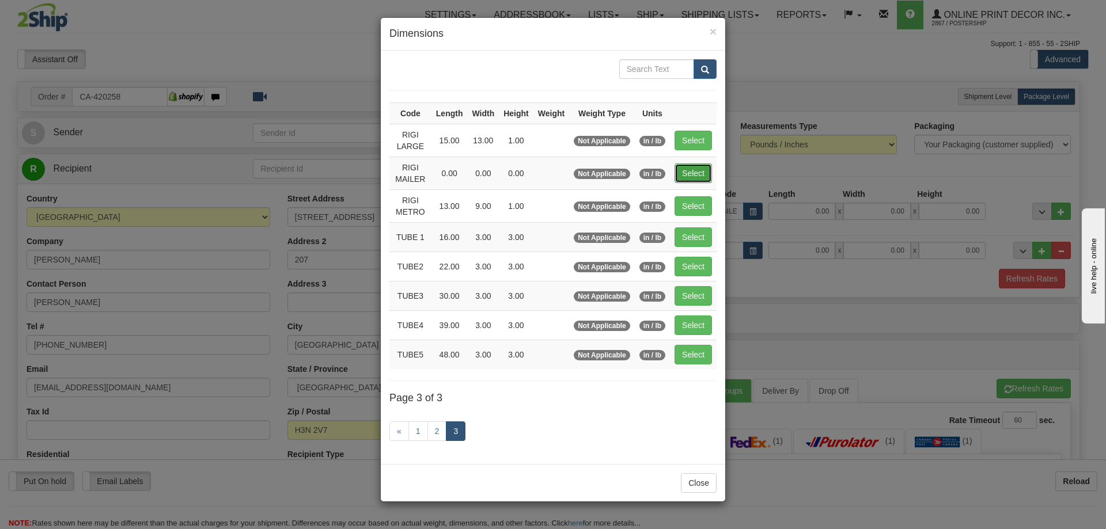
click at [704, 168] on button "Select" at bounding box center [693, 174] width 37 height 20
type input "RIGI MAILER"
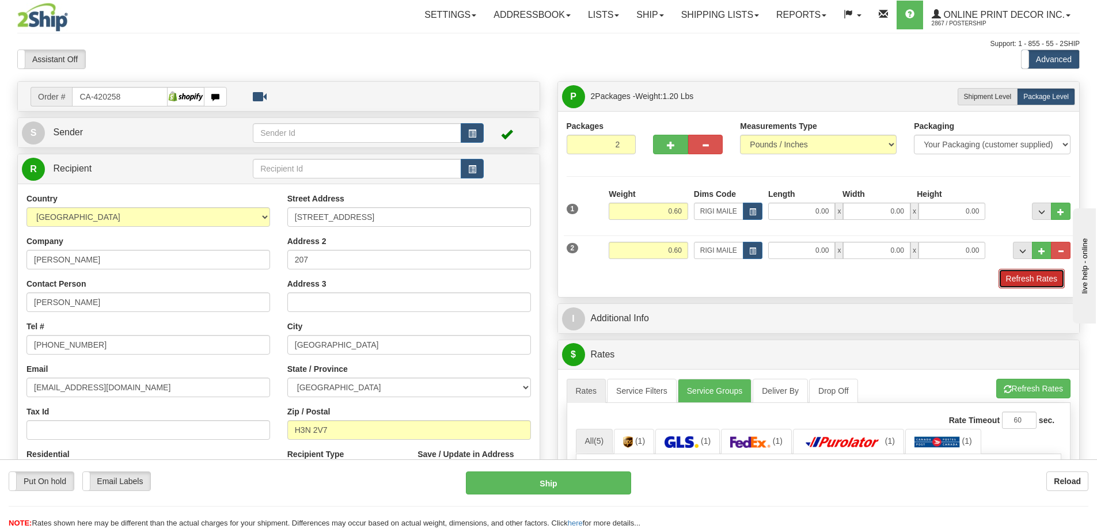
click at [1035, 281] on button "Refresh Rates" at bounding box center [1032, 279] width 66 height 20
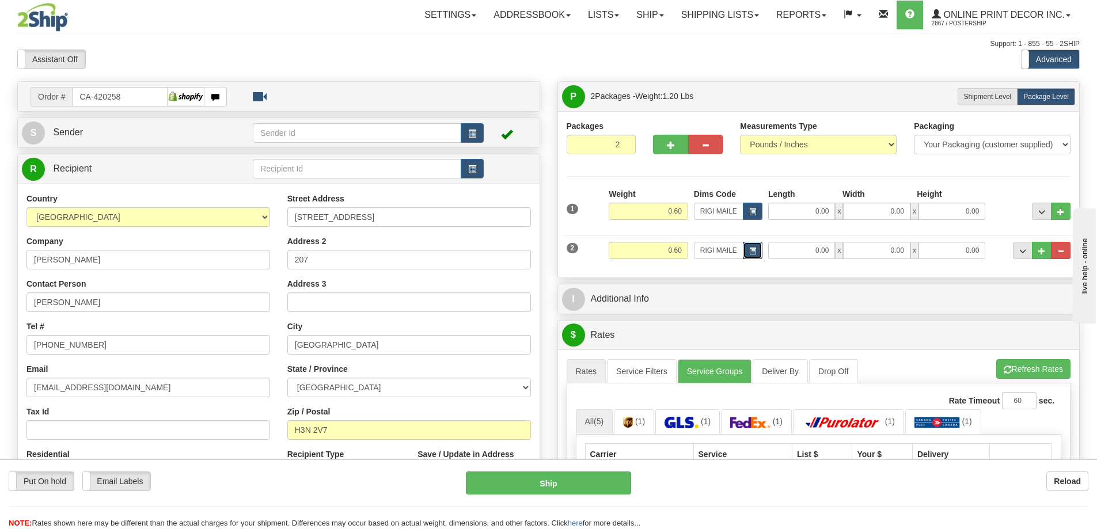
click at [756, 246] on button "button" at bounding box center [753, 250] width 20 height 17
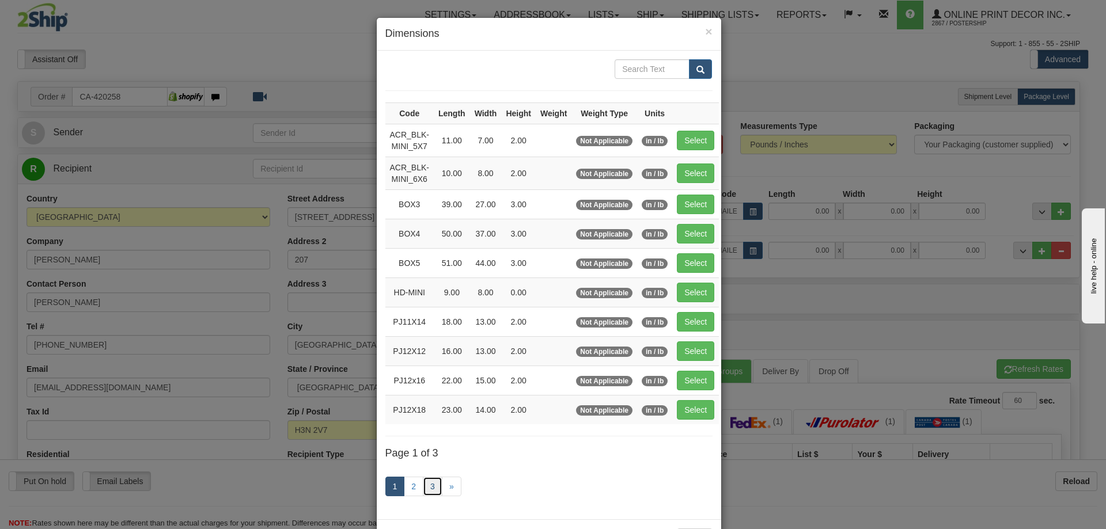
click at [424, 480] on link "3" at bounding box center [433, 487] width 20 height 20
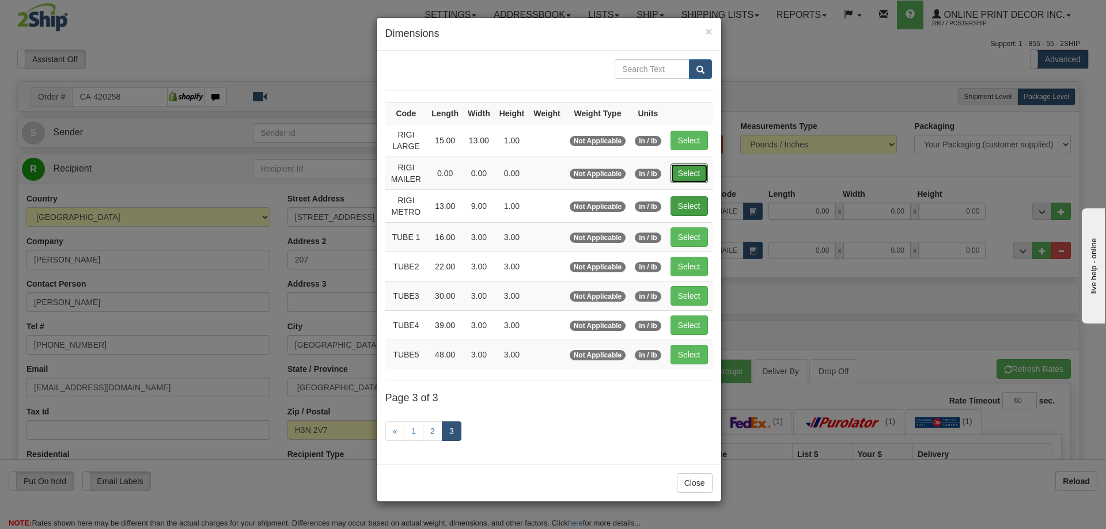
drag, startPoint x: 690, startPoint y: 166, endPoint x: 692, endPoint y: 176, distance: 10.5
click at [690, 171] on button "Select" at bounding box center [689, 174] width 37 height 20
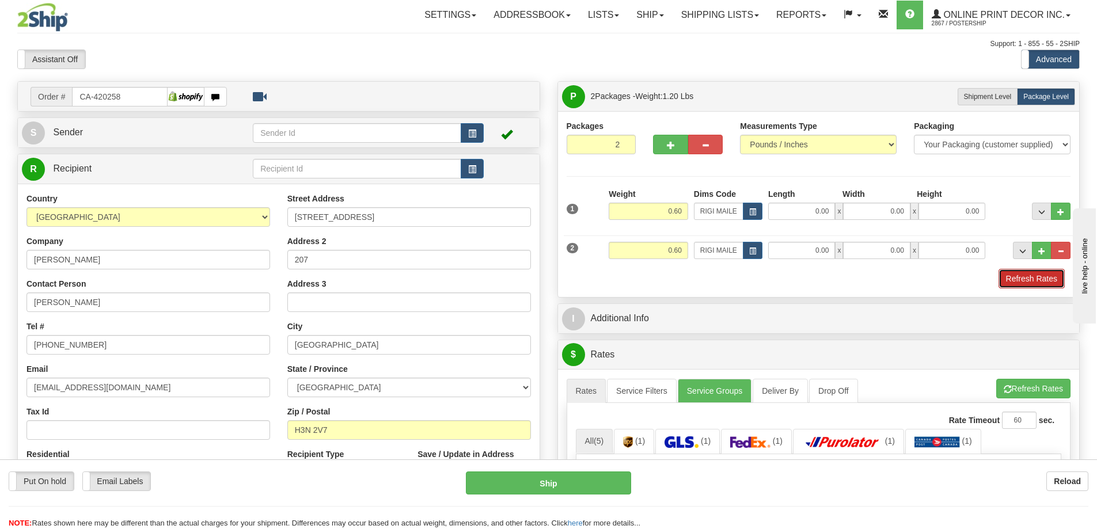
click at [1052, 278] on button "Refresh Rates" at bounding box center [1032, 279] width 66 height 20
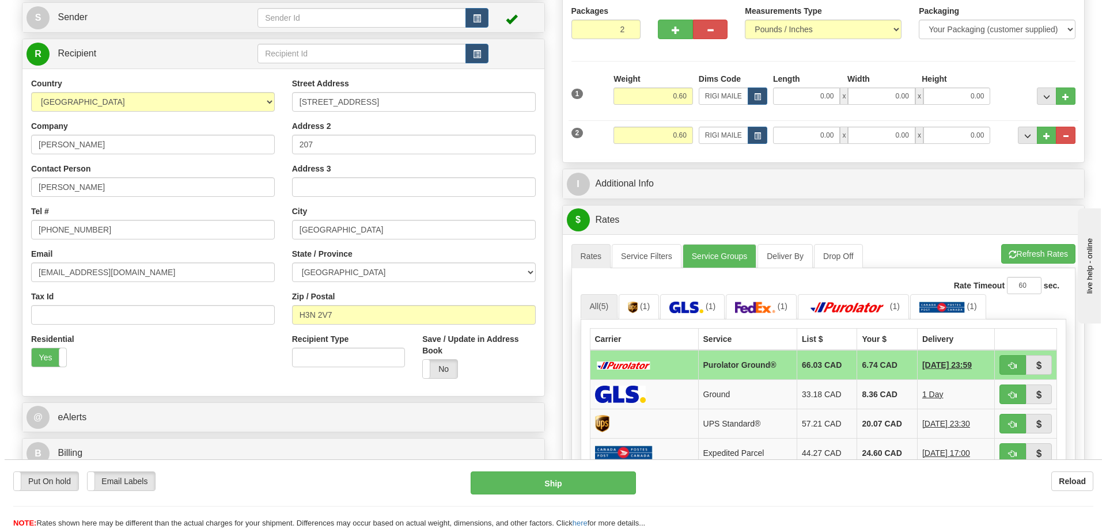
scroll to position [230, 0]
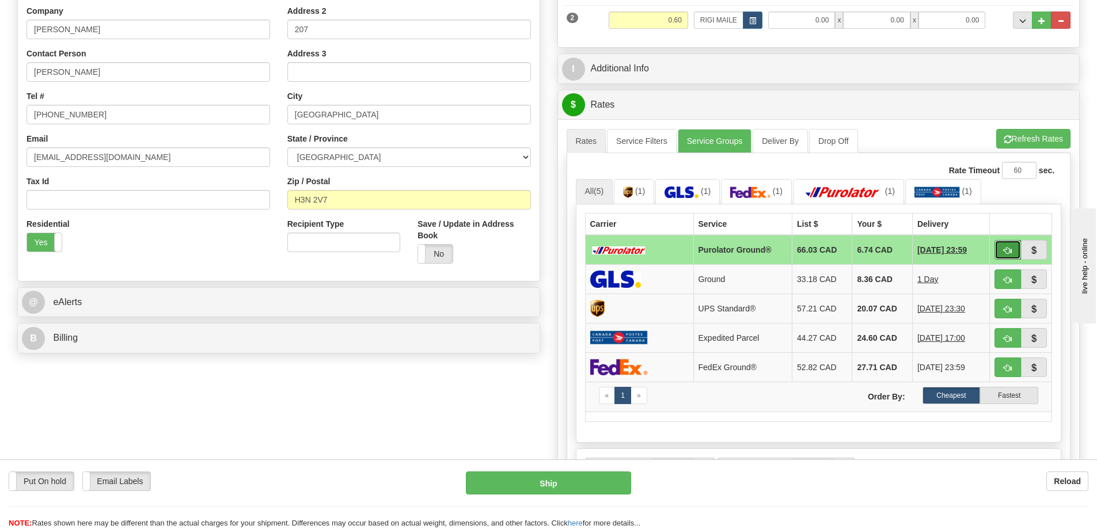
click at [1004, 245] on button "button" at bounding box center [1008, 250] width 26 height 20
type input "260"
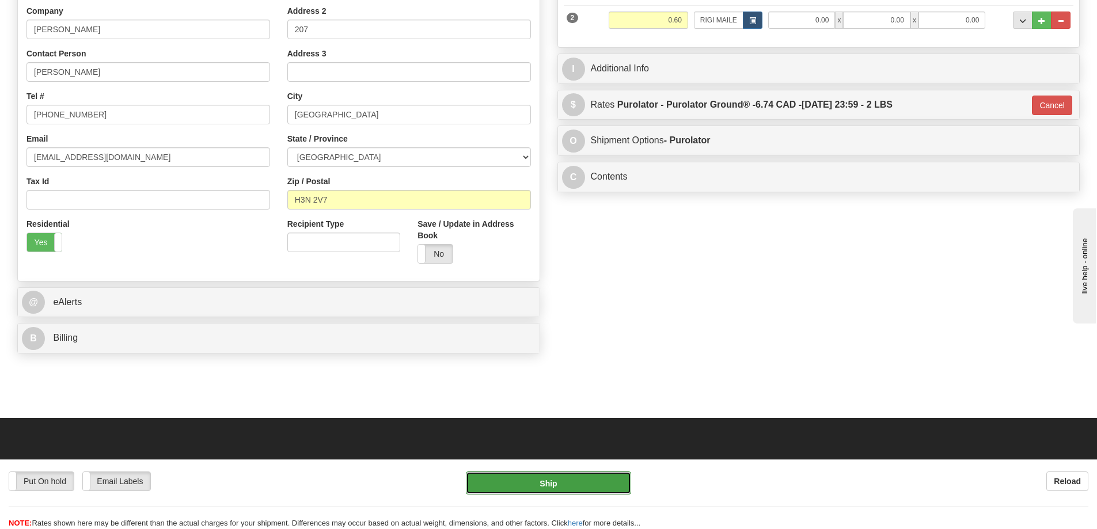
click at [552, 481] on button "Ship" at bounding box center [548, 483] width 165 height 23
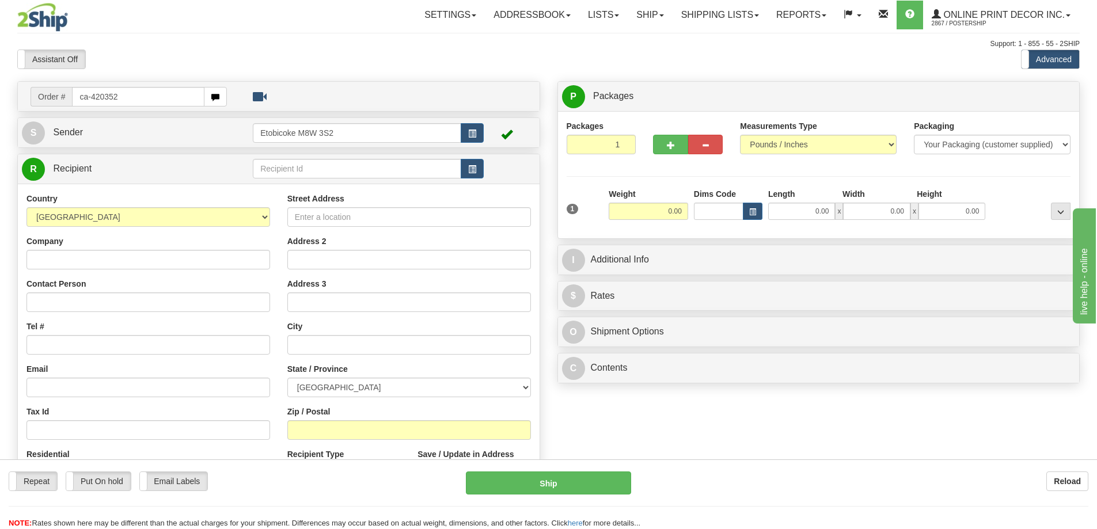
type input "ca-420352"
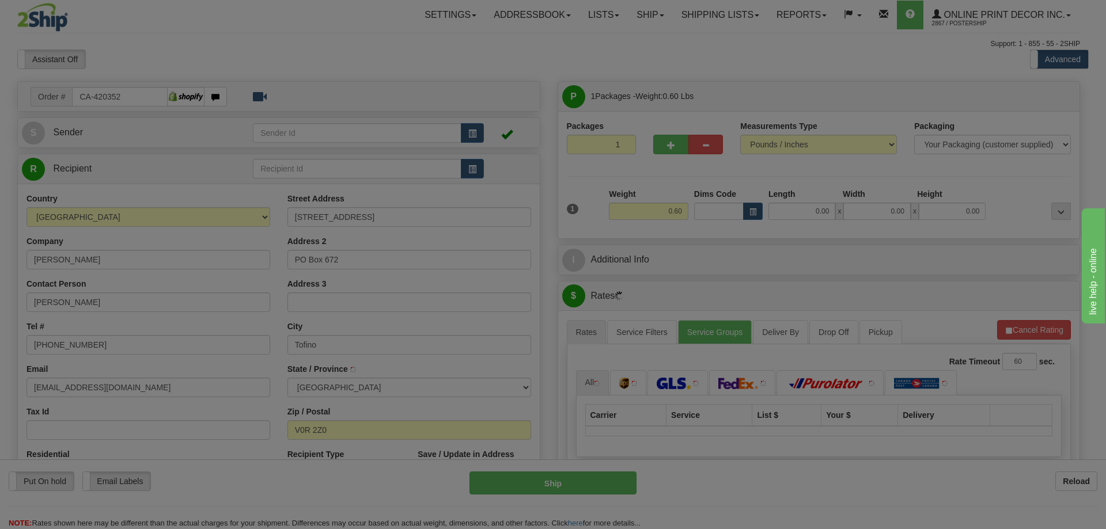
type input "TOFINO"
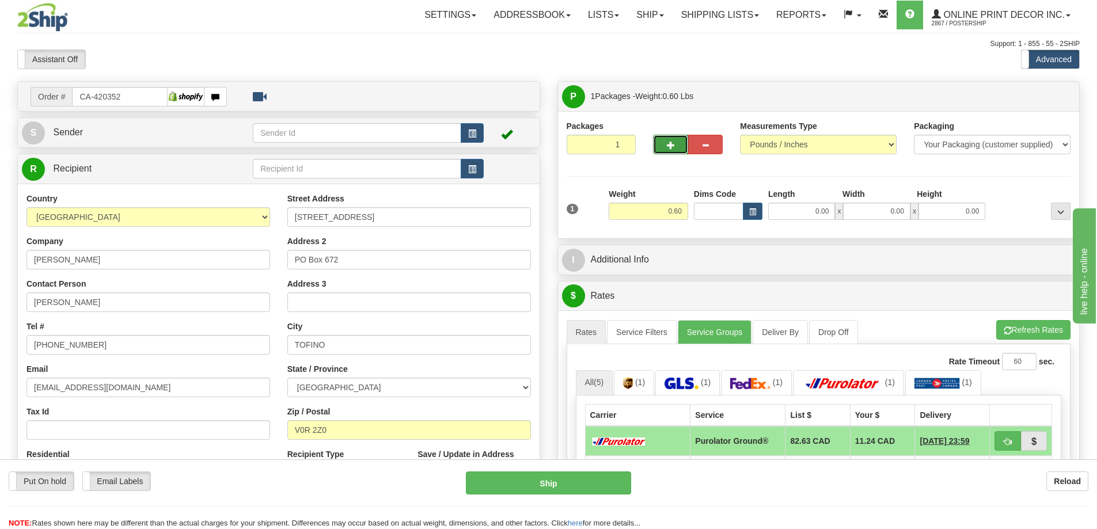
click at [660, 139] on button "button" at bounding box center [670, 145] width 35 height 20
radio input "true"
type input "2"
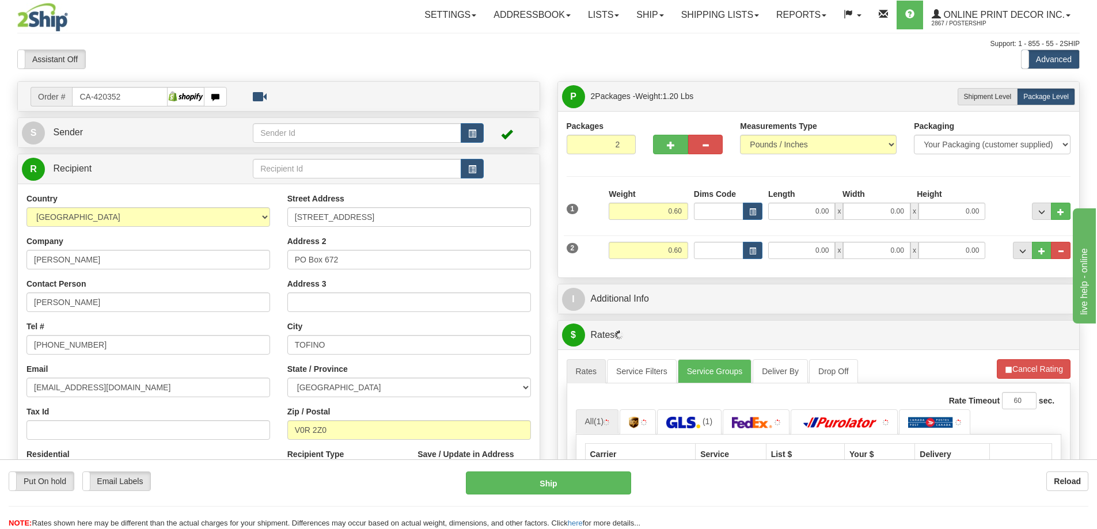
click at [759, 203] on div "Dims Code" at bounding box center [728, 204] width 74 height 32
click at [758, 206] on button "button" at bounding box center [753, 211] width 20 height 17
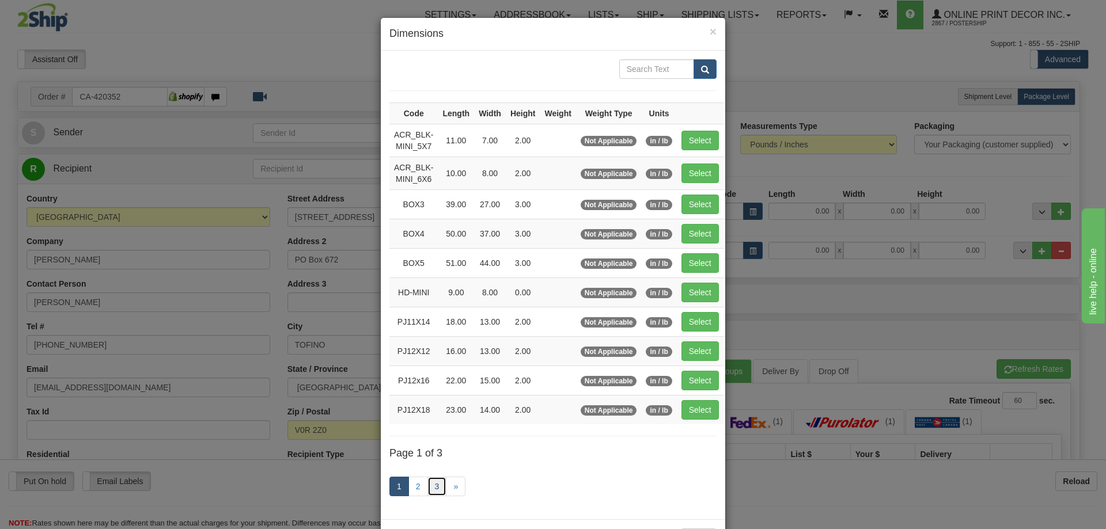
click at [436, 483] on link "3" at bounding box center [437, 487] width 20 height 20
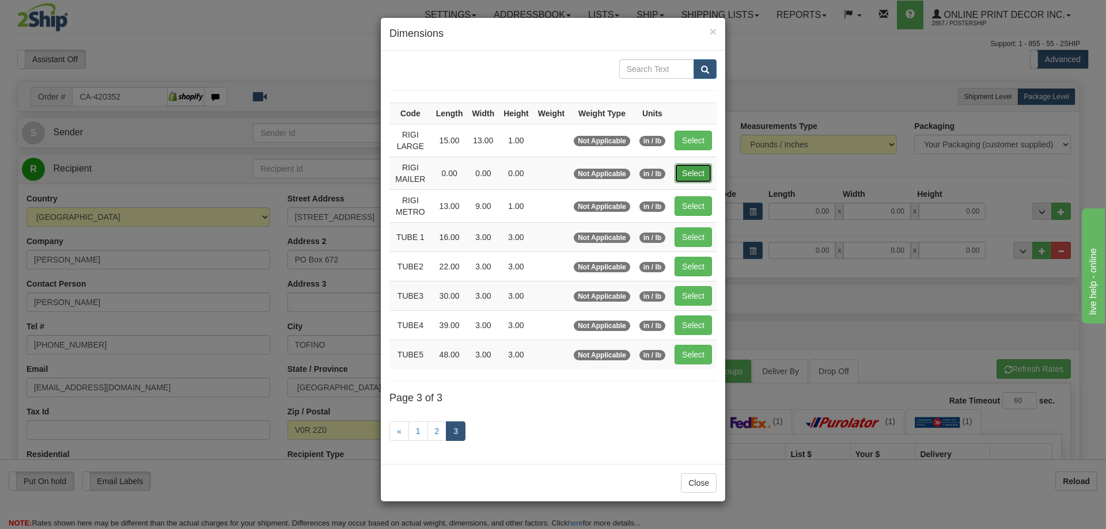
click at [703, 166] on button "Select" at bounding box center [693, 174] width 37 height 20
type input "RIGI MAILER"
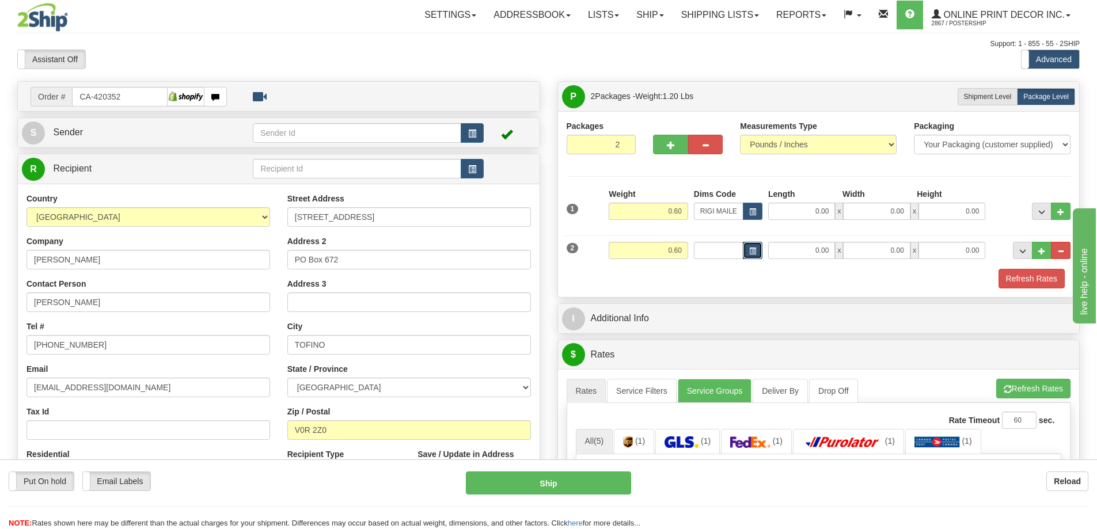
click at [756, 251] on button "button" at bounding box center [753, 250] width 20 height 17
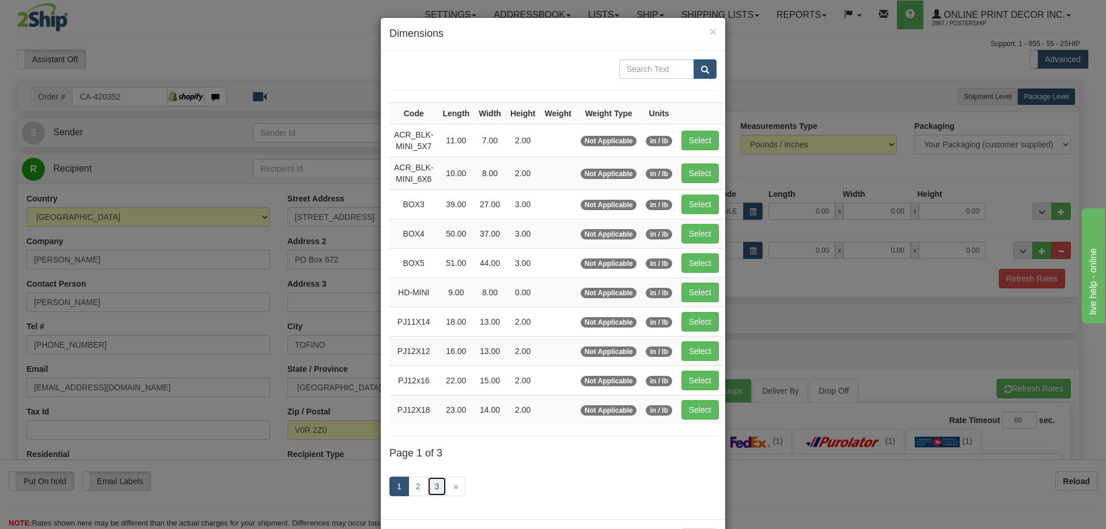
click at [435, 490] on link "3" at bounding box center [437, 487] width 20 height 20
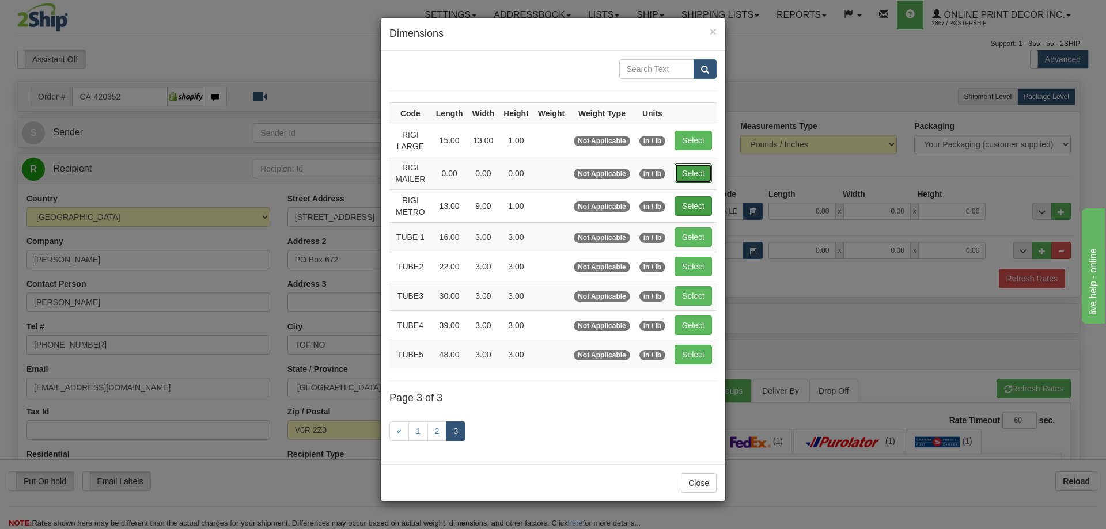
drag, startPoint x: 686, startPoint y: 177, endPoint x: 692, endPoint y: 175, distance: 6.7
click at [687, 177] on button "Select" at bounding box center [693, 174] width 37 height 20
type input "RIGI MAILER"
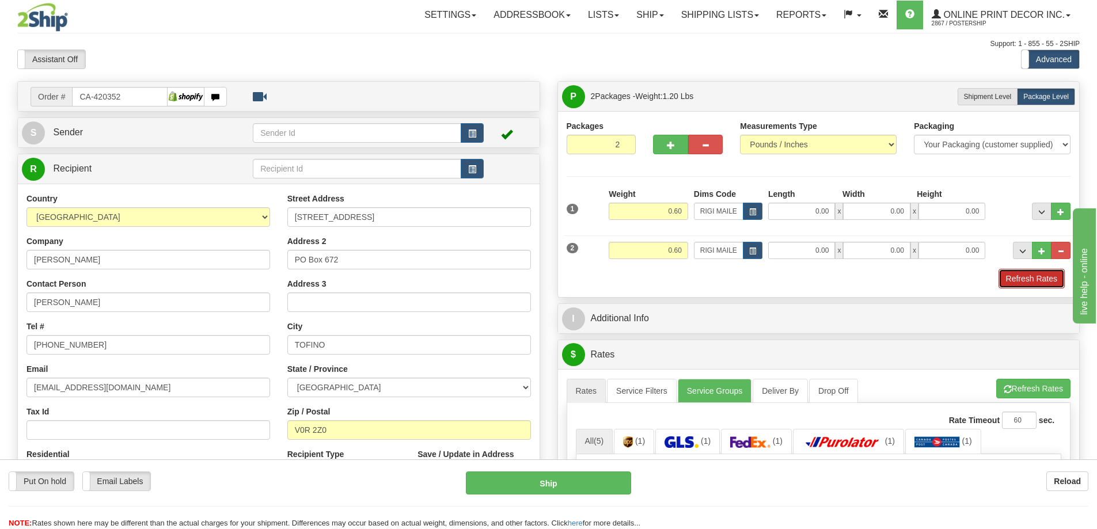
click at [1028, 276] on button "Refresh Rates" at bounding box center [1032, 279] width 66 height 20
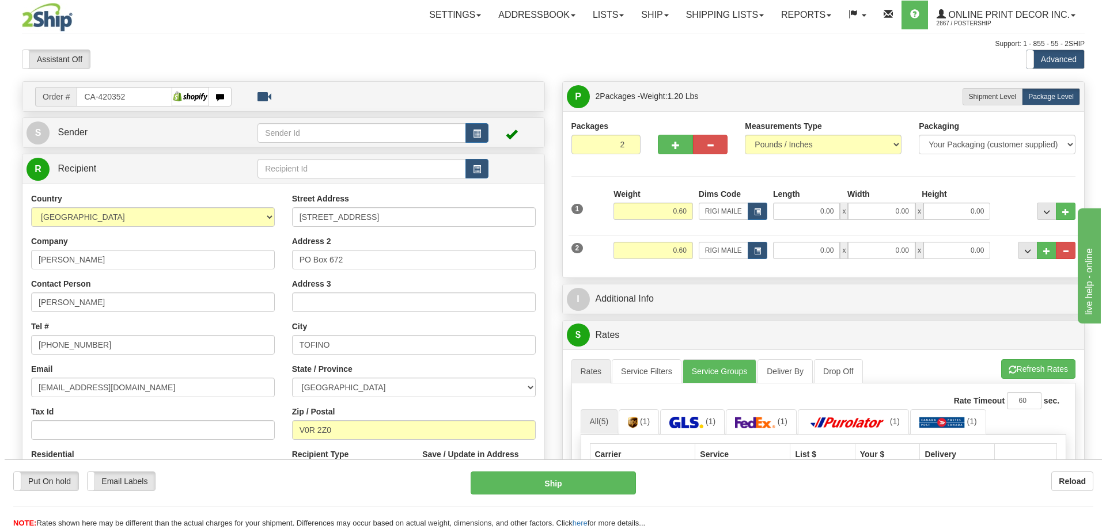
scroll to position [115, 0]
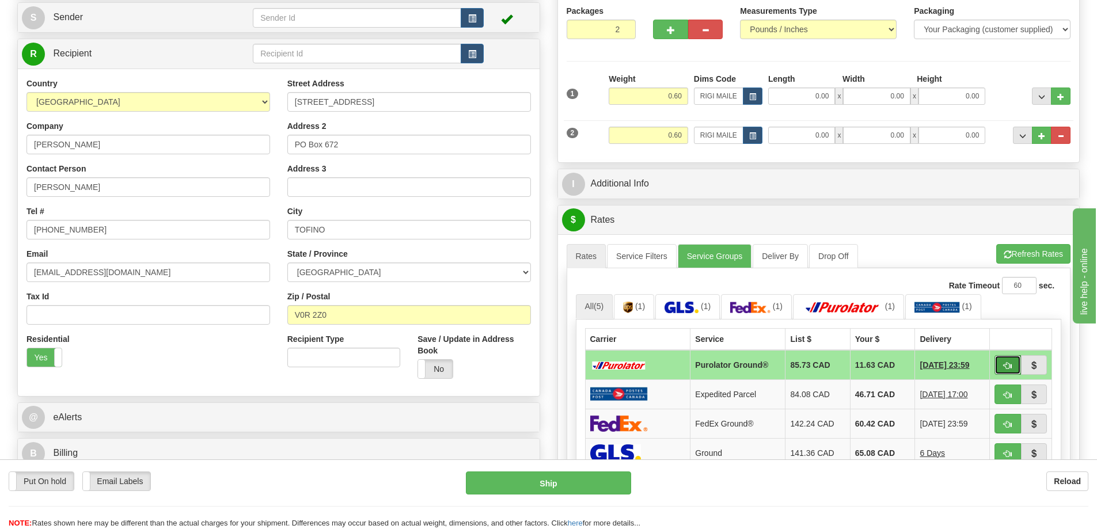
click at [1012, 363] on button "button" at bounding box center [1008, 365] width 26 height 20
type input "260"
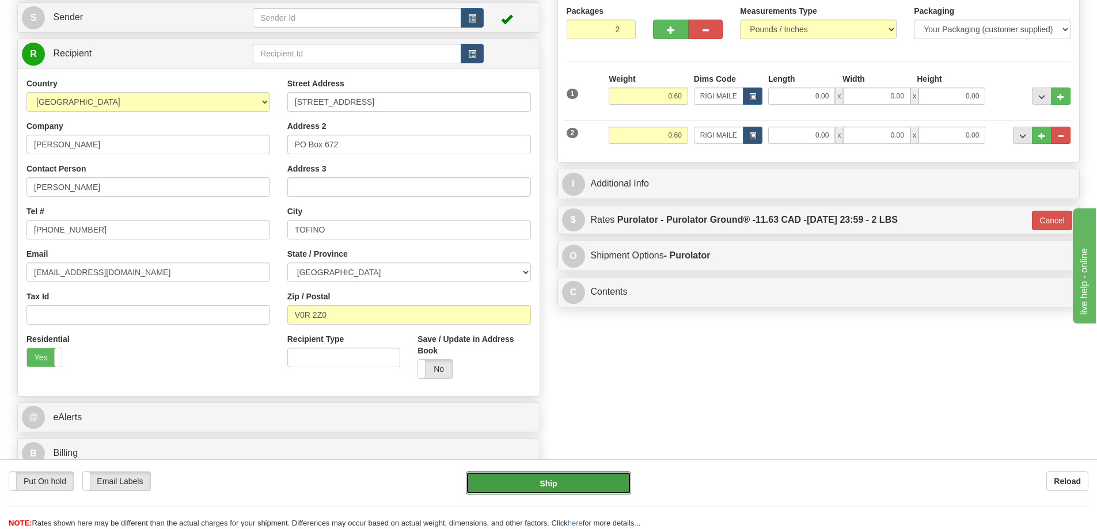
click at [601, 478] on button "Ship" at bounding box center [548, 483] width 165 height 23
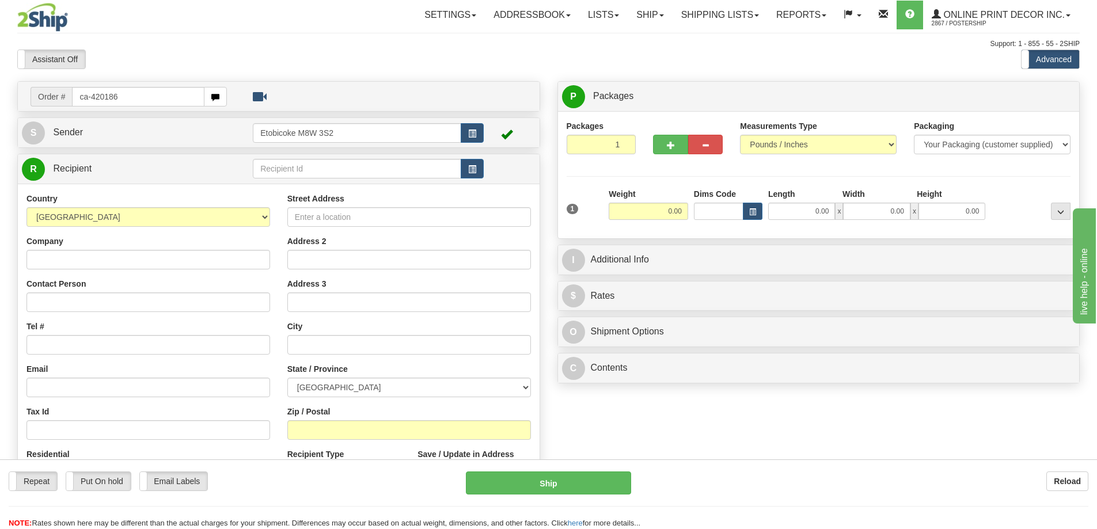
type input "ca-420186"
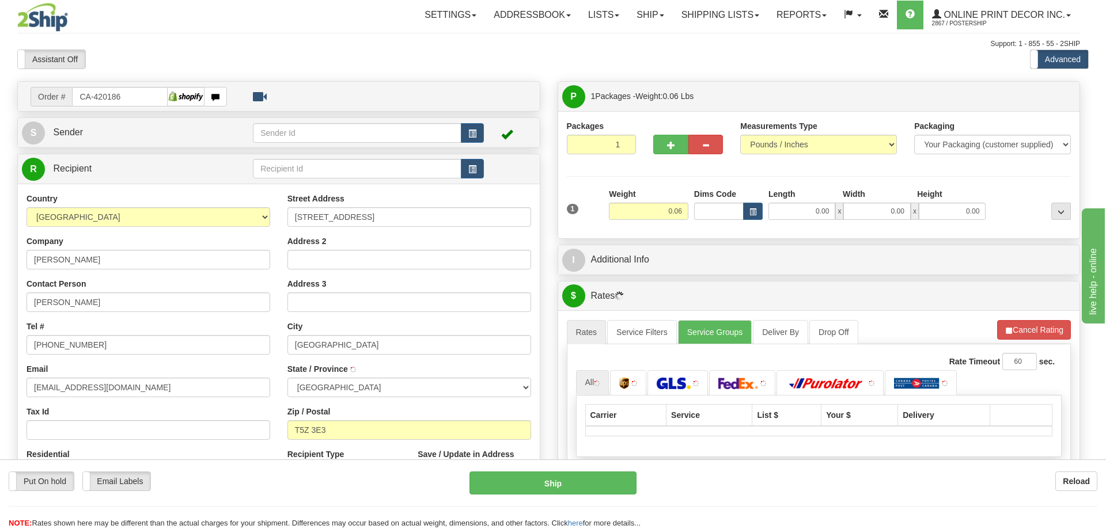
type input "[GEOGRAPHIC_DATA]"
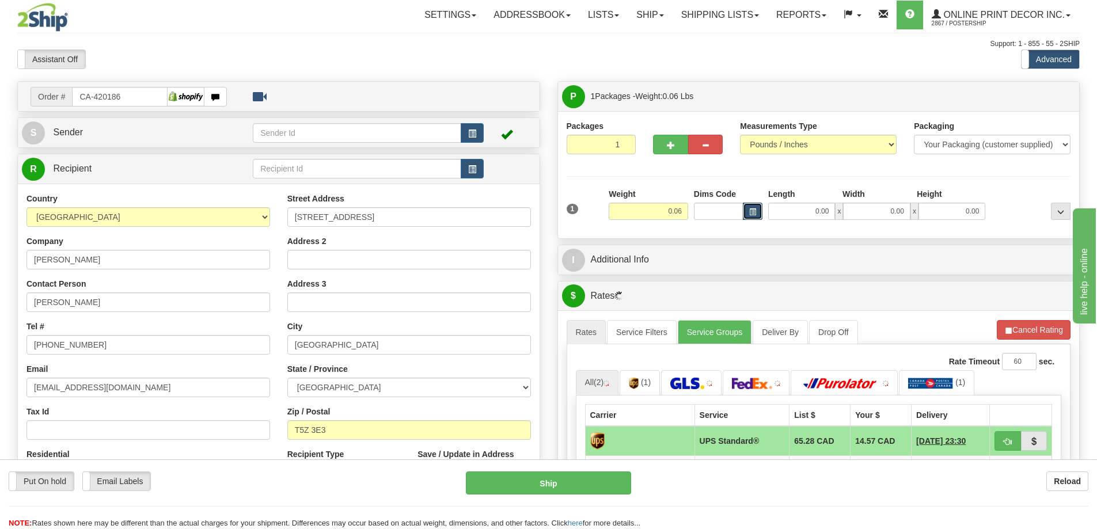
click at [755, 212] on span "button" at bounding box center [752, 212] width 7 height 6
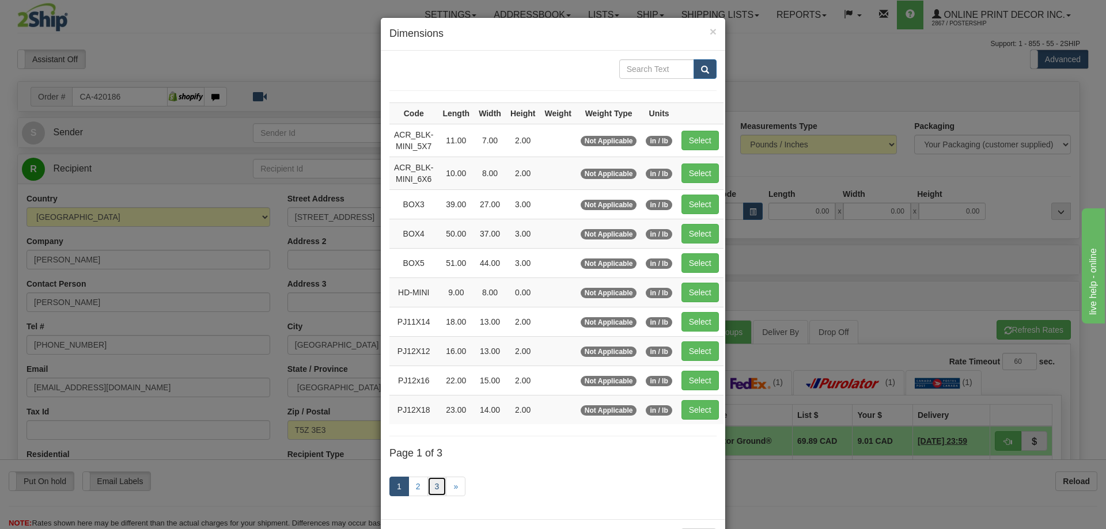
click at [435, 480] on link "3" at bounding box center [437, 487] width 20 height 20
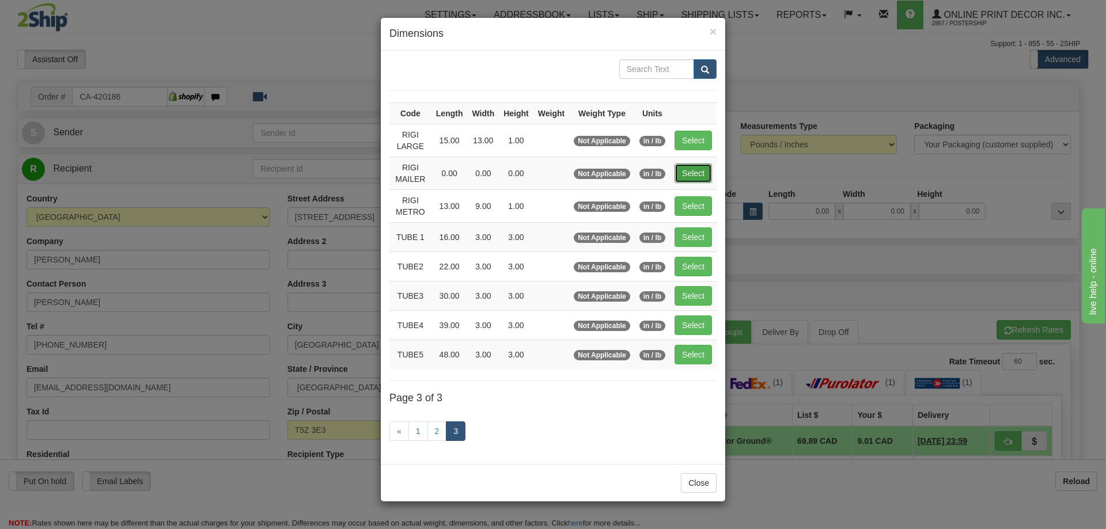
click at [699, 166] on button "Select" at bounding box center [693, 174] width 37 height 20
type input "RIGI MAILER"
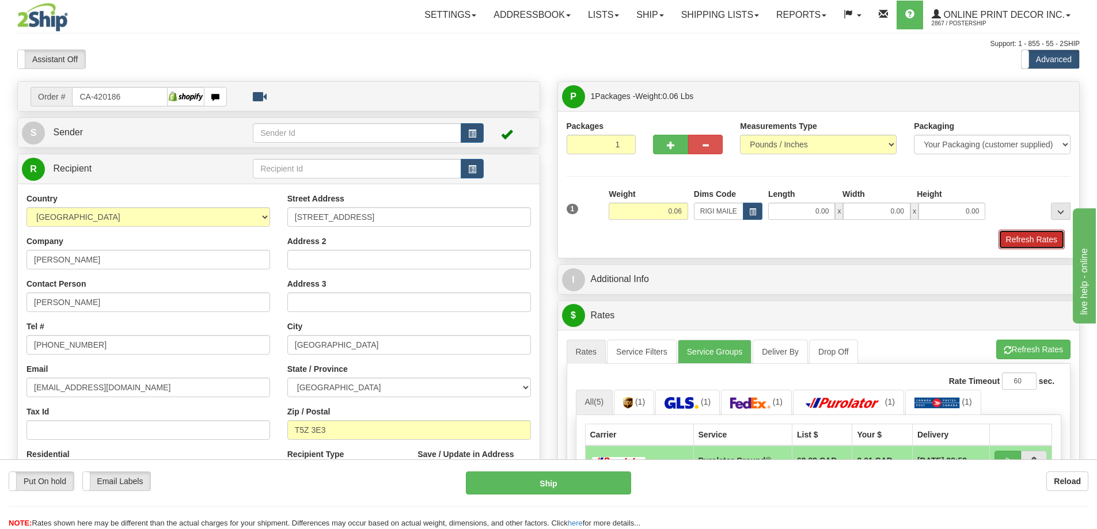
click at [1027, 239] on button "Refresh Rates" at bounding box center [1032, 240] width 66 height 20
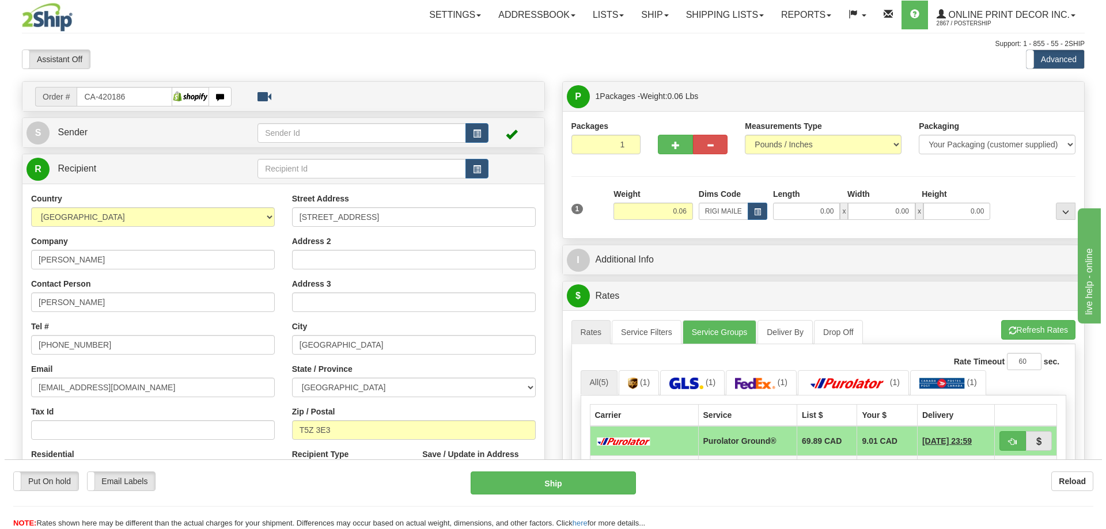
scroll to position [115, 0]
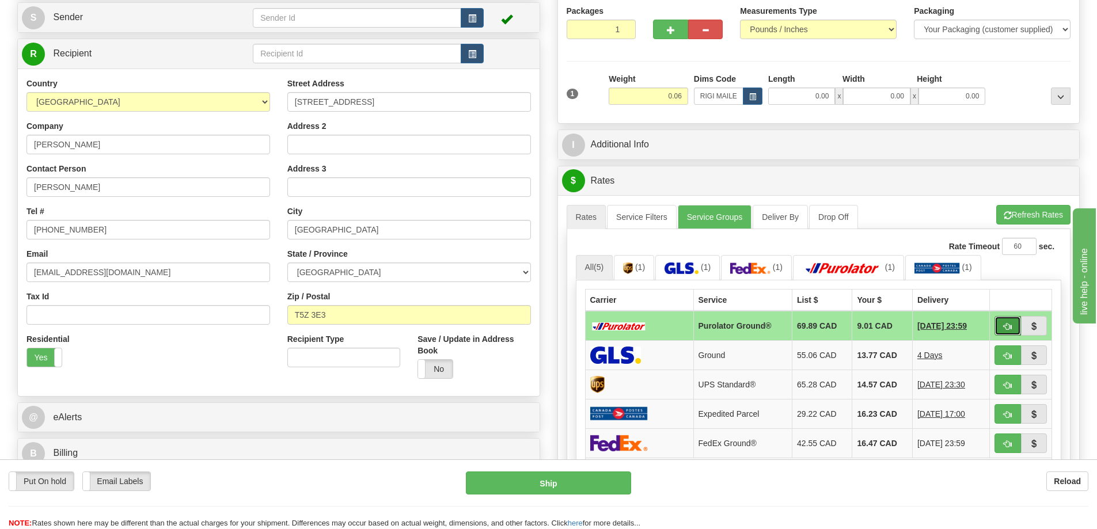
click at [1009, 329] on span "button" at bounding box center [1008, 326] width 8 height 7
type input "260"
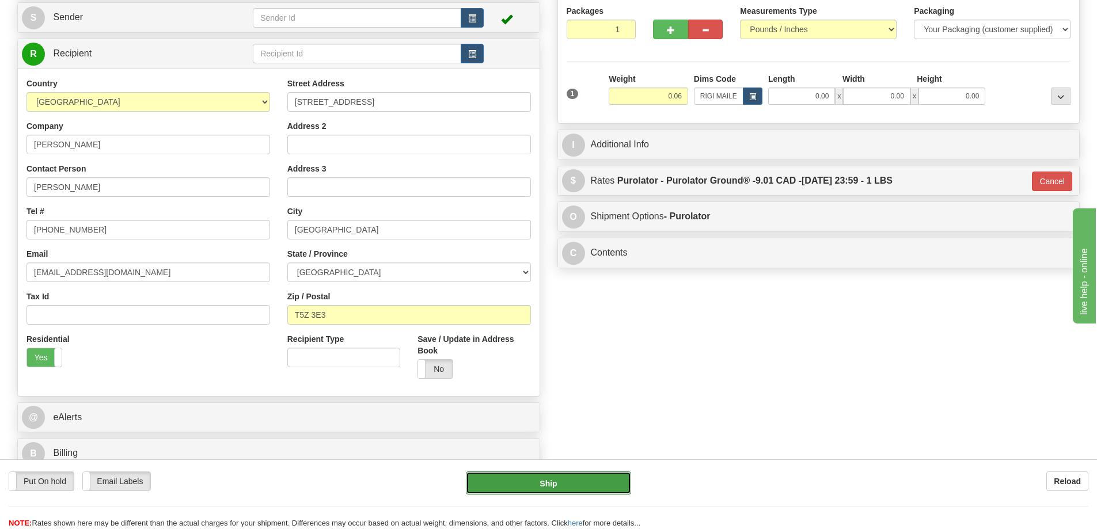
click at [605, 484] on button "Ship" at bounding box center [548, 483] width 165 height 23
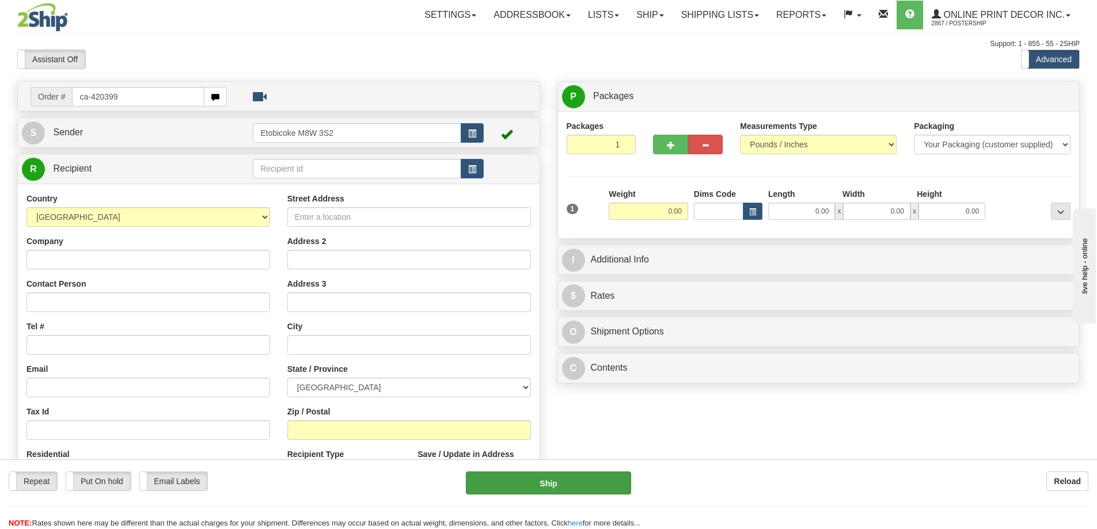
type input "ca-420399"
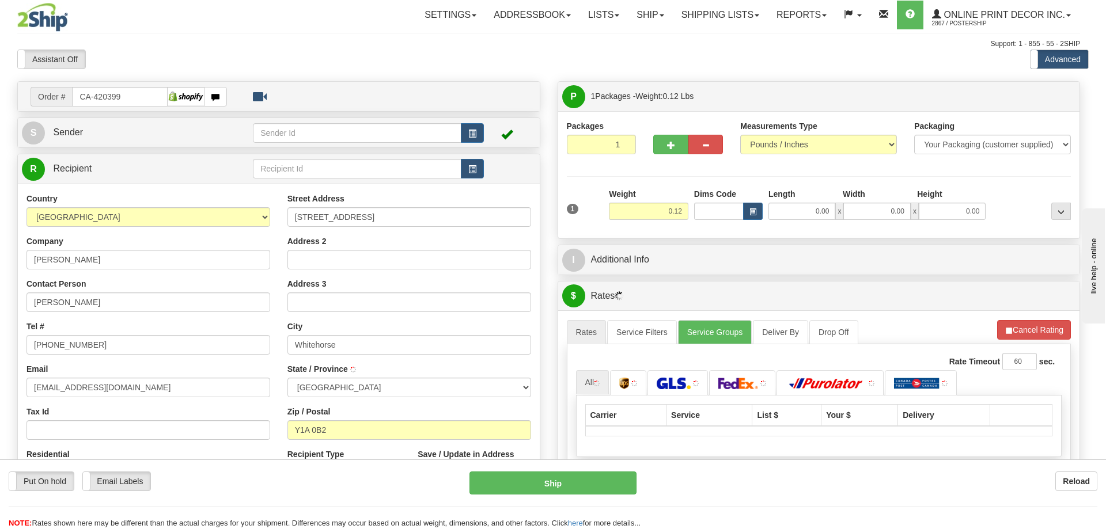
type input "WHITEHORSE"
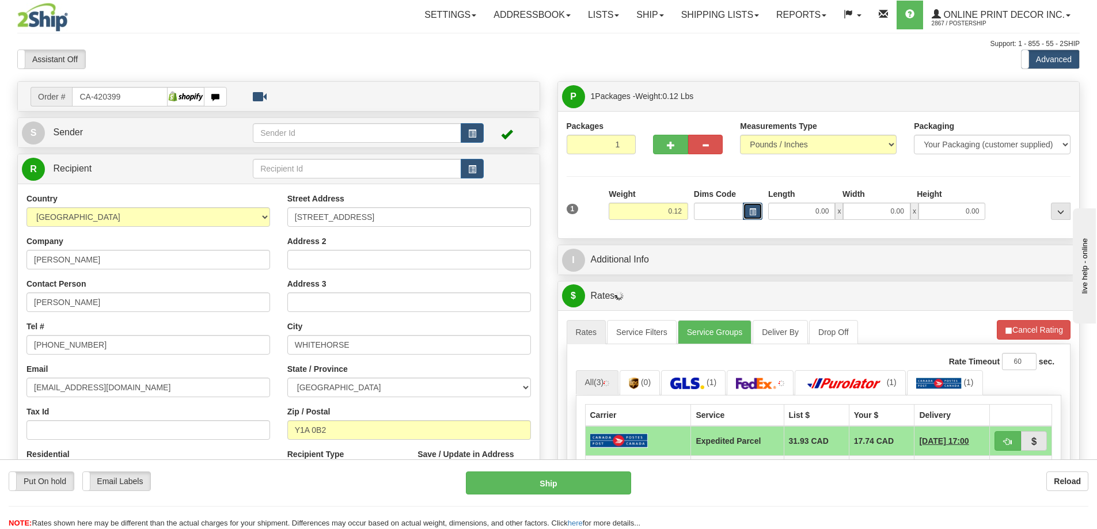
click at [752, 214] on span "button" at bounding box center [752, 212] width 7 height 6
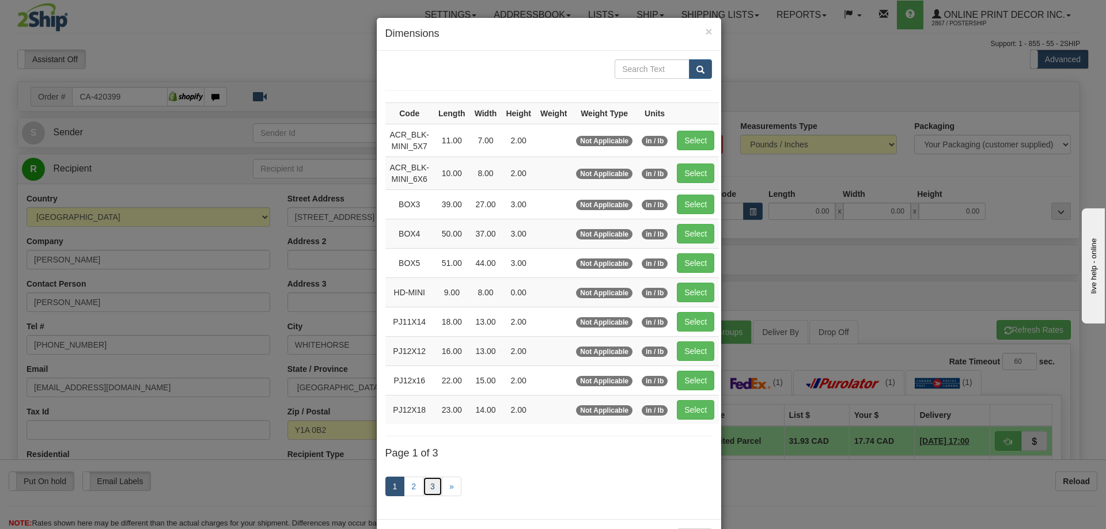
click at [430, 484] on link "3" at bounding box center [433, 487] width 20 height 20
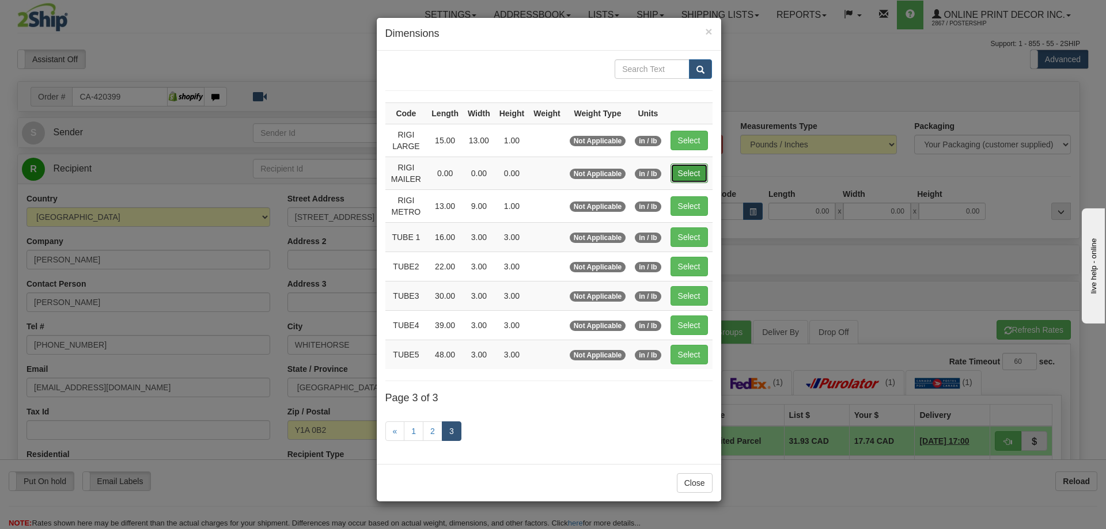
click at [684, 176] on button "Select" at bounding box center [689, 174] width 37 height 20
type input "RIGI MAILER"
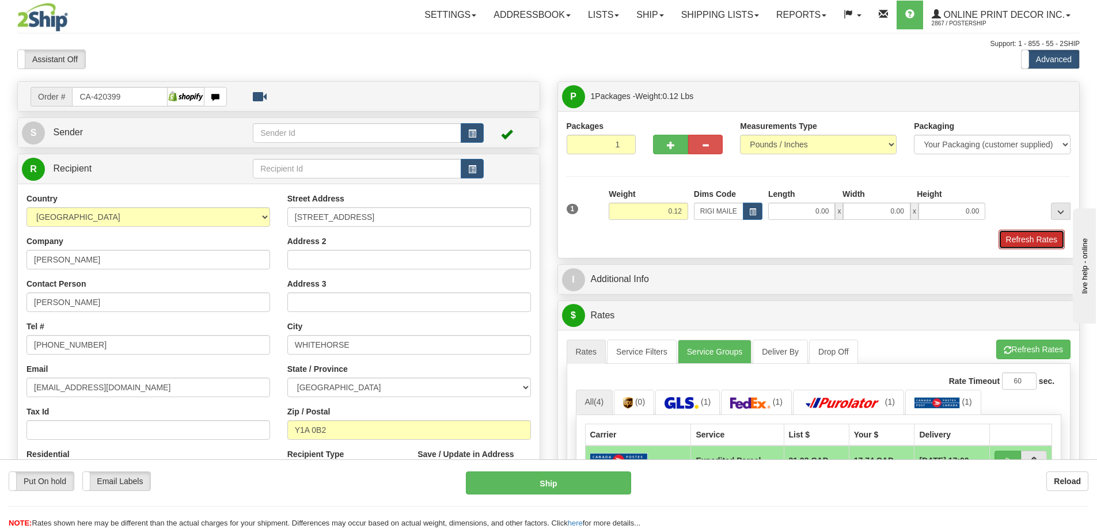
click at [1033, 234] on button "Refresh Rates" at bounding box center [1032, 240] width 66 height 20
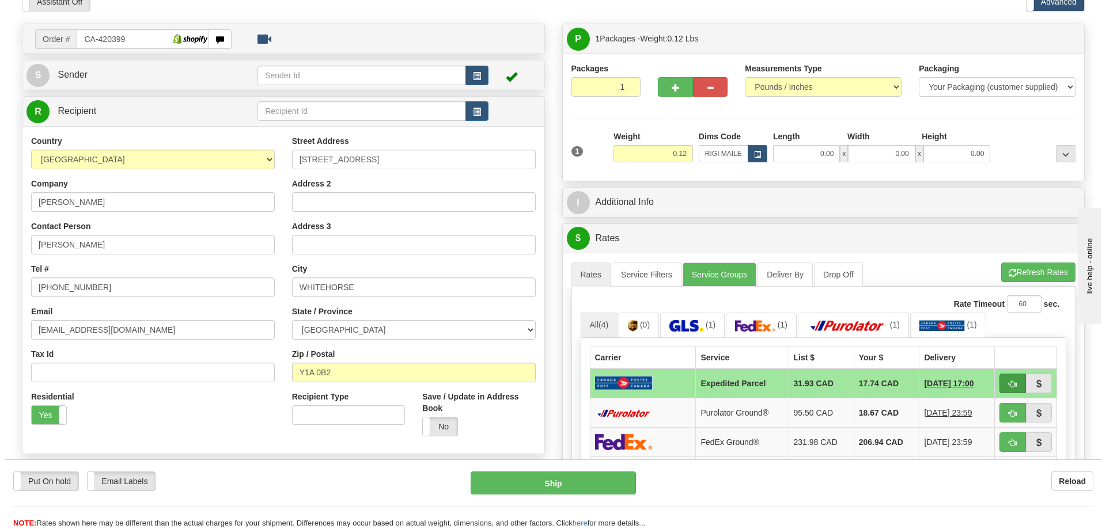
scroll to position [115, 0]
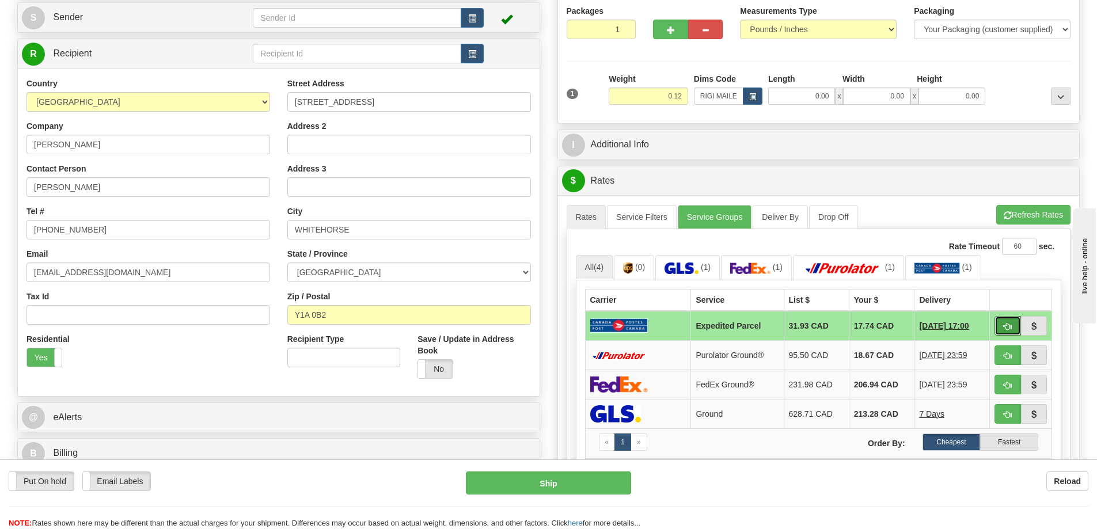
click at [1006, 322] on button "button" at bounding box center [1008, 326] width 26 height 20
type input "DOM.EP"
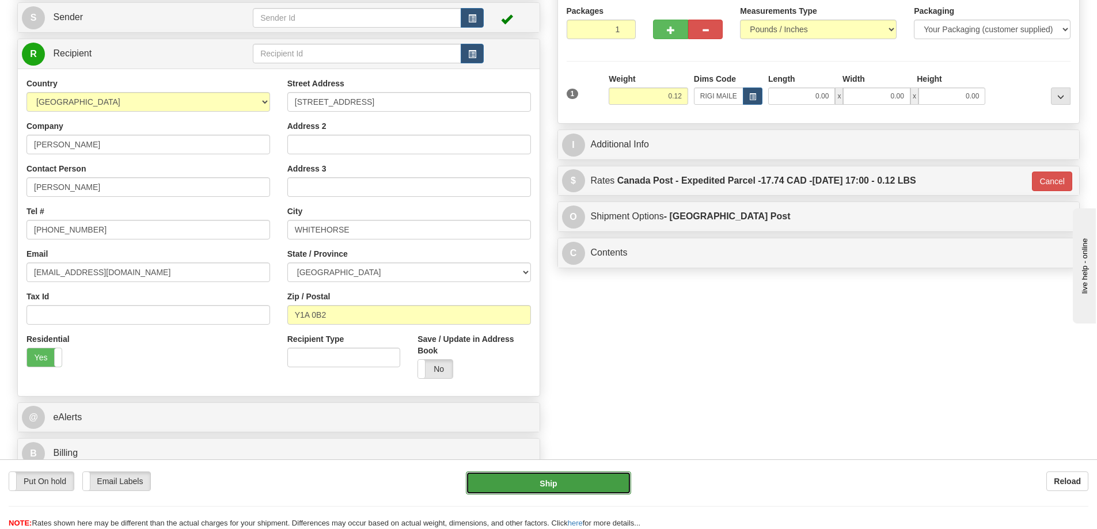
click at [577, 480] on button "Ship" at bounding box center [548, 483] width 165 height 23
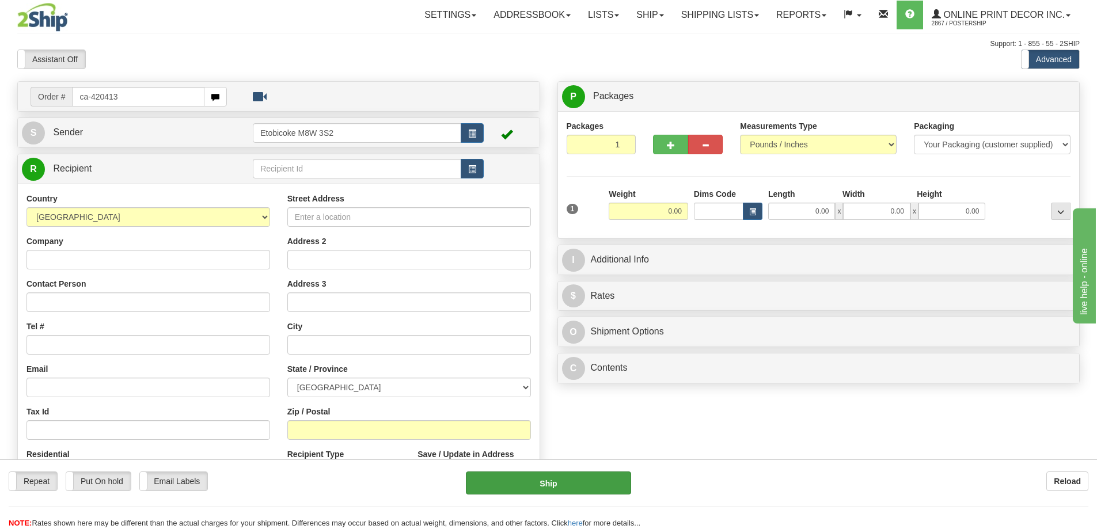
type input "ca-420413"
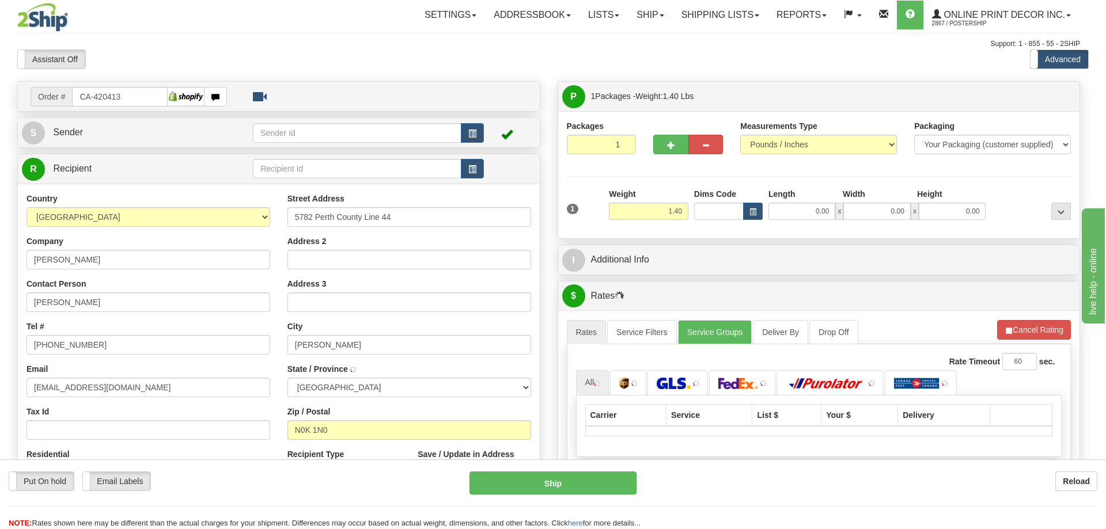
type input "MITCHELL"
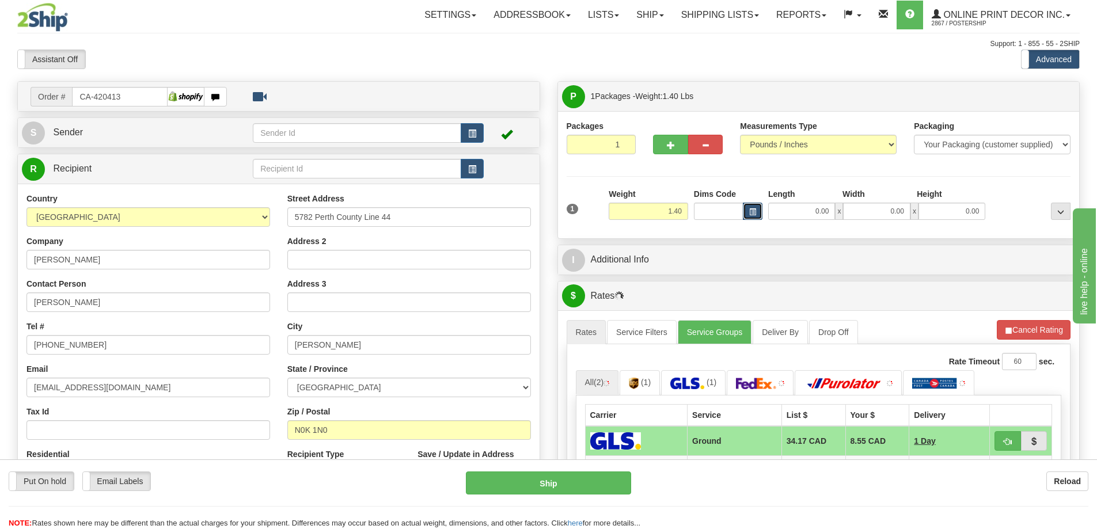
click at [752, 211] on span "button" at bounding box center [752, 212] width 7 height 6
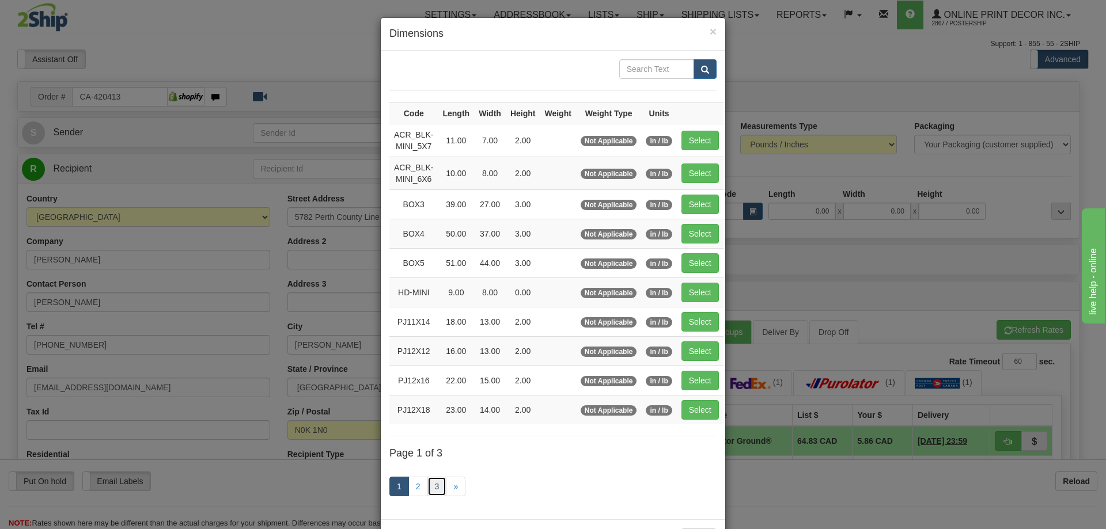
click at [430, 483] on link "3" at bounding box center [437, 487] width 20 height 20
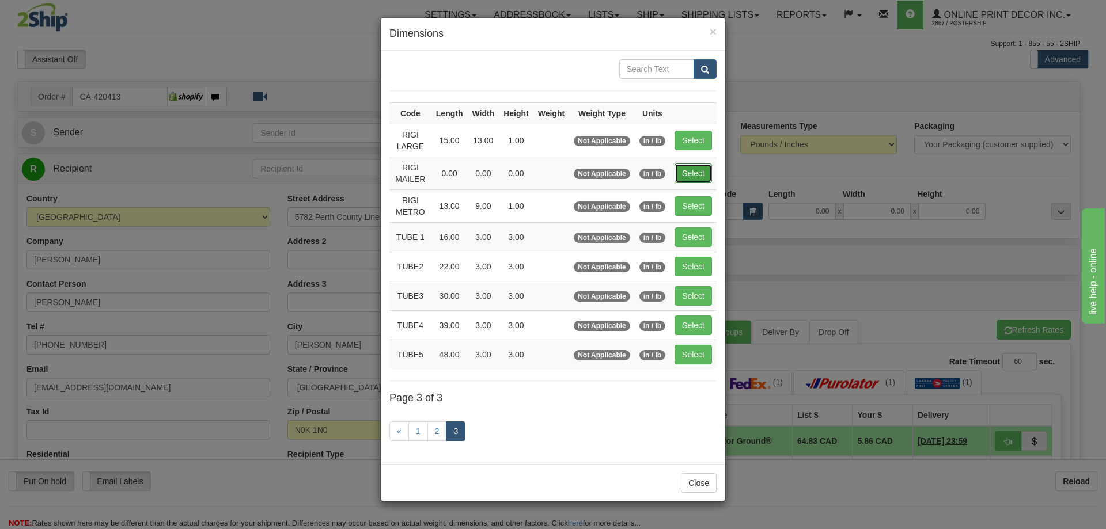
click at [706, 171] on button "Select" at bounding box center [693, 174] width 37 height 20
type input "RIGI MAILER"
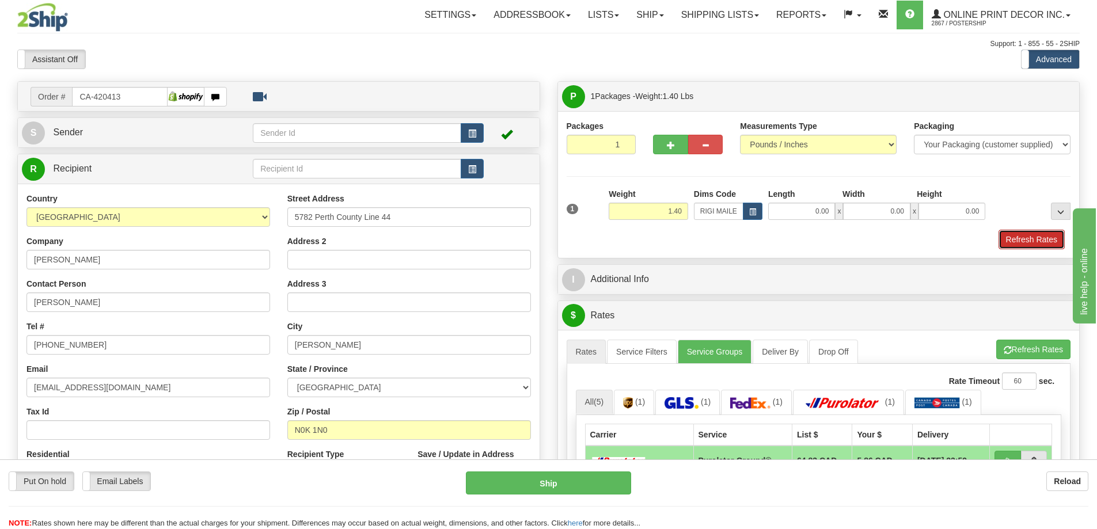
click at [1028, 241] on button "Refresh Rates" at bounding box center [1032, 240] width 66 height 20
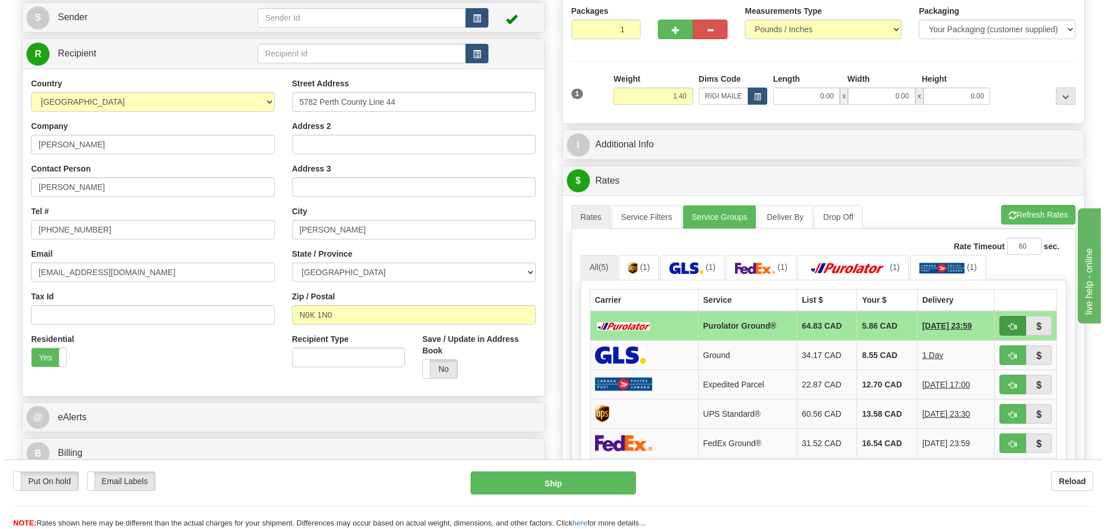
scroll to position [173, 0]
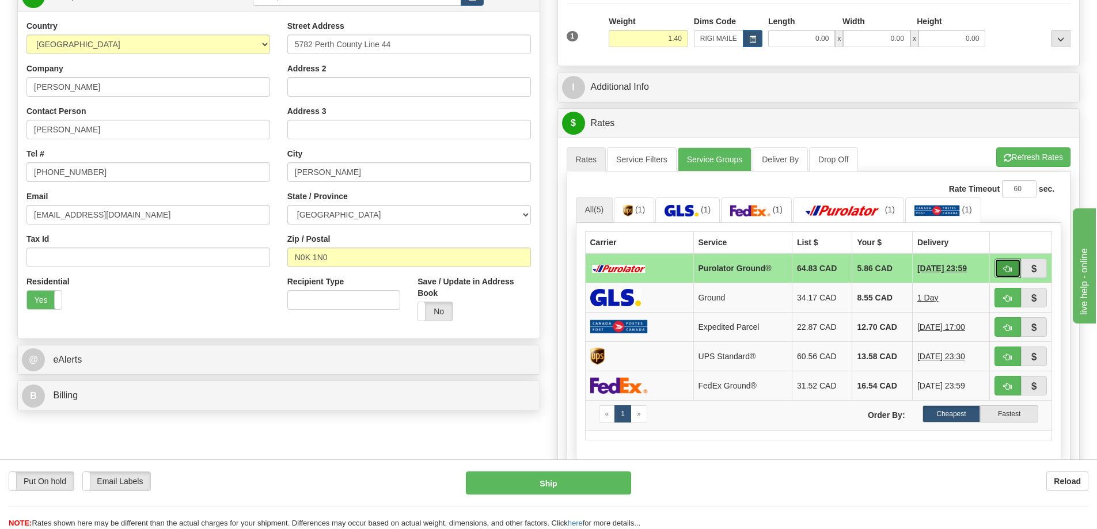
drag, startPoint x: 1008, startPoint y: 268, endPoint x: 999, endPoint y: 262, distance: 10.7
click at [1002, 262] on button "button" at bounding box center [1008, 269] width 26 height 20
type input "260"
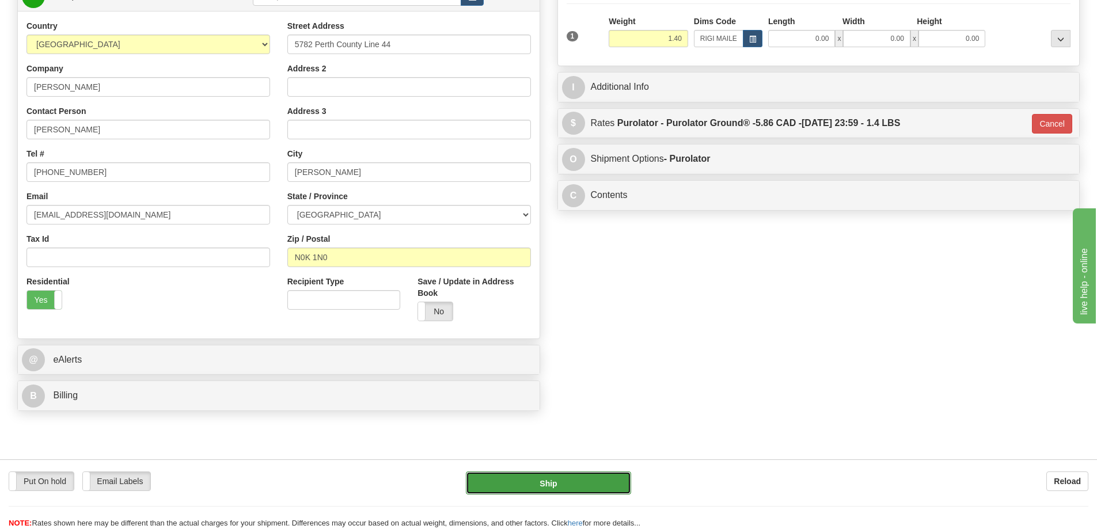
click at [591, 480] on button "Ship" at bounding box center [548, 483] width 165 height 23
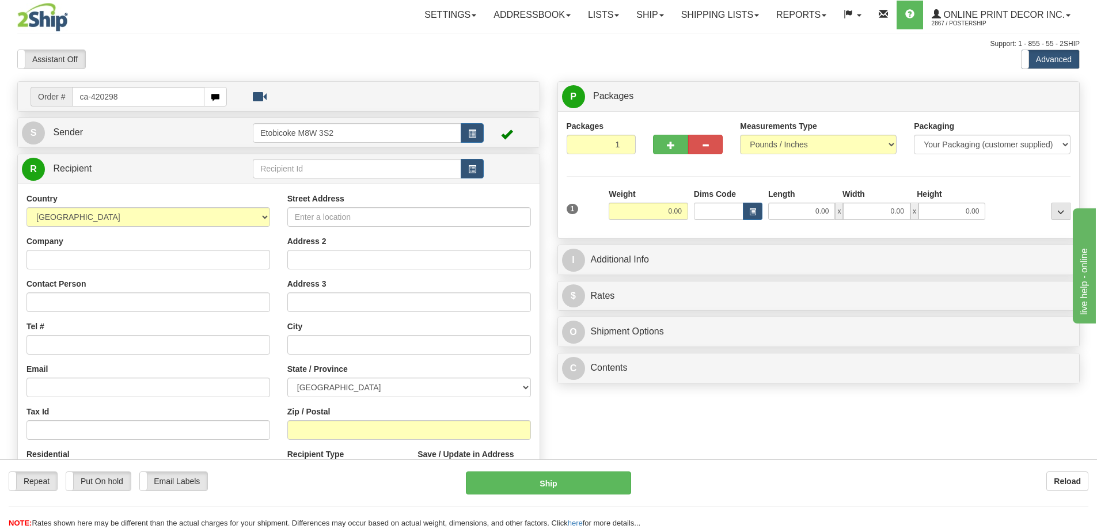
type input "ca-420298"
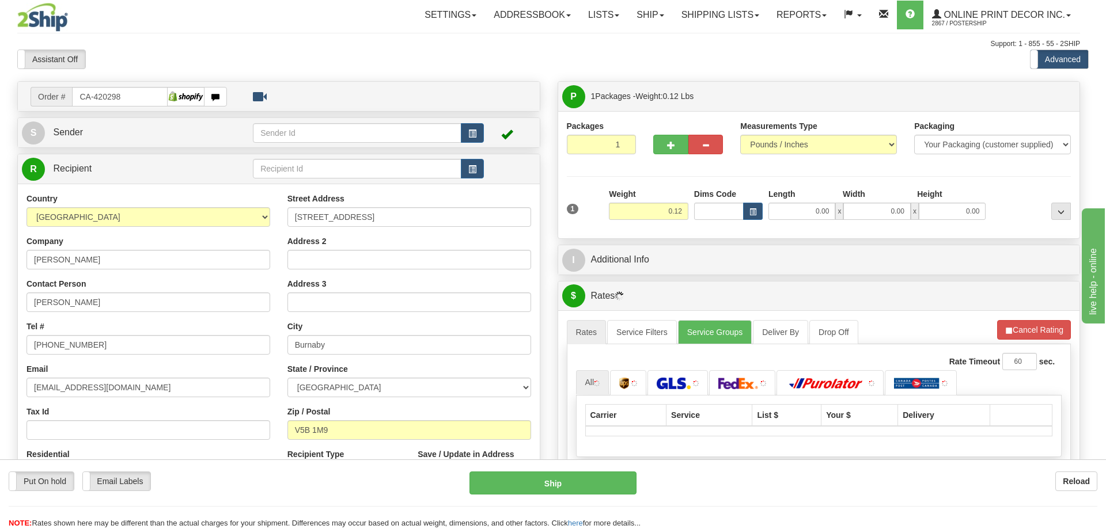
type input "BURNABY"
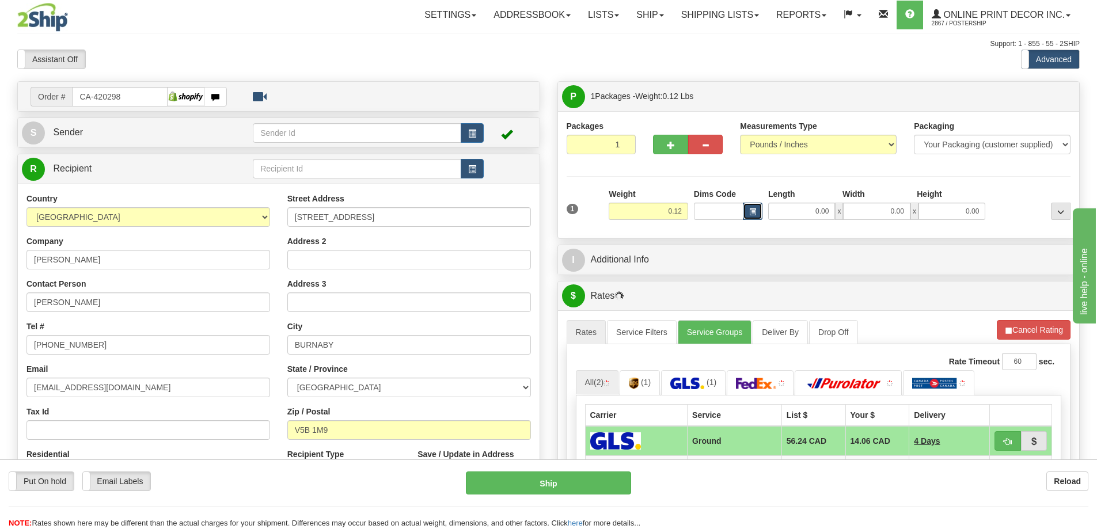
click at [753, 209] on span "button" at bounding box center [752, 212] width 7 height 6
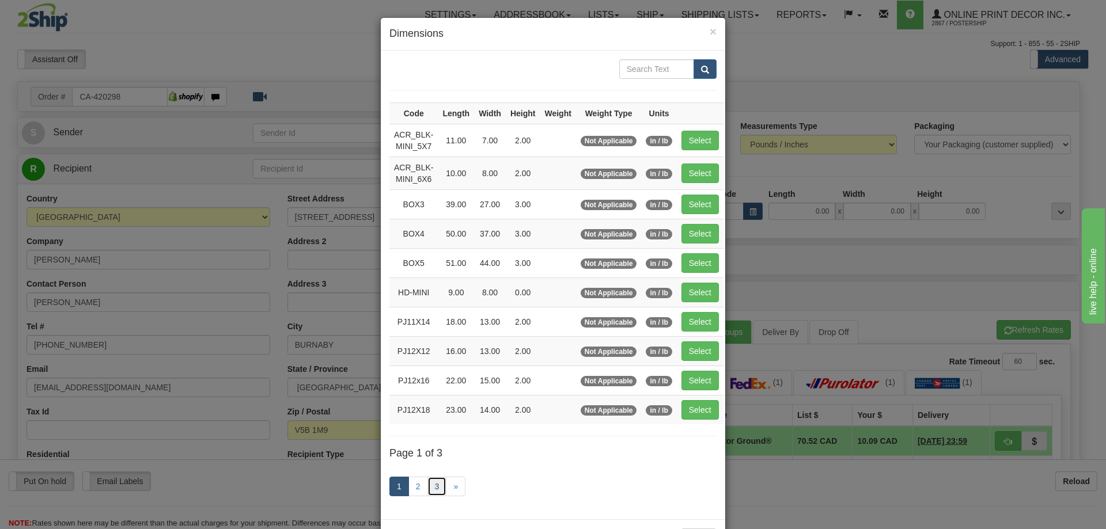
click at [427, 482] on link "3" at bounding box center [437, 487] width 20 height 20
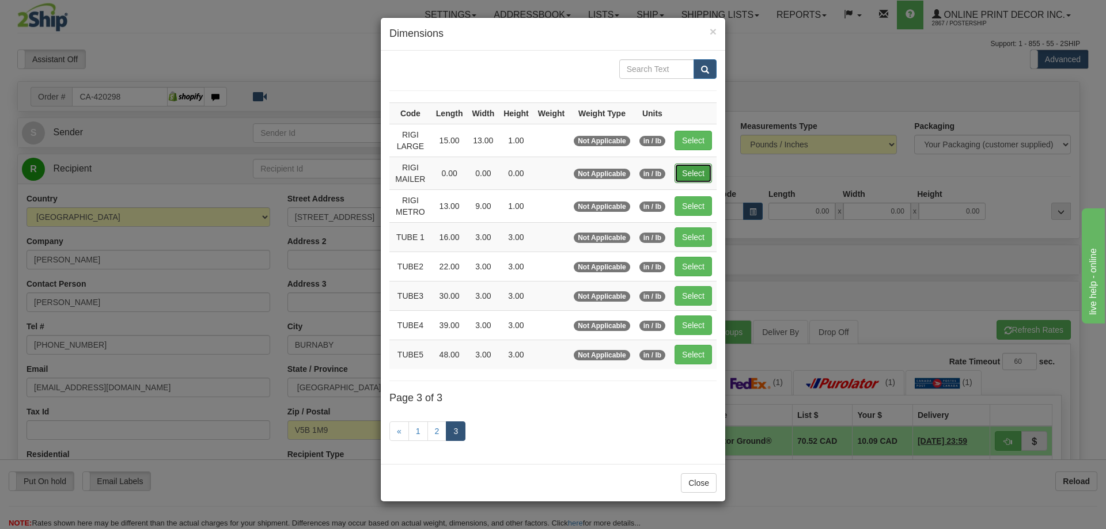
click at [701, 164] on button "Select" at bounding box center [693, 174] width 37 height 20
type input "RIGI MAILER"
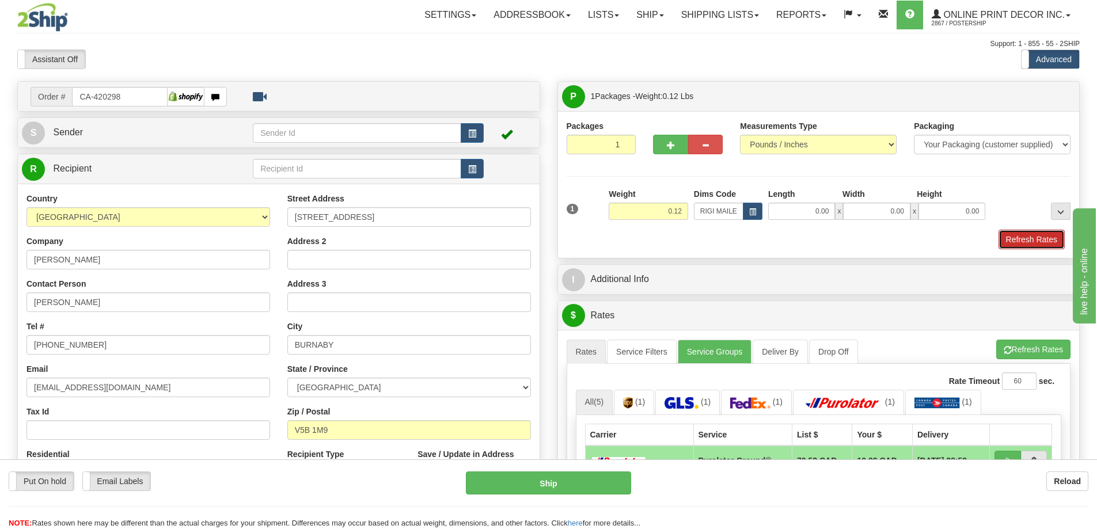
click at [1042, 240] on button "Refresh Rates" at bounding box center [1032, 240] width 66 height 20
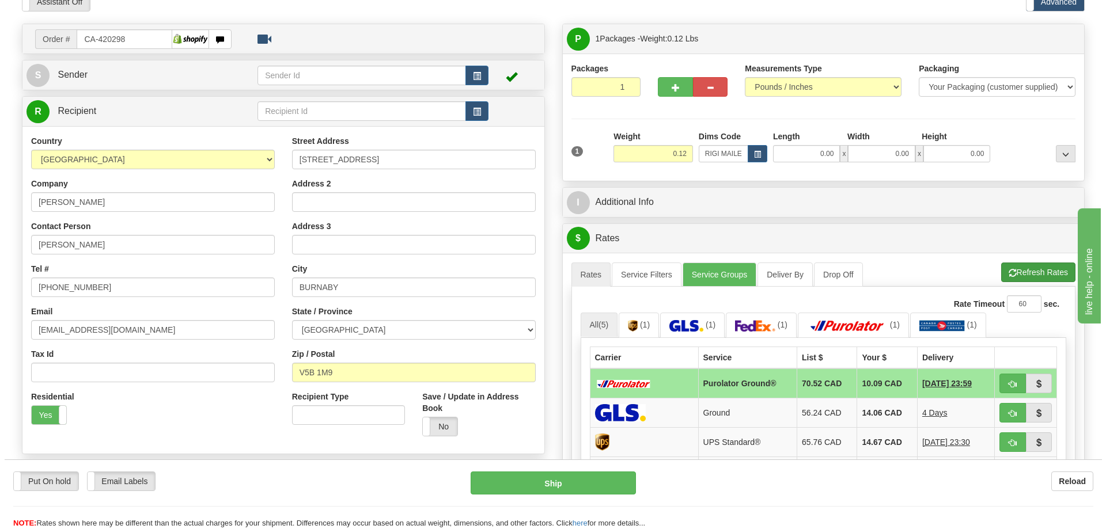
scroll to position [115, 0]
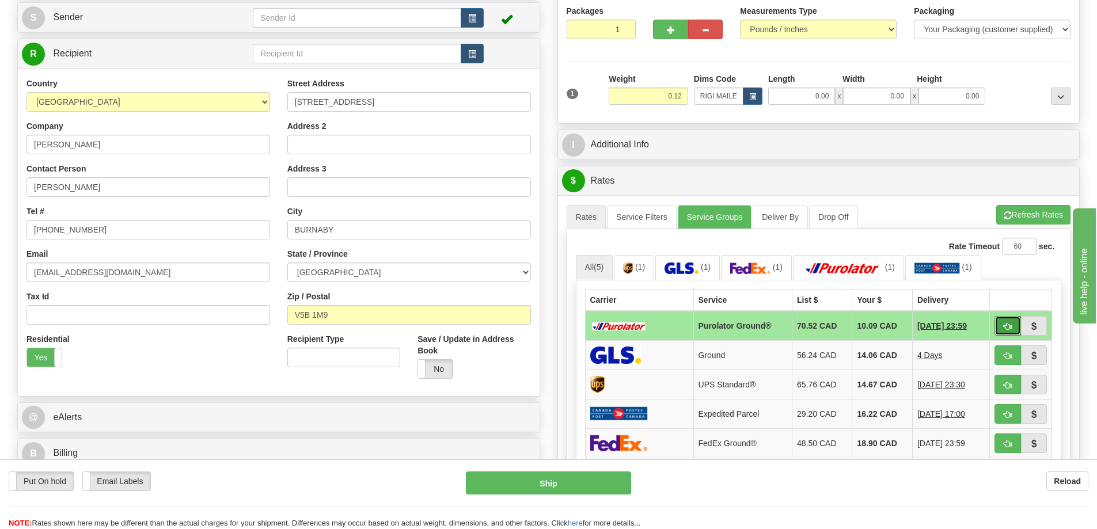
click at [1003, 323] on button "button" at bounding box center [1008, 326] width 26 height 20
type input "260"
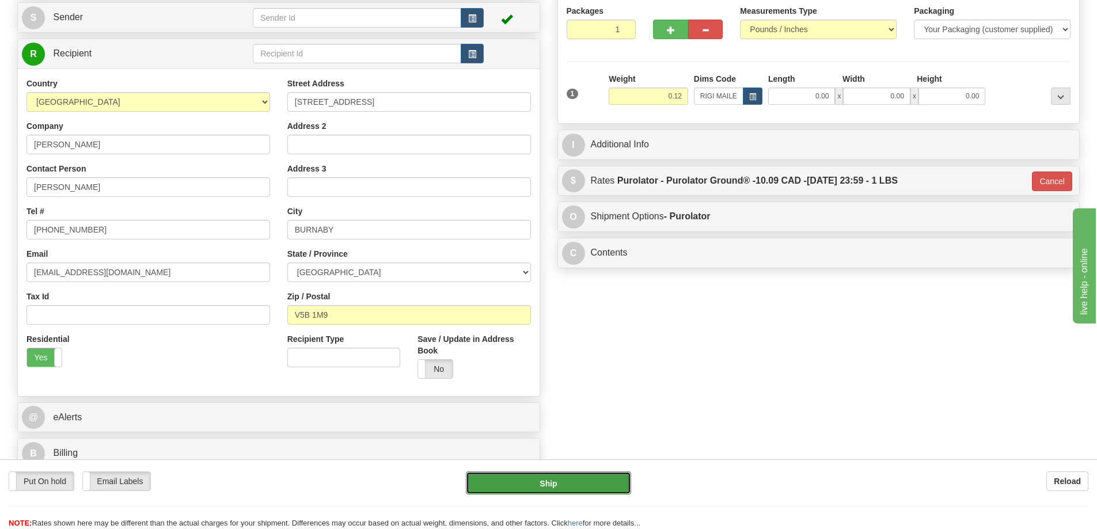
click at [587, 475] on button "Ship" at bounding box center [548, 483] width 165 height 23
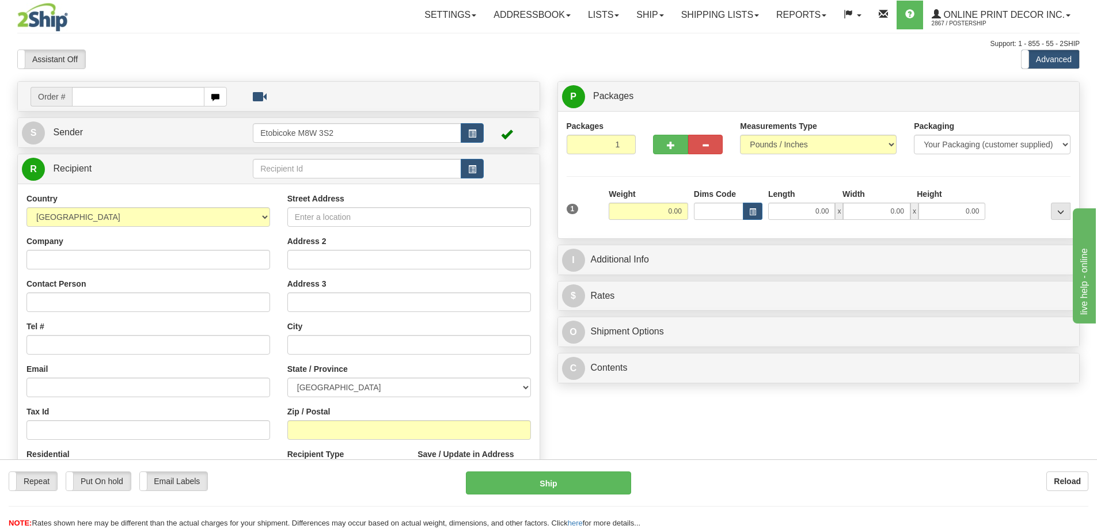
click at [97, 95] on input "text" at bounding box center [138, 97] width 132 height 20
type input "ca-420384"
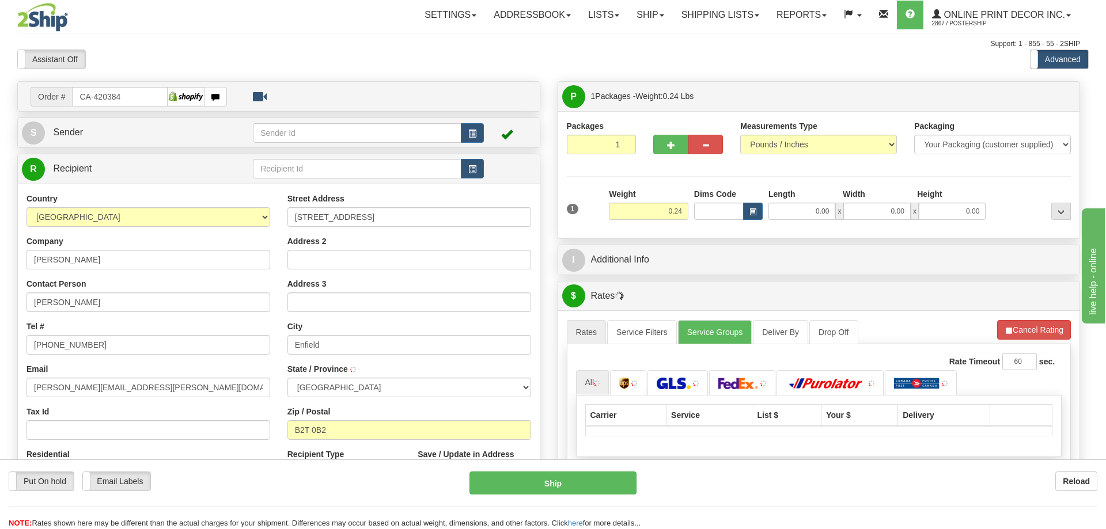
type input "ENFIELD"
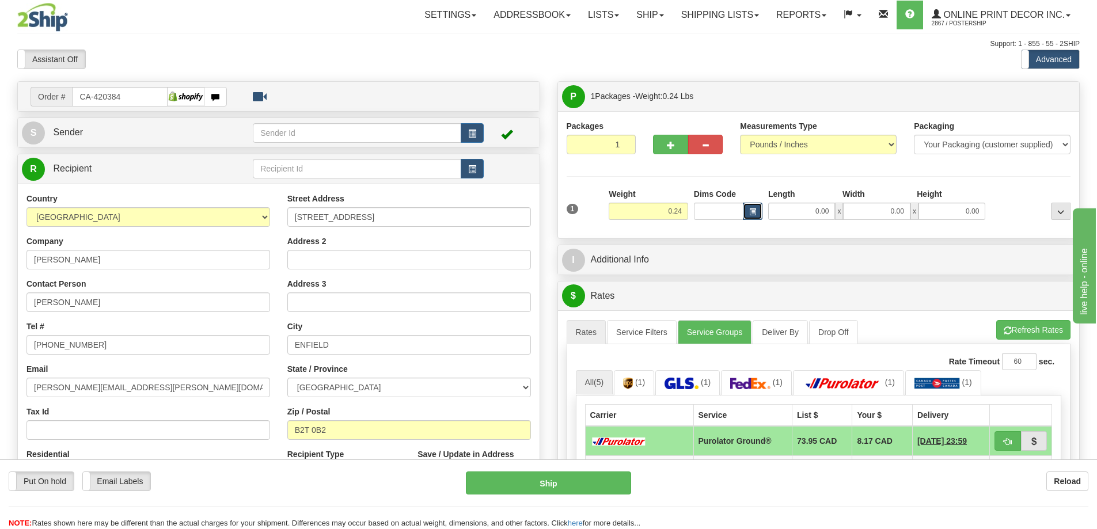
click at [753, 211] on span "button" at bounding box center [752, 212] width 7 height 6
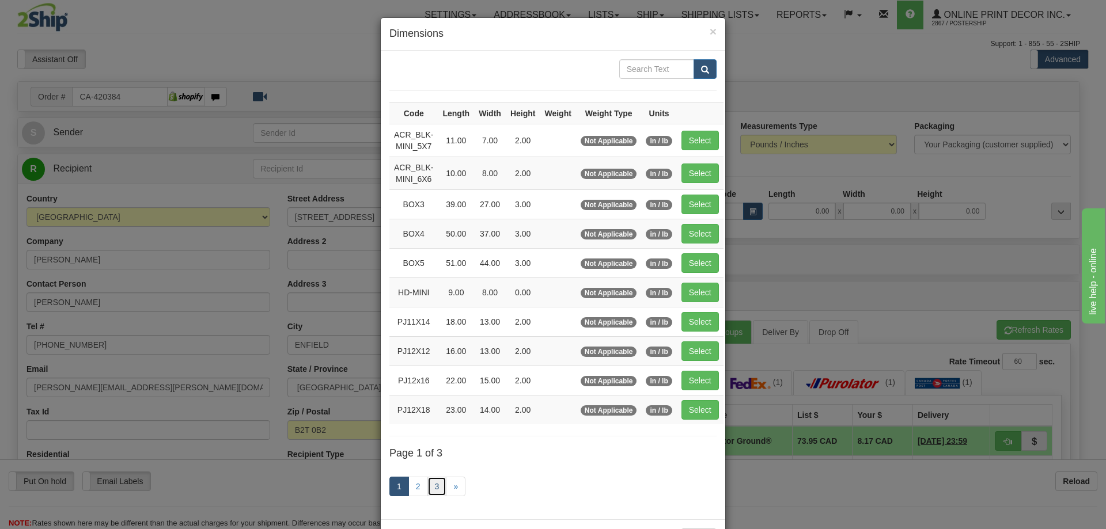
click at [440, 483] on link "3" at bounding box center [437, 487] width 20 height 20
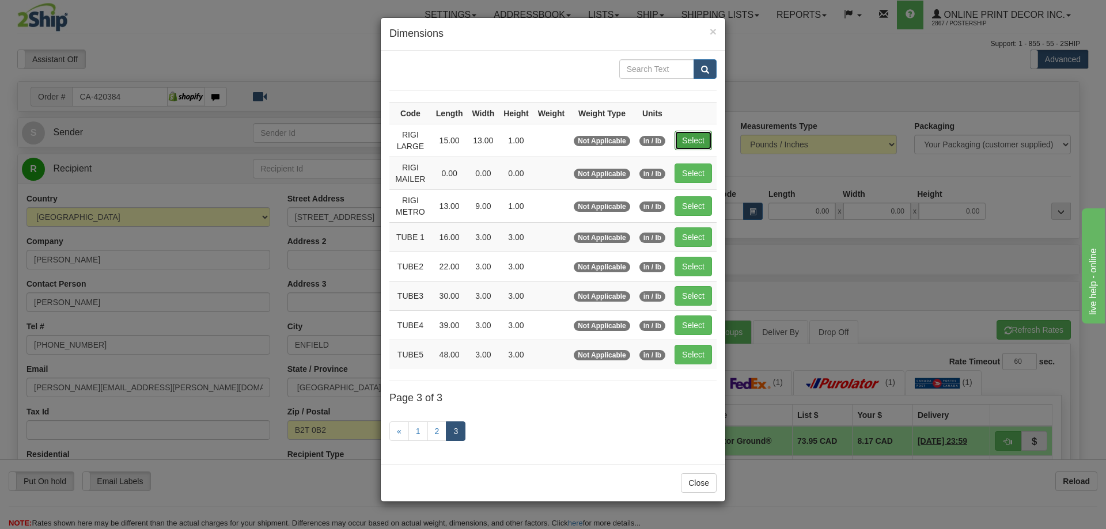
click at [696, 135] on button "Select" at bounding box center [693, 141] width 37 height 20
type input "RIGI LARGE"
type input "15.00"
type input "13.00"
type input "1.00"
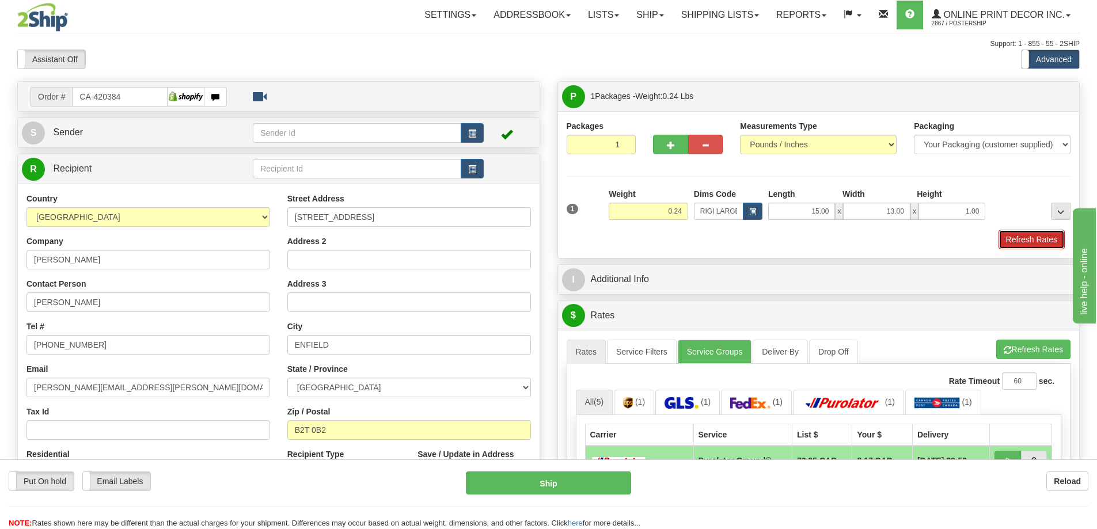
click at [1027, 242] on button "Refresh Rates" at bounding box center [1032, 240] width 66 height 20
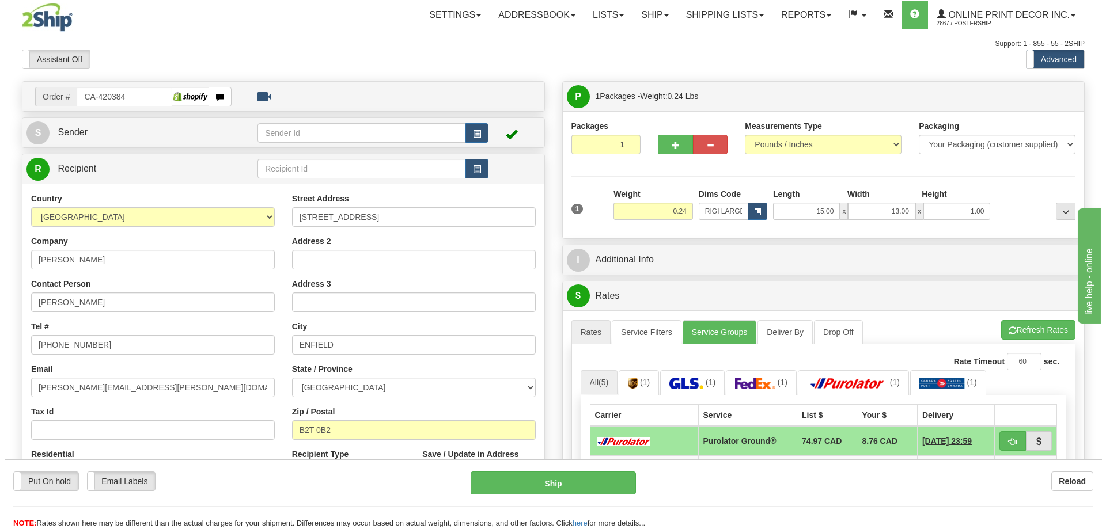
scroll to position [115, 0]
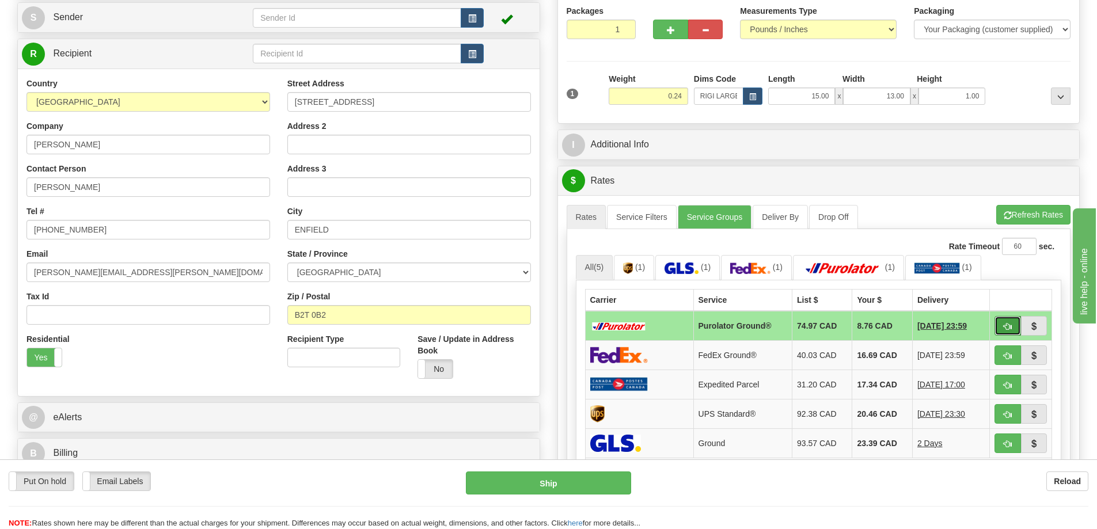
click at [1002, 323] on button "button" at bounding box center [1008, 326] width 26 height 20
type input "260"
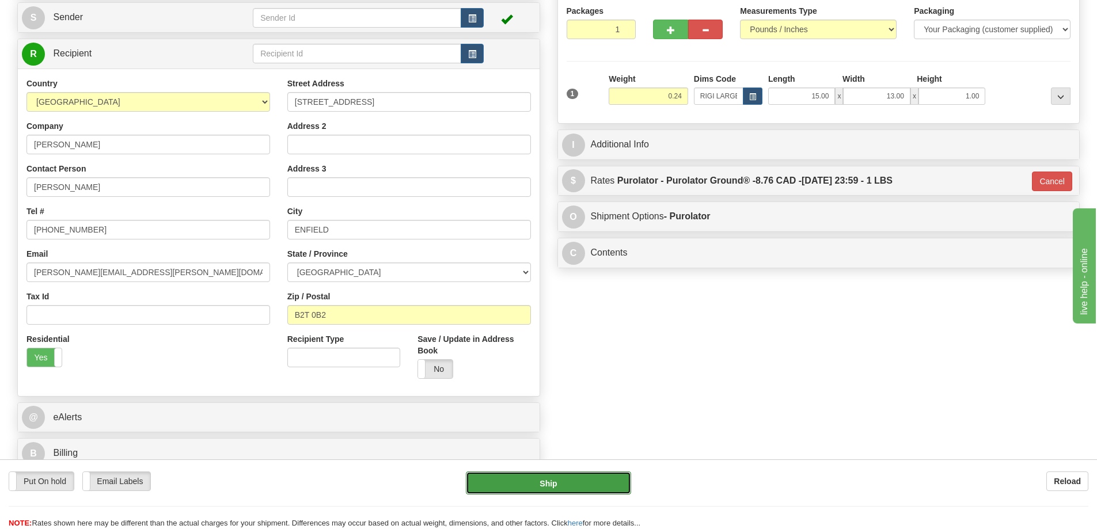
click at [583, 476] on button "Ship" at bounding box center [548, 483] width 165 height 23
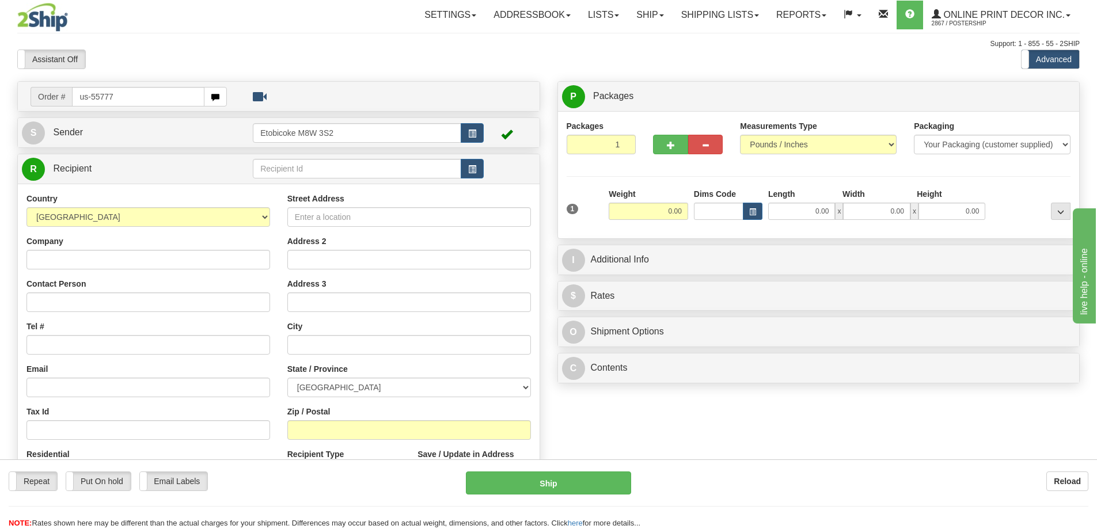
type input "us-55777"
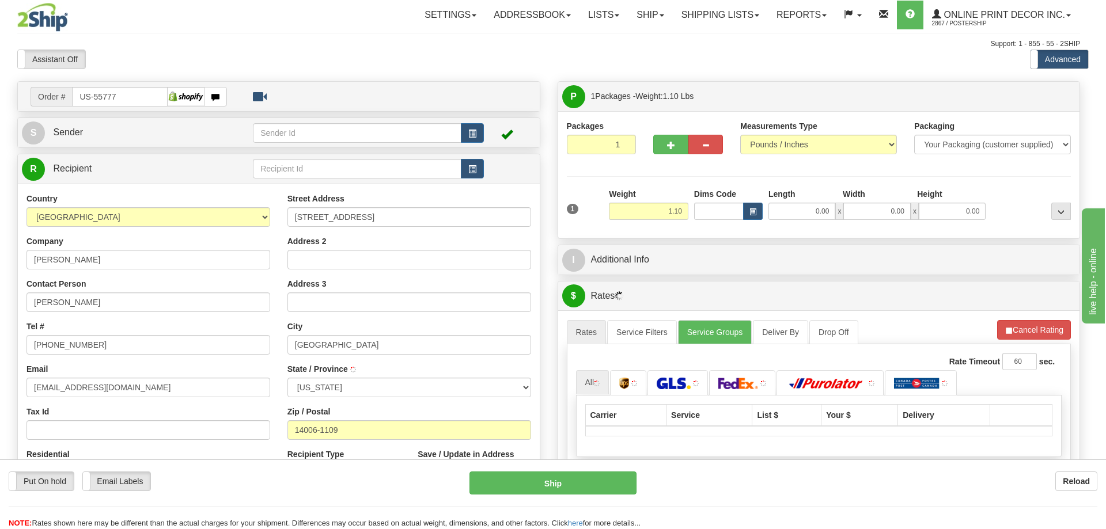
type input "[GEOGRAPHIC_DATA]"
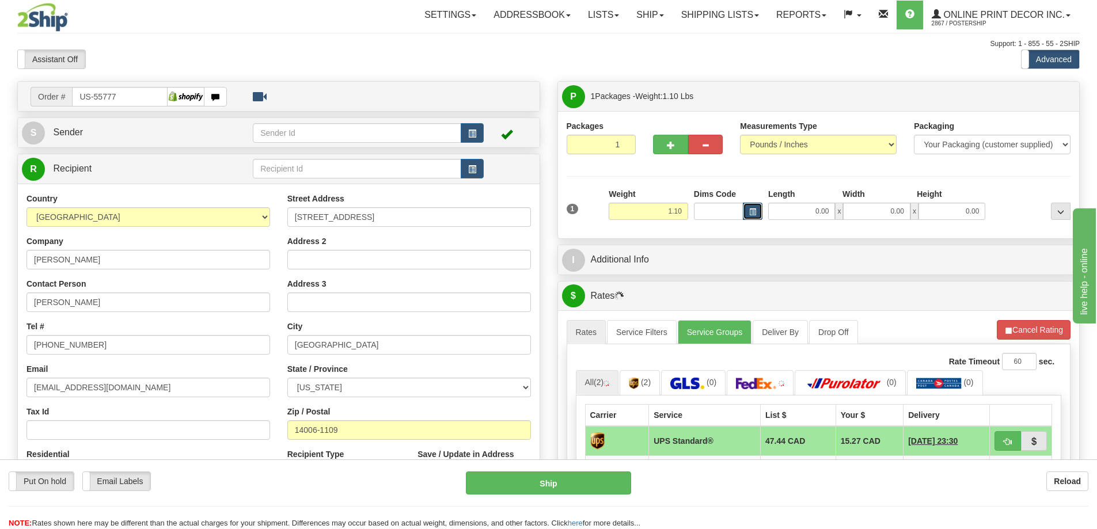
click at [749, 207] on button "button" at bounding box center [753, 211] width 20 height 17
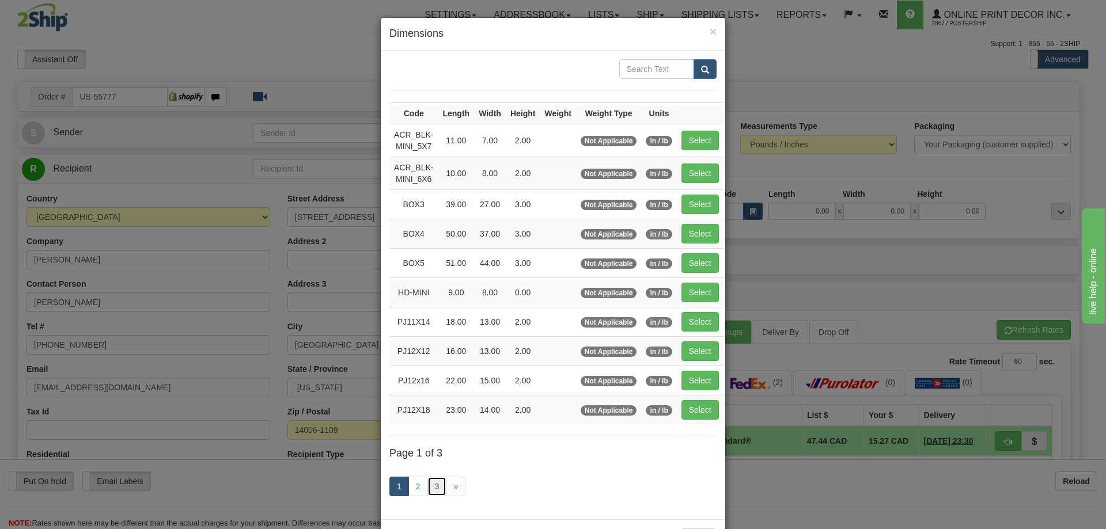
click at [429, 480] on link "3" at bounding box center [437, 487] width 20 height 20
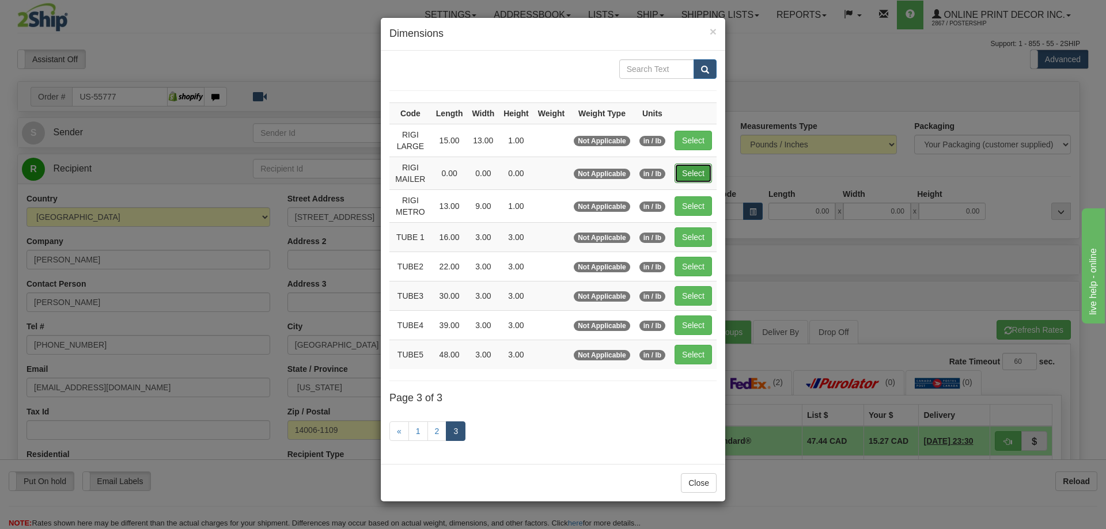
click at [696, 171] on button "Select" at bounding box center [693, 174] width 37 height 20
type input "RIGI MAILER"
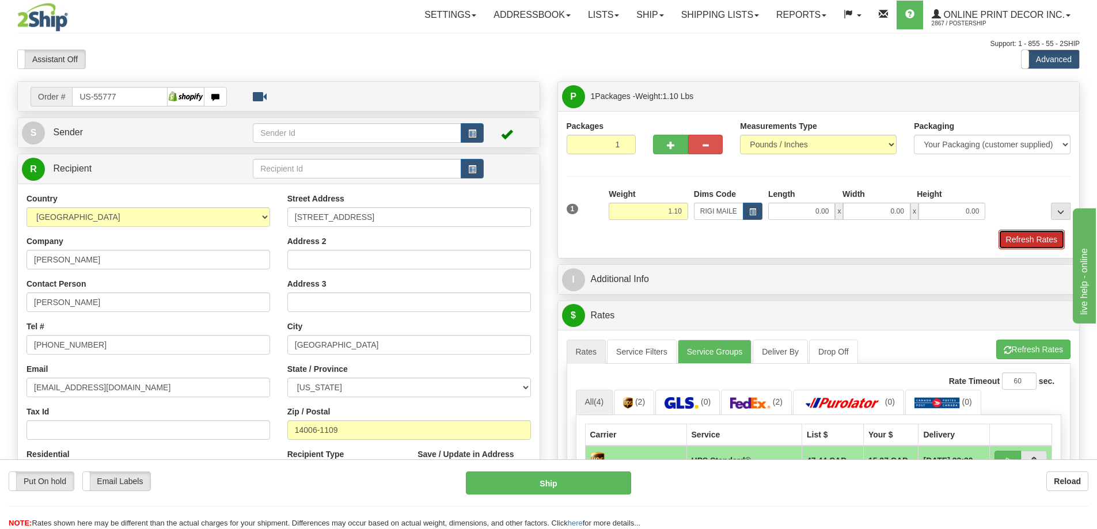
click at [1045, 241] on button "Refresh Rates" at bounding box center [1032, 240] width 66 height 20
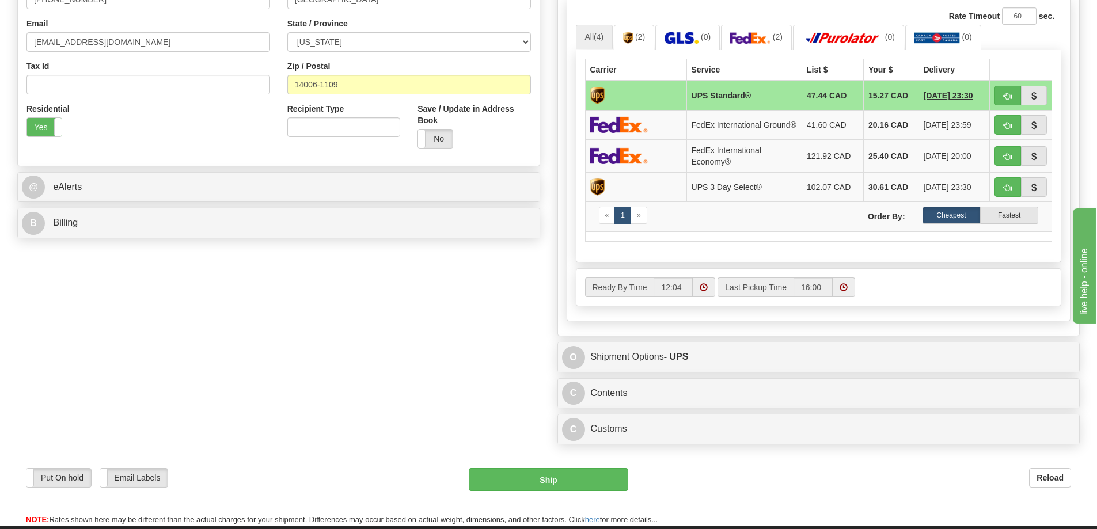
scroll to position [461, 0]
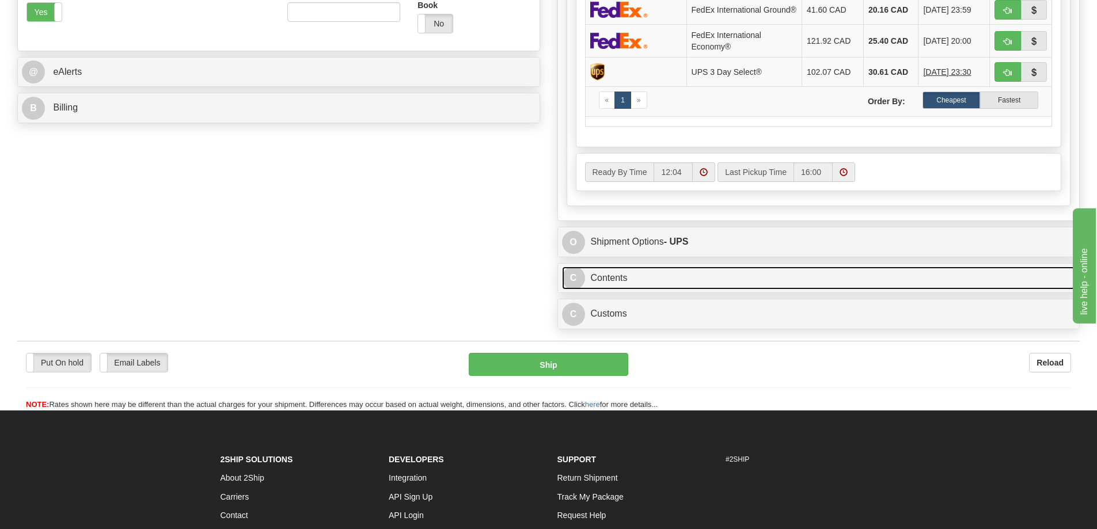
click at [753, 280] on link "C Contents" at bounding box center [819, 279] width 514 height 24
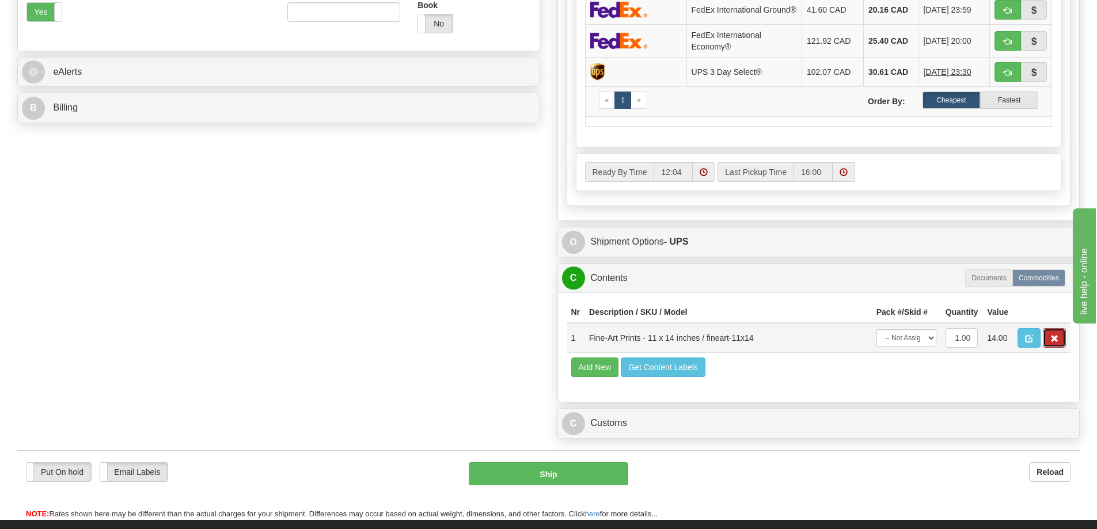
click at [1050, 341] on button "button" at bounding box center [1054, 338] width 23 height 20
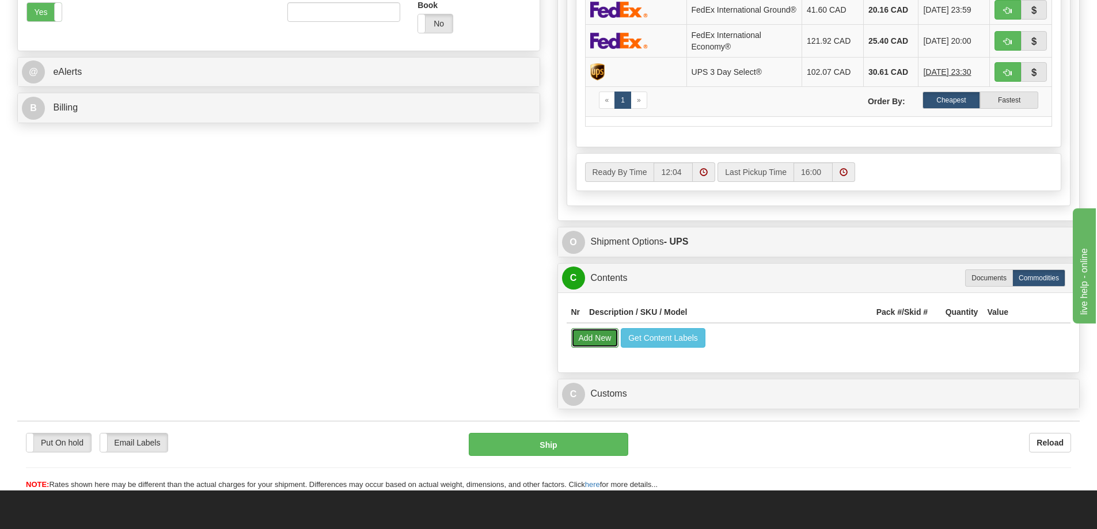
click at [575, 347] on button "Add New" at bounding box center [595, 338] width 48 height 20
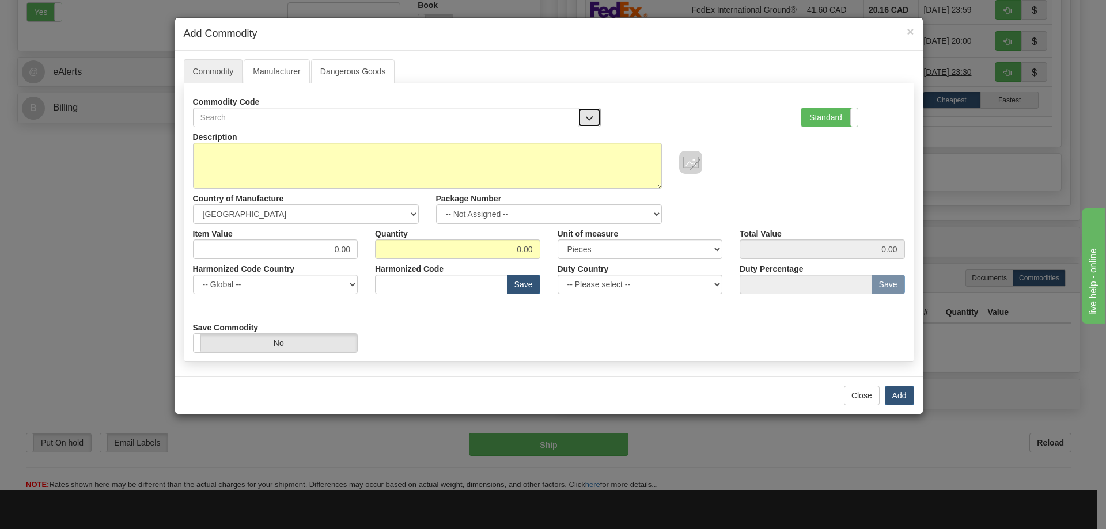
click at [592, 109] on button "button" at bounding box center [589, 118] width 23 height 20
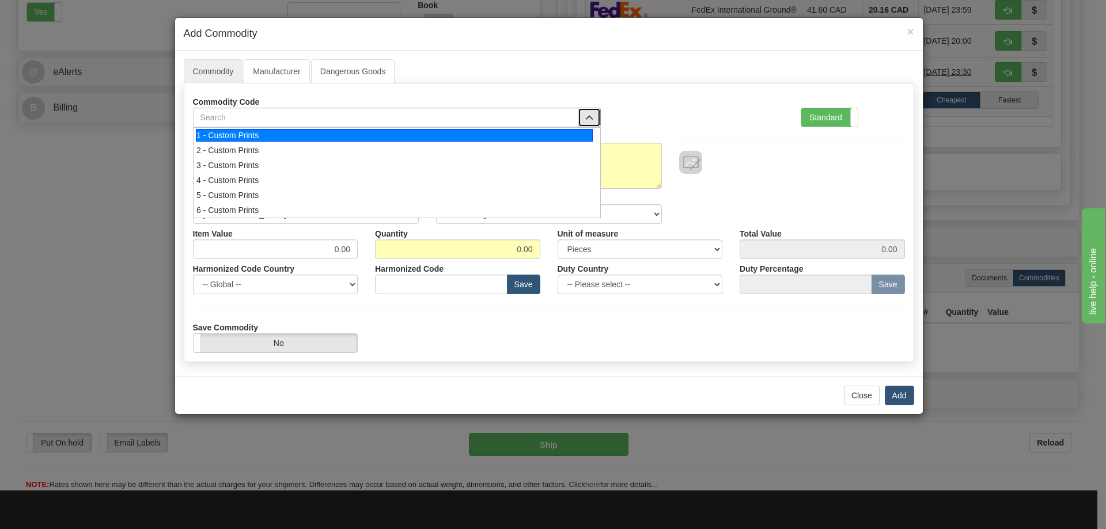
click at [580, 142] on li "1 - Custom Prints" at bounding box center [397, 135] width 407 height 15
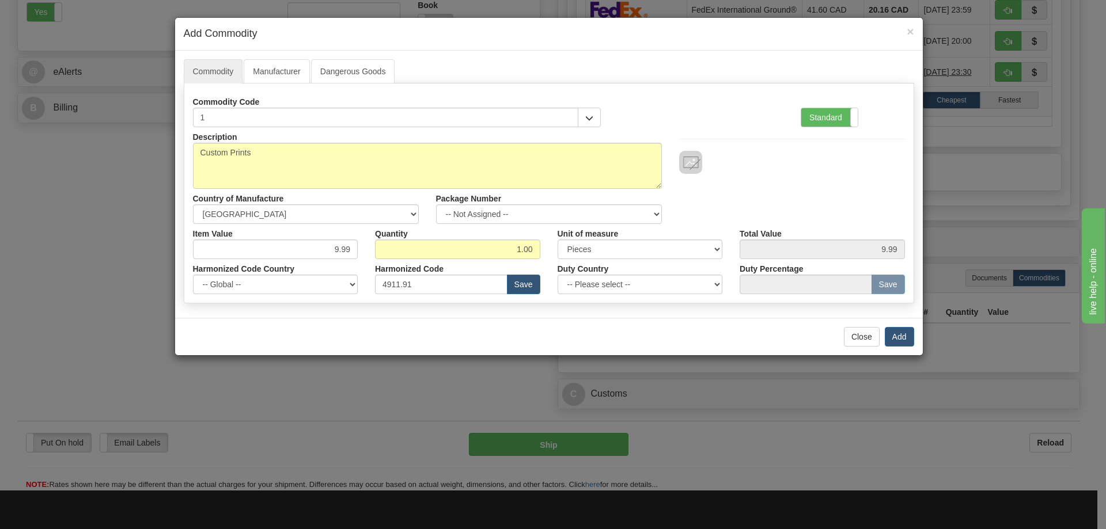
click at [905, 326] on div "Close Add" at bounding box center [549, 336] width 748 height 37
click at [904, 330] on button "Add" at bounding box center [899, 337] width 29 height 20
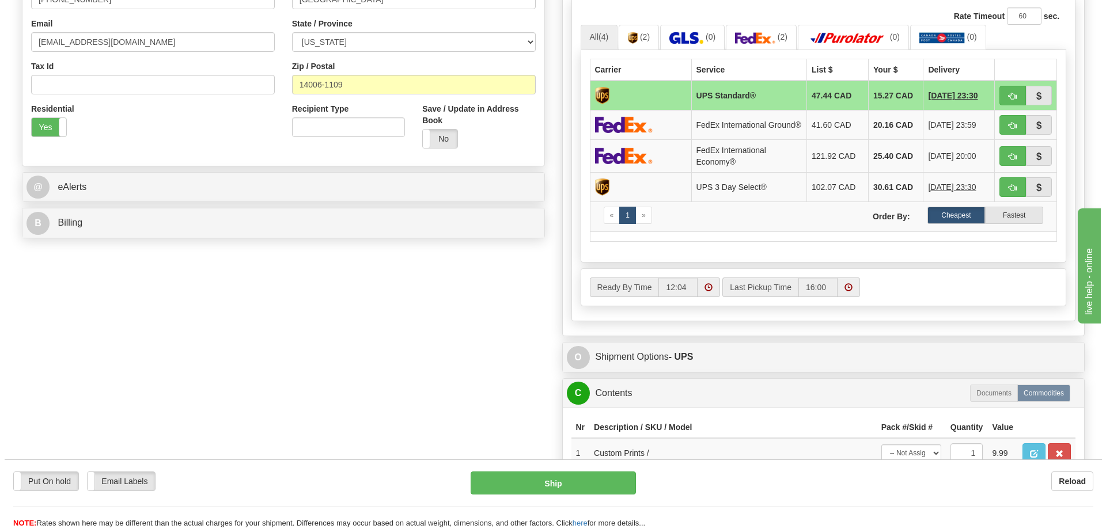
scroll to position [288, 0]
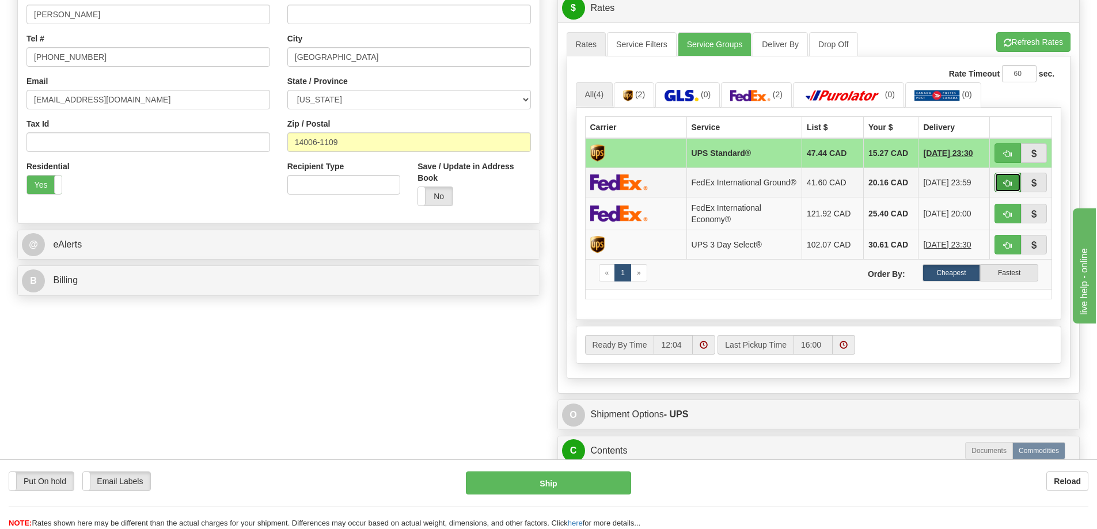
click at [1010, 181] on button "button" at bounding box center [1008, 183] width 26 height 20
type input "92"
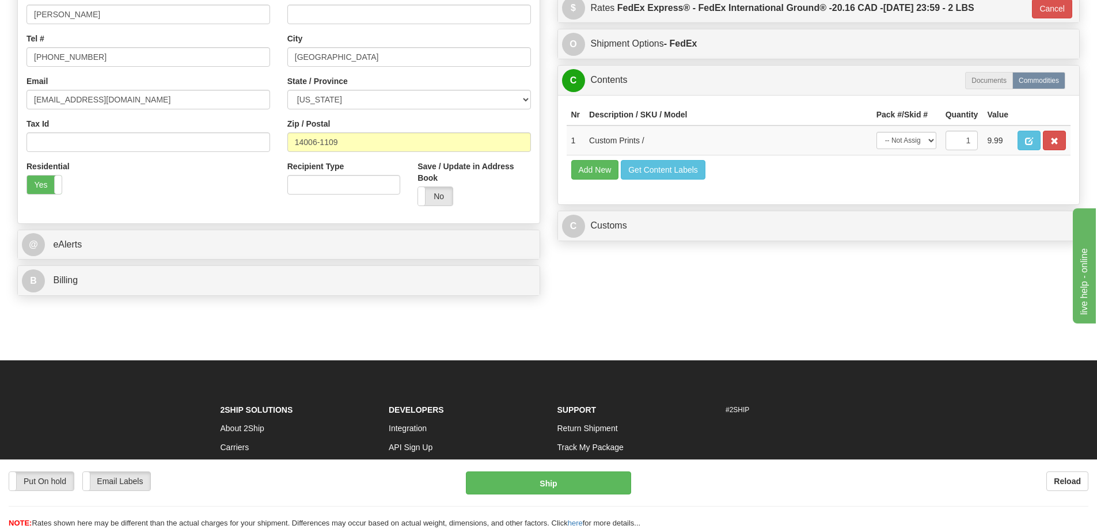
click at [575, 471] on div "Put On hold Put On hold Email Labels Email Labels Edit Reload Ship Reload" at bounding box center [548, 495] width 1097 height 70
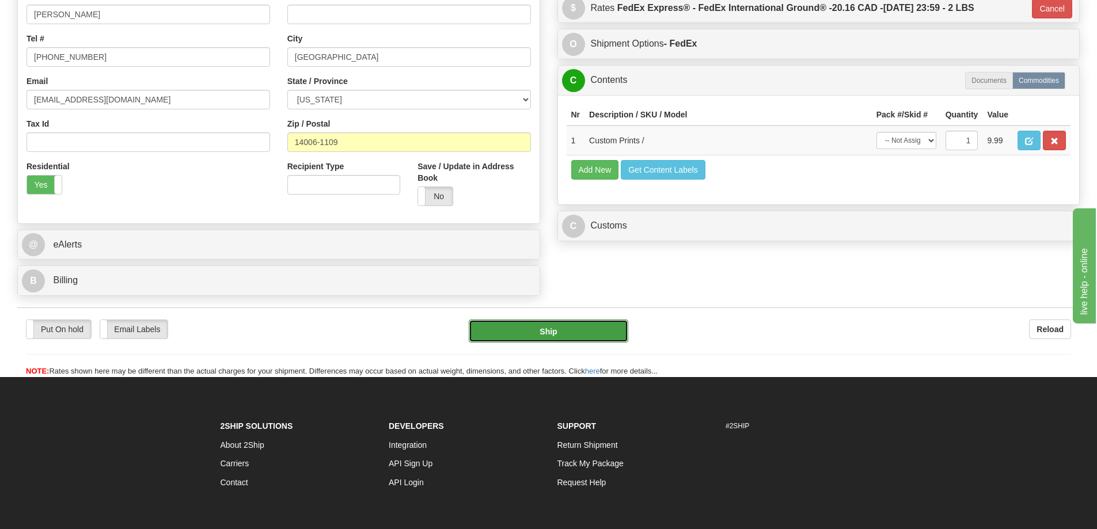
click at [553, 332] on button "Ship" at bounding box center [549, 331] width 160 height 23
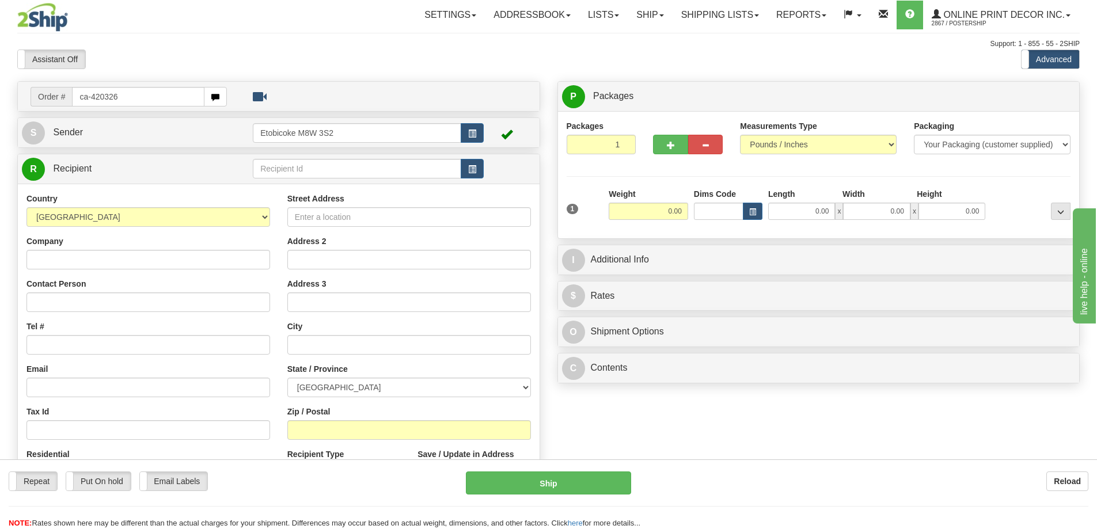
type input "ca-420326"
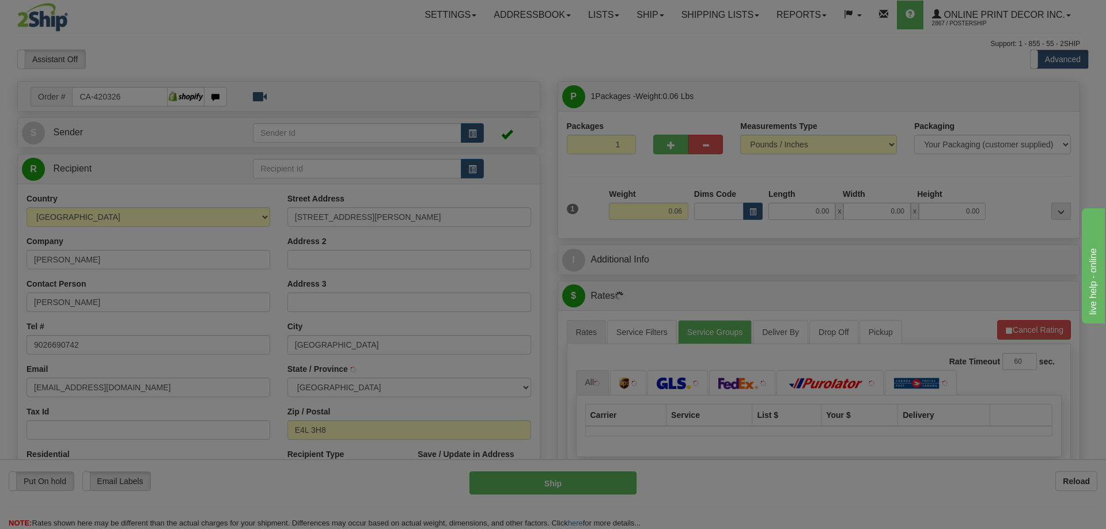
type input "SACKVILLE"
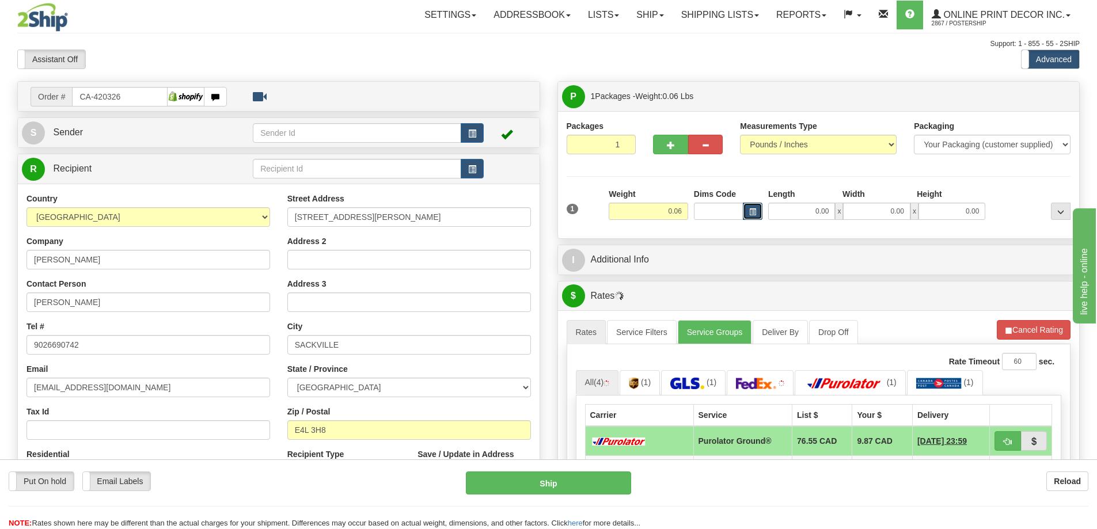
click at [756, 210] on span "button" at bounding box center [752, 212] width 7 height 6
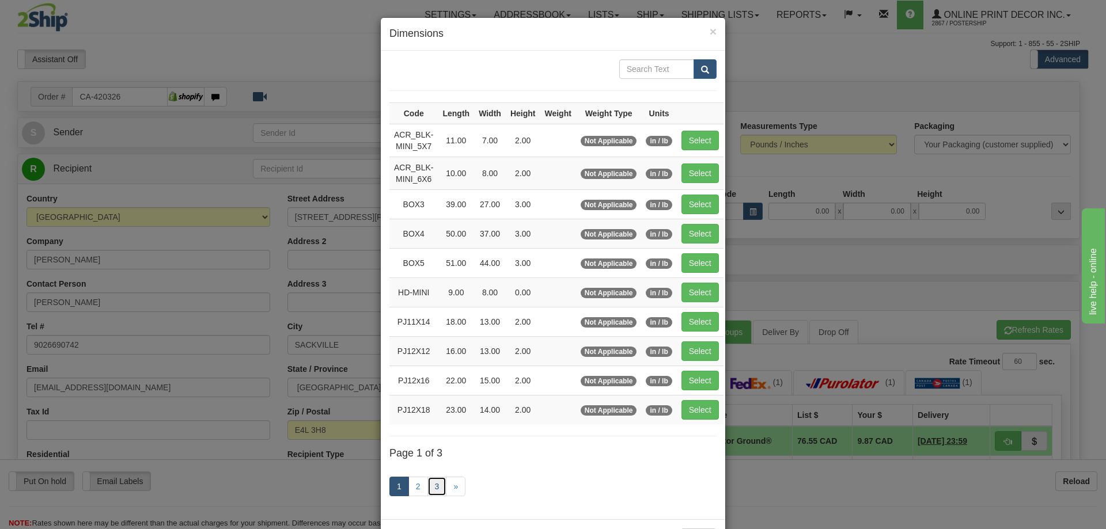
click at [430, 486] on link "3" at bounding box center [437, 487] width 20 height 20
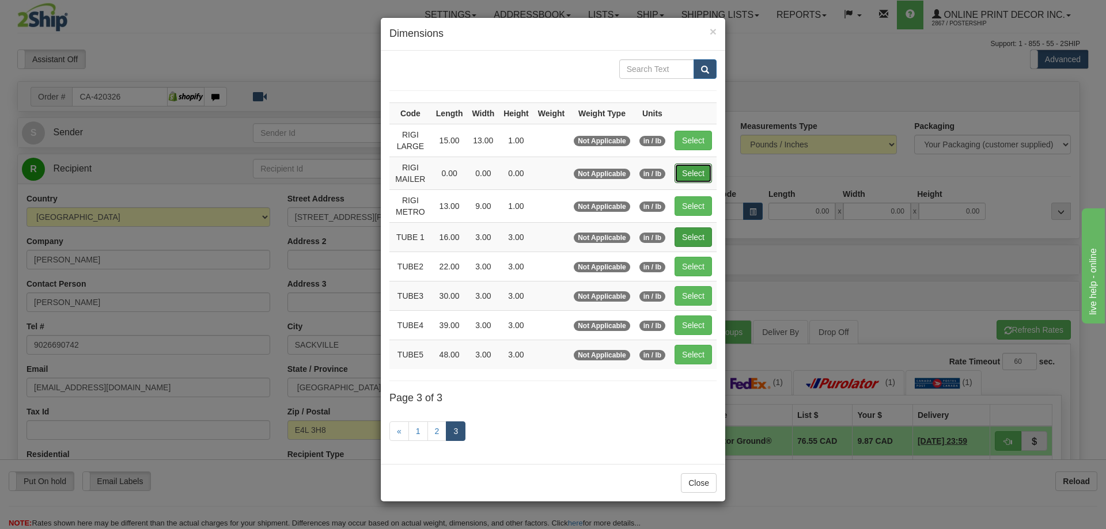
drag, startPoint x: 696, startPoint y: 171, endPoint x: 709, endPoint y: 169, distance: 12.2
click at [696, 171] on button "Select" at bounding box center [693, 174] width 37 height 20
type input "RIGI MAILER"
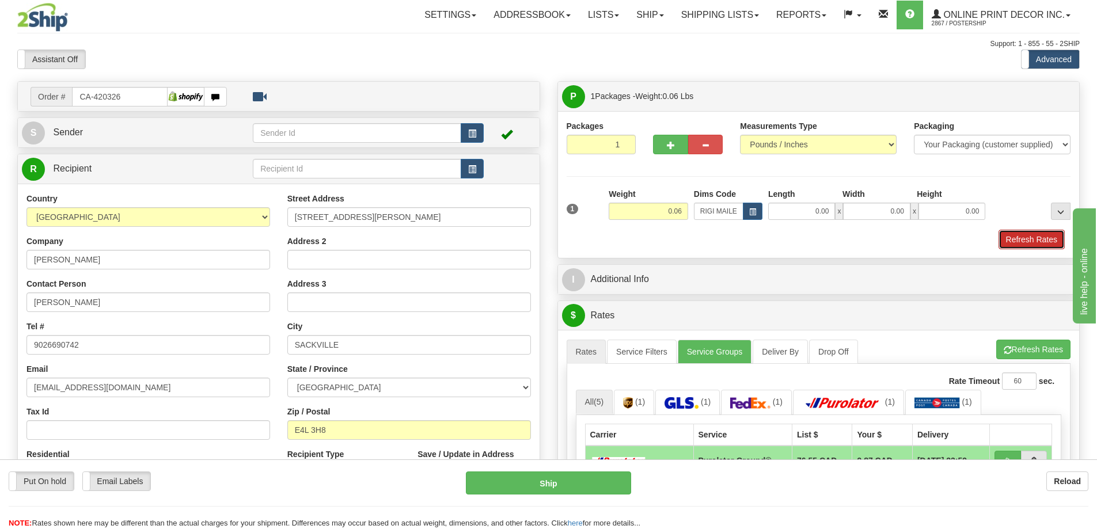
click at [1017, 235] on button "Refresh Rates" at bounding box center [1032, 240] width 66 height 20
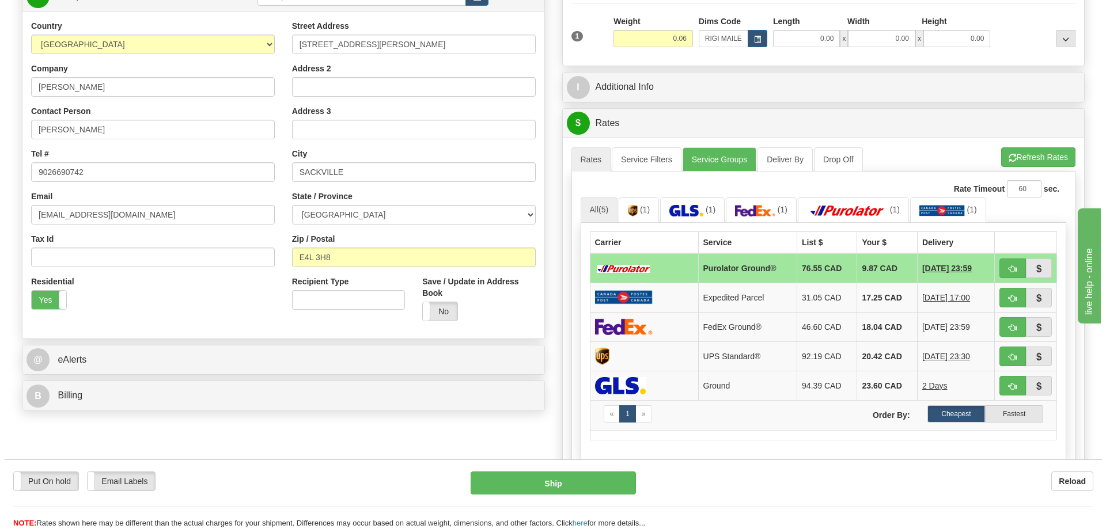
scroll to position [230, 0]
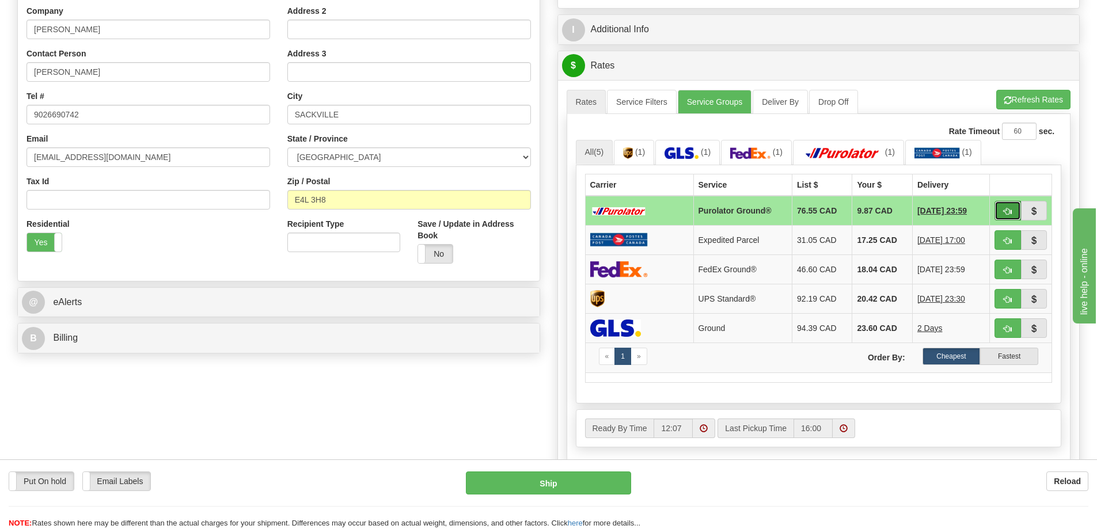
click at [1009, 215] on span "button" at bounding box center [1008, 211] width 8 height 7
type input "260"
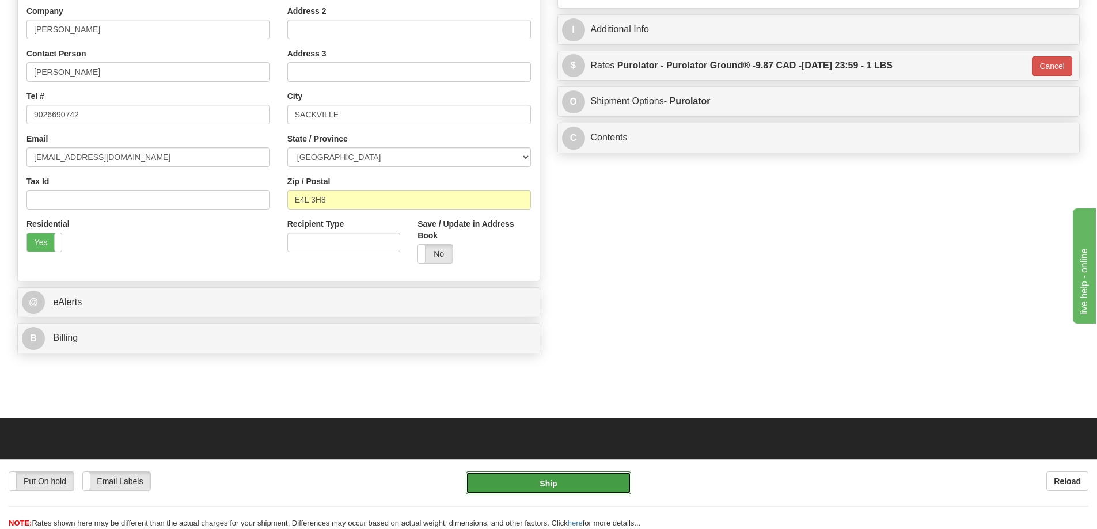
click at [574, 478] on button "Ship" at bounding box center [548, 483] width 165 height 23
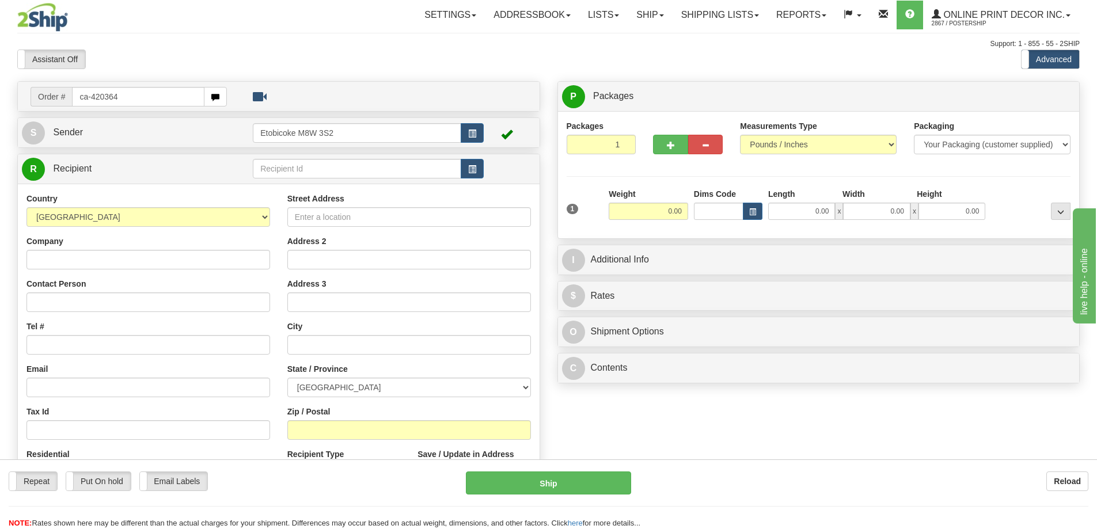
type input "ca-420364"
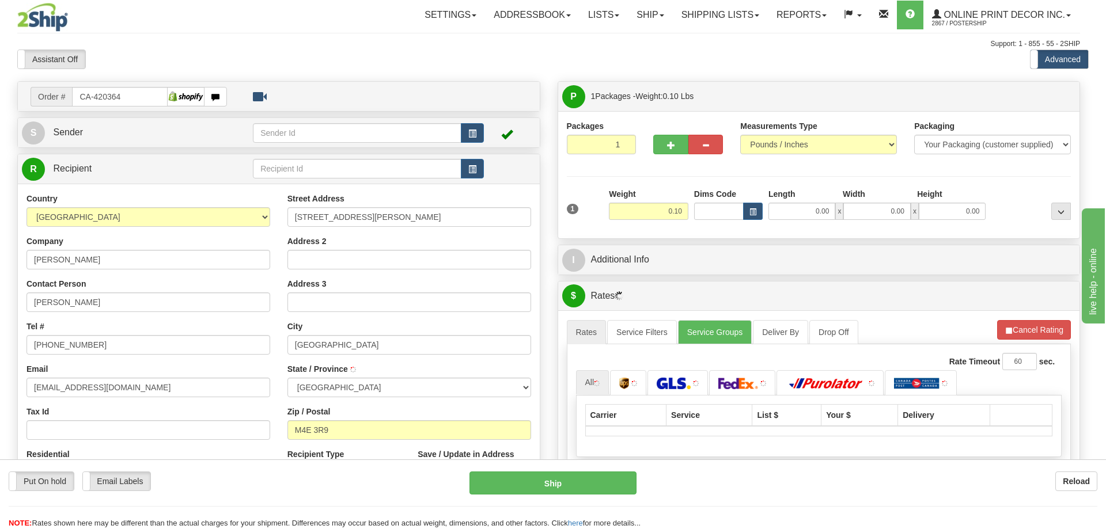
type input "SCARBOROUGH"
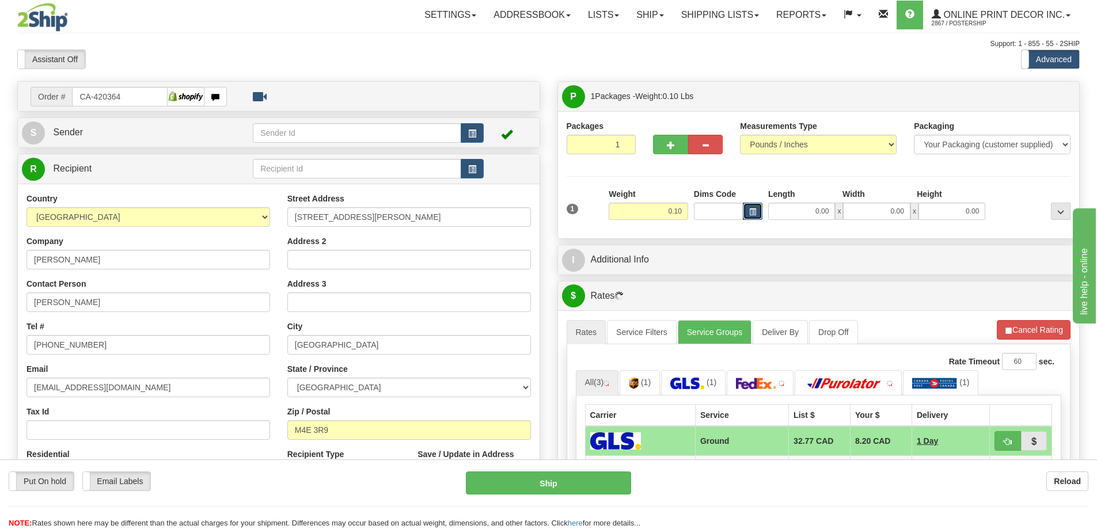
click at [749, 210] on span "button" at bounding box center [752, 212] width 7 height 6
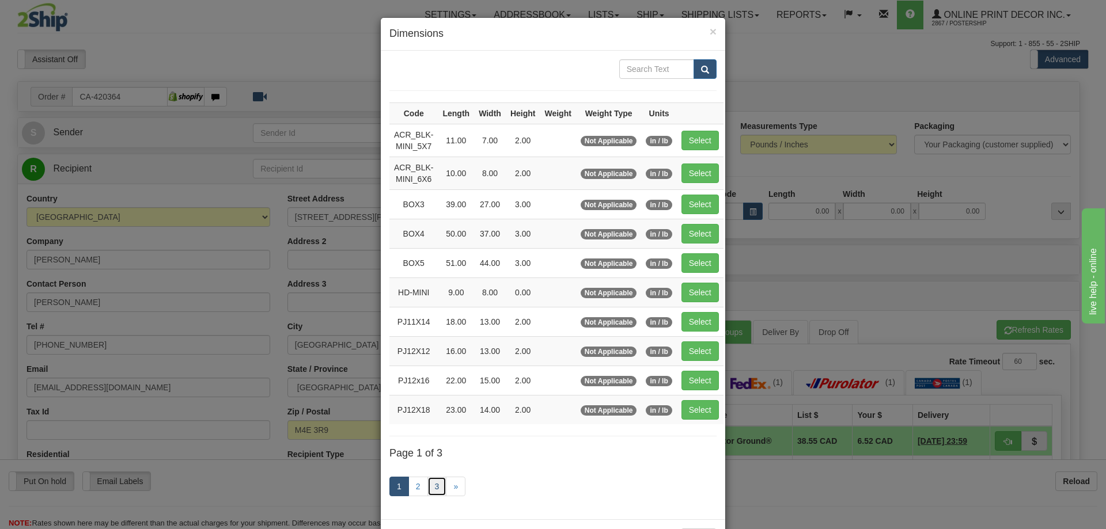
click at [441, 484] on link "3" at bounding box center [437, 487] width 20 height 20
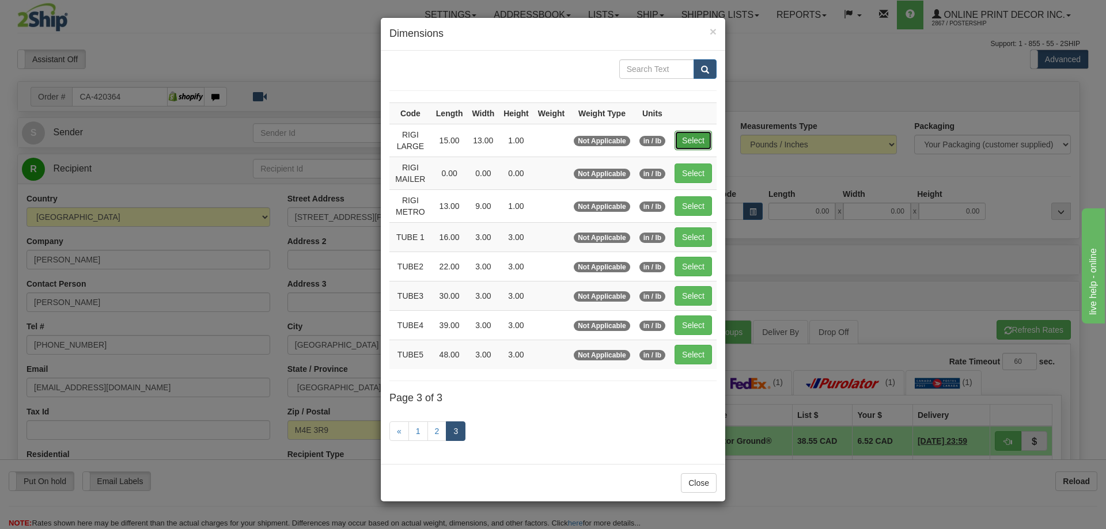
click at [700, 135] on button "Select" at bounding box center [693, 141] width 37 height 20
type input "RIGI LARGE"
type input "15.00"
type input "13.00"
type input "1.00"
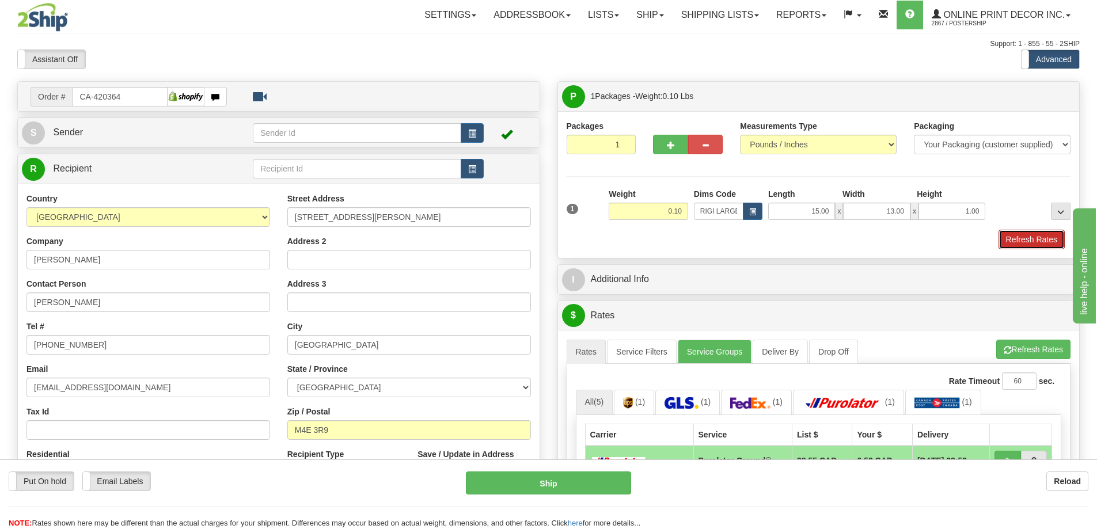
click at [1020, 242] on button "Refresh Rates" at bounding box center [1032, 240] width 66 height 20
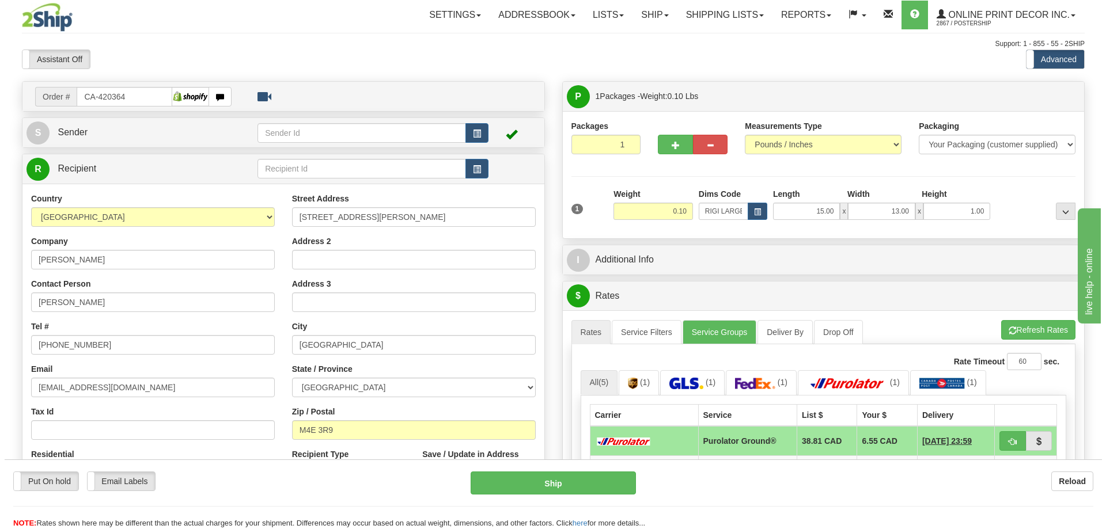
scroll to position [115, 0]
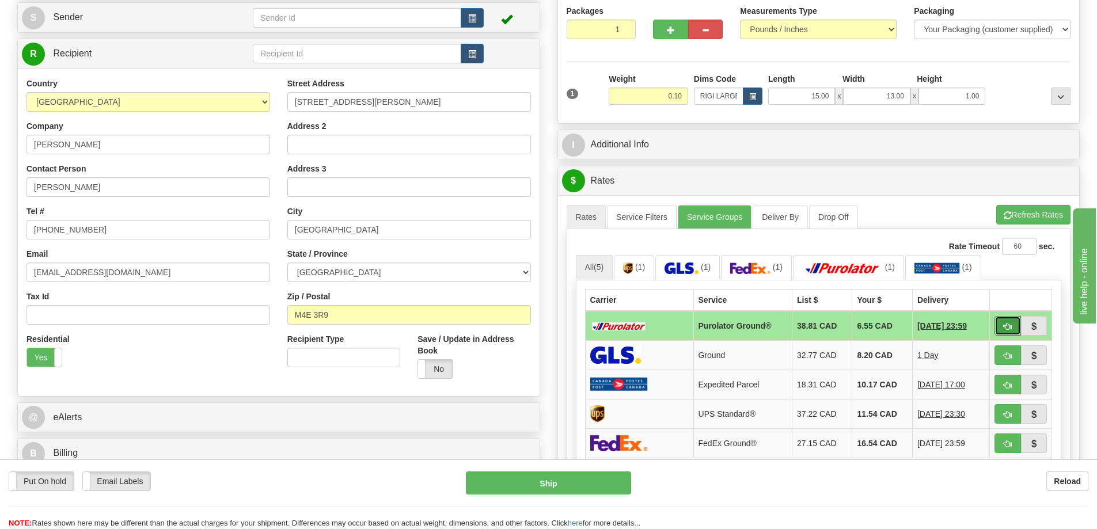
click at [1009, 328] on span "button" at bounding box center [1008, 326] width 8 height 7
type input "260"
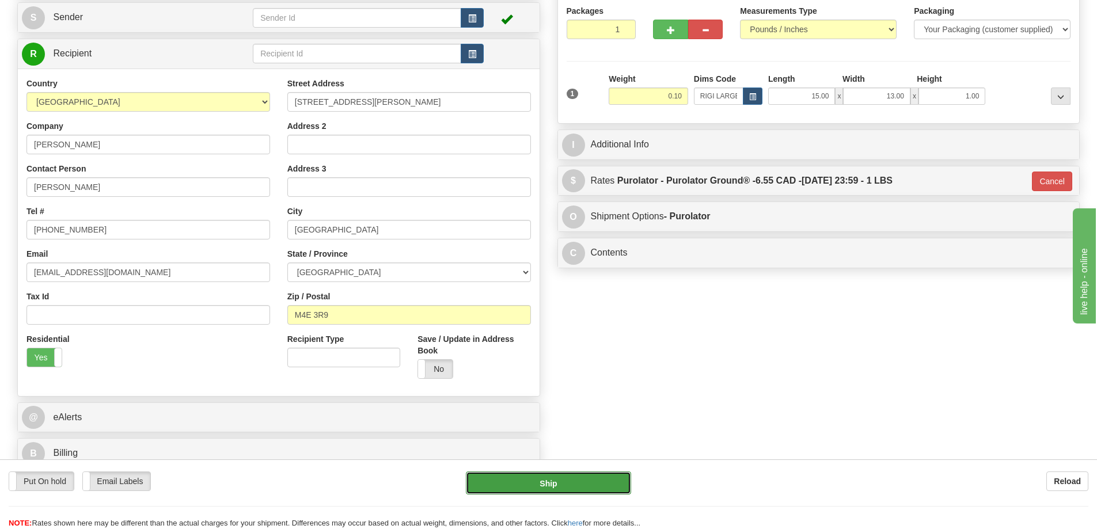
click at [549, 480] on button "Ship" at bounding box center [548, 483] width 165 height 23
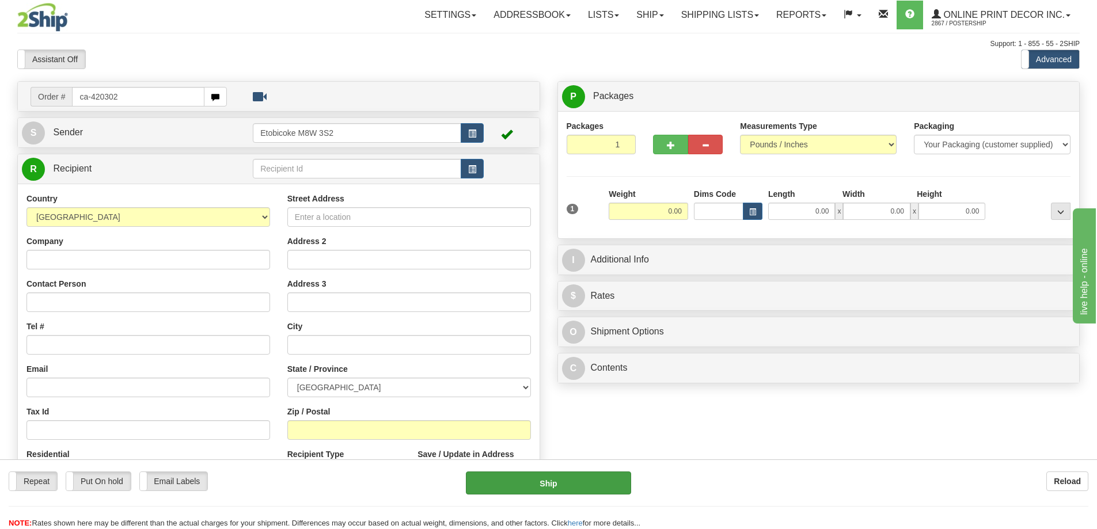
type input "ca-420302"
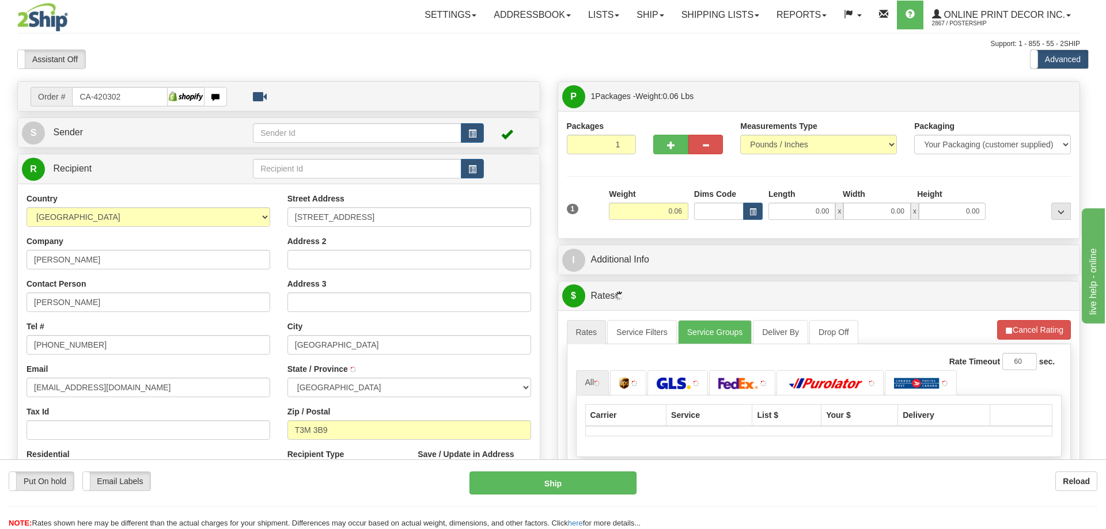
type input "[GEOGRAPHIC_DATA]"
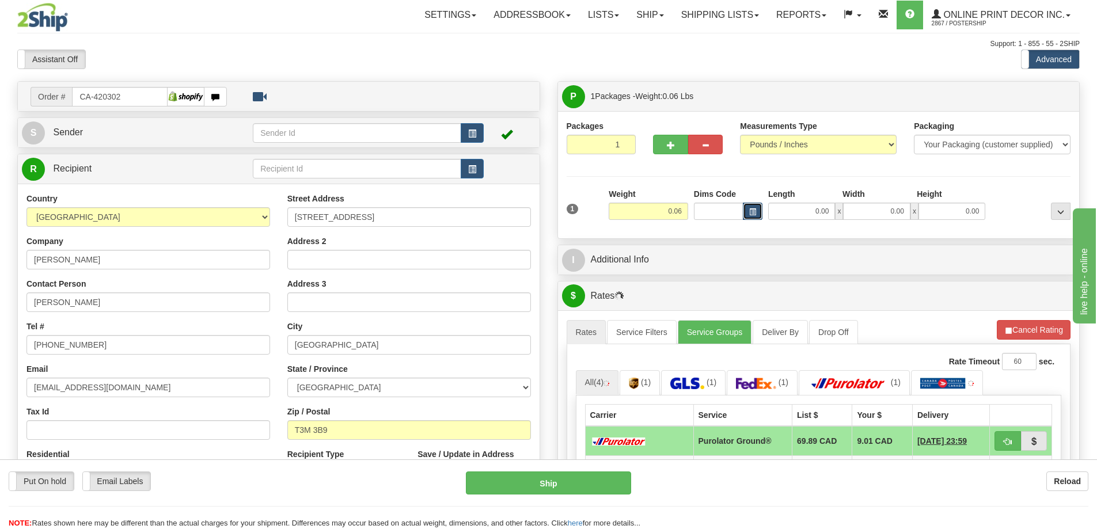
click at [752, 208] on button "button" at bounding box center [753, 211] width 20 height 17
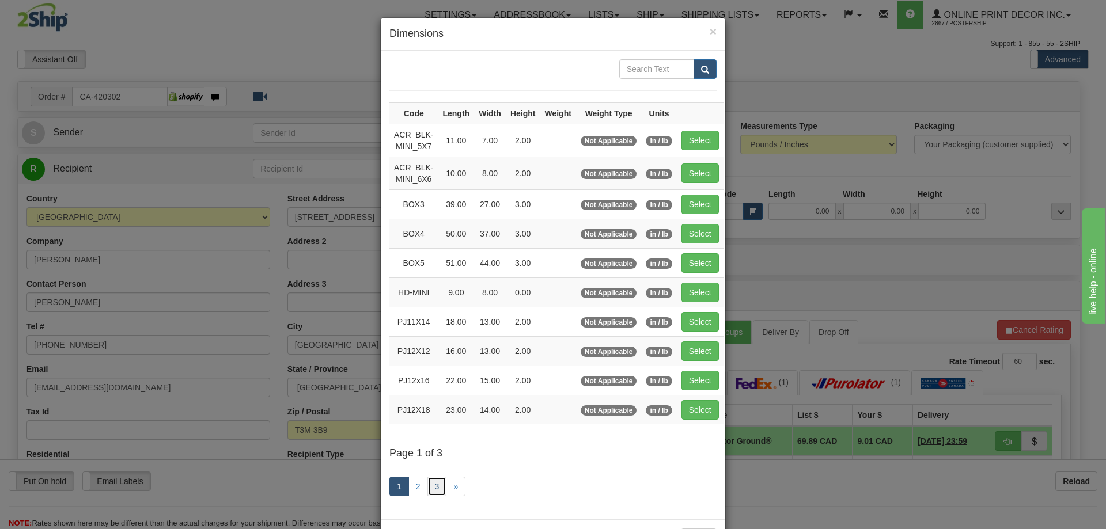
click at [430, 485] on link "3" at bounding box center [437, 487] width 20 height 20
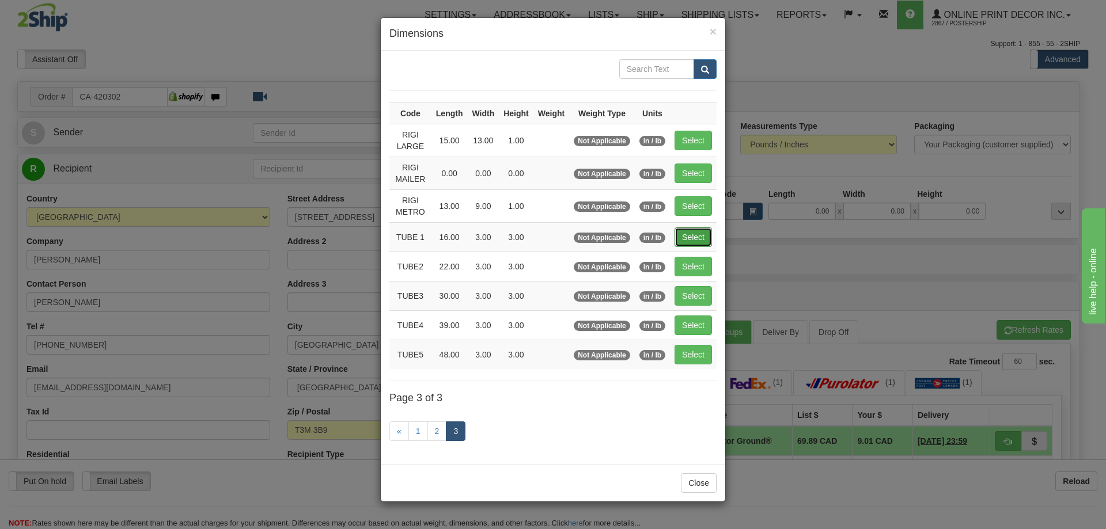
click at [703, 229] on button "Select" at bounding box center [693, 238] width 37 height 20
type input "TUBE 1"
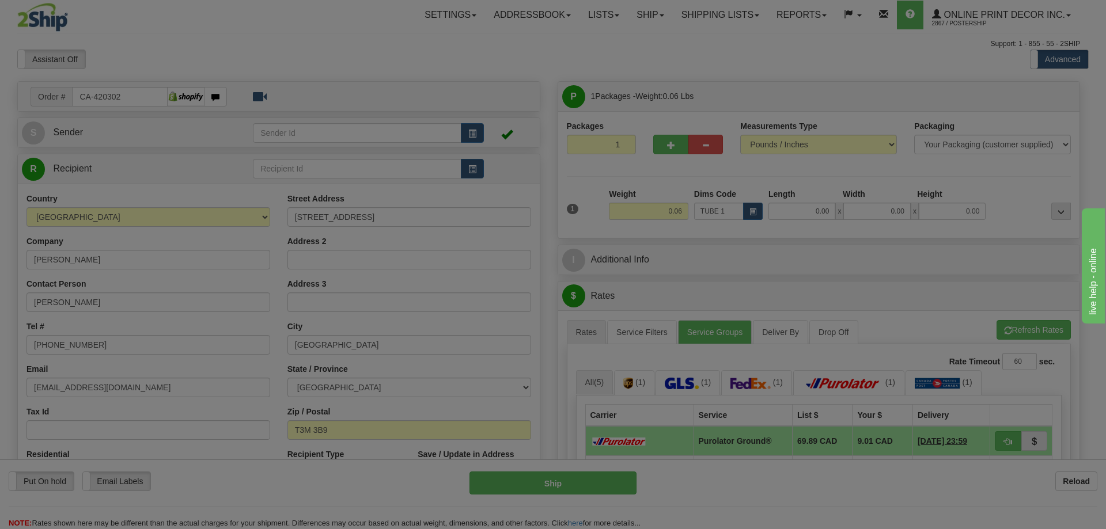
type input "16.00"
type input "3.00"
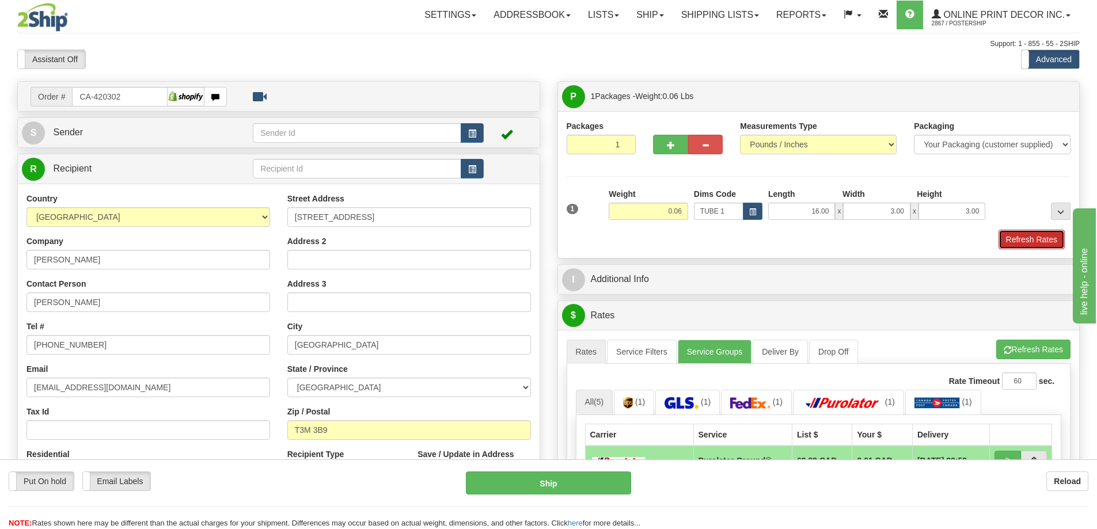
click at [1042, 237] on button "Refresh Rates" at bounding box center [1032, 240] width 66 height 20
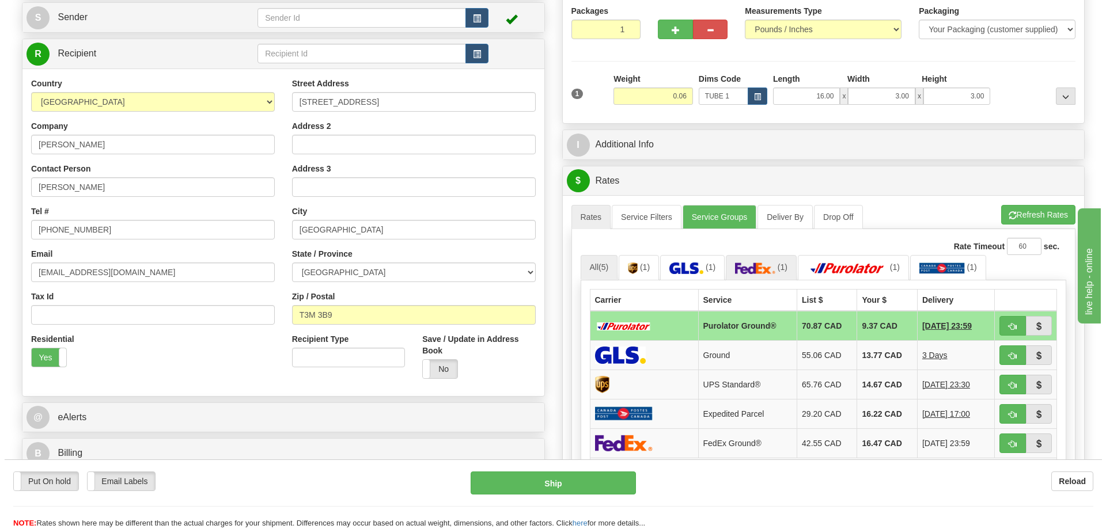
scroll to position [173, 0]
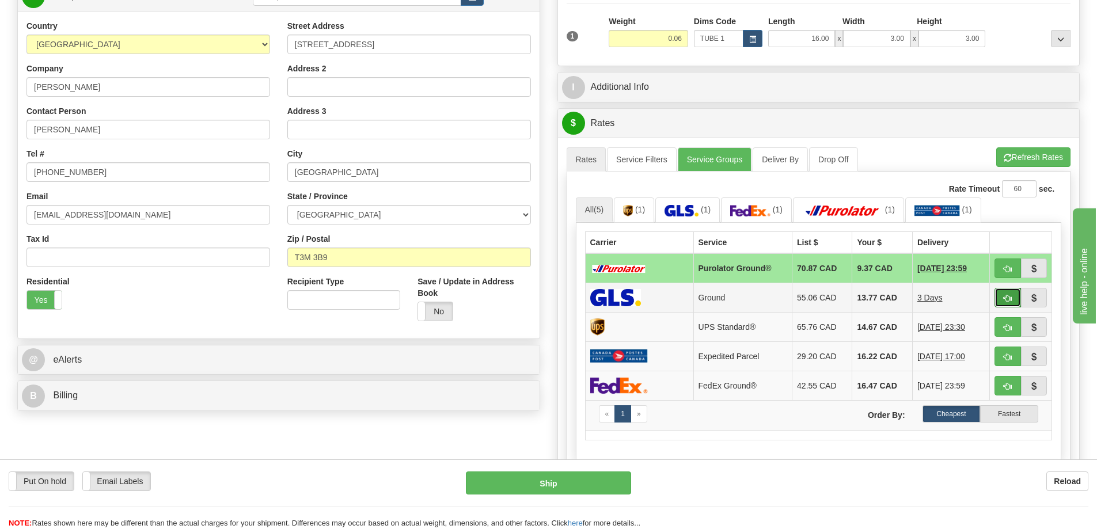
click at [1000, 296] on button "button" at bounding box center [1008, 298] width 26 height 20
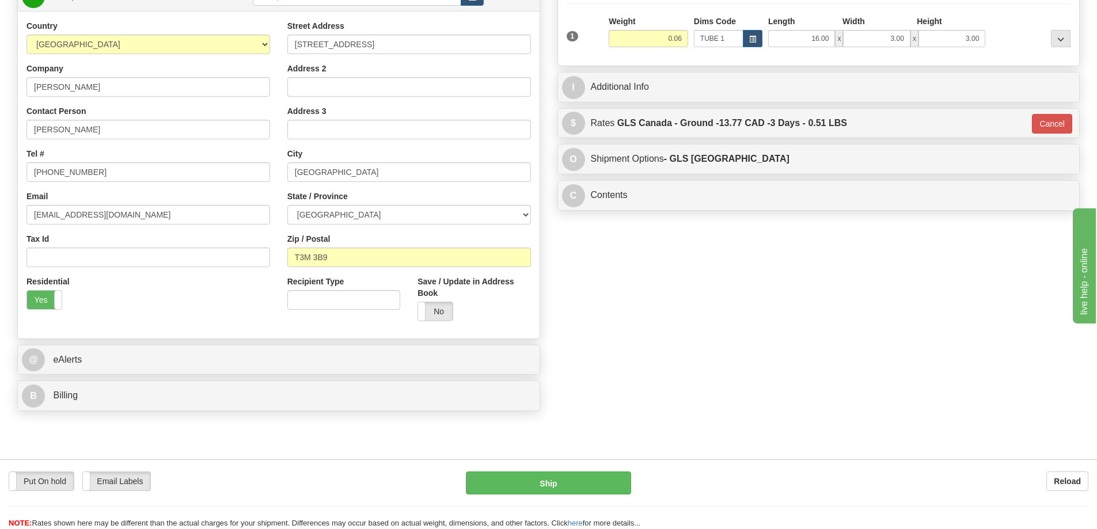
type input "1"
click at [604, 478] on button "Ship" at bounding box center [548, 483] width 165 height 23
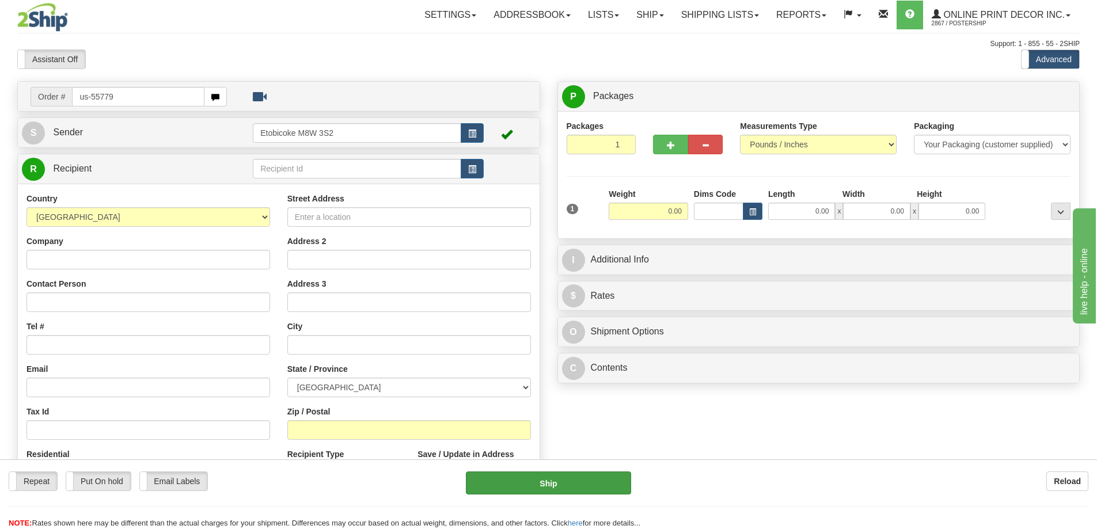
type input "us-55779"
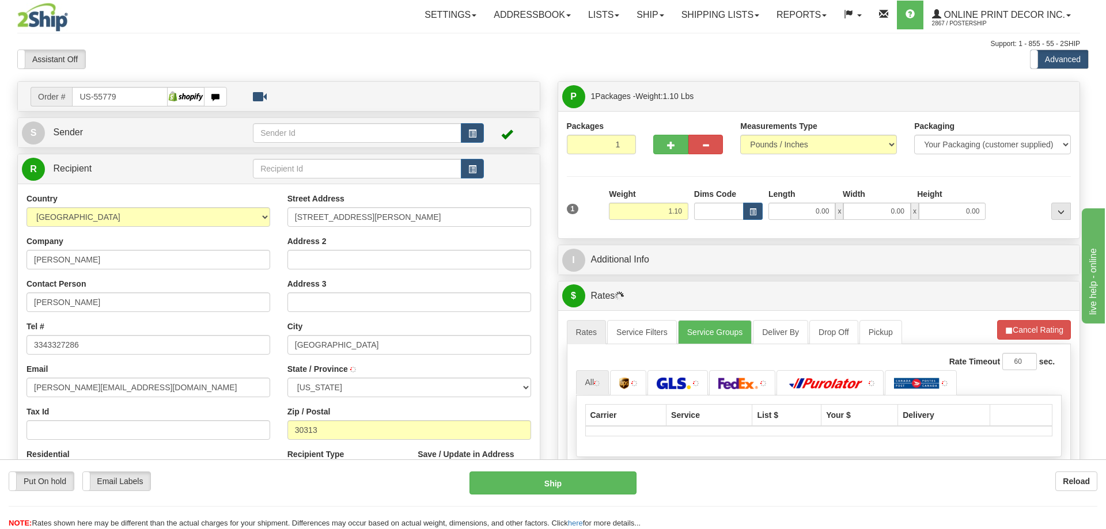
type input "ATLANTA"
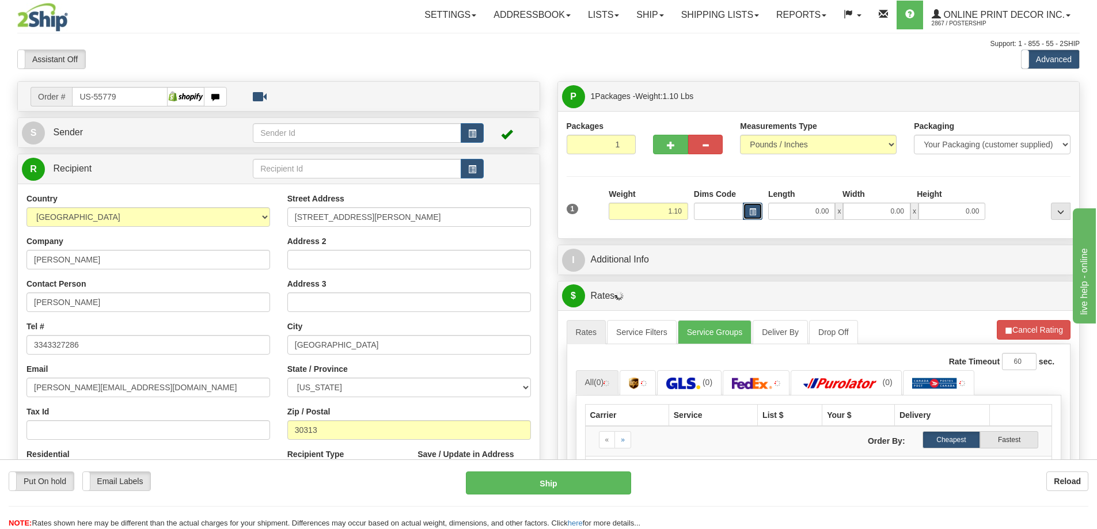
click at [754, 211] on span "button" at bounding box center [752, 212] width 7 height 6
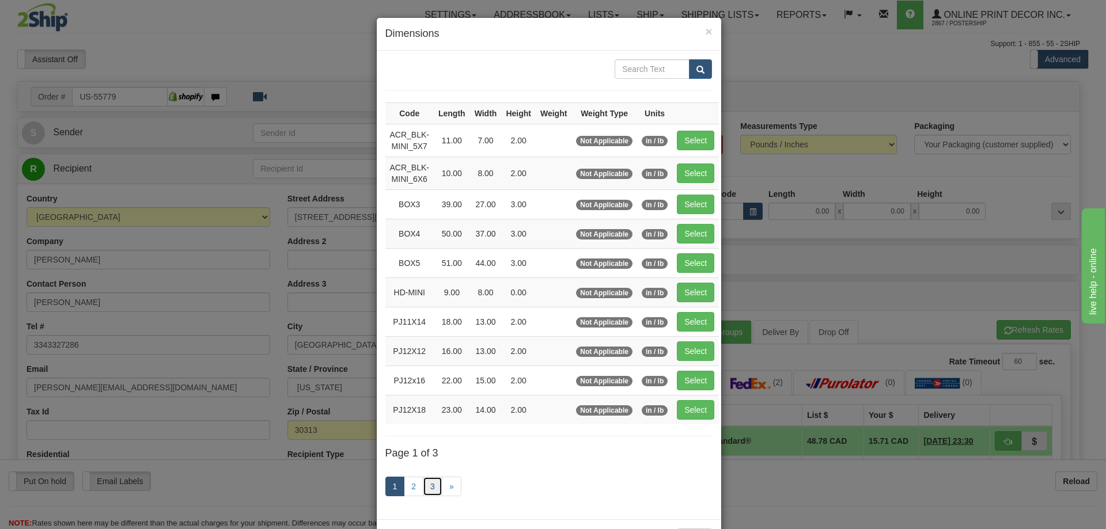
click at [429, 483] on link "3" at bounding box center [433, 487] width 20 height 20
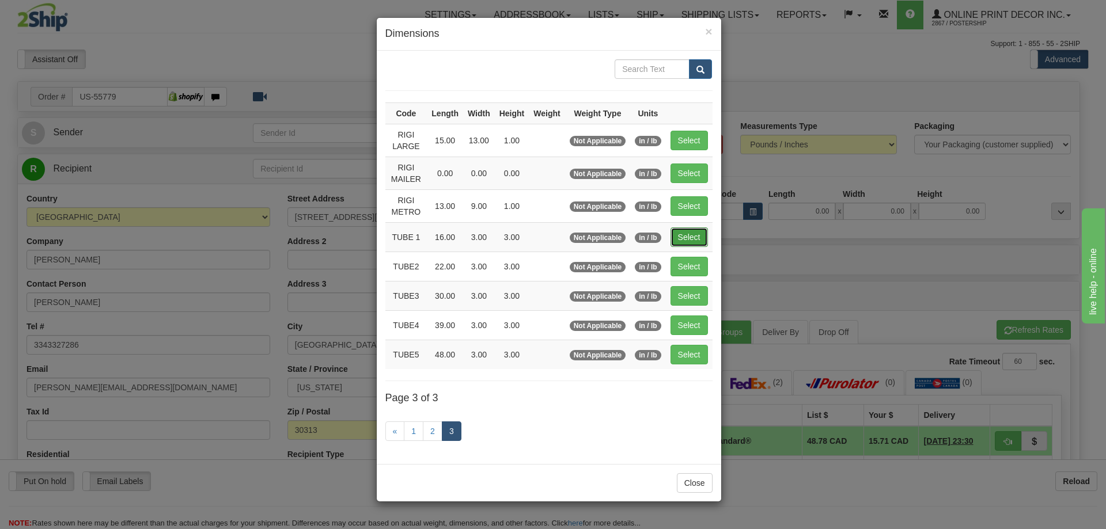
click at [692, 229] on button "Select" at bounding box center [689, 238] width 37 height 20
type input "TUBE 1"
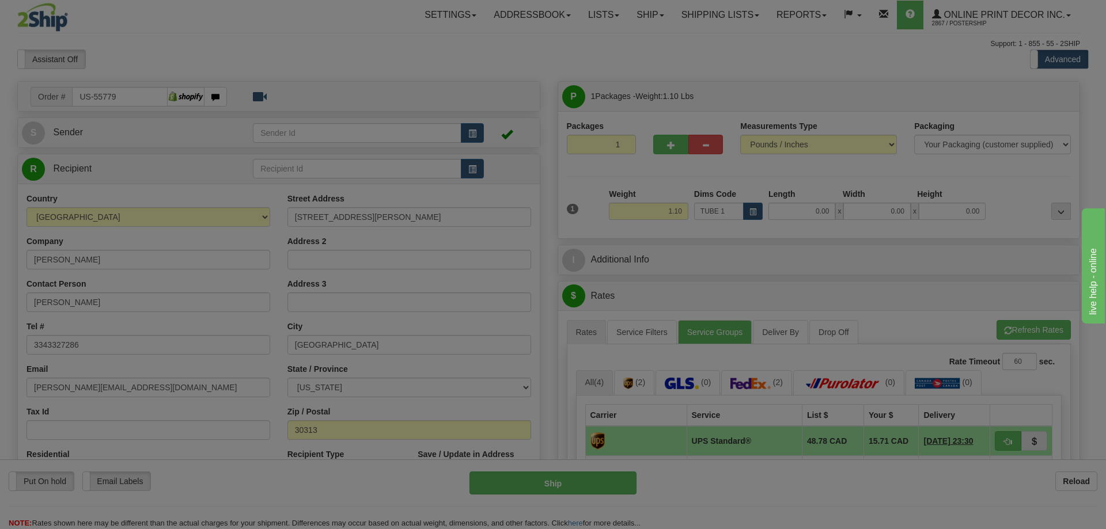
type input "16.00"
type input "3.00"
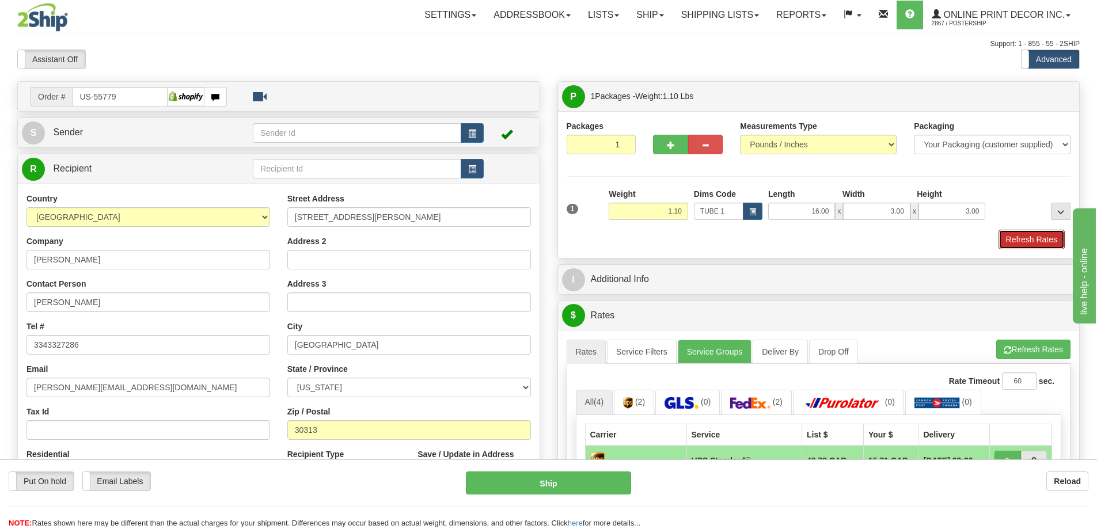
click at [1026, 242] on button "Refresh Rates" at bounding box center [1032, 240] width 66 height 20
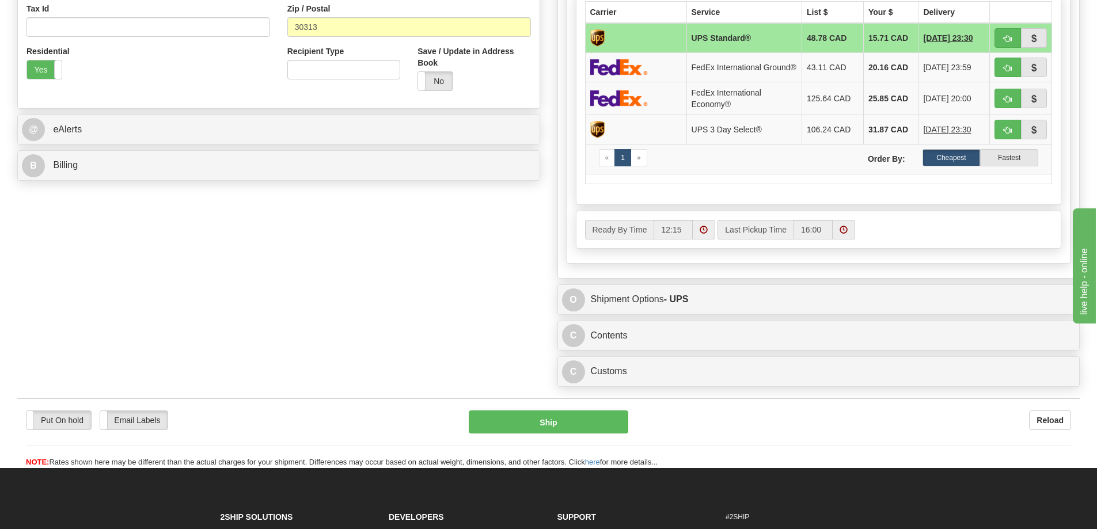
scroll to position [461, 0]
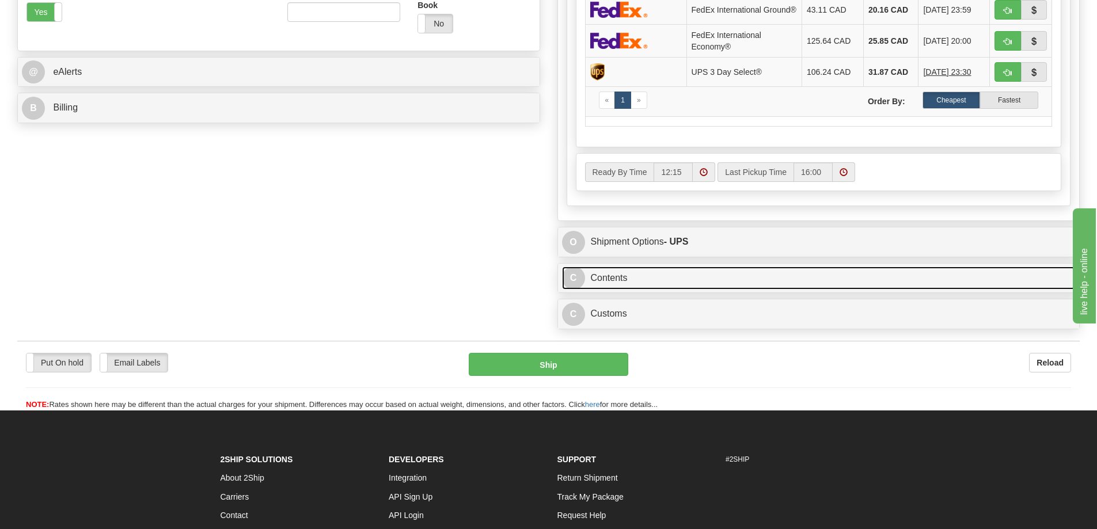
click at [779, 282] on link "C Contents" at bounding box center [819, 279] width 514 height 24
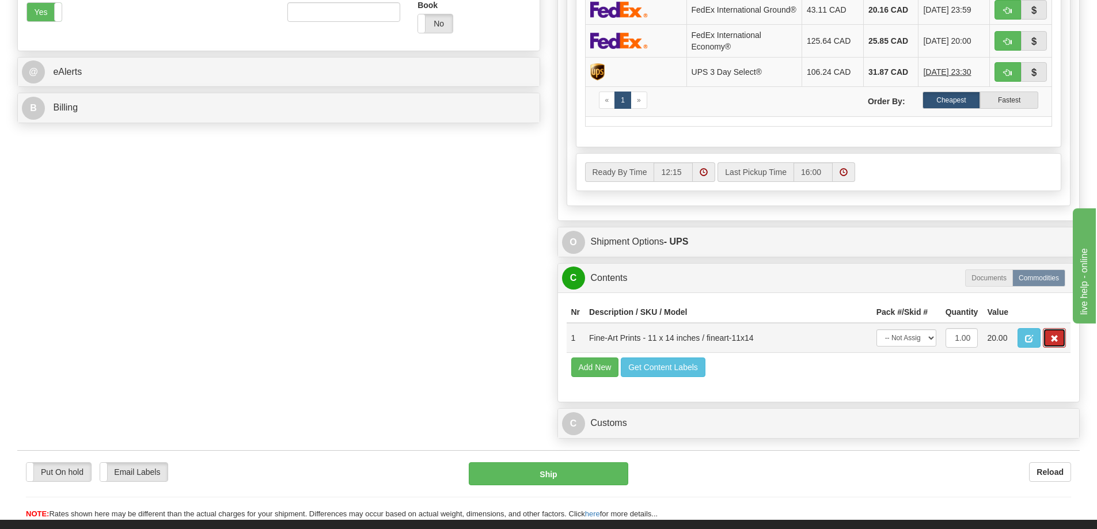
click at [1049, 344] on button "button" at bounding box center [1054, 338] width 23 height 20
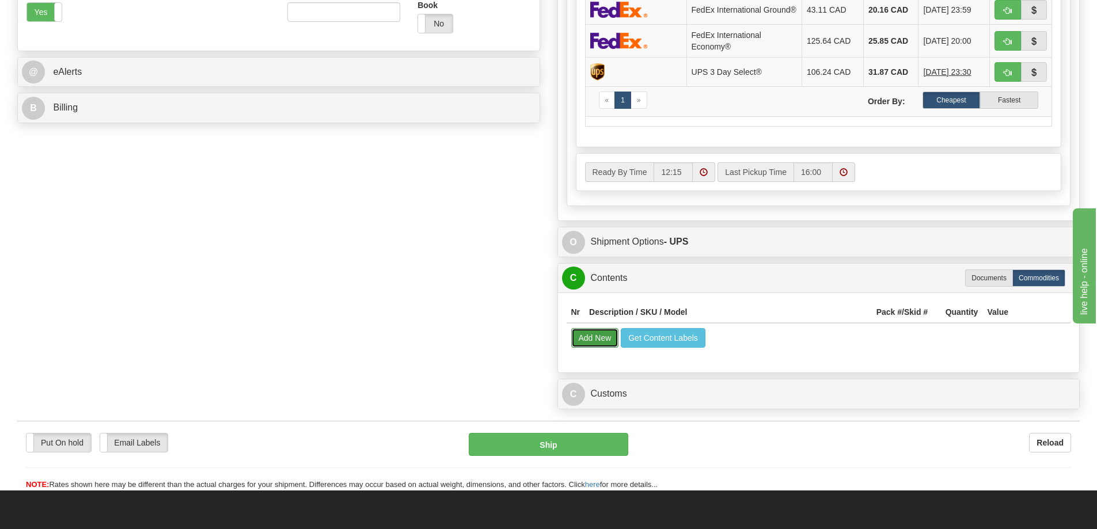
click at [598, 340] on button "Add New" at bounding box center [595, 338] width 48 height 20
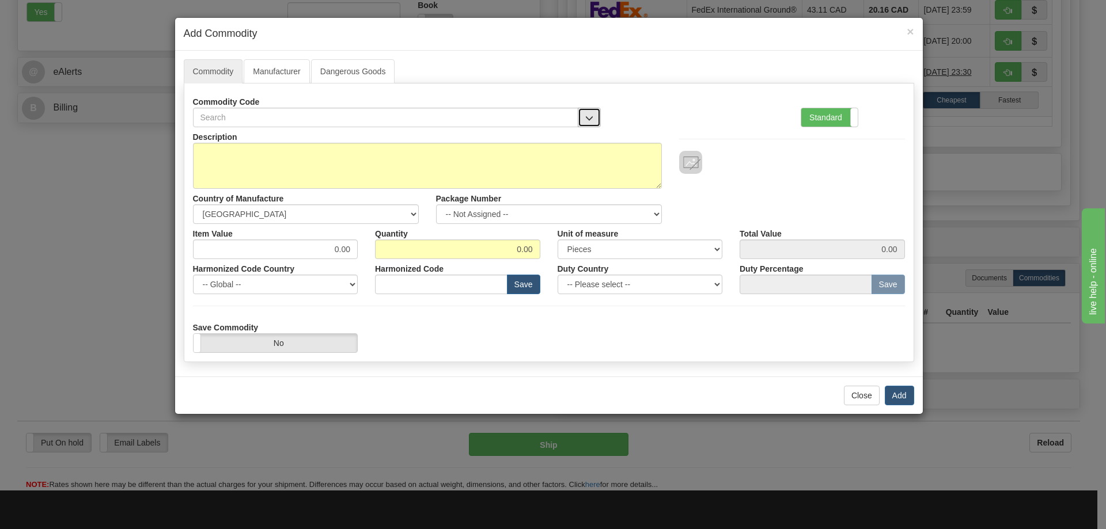
click at [587, 110] on button "button" at bounding box center [589, 118] width 23 height 20
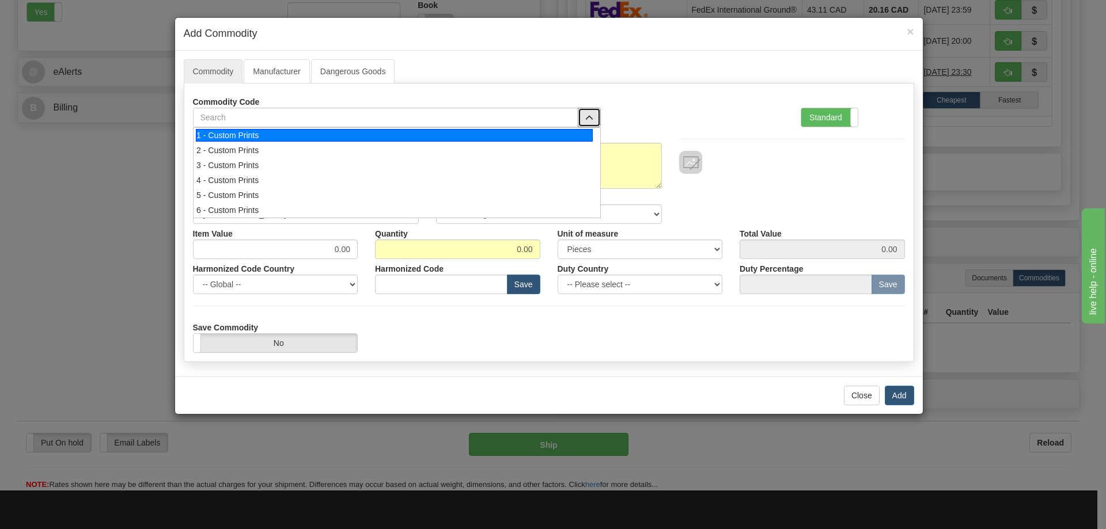
click at [584, 133] on div "1 - Custom Prints" at bounding box center [394, 135] width 397 height 13
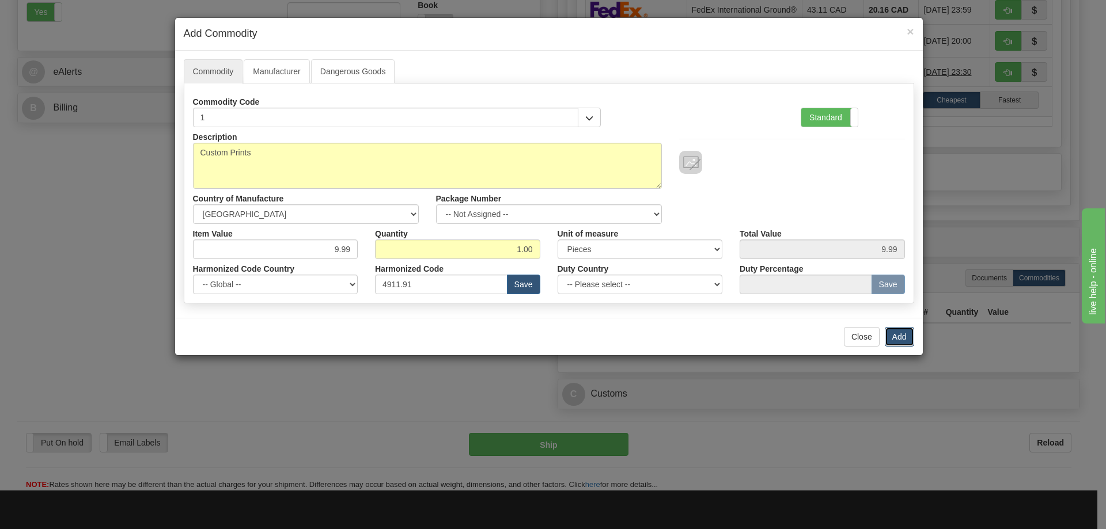
click at [893, 332] on button "Add" at bounding box center [899, 337] width 29 height 20
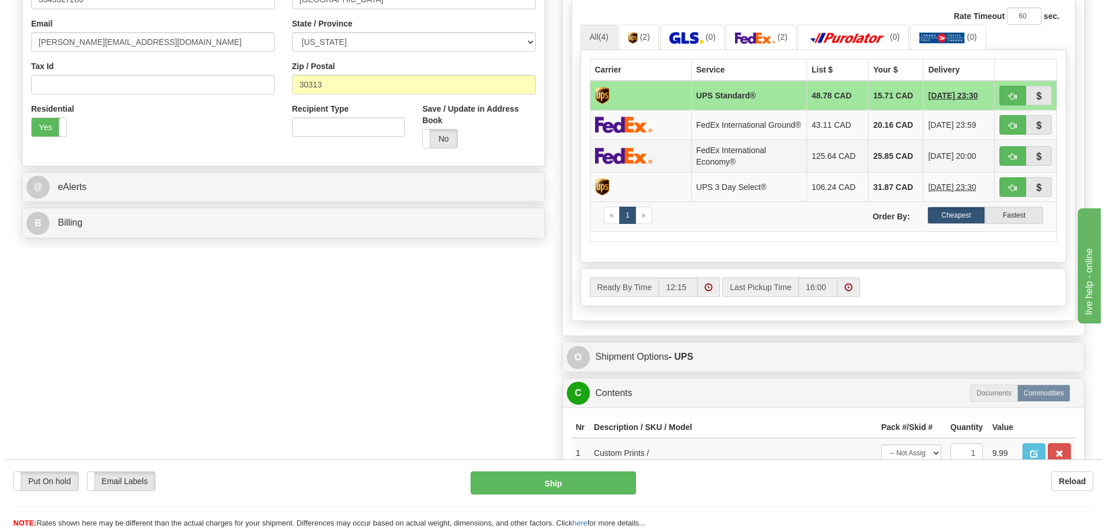
scroll to position [230, 0]
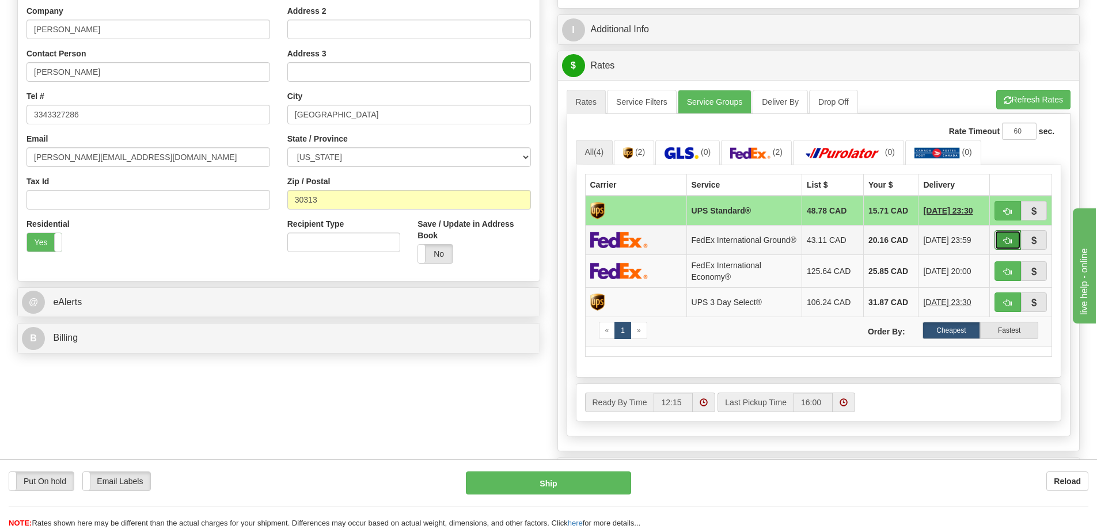
click at [1001, 240] on button "button" at bounding box center [1008, 240] width 26 height 20
type input "92"
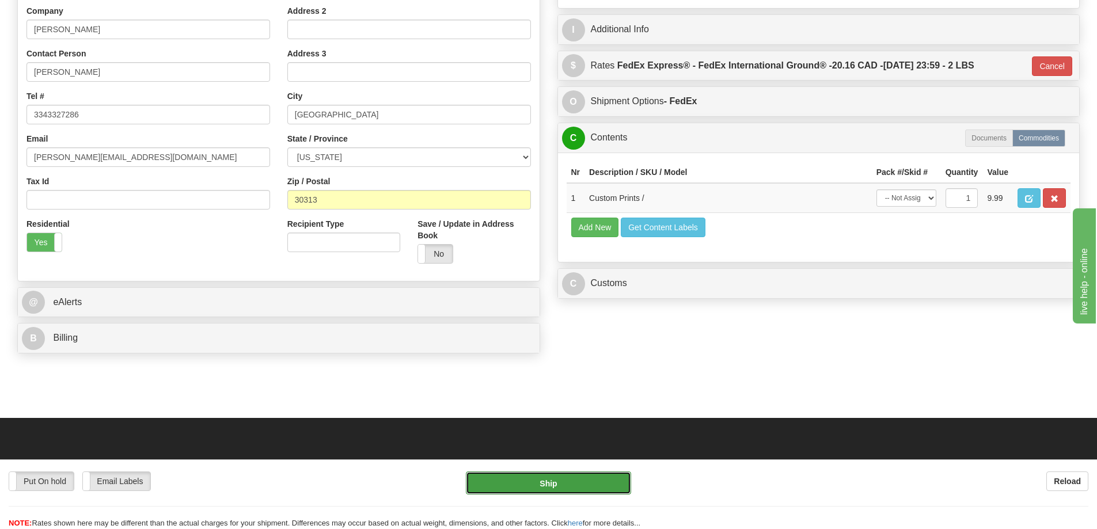
click at [580, 479] on button "Ship" at bounding box center [548, 483] width 165 height 23
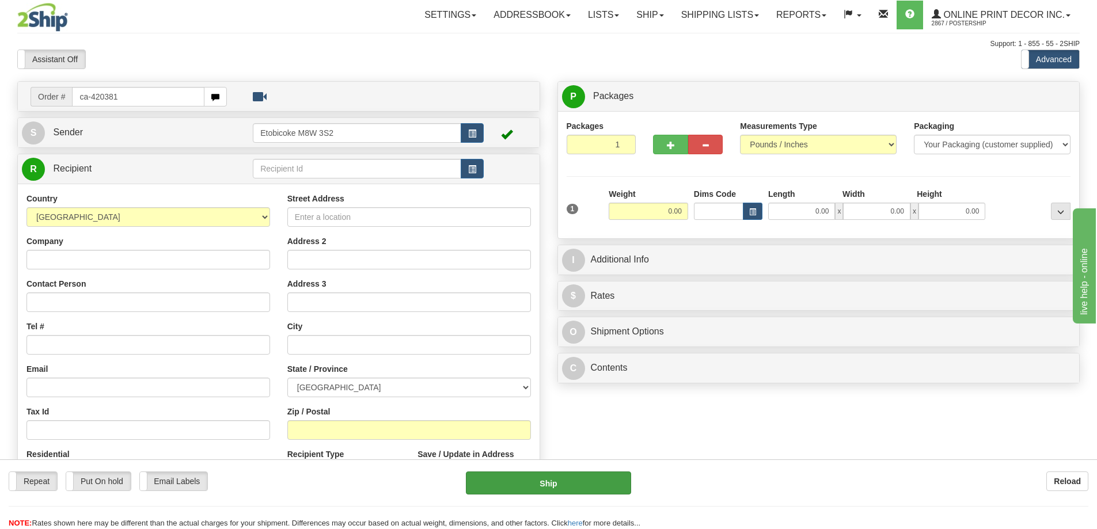
type input "ca-420381"
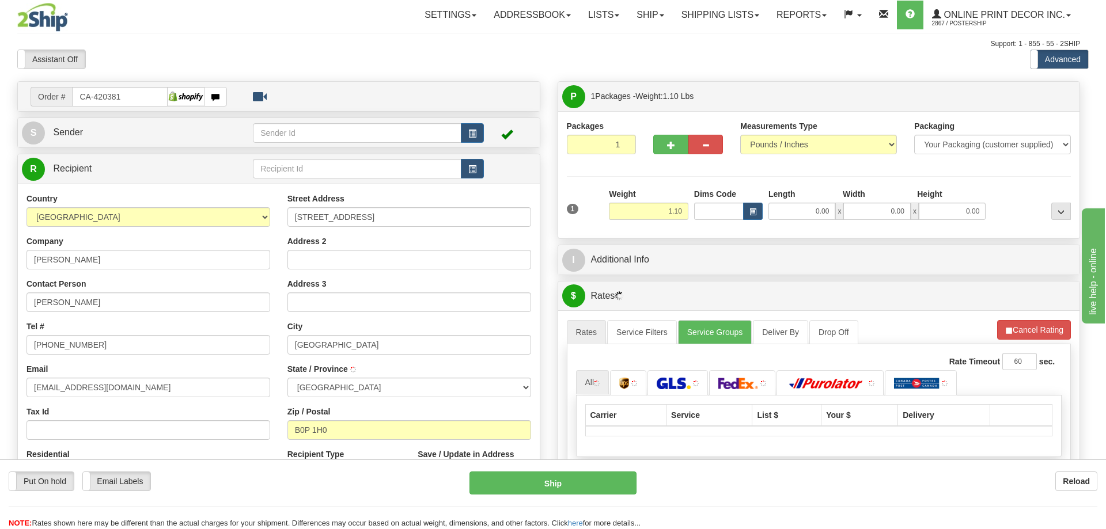
type input "[GEOGRAPHIC_DATA]"
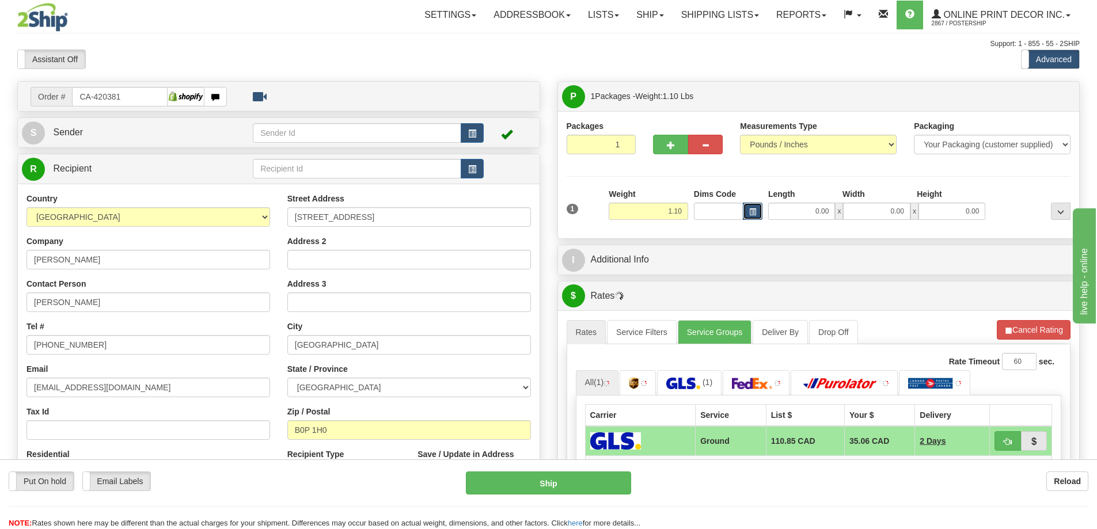
click at [756, 209] on button "button" at bounding box center [753, 211] width 20 height 17
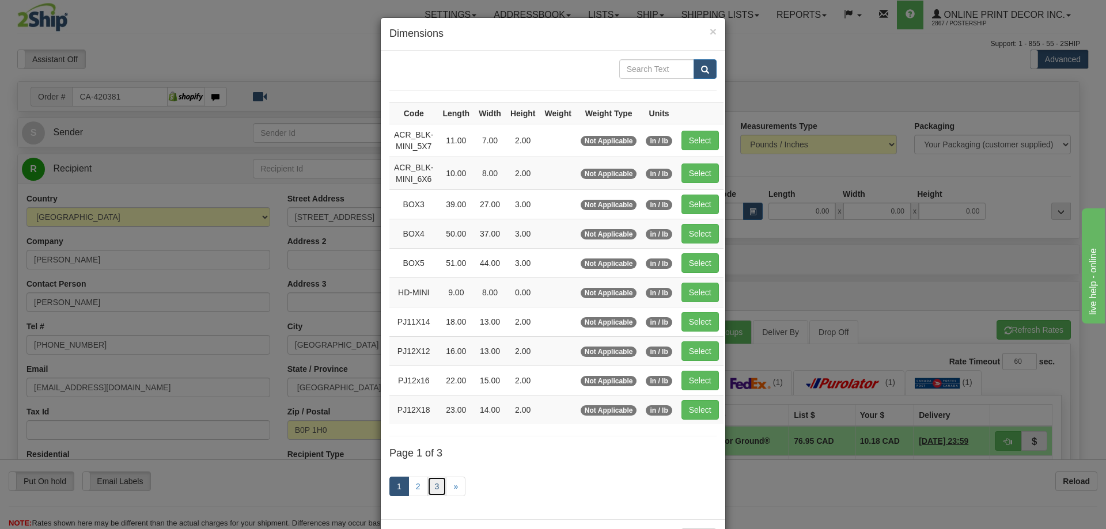
click at [428, 484] on link "3" at bounding box center [437, 487] width 20 height 20
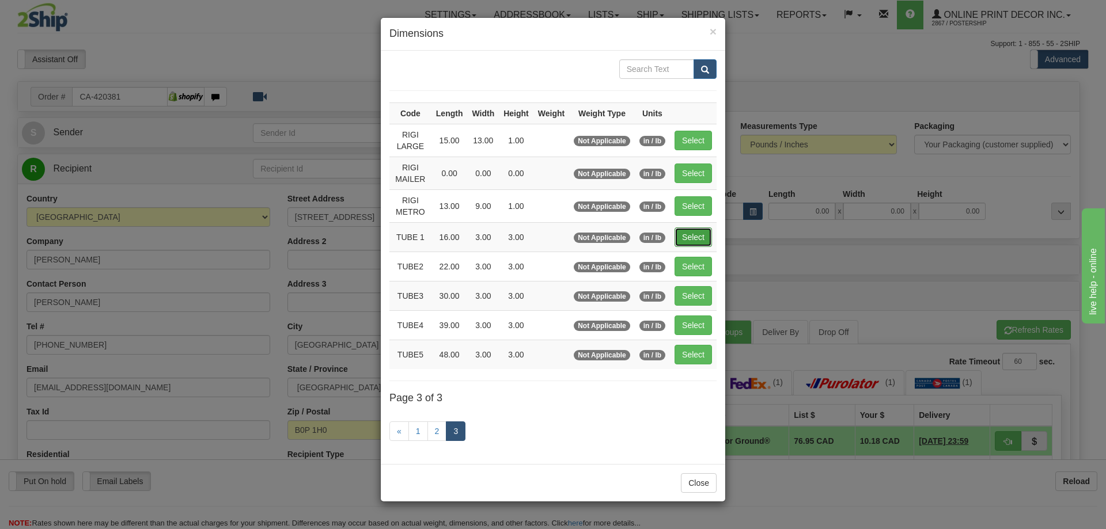
click at [701, 230] on button "Select" at bounding box center [693, 238] width 37 height 20
type input "TUBE 1"
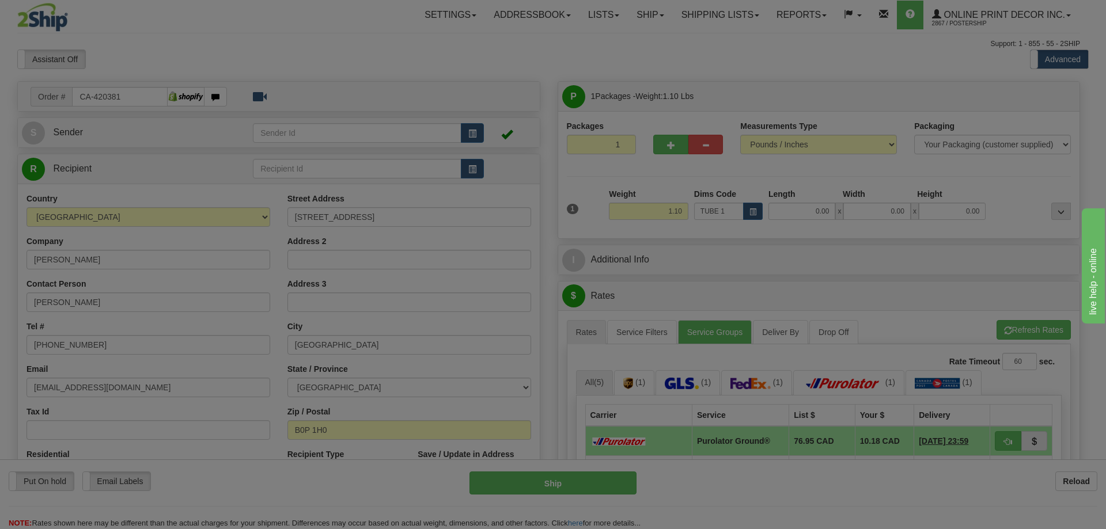
type input "16.00"
type input "3.00"
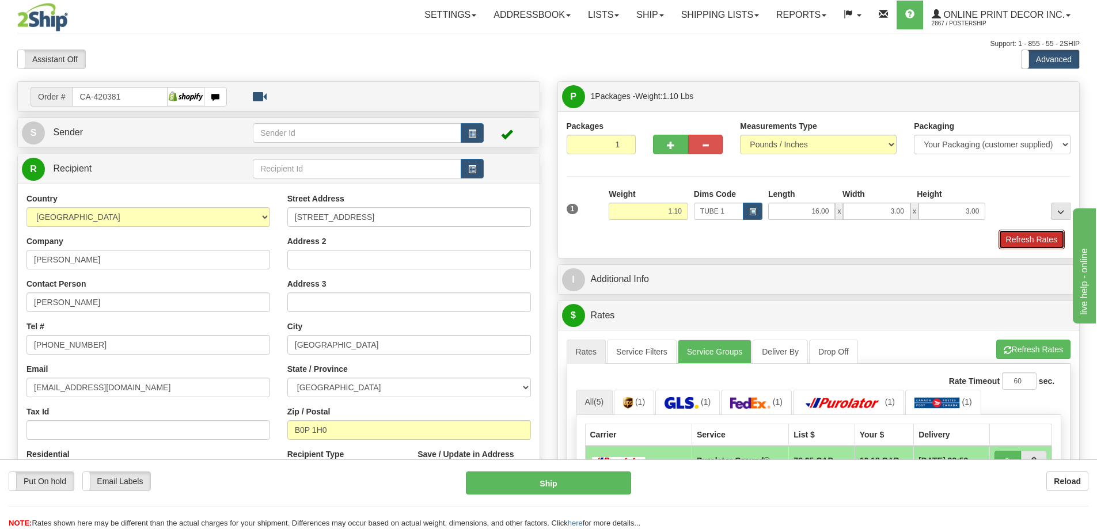
drag, startPoint x: 1015, startPoint y: 237, endPoint x: 1009, endPoint y: 238, distance: 6.4
click at [1015, 238] on button "Refresh Rates" at bounding box center [1032, 240] width 66 height 20
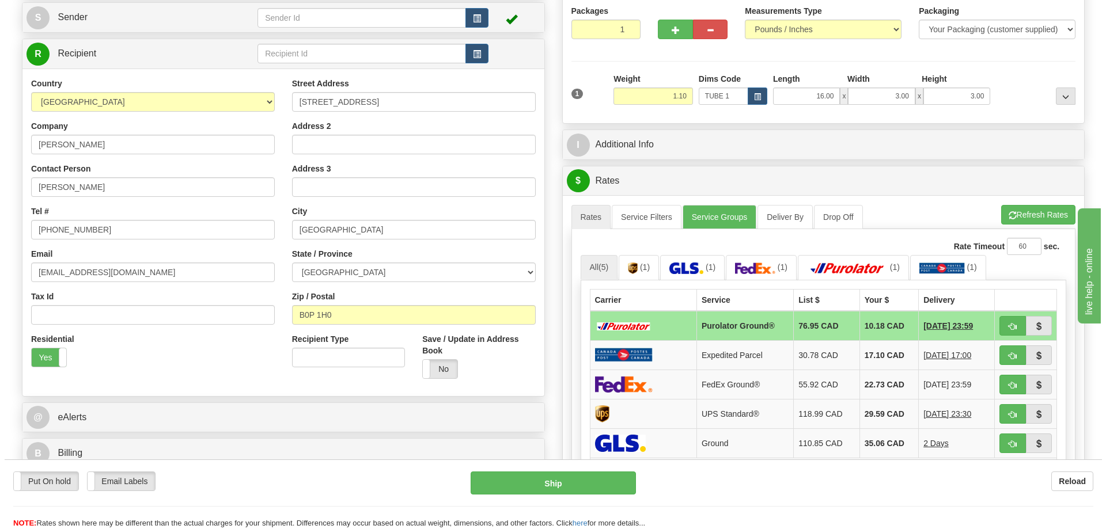
scroll to position [173, 0]
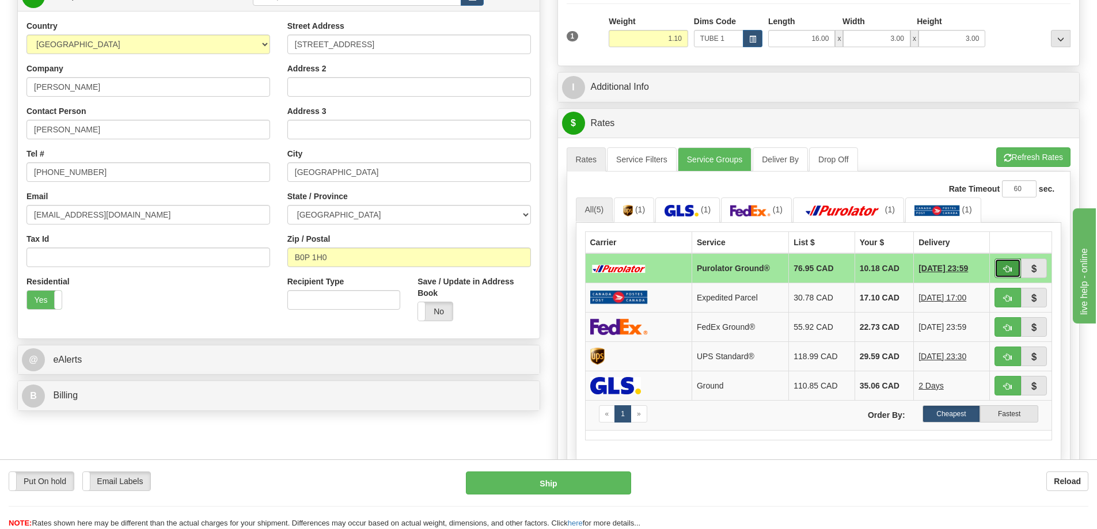
click at [1001, 261] on button "button" at bounding box center [1008, 269] width 26 height 20
type input "260"
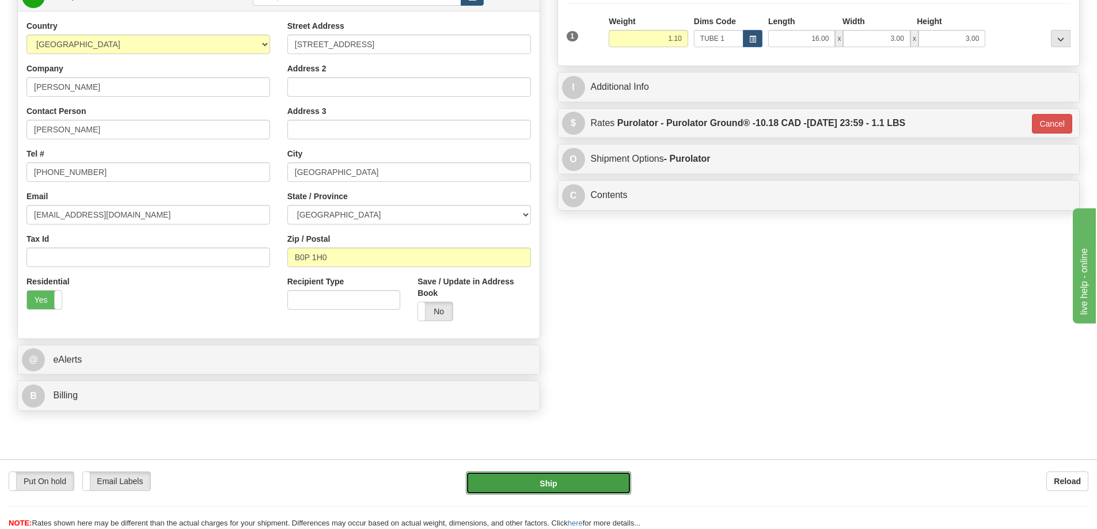
click at [547, 480] on button "Ship" at bounding box center [548, 483] width 165 height 23
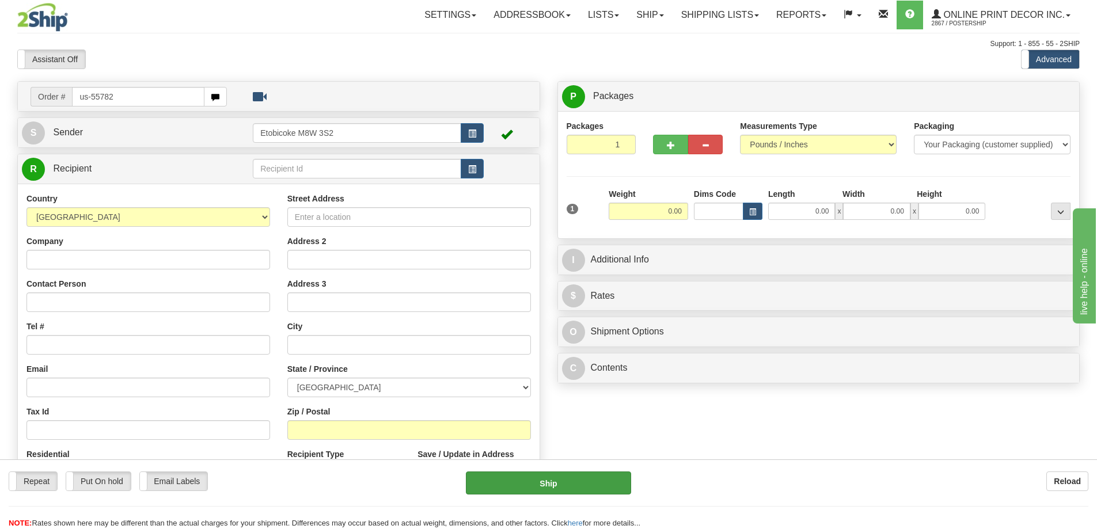
type input "us-55782"
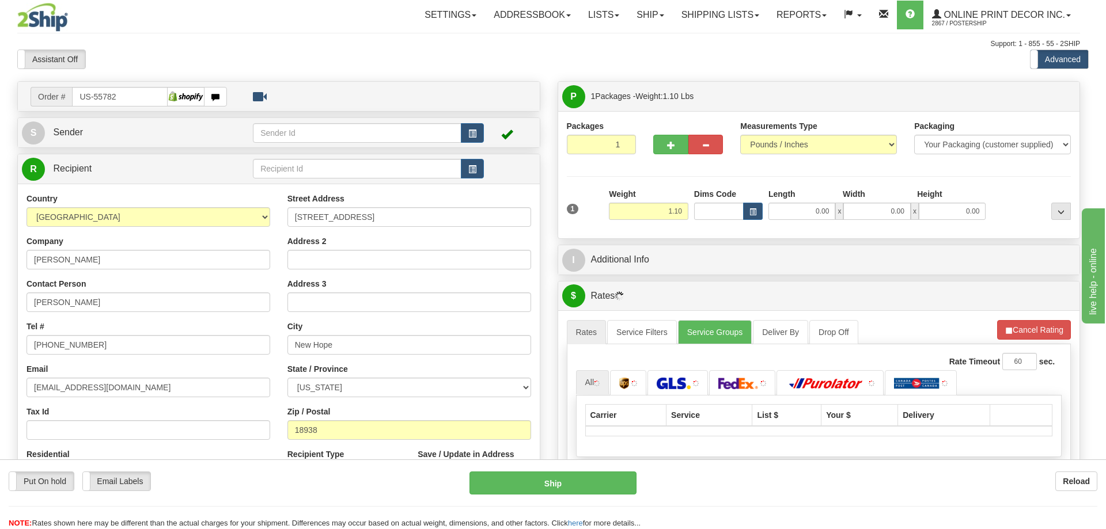
type input "NEW HOPE"
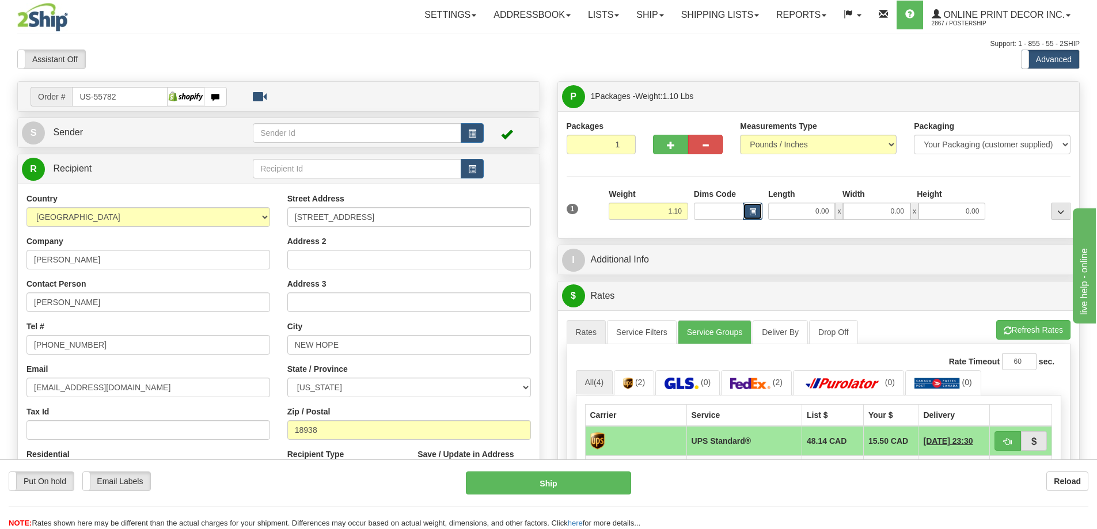
click at [750, 212] on span "button" at bounding box center [752, 212] width 7 height 6
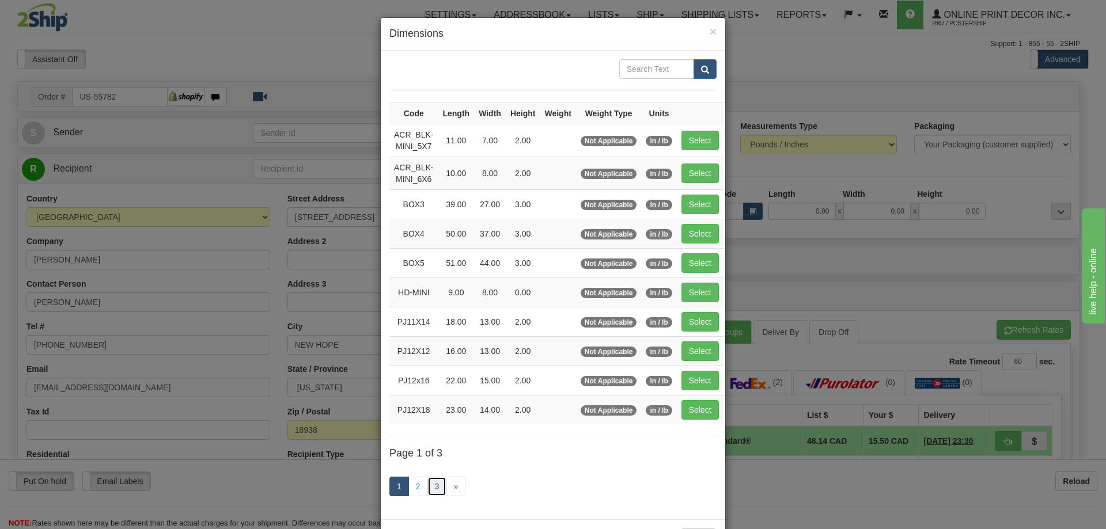
click at [433, 489] on link "3" at bounding box center [437, 487] width 20 height 20
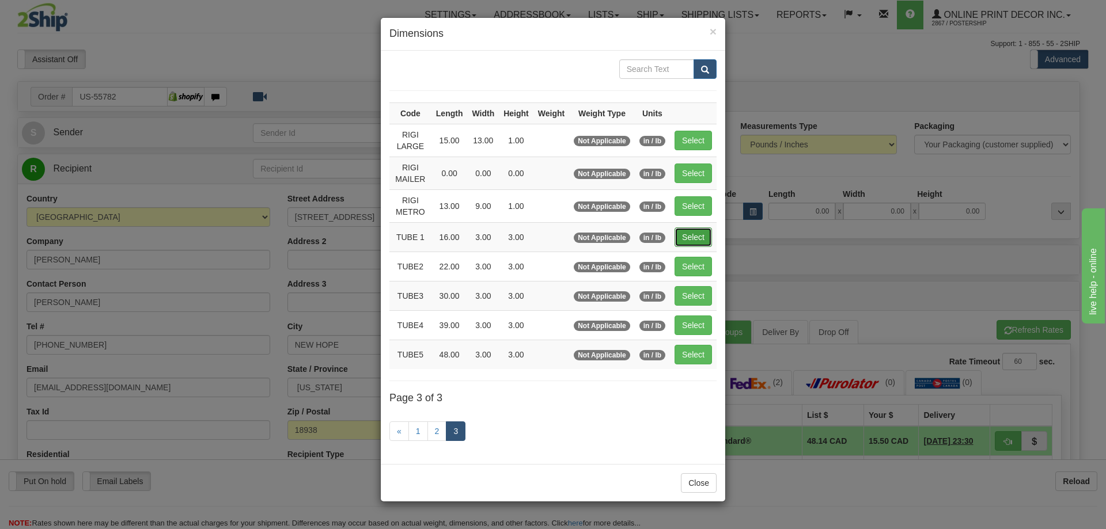
click at [694, 241] on button "Select" at bounding box center [693, 238] width 37 height 20
type input "TUBE 1"
type input "16.00"
type input "3.00"
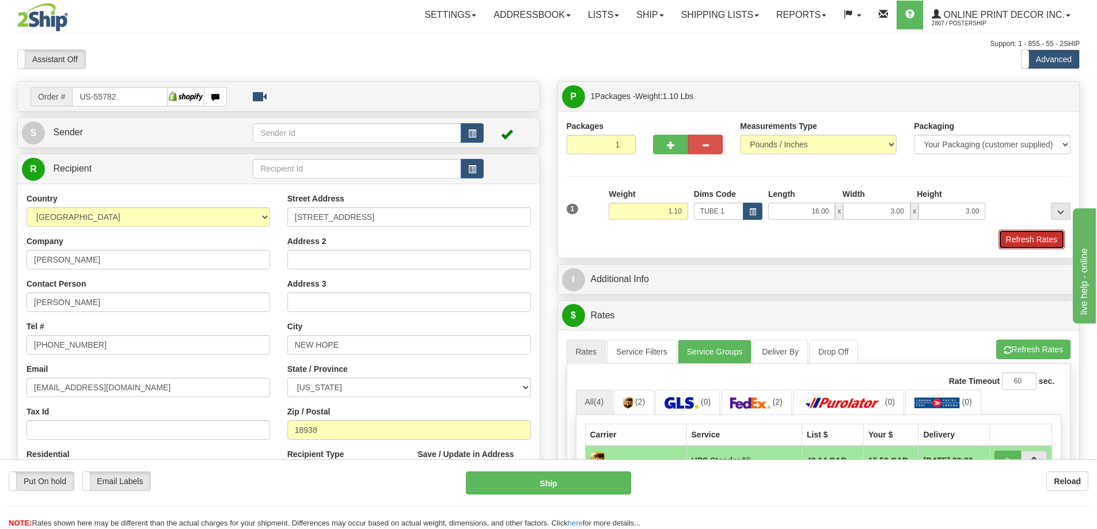
click at [1052, 232] on button "Refresh Rates" at bounding box center [1032, 240] width 66 height 20
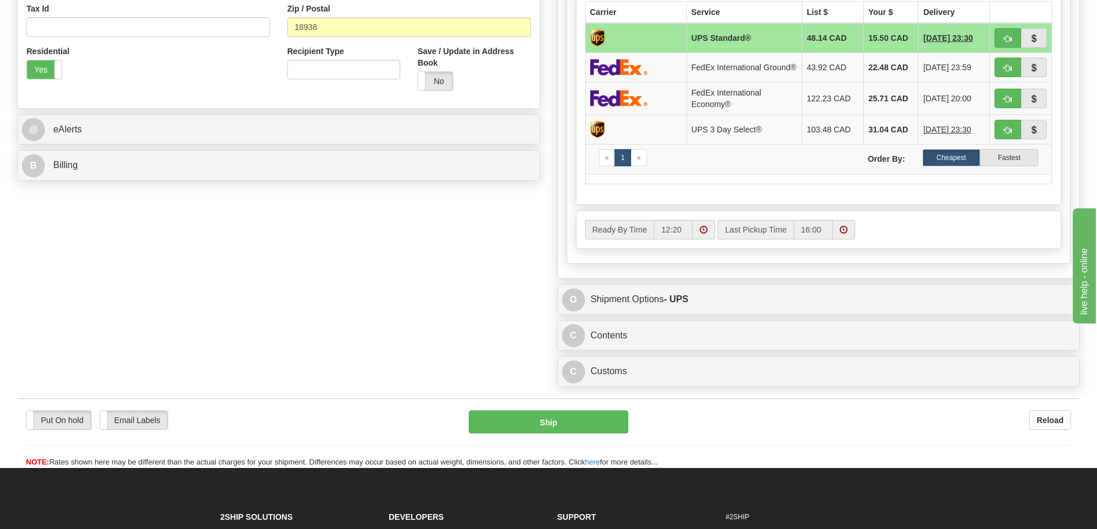
scroll to position [461, 0]
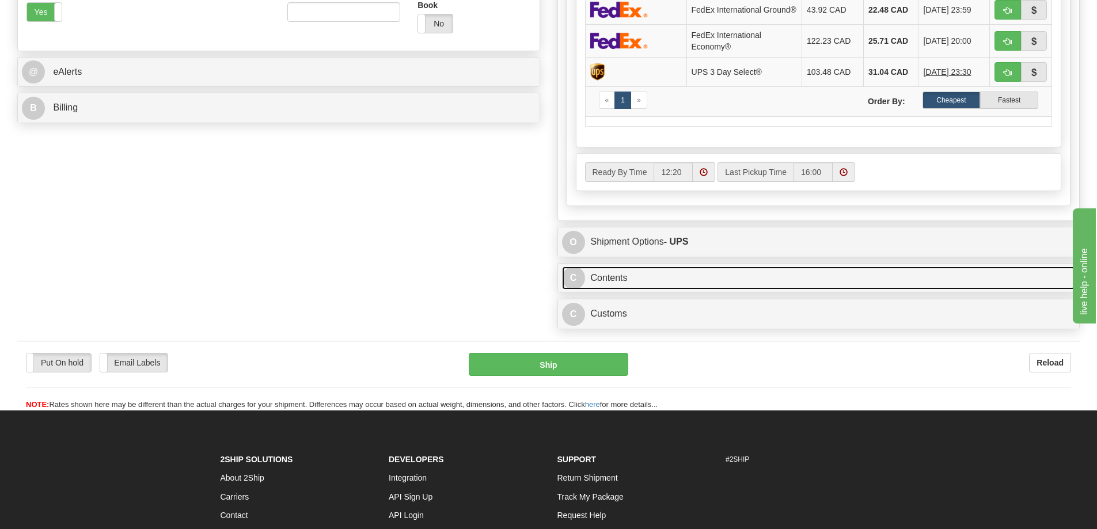
click at [758, 289] on link "C Contents" at bounding box center [819, 279] width 514 height 24
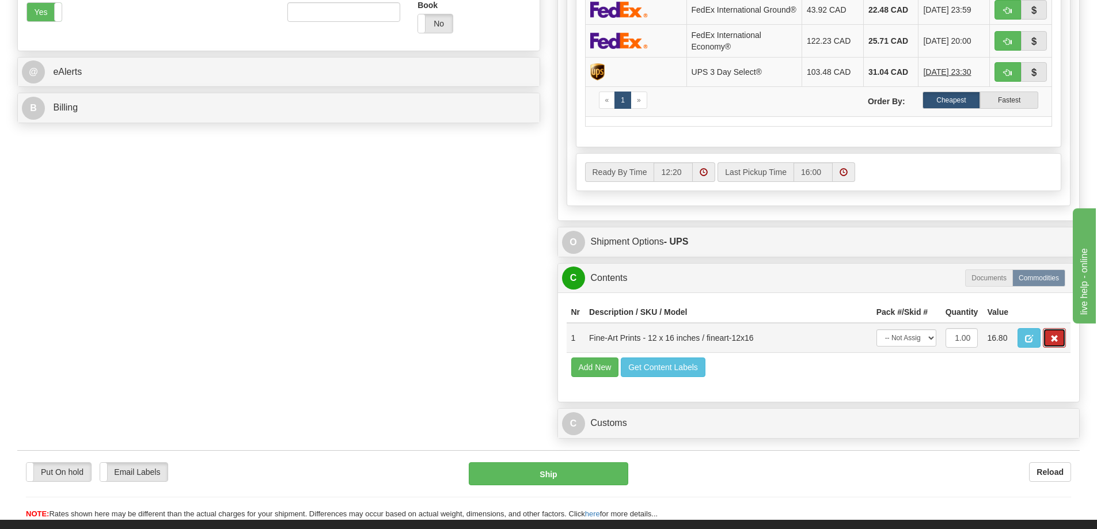
click at [1054, 343] on span "button" at bounding box center [1055, 338] width 8 height 7
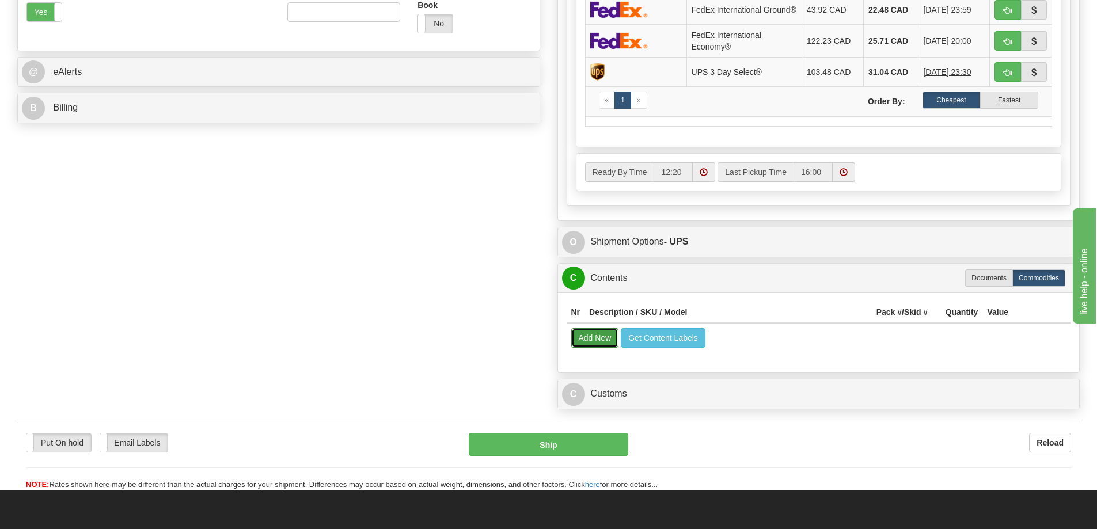
click at [605, 344] on button "Add New" at bounding box center [595, 338] width 48 height 20
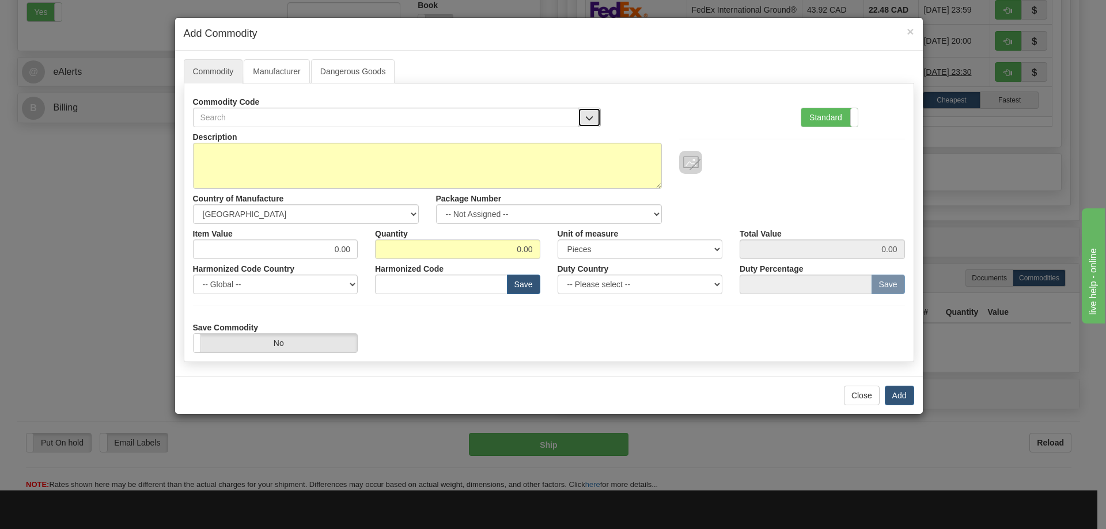
click at [590, 115] on span "button" at bounding box center [589, 118] width 8 height 7
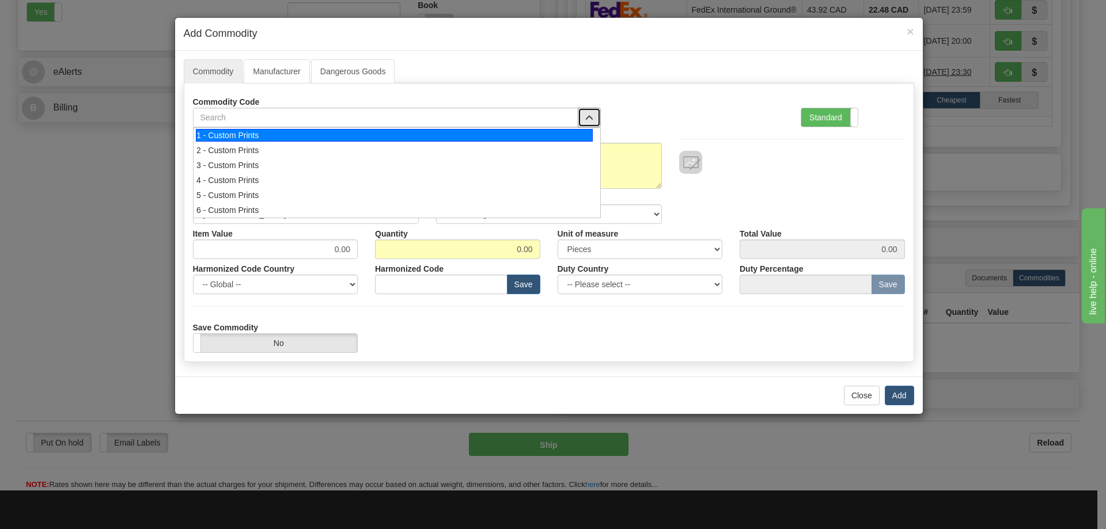
click at [578, 130] on div "1 - Custom Prints" at bounding box center [394, 135] width 397 height 13
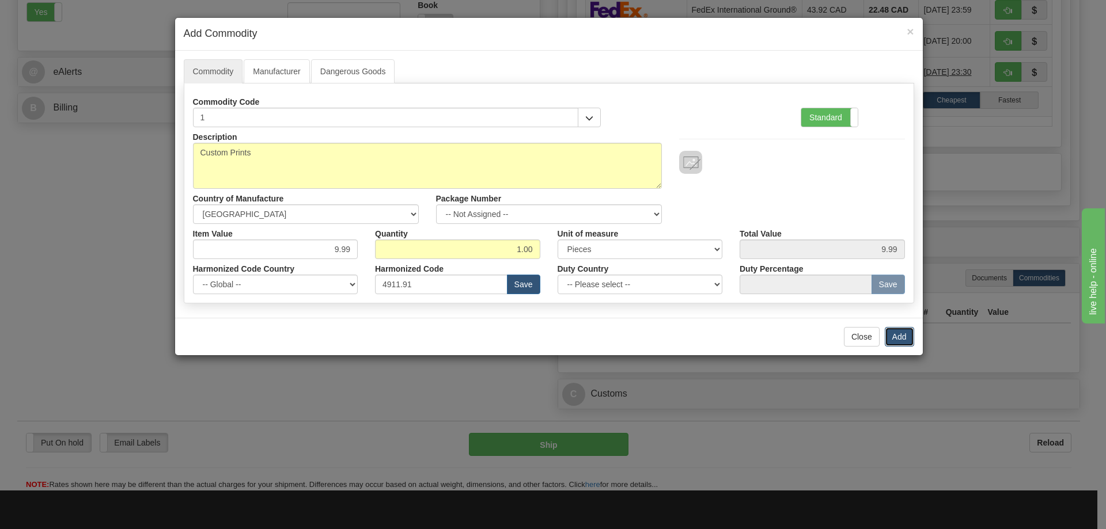
click at [894, 339] on button "Add" at bounding box center [899, 337] width 29 height 20
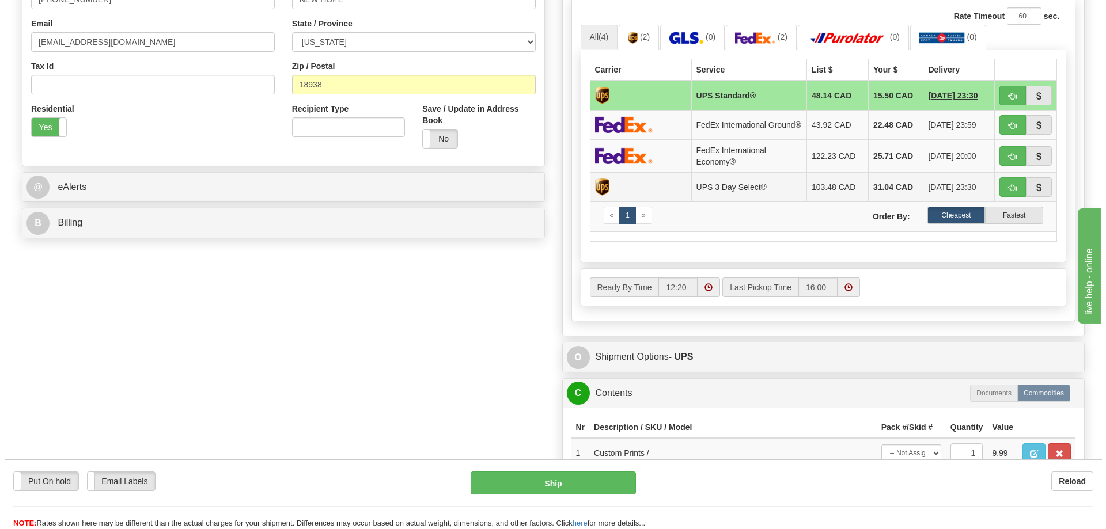
scroll to position [230, 0]
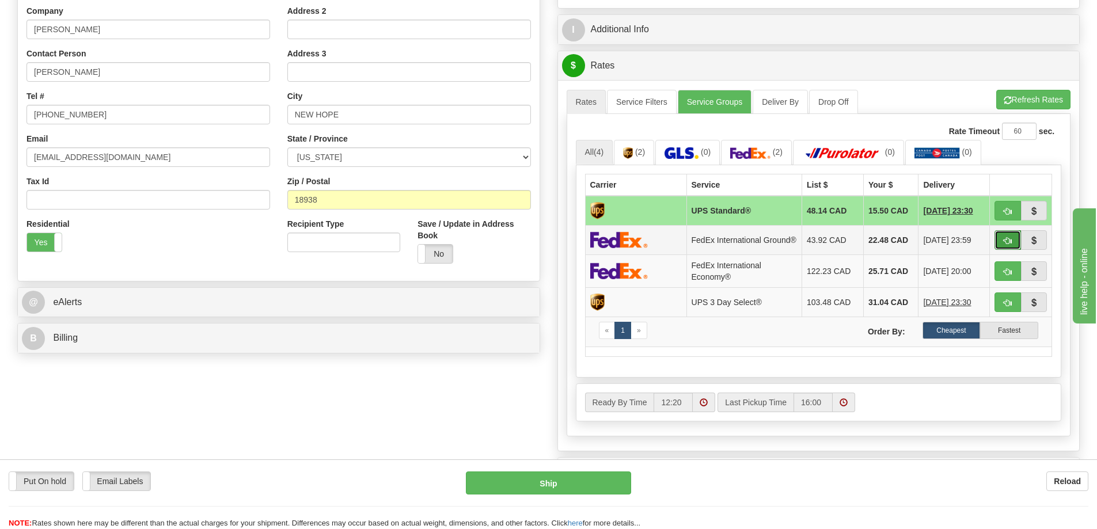
click at [1008, 237] on button "button" at bounding box center [1008, 240] width 26 height 20
type input "92"
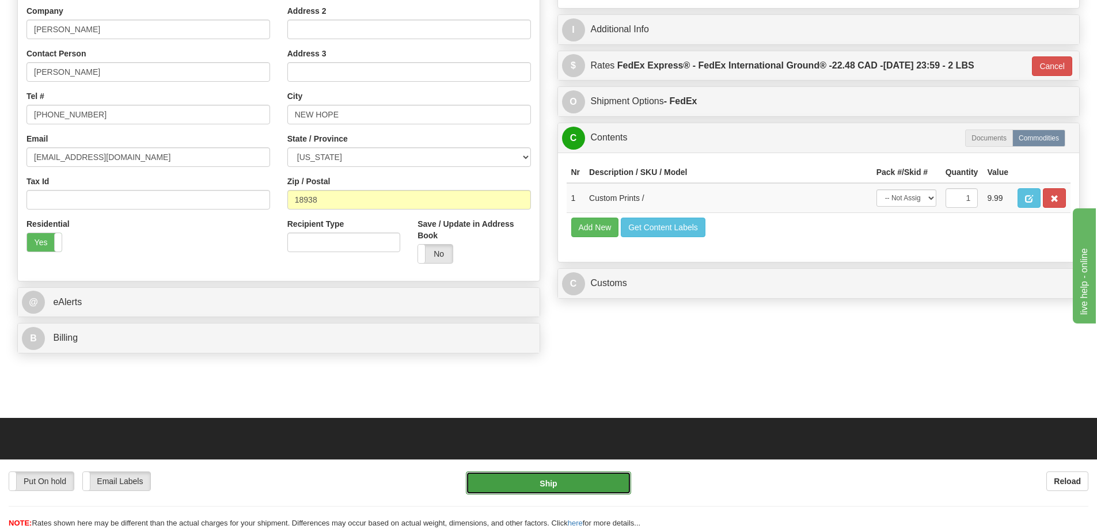
click at [597, 479] on button "Ship" at bounding box center [548, 483] width 165 height 23
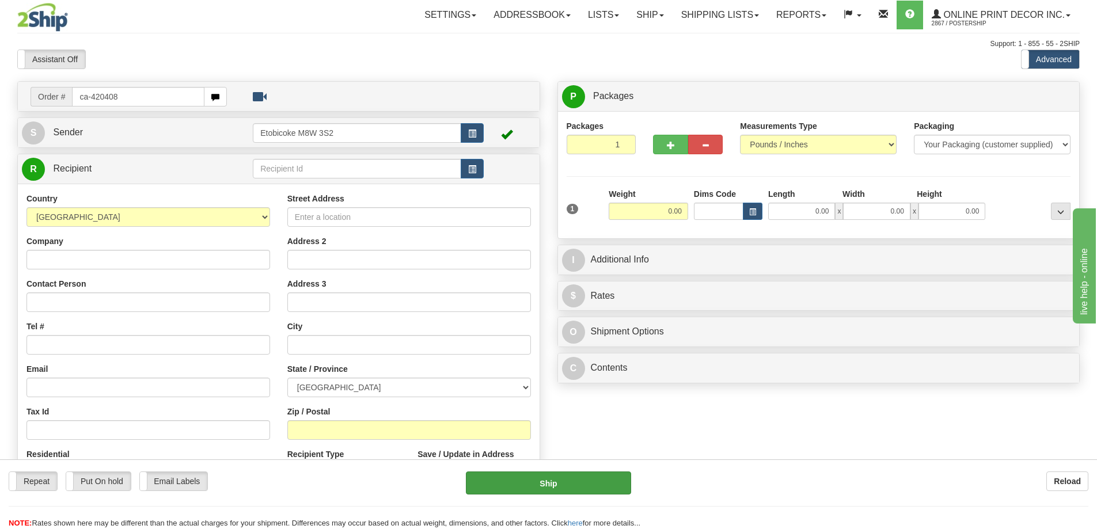
type input "ca-420408"
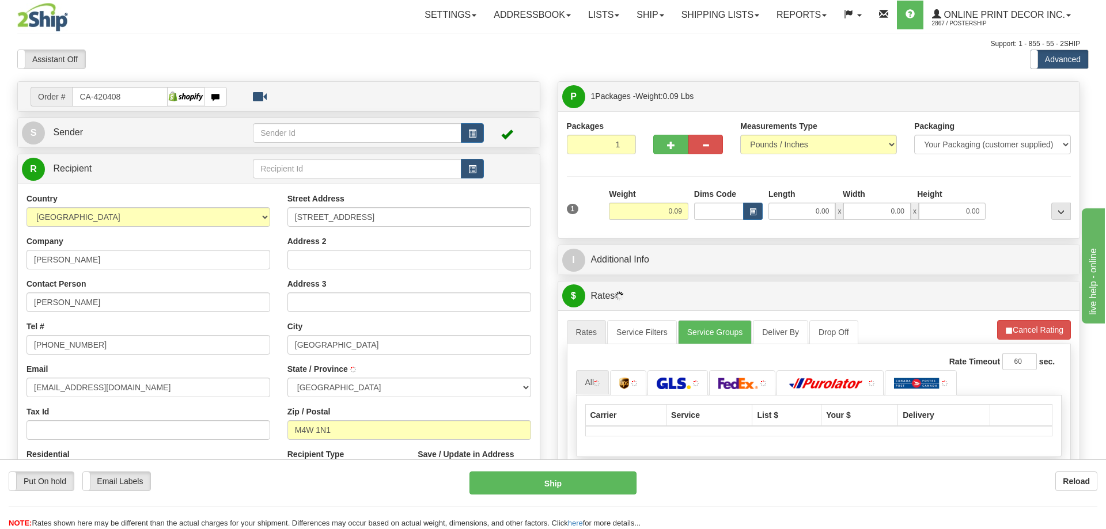
type input "[GEOGRAPHIC_DATA]"
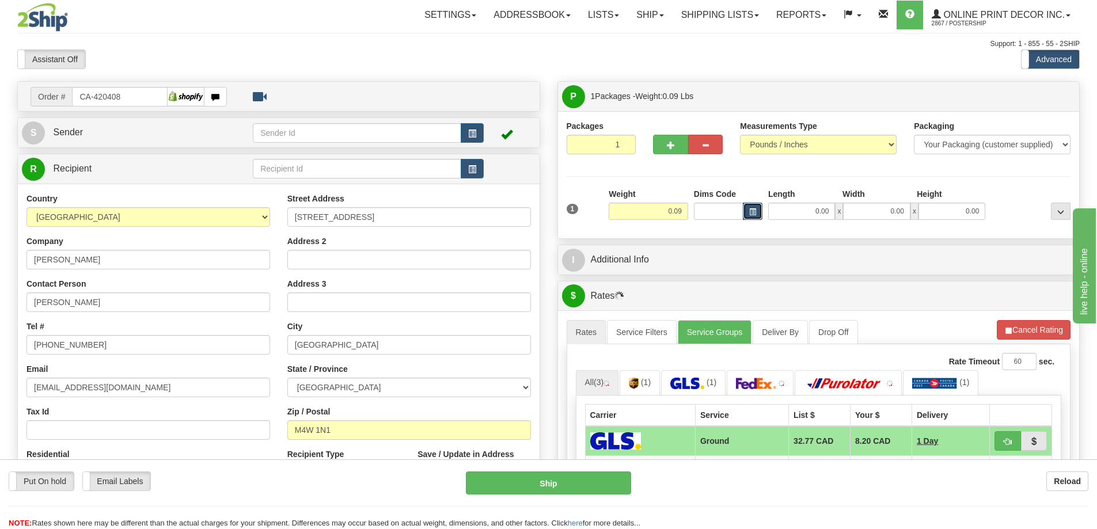
click at [752, 213] on span "button" at bounding box center [752, 212] width 7 height 6
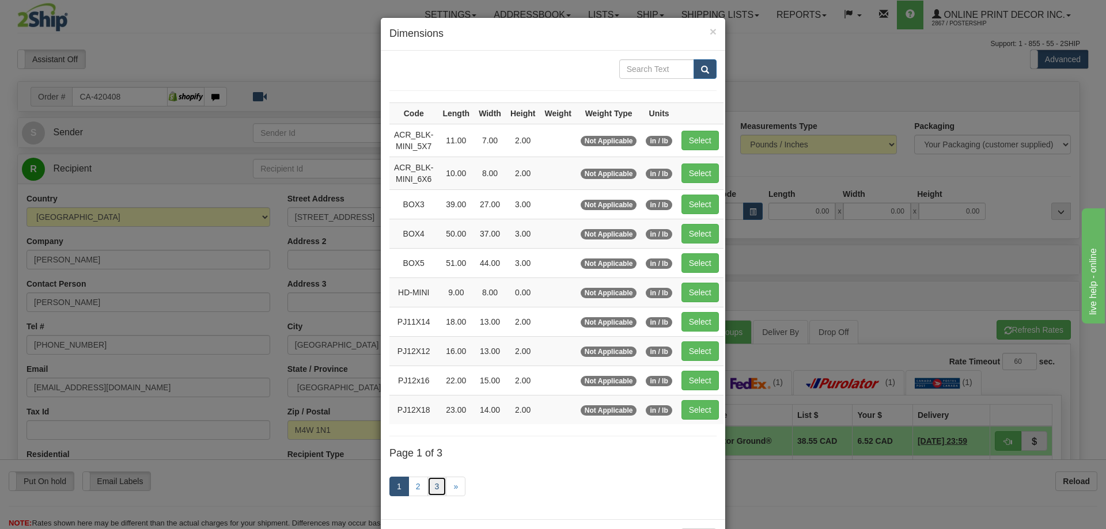
click at [433, 482] on link "3" at bounding box center [437, 487] width 20 height 20
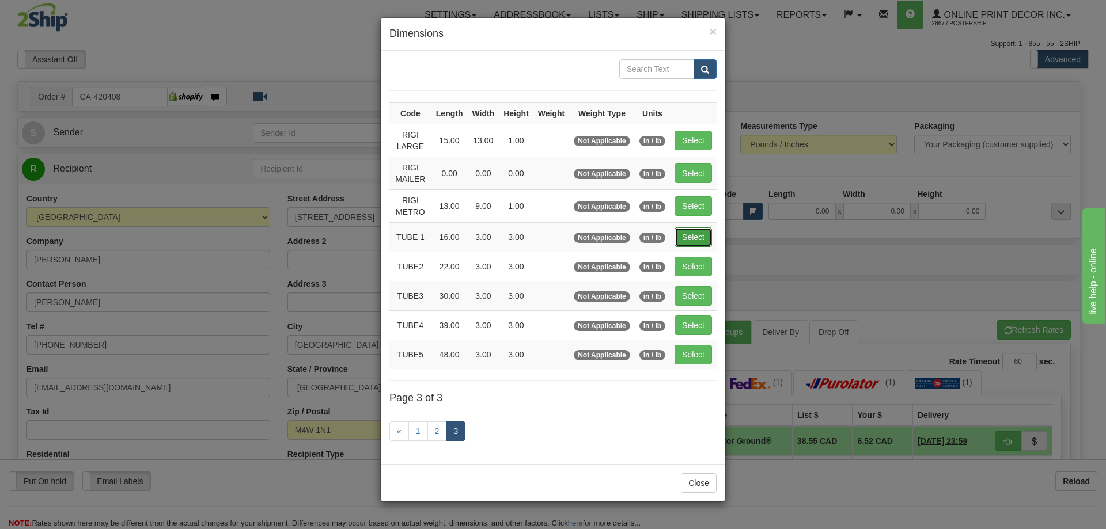
click at [703, 232] on button "Select" at bounding box center [693, 238] width 37 height 20
type input "TUBE 1"
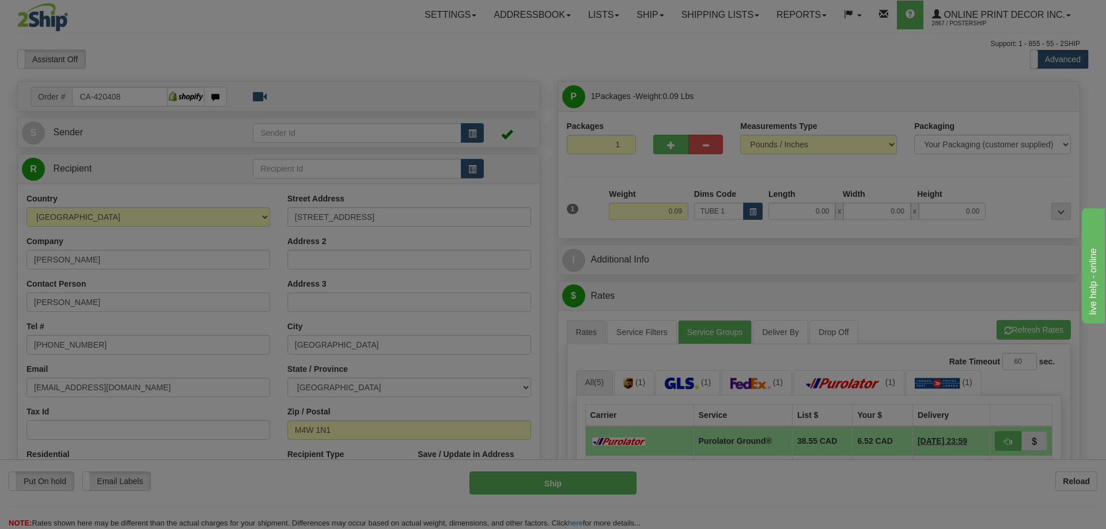
type input "16.00"
type input "3.00"
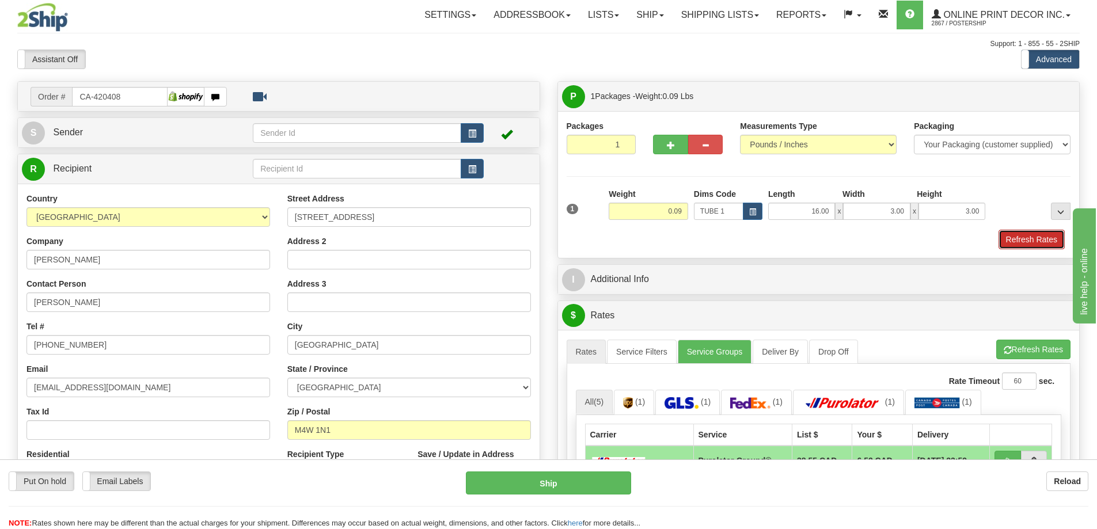
click at [1033, 238] on button "Refresh Rates" at bounding box center [1032, 240] width 66 height 20
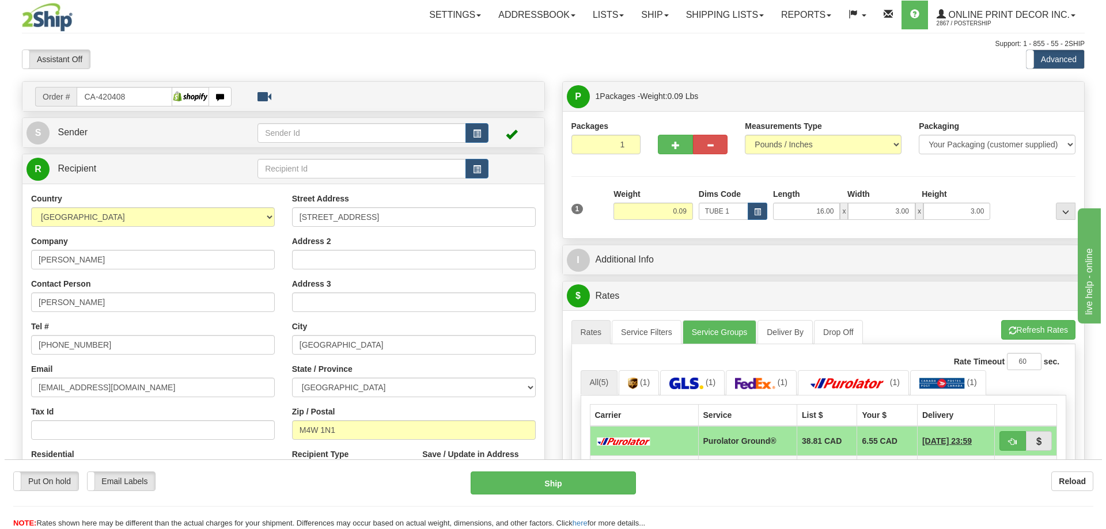
scroll to position [115, 0]
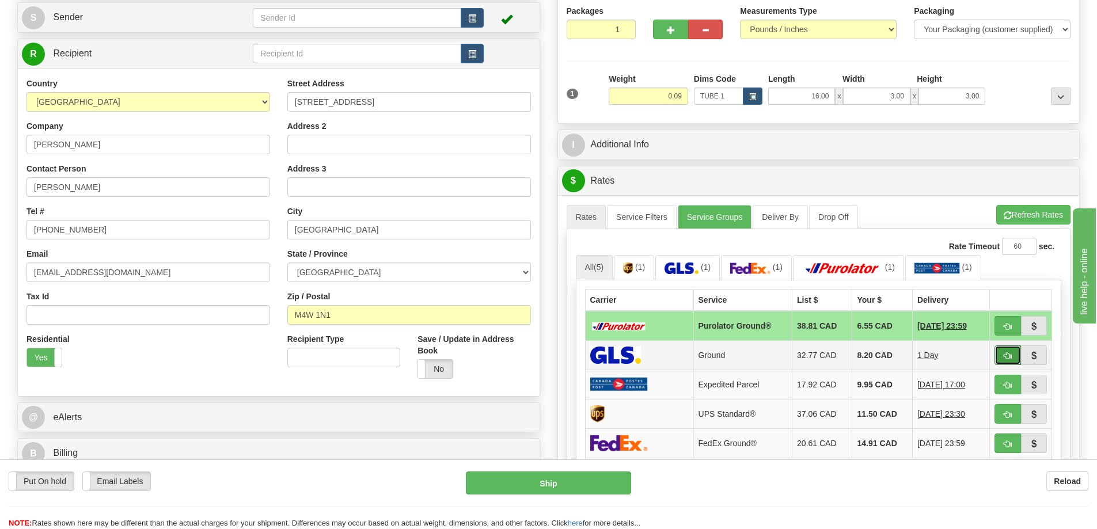
click at [1008, 354] on span "button" at bounding box center [1008, 356] width 8 height 7
type input "1"
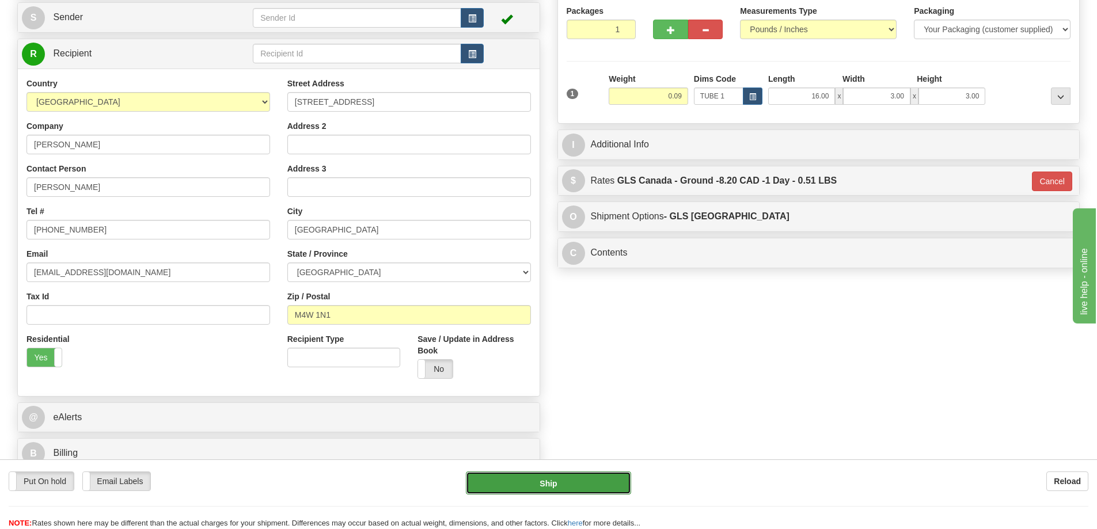
click at [586, 481] on button "Ship" at bounding box center [548, 483] width 165 height 23
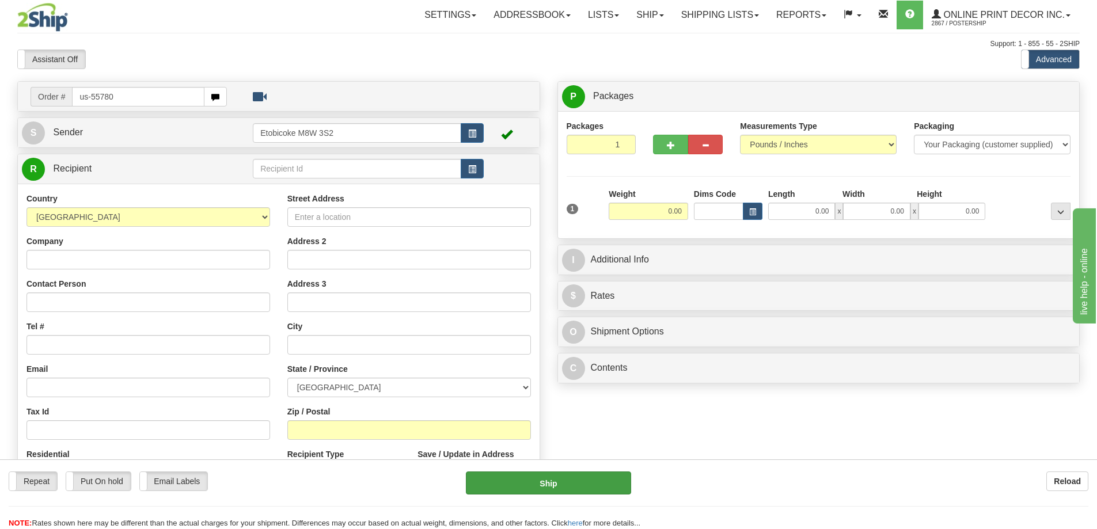
type input "us-55780"
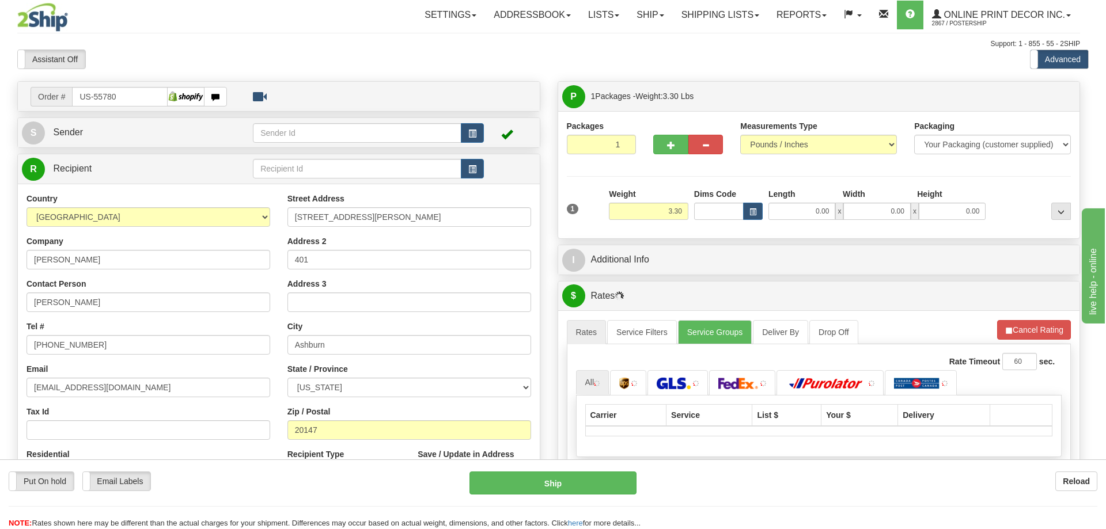
type input "ASHBURN"
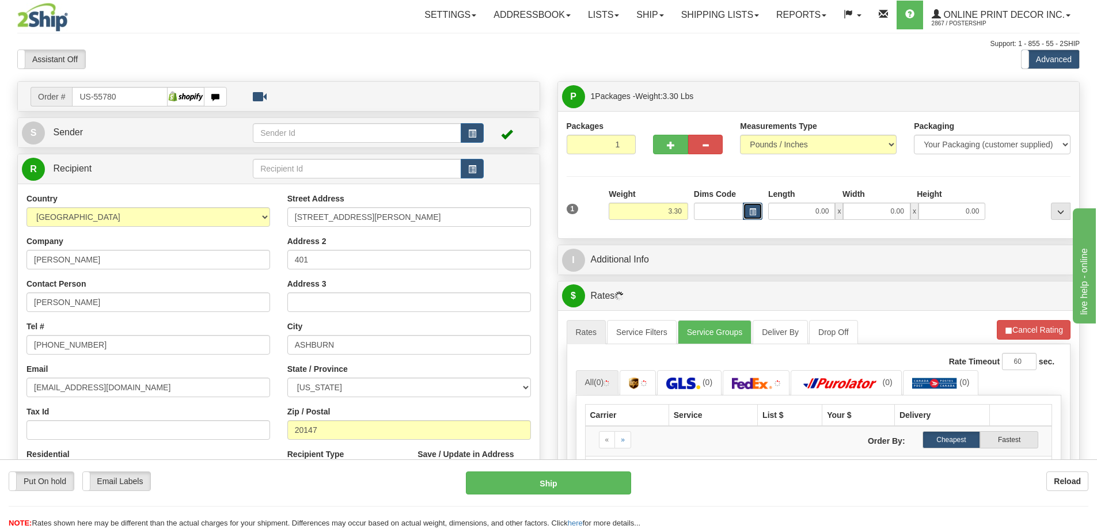
click at [752, 212] on span "button" at bounding box center [752, 212] width 7 height 6
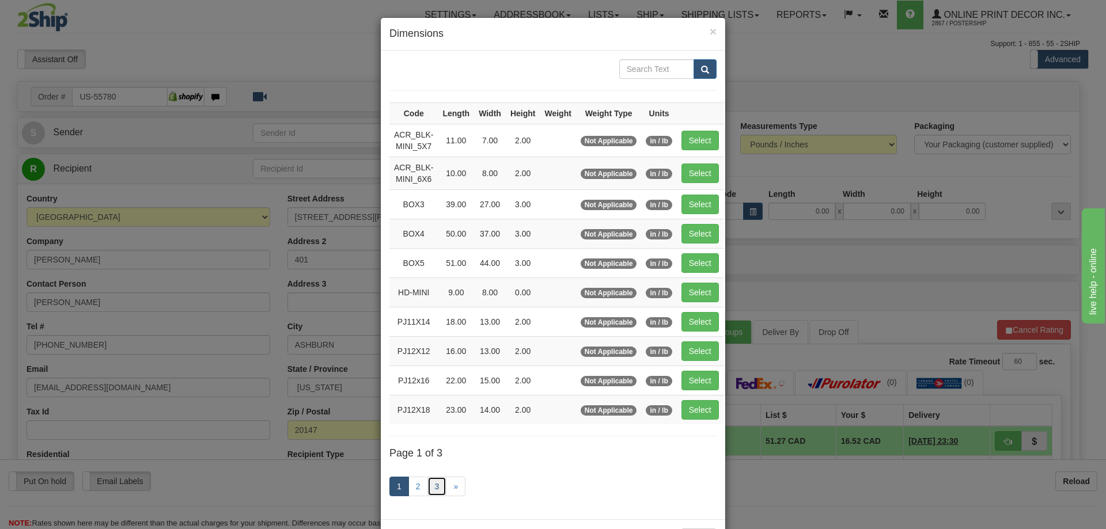
click at [427, 489] on link "3" at bounding box center [437, 487] width 20 height 20
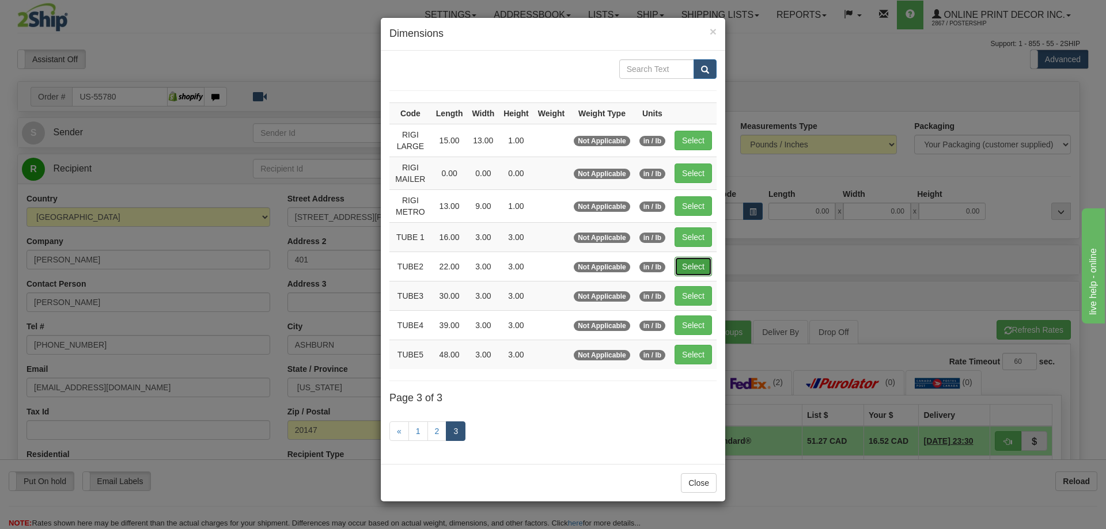
click at [686, 264] on button "Select" at bounding box center [693, 267] width 37 height 20
type input "TUBE2"
type input "22.00"
type input "3.00"
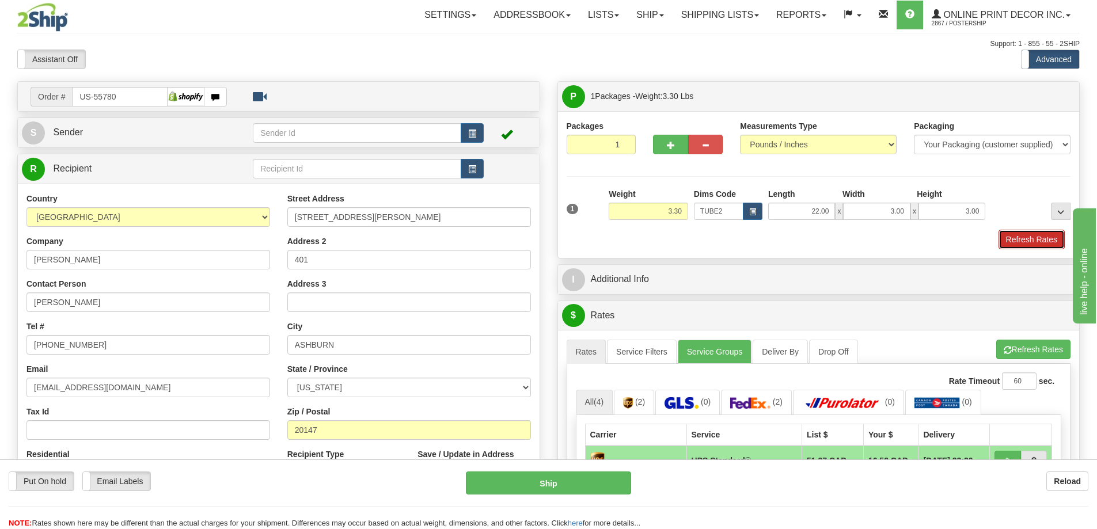
click at [1040, 237] on button "Refresh Rates" at bounding box center [1032, 240] width 66 height 20
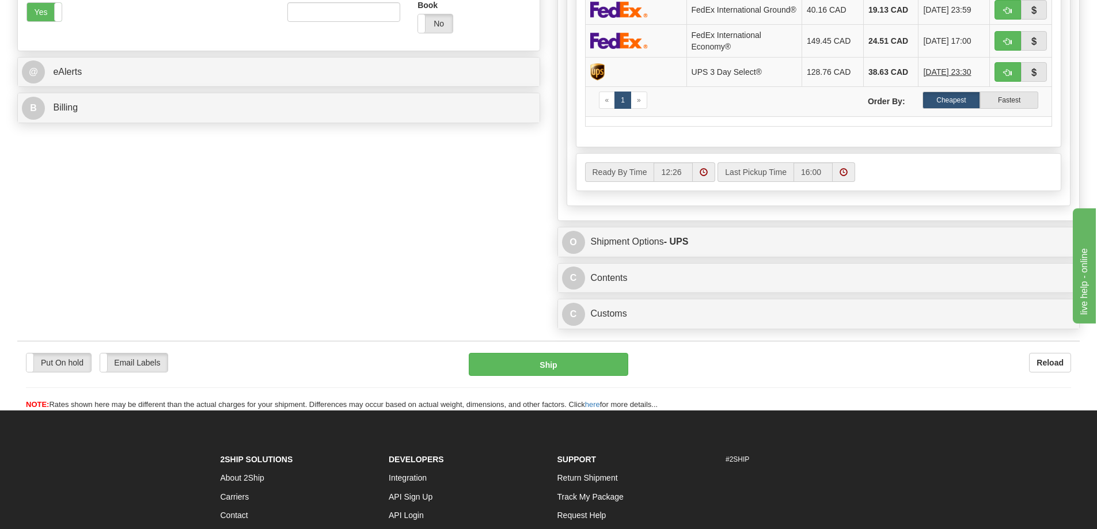
scroll to position [576, 0]
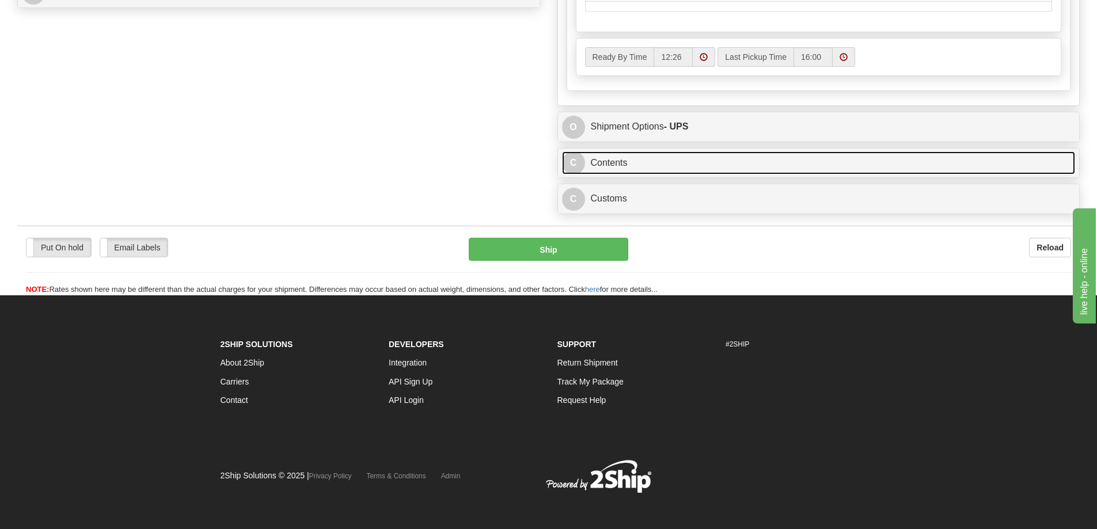
click at [673, 168] on link "C Contents" at bounding box center [819, 164] width 514 height 24
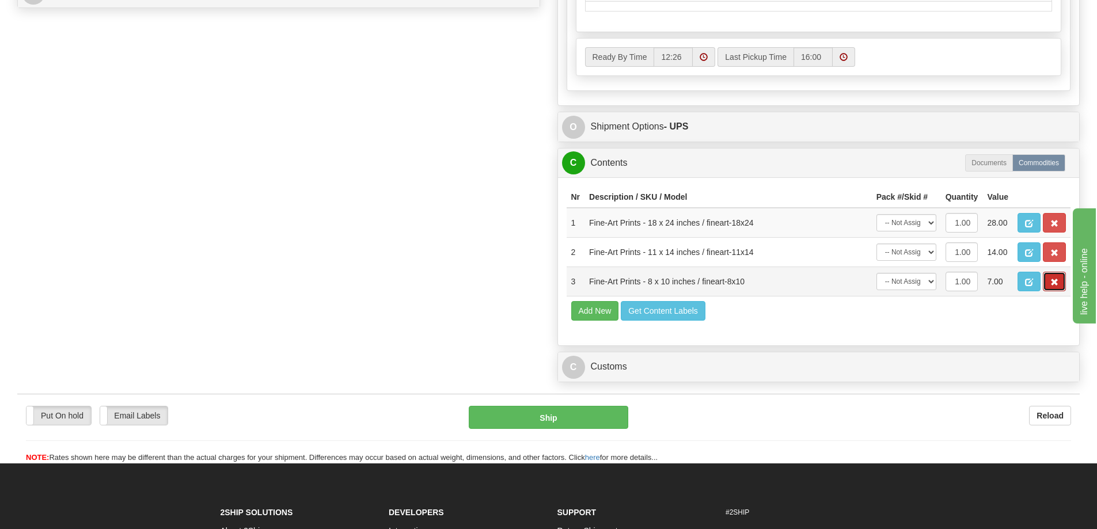
click at [1050, 285] on button "button" at bounding box center [1054, 282] width 23 height 20
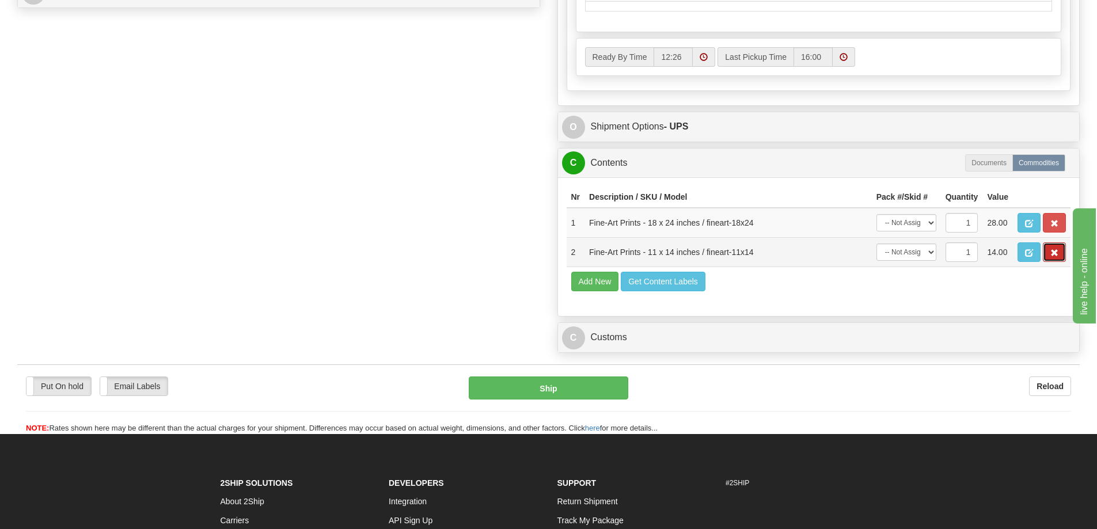
click at [1043, 257] on button "button" at bounding box center [1054, 253] width 23 height 20
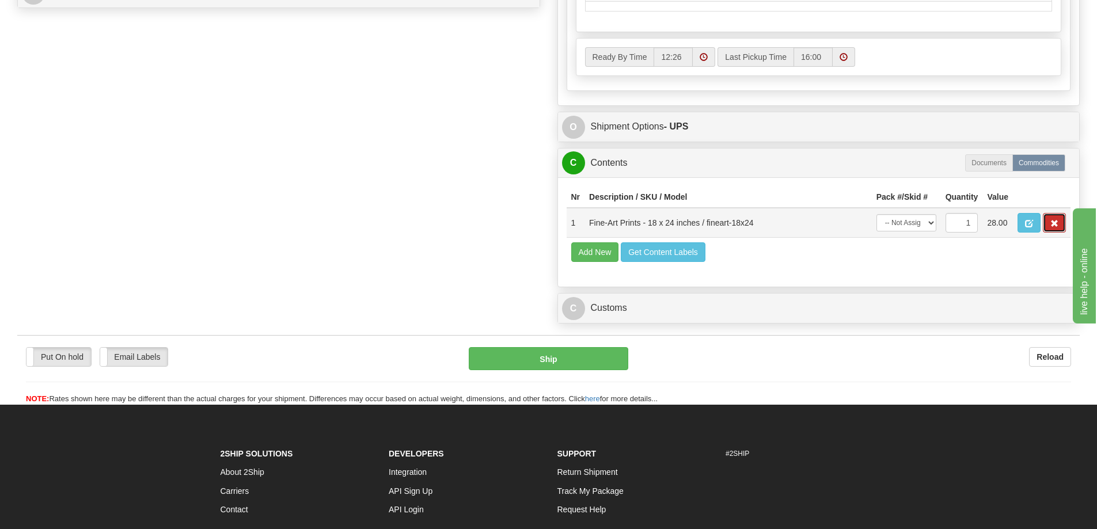
click at [1055, 227] on span "button" at bounding box center [1055, 223] width 8 height 7
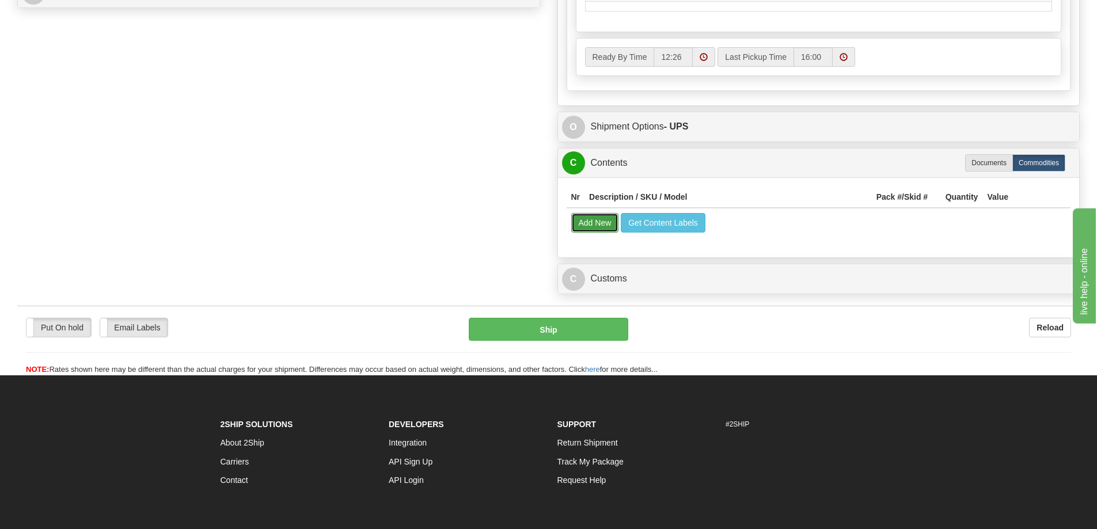
click at [596, 226] on button "Add New" at bounding box center [595, 223] width 48 height 20
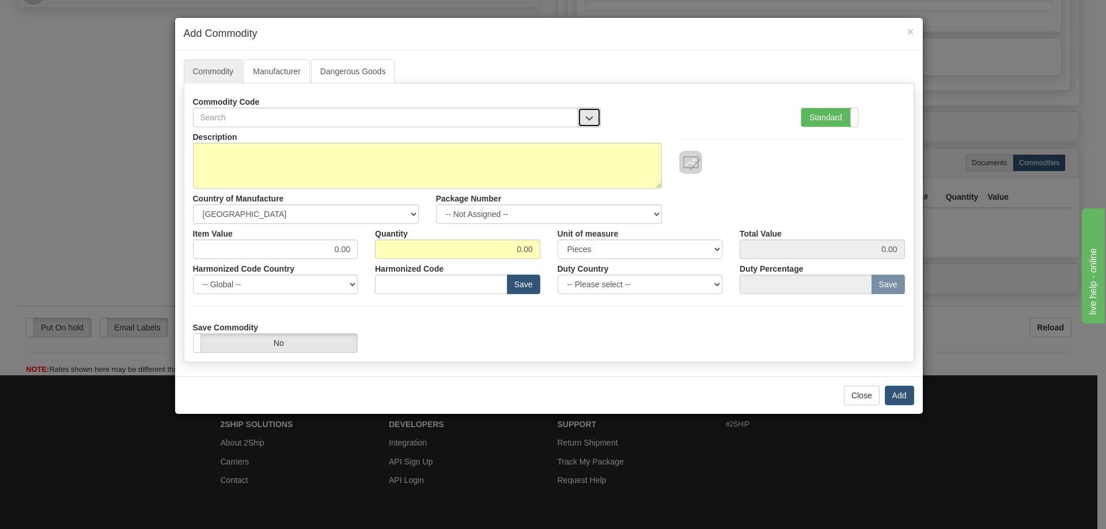
click at [591, 109] on button "button" at bounding box center [589, 118] width 23 height 20
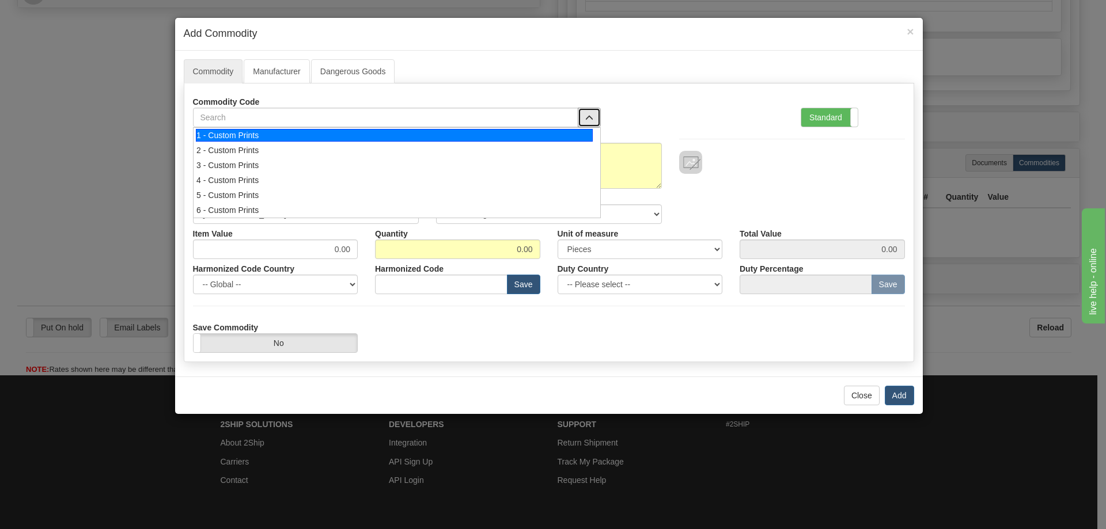
click at [578, 135] on div "1 - Custom Prints" at bounding box center [394, 135] width 397 height 13
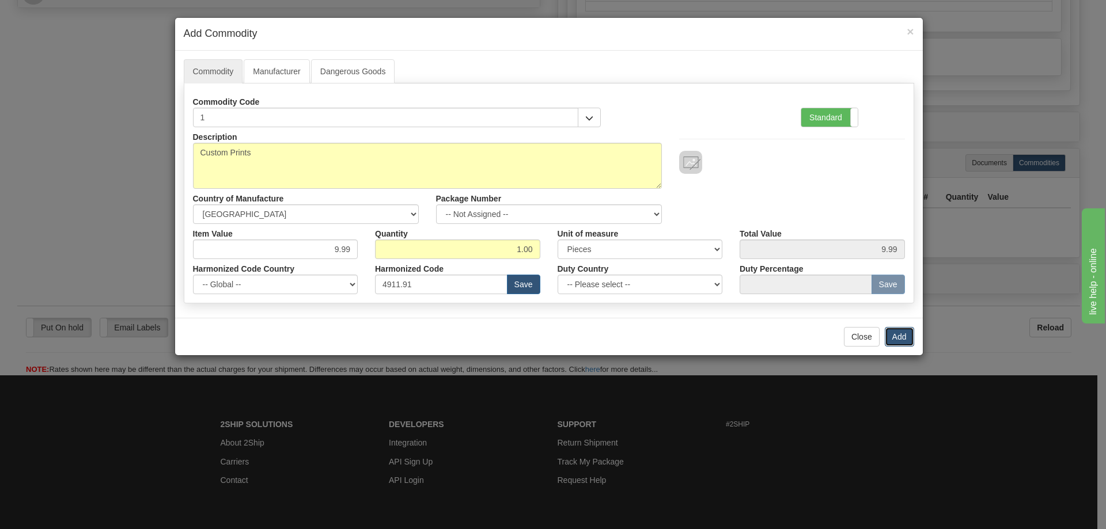
click at [904, 338] on button "Add" at bounding box center [899, 337] width 29 height 20
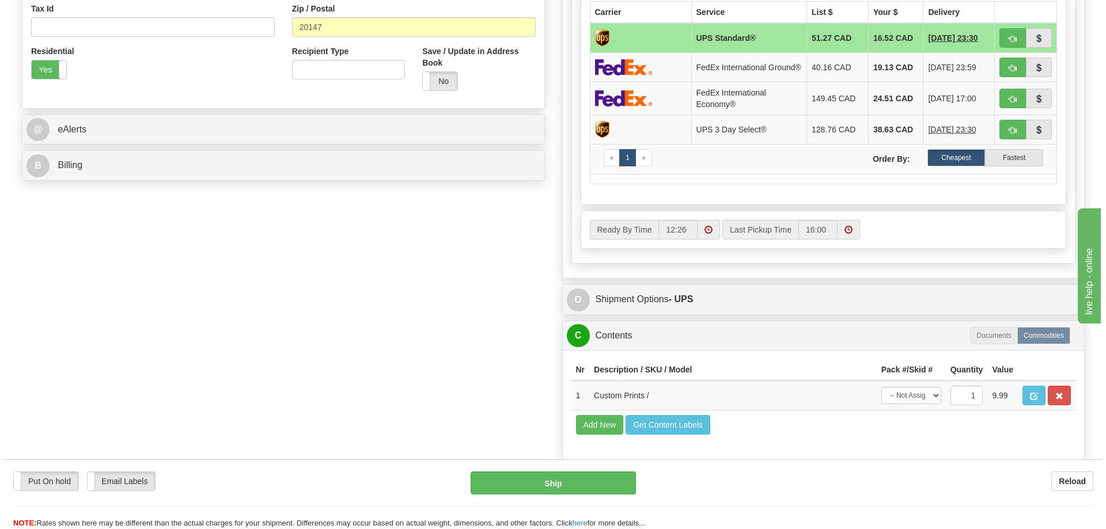
scroll to position [288, 0]
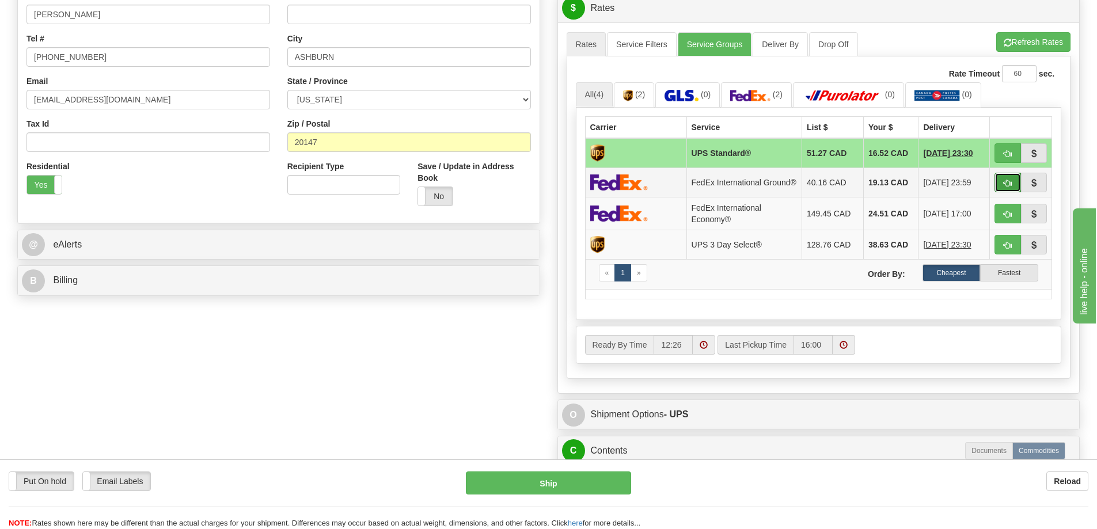
click at [1005, 183] on span "button" at bounding box center [1008, 183] width 8 height 7
type input "92"
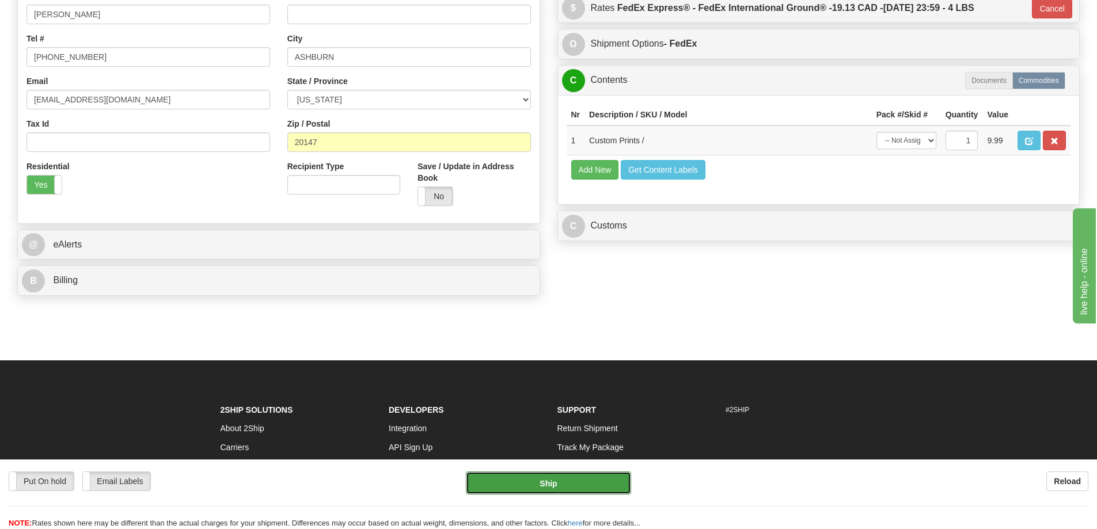
click at [593, 478] on button "Ship" at bounding box center [548, 483] width 165 height 23
